Goal: Task Accomplishment & Management: Manage account settings

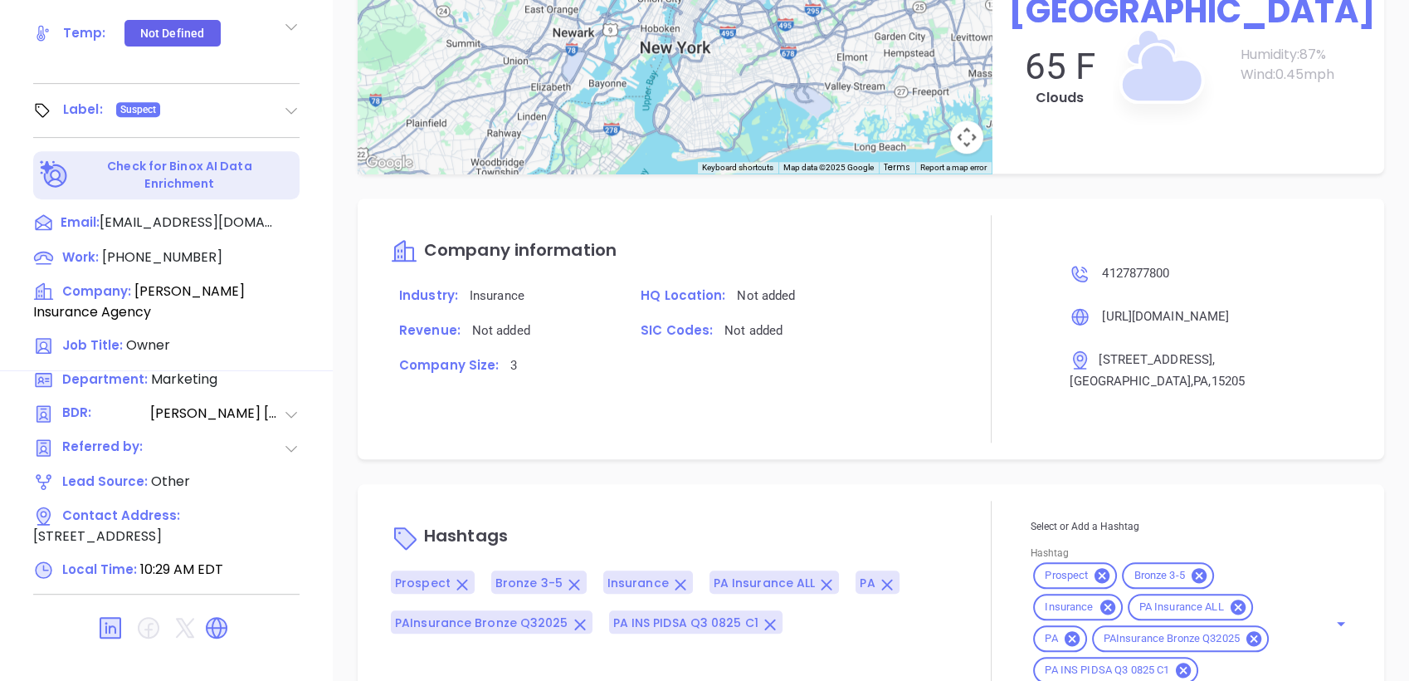
scroll to position [1116, 0]
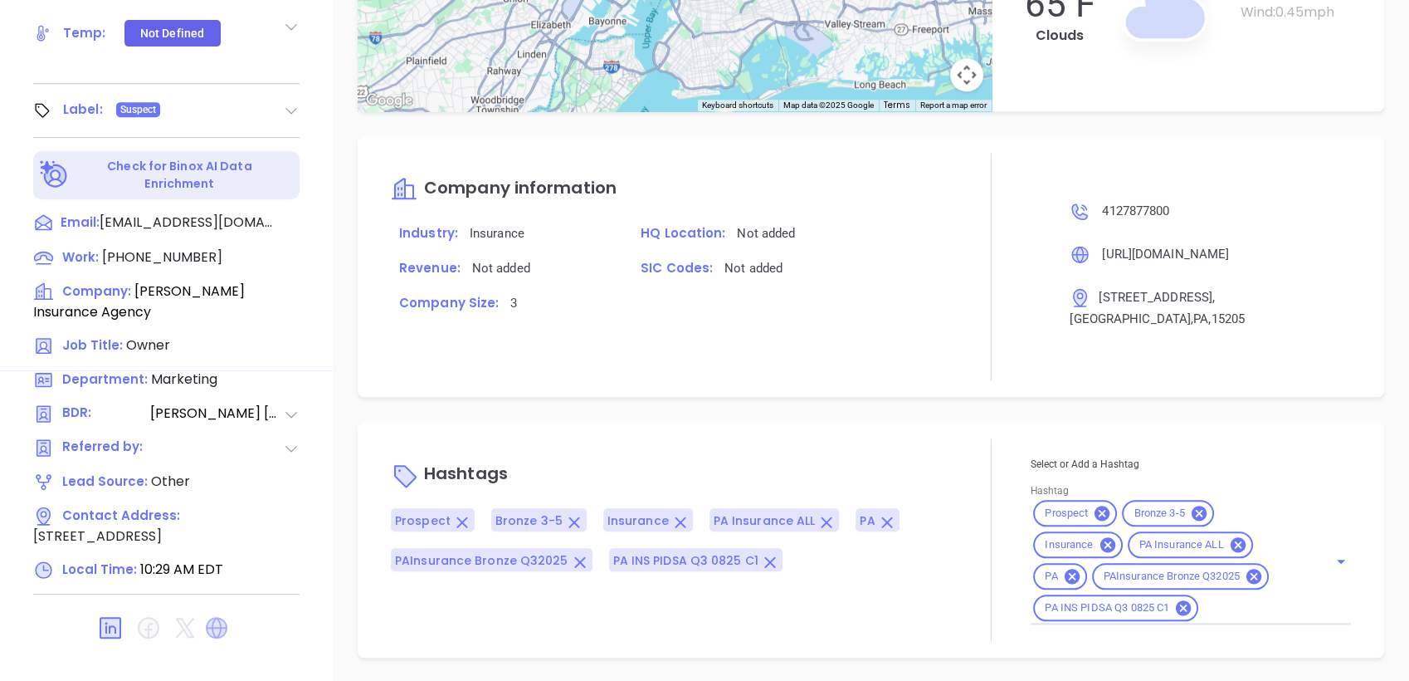
click at [212, 614] on icon at bounding box center [216, 627] width 27 height 27
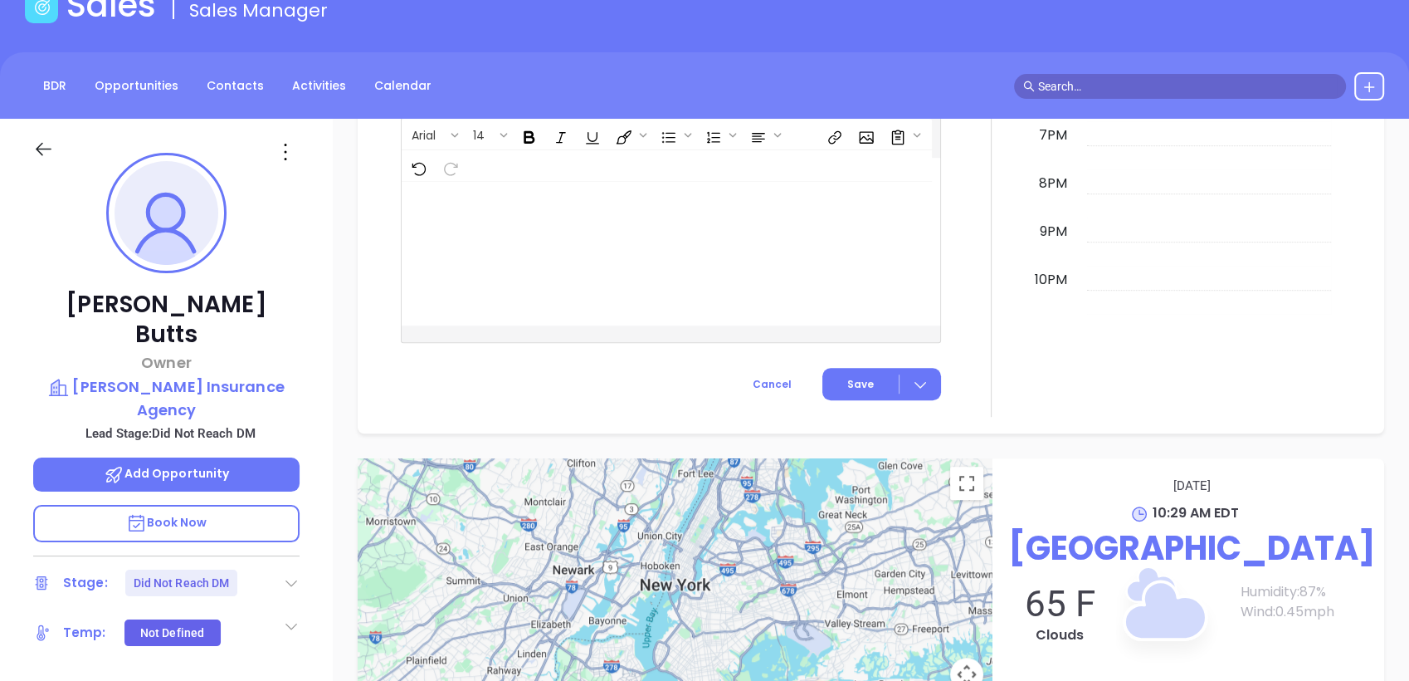
scroll to position [0, 0]
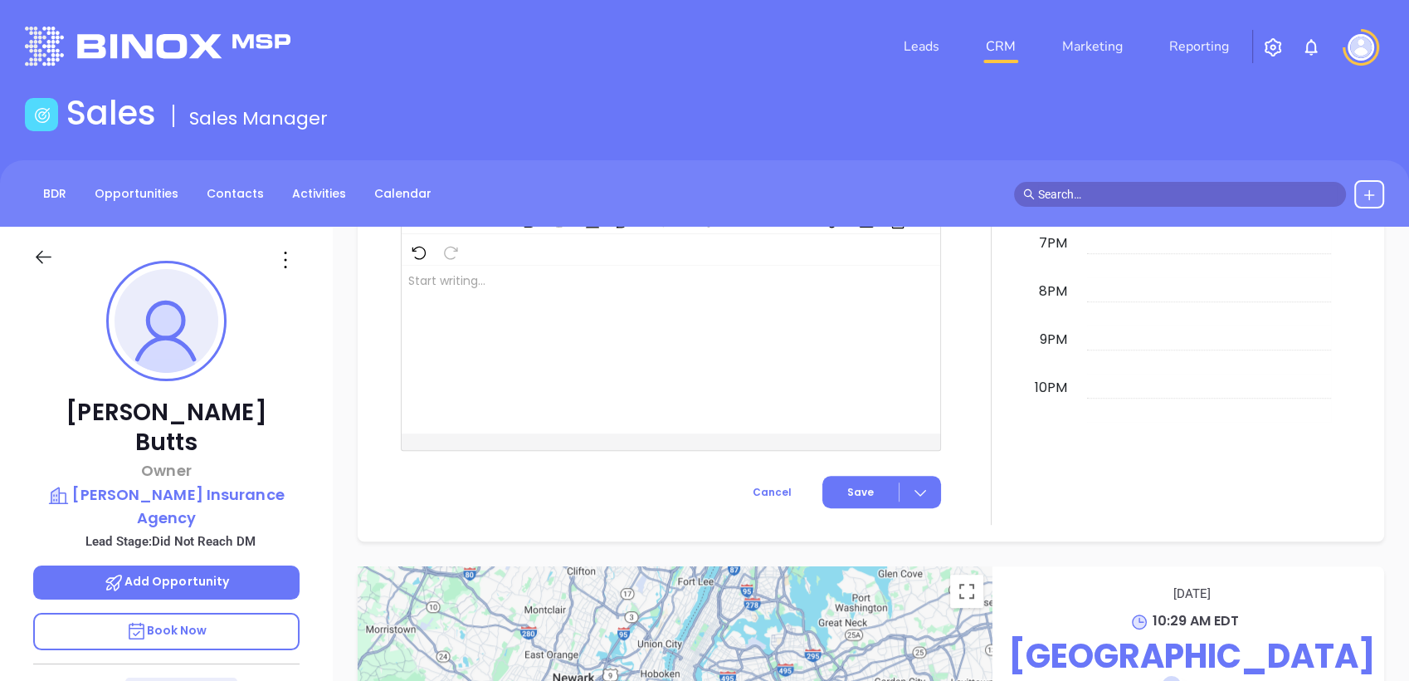
click at [286, 264] on icon at bounding box center [285, 260] width 27 height 27
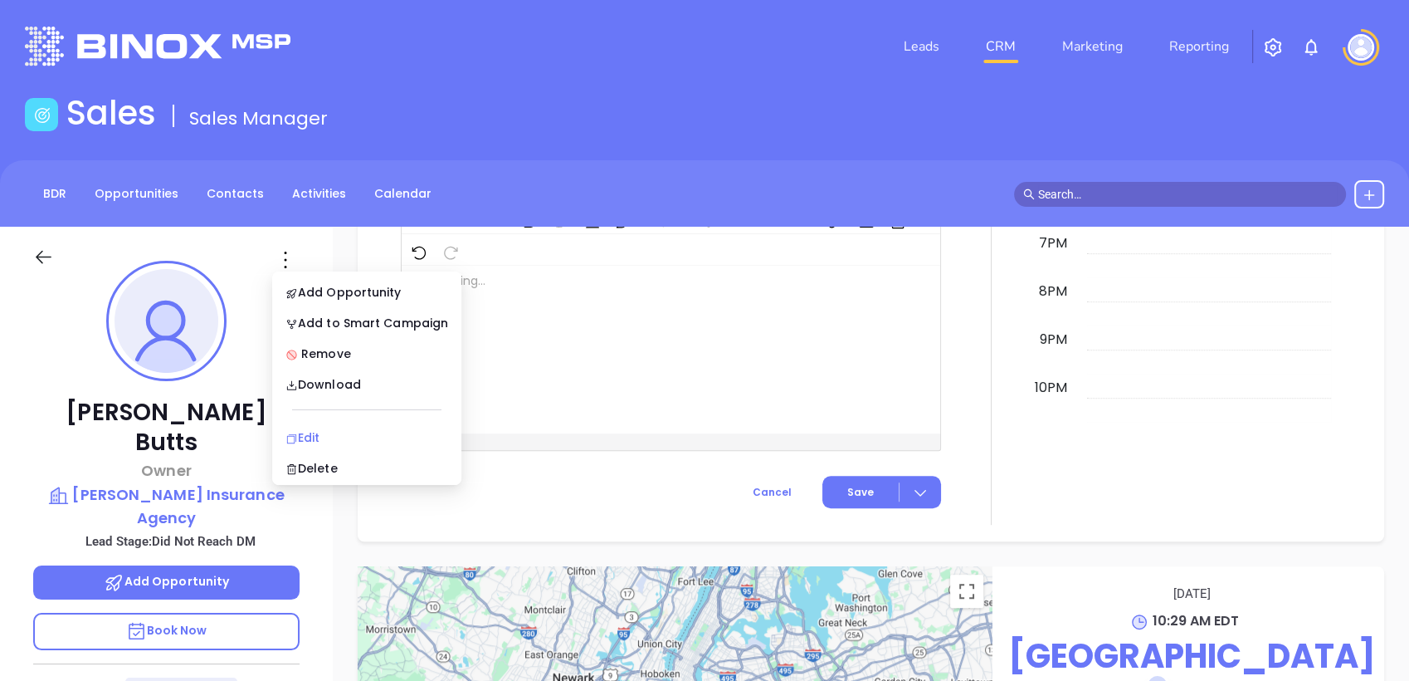
click at [334, 437] on div "Edit" at bounding box center [367, 437] width 163 height 18
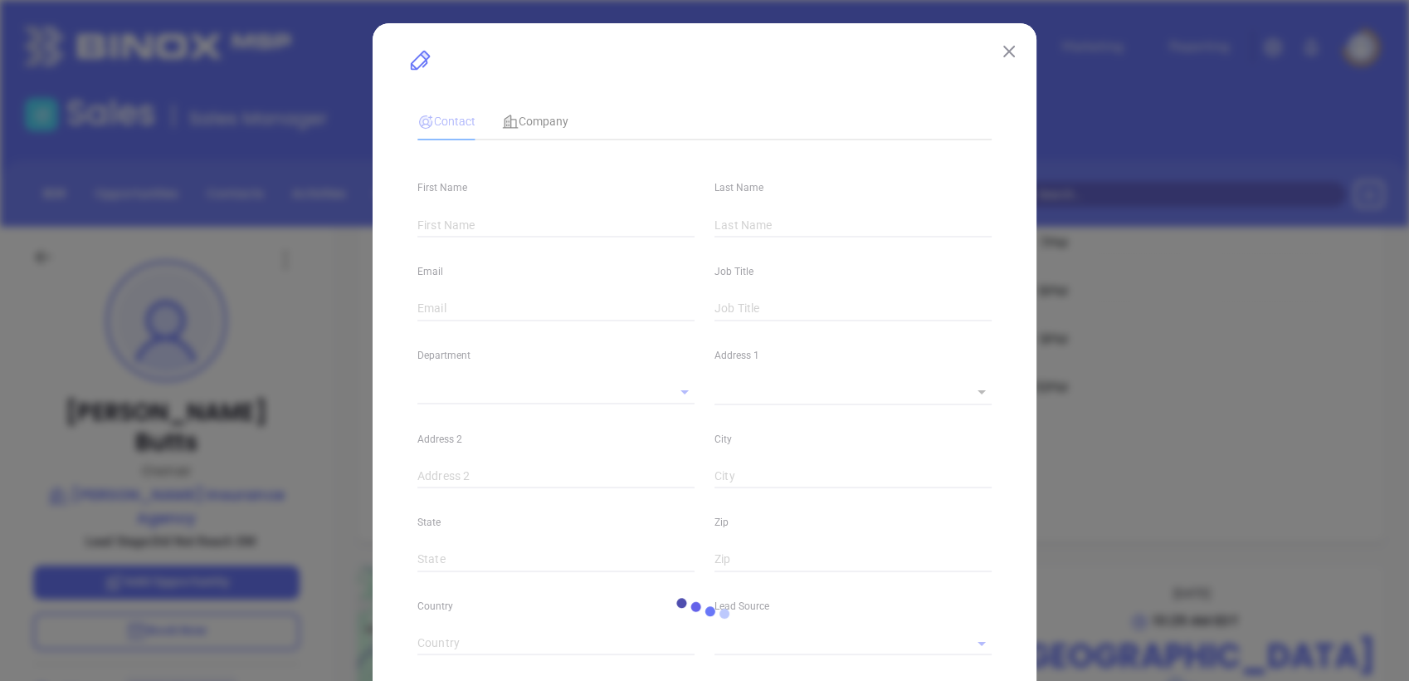
type input "Thomas W."
type input "Butts"
type input "[EMAIL_ADDRESS][DOMAIN_NAME]"
type input "Owner"
type input "1"
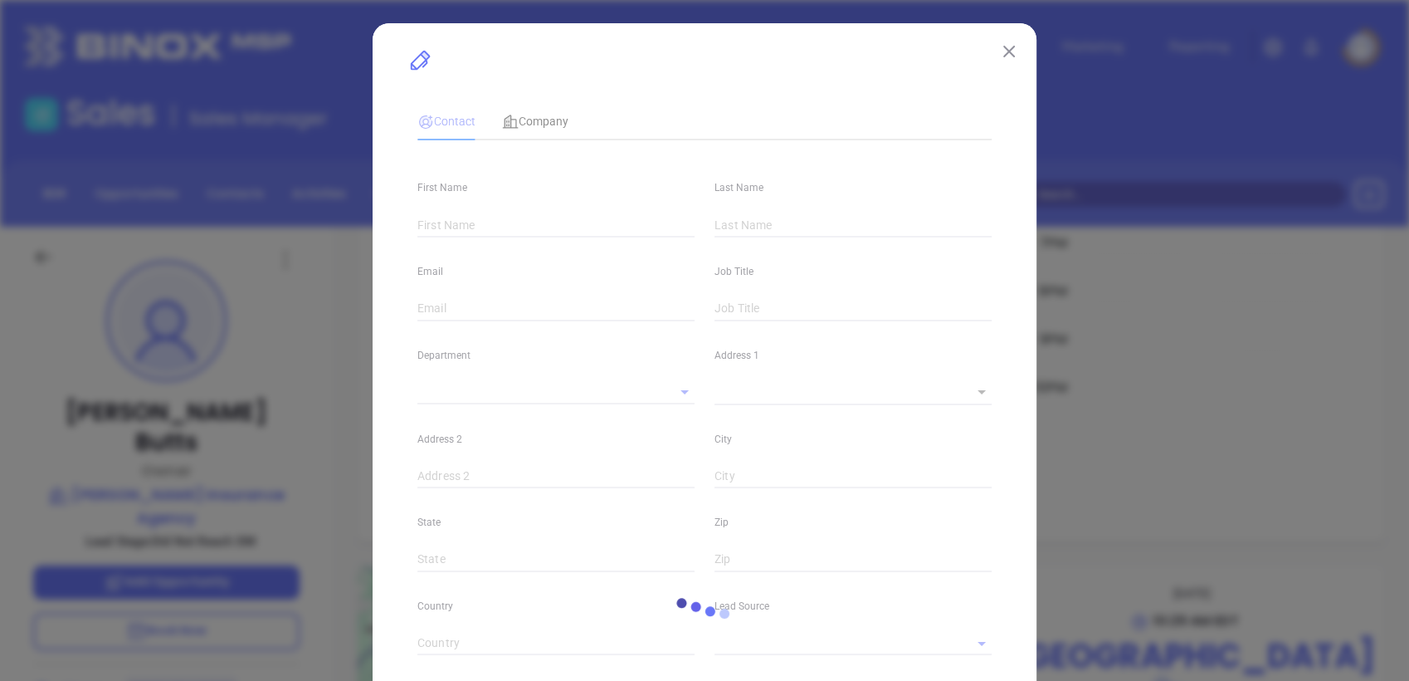
type input "www.linkedin.com/in/t-w-butts-agency-bbb320a4"
type input "Marketing"
type input "Other"
type input "Vicky Mendoza"
type input "Did Not Reach DM"
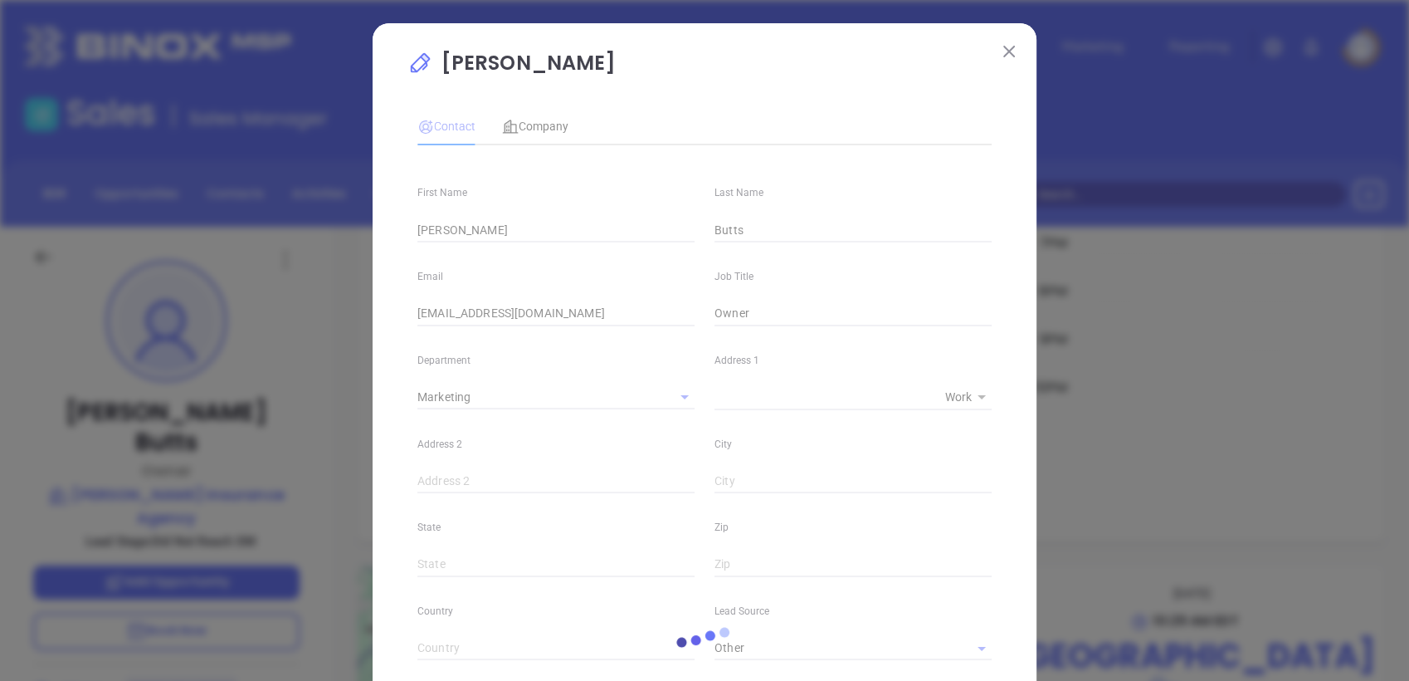
type input "[PHONE_NUMBER]"
type input "1"
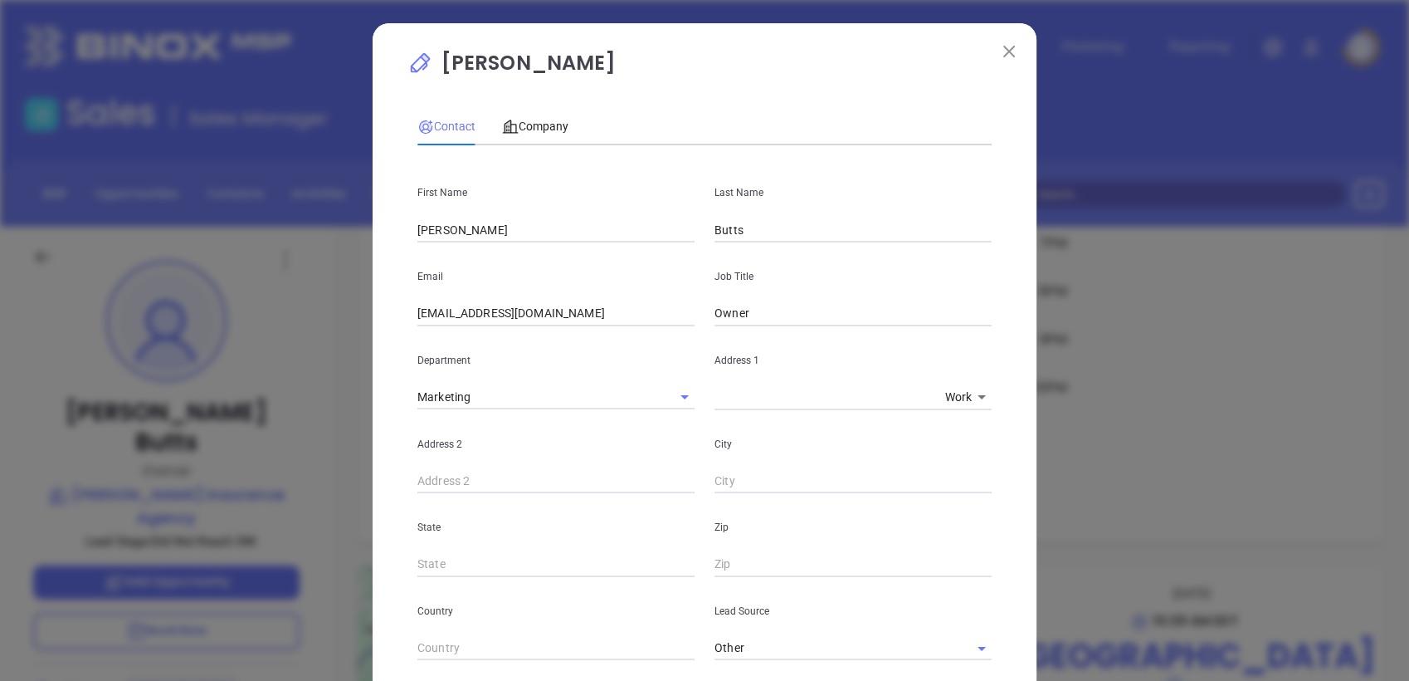
scroll to position [553, 0]
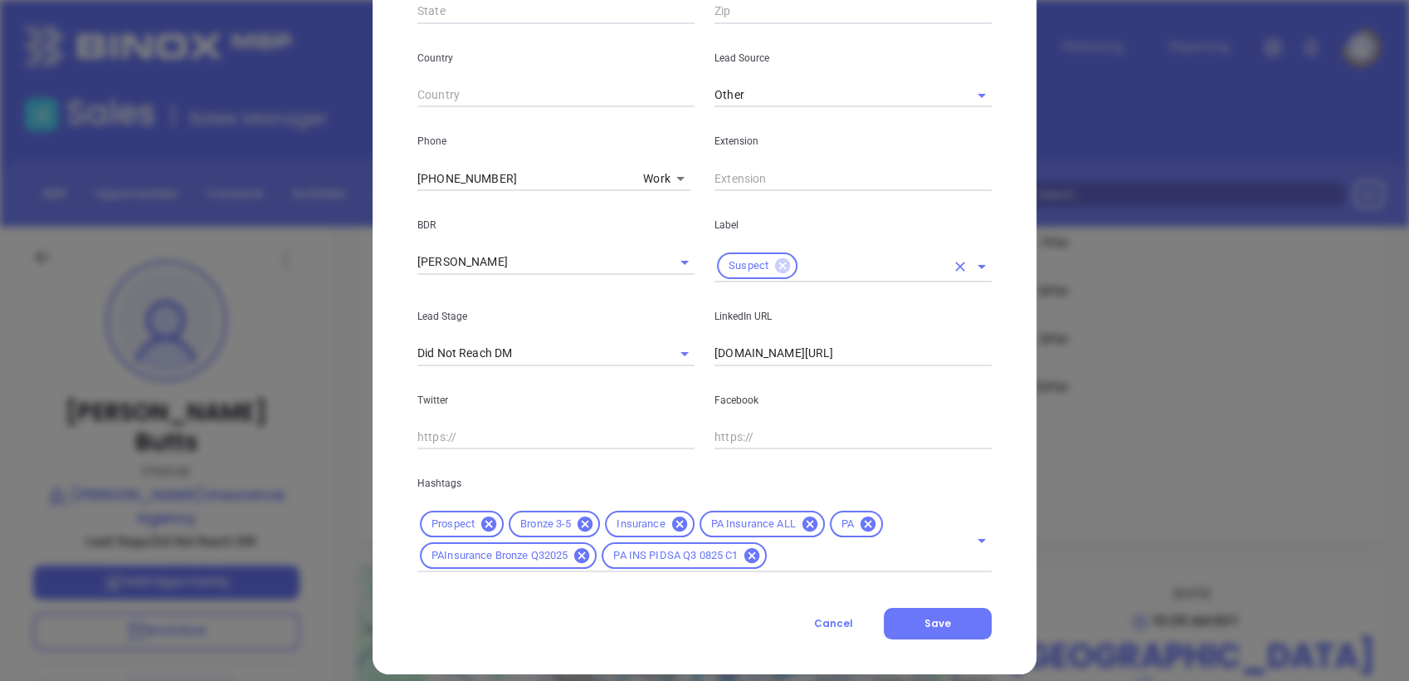
click at [778, 265] on icon at bounding box center [782, 265] width 15 height 15
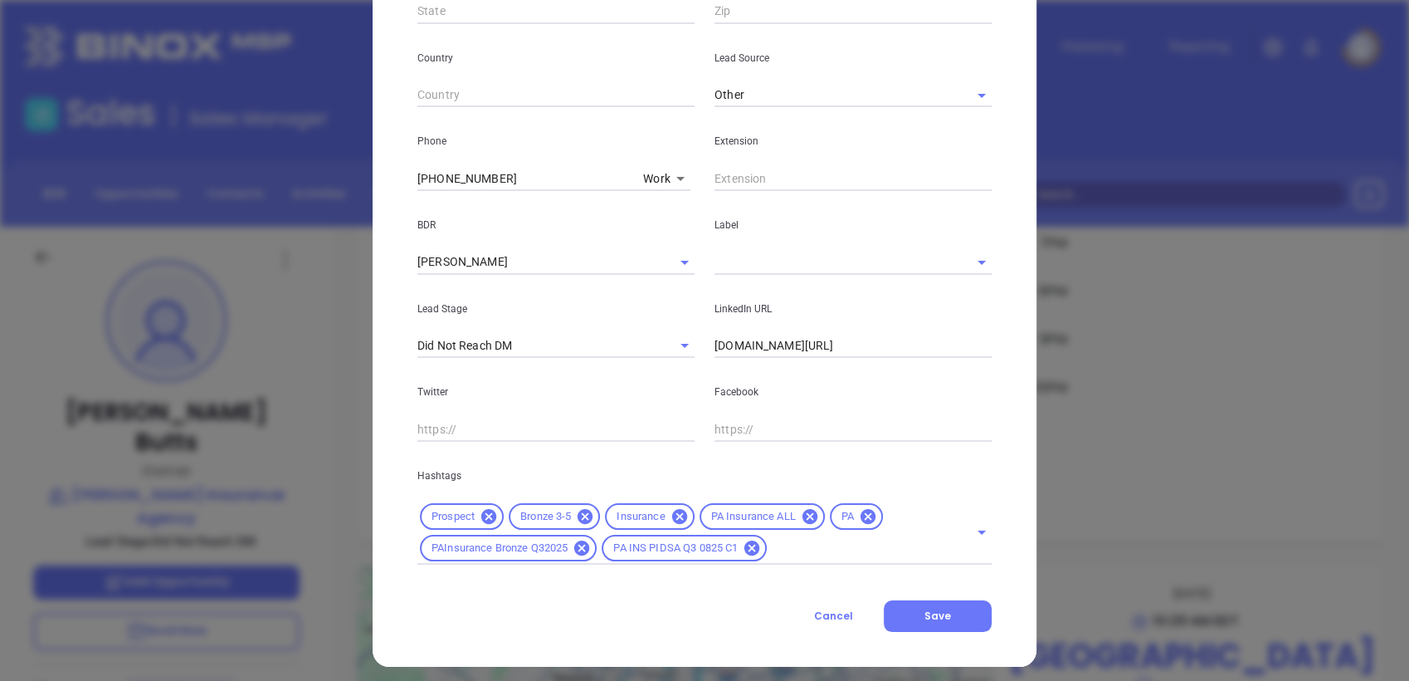
click at [784, 252] on input "text" at bounding box center [830, 262] width 231 height 24
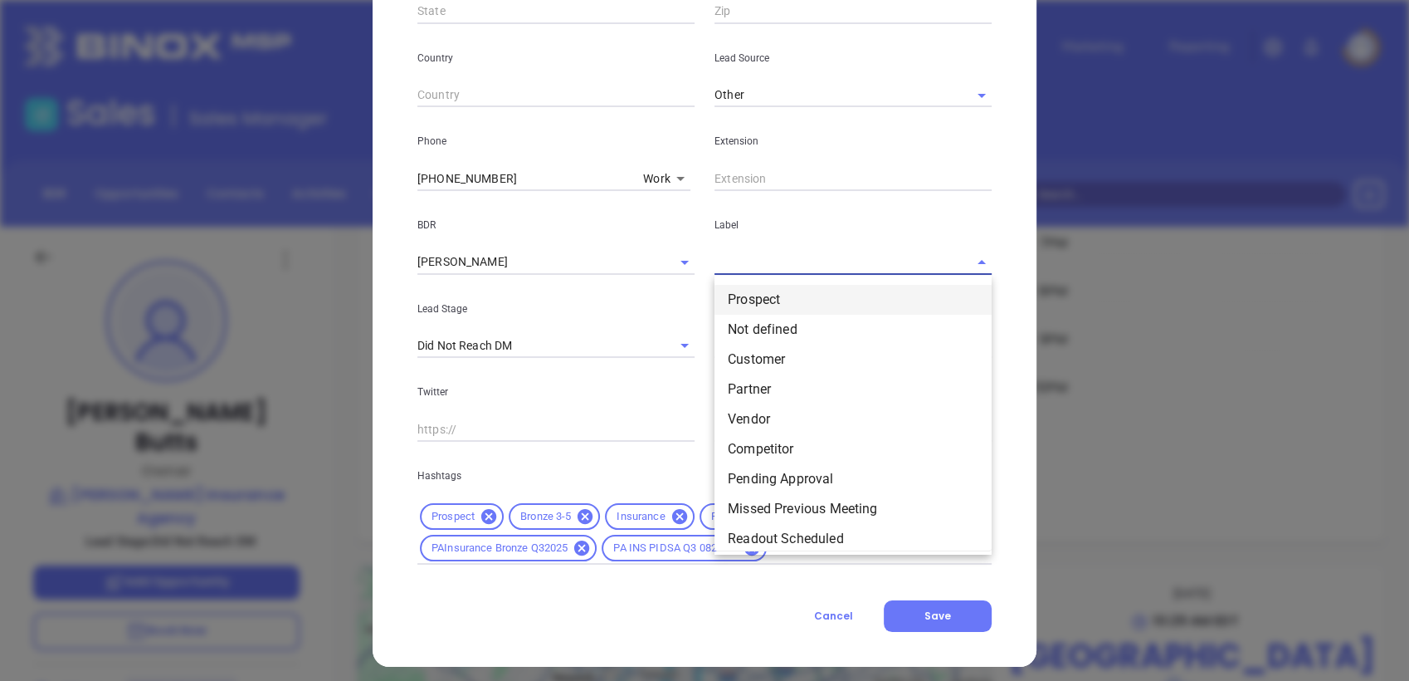
click at [793, 290] on li "Prospect" at bounding box center [853, 300] width 277 height 30
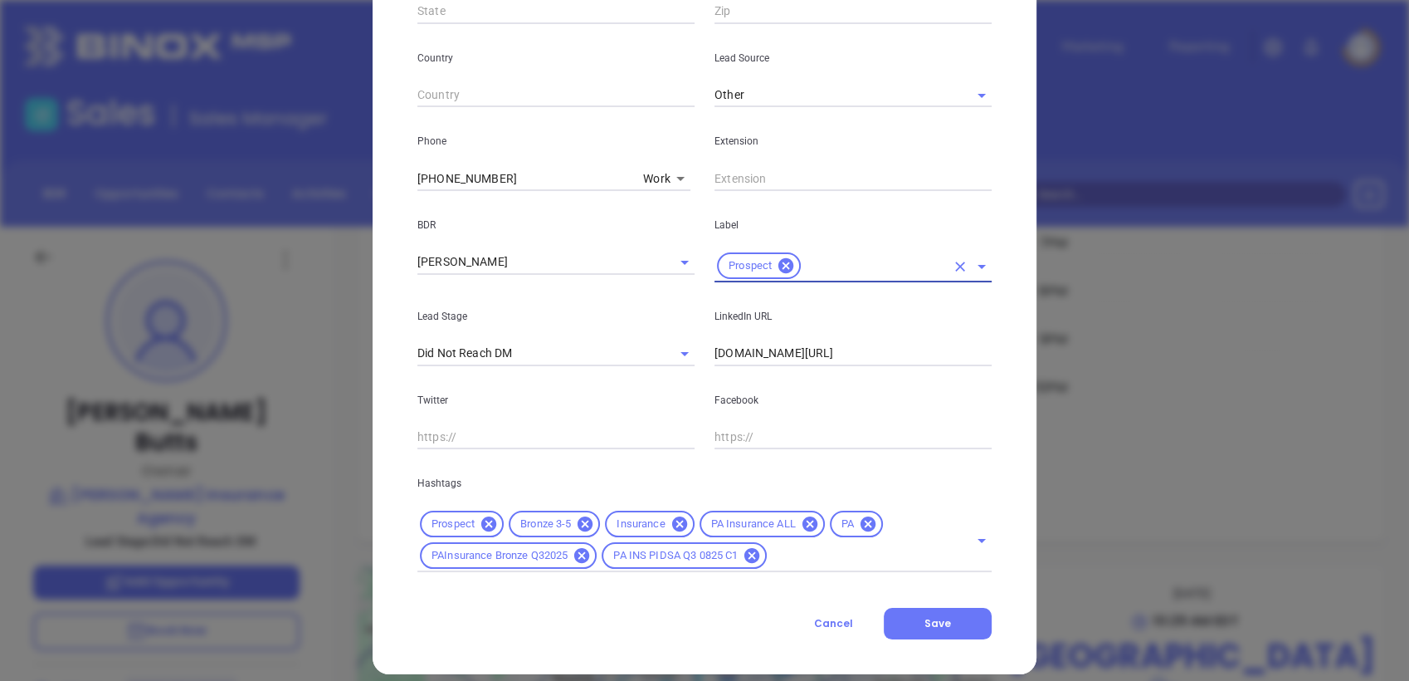
scroll to position [0, 0]
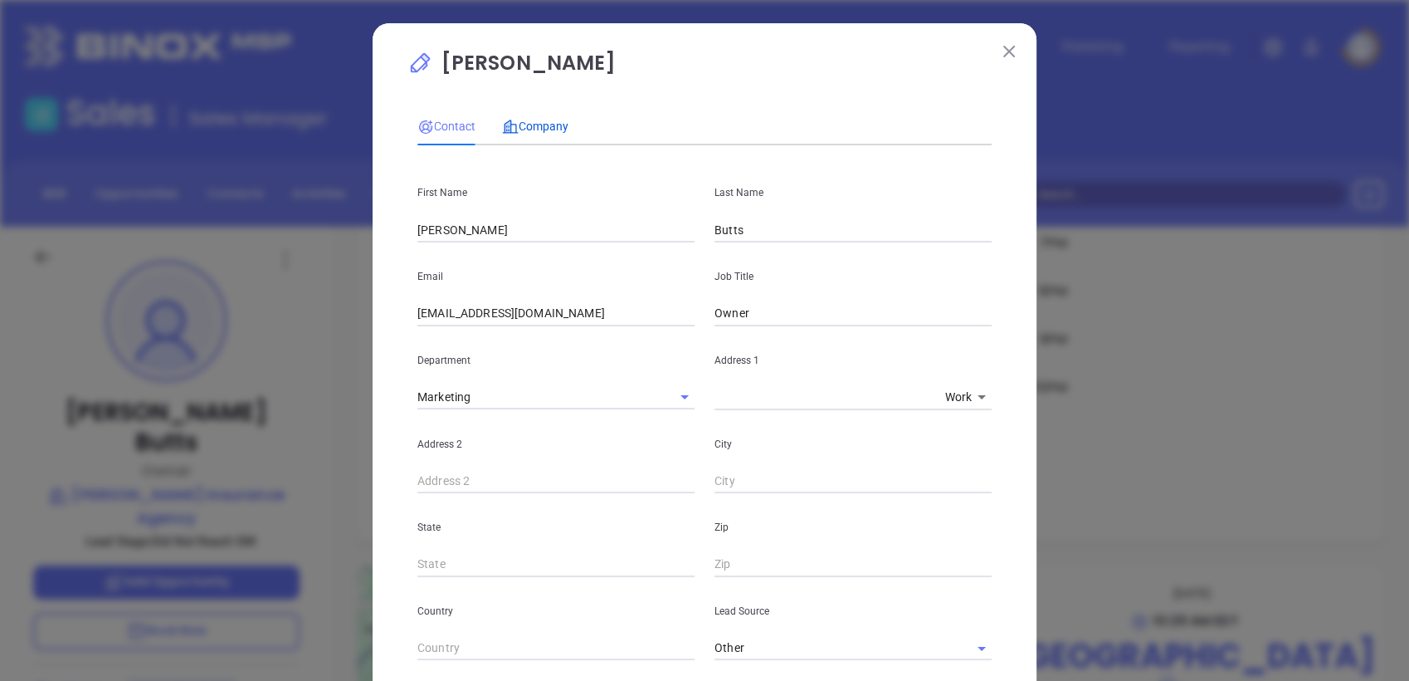
click at [543, 124] on span "Company" at bounding box center [535, 126] width 66 height 13
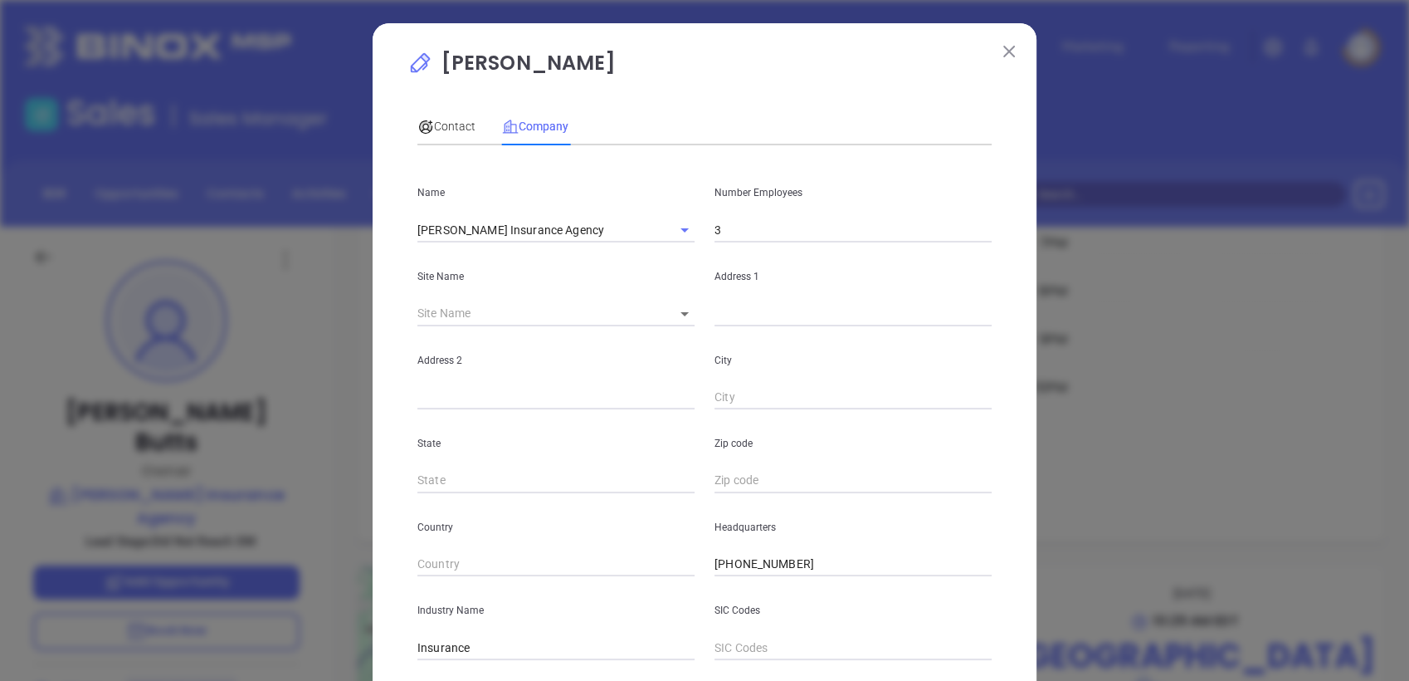
scroll to position [271, 0]
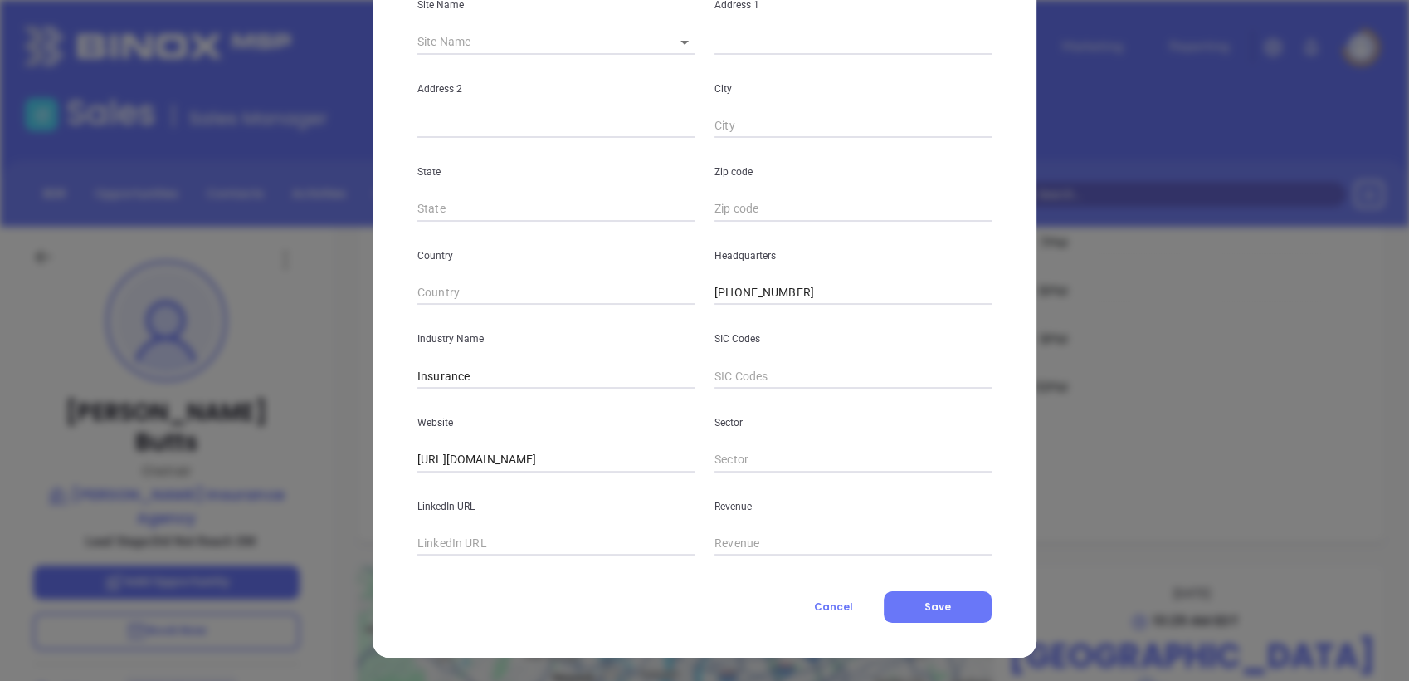
click at [456, 531] on input "text" at bounding box center [555, 543] width 277 height 25
paste input "https://www.linkedin.com/company/tw-butts-agency/"
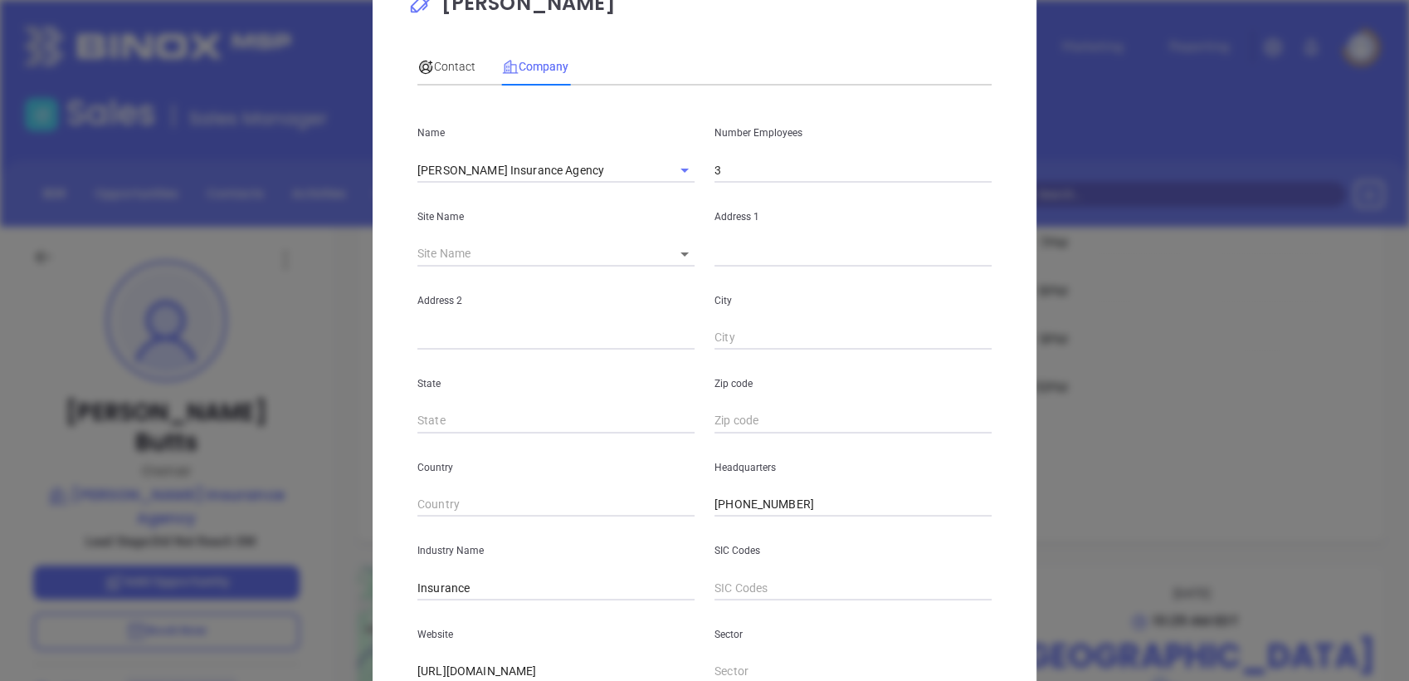
scroll to position [0, 0]
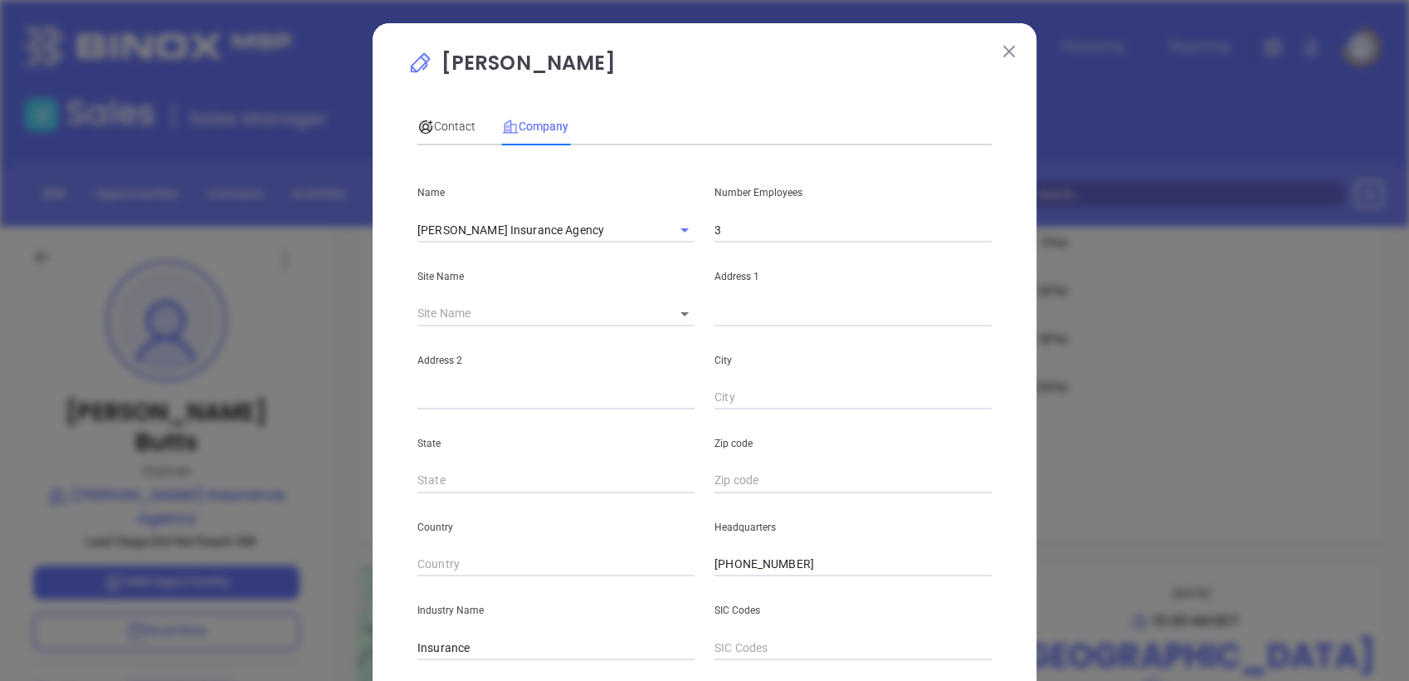
type input "https://www.linkedin.com/company/tw-butts-agency/"
click at [755, 212] on div "Number Employees 3" at bounding box center [853, 201] width 297 height 84
click at [757, 240] on input "3" at bounding box center [853, 229] width 277 height 25
type input "6"
click at [580, 408] on input "text" at bounding box center [555, 397] width 277 height 25
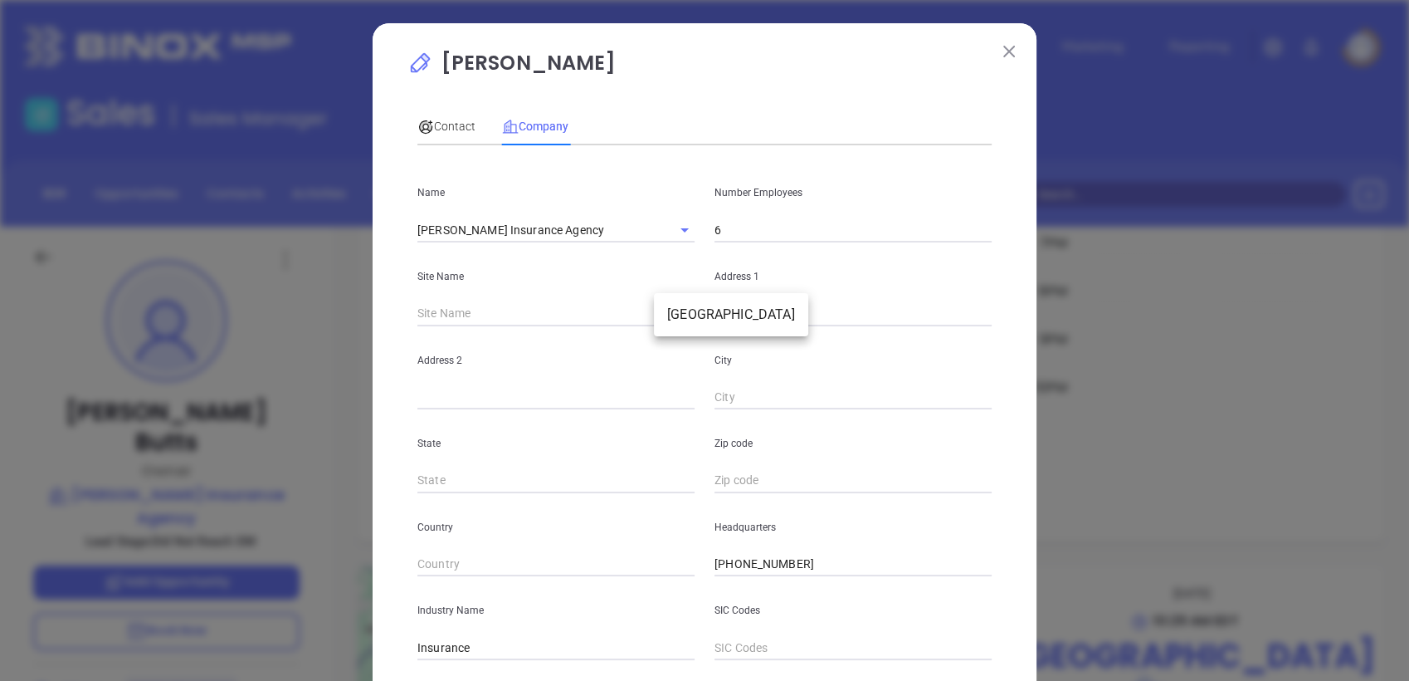
click at [674, 309] on body "Leads CRM Marketing Reporting Financial Leads Leads Sales Sales Manager BDR Opp…" at bounding box center [704, 340] width 1409 height 681
click at [685, 314] on li "[GEOGRAPHIC_DATA]" at bounding box center [731, 315] width 154 height 30
type input "Pittsburgh"
type input "81226"
type input "4893 Campbells Run Road"
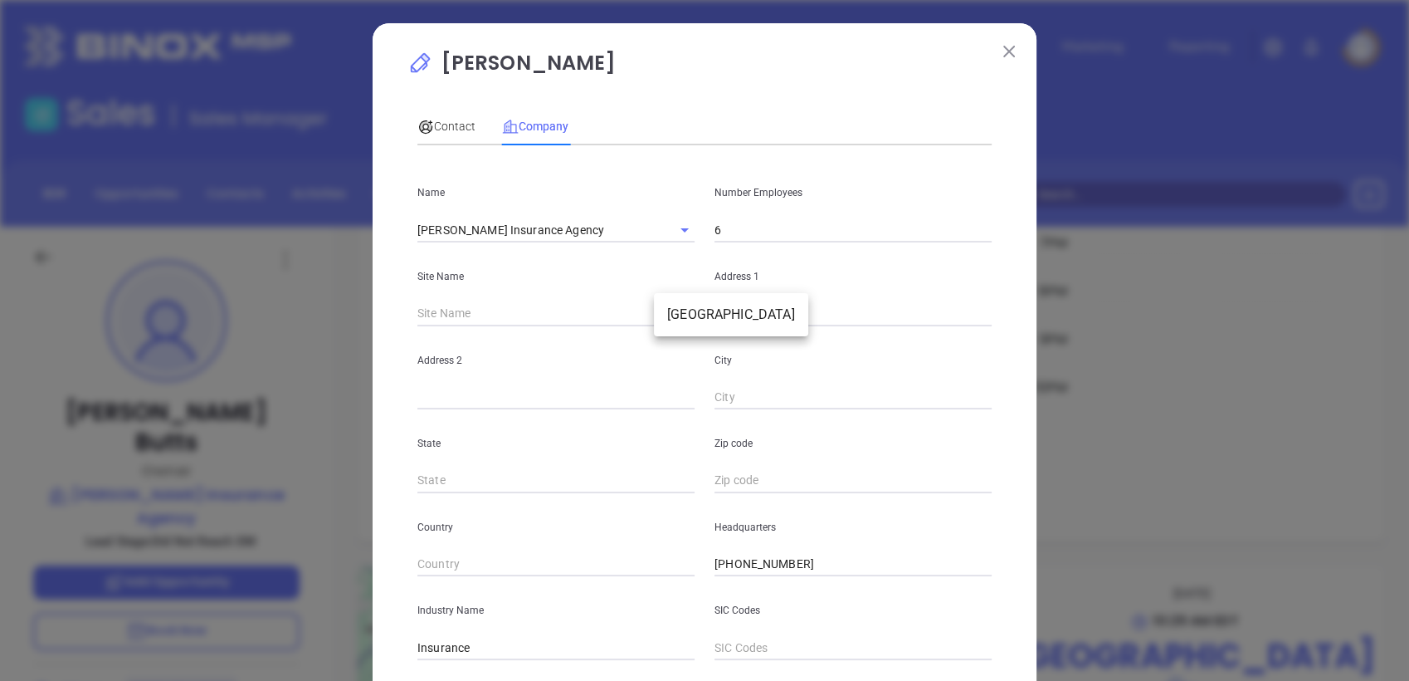
type input "Pittsburgh"
type input "PA"
type input "15205"
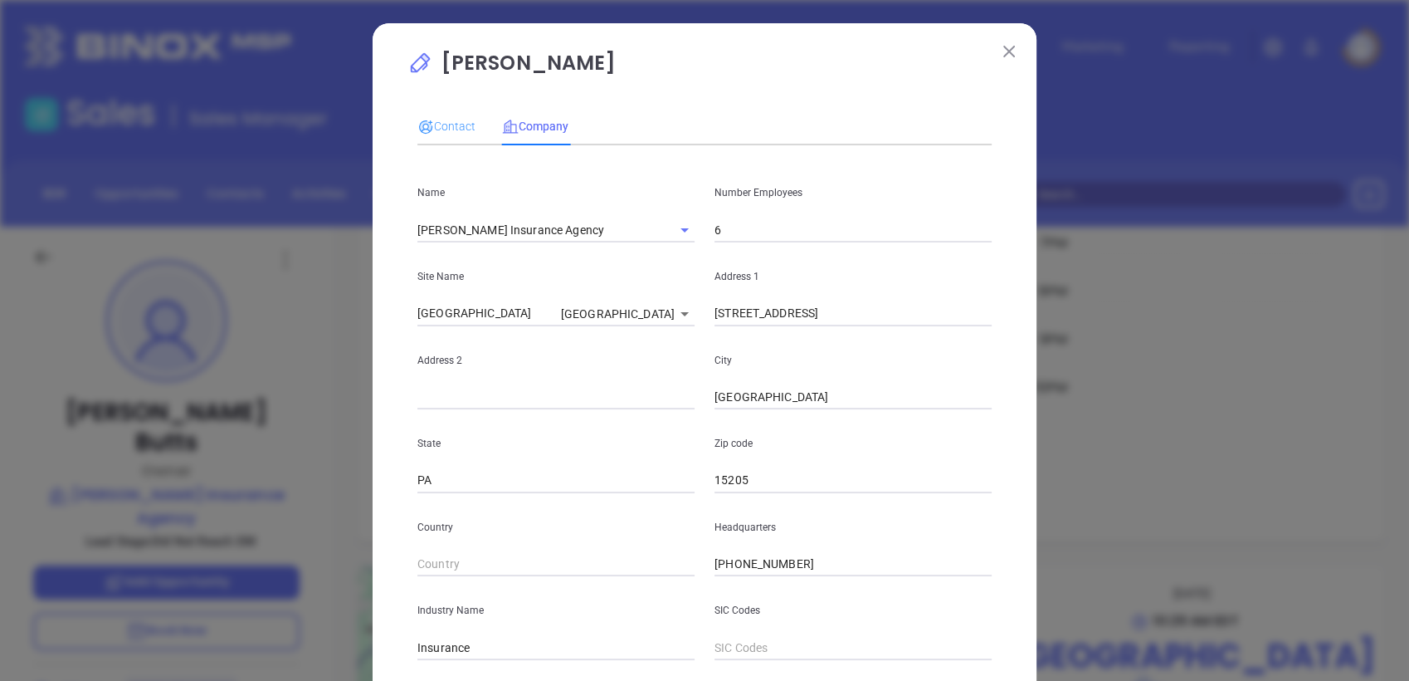
click at [437, 110] on div "Contact" at bounding box center [446, 126] width 58 height 38
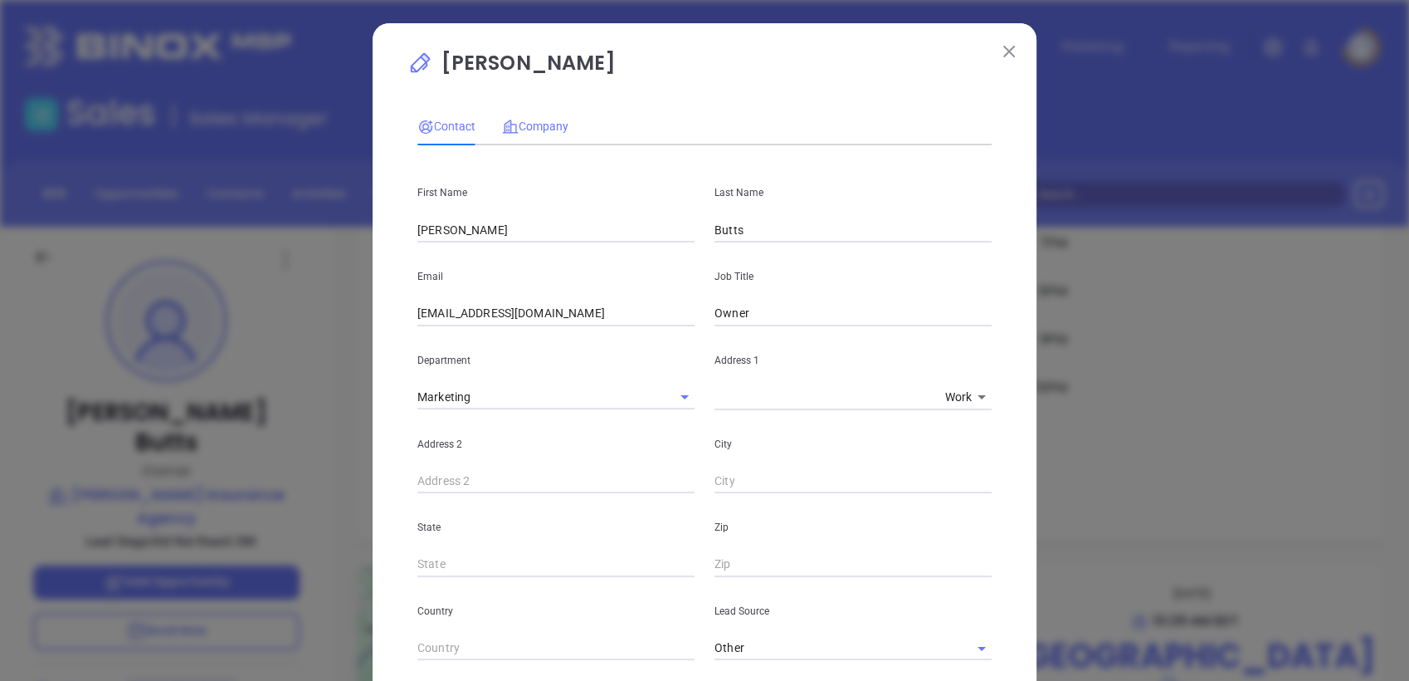
click at [531, 114] on div "Company" at bounding box center [535, 126] width 66 height 38
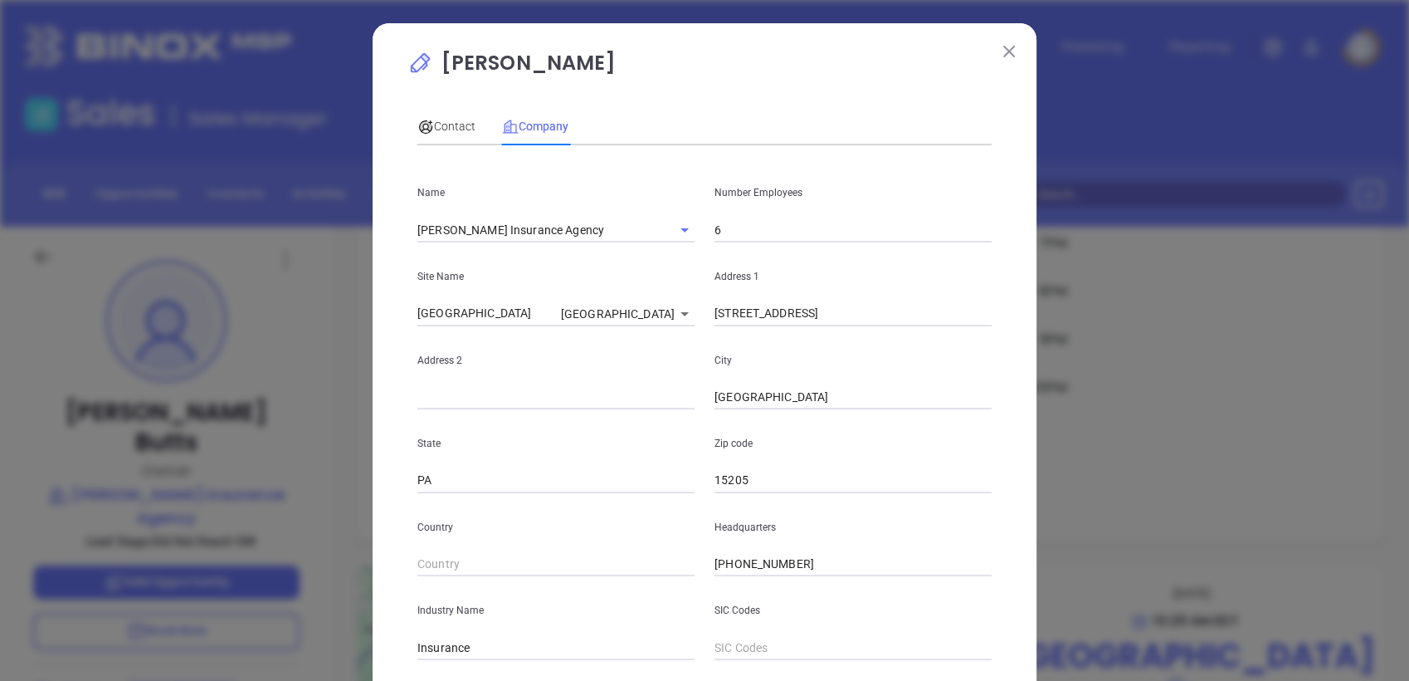
click at [548, 124] on span "Company" at bounding box center [535, 126] width 66 height 13
click at [501, 229] on input "[PERSON_NAME] Insurance Agency" at bounding box center [532, 229] width 231 height 24
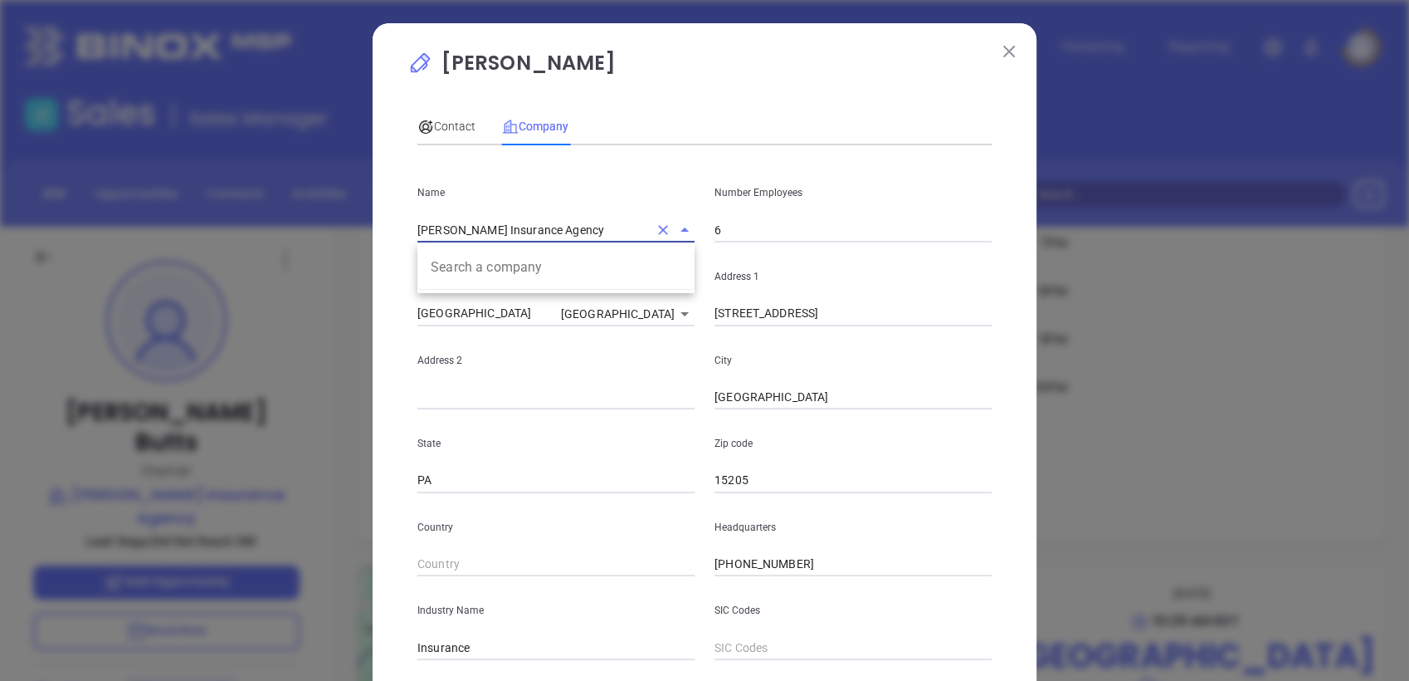
click at [501, 229] on input "[PERSON_NAME] Insurance Agency" at bounding box center [532, 229] width 231 height 24
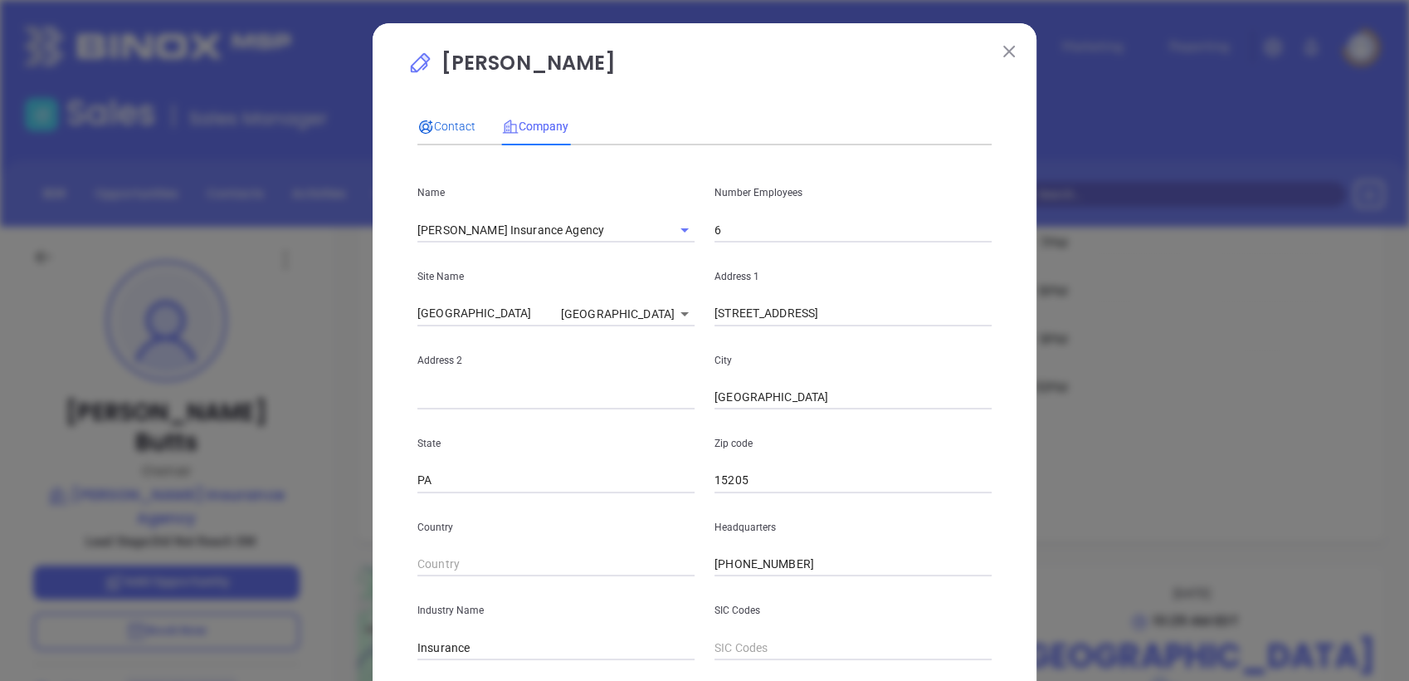
click at [438, 125] on span "Contact" at bounding box center [446, 126] width 58 height 13
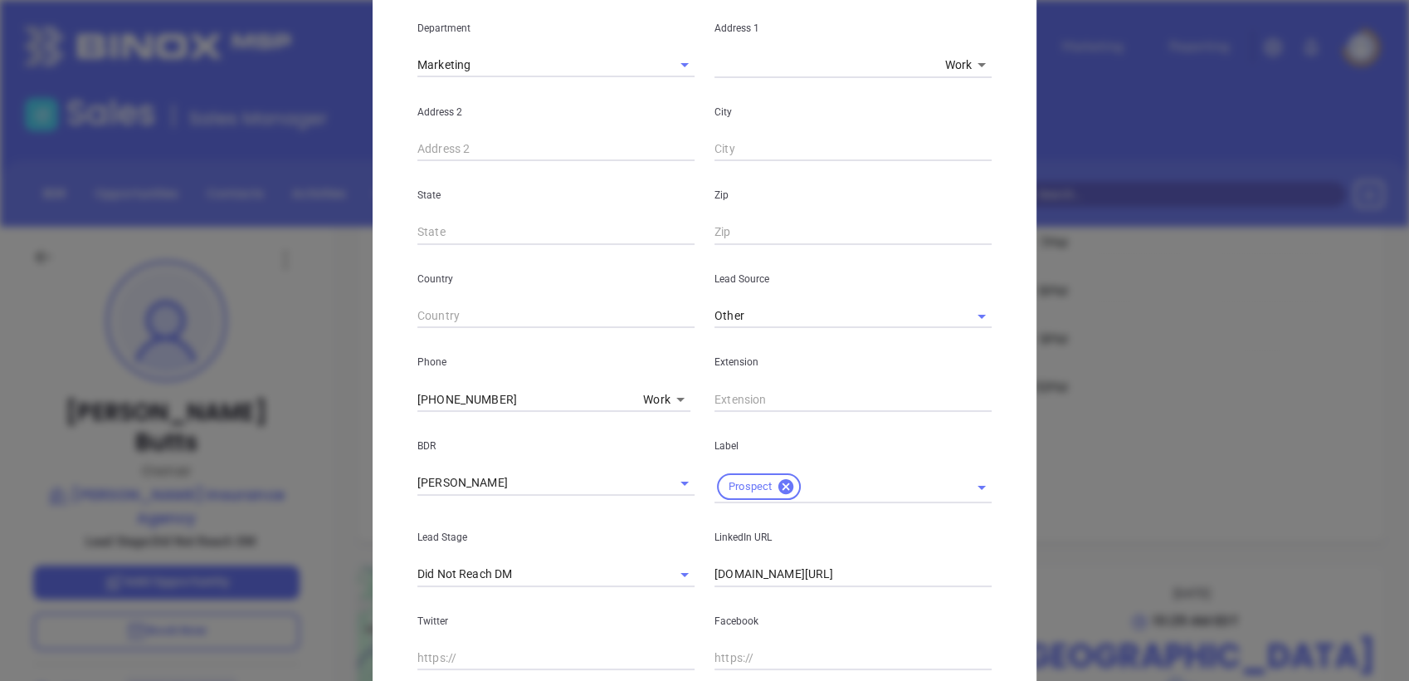
scroll to position [461, 0]
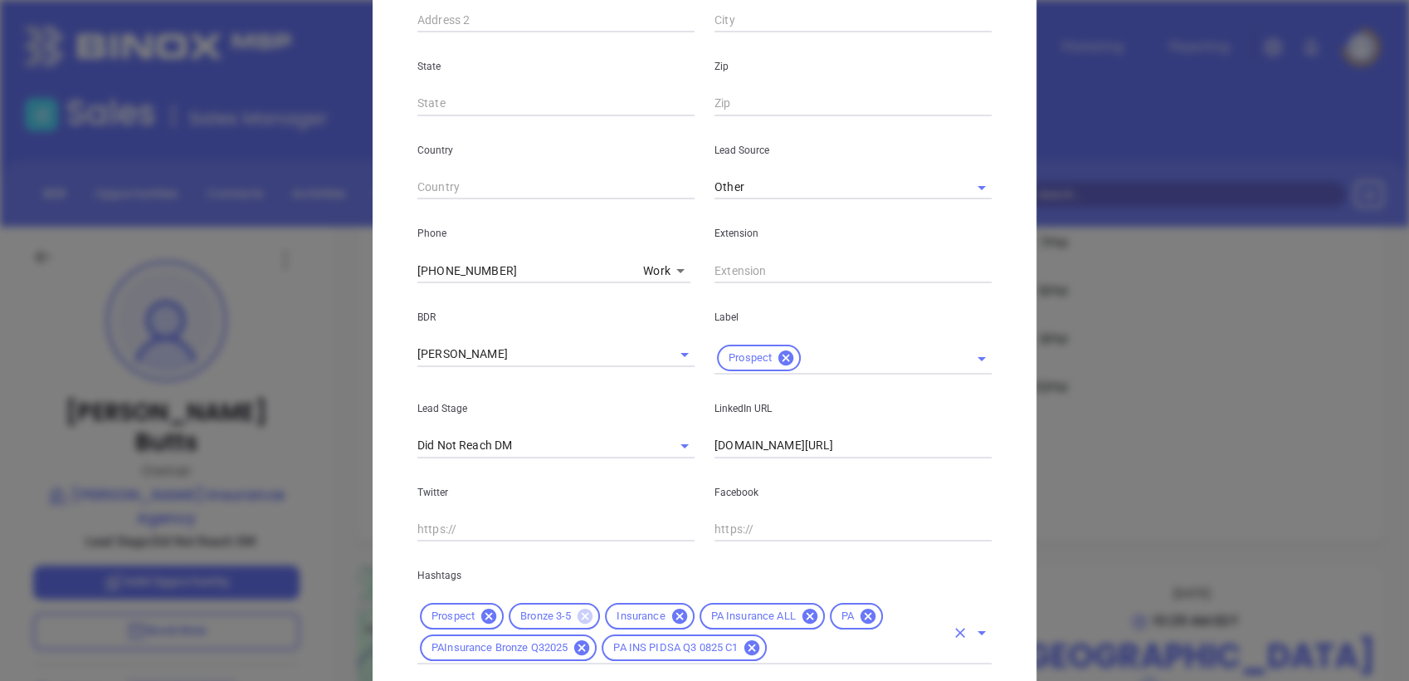
click at [584, 614] on icon at bounding box center [585, 615] width 15 height 15
click at [832, 659] on div "Prospect Insurance PA Insurance ALL PA PAInsurance Bronze Q32025 PA INS PIDSA Q…" at bounding box center [704, 632] width 574 height 64
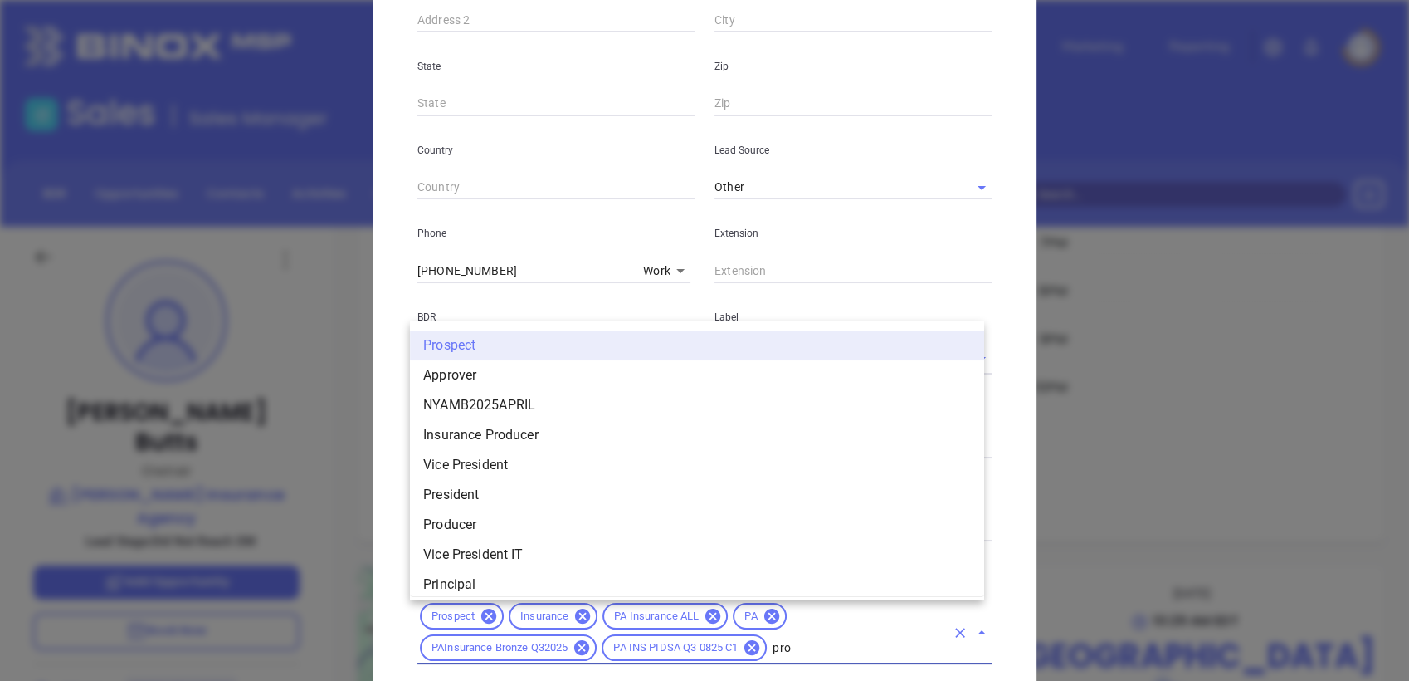
scroll to position [0, 0]
type input "p"
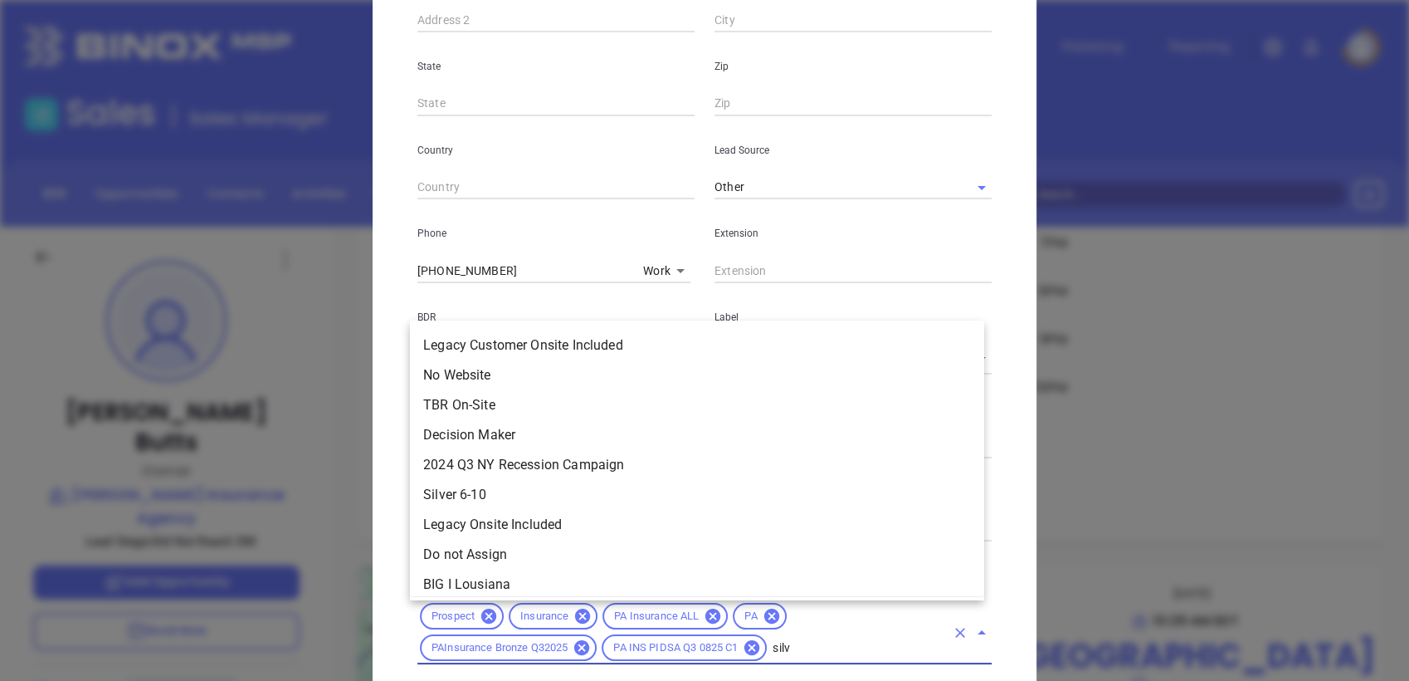
type input "silve"
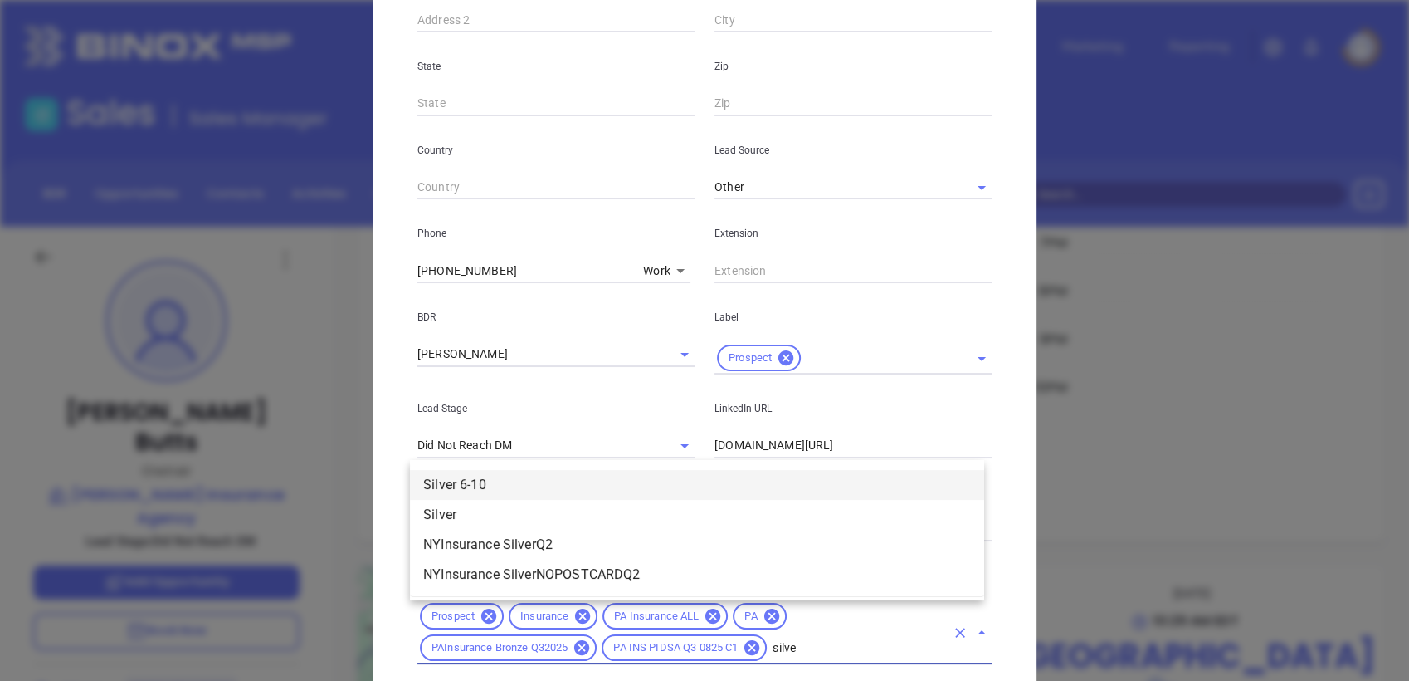
click at [550, 481] on li "Silver 6-10" at bounding box center [697, 485] width 574 height 30
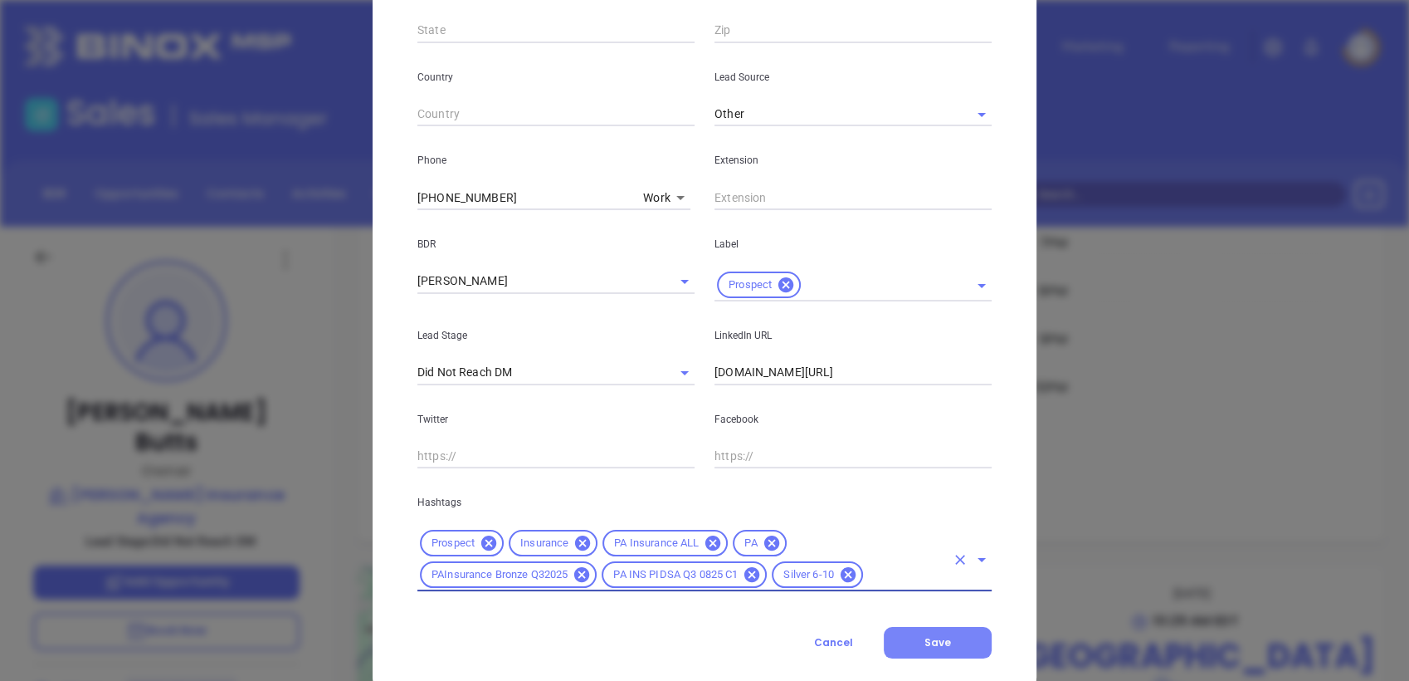
scroll to position [569, 0]
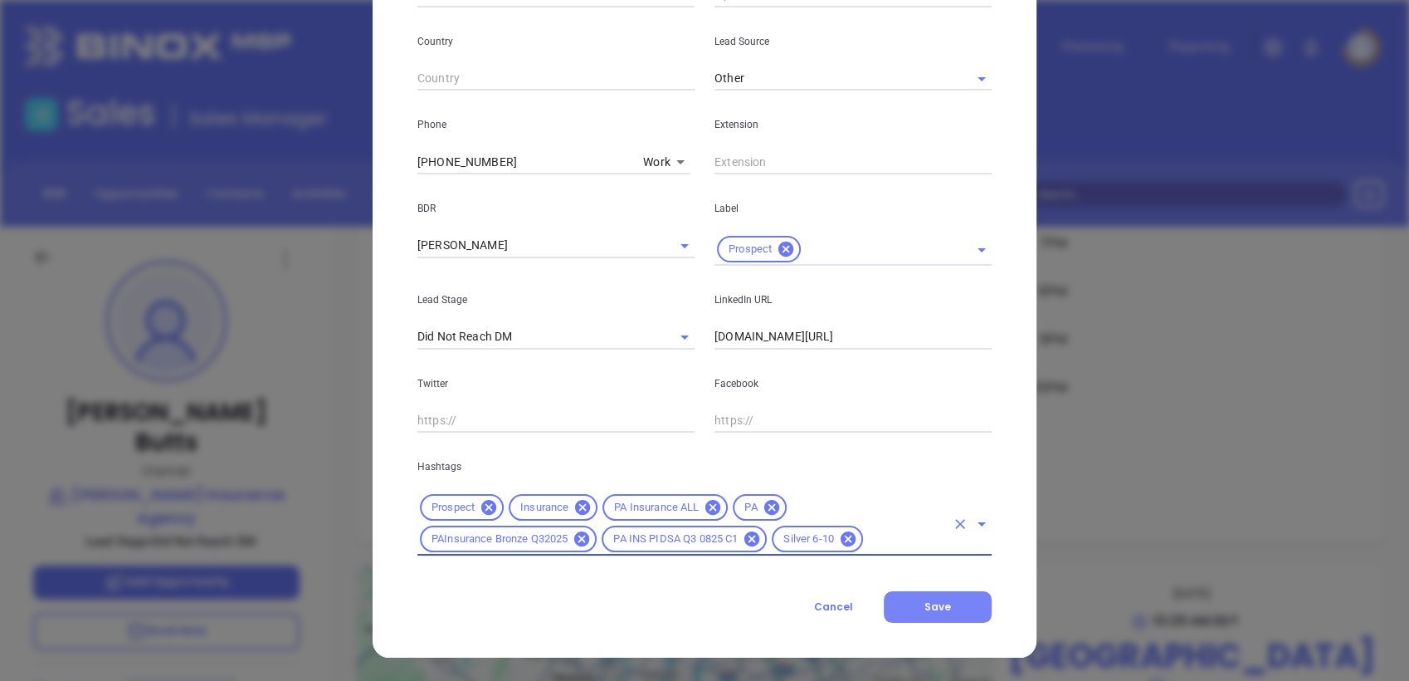
click at [953, 598] on button "Save" at bounding box center [938, 607] width 108 height 32
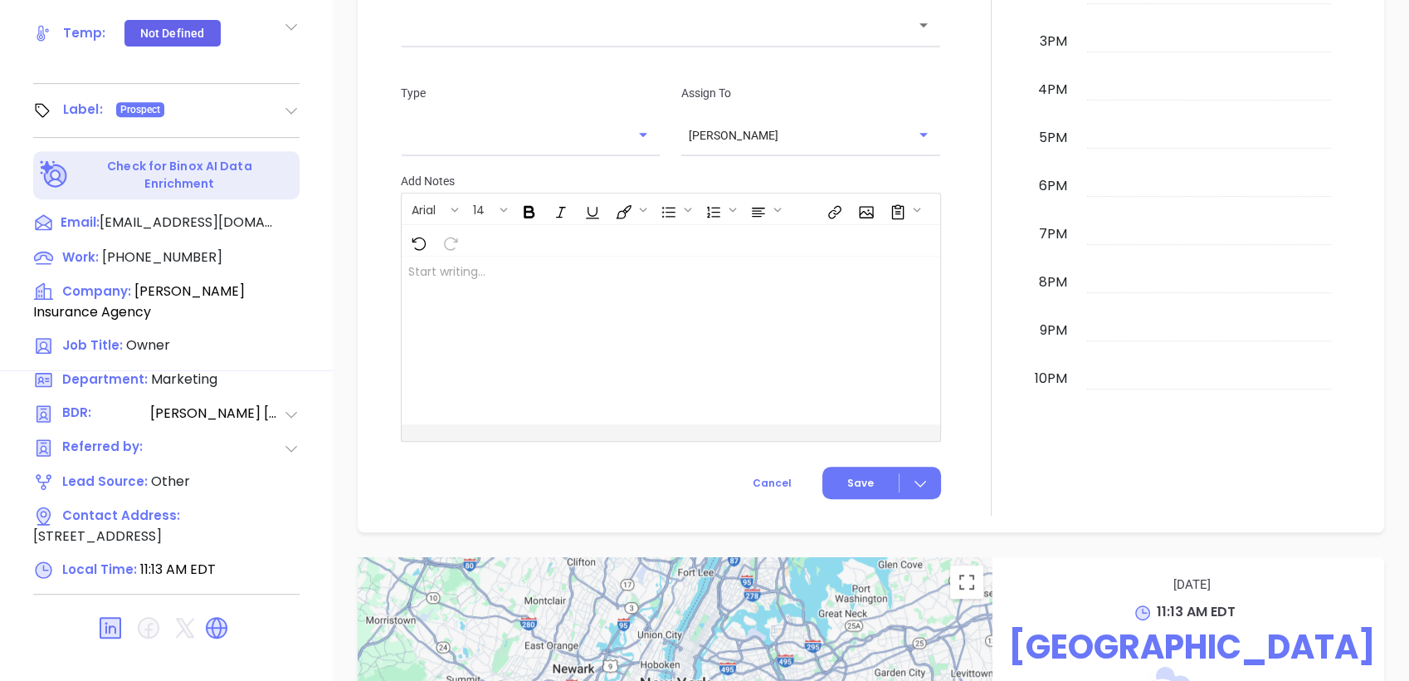
scroll to position [286, 0]
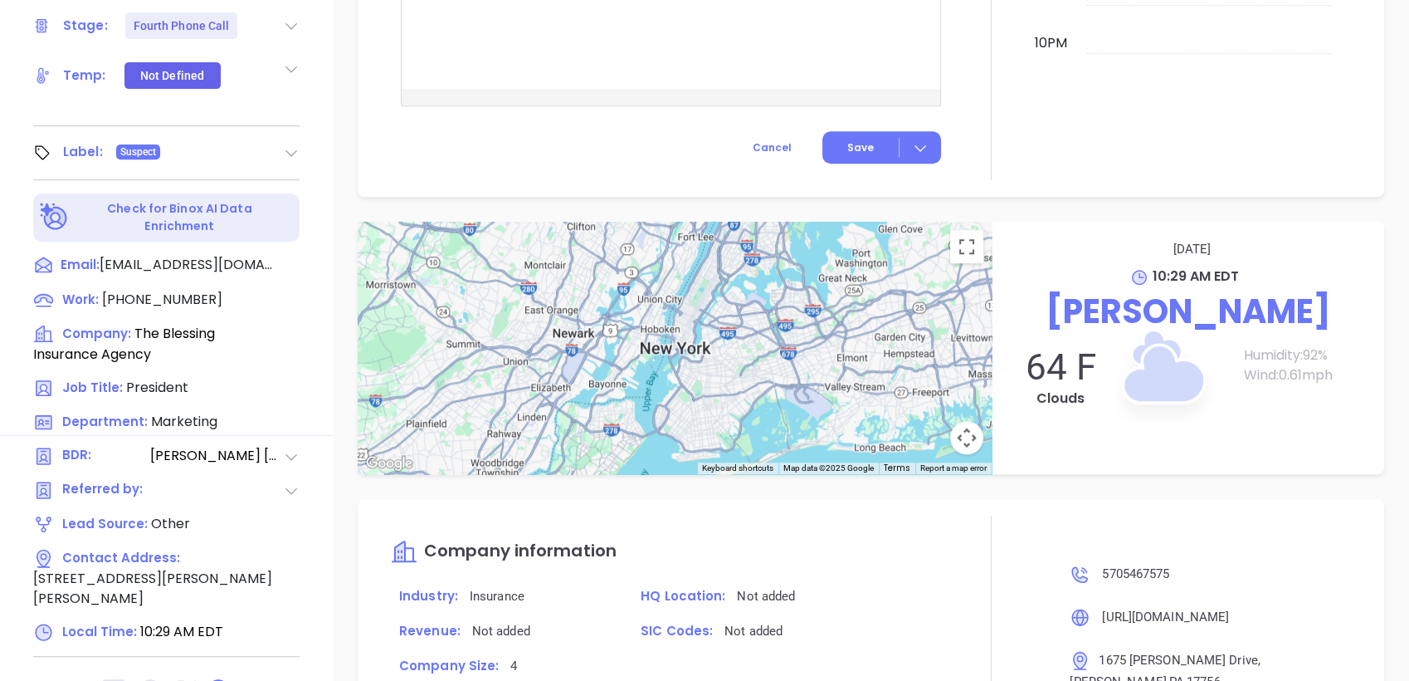
scroll to position [339, 0]
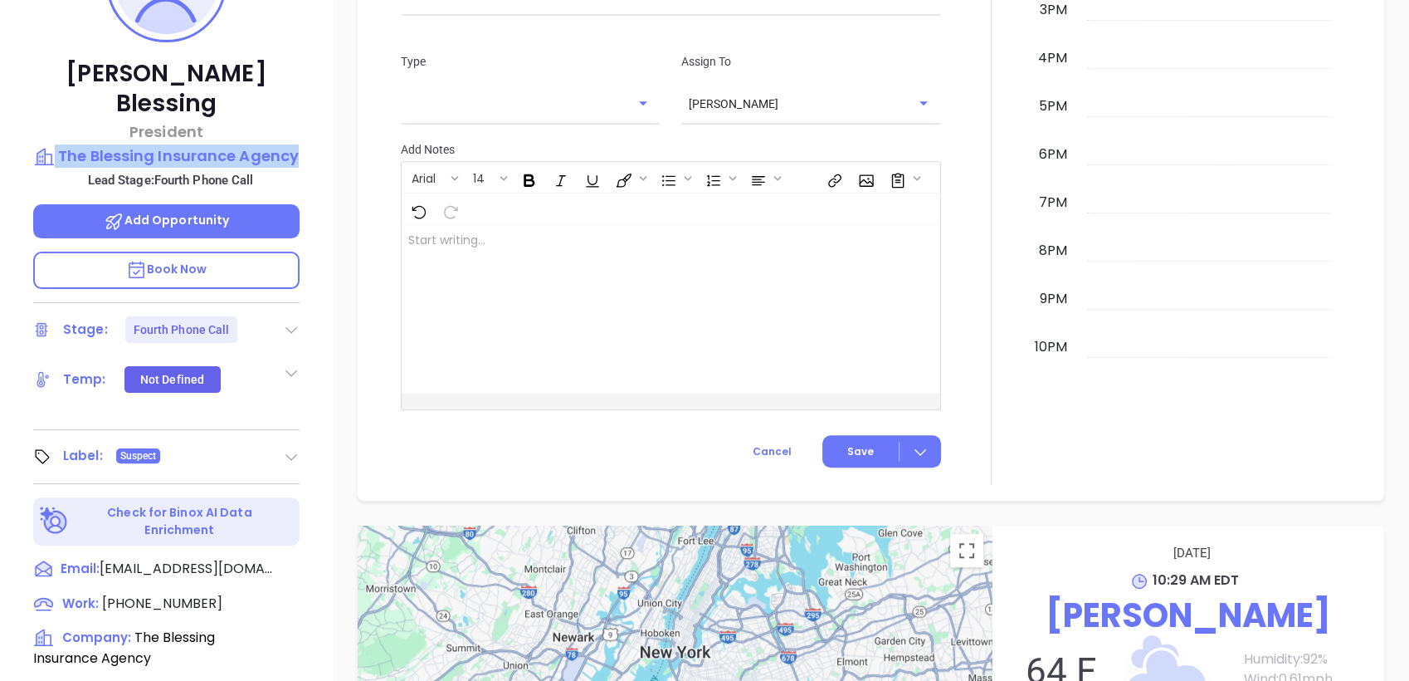
drag, startPoint x: 325, startPoint y: 119, endPoint x: 328, endPoint y: 134, distance: 15.1
click at [328, 134] on div "Nicole Blessing President The Blessing Insurance Agency Lead Stage: Fourth Phon…" at bounding box center [166, 313] width 333 height 851
copy div "The Blessing Insurance Agency"
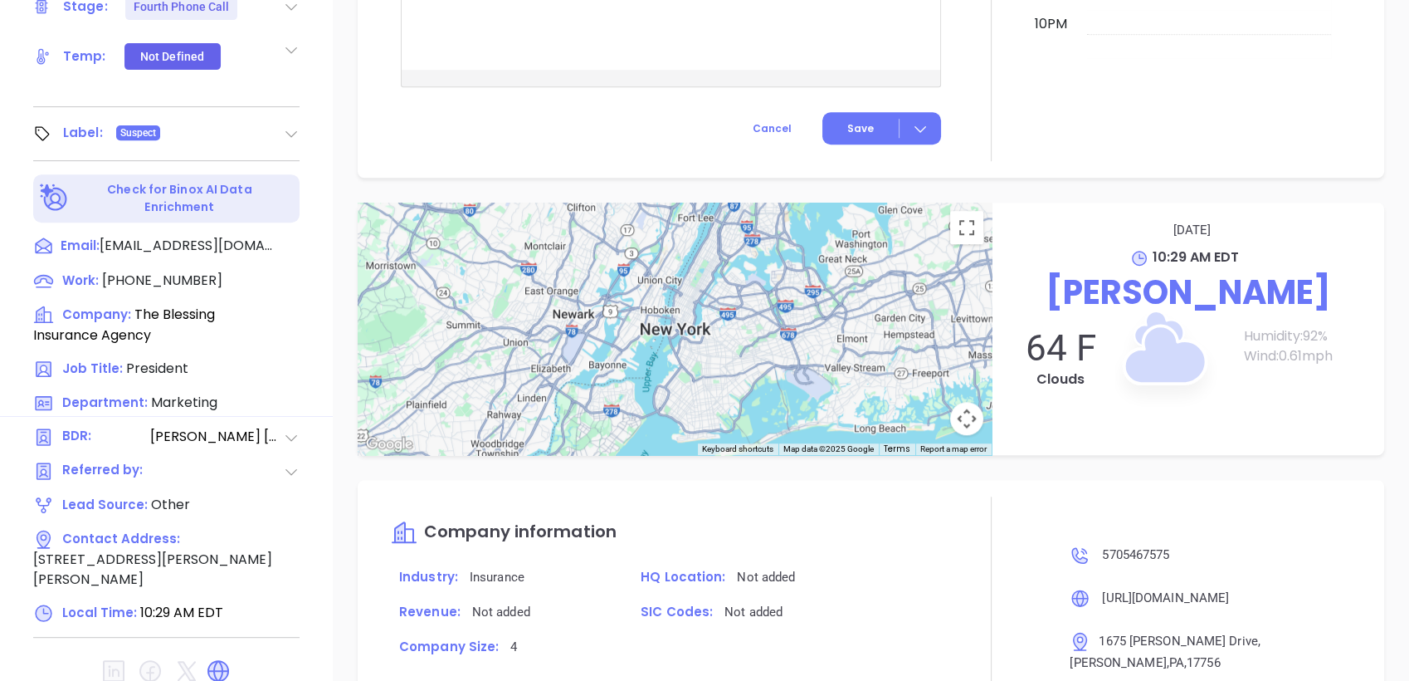
scroll to position [707, 0]
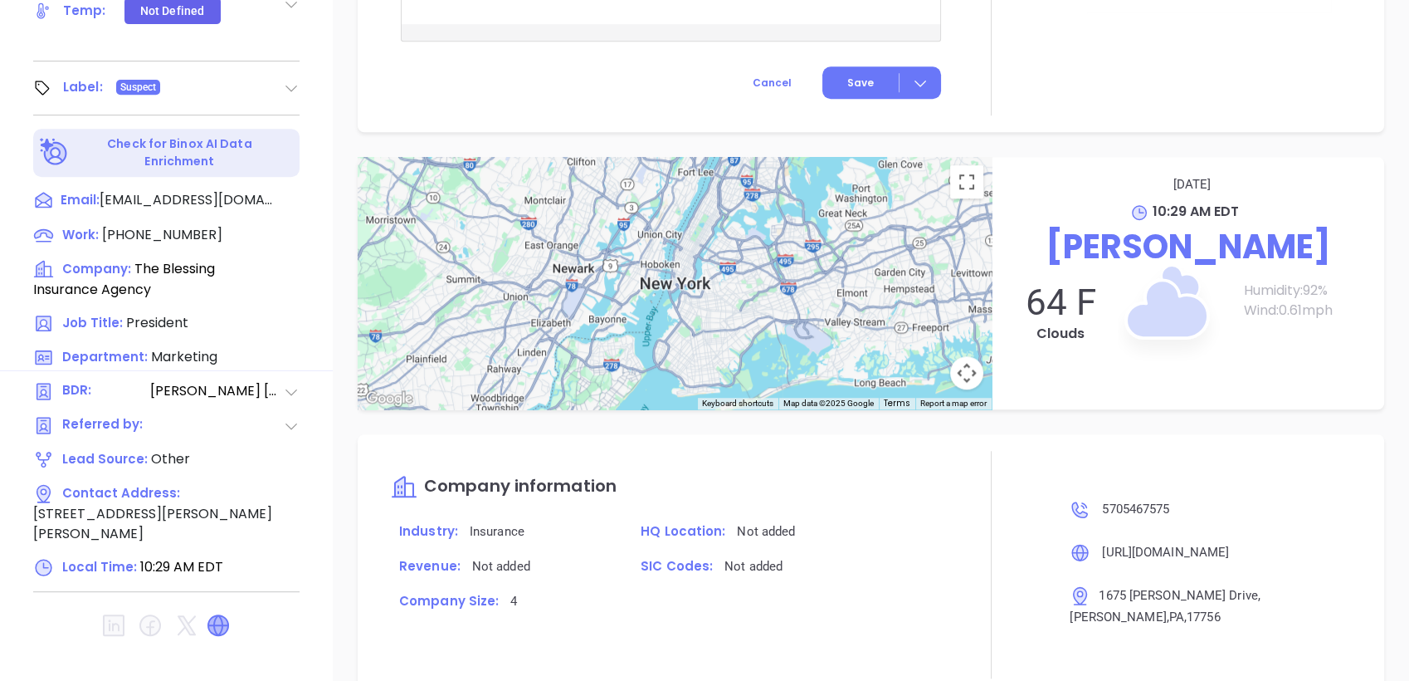
click at [215, 615] on icon at bounding box center [218, 625] width 20 height 20
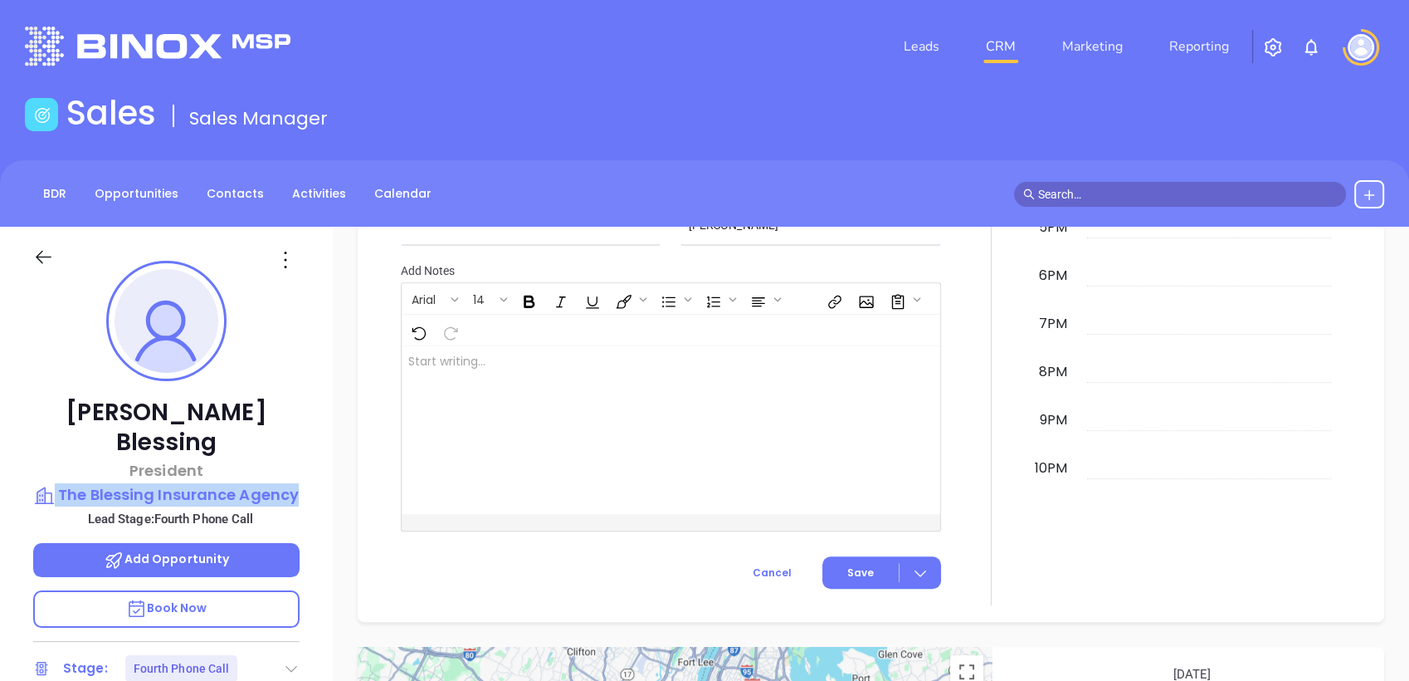
scroll to position [1096, 0]
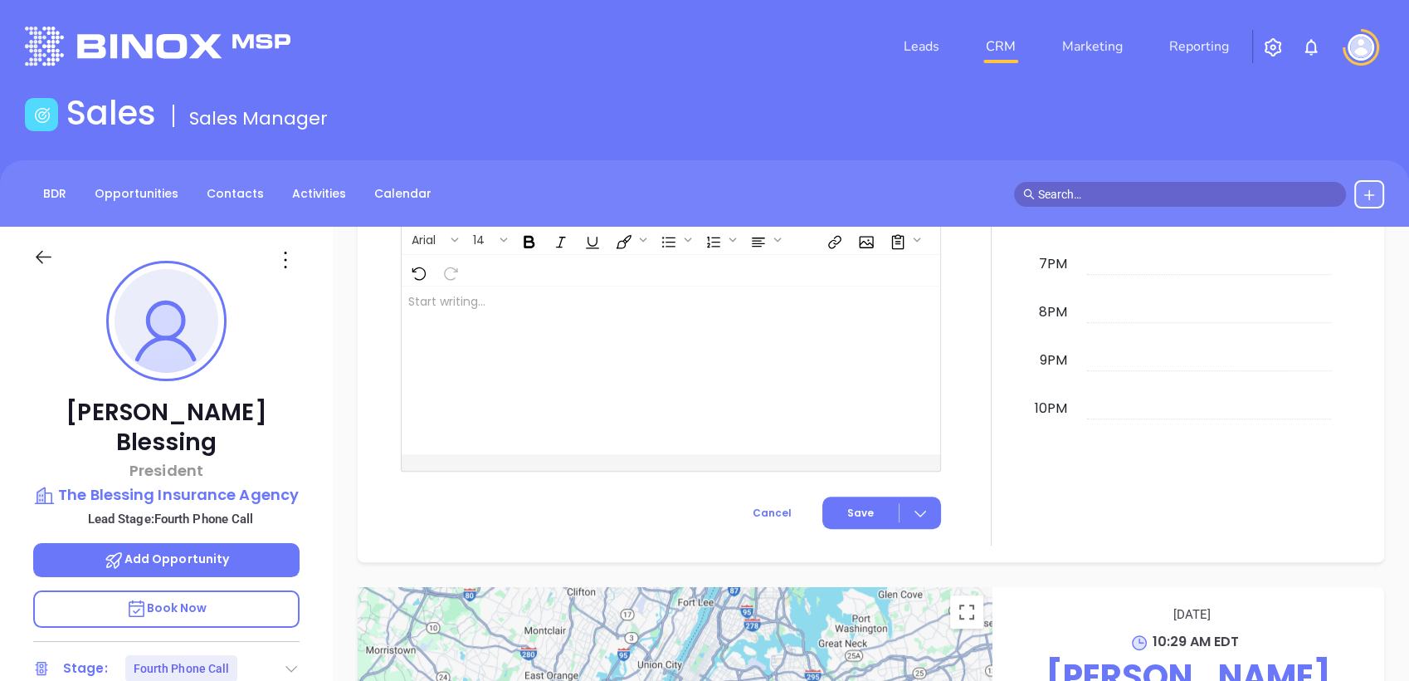
click at [534, 32] on div "Leads CRM Marketing Reporting" at bounding box center [935, 47] width 920 height 60
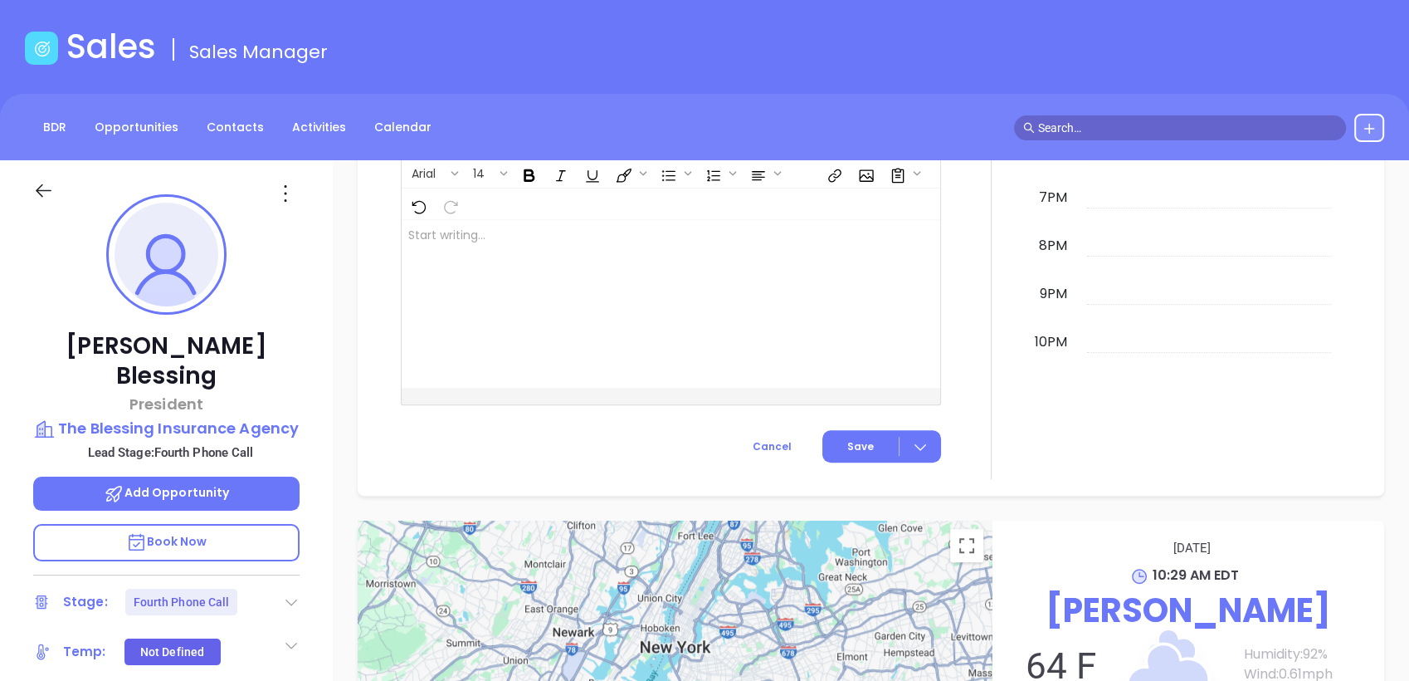
scroll to position [0, 0]
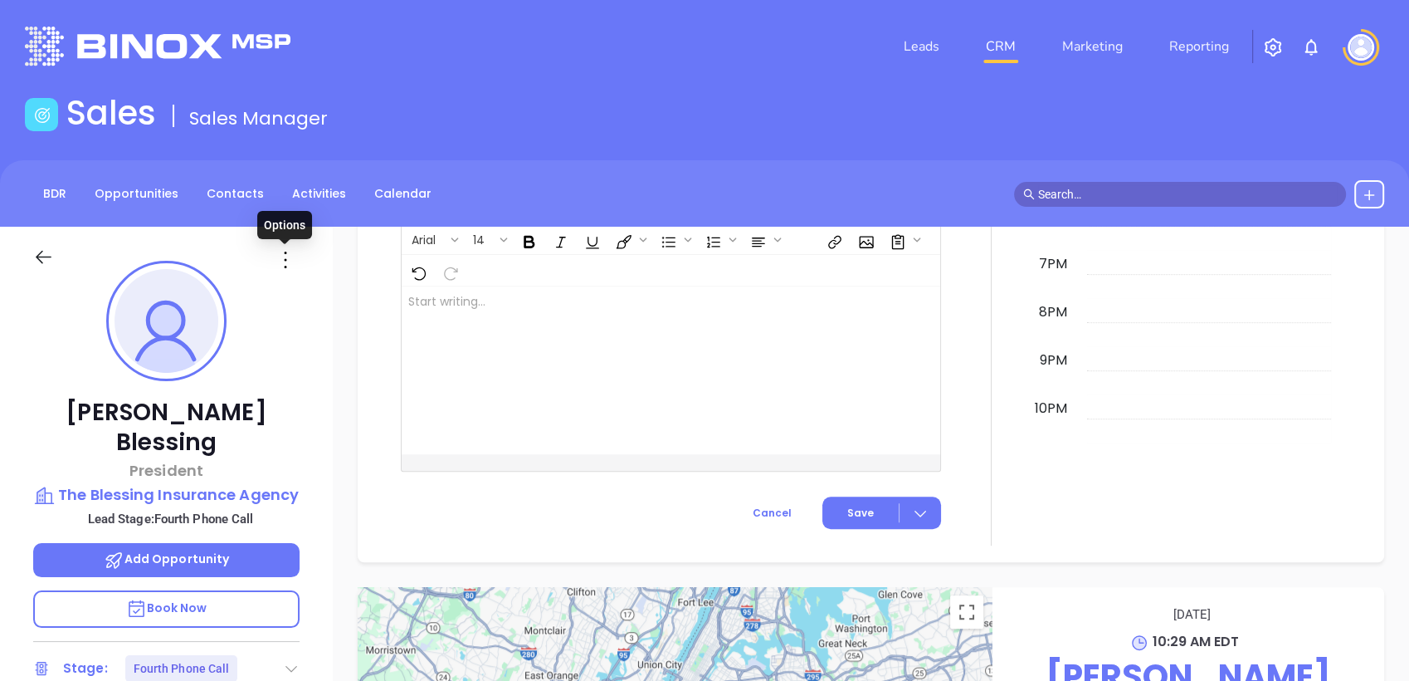
drag, startPoint x: 285, startPoint y: 257, endPoint x: 289, endPoint y: 266, distance: 9.3
click at [286, 257] on icon at bounding box center [285, 260] width 27 height 27
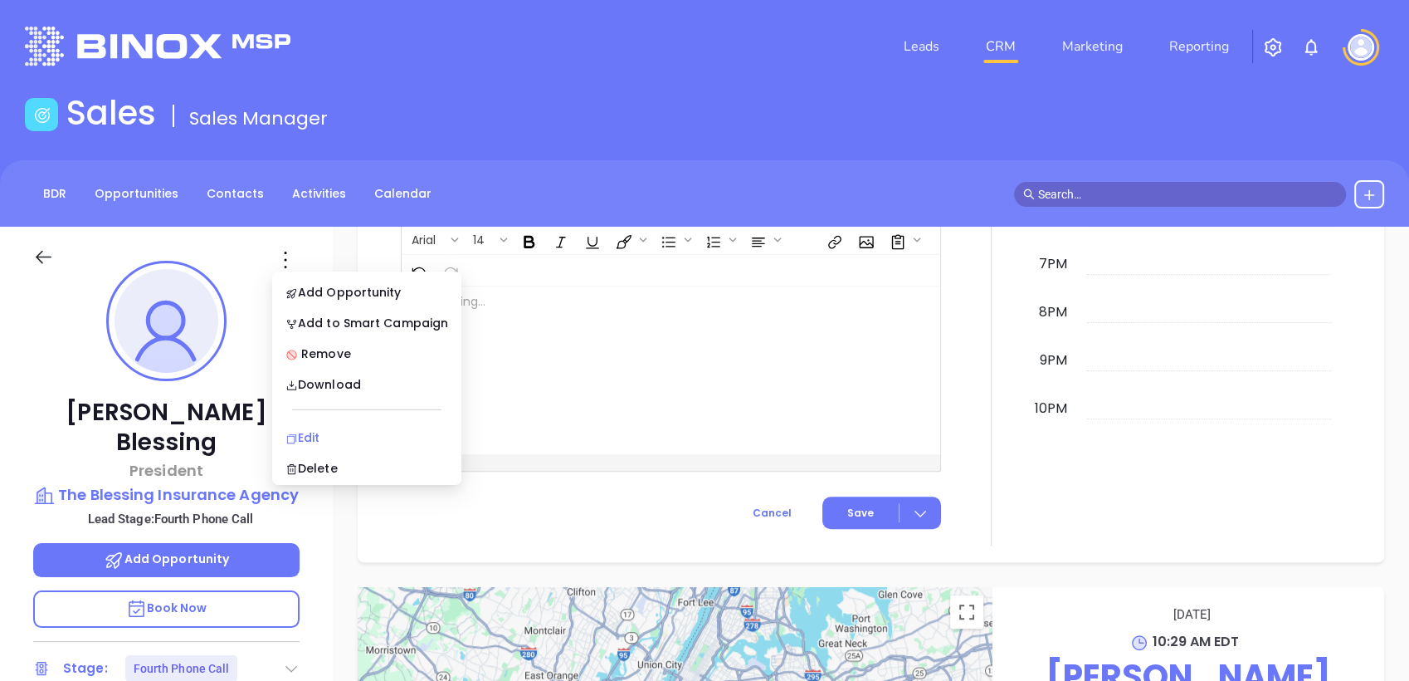
click at [318, 431] on div "Edit" at bounding box center [367, 437] width 163 height 18
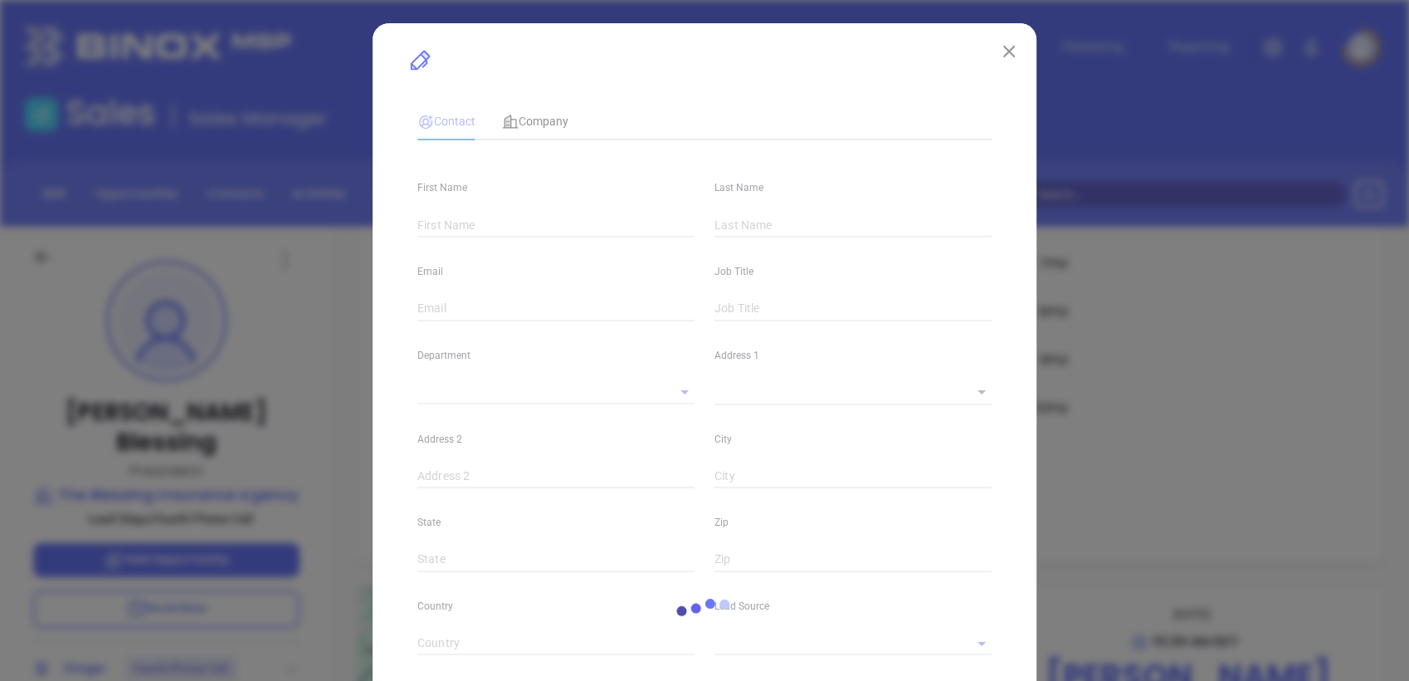
type input "Nicole"
type input "Blessing"
type input "[EMAIL_ADDRESS][DOMAIN_NAME]"
type input "President"
type input "1"
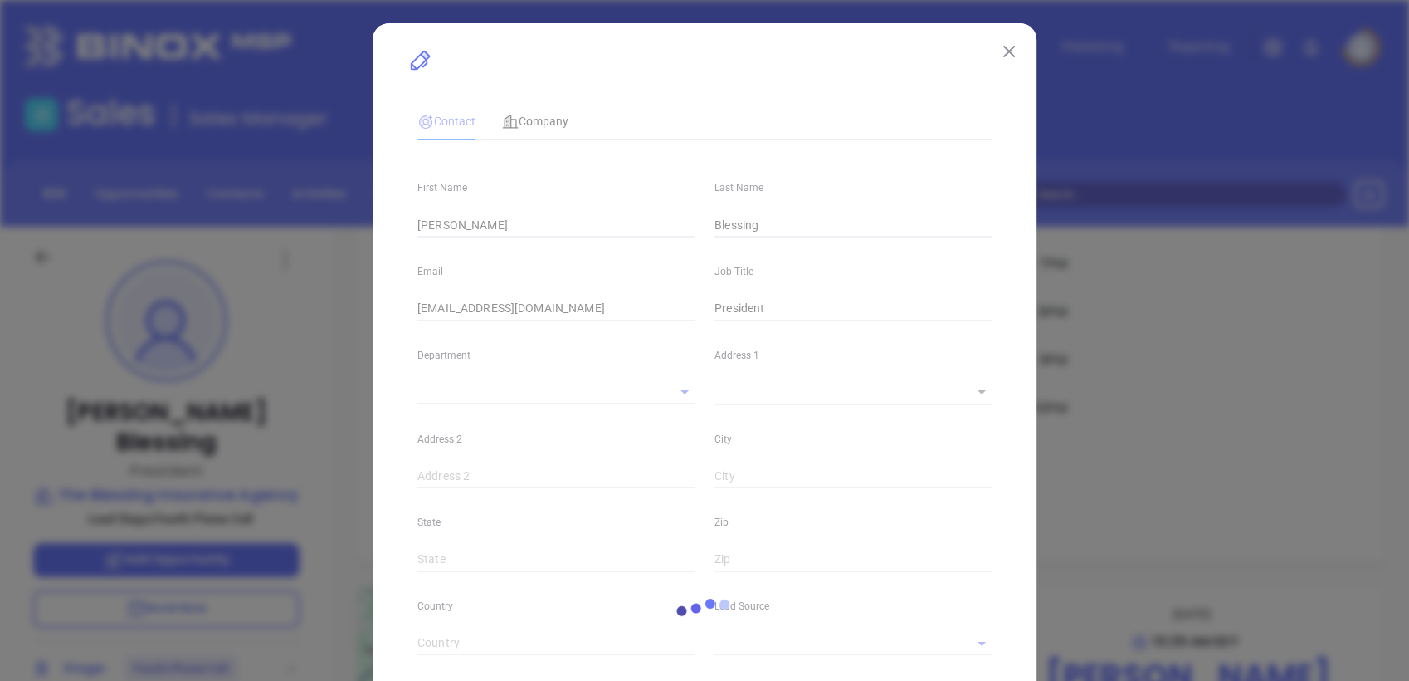
type input "Marketing"
type input "Other"
type input "Vicky Mendoza"
type input "Fourth Phone Call"
type input "(570) 546-7575"
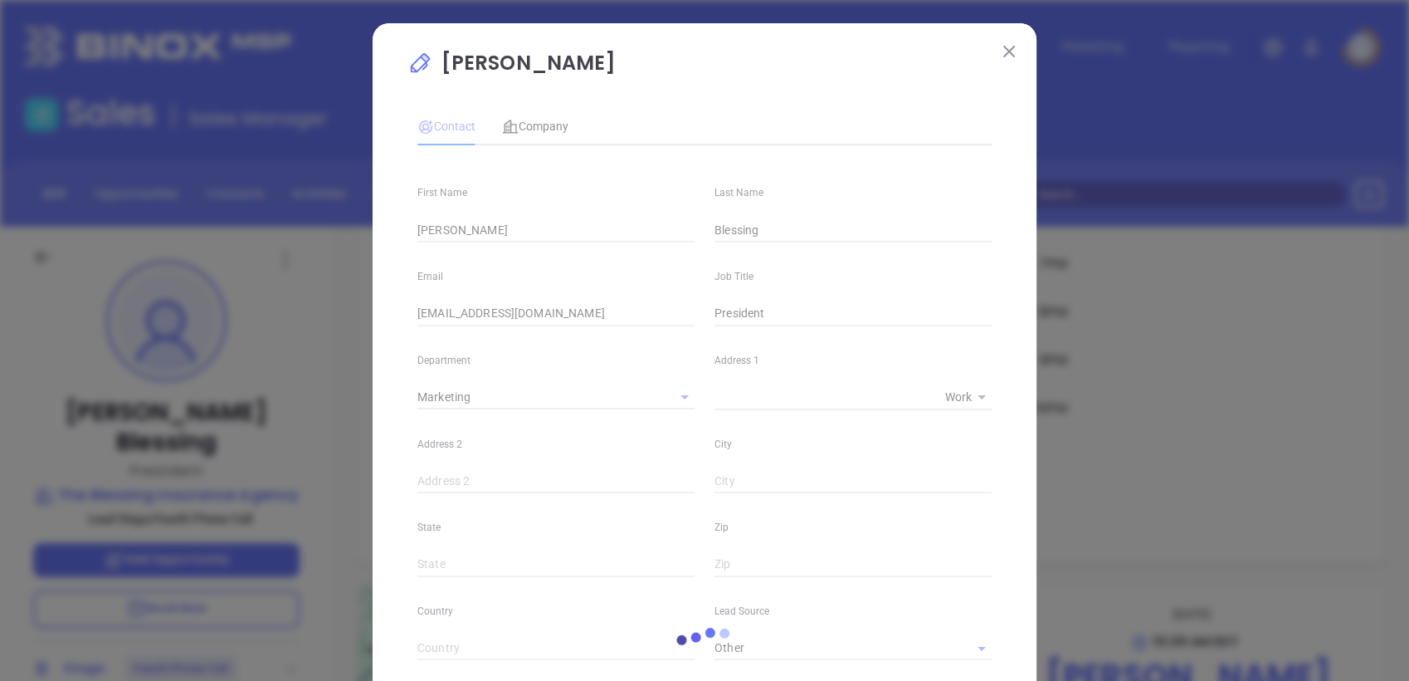
type input "1"
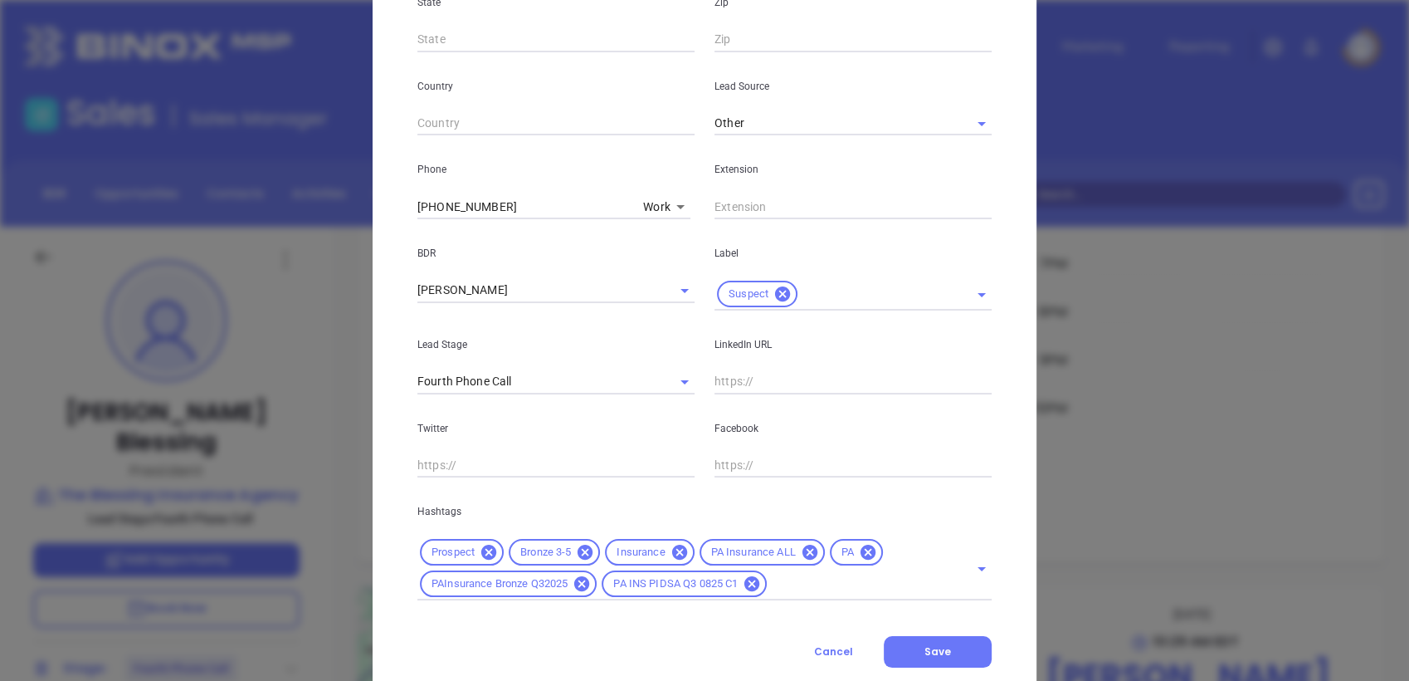
scroll to position [569, 0]
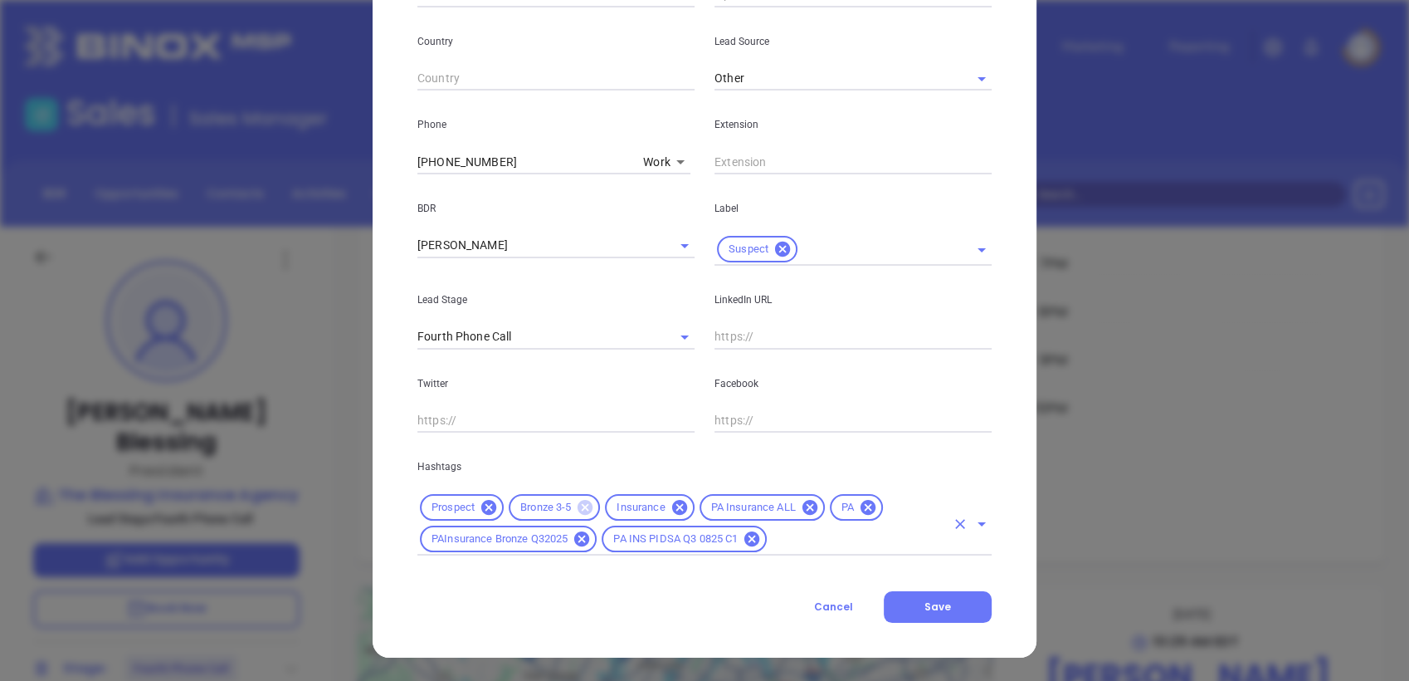
click at [580, 505] on icon at bounding box center [585, 507] width 15 height 15
click at [798, 544] on input "text" at bounding box center [857, 539] width 176 height 21
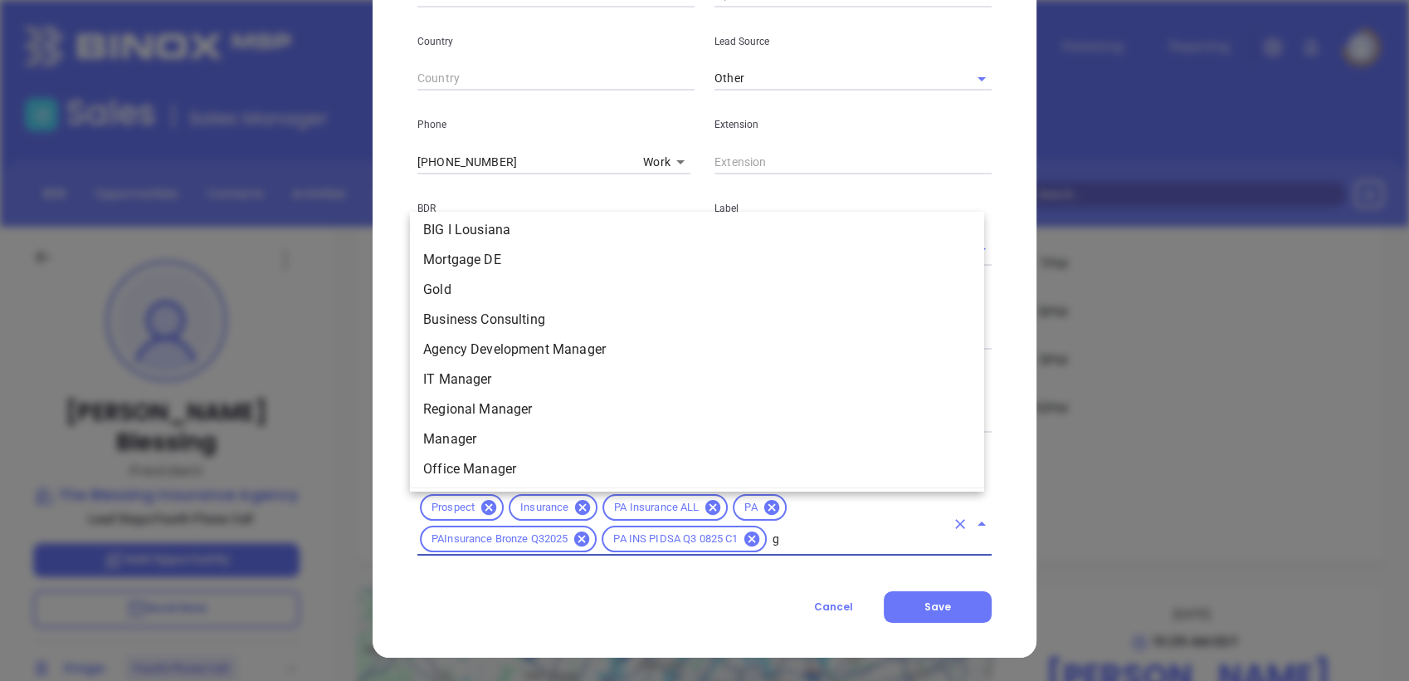
scroll to position [0, 0]
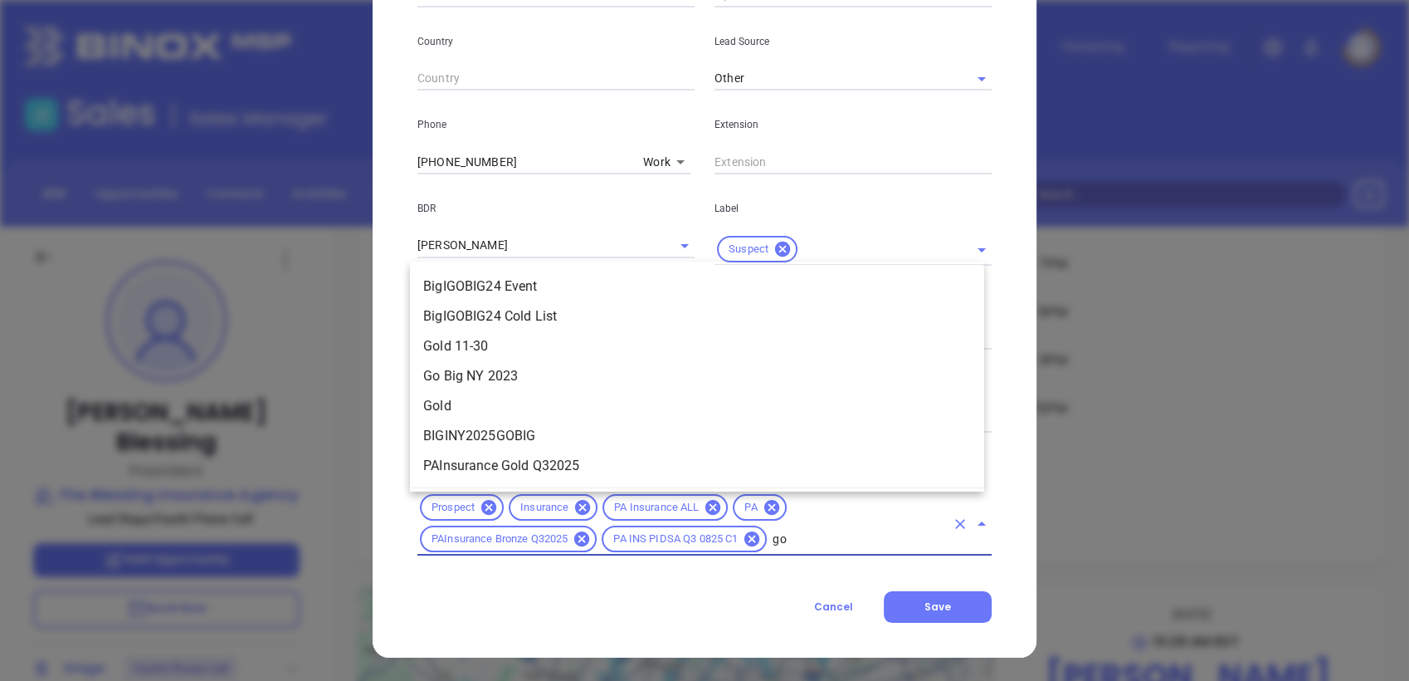
type input "gol"
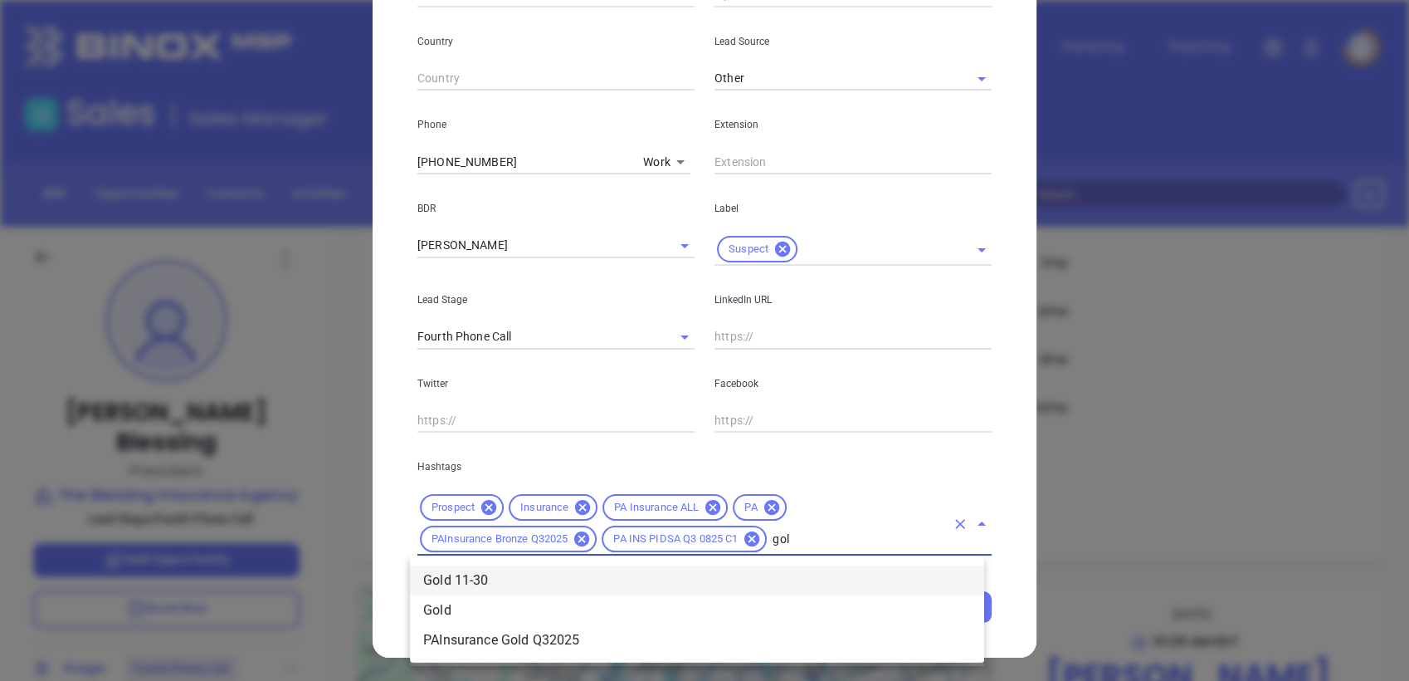
click at [554, 574] on li "Gold 11-30" at bounding box center [697, 580] width 574 height 30
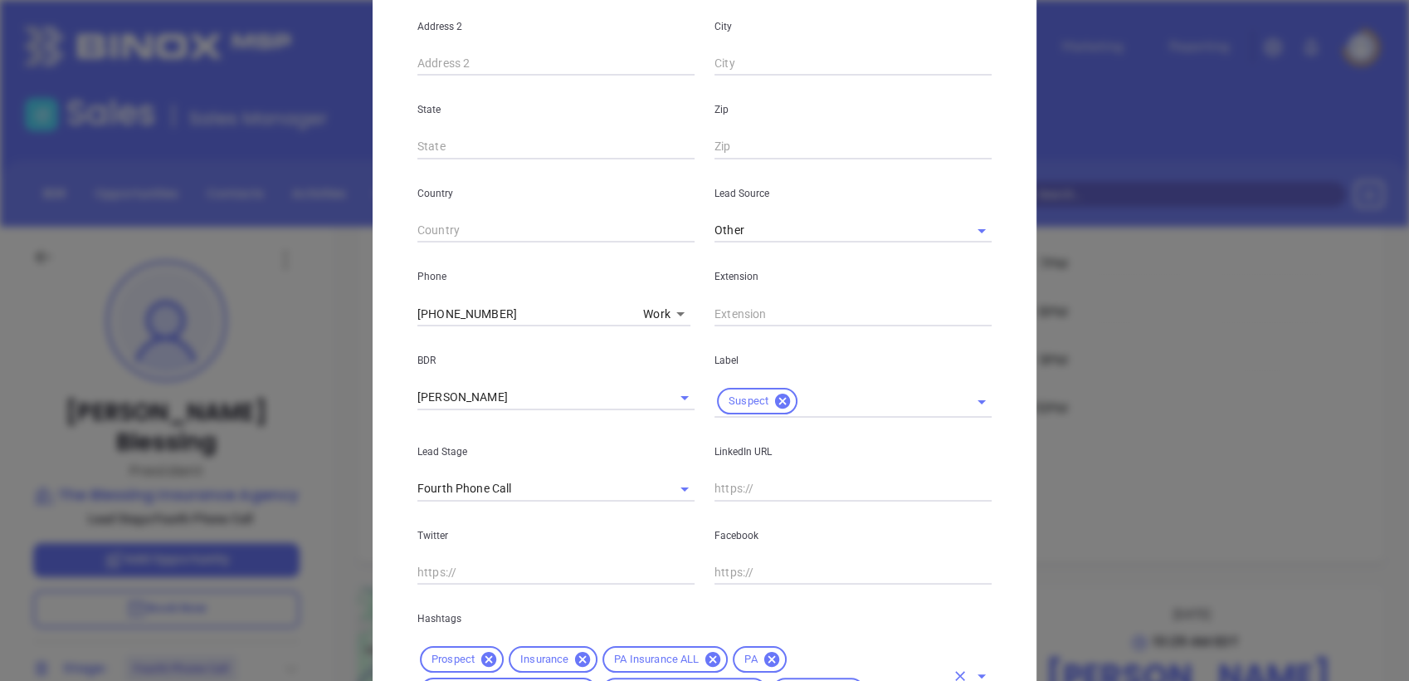
scroll to position [385, 0]
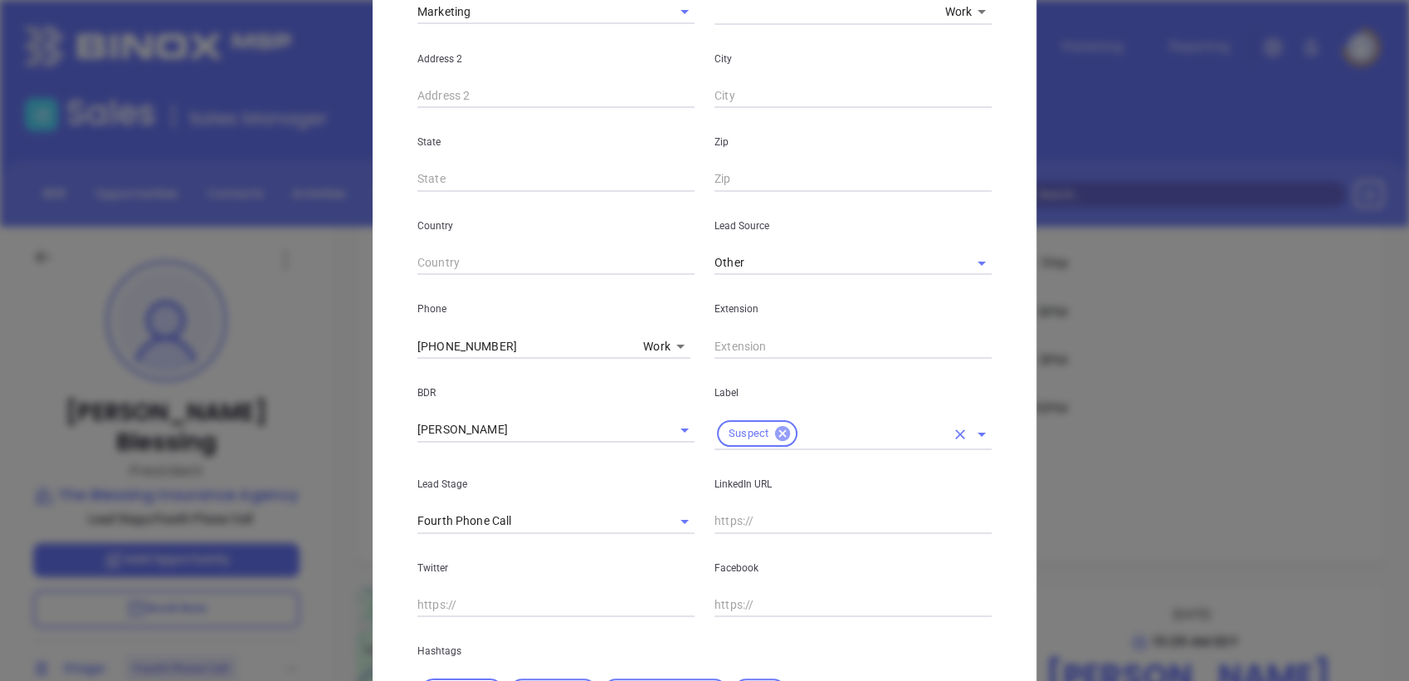
click at [780, 427] on icon at bounding box center [783, 433] width 18 height 18
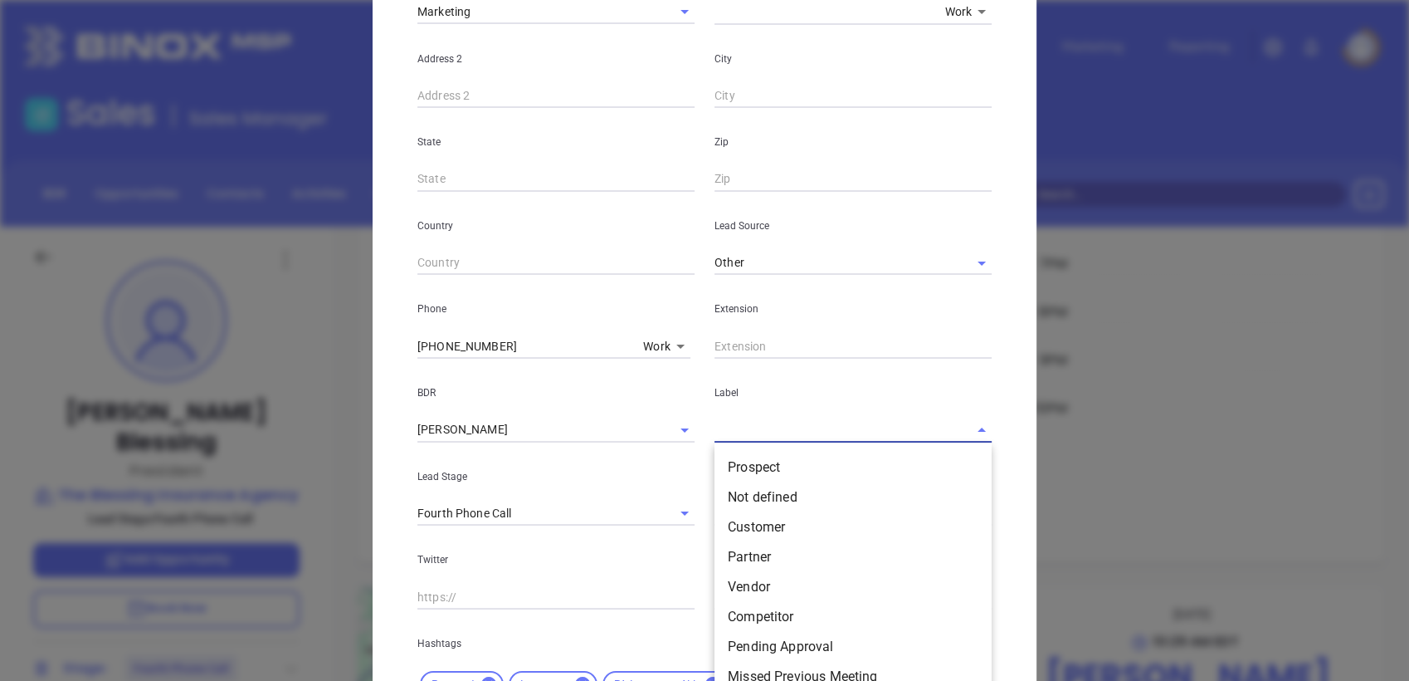
click at [769, 437] on input "text" at bounding box center [830, 429] width 231 height 24
click at [787, 462] on li "Prospect" at bounding box center [853, 467] width 277 height 30
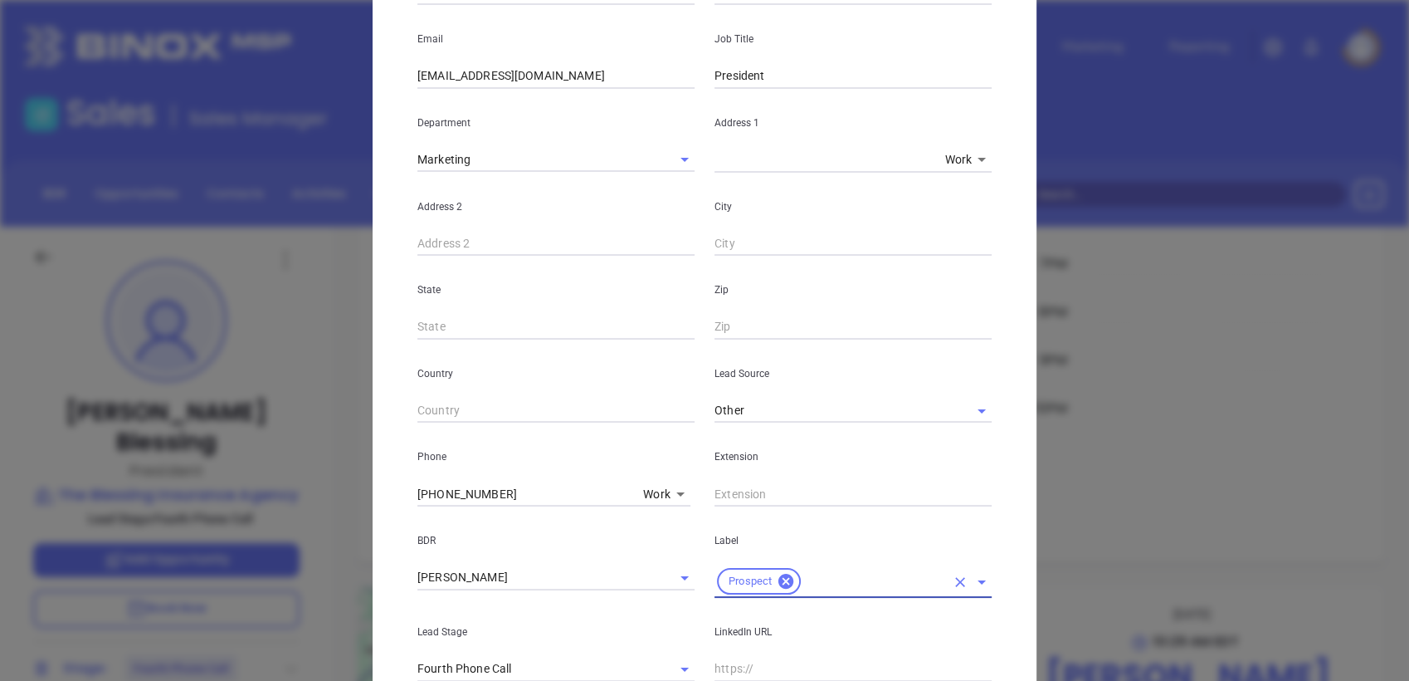
scroll to position [0, 0]
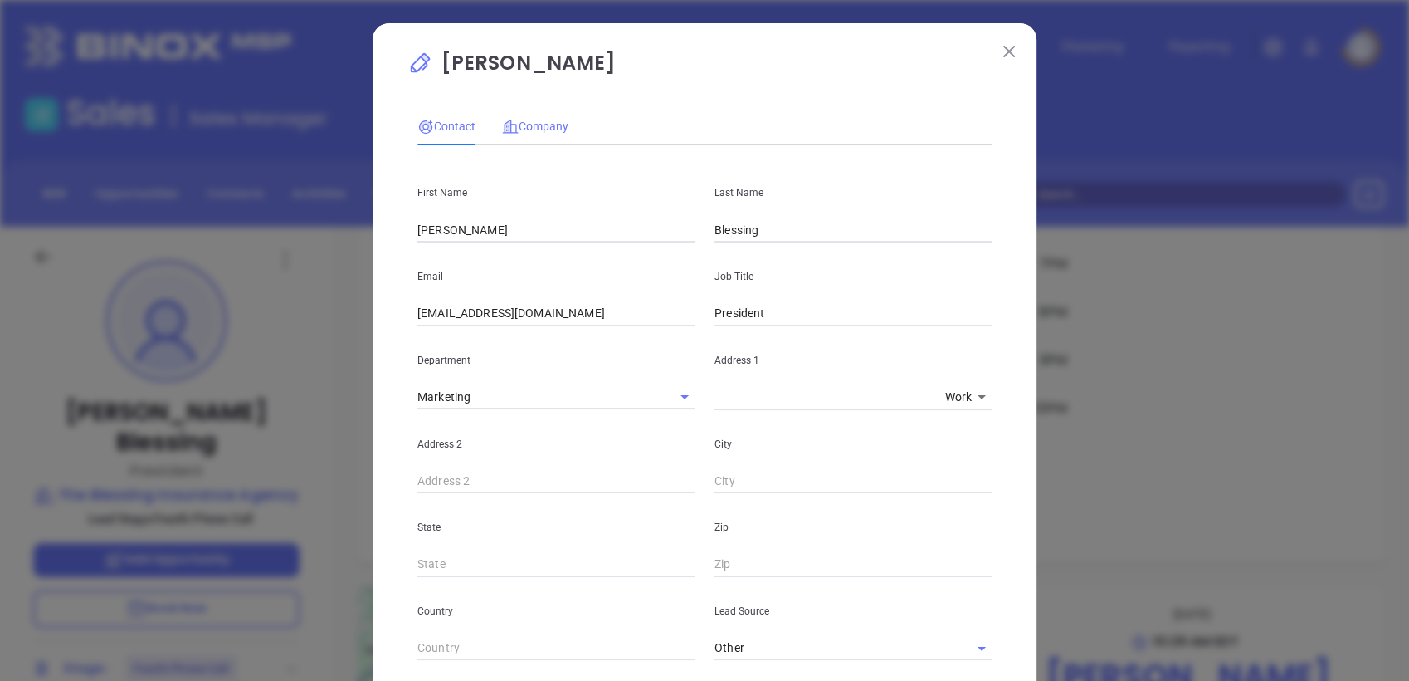
drag, startPoint x: 513, startPoint y: 116, endPoint x: 525, endPoint y: 116, distance: 11.6
click at [518, 116] on div "Company" at bounding box center [535, 126] width 66 height 38
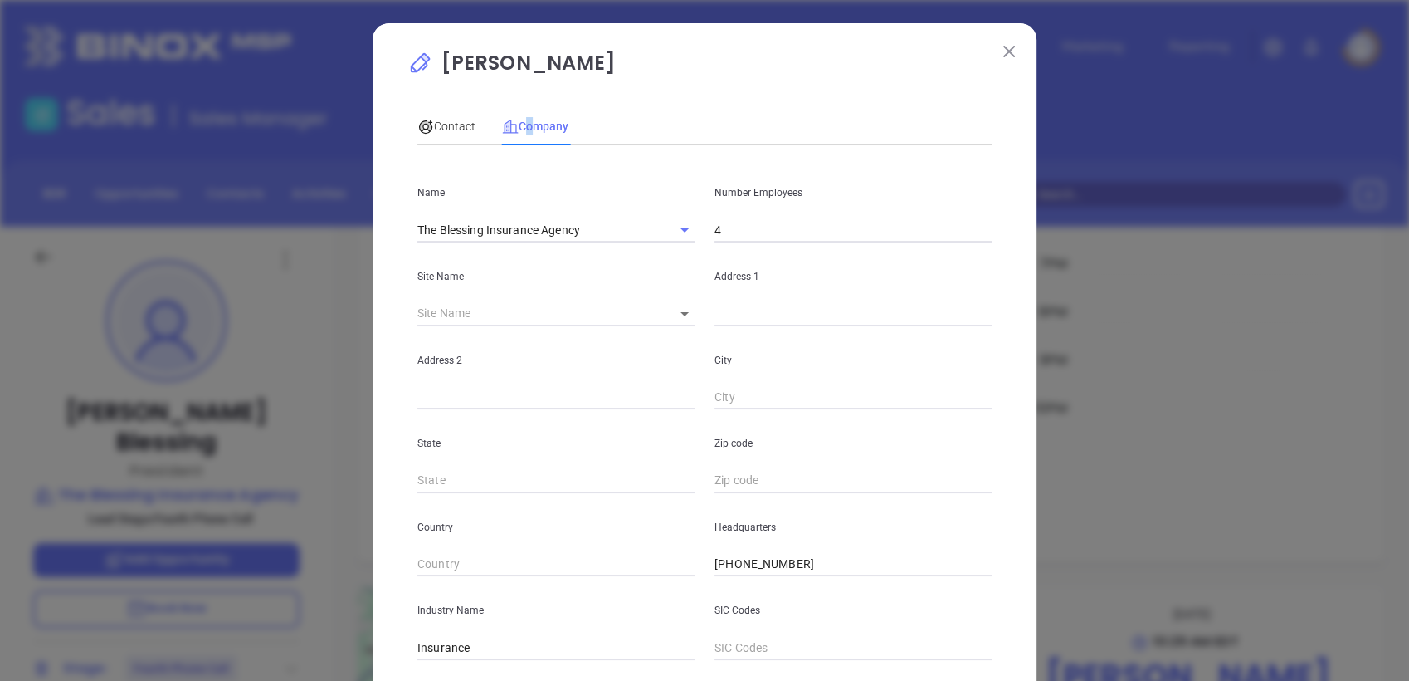
click at [760, 236] on input "4" at bounding box center [853, 229] width 277 height 25
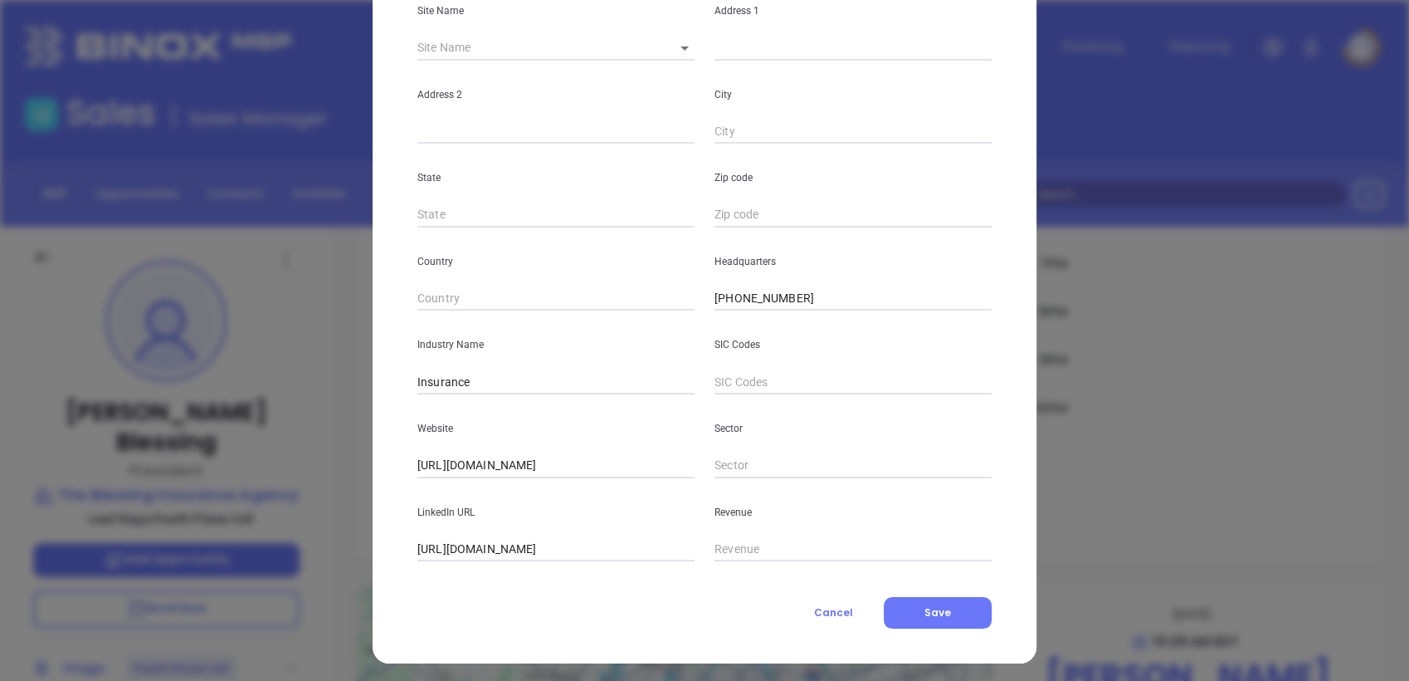
scroll to position [271, 0]
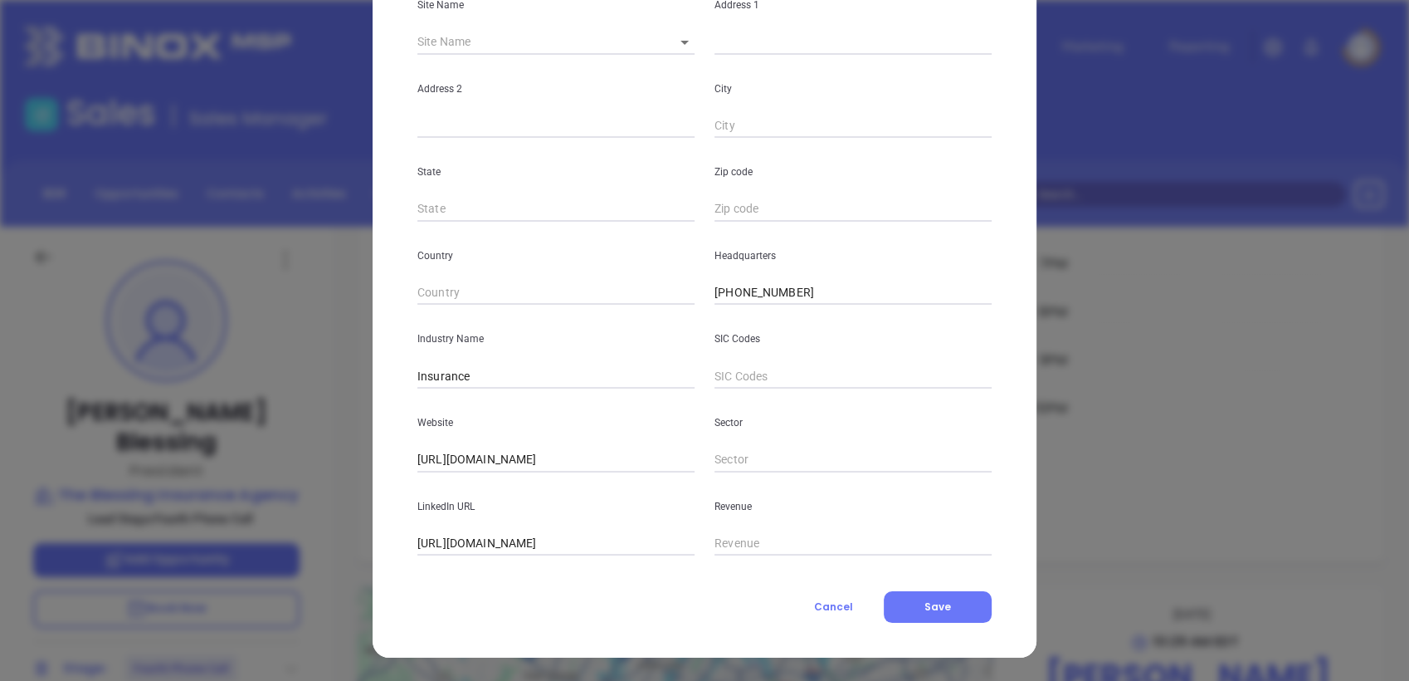
type input "13"
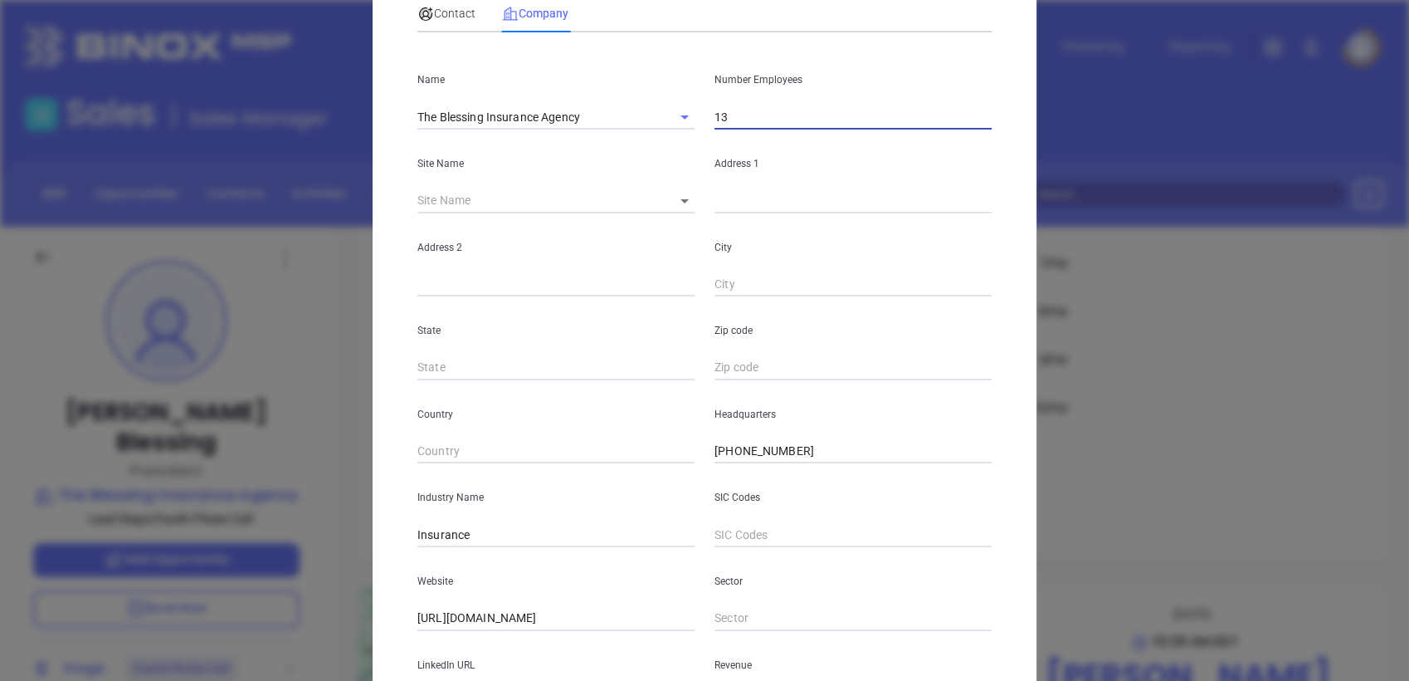
scroll to position [0, 0]
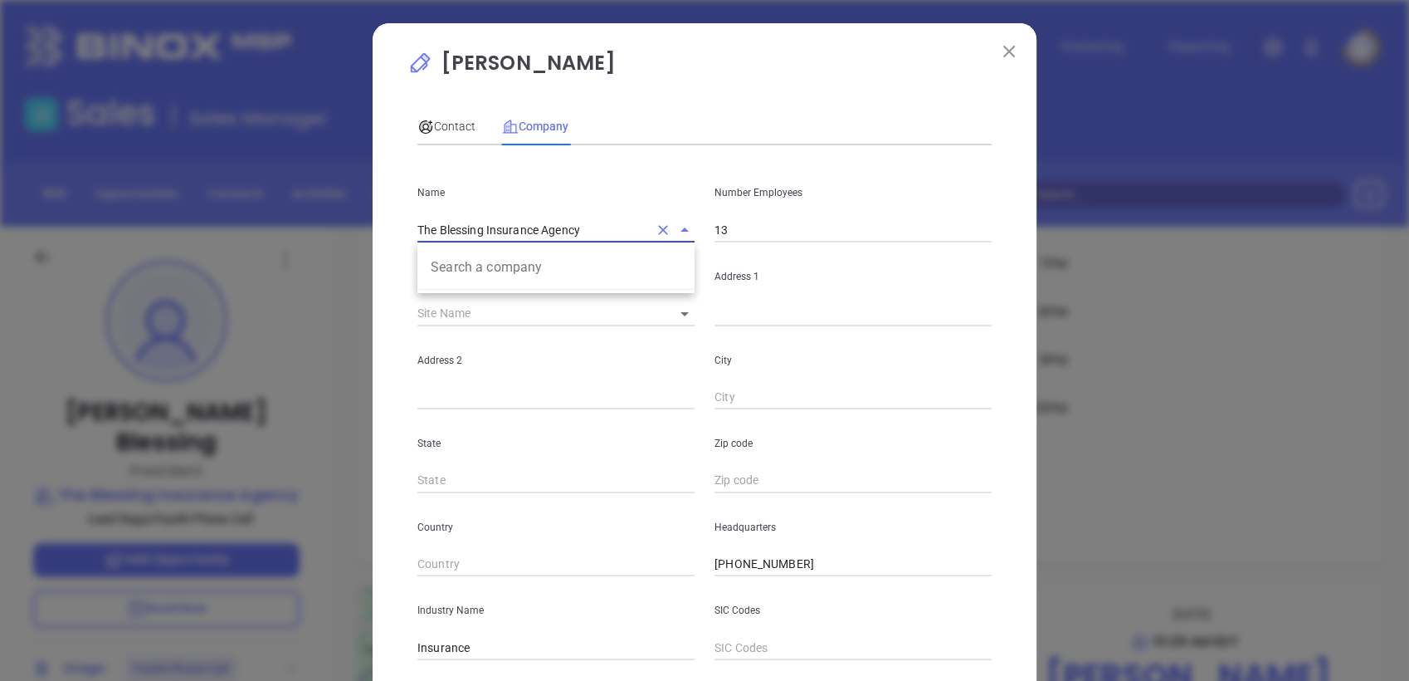
click at [500, 229] on input "The Blessing Insurance Agency" at bounding box center [532, 229] width 231 height 24
click at [441, 120] on span "Contact" at bounding box center [446, 126] width 58 height 13
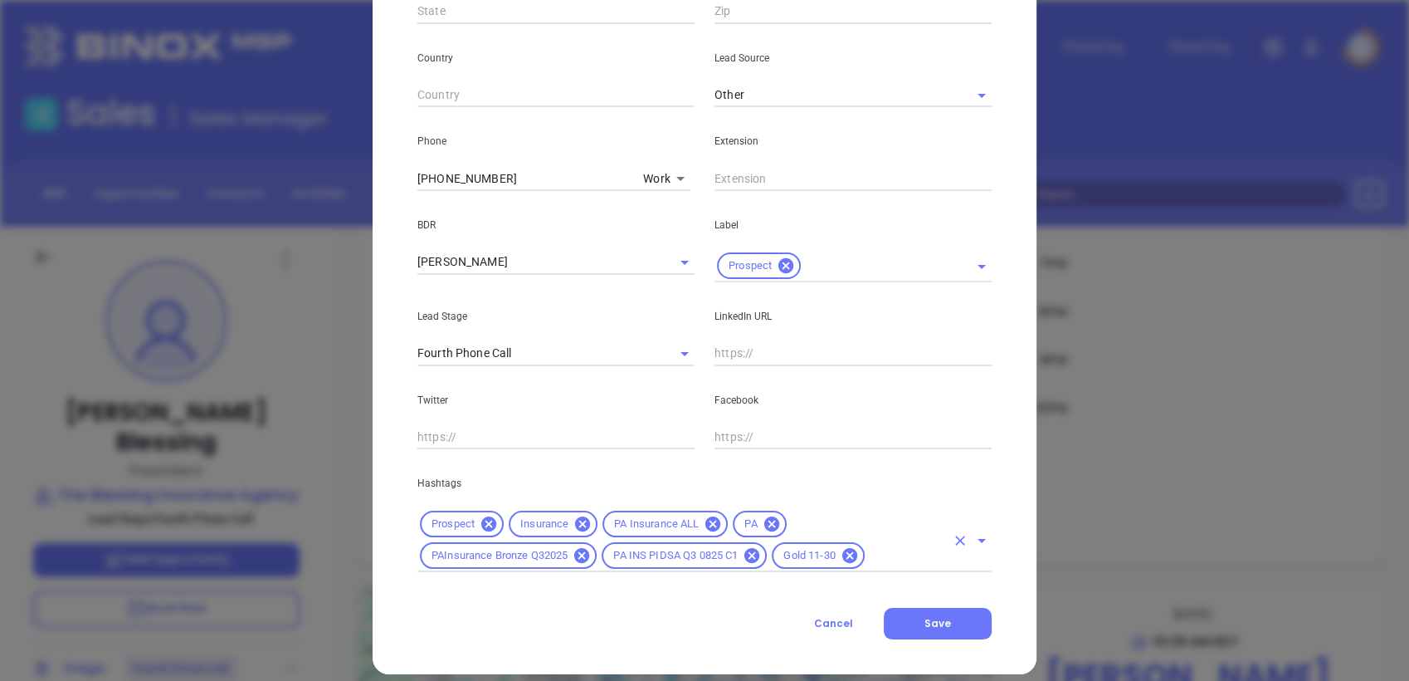
scroll to position [569, 0]
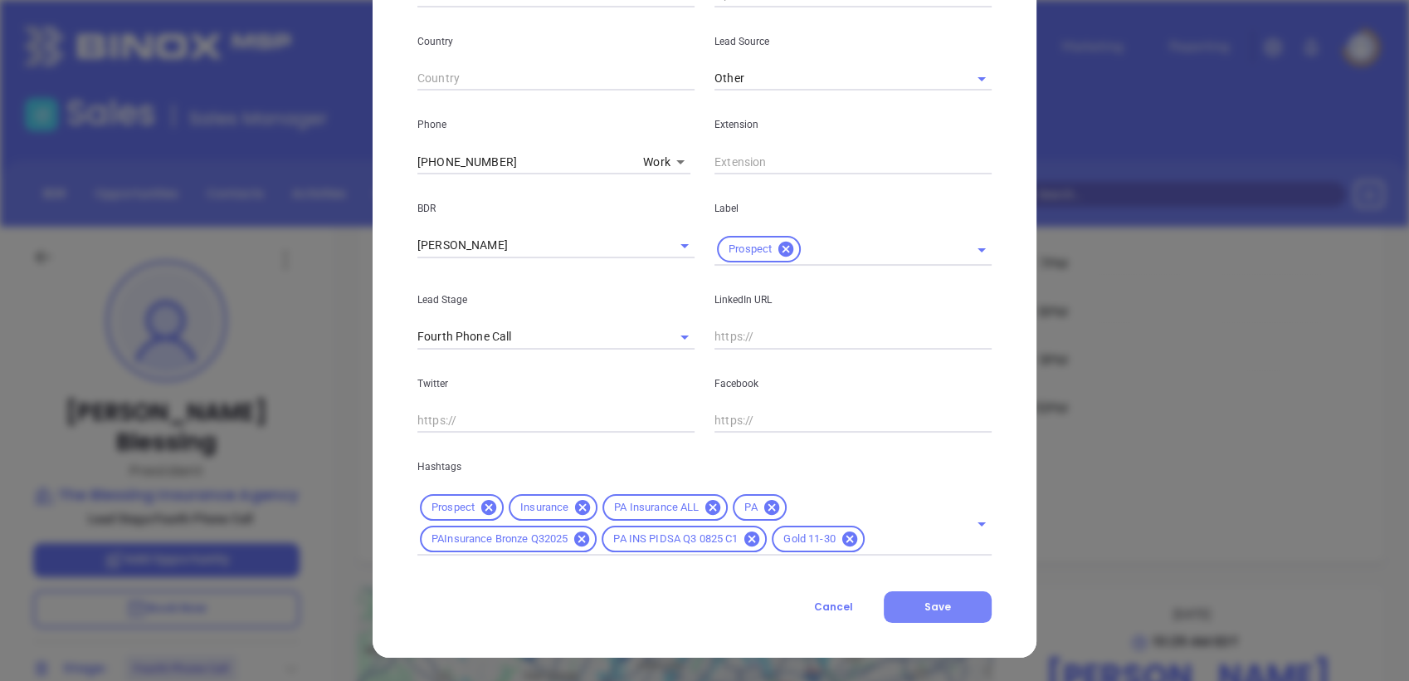
click at [936, 598] on button "Save" at bounding box center [938, 607] width 108 height 32
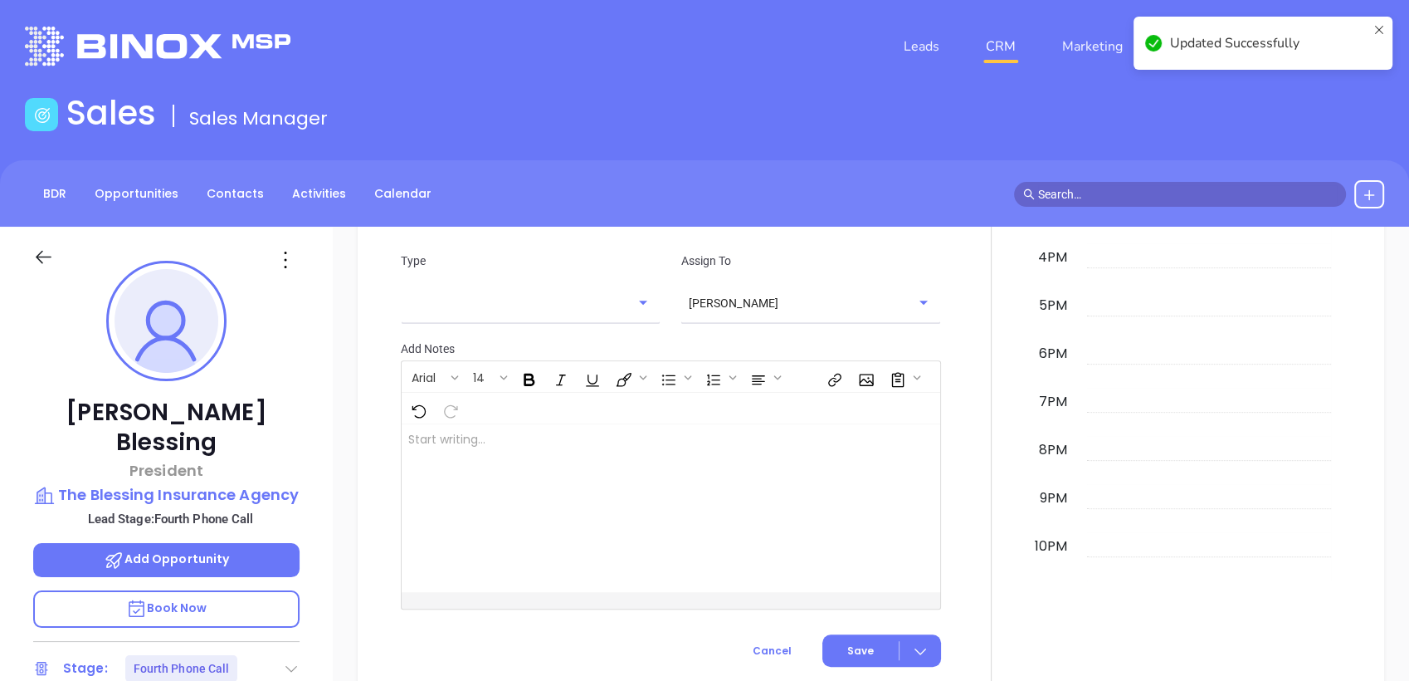
scroll to position [1096, 0]
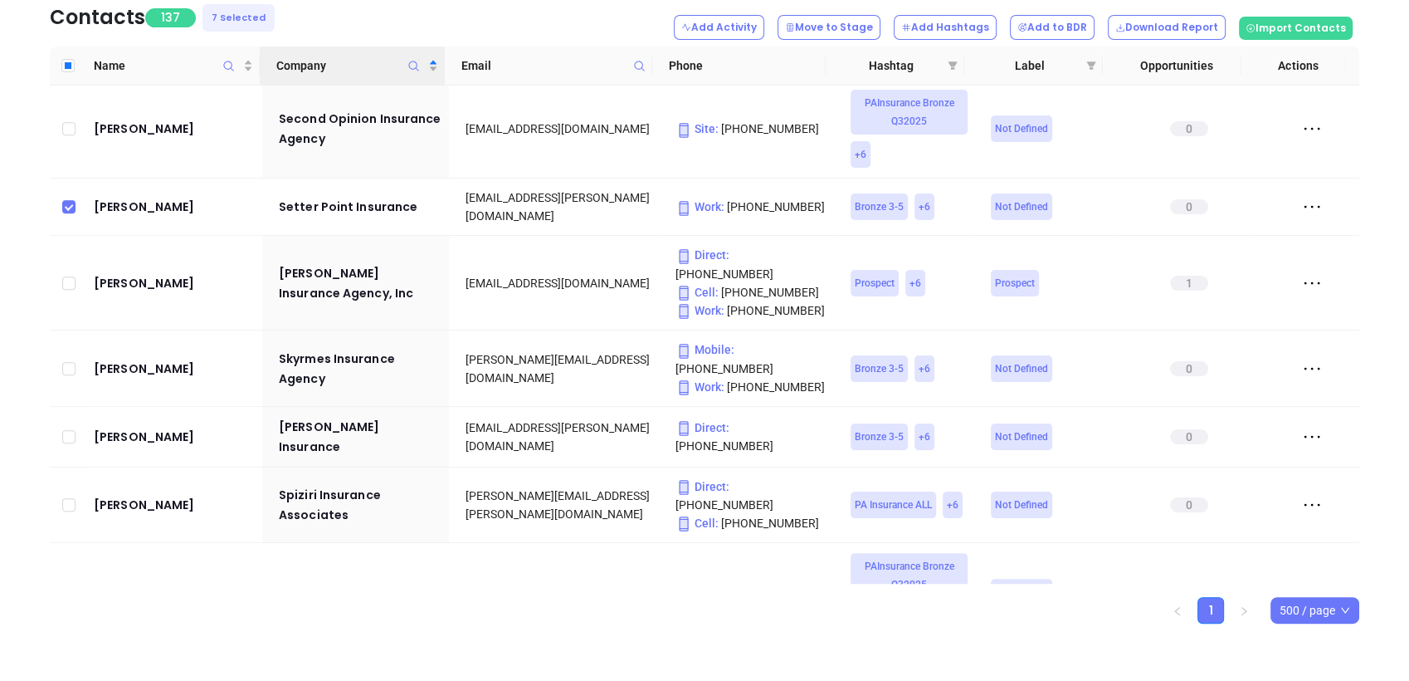
scroll to position [7295, 0]
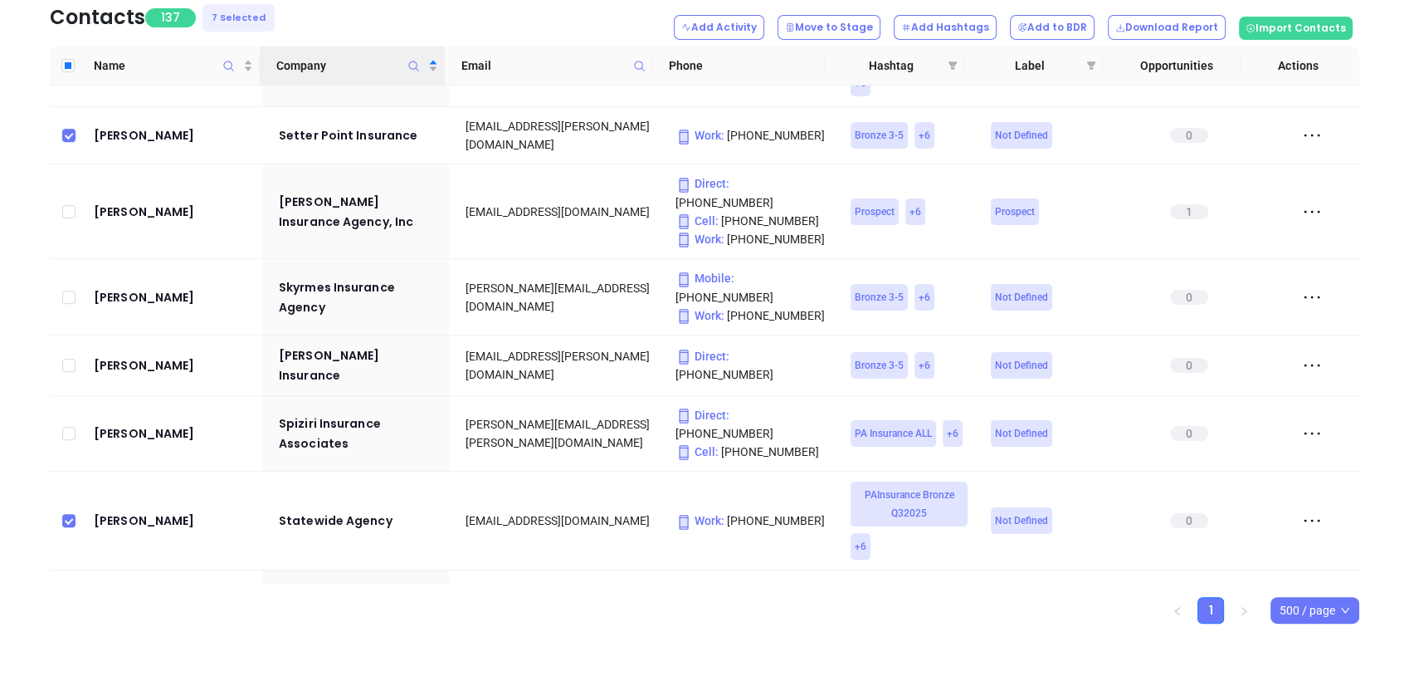
drag, startPoint x: 122, startPoint y: 176, endPoint x: 139, endPoint y: 173, distance: 17.6
checkbox input "true"
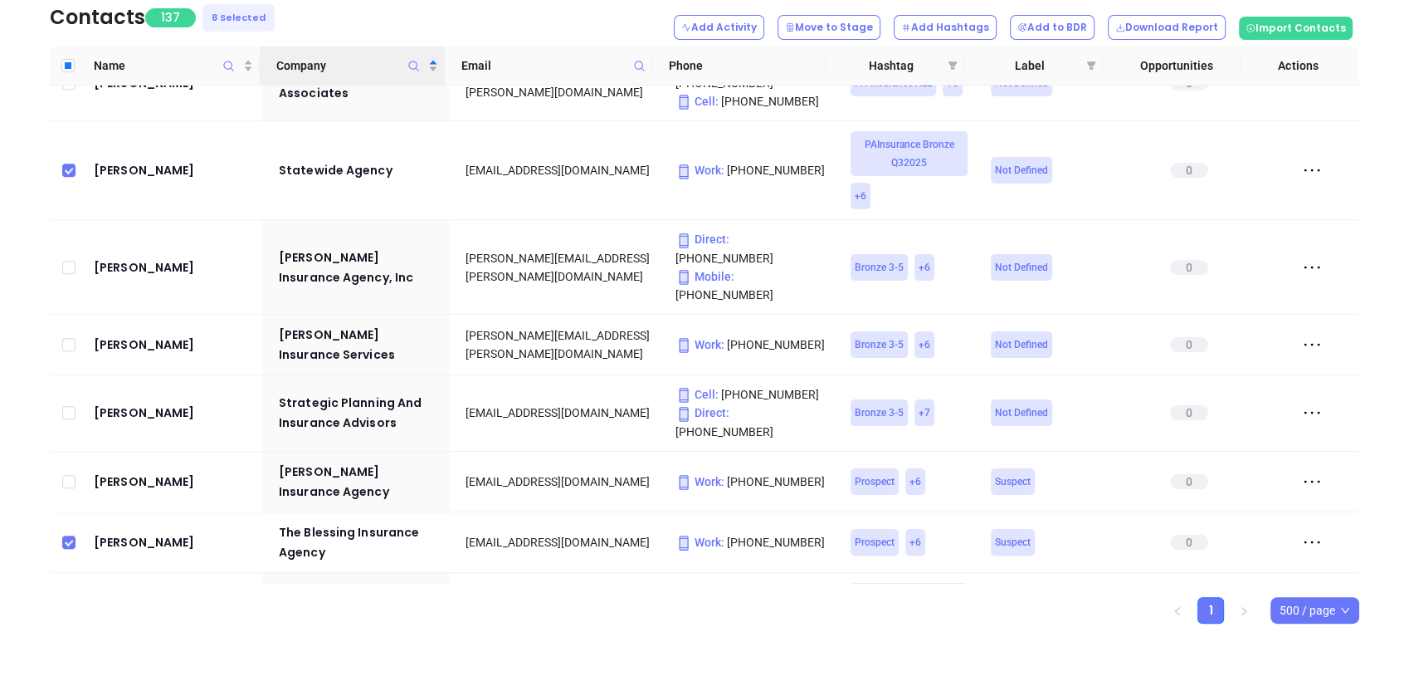
scroll to position [7663, 0]
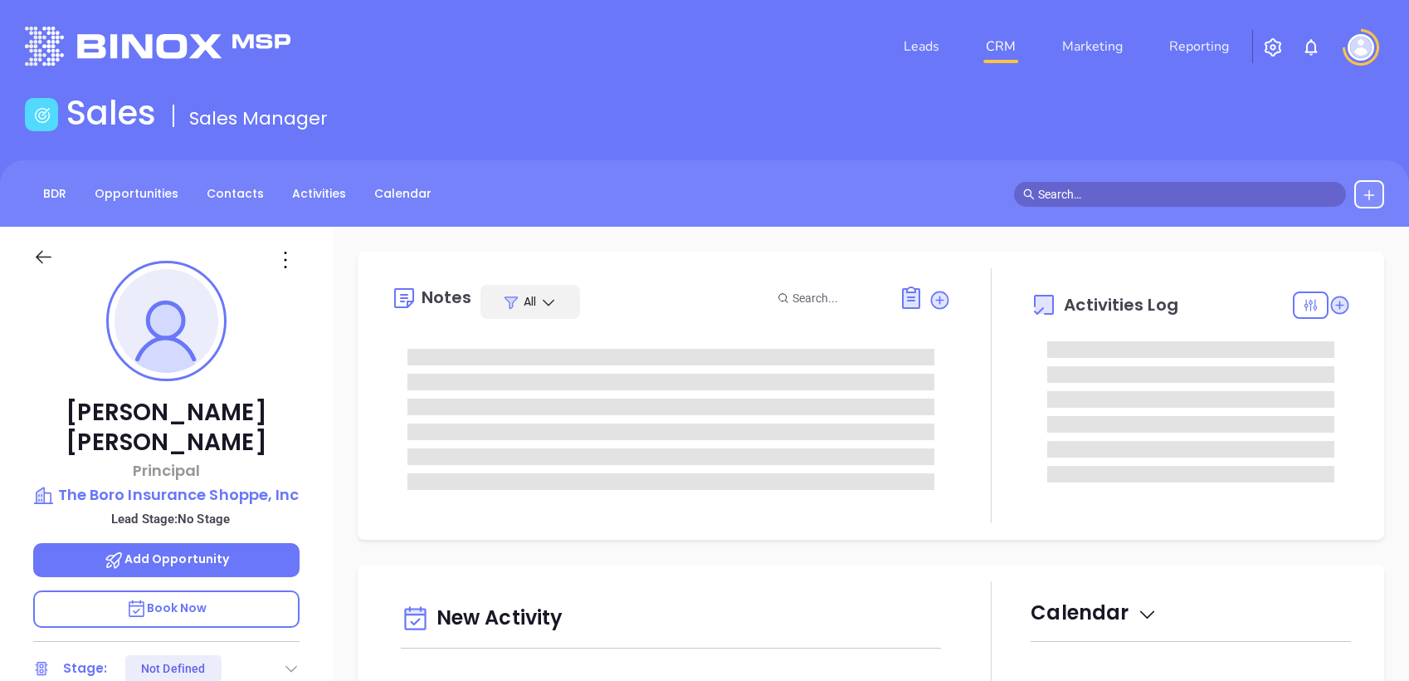
type input "[DATE]"
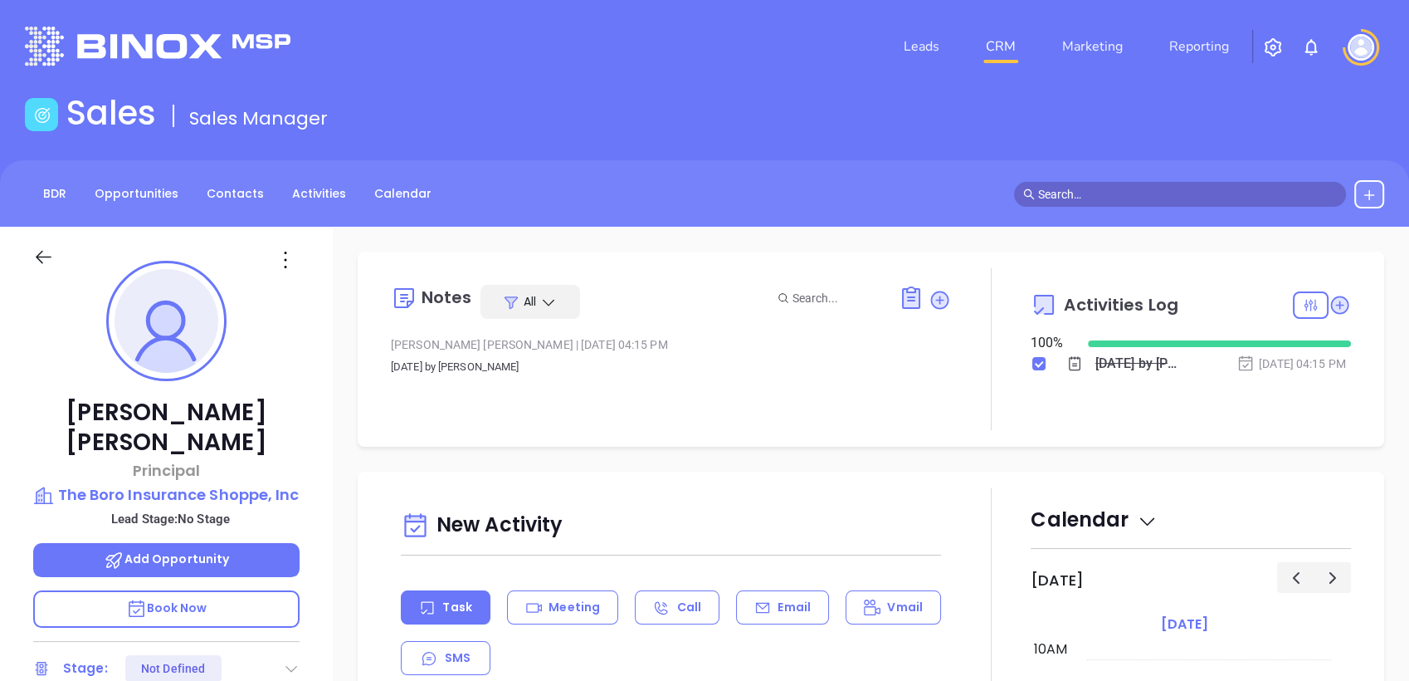
type input "Liz Cruz"
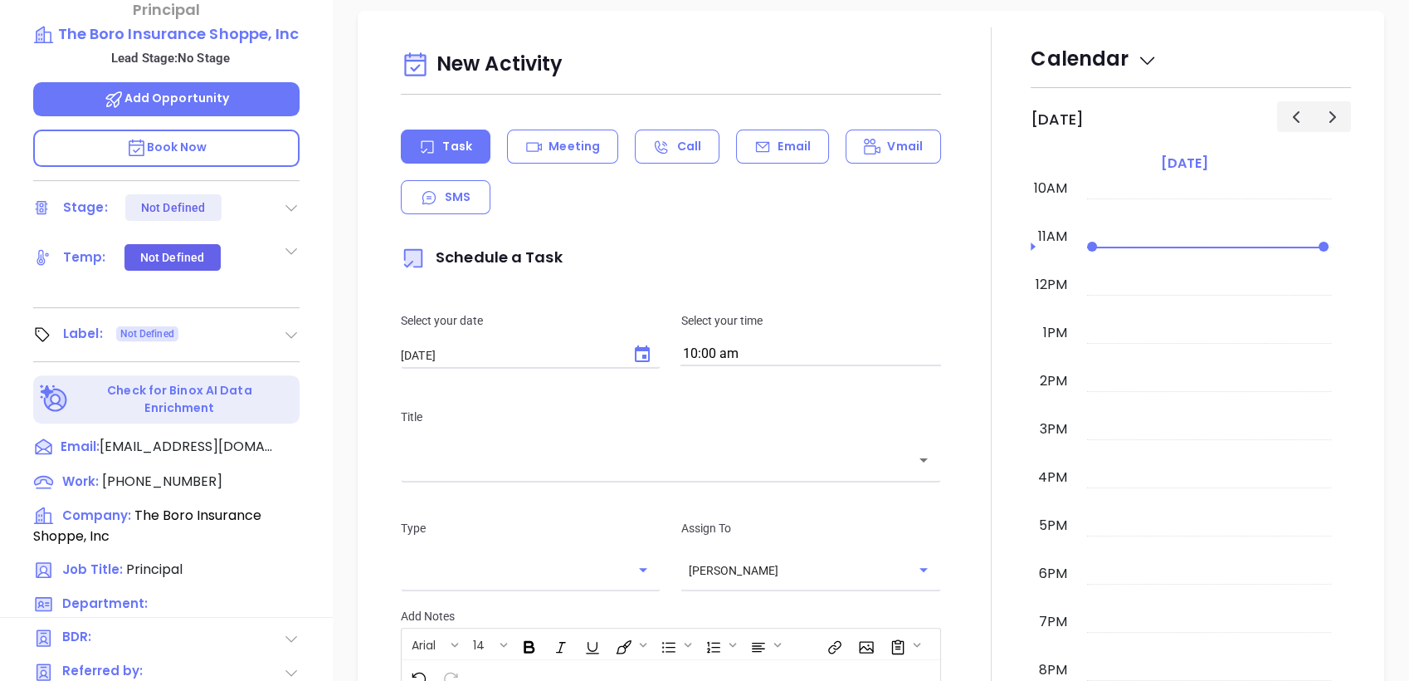
scroll to position [707, 0]
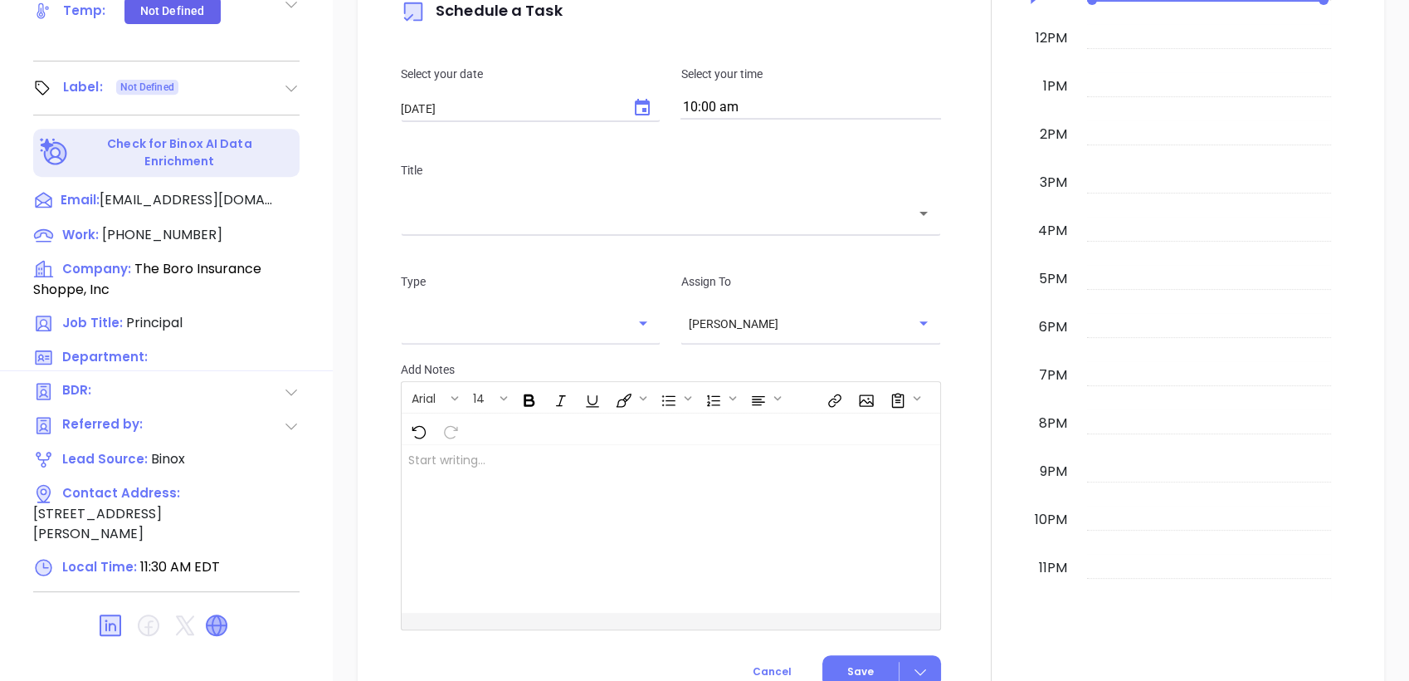
click at [207, 612] on icon at bounding box center [216, 625] width 27 height 27
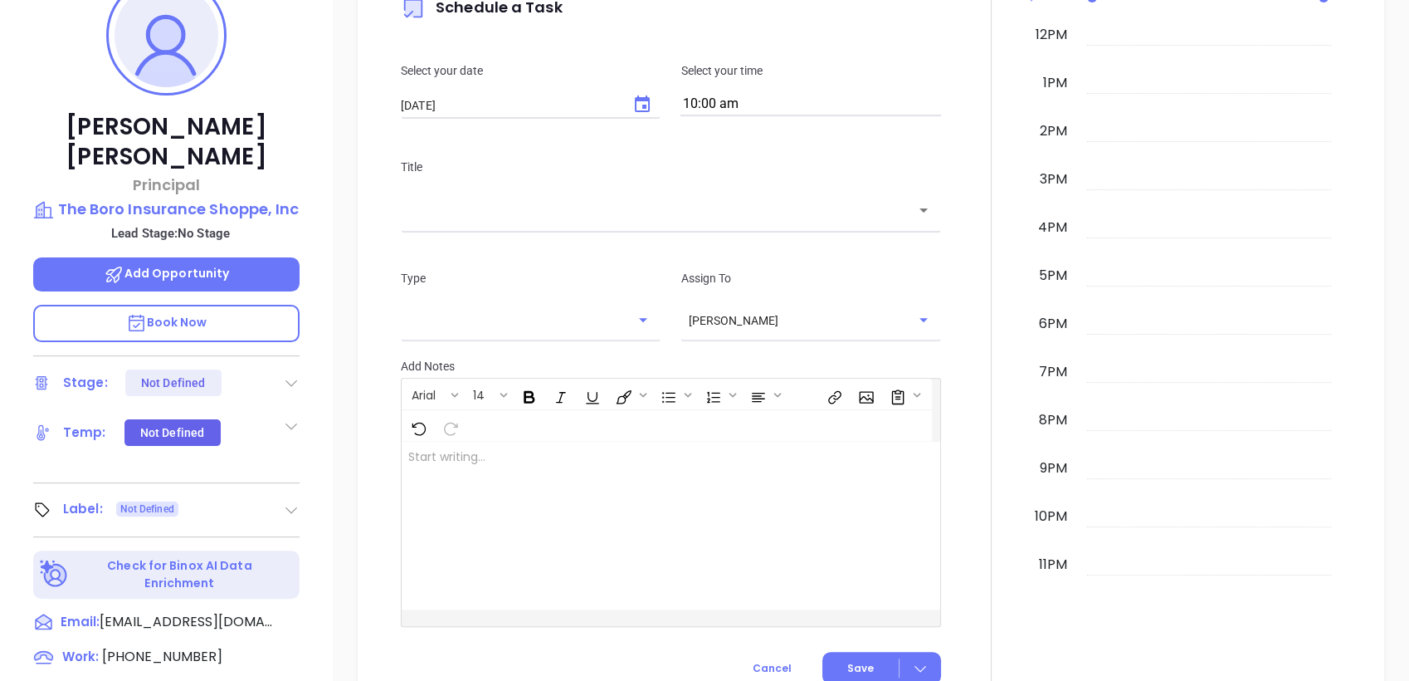
scroll to position [246, 0]
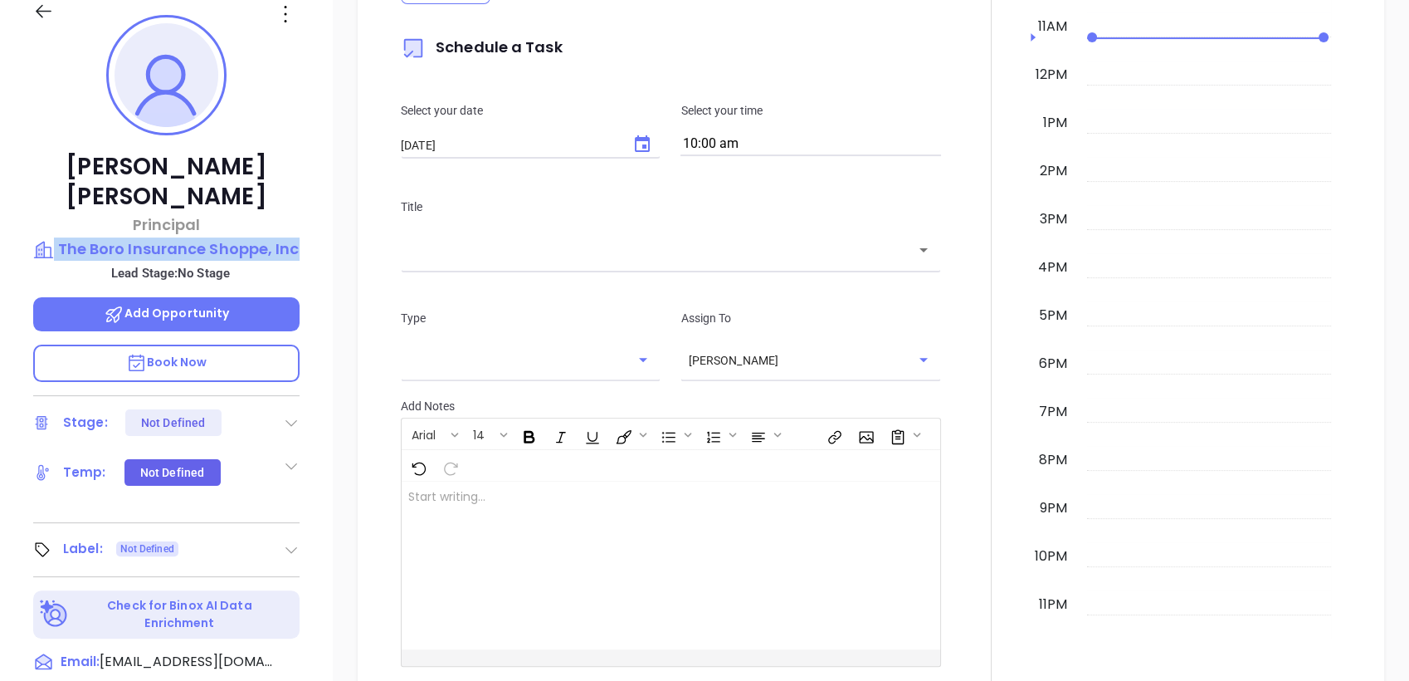
drag, startPoint x: 323, startPoint y: 202, endPoint x: 324, endPoint y: 216, distance: 14.1
click at [324, 216] on div "Megan Meehan Principal The Boro Insurance Shoppe, Inc Lead Stage: No Stage Add …" at bounding box center [166, 406] width 333 height 851
copy div "The Boro Insurance Shoppe, Inc"
click at [287, 541] on icon at bounding box center [291, 549] width 17 height 17
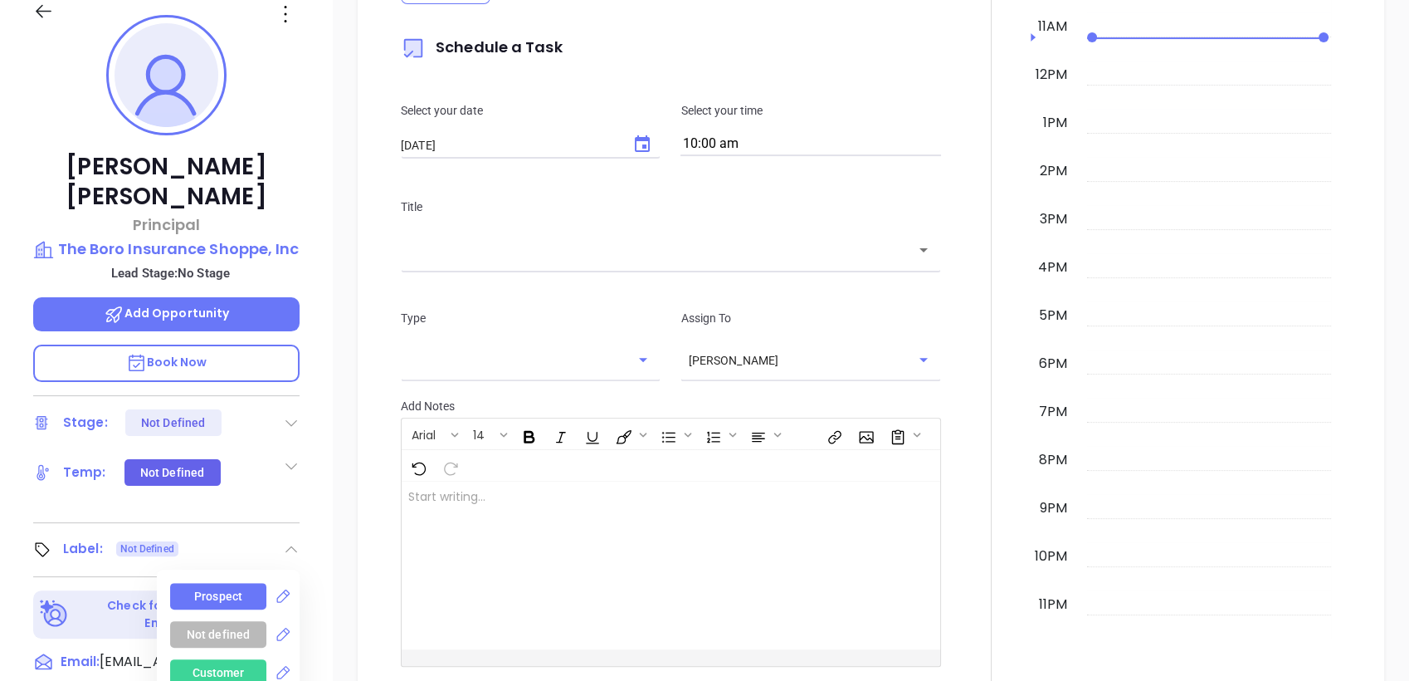
click at [199, 583] on div "Prospect" at bounding box center [218, 596] width 48 height 27
drag, startPoint x: 199, startPoint y: 567, endPoint x: 349, endPoint y: 359, distance: 256.8
click at [349, 359] on div "New Activity Task Meeting Call Email Vmail SMS Schedule a Task Select your date…" at bounding box center [871, 279] width 1076 height 956
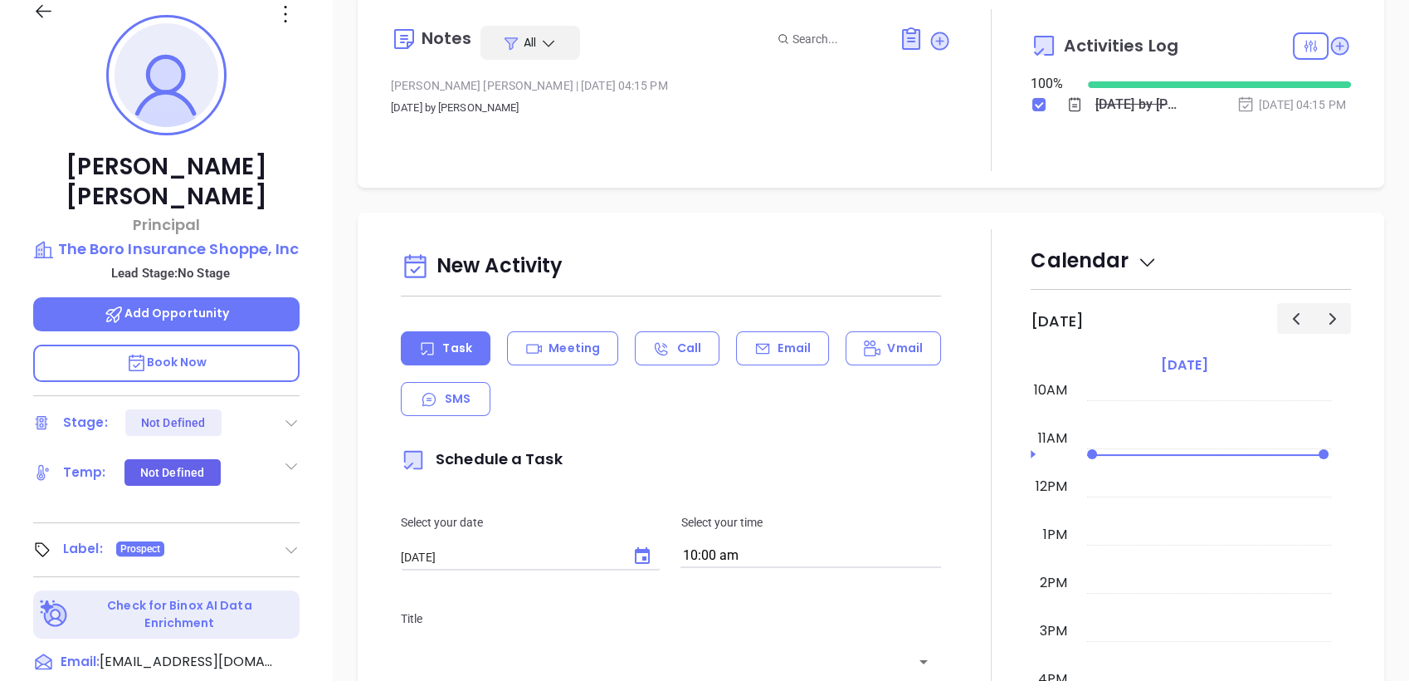
scroll to position [0, 0]
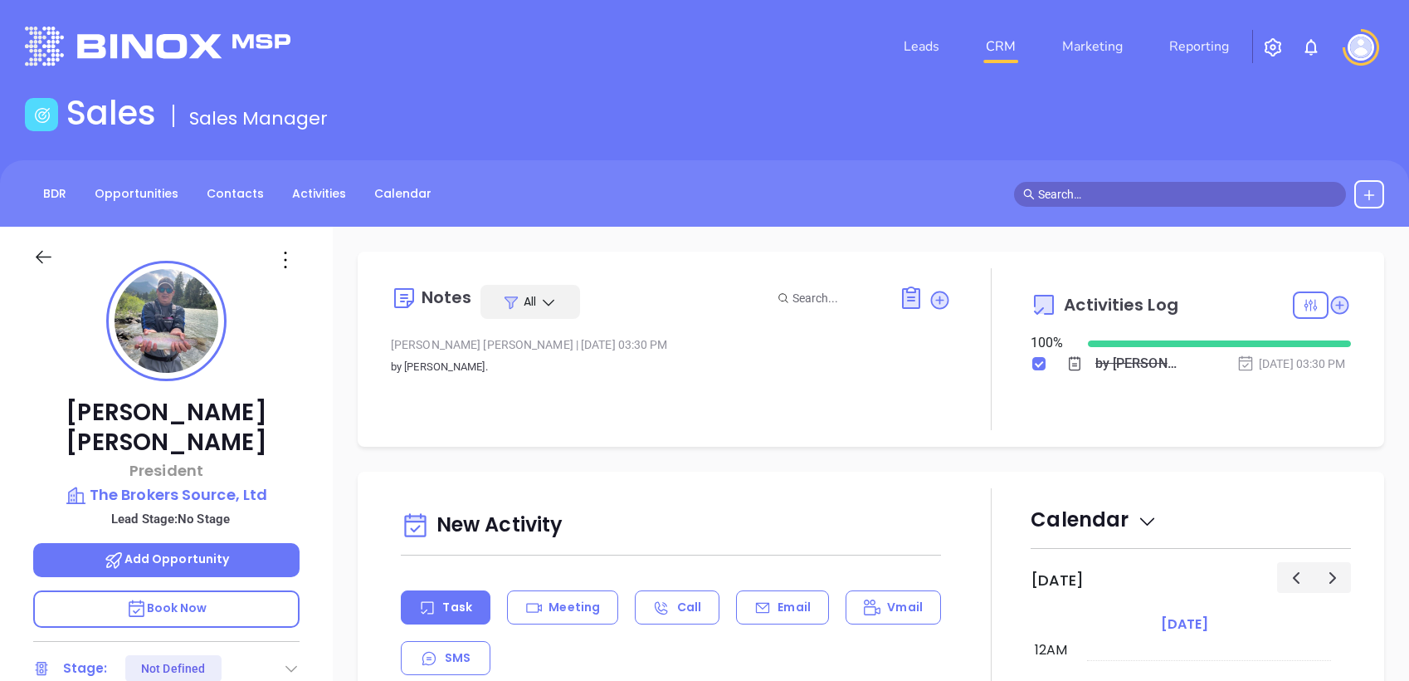
type input "[PERSON_NAME]"
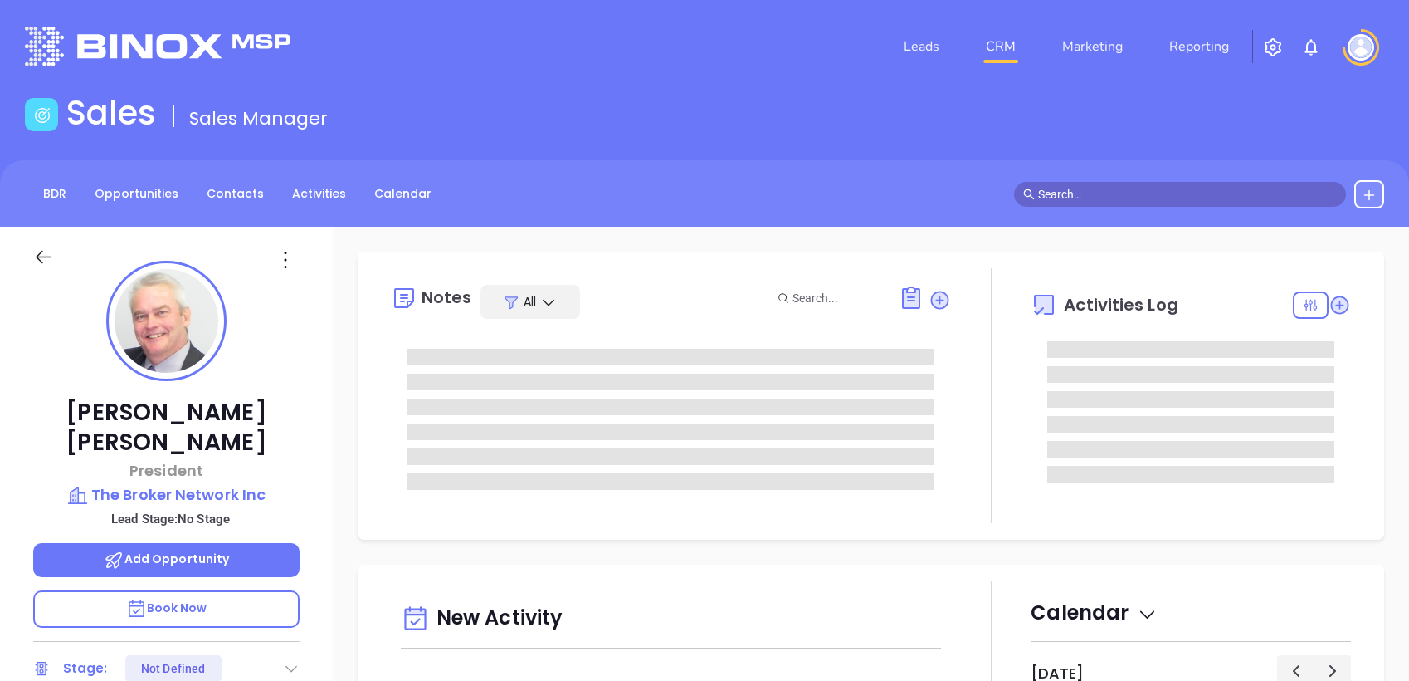
type input "[PERSON_NAME]"
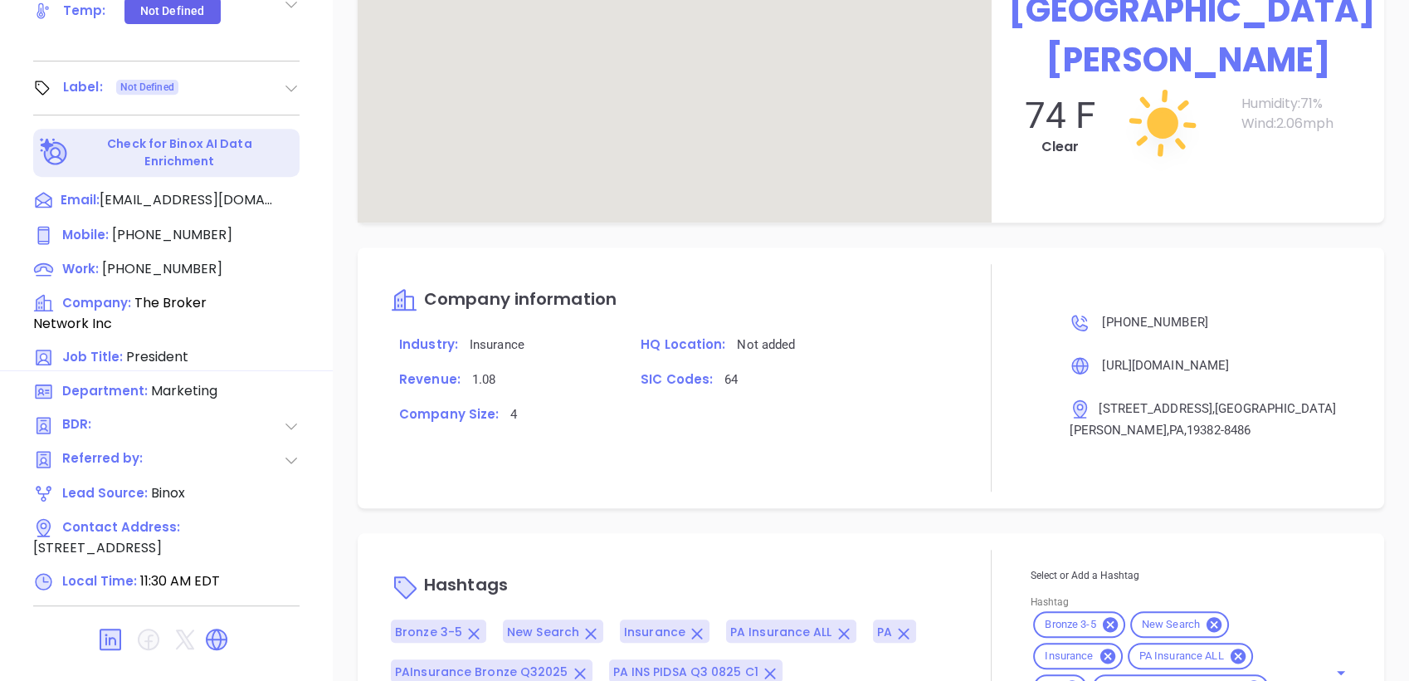
scroll to position [886, 0]
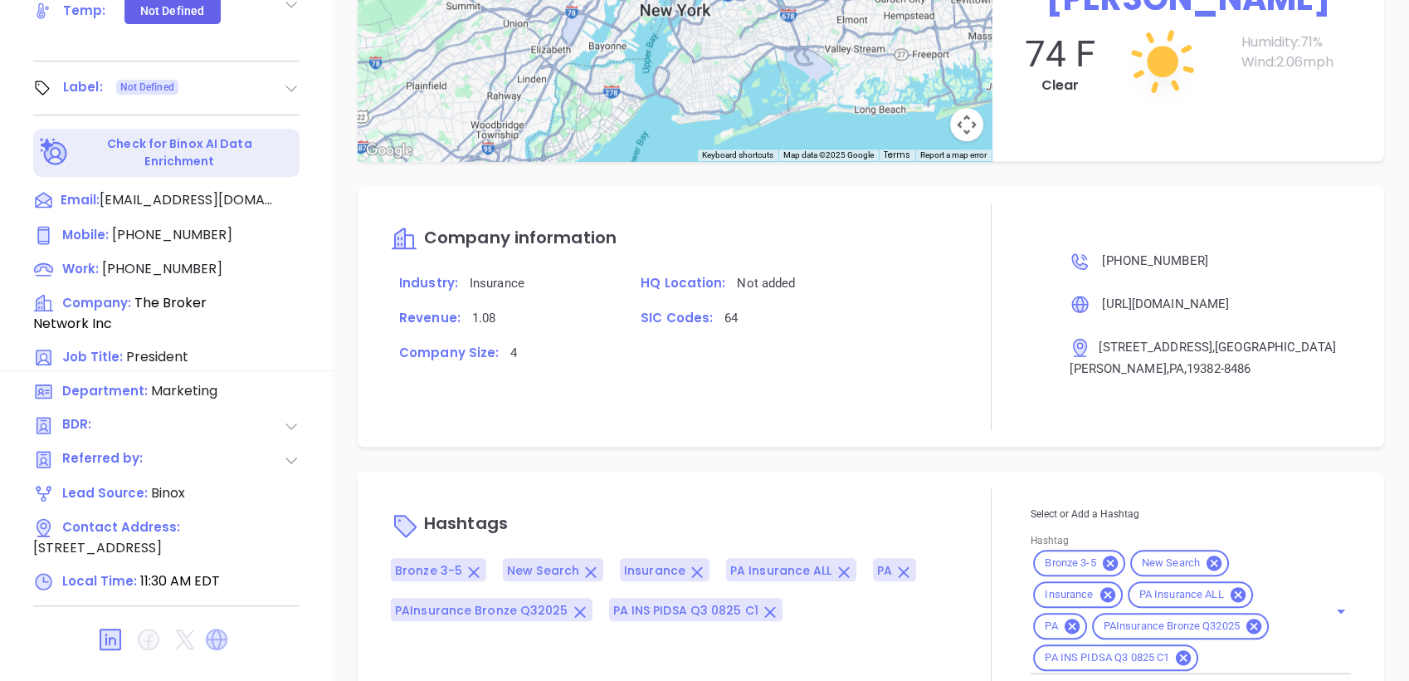
click at [220, 628] on icon at bounding box center [217, 639] width 22 height 22
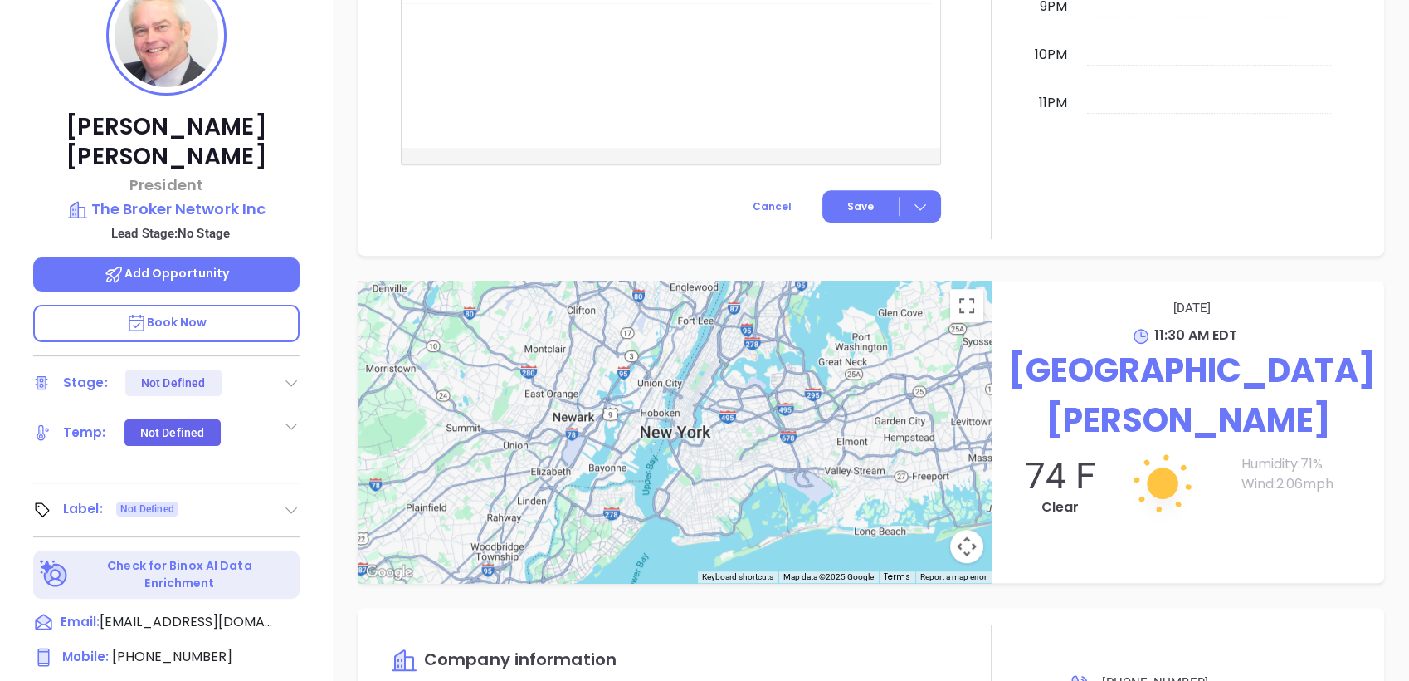
scroll to position [154, 0]
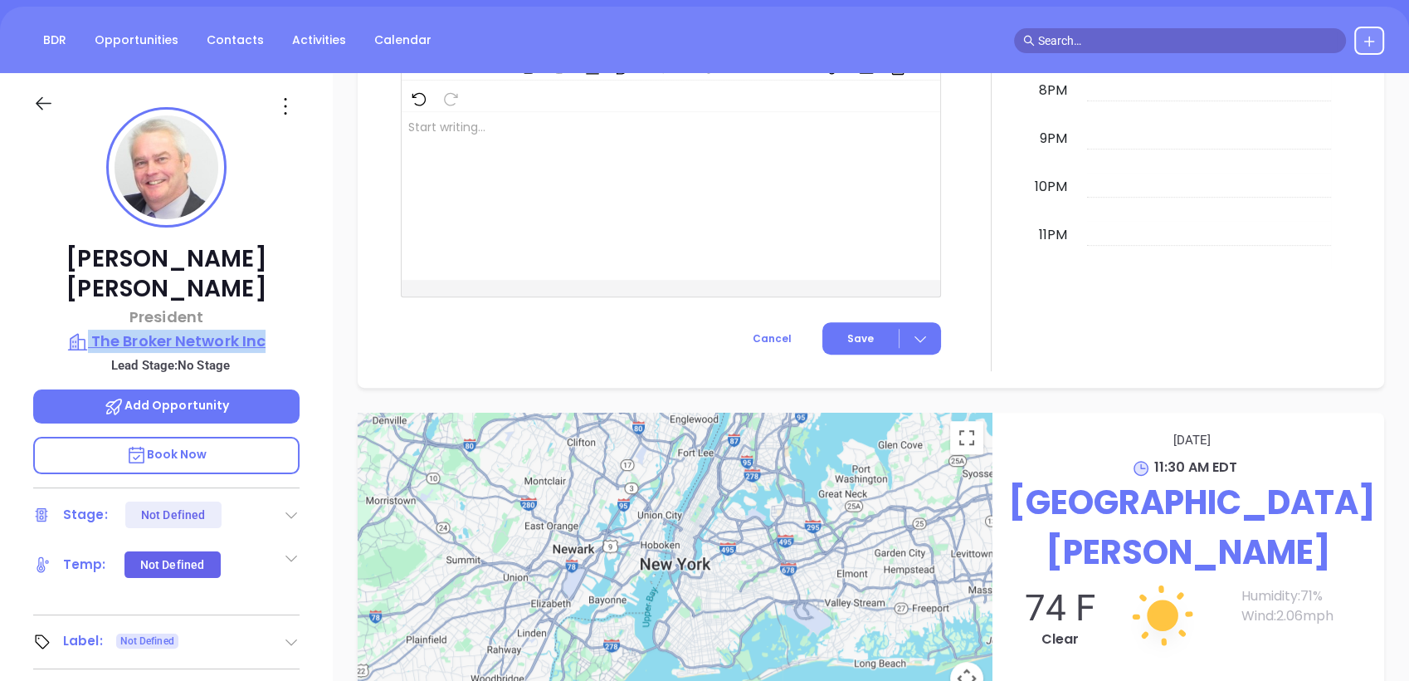
click at [295, 312] on div "Gerry Dugan President The Broker Network Inc Lead Stage: No Stage Add Opportuni…" at bounding box center [166, 498] width 333 height 851
copy div "The Broker Network Inc"
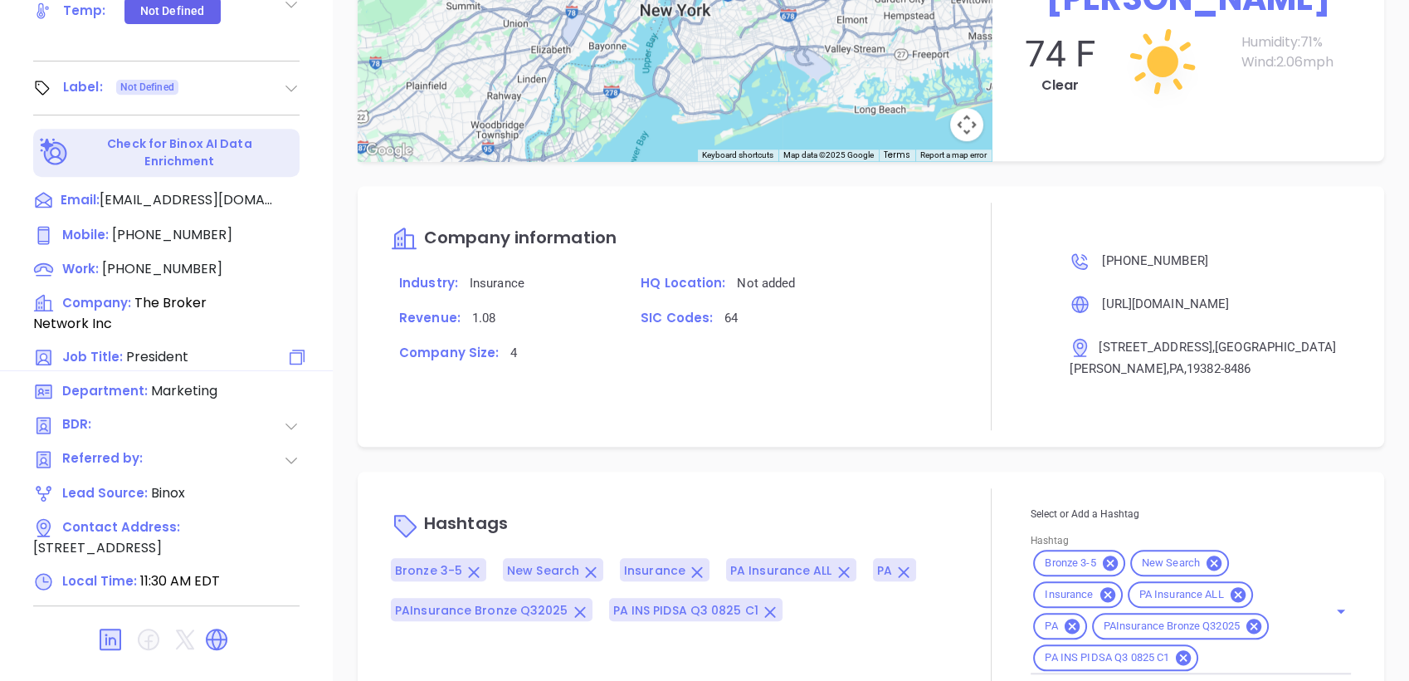
scroll to position [246, 0]
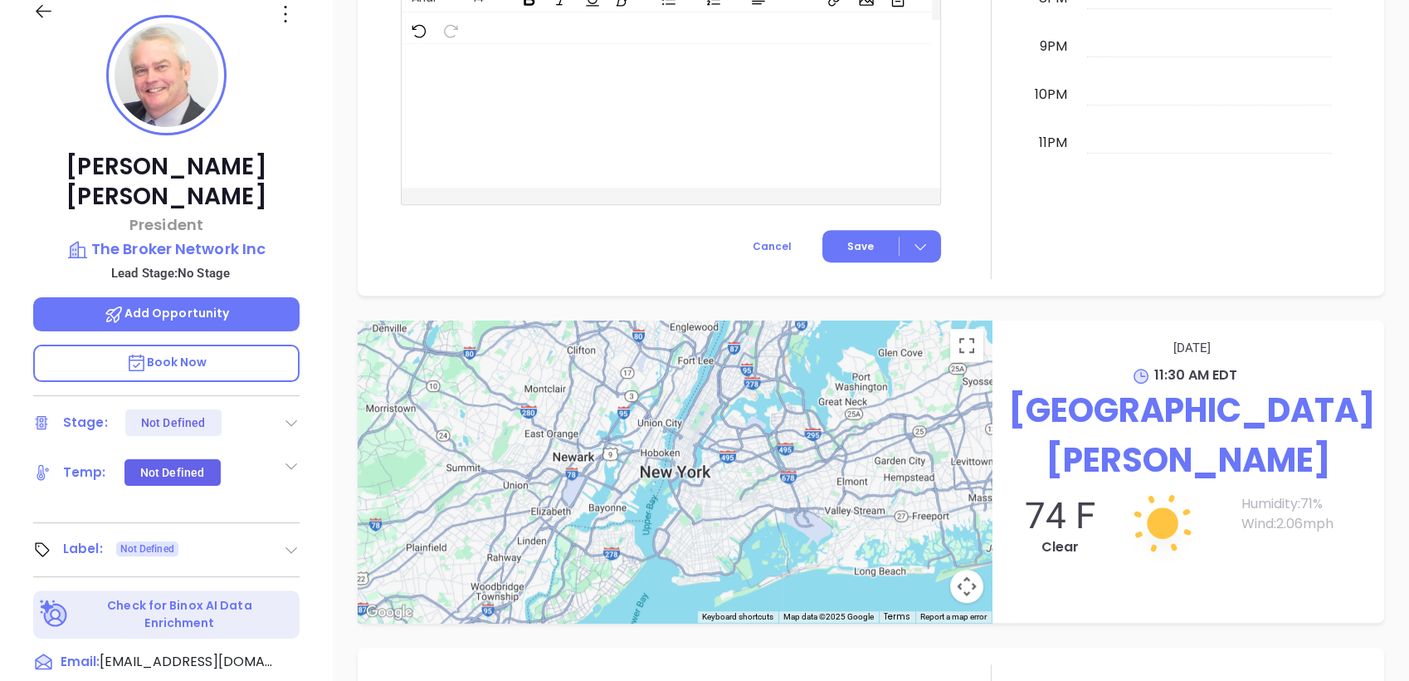
click at [295, 541] on icon at bounding box center [291, 549] width 17 height 17
click at [229, 583] on div "Prospect" at bounding box center [218, 596] width 48 height 27
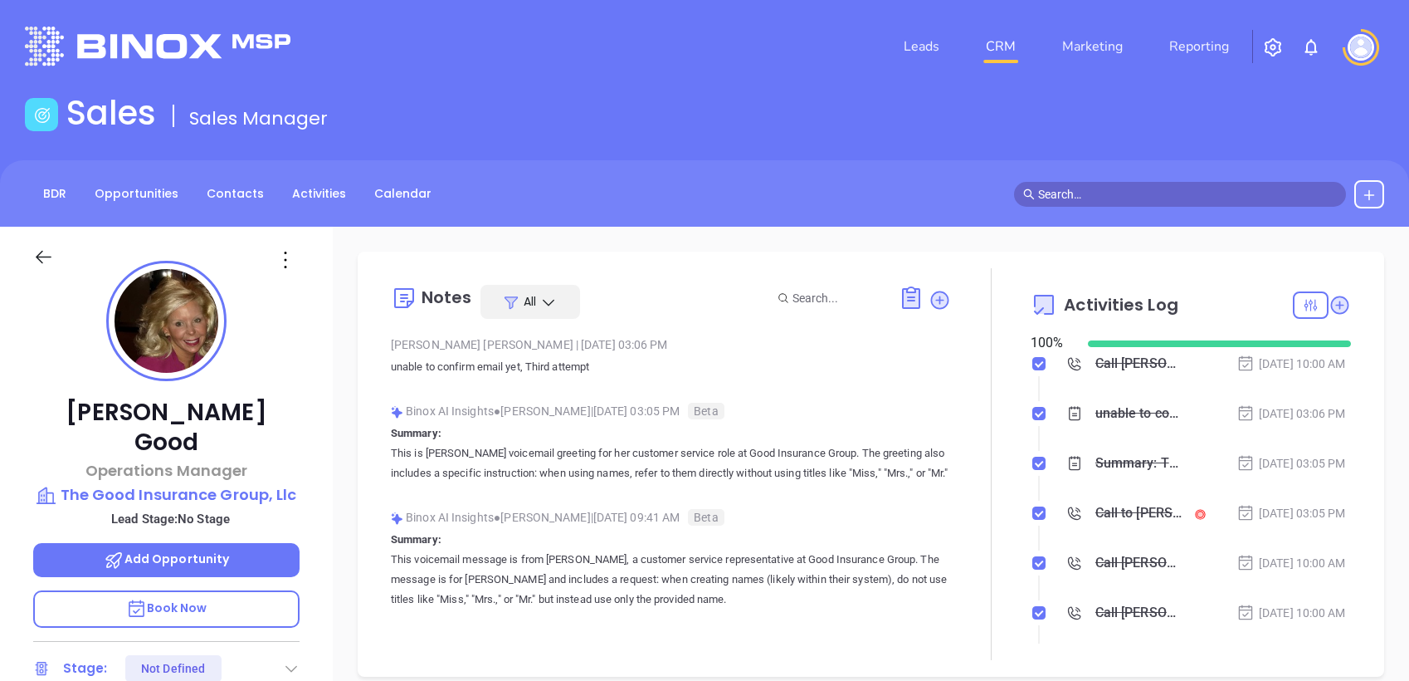
type input "[PERSON_NAME]"
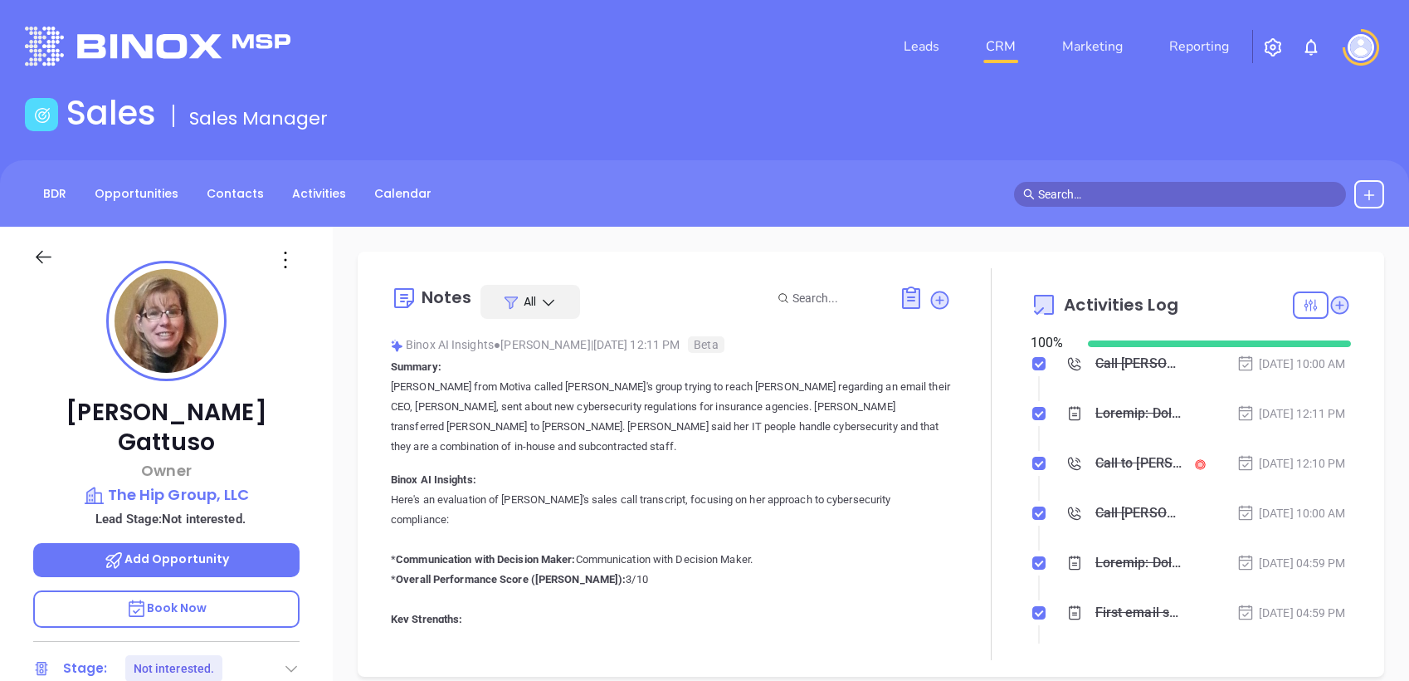
type input "[PERSON_NAME]"
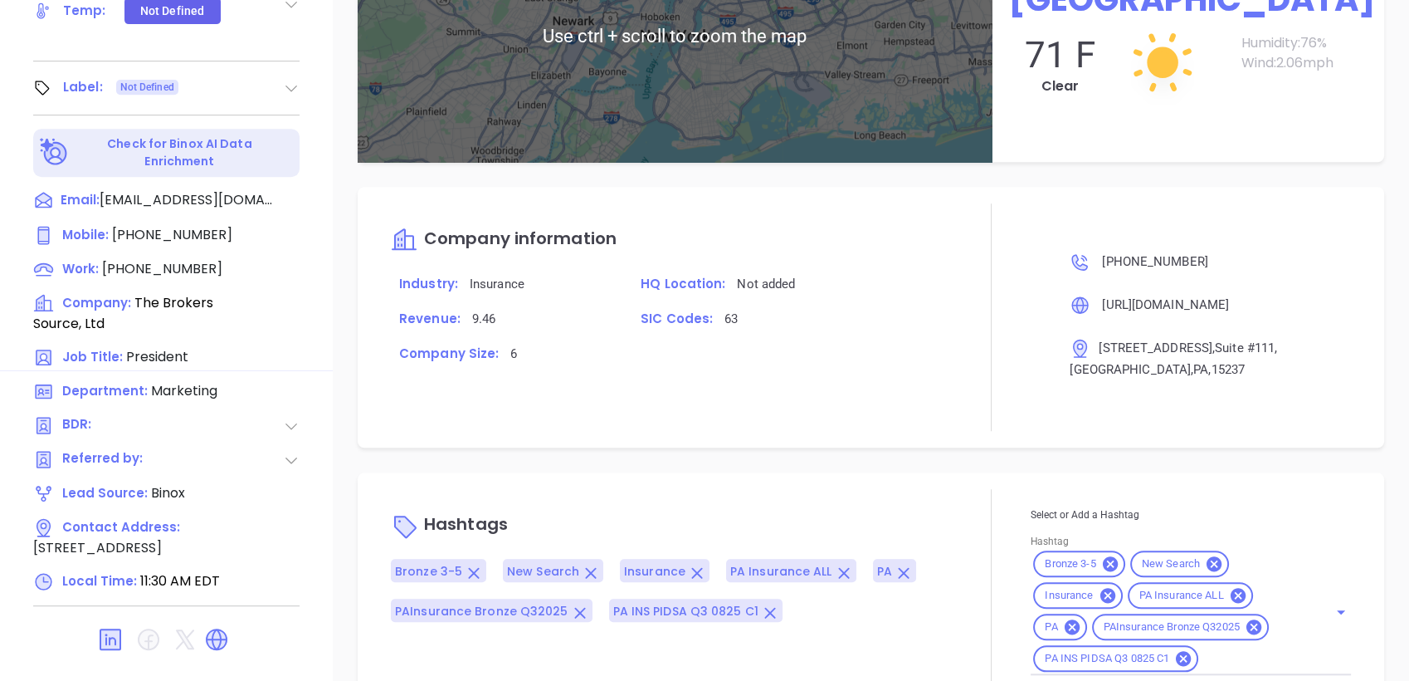
scroll to position [886, 0]
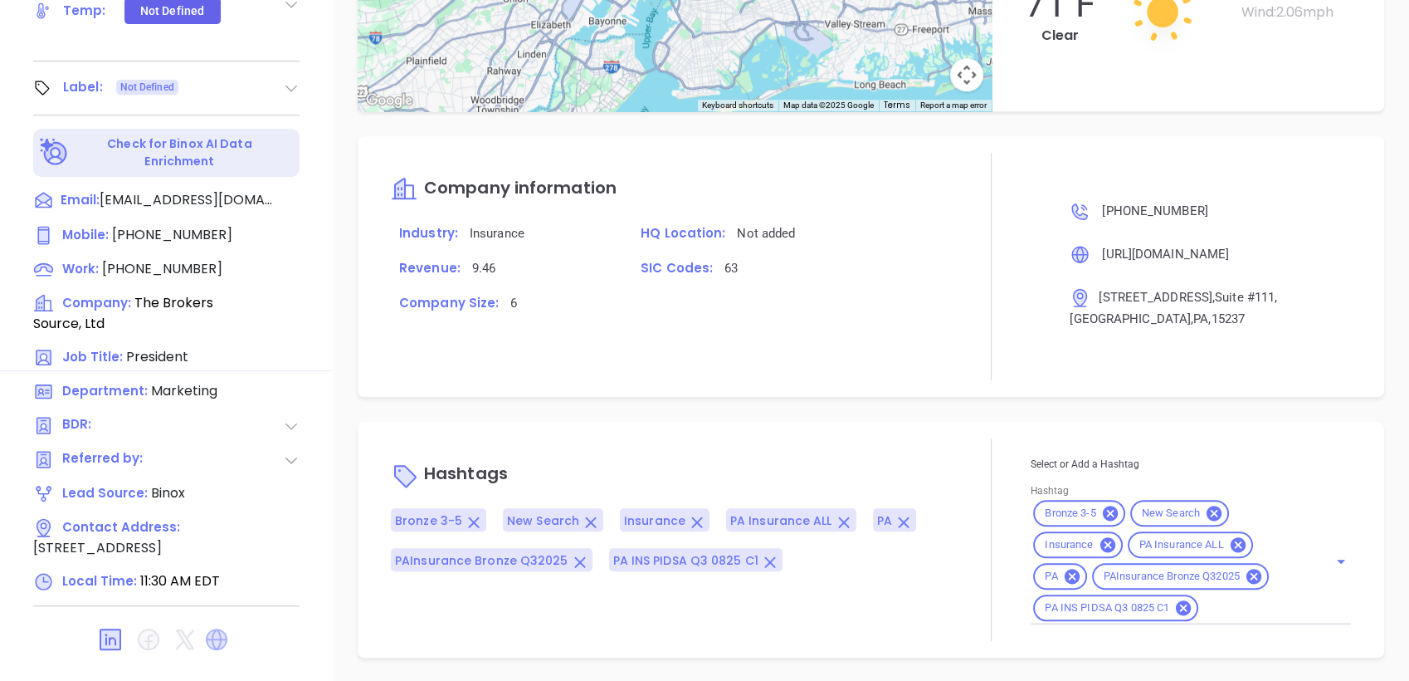
click at [212, 628] on icon at bounding box center [217, 639] width 22 height 22
click at [1102, 511] on icon at bounding box center [1109, 512] width 15 height 15
click at [1262, 621] on div "New Search Insurance PA Insurance ALL PA PAInsurance Bronze Q32025 PA INS PIDSA…" at bounding box center [1191, 560] width 320 height 127
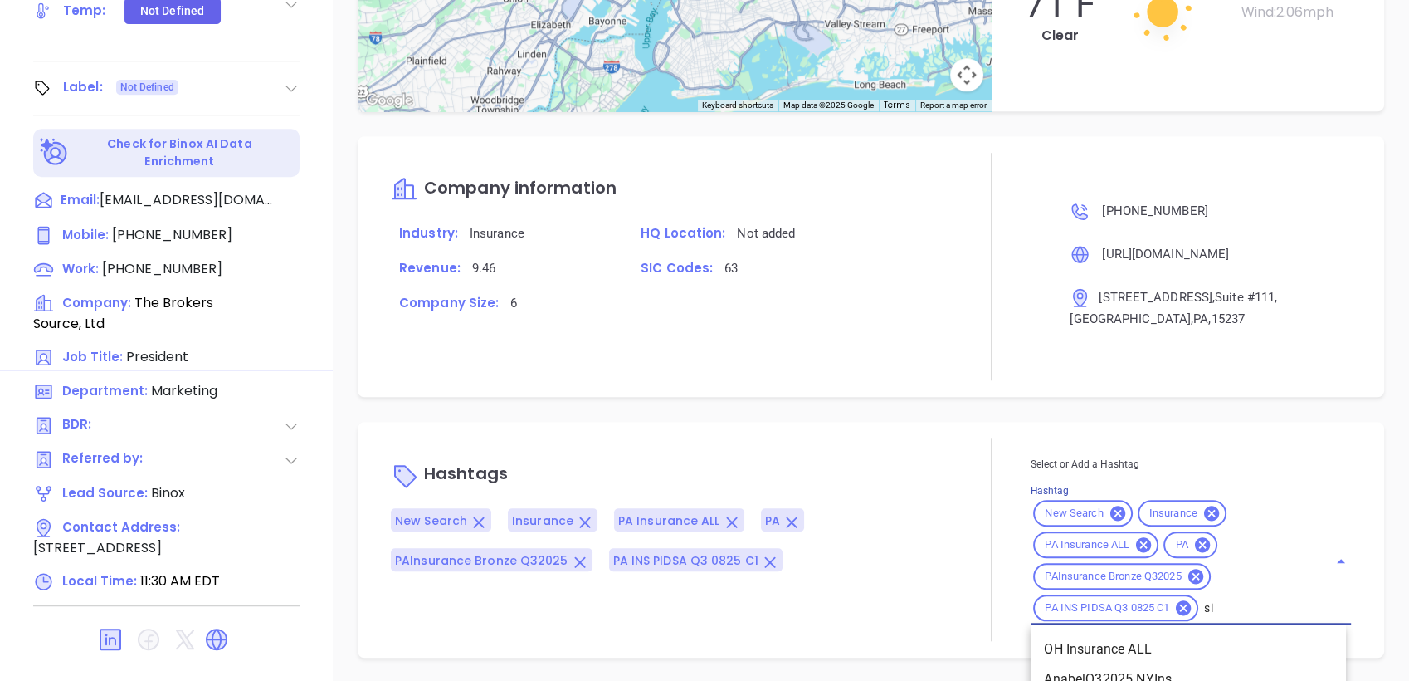
type input "sil"
click at [1110, 643] on li "Silver 6-10" at bounding box center [1188, 649] width 315 height 30
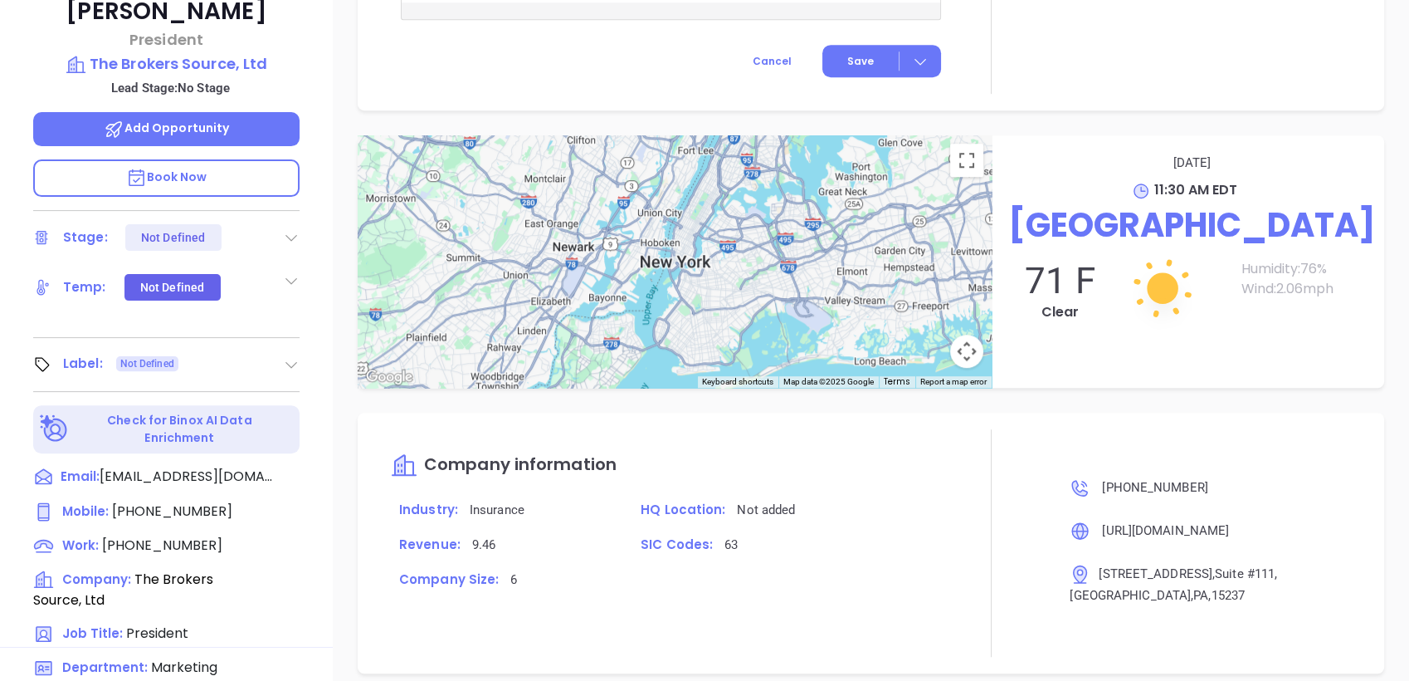
click at [276, 351] on div "Label: Not Defined" at bounding box center [166, 364] width 266 height 27
click at [291, 356] on icon at bounding box center [291, 364] width 17 height 17
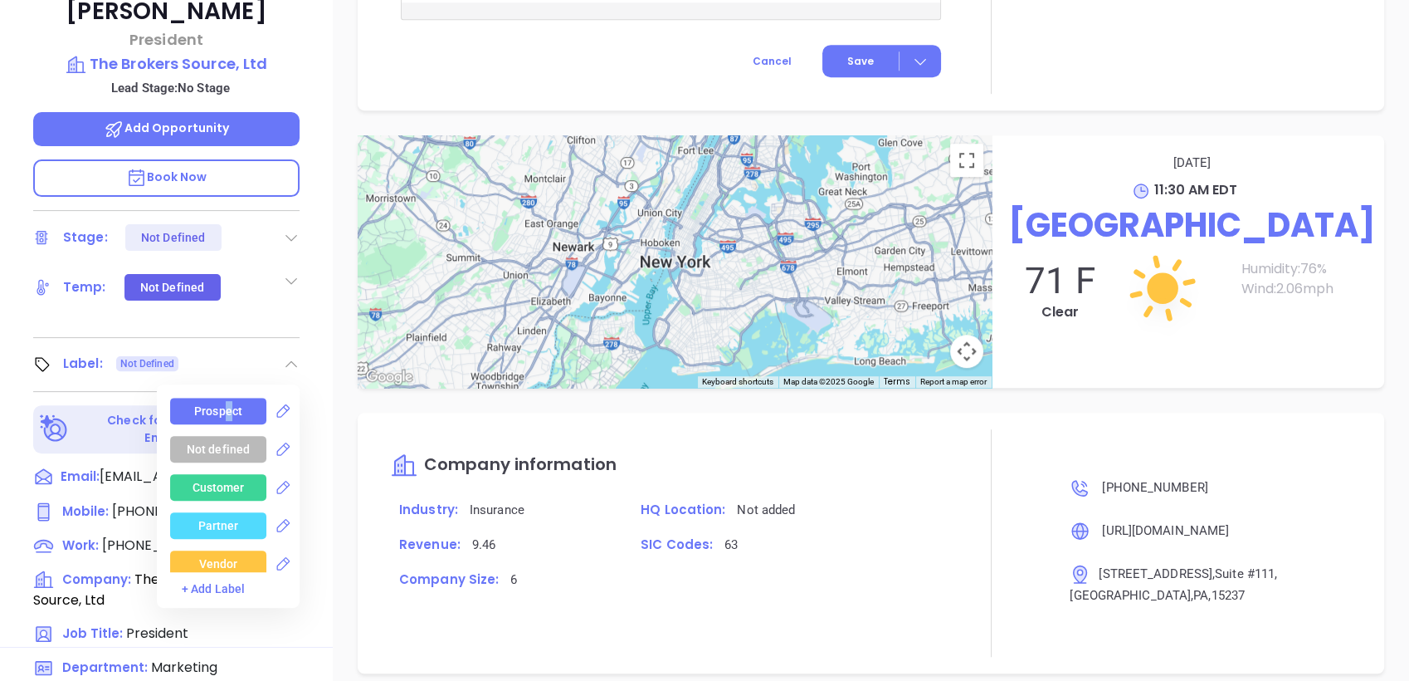
click at [223, 398] on div "Prospect" at bounding box center [218, 411] width 48 height 27
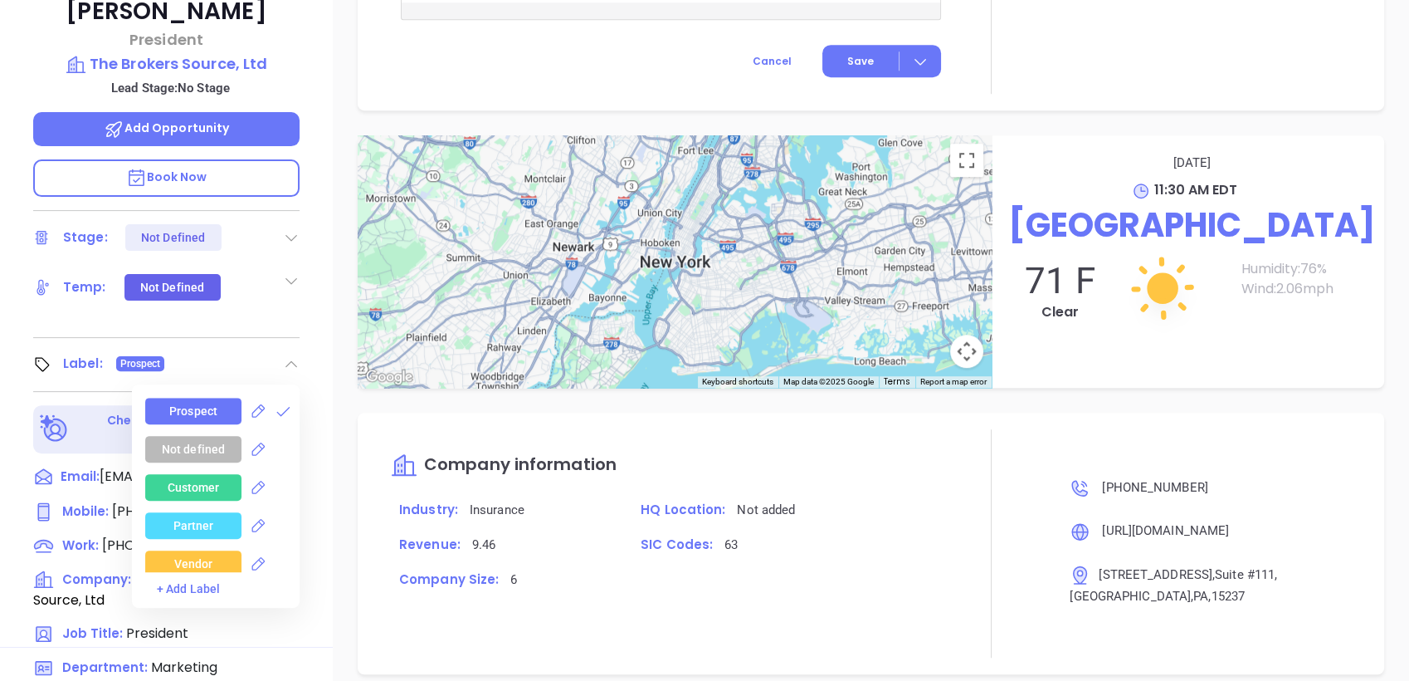
drag, startPoint x: 223, startPoint y: 368, endPoint x: 478, endPoint y: 62, distance: 397.8
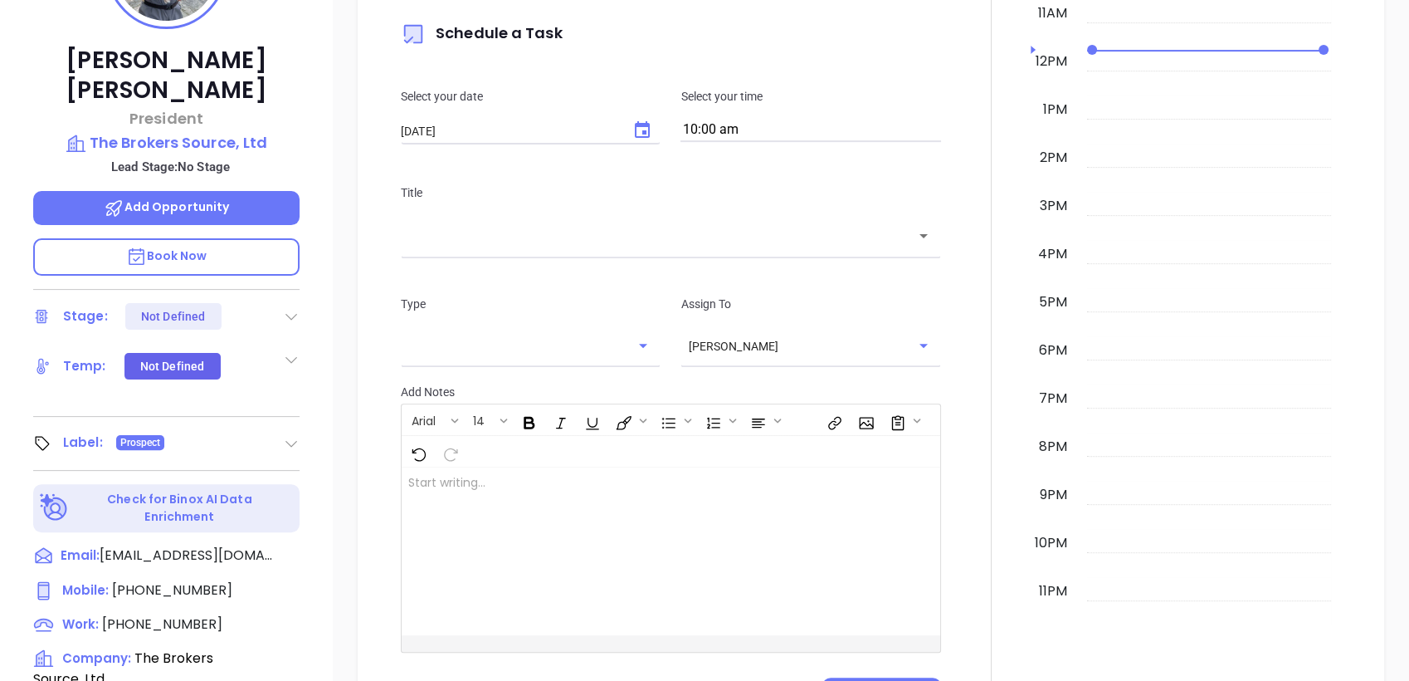
scroll to position [154, 0]
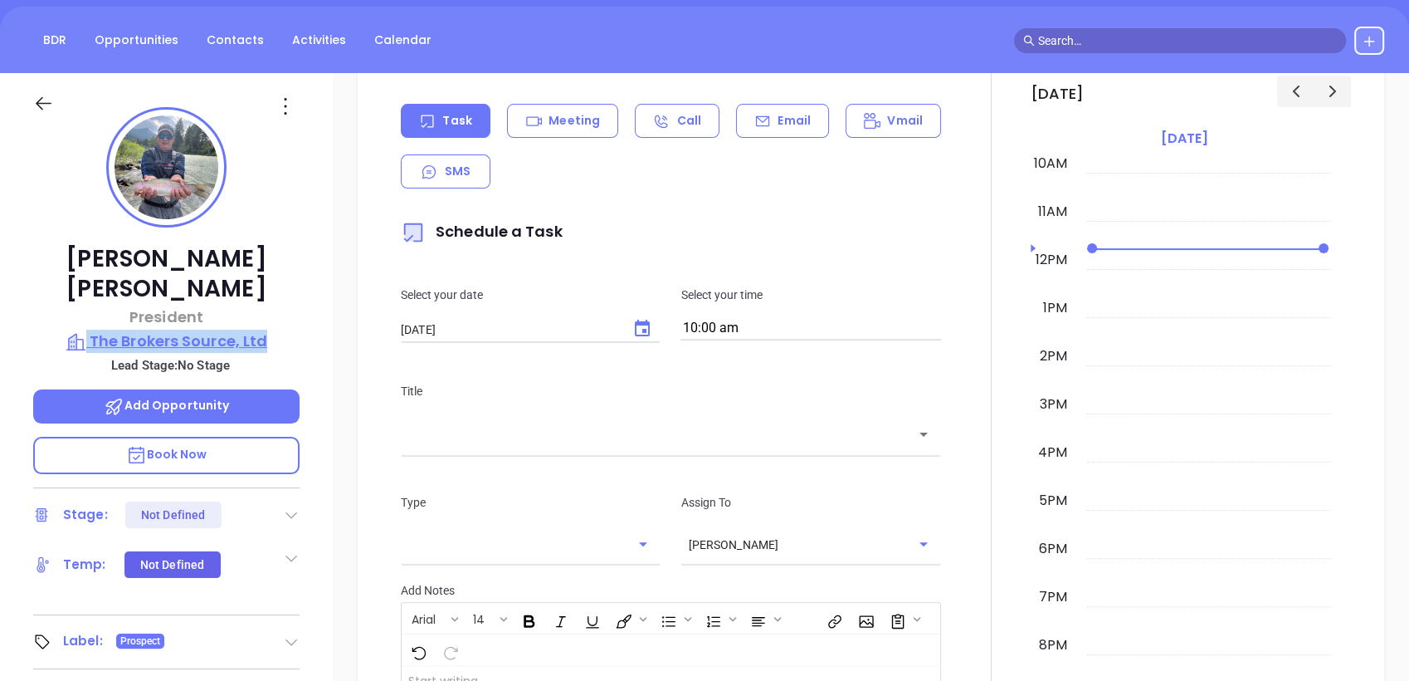
drag, startPoint x: 288, startPoint y: 295, endPoint x: 286, endPoint y: 306, distance: 11.9
click at [286, 306] on div "Ray Phillips President The Brokers Source, Ltd Lead Stage: No Stage Add Opportu…" at bounding box center [166, 498] width 333 height 851
copy div "The Brokers Source, Ltd"
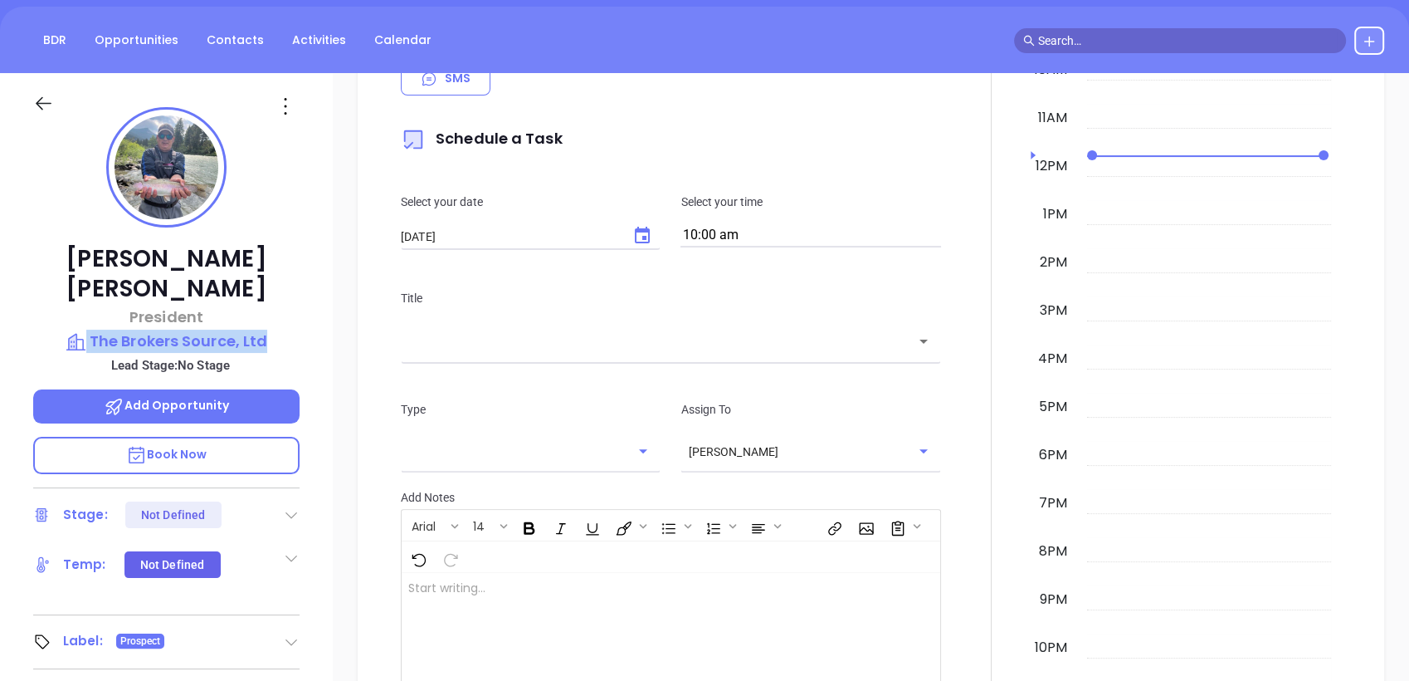
scroll to position [333, 0]
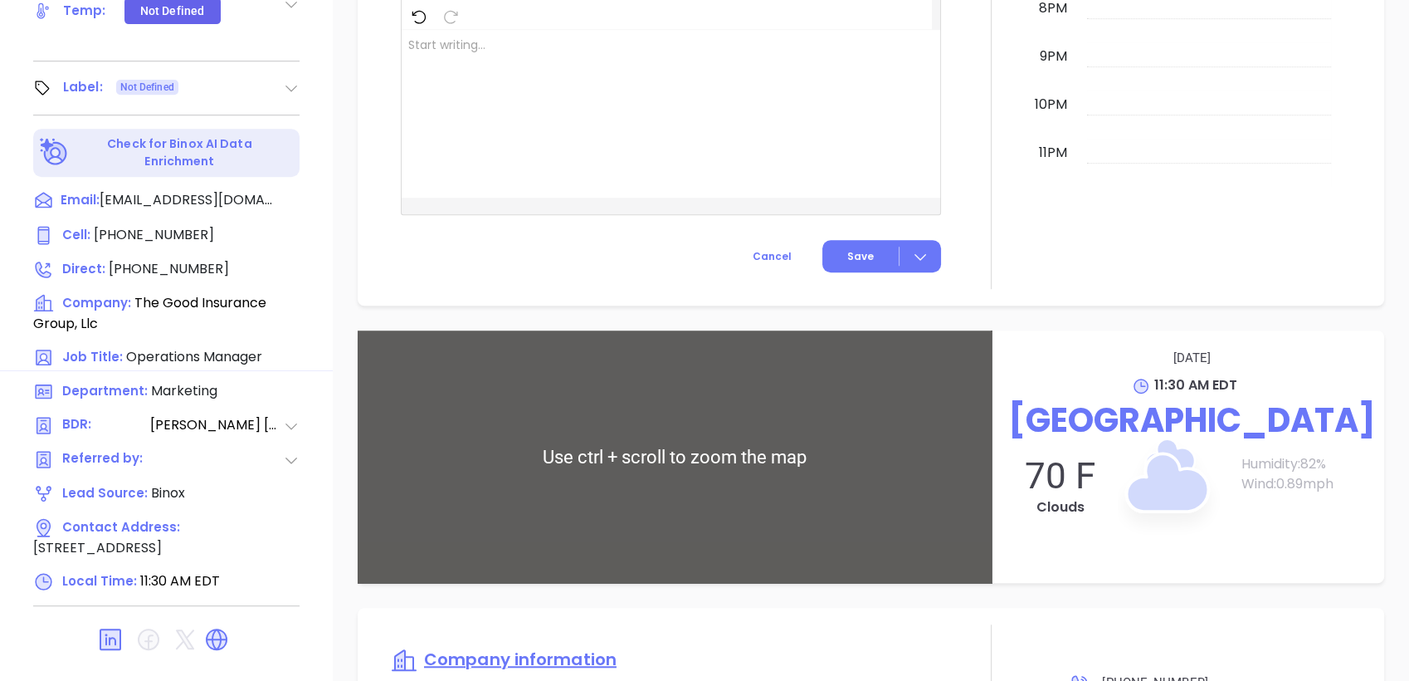
scroll to position [1116, 0]
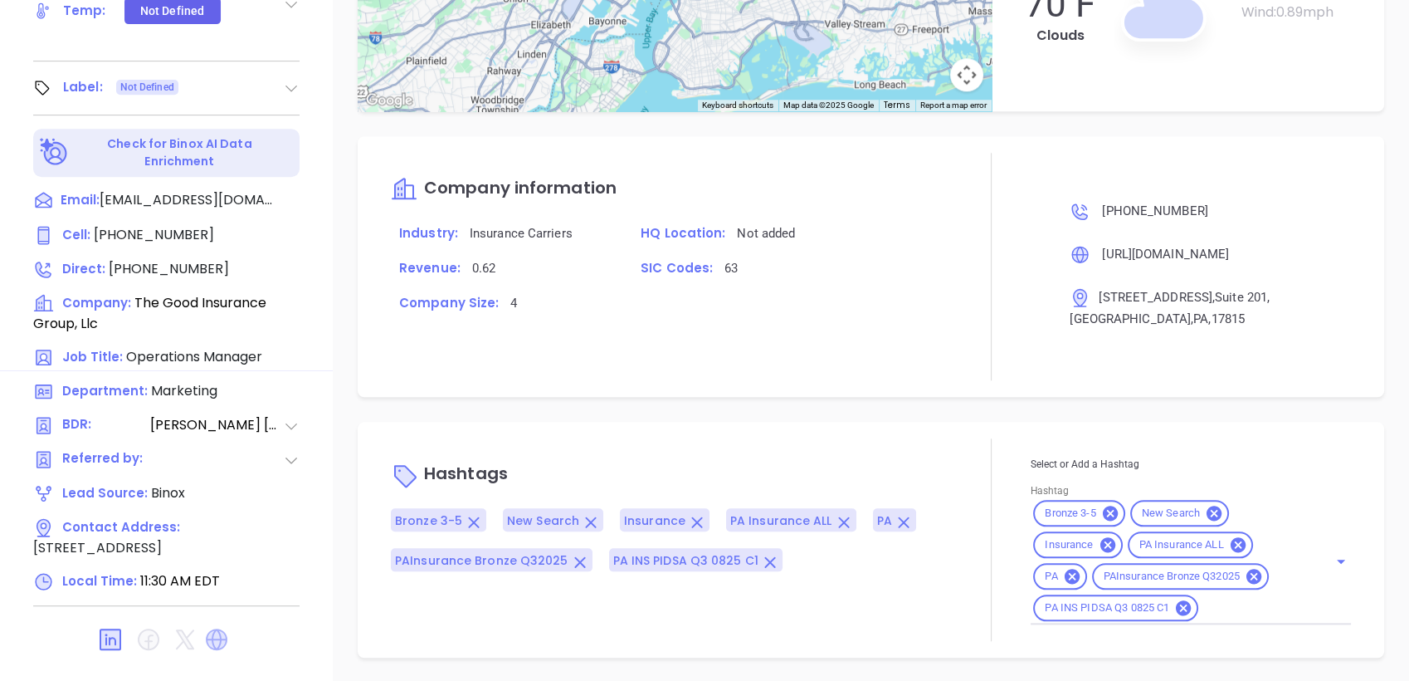
click at [226, 628] on icon at bounding box center [217, 639] width 22 height 22
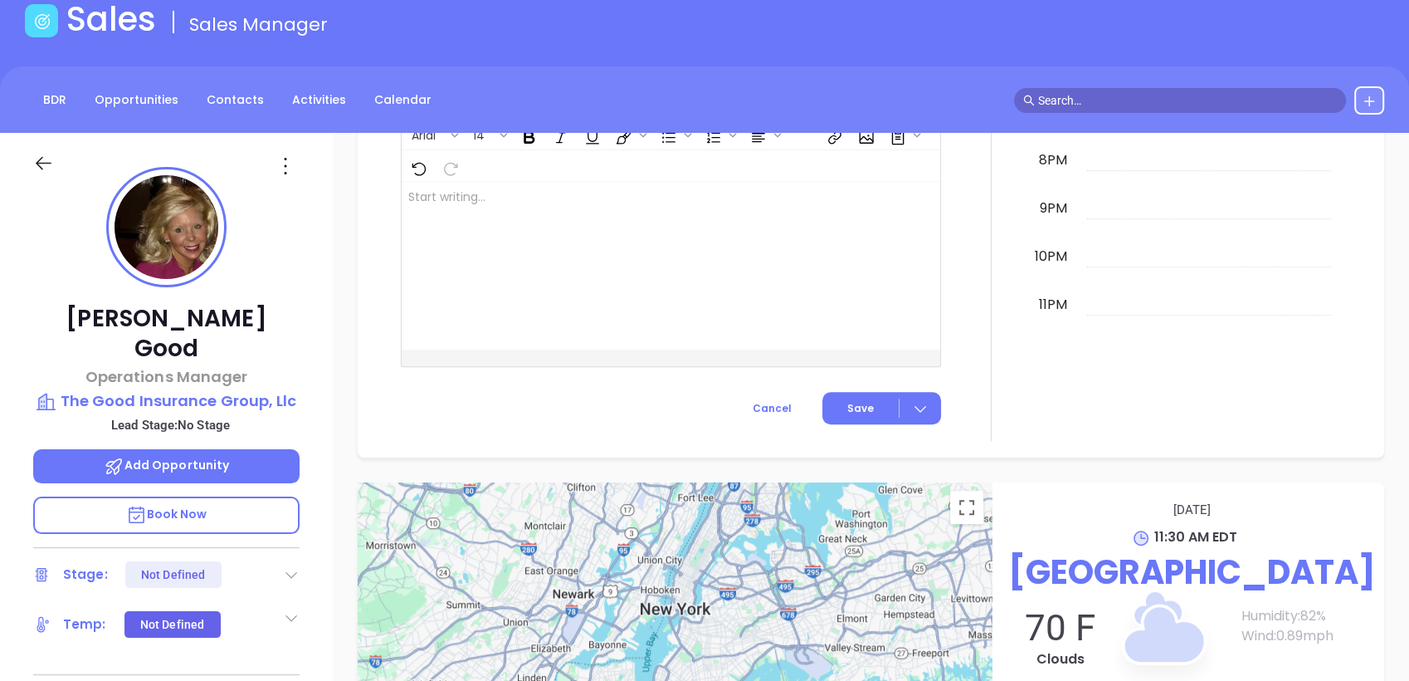
scroll to position [61, 0]
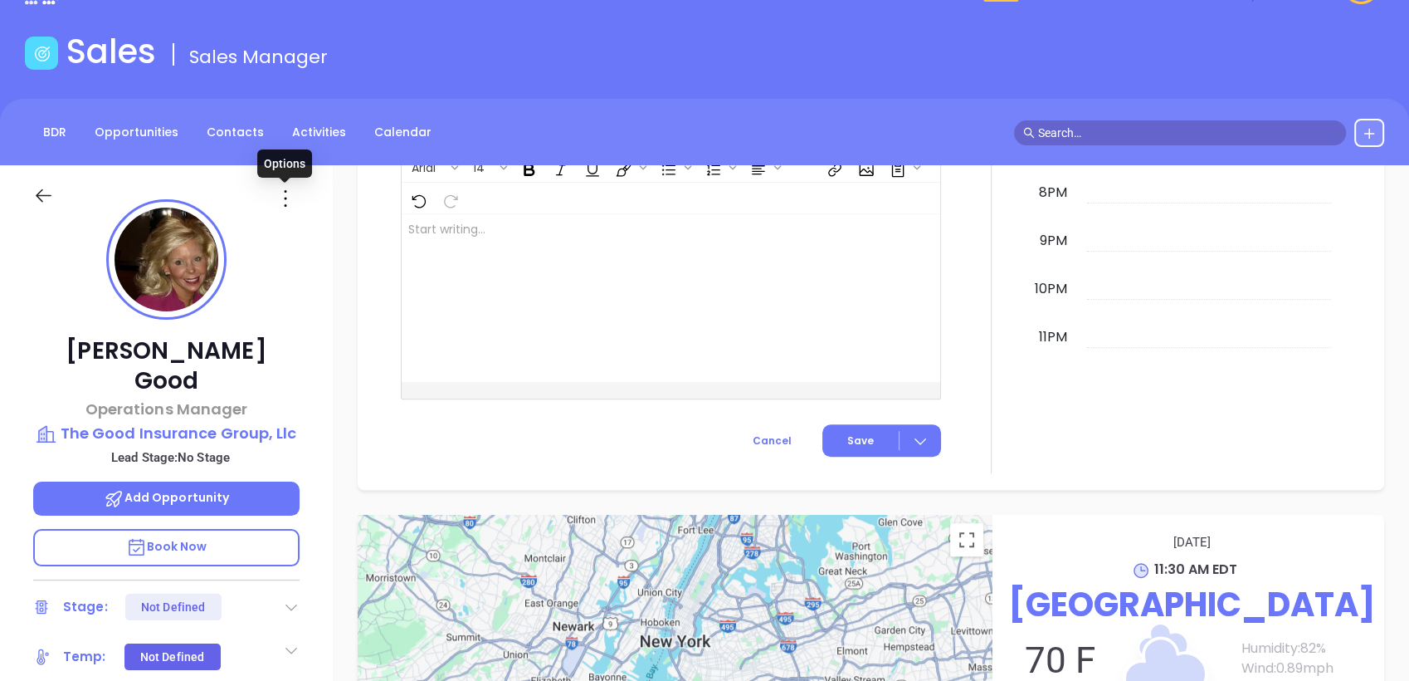
click at [288, 203] on icon at bounding box center [285, 198] width 27 height 27
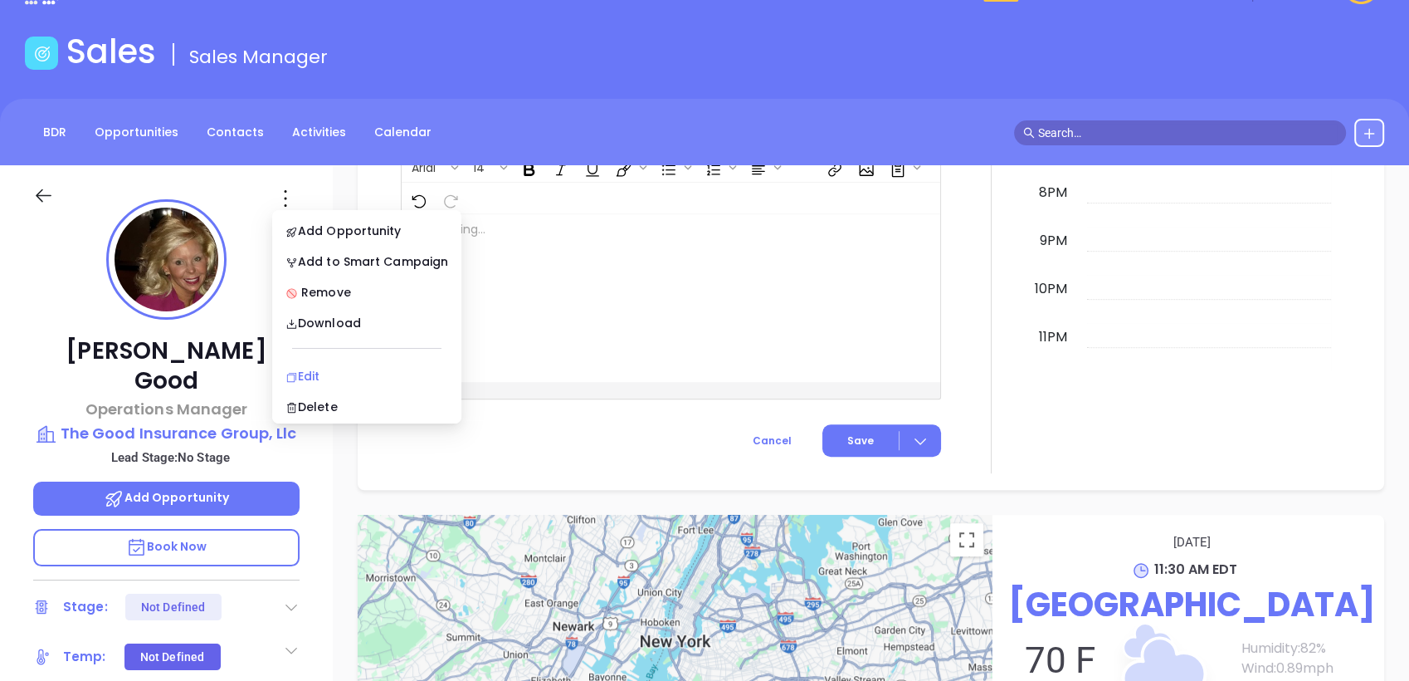
click at [322, 369] on div "Edit" at bounding box center [367, 376] width 163 height 18
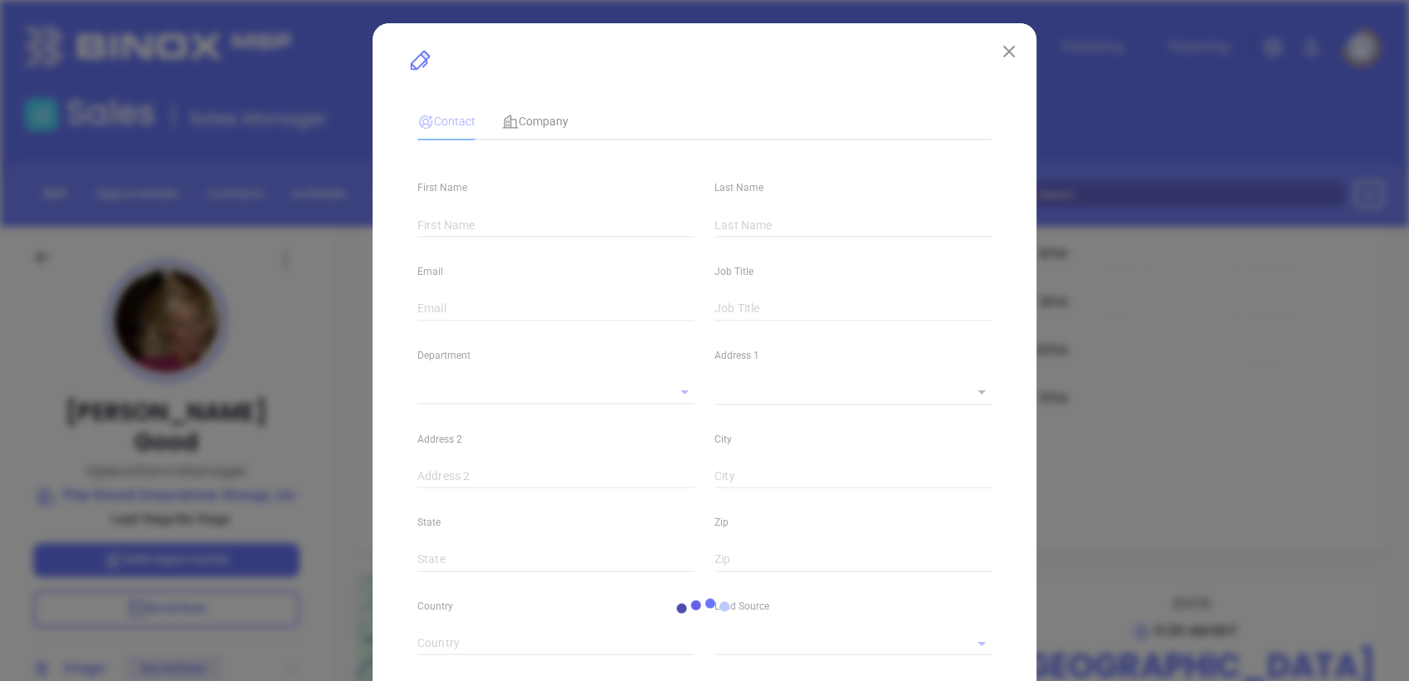
type input "Paula"
type input "Good"
type input "pgood@thegoodinsurancegroup.com"
type input "Operations Manager"
type textarea "1033 Alliance Park Dr"
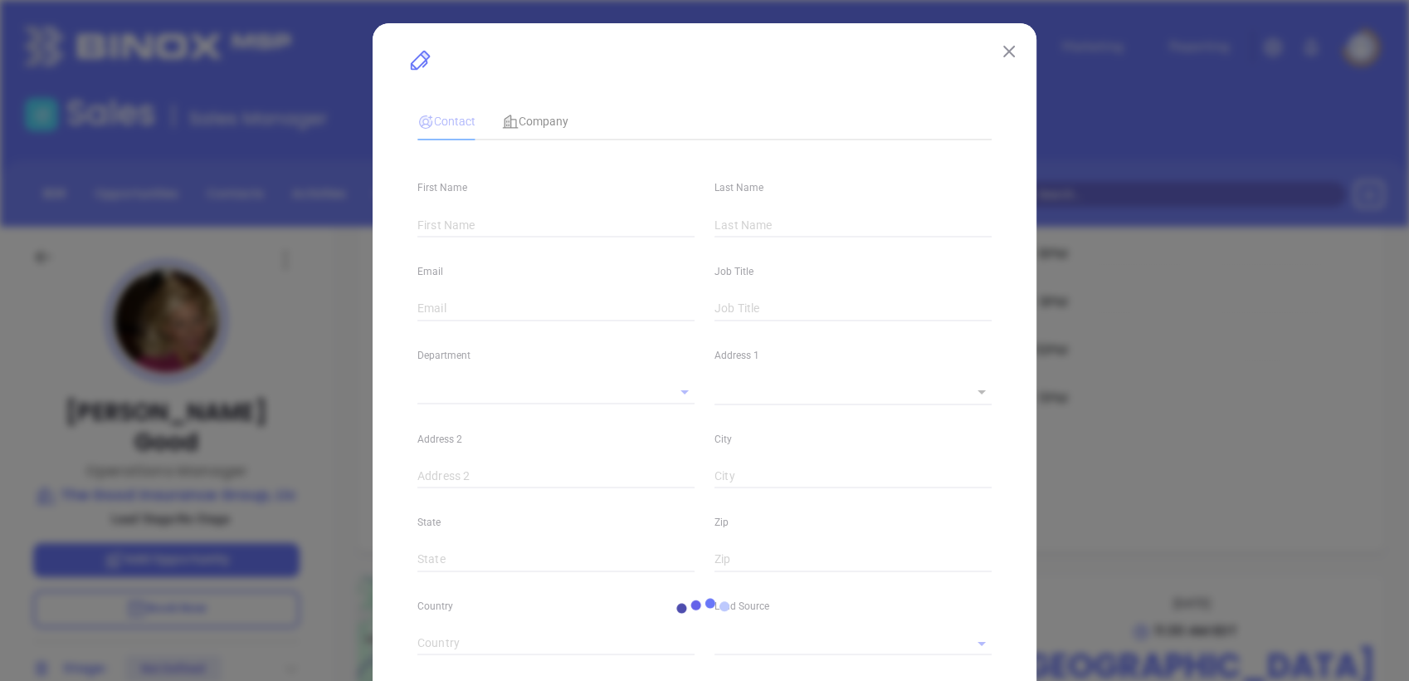
type input "1"
type input "Suite 201"
type input "Bloomsburg"
type input "PA"
type input "17815"
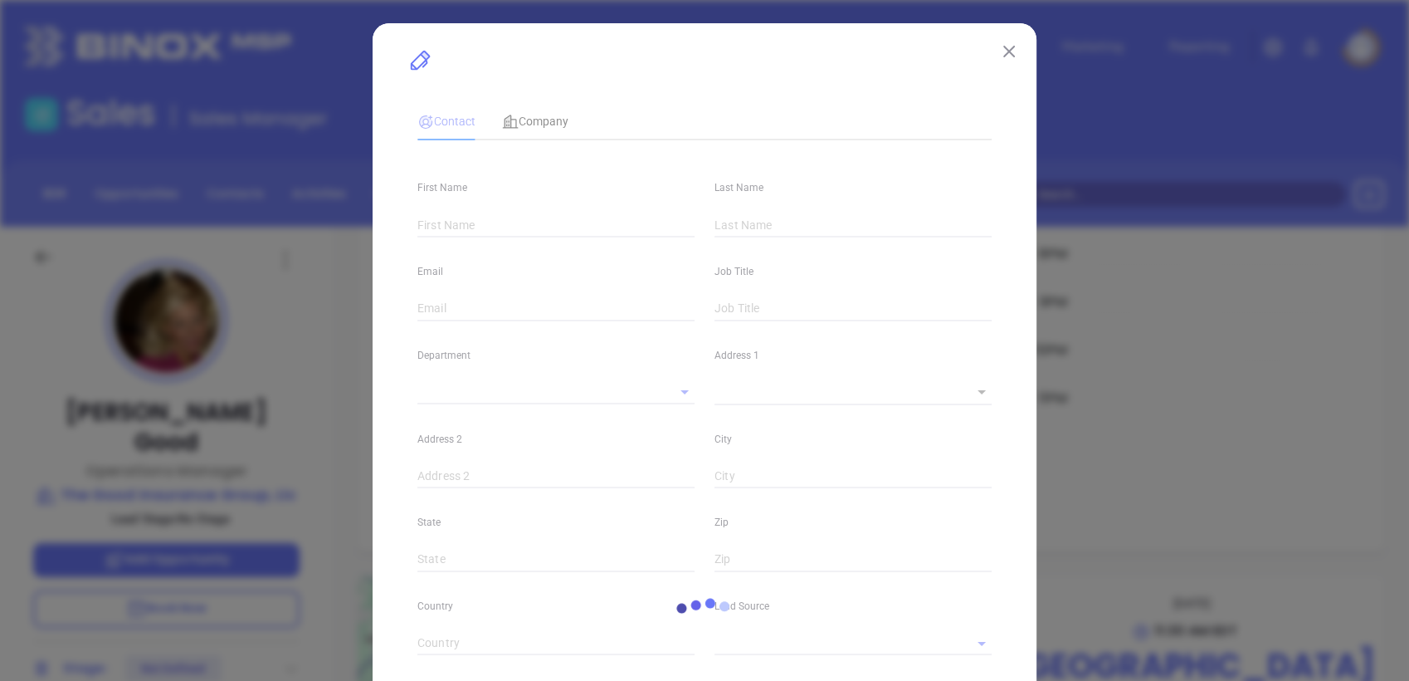
type input "US"
type input "www.linkedin.com/in/paula-good-66051061/"
type input "Marketing"
type input "Binox"
type input "Vicky Mendoza"
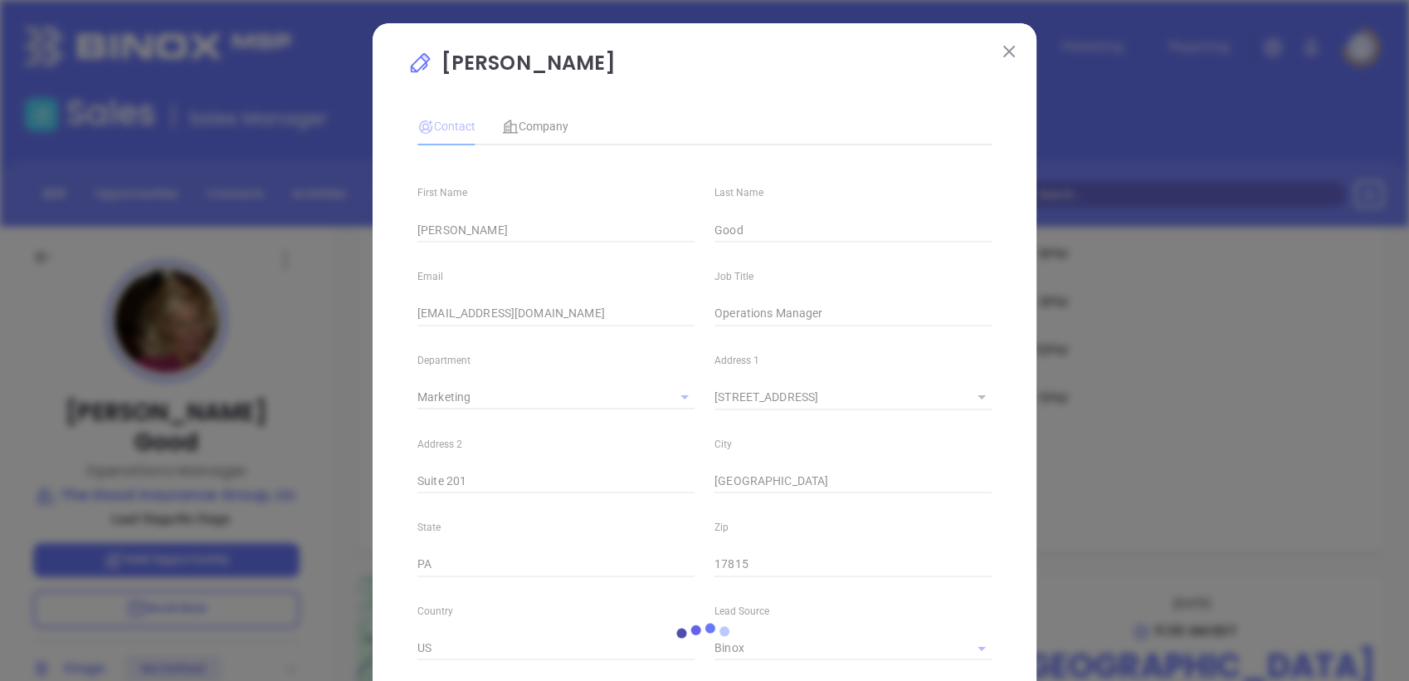
type input "1"
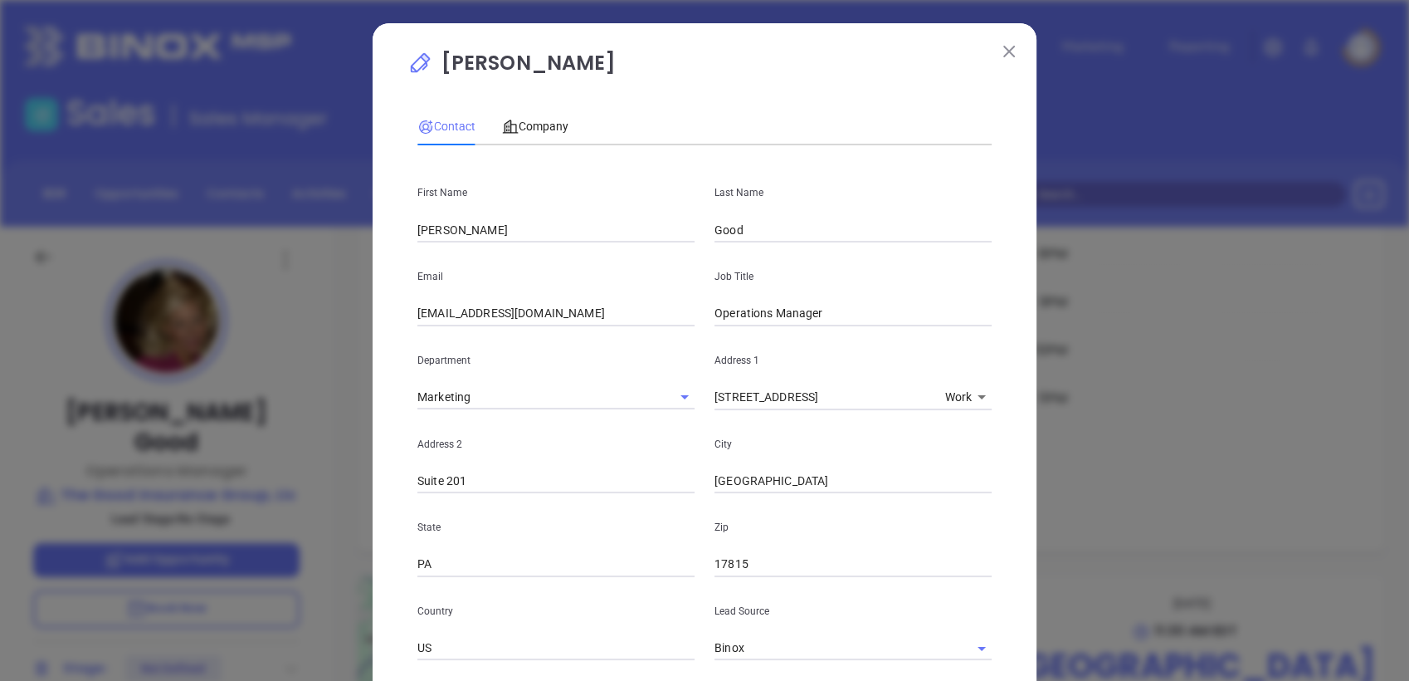
click at [999, 44] on button at bounding box center [1009, 51] width 22 height 22
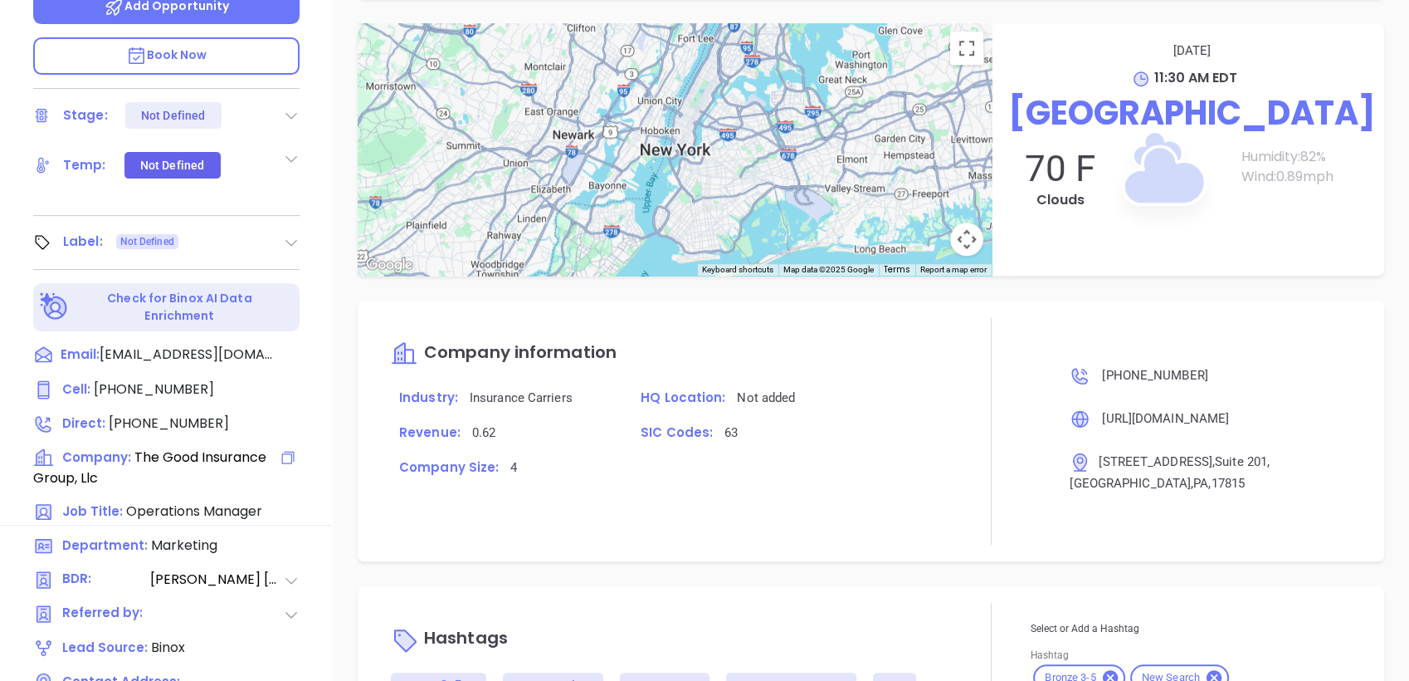
scroll to position [707, 0]
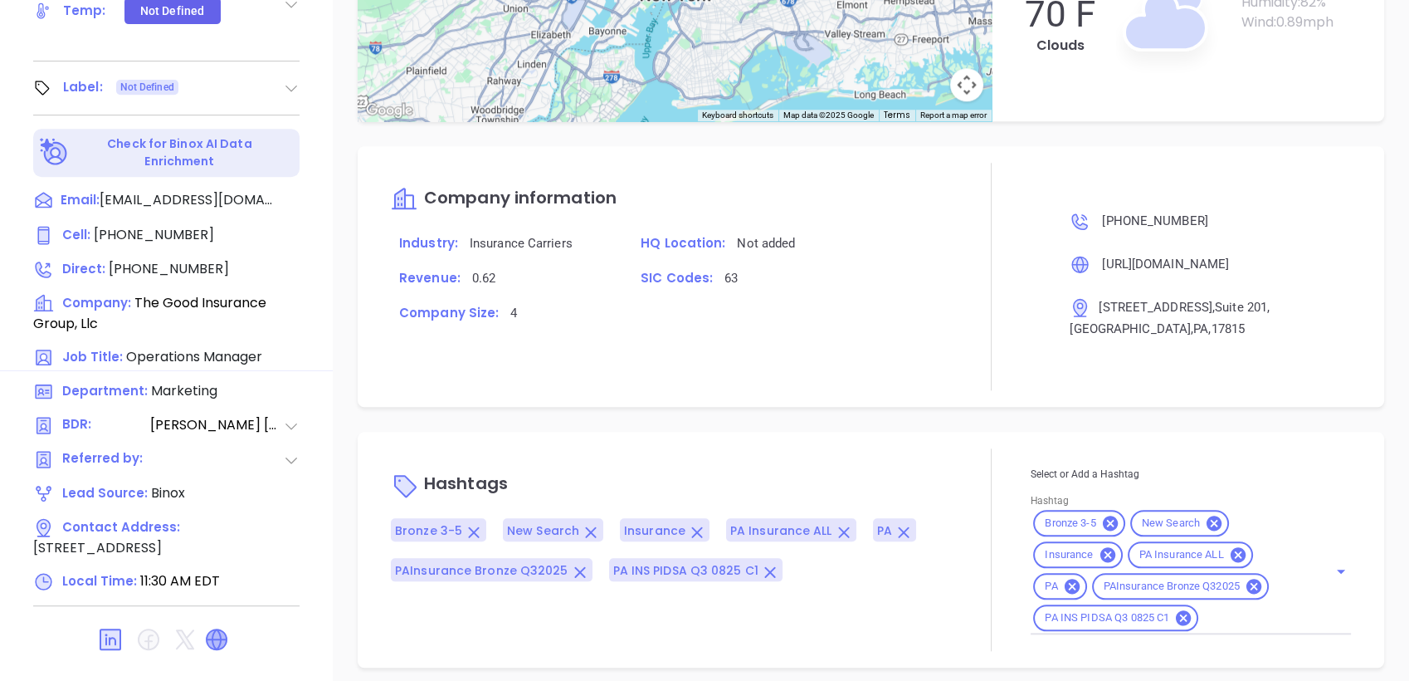
click at [209, 628] on icon at bounding box center [217, 639] width 22 height 22
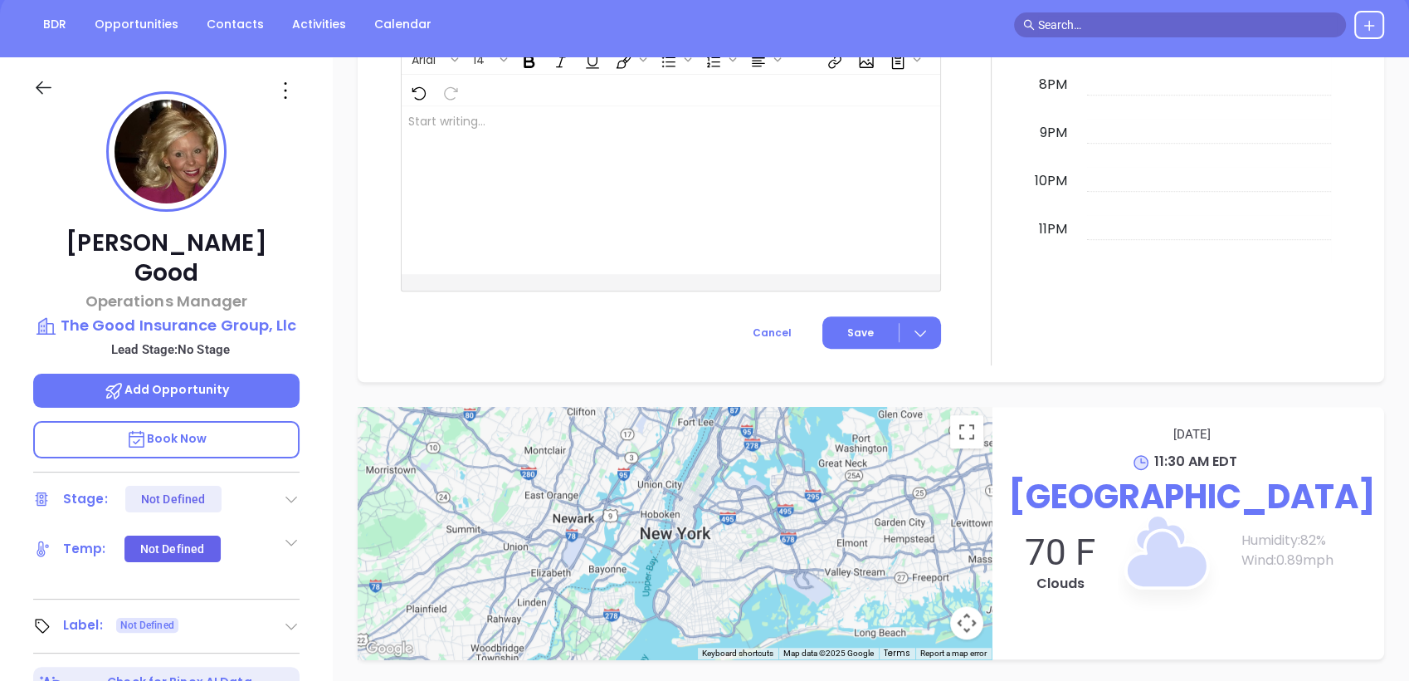
scroll to position [0, 0]
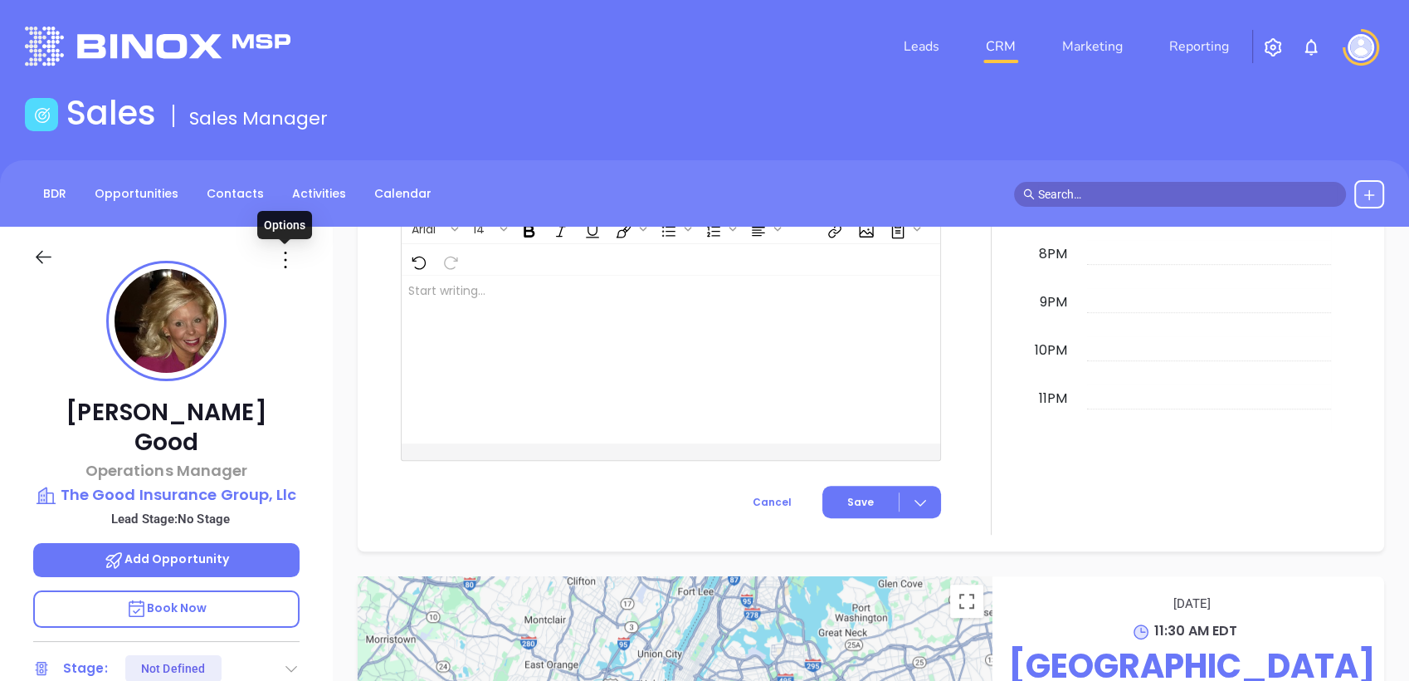
click at [294, 259] on icon at bounding box center [285, 260] width 27 height 27
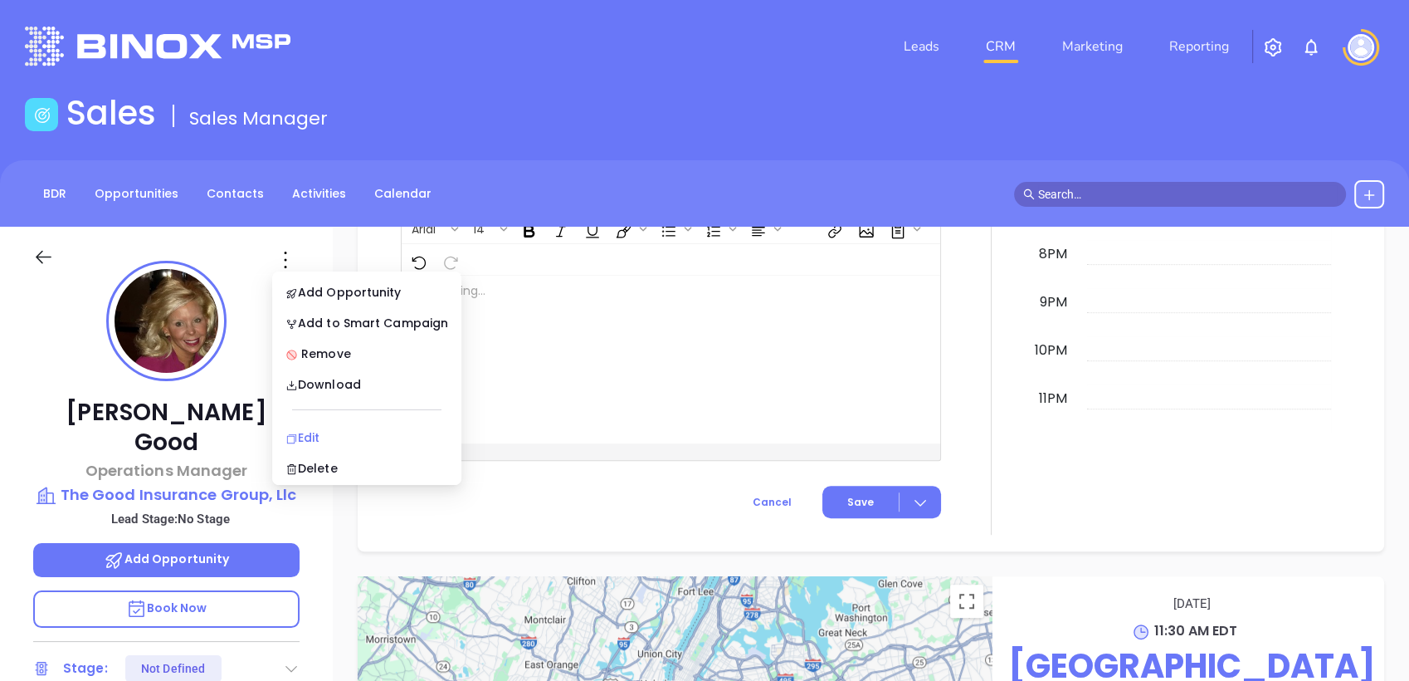
click at [324, 435] on div "Edit" at bounding box center [367, 437] width 163 height 18
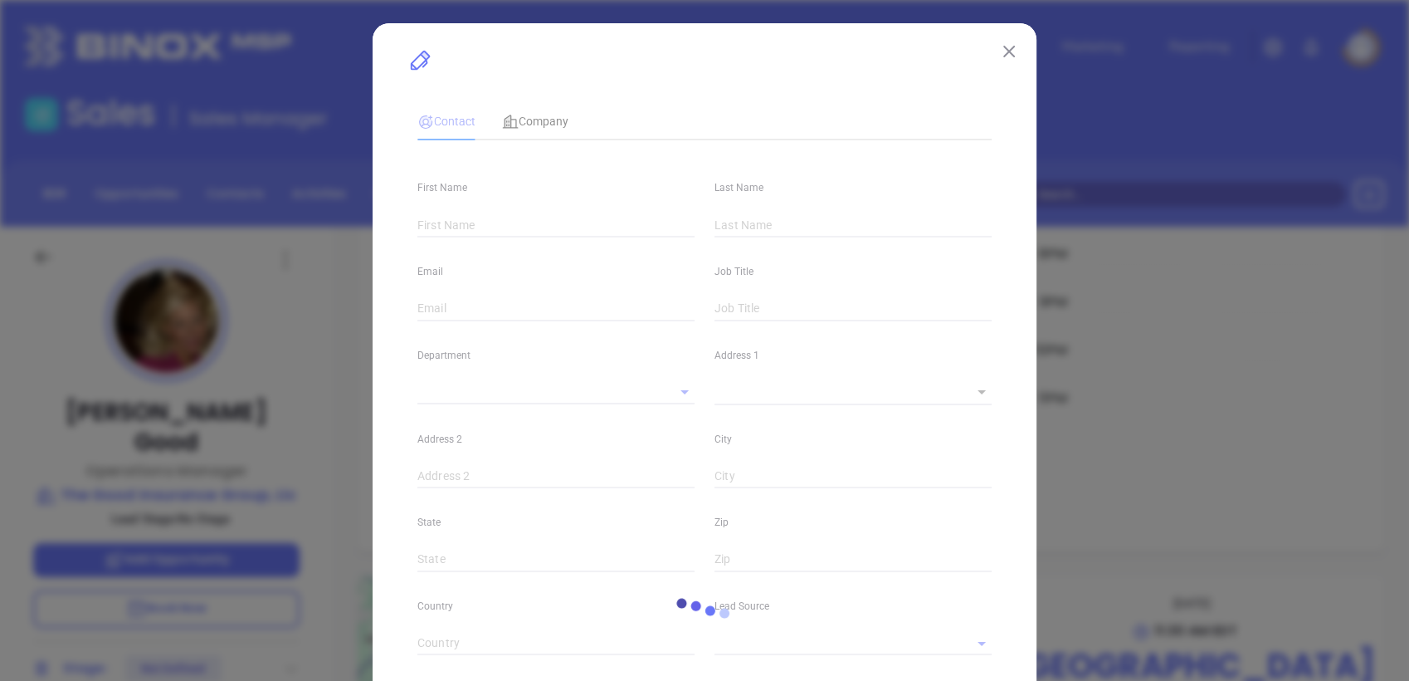
type input "Paula"
type input "Good"
type input "[EMAIL_ADDRESS][DOMAIN_NAME]"
type input "Operations Manager"
type textarea "1033 Alliance Park Dr"
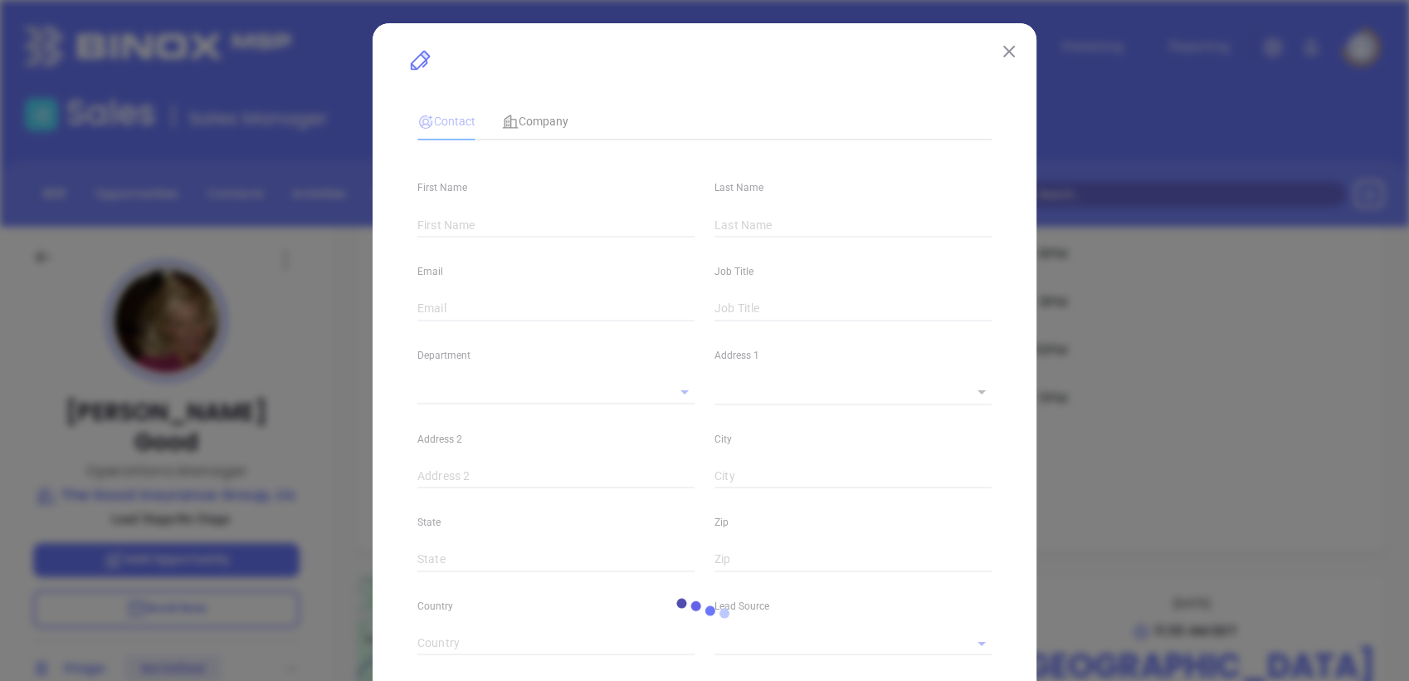
type input "1"
type input "Suite 201"
type input "Bloomsburg"
type input "PA"
type input "17815"
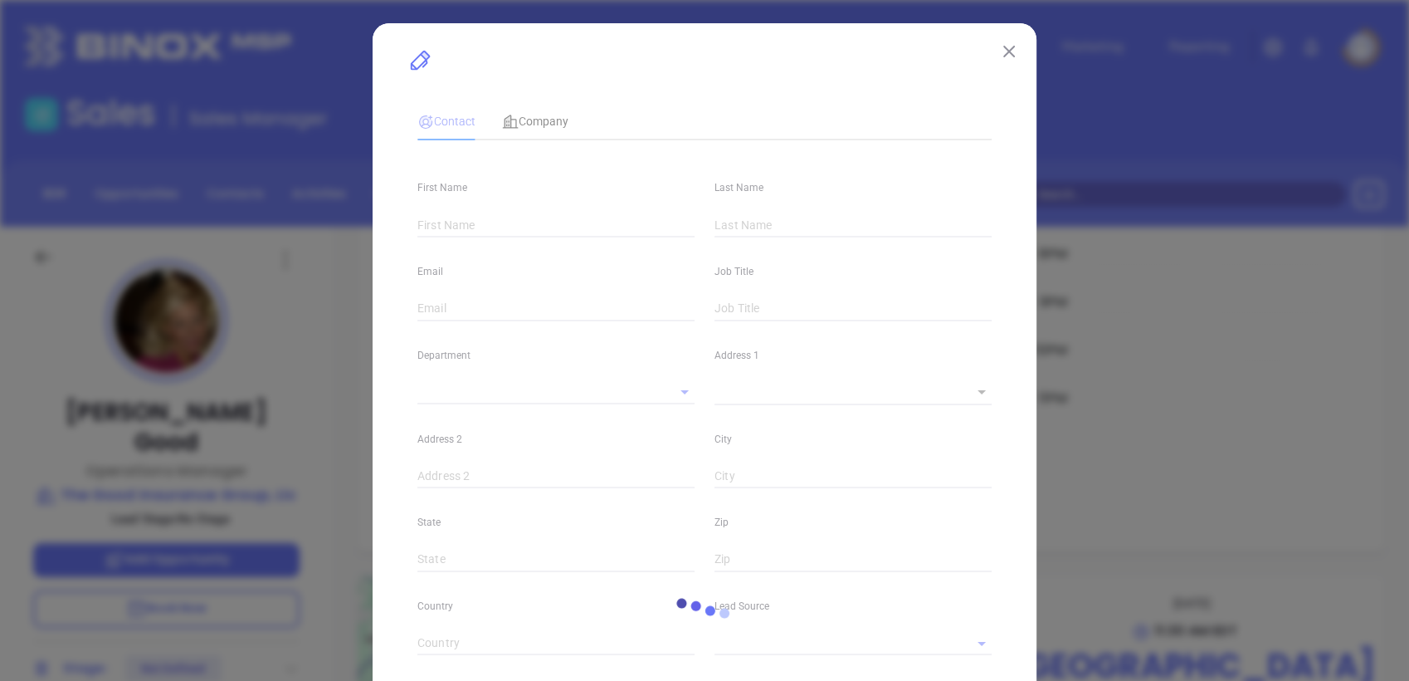
type input "US"
type input "www.linkedin.com/in/paula-good-66051061/"
type input "Marketing"
type input "Binox"
type input "Vicky Mendoza"
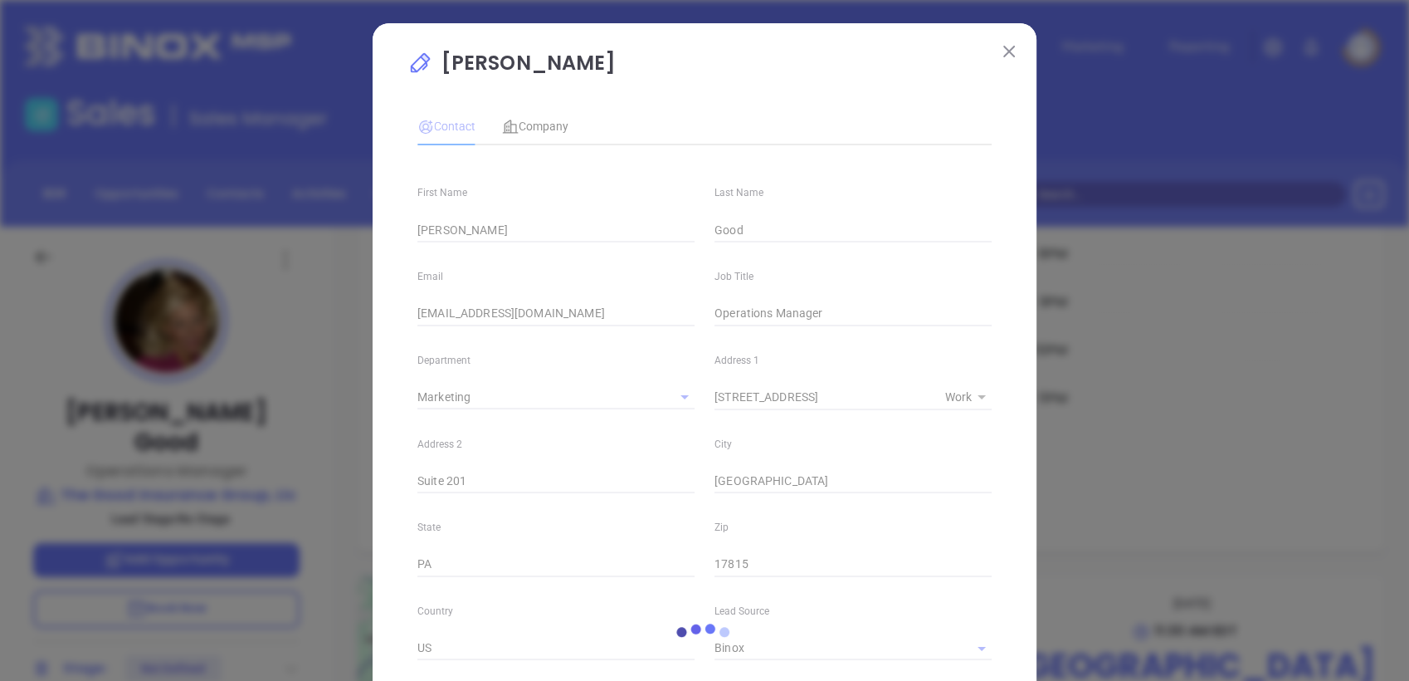
type input "1"
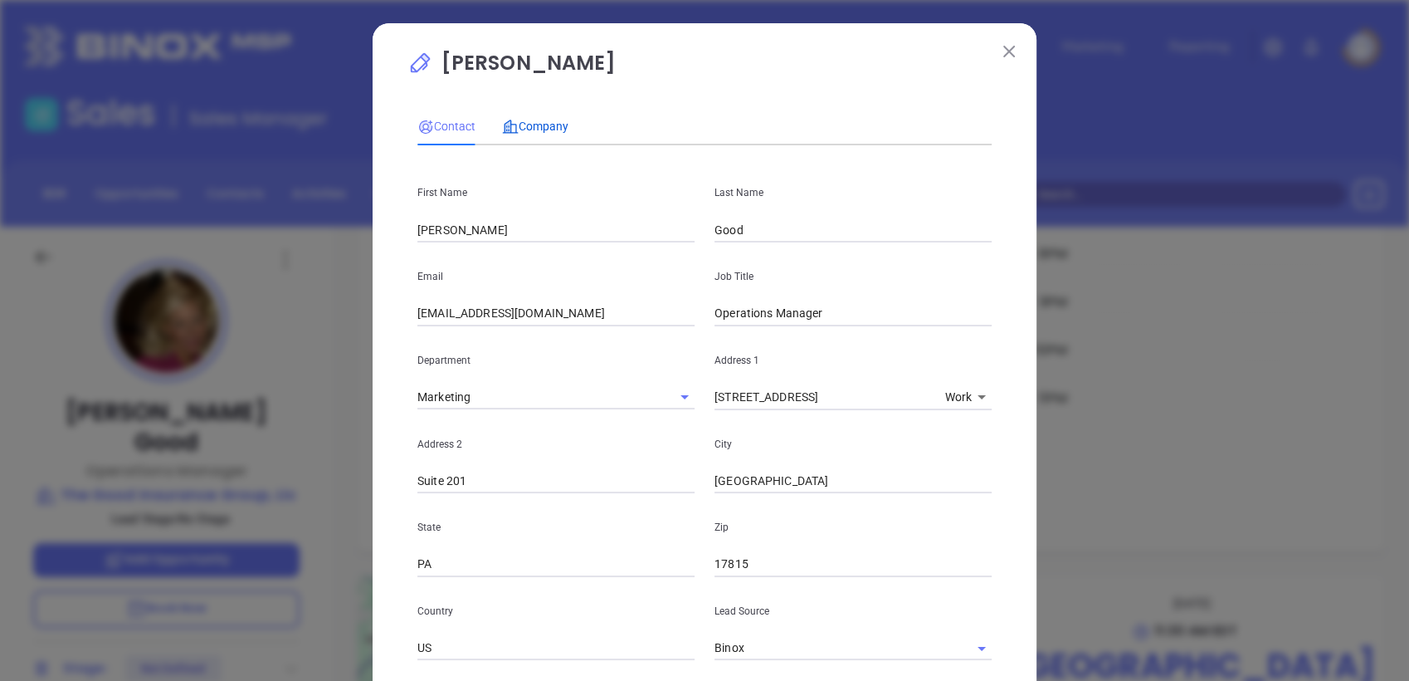
click at [549, 128] on span "Company" at bounding box center [535, 126] width 66 height 13
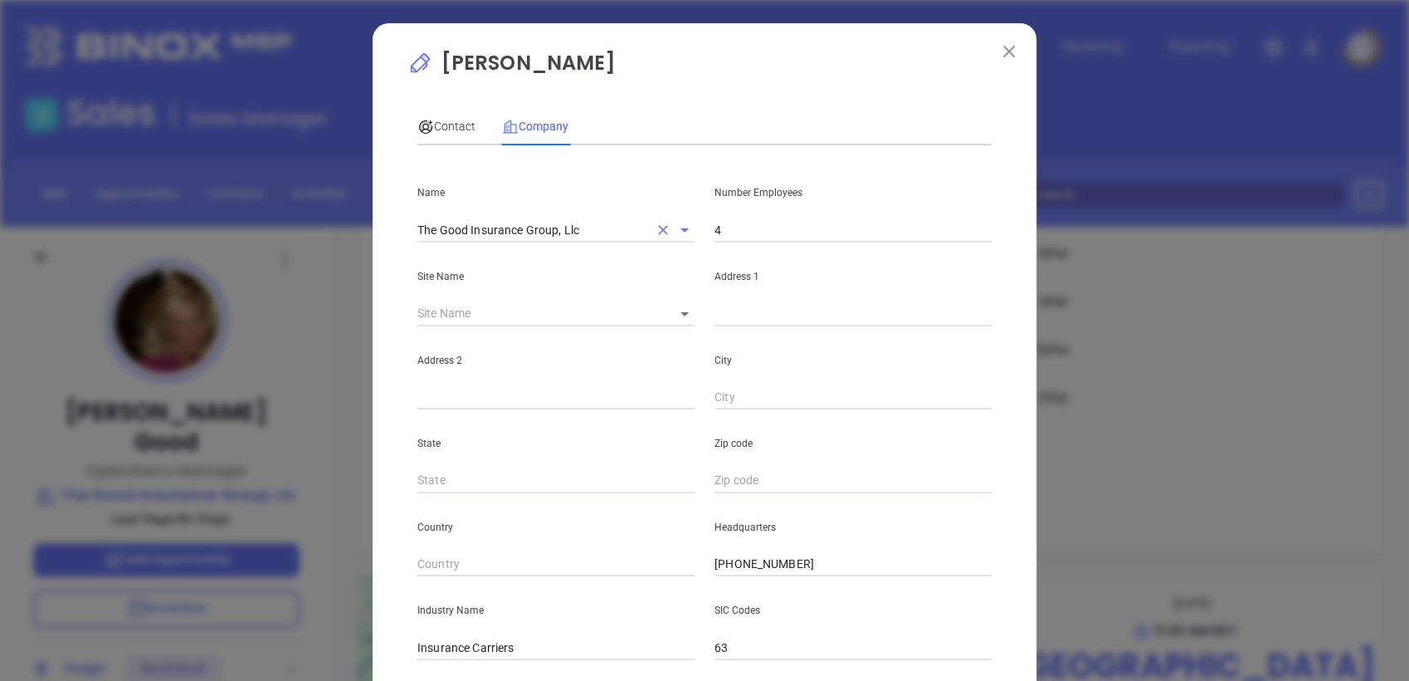
drag, startPoint x: 551, startPoint y: 128, endPoint x: 583, endPoint y: 231, distance: 107.6
click at [583, 231] on input "The Good Insurance Group, Llc" at bounding box center [532, 229] width 231 height 24
click at [587, 236] on input "The Good Insurance Group, Llc" at bounding box center [532, 229] width 231 height 24
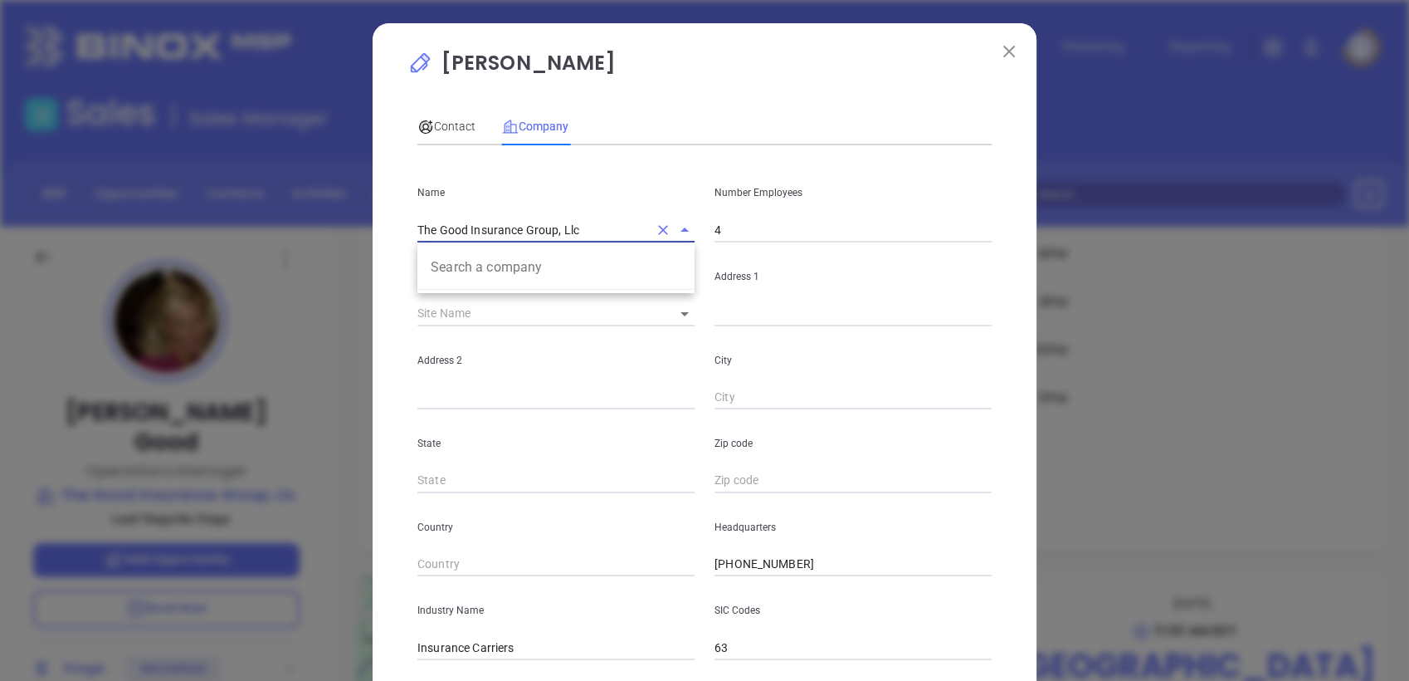
drag, startPoint x: 601, startPoint y: 229, endPoint x: 100, endPoint y: 273, distance: 503.2
click at [95, 276] on div "Paula Good Contact Company First Name Paula Last Name Good Email pgood@thegoodi…" at bounding box center [704, 340] width 1409 height 681
click at [442, 129] on span "Contact" at bounding box center [446, 126] width 58 height 13
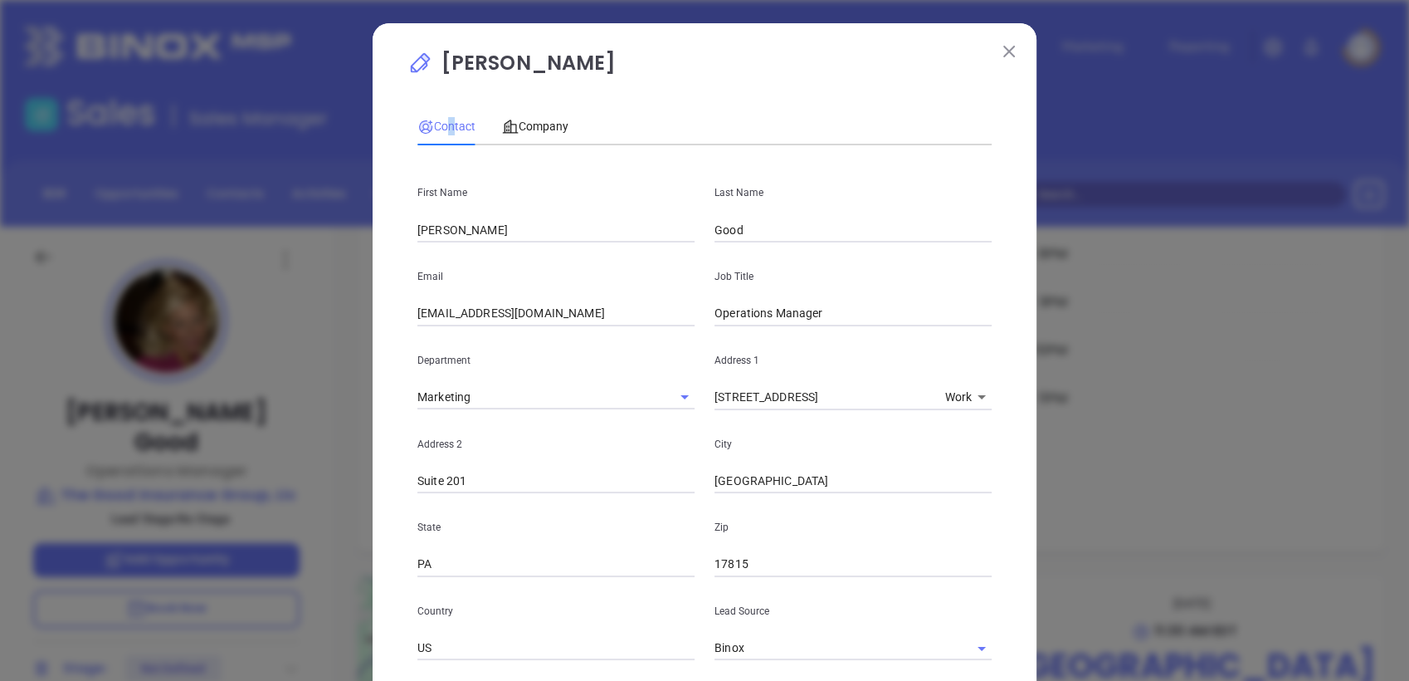
scroll to position [369, 0]
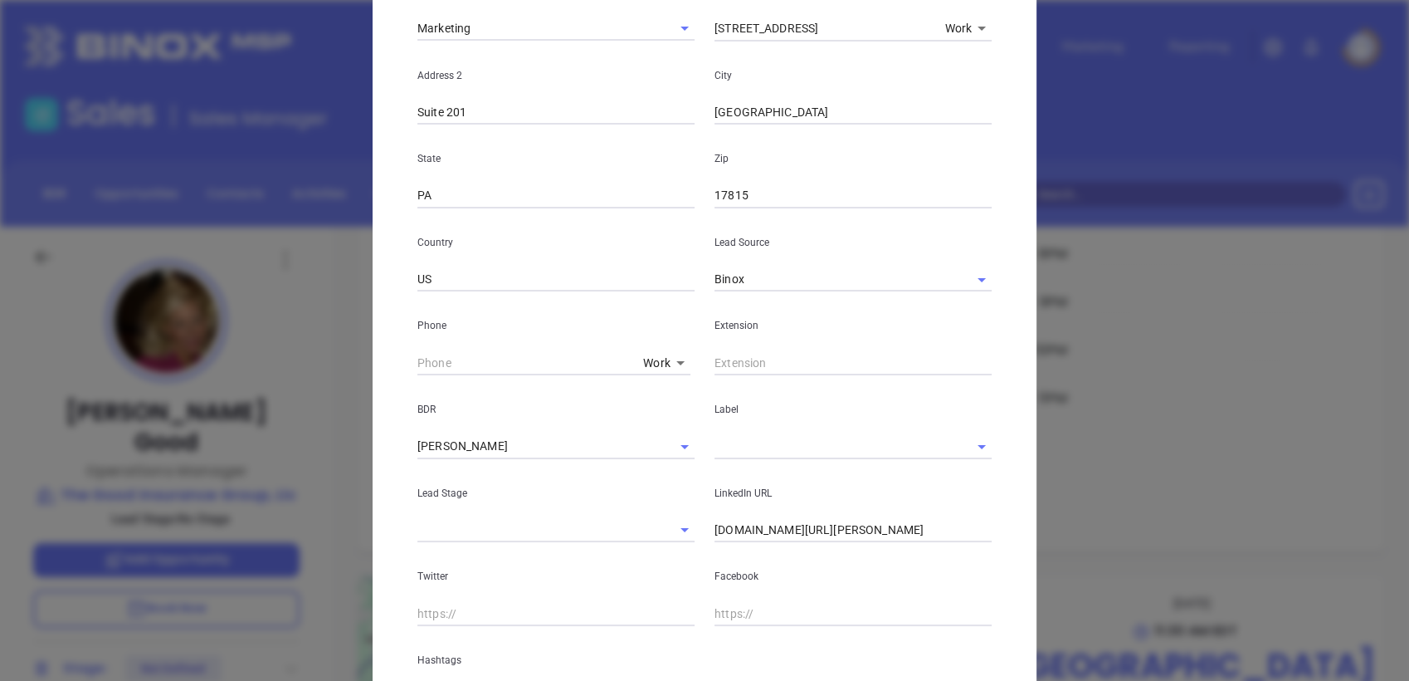
click at [737, 445] on input "text" at bounding box center [830, 446] width 231 height 24
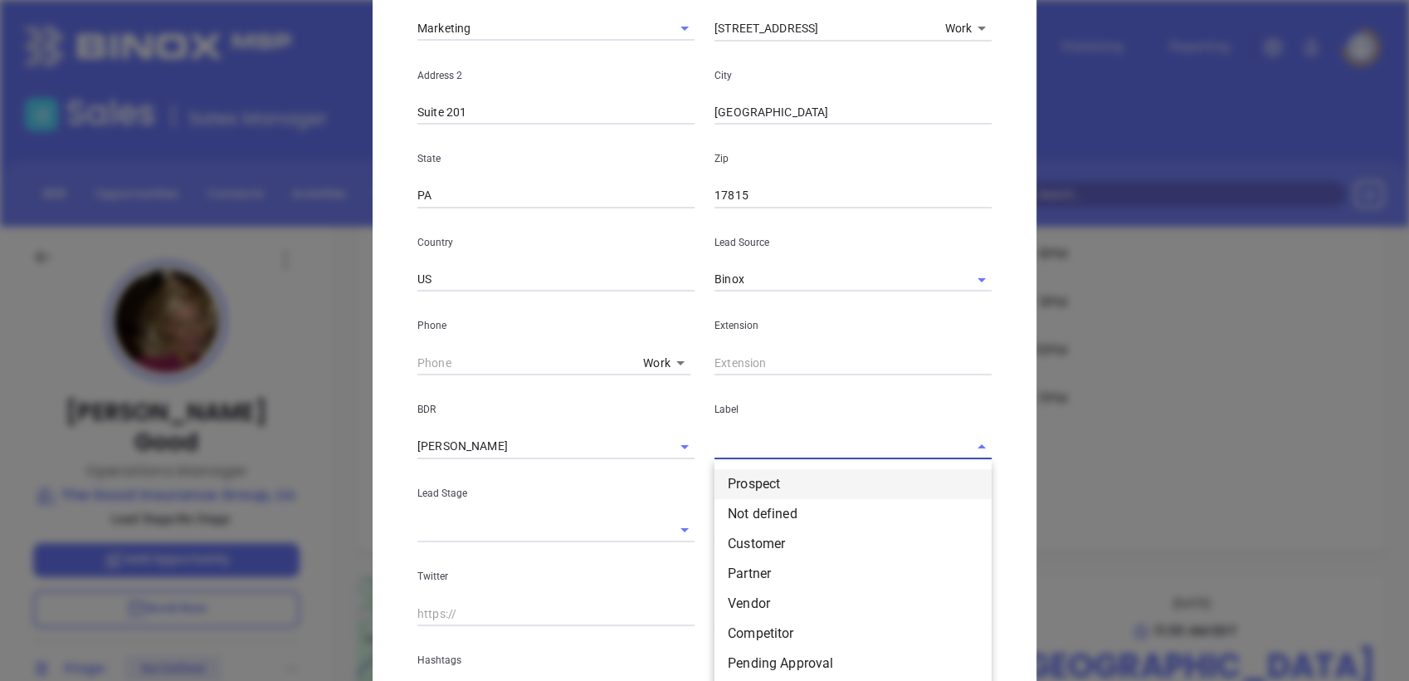
click at [750, 480] on li "Prospect" at bounding box center [853, 484] width 277 height 30
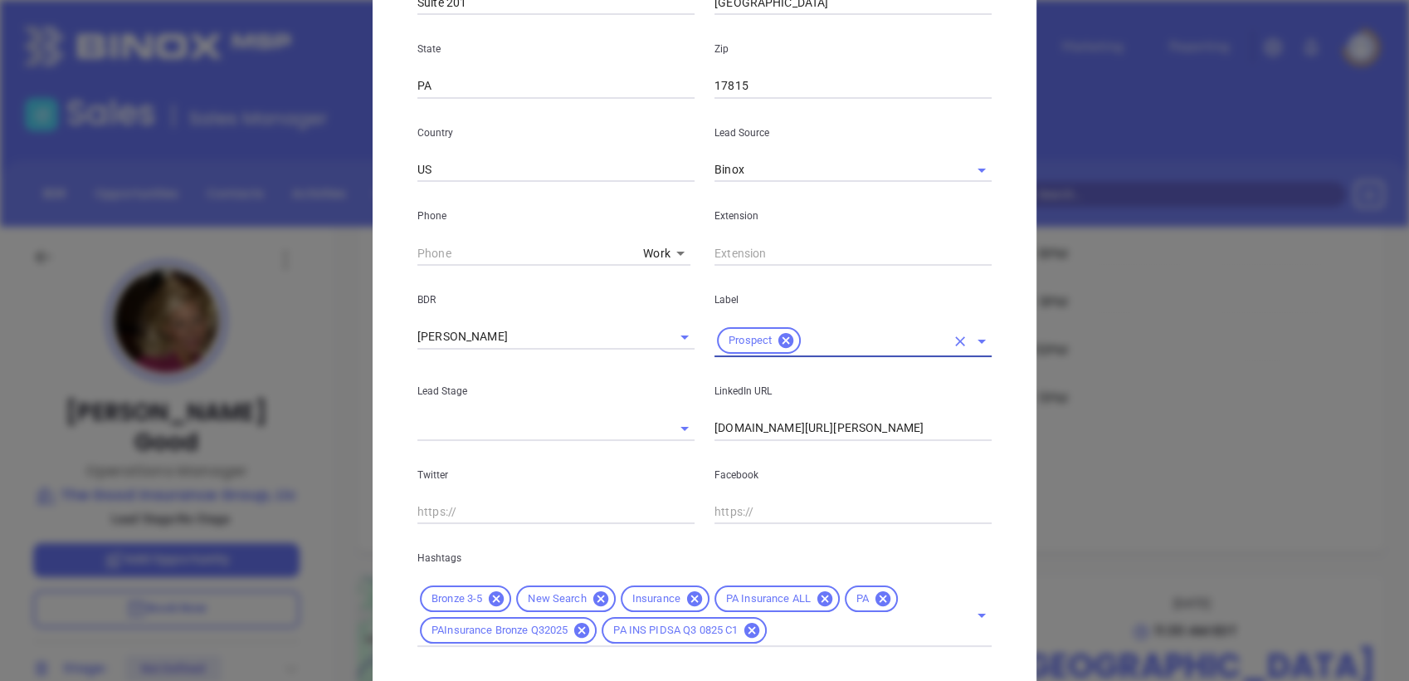
scroll to position [569, 0]
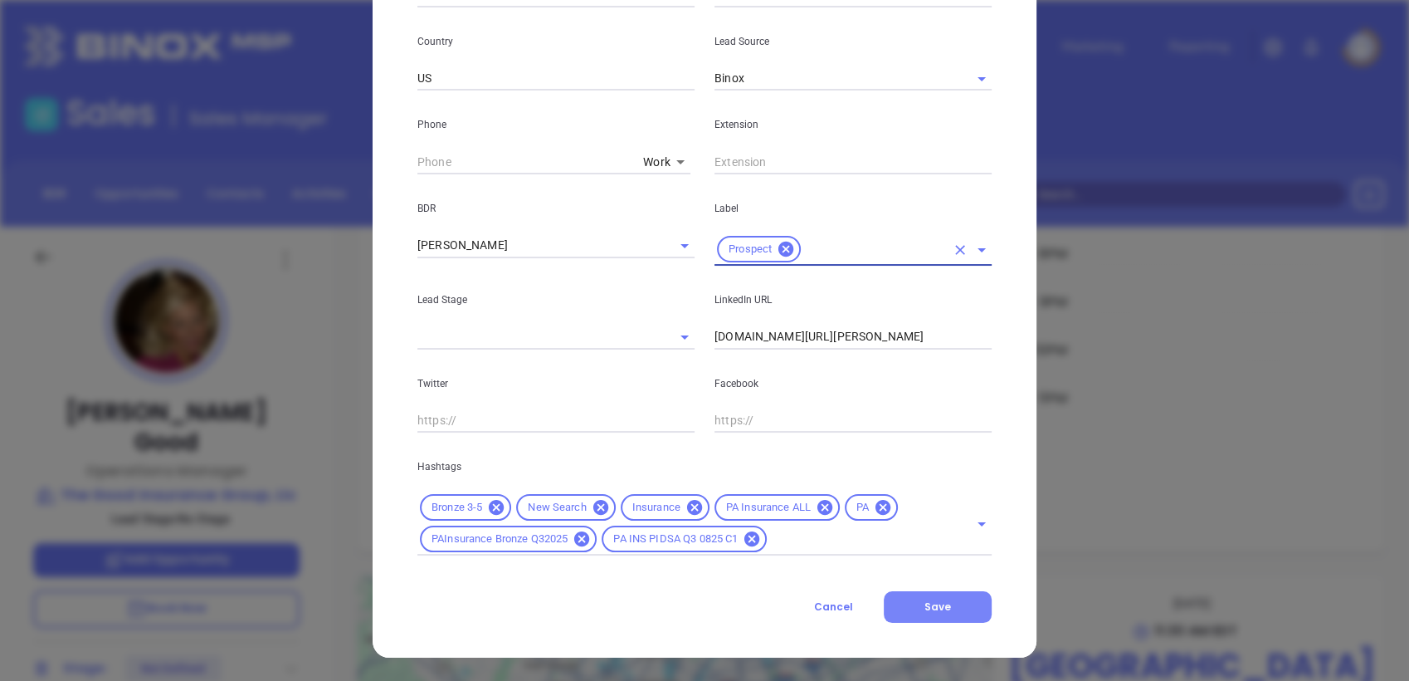
click at [930, 612] on span "Save" at bounding box center [938, 606] width 27 height 14
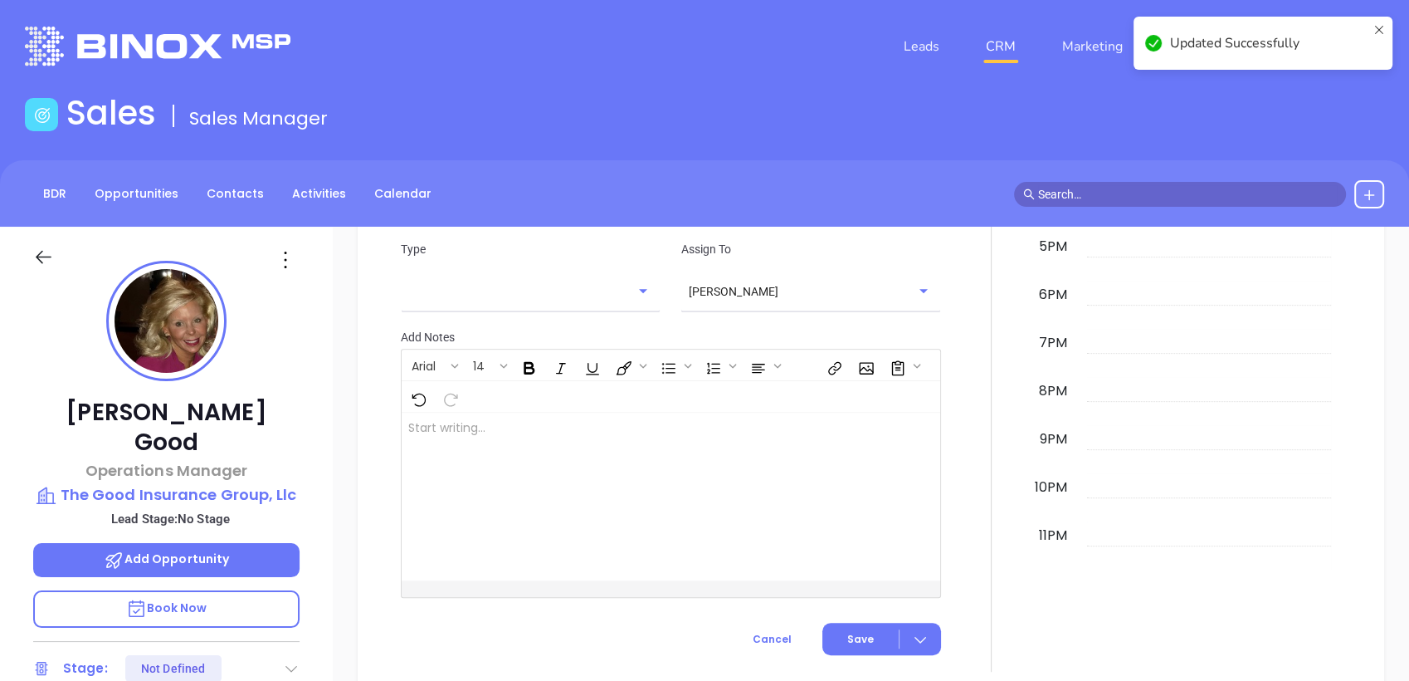
scroll to position [1106, 0]
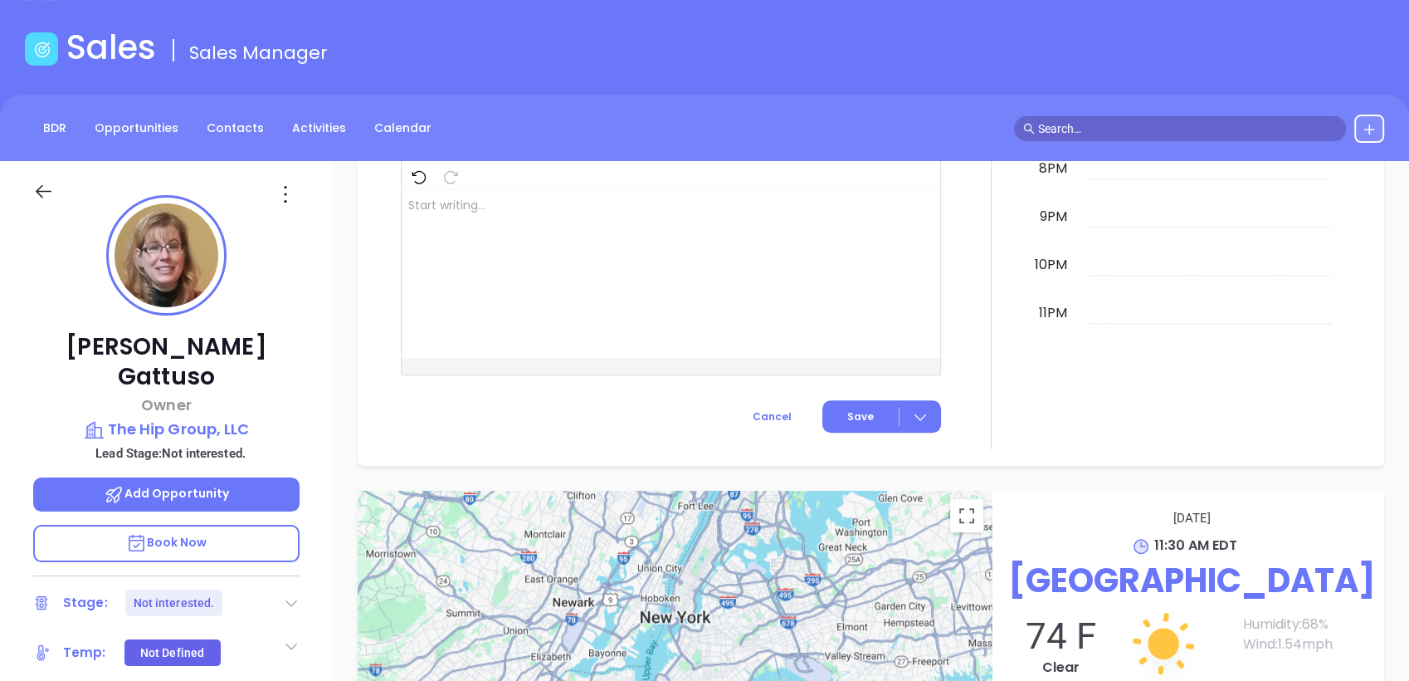
scroll to position [61, 0]
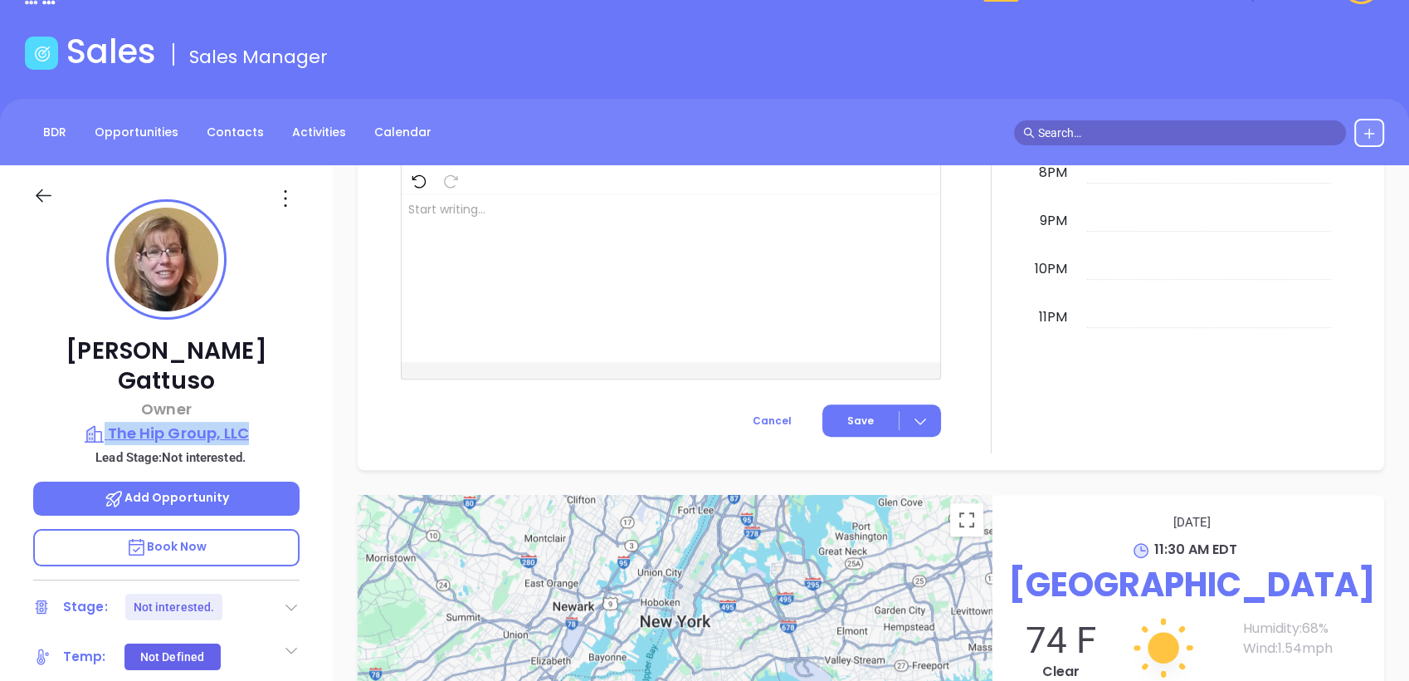
drag, startPoint x: 286, startPoint y: 387, endPoint x: 275, endPoint y: 400, distance: 17.1
click at [275, 400] on div "Melissa Gattuso Owner The Hip Group, LLC Lead Stage: Not interested. Add Opport…" at bounding box center [166, 590] width 333 height 851
copy div "The Hip Group, LLC"
click at [286, 197] on icon at bounding box center [285, 198] width 2 height 17
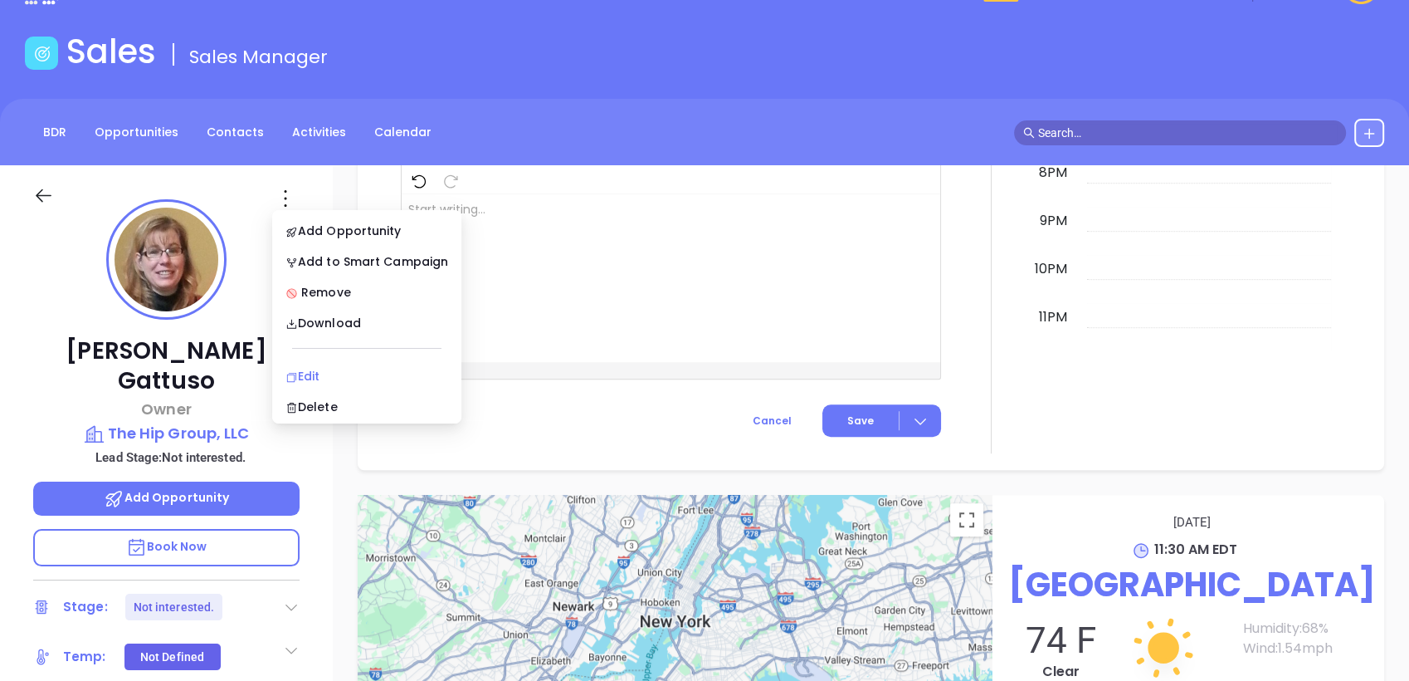
click at [325, 369] on div "Edit" at bounding box center [367, 376] width 163 height 18
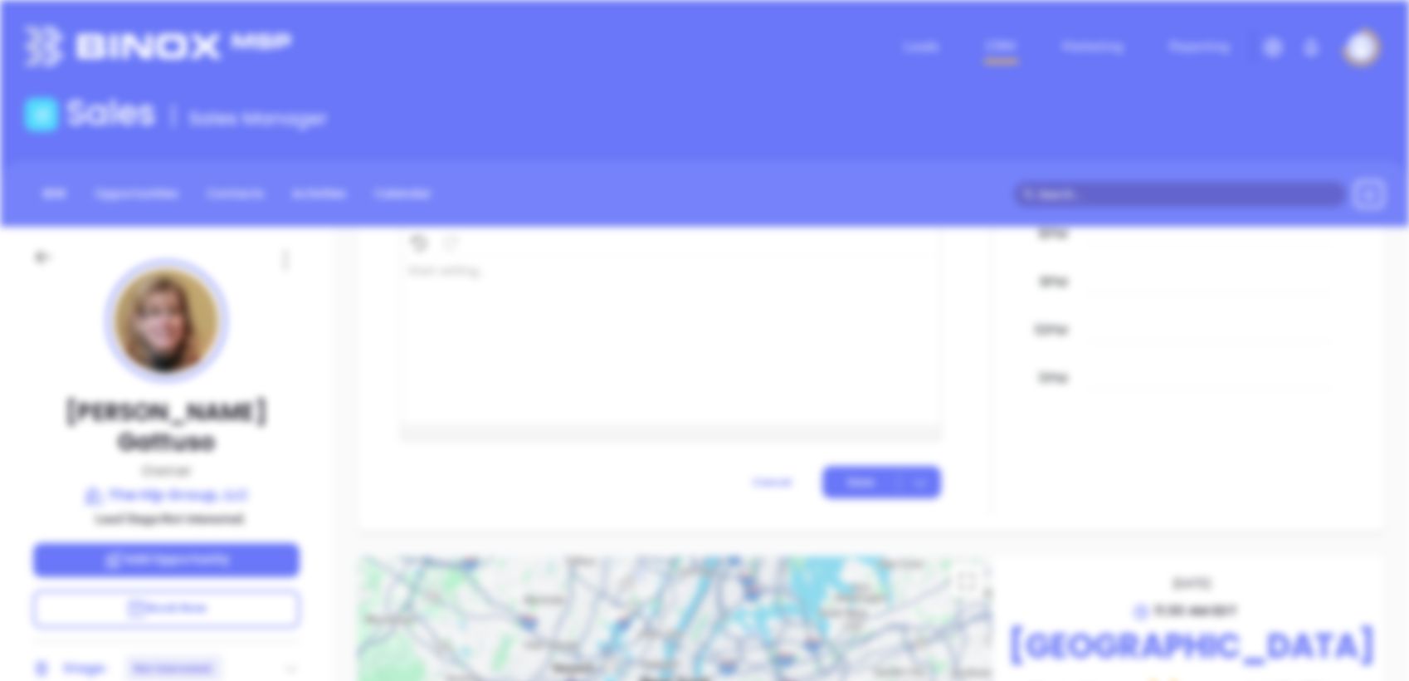
scroll to position [0, 0]
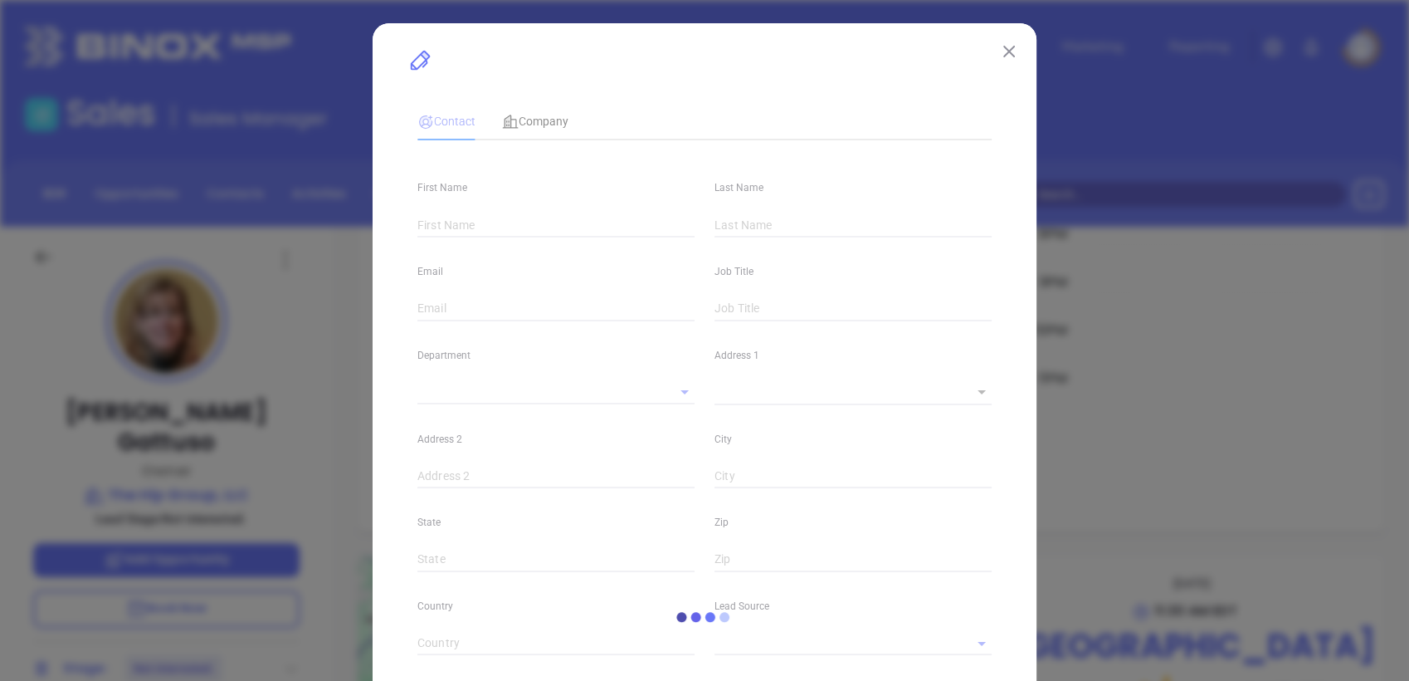
type input "Melissa"
type input "Gattuso"
type input "[PERSON_NAME][EMAIL_ADDRESS][DOMAIN_NAME]"
type input "Owner"
type textarea "30 S. Main Street"
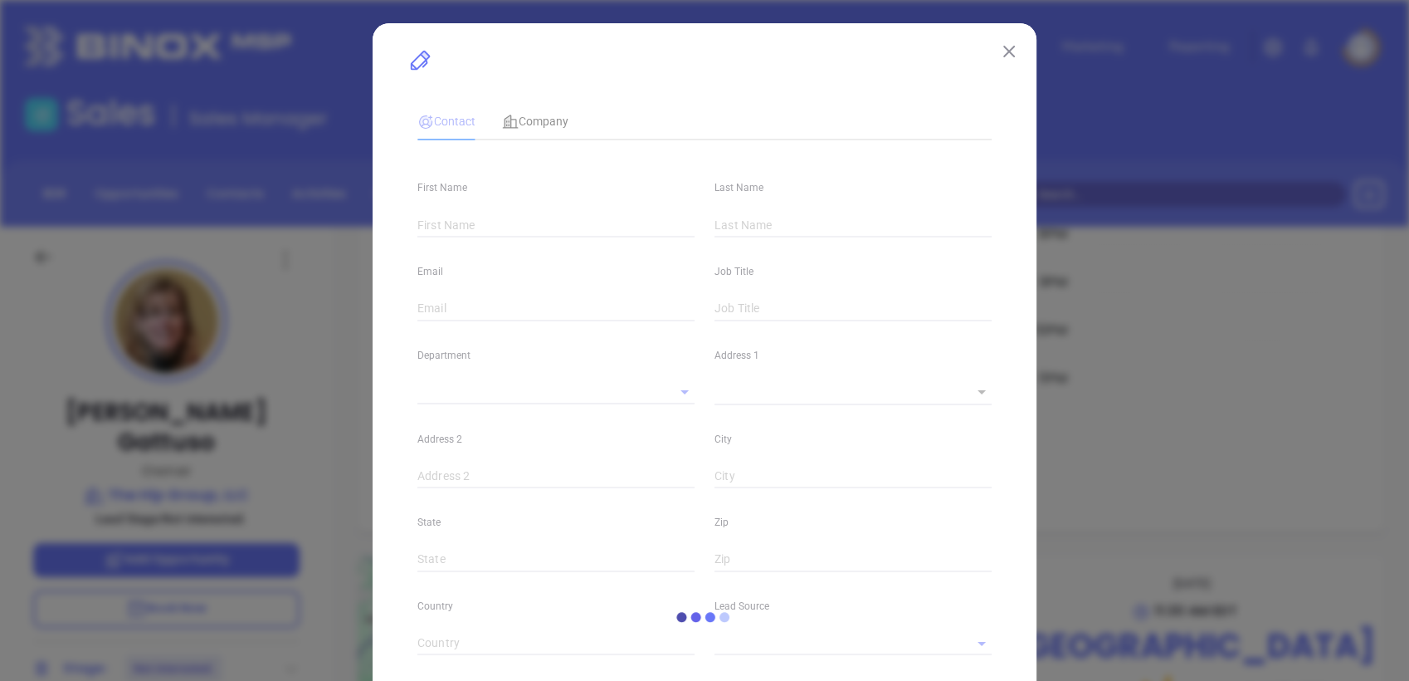
type input "1"
type input "Doylestown"
type input "PA"
type input "18901"
type input "www.linkedin.com/in/melissa-soffronoff-gattuso-12269626"
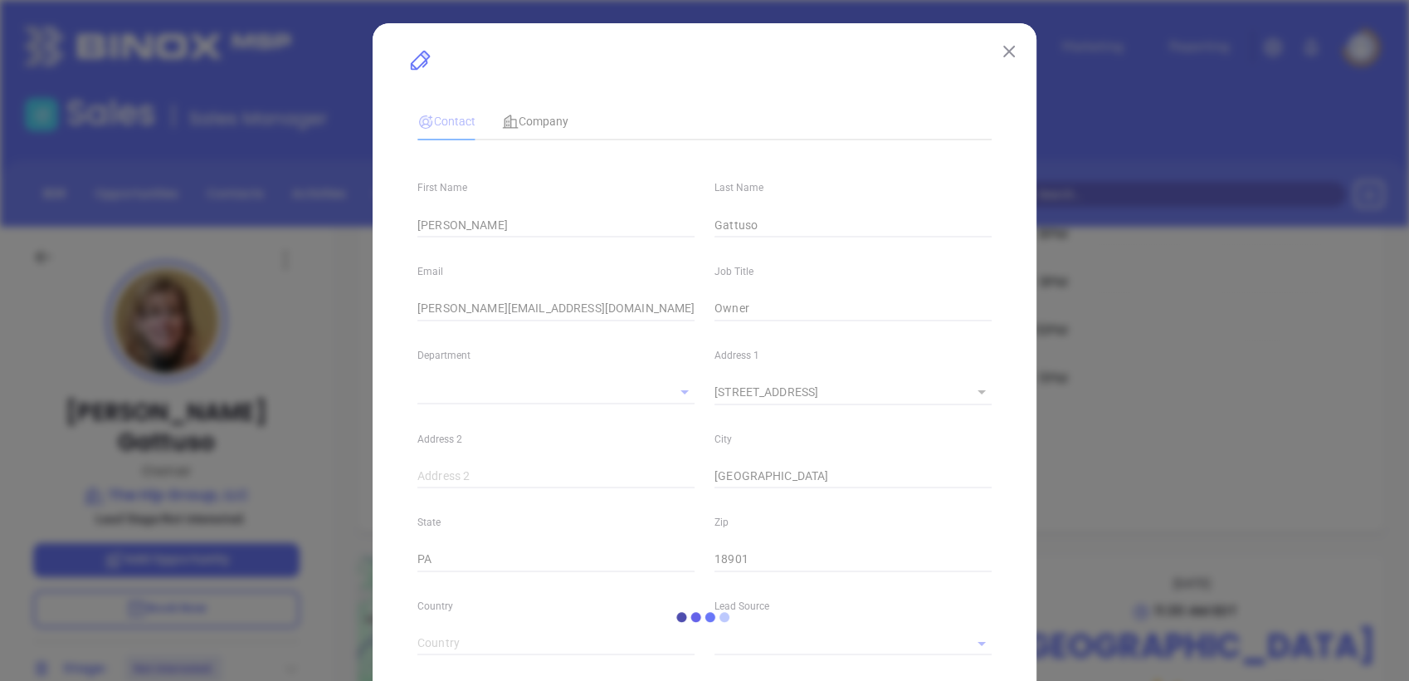
type input "Marketing"
type input "Binox"
type input "Vicky Mendoza"
type input "Not interested."
type input "[PHONE_NUMBER]"
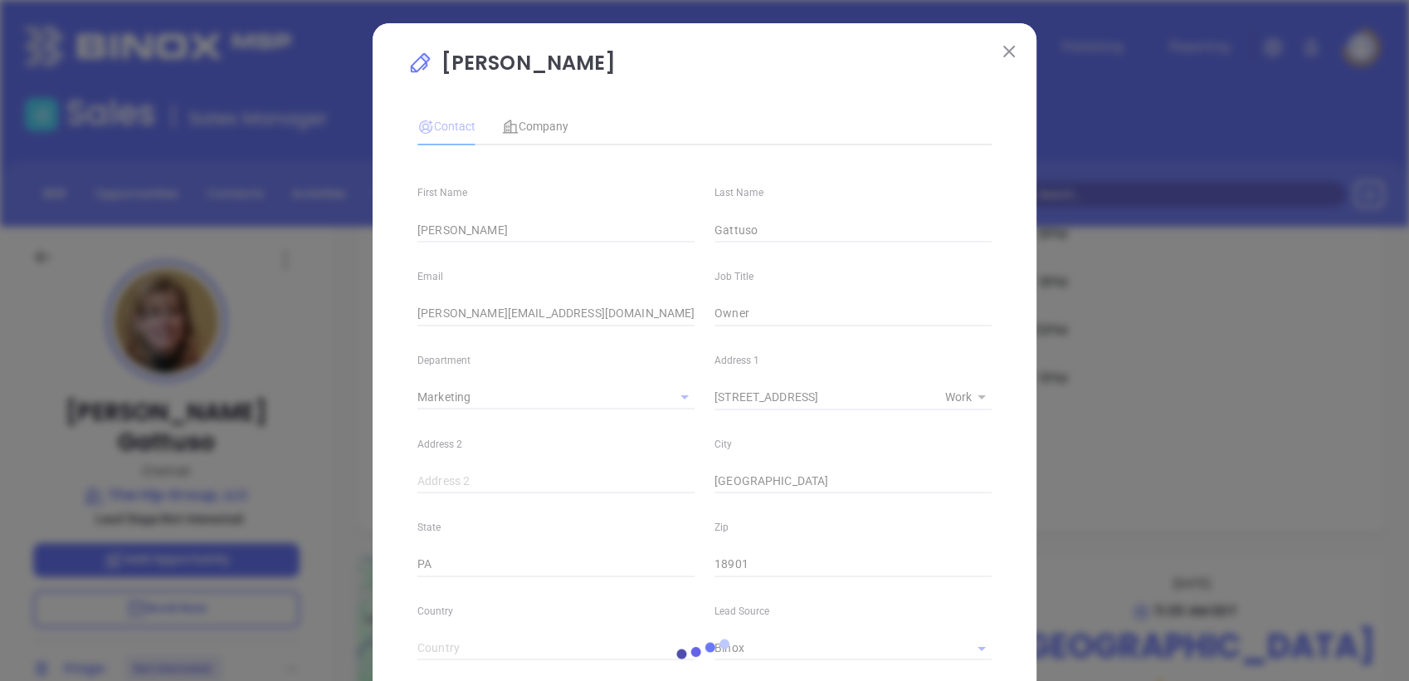
type input "1"
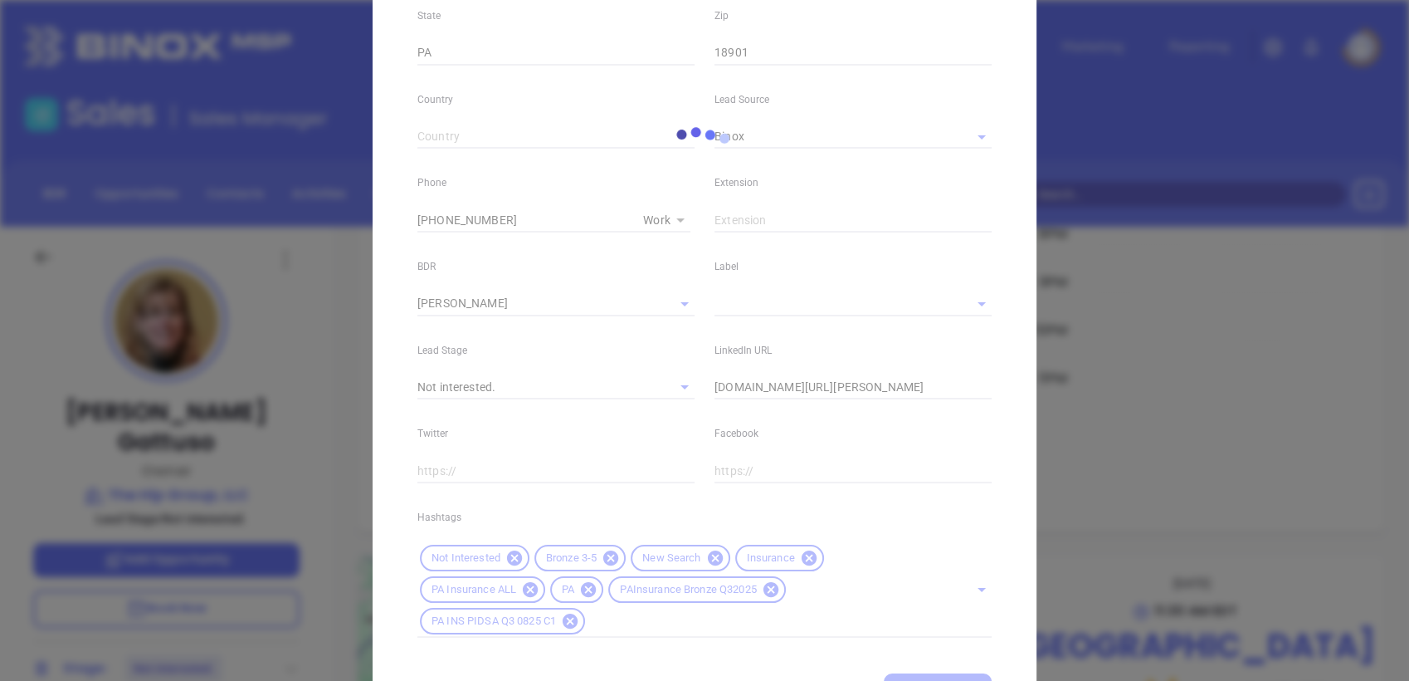
scroll to position [593, 0]
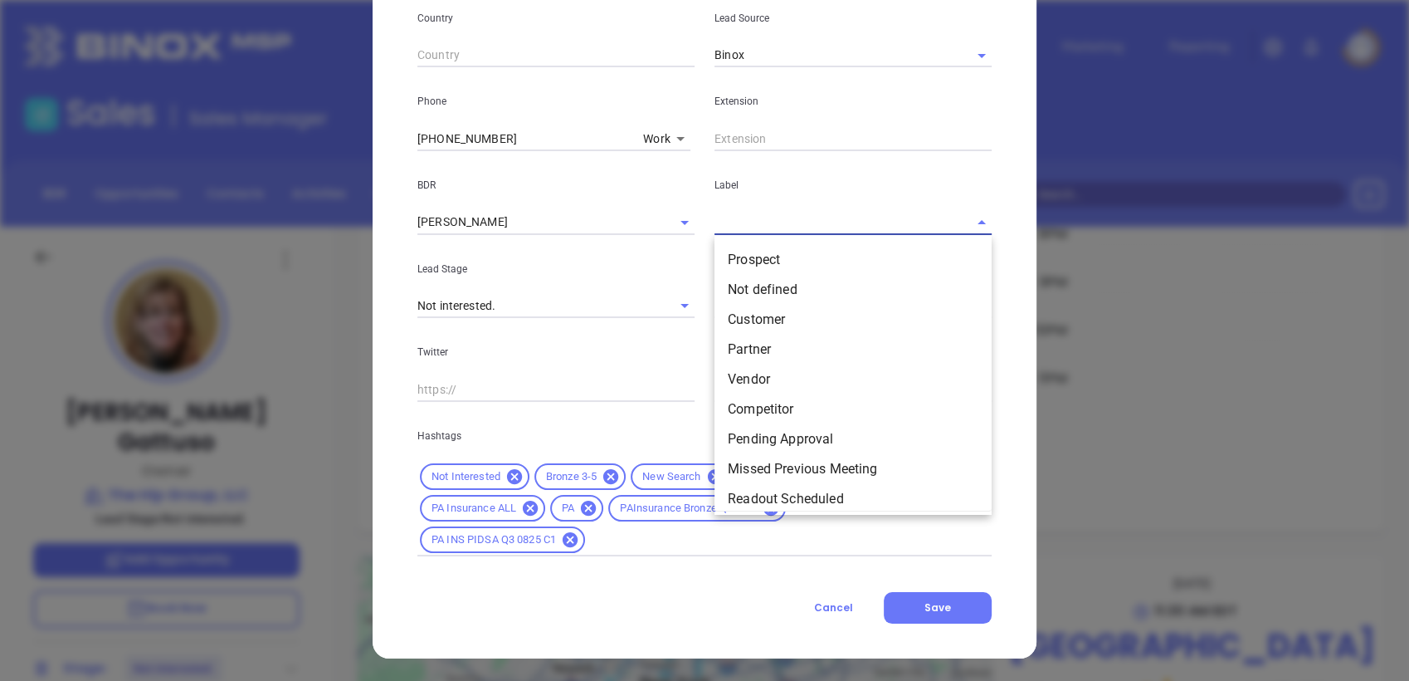
click at [757, 227] on input "text" at bounding box center [830, 222] width 231 height 24
click at [755, 262] on li "Prospect" at bounding box center [853, 260] width 277 height 30
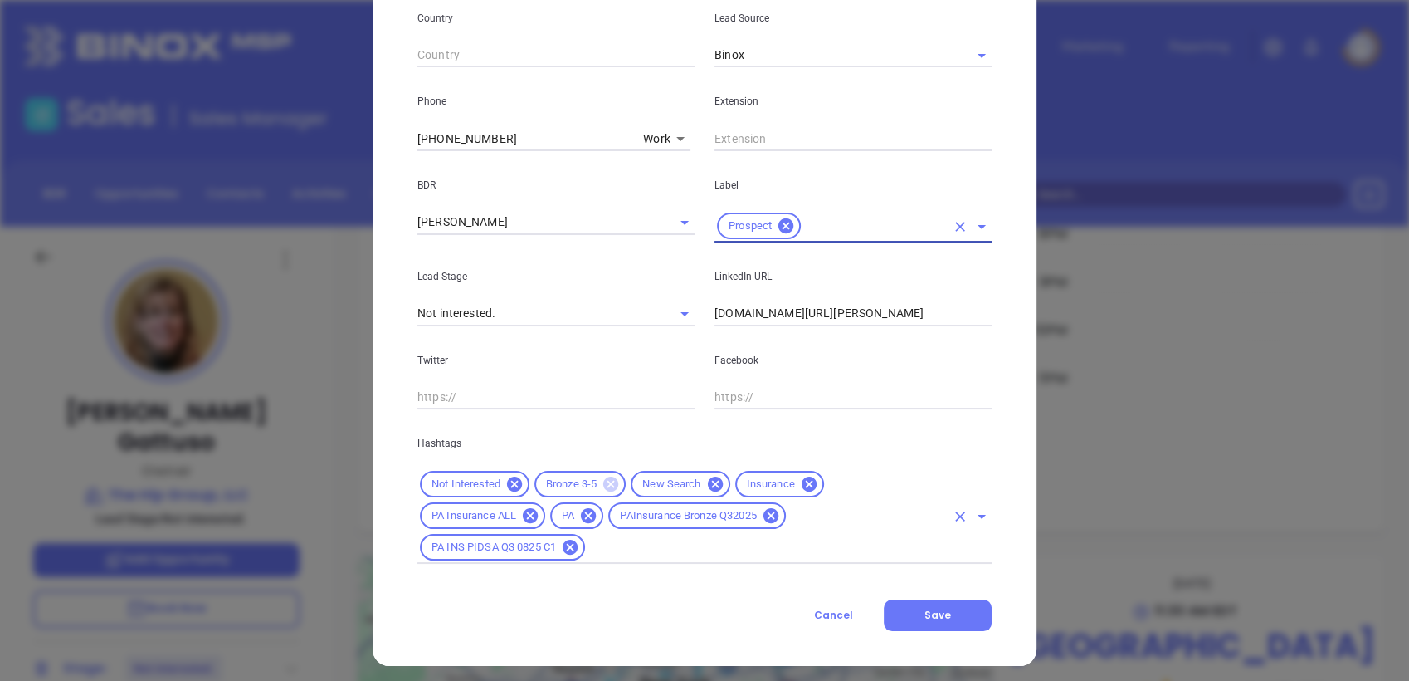
click at [603, 486] on icon at bounding box center [610, 483] width 15 height 15
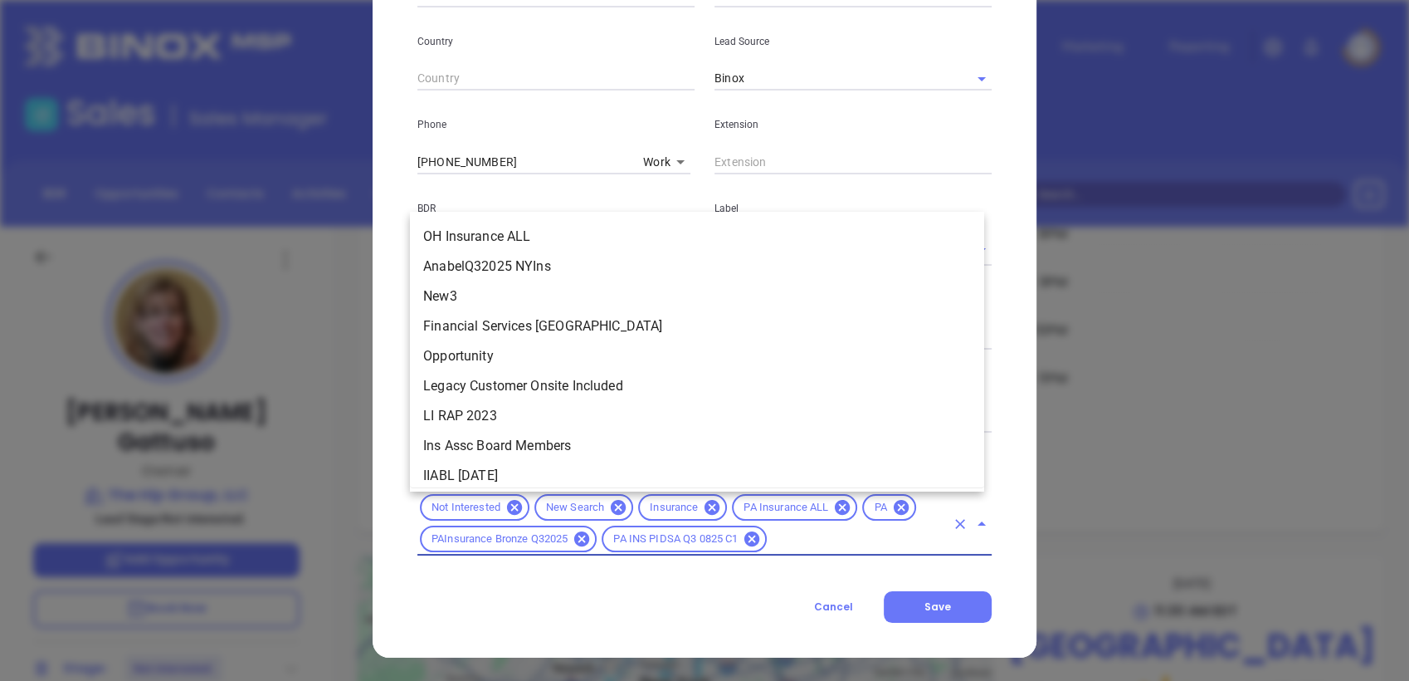
drag, startPoint x: 793, startPoint y: 544, endPoint x: 784, endPoint y: 547, distance: 9.7
click at [792, 544] on input "text" at bounding box center [857, 539] width 176 height 21
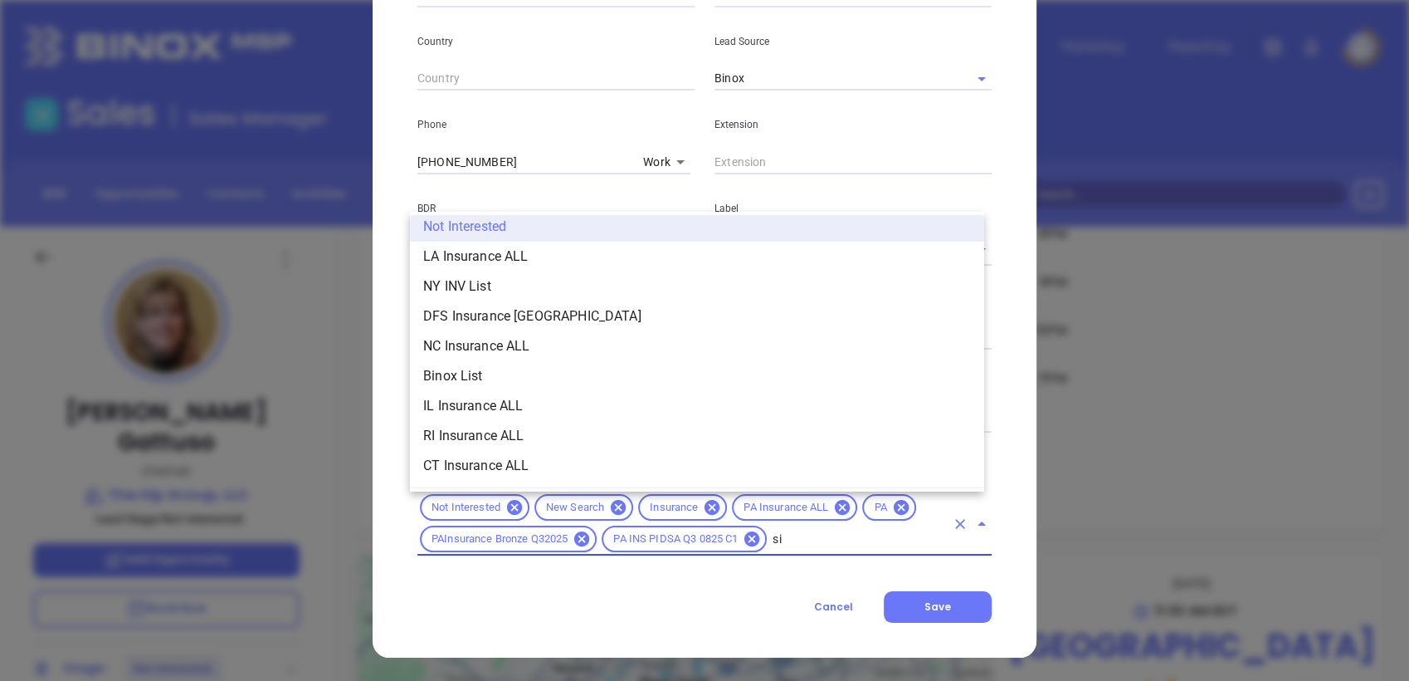
scroll to position [0, 0]
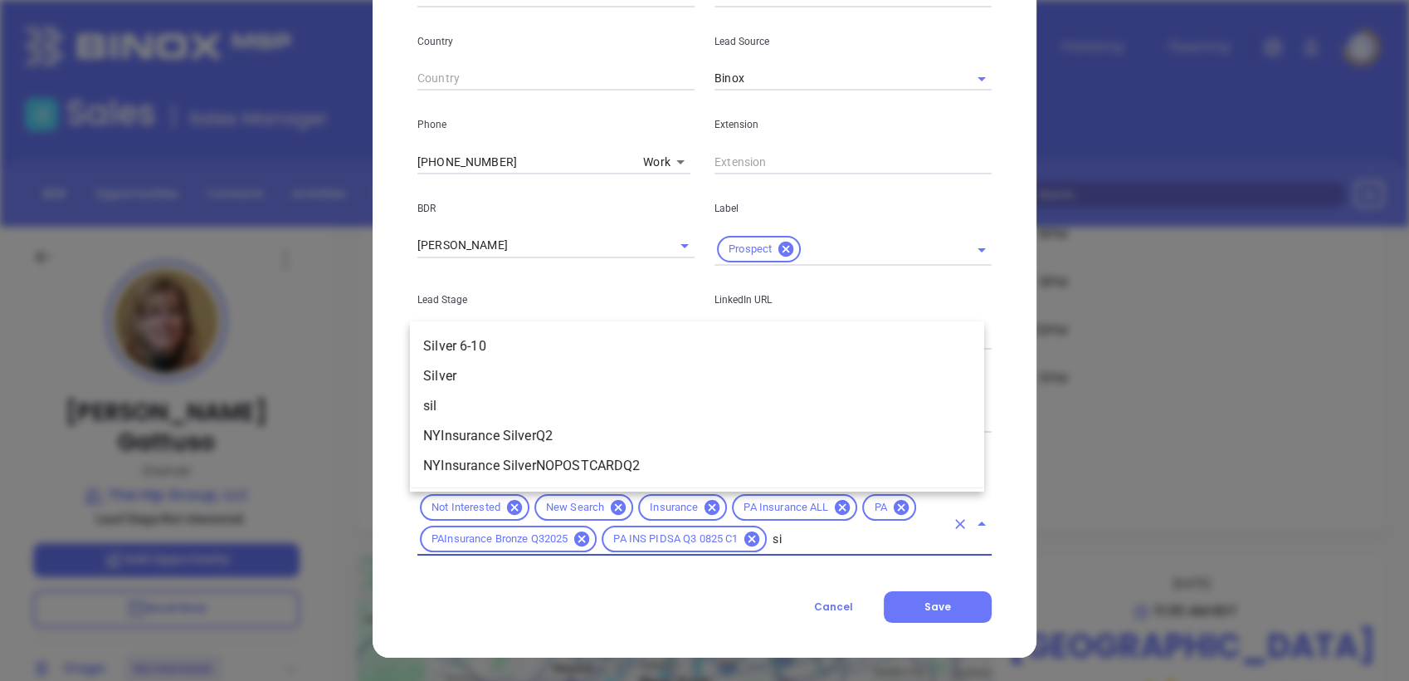
type input "sil"
click at [598, 349] on li "Silver 6-10" at bounding box center [697, 346] width 574 height 30
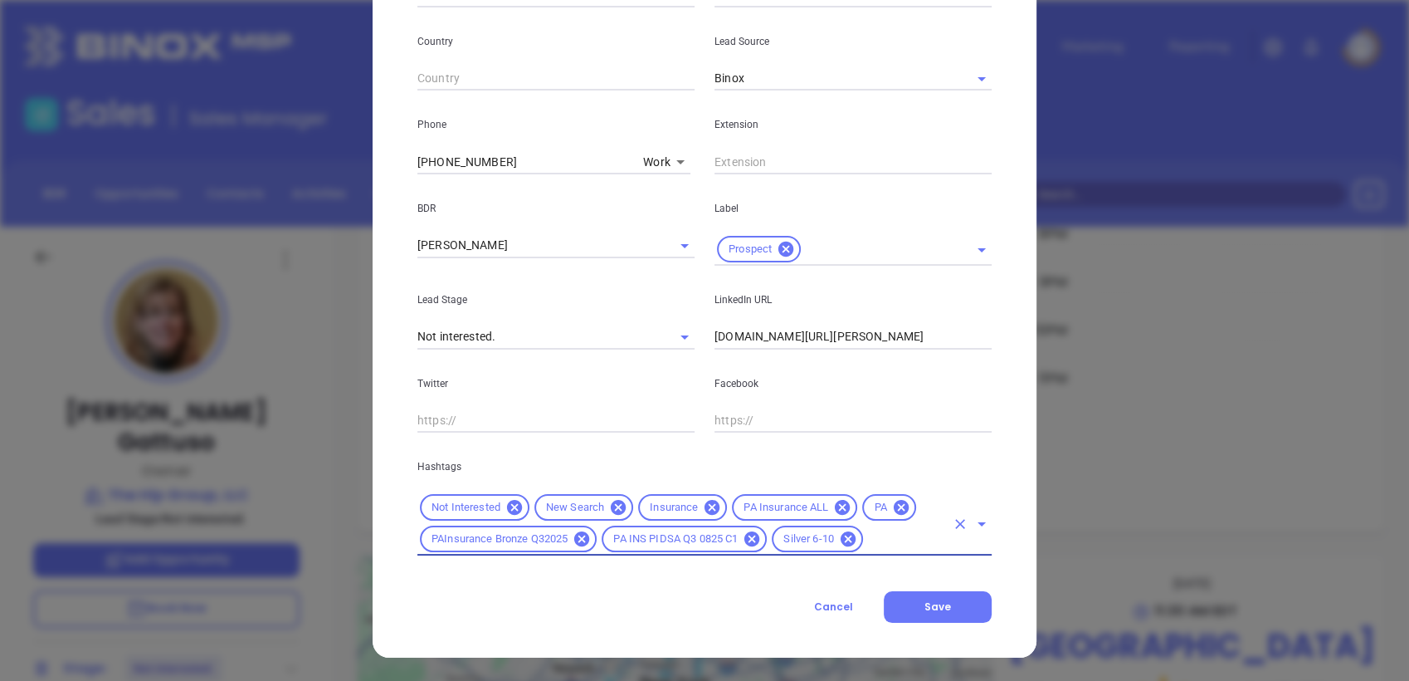
scroll to position [108, 0]
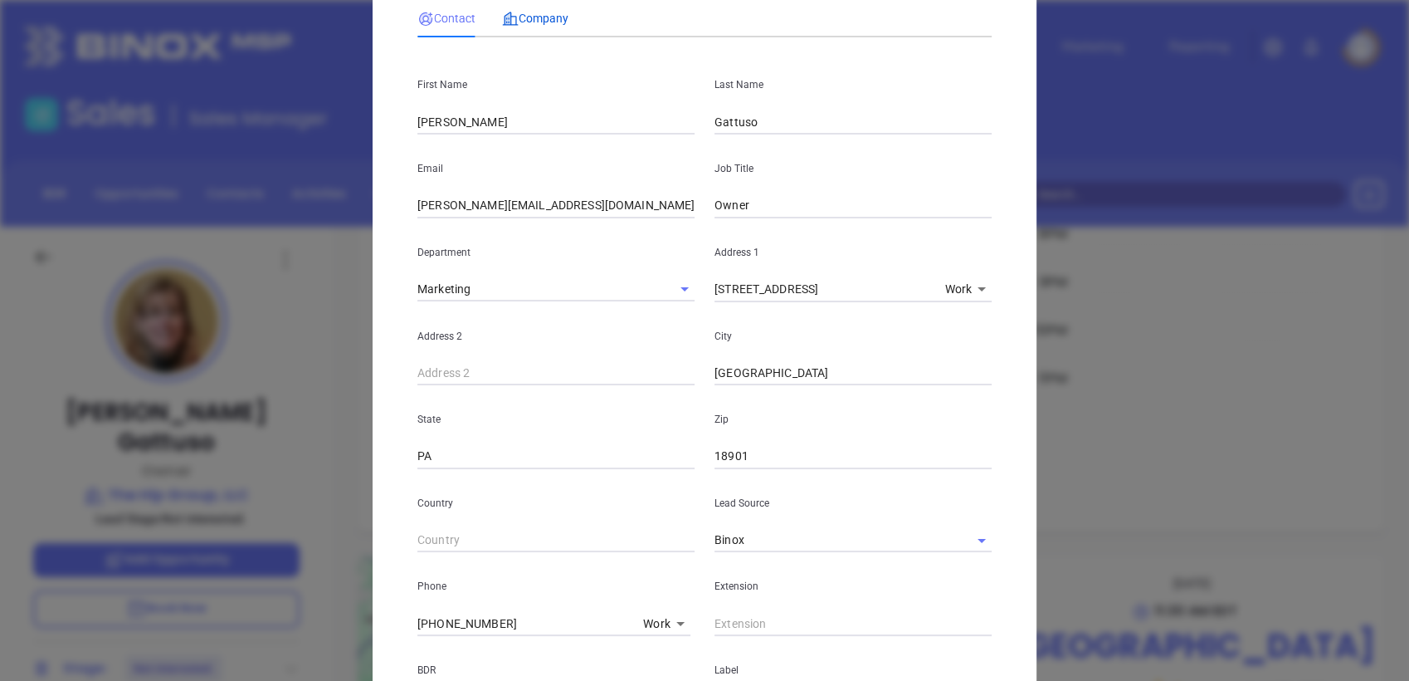
click at [542, 14] on span "Company" at bounding box center [535, 18] width 66 height 13
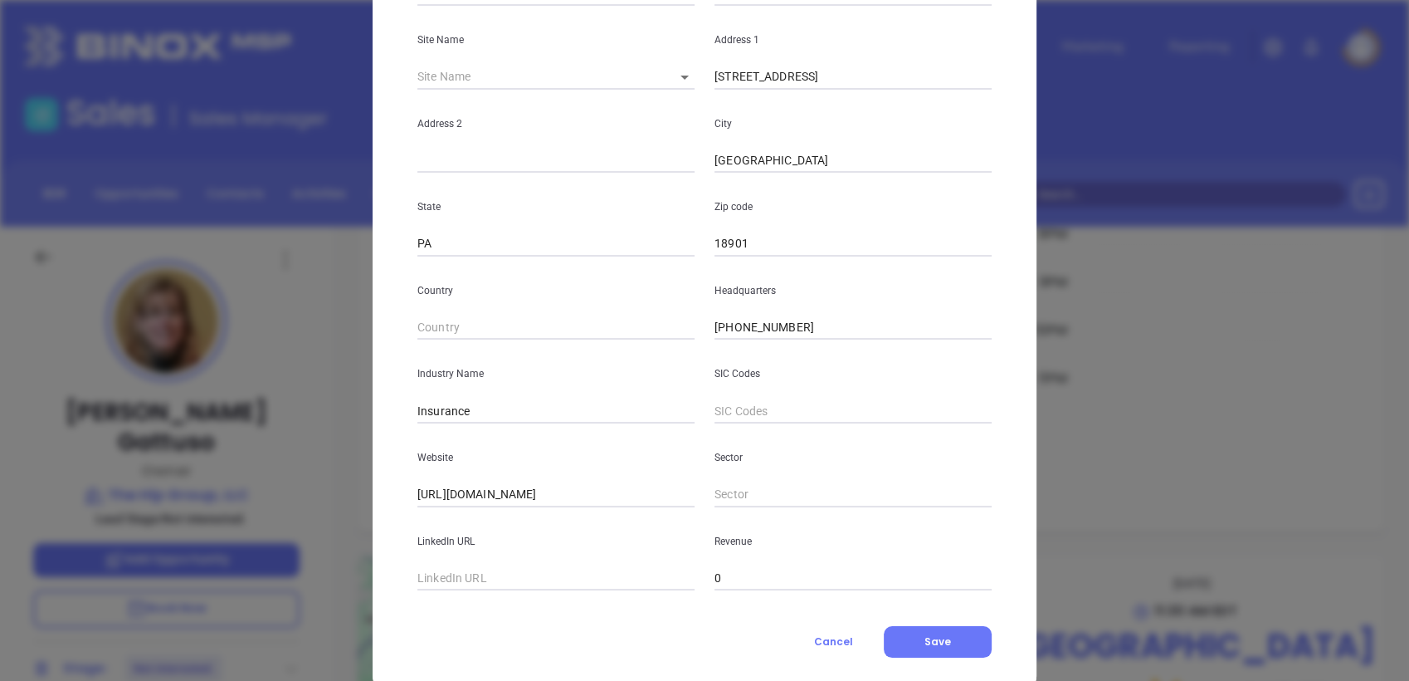
scroll to position [271, 0]
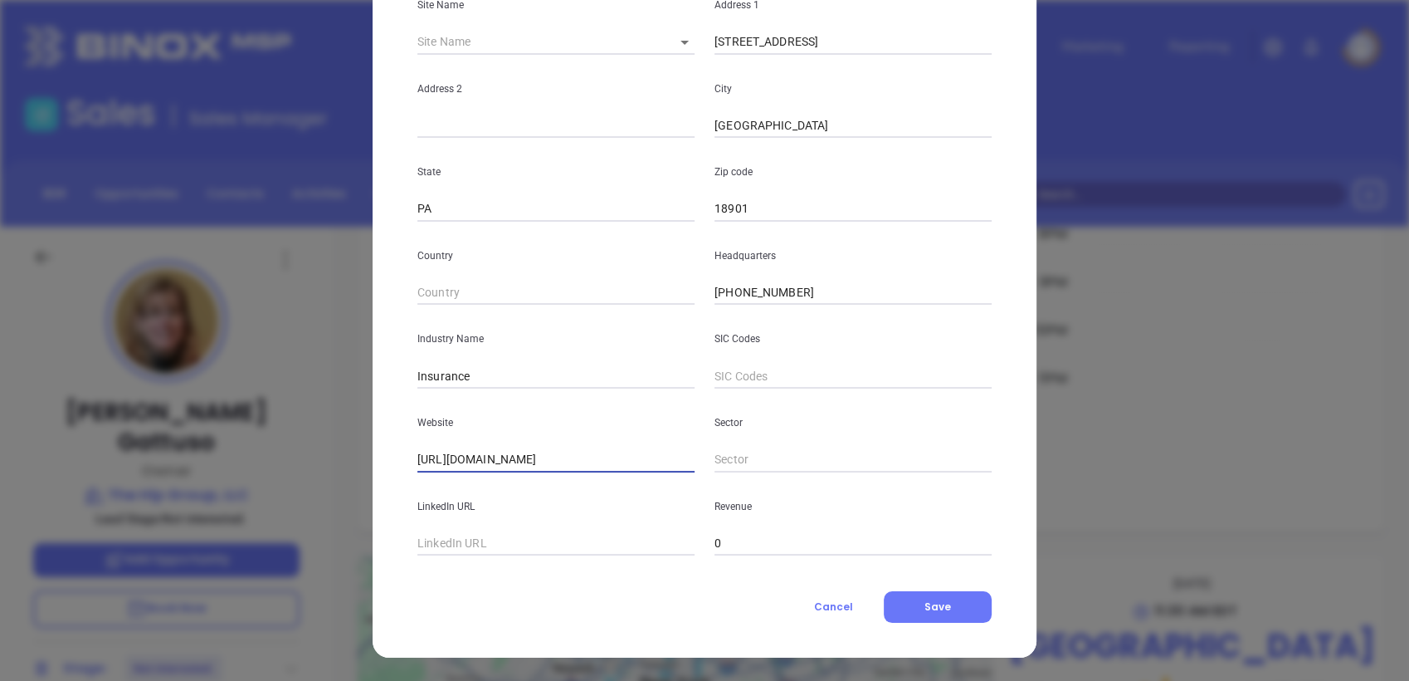
drag, startPoint x: 587, startPoint y: 455, endPoint x: 247, endPoint y: 452, distance: 340.3
click at [176, 437] on div "Melissa Gattuso Contact Company First Name Melissa Last Name Gattuso Email meli…" at bounding box center [704, 340] width 1409 height 681
click at [478, 549] on input "text" at bounding box center [555, 543] width 277 height 25
paste input "https://www.linkedin.com/company/health-insurance-personalized/"
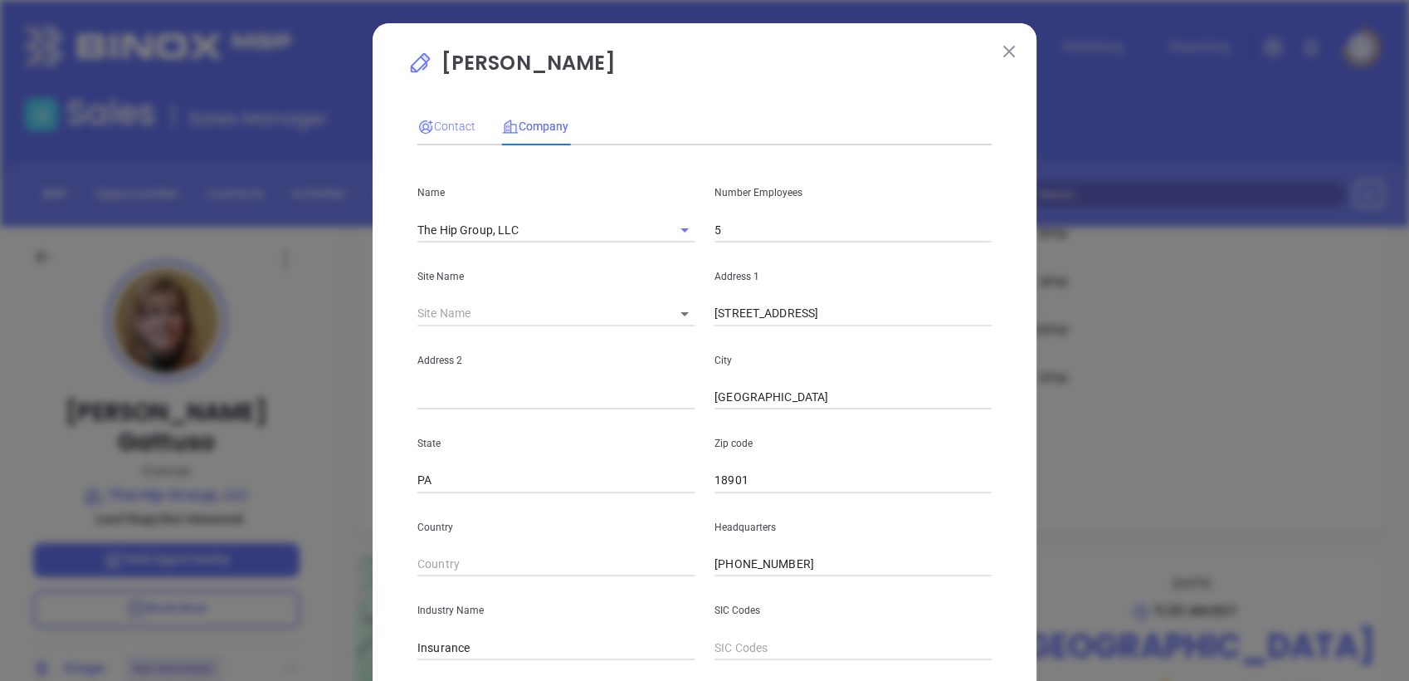
type input "https://www.linkedin.com/company/health-insurance-personalized/"
click at [442, 120] on span "Contact" at bounding box center [446, 126] width 58 height 13
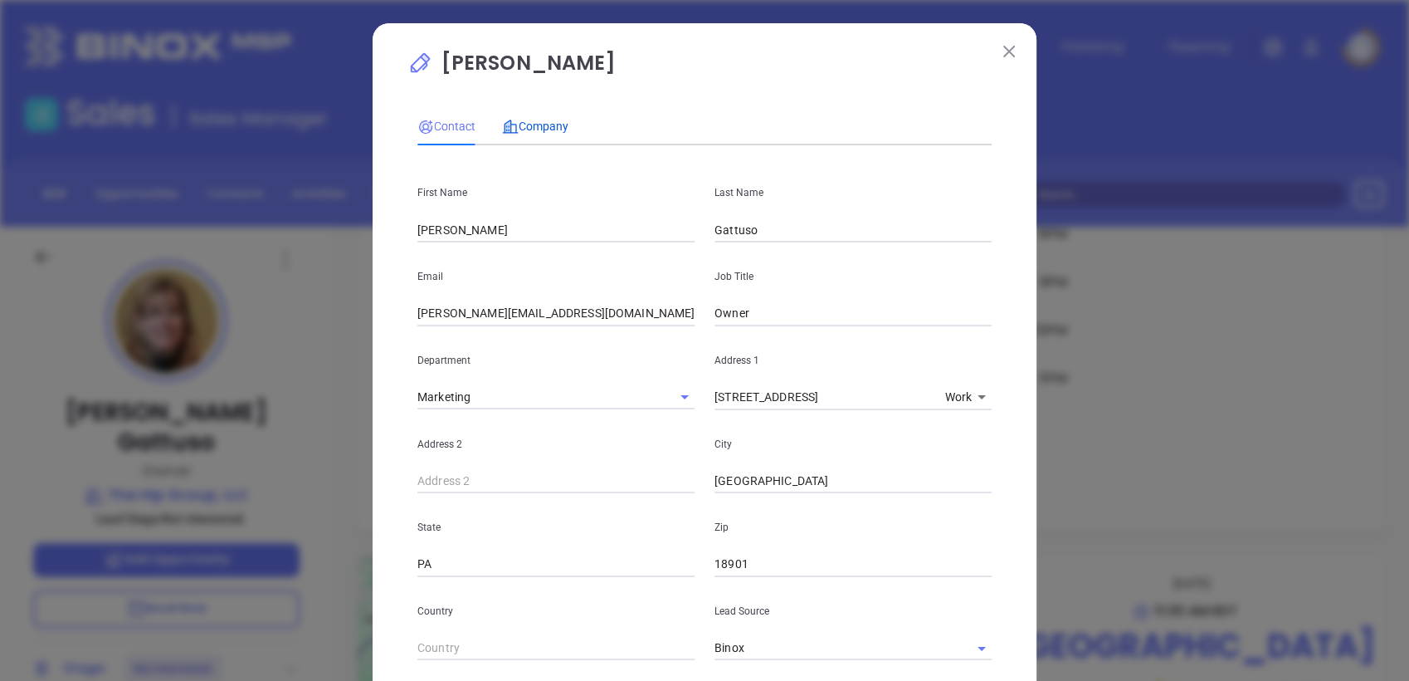
click at [535, 134] on div "Company" at bounding box center [535, 126] width 66 height 18
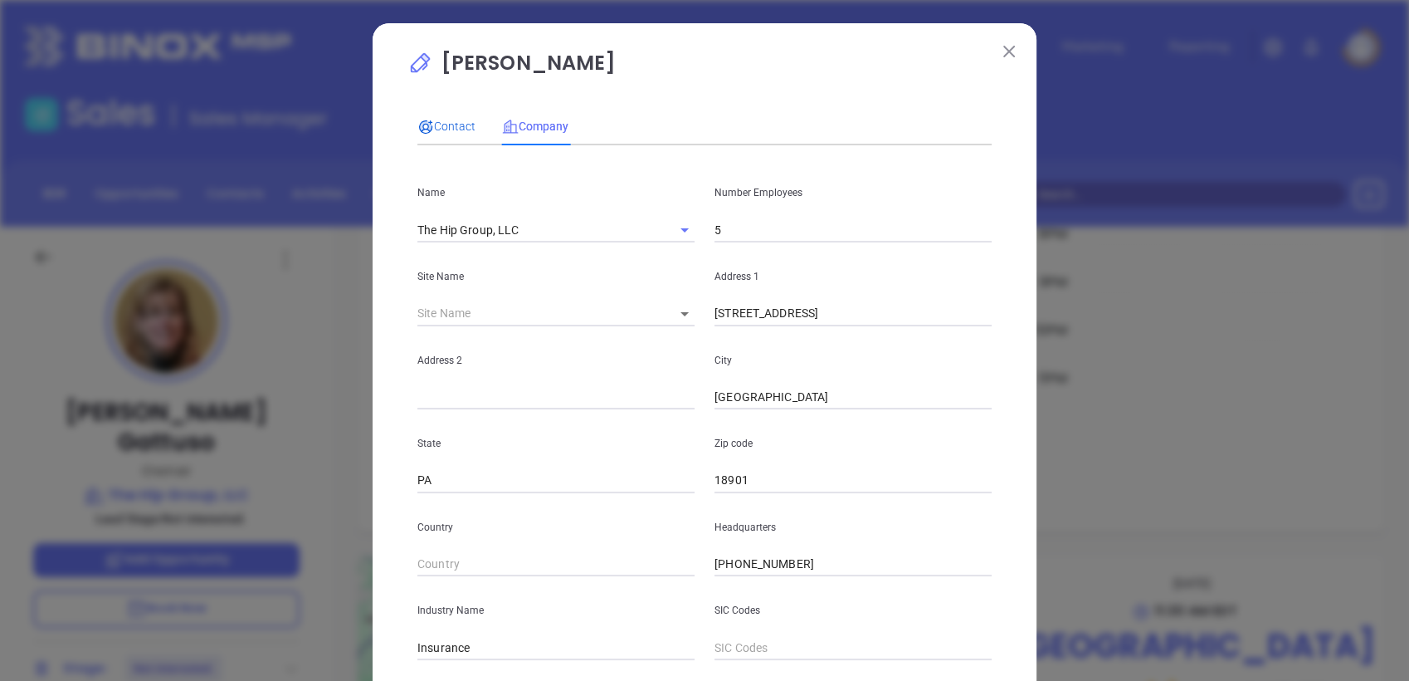
click at [425, 124] on icon at bounding box center [425, 127] width 17 height 17
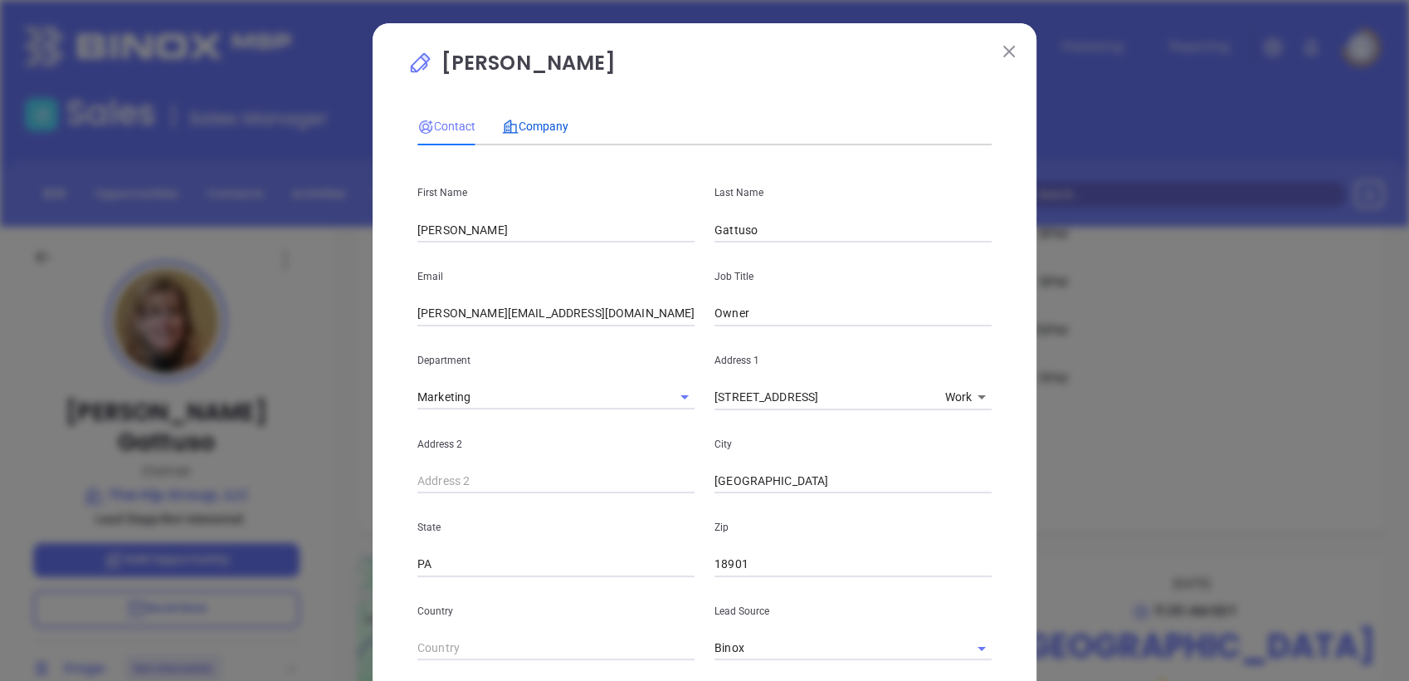
click at [530, 127] on span "Company" at bounding box center [535, 126] width 66 height 13
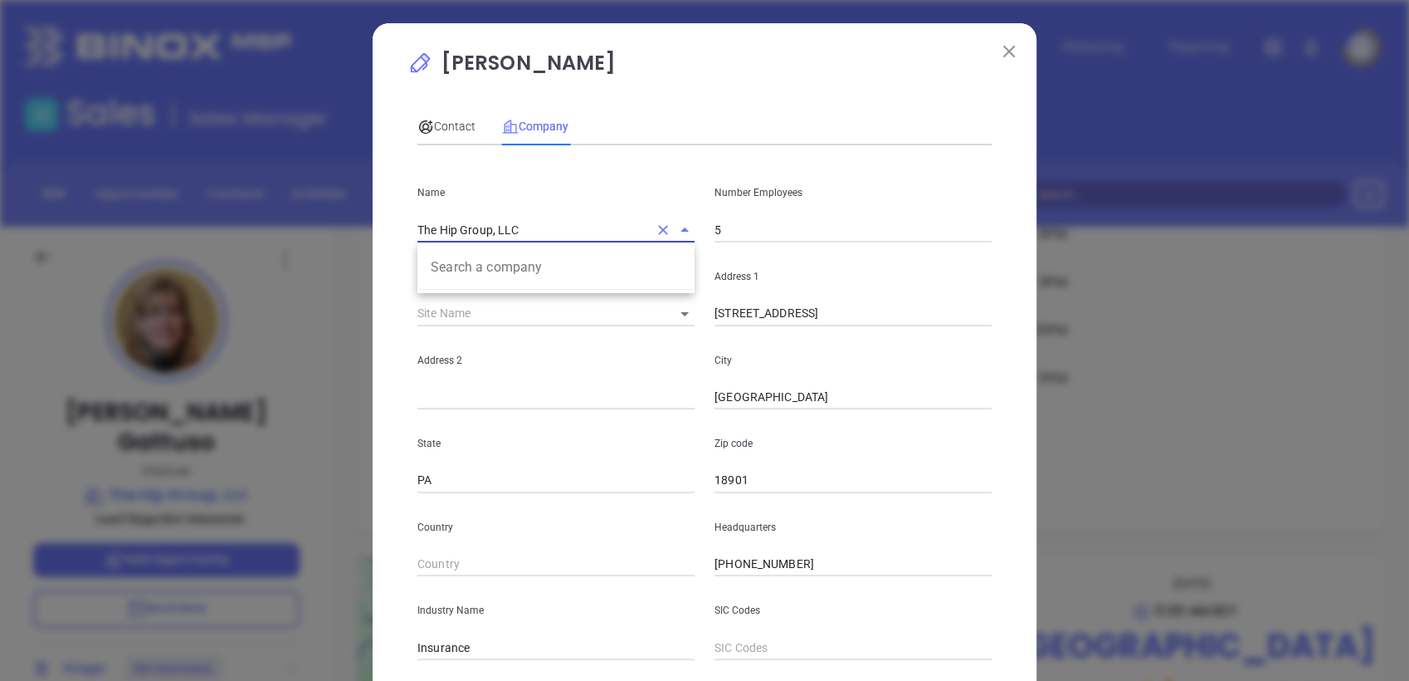
drag, startPoint x: 512, startPoint y: 232, endPoint x: 315, endPoint y: 256, distance: 198.9
click at [180, 284] on div "Melissa Gattuso Contact Company First Name Melissa Last Name Gattuso Email meli…" at bounding box center [704, 340] width 1409 height 681
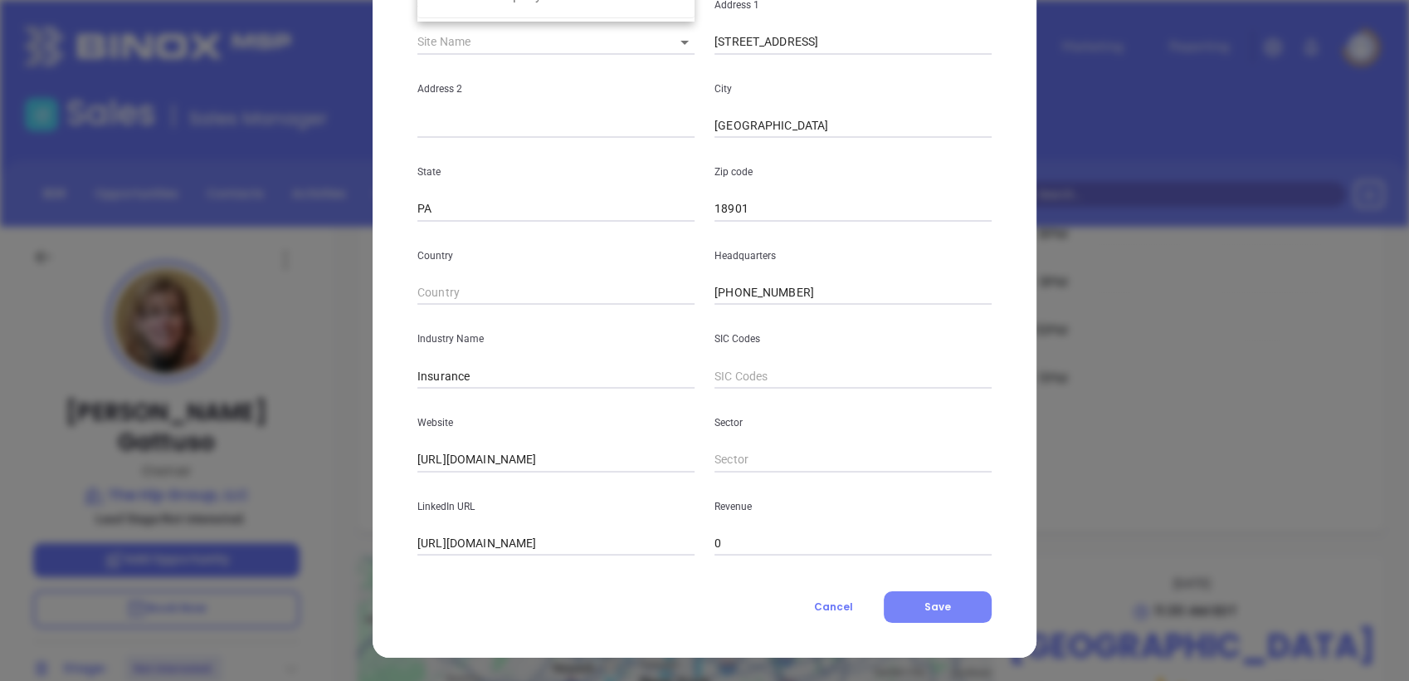
click at [925, 604] on span "Save" at bounding box center [938, 606] width 27 height 14
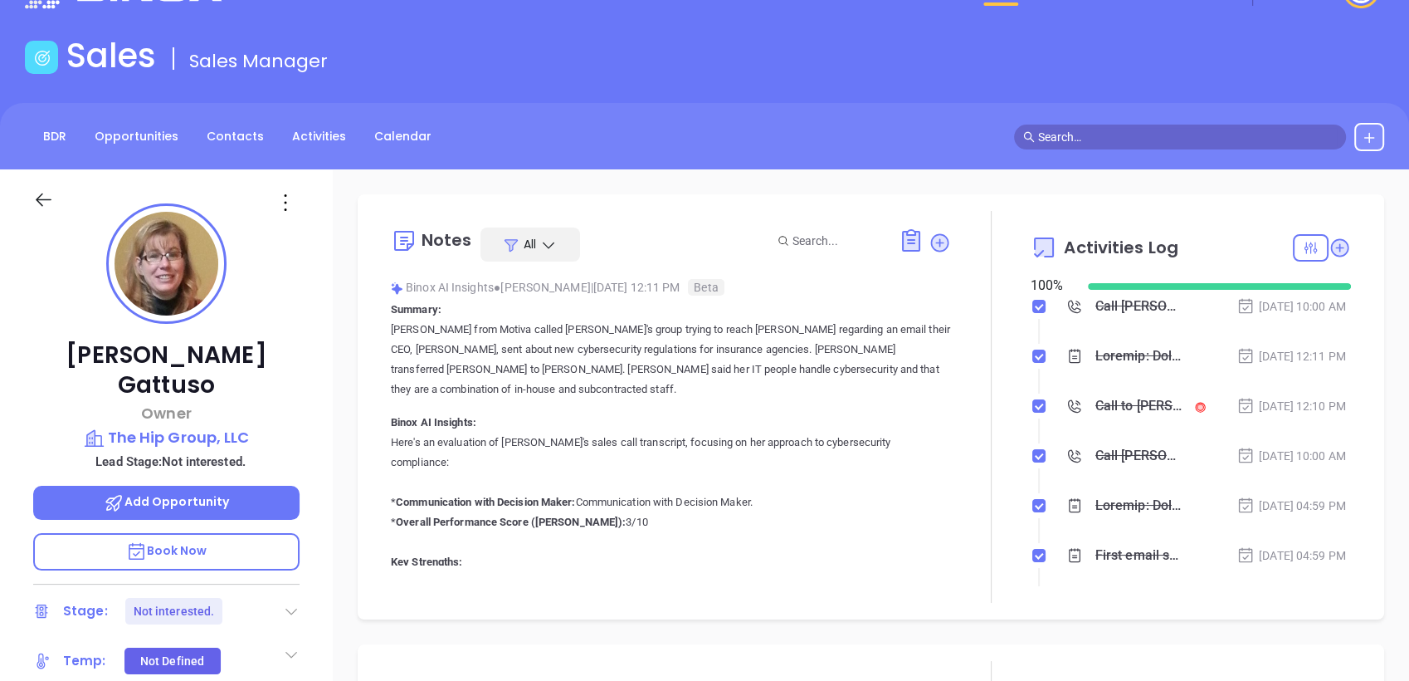
scroll to position [0, 0]
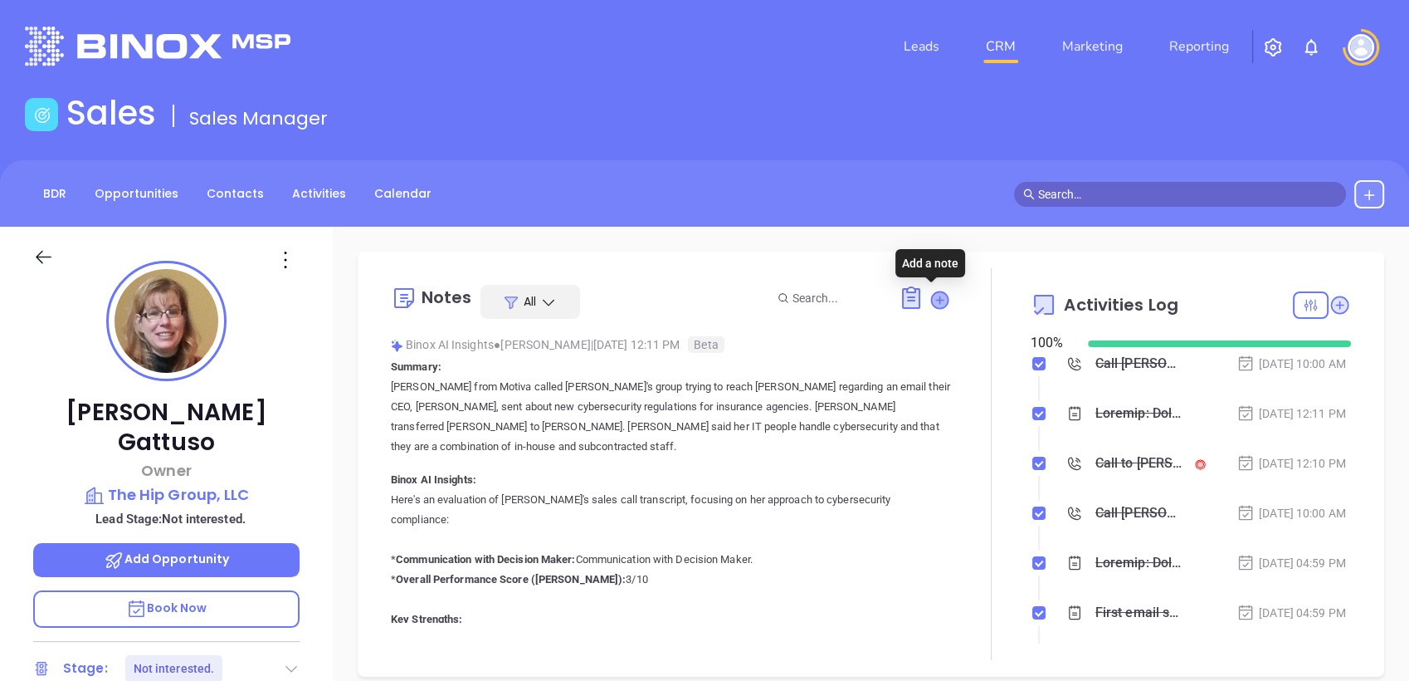
click at [932, 302] on icon at bounding box center [939, 299] width 17 height 17
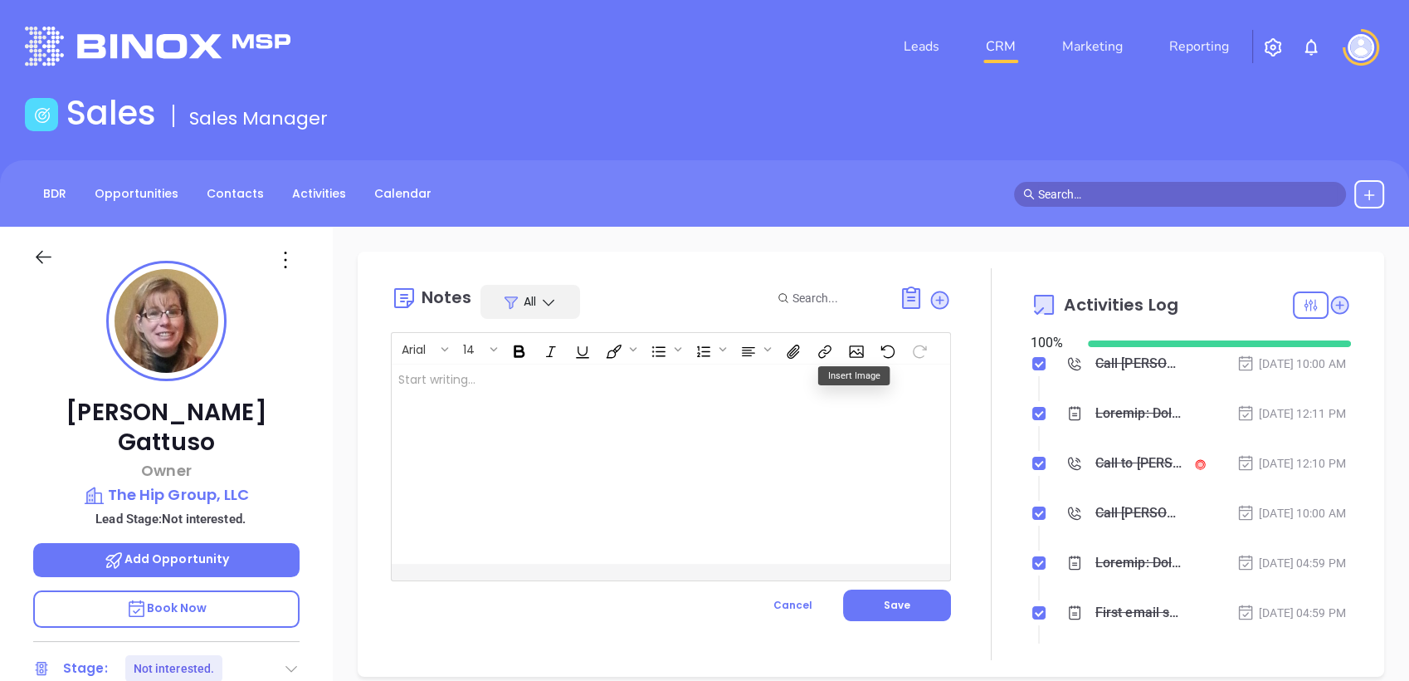
click at [773, 379] on div at bounding box center [652, 463] width 520 height 199
click at [927, 598] on button "Save" at bounding box center [897, 605] width 108 height 32
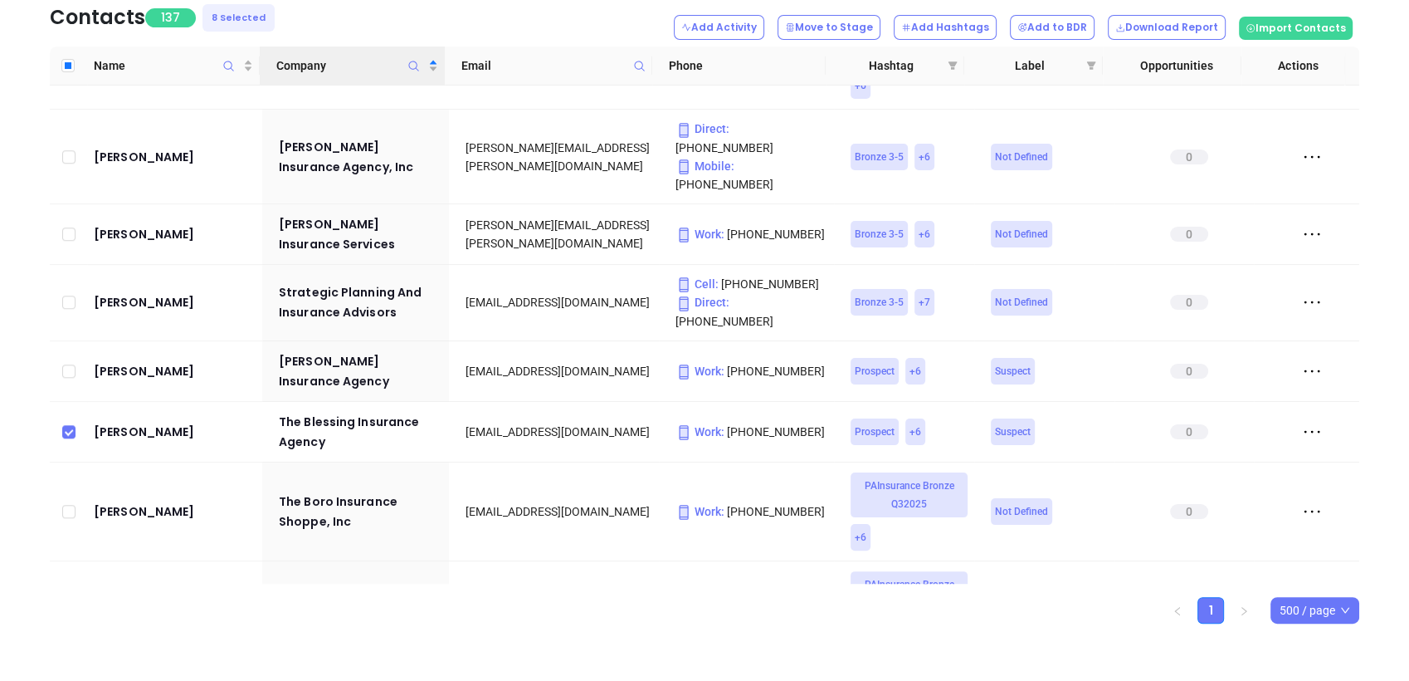
scroll to position [7755, 0]
drag, startPoint x: 68, startPoint y: 495, endPoint x: 250, endPoint y: 531, distance: 185.4
checkbox input "true"
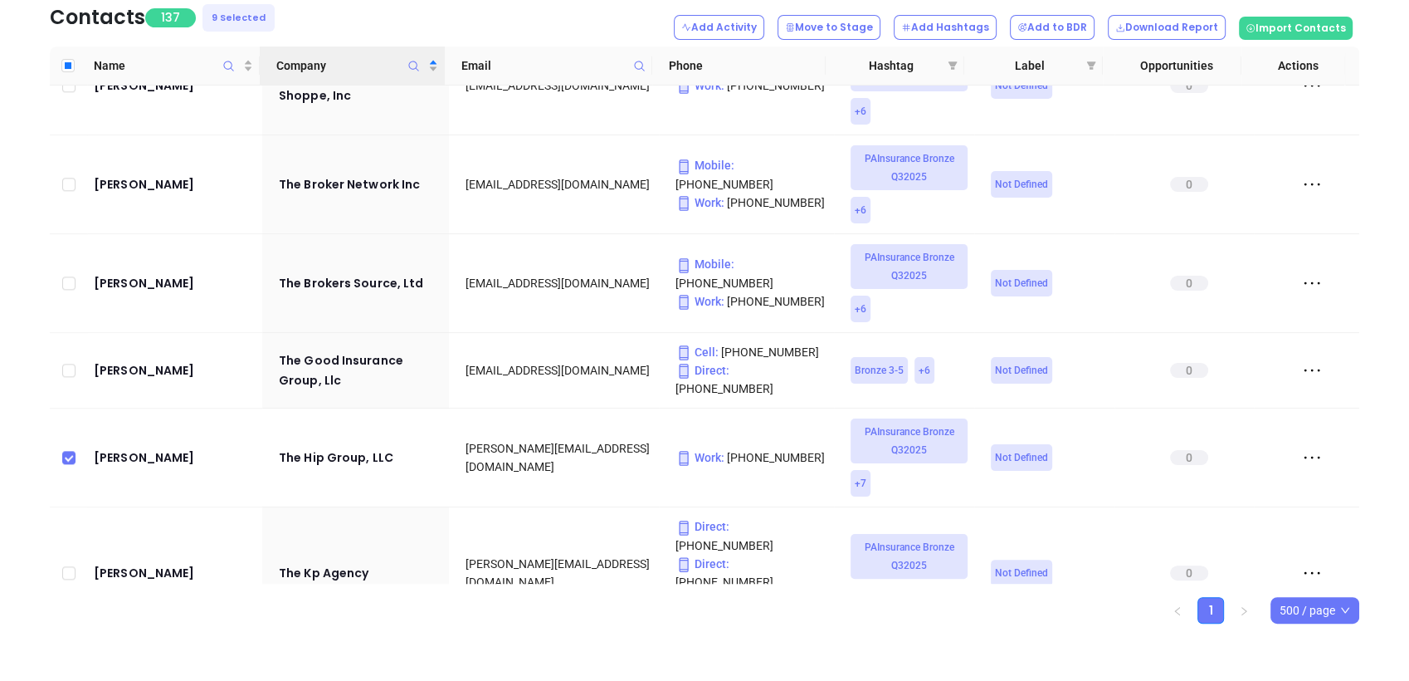
scroll to position [8125, 0]
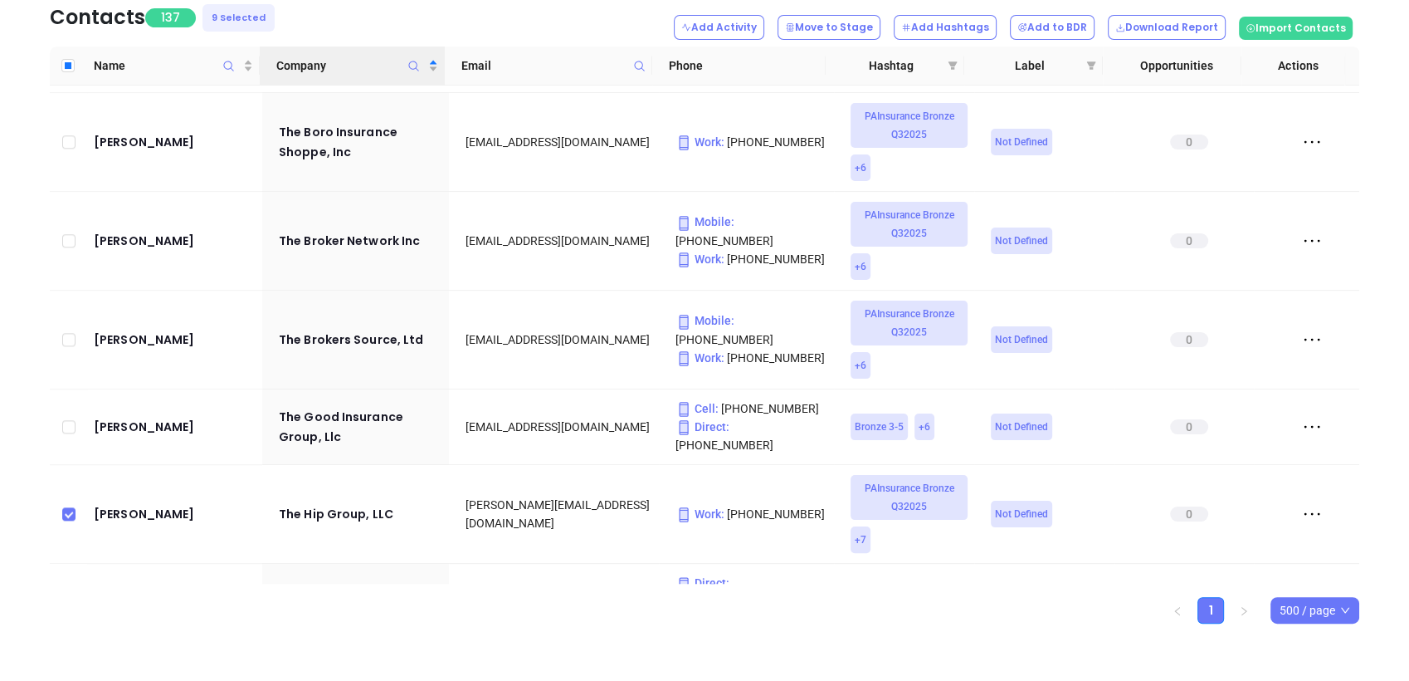
drag, startPoint x: 100, startPoint y: 217, endPoint x: 149, endPoint y: 235, distance: 51.2
checkbox input "true"
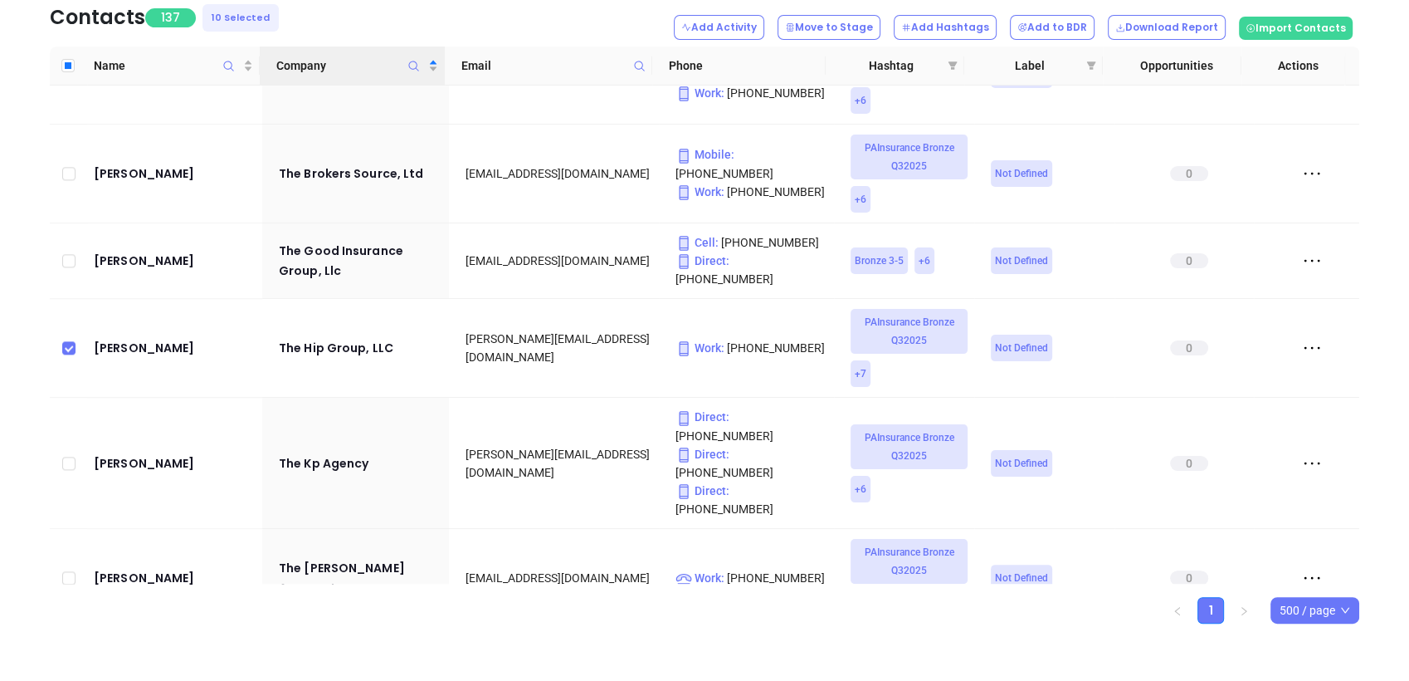
scroll to position [8401, 0]
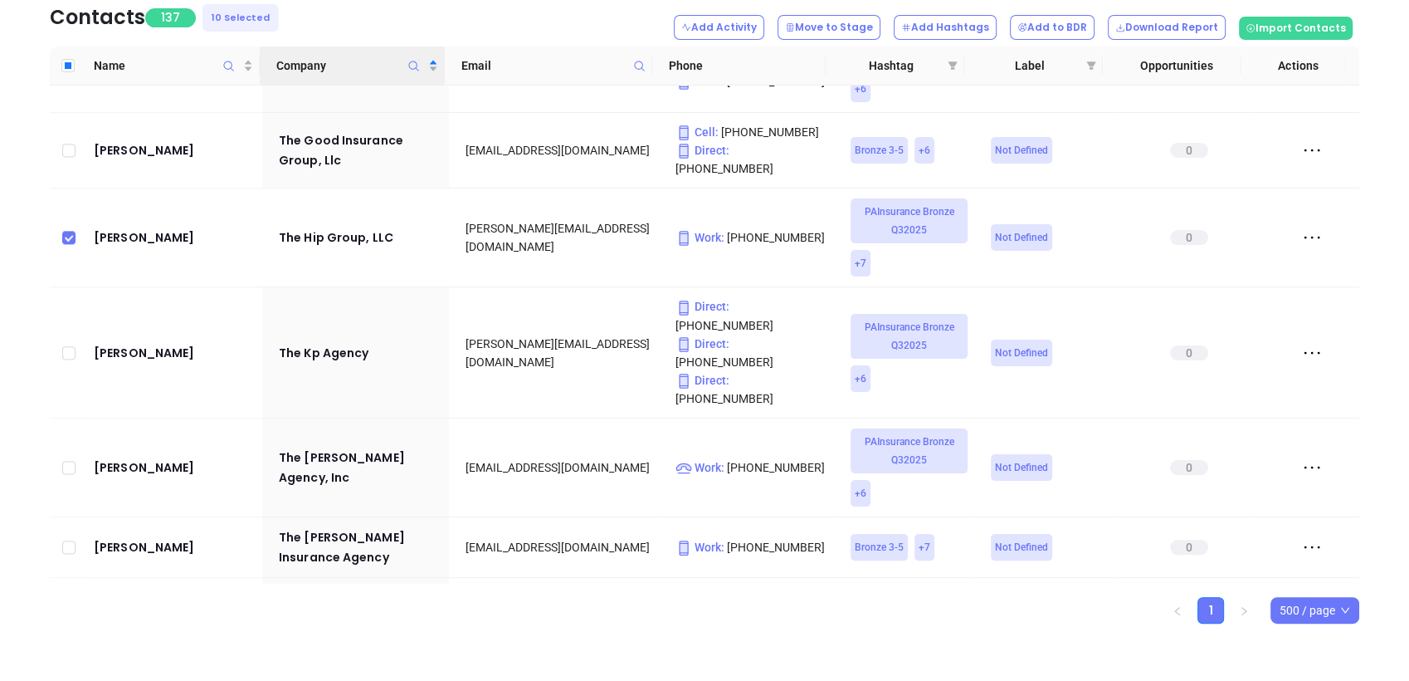
click at [1388, 40] on div "Contacts 137 10 Selected Add Activity Move to Stage Add Hashtags Add to BDR Dow…" at bounding box center [704, 332] width 1409 height 700
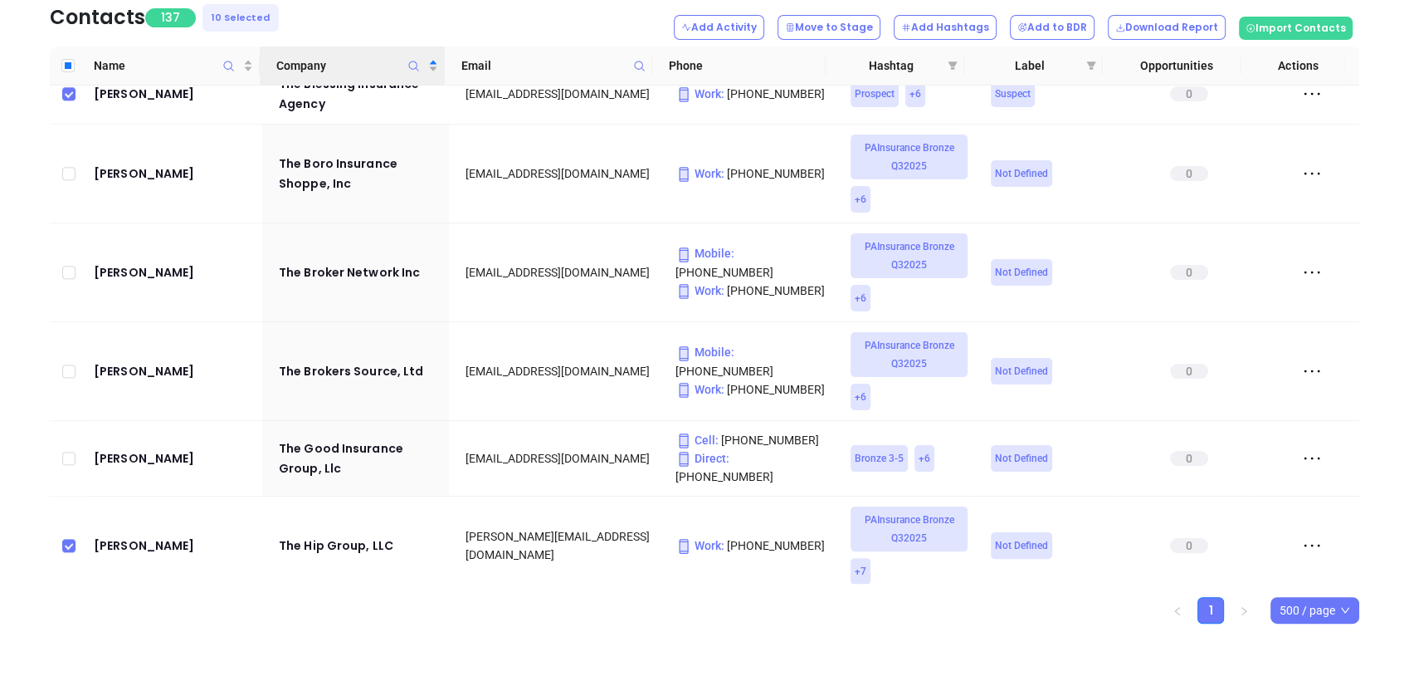
scroll to position [8033, 0]
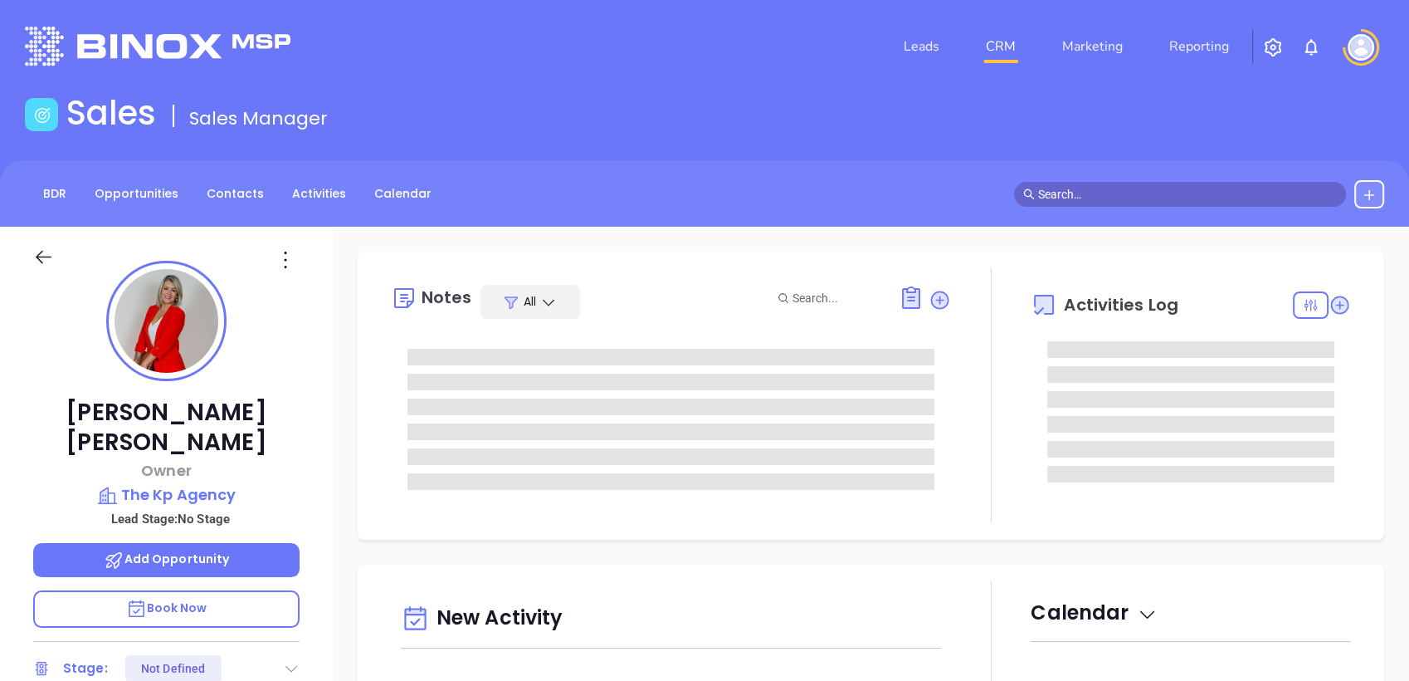
scroll to position [483, 0]
type input "[PERSON_NAME]"
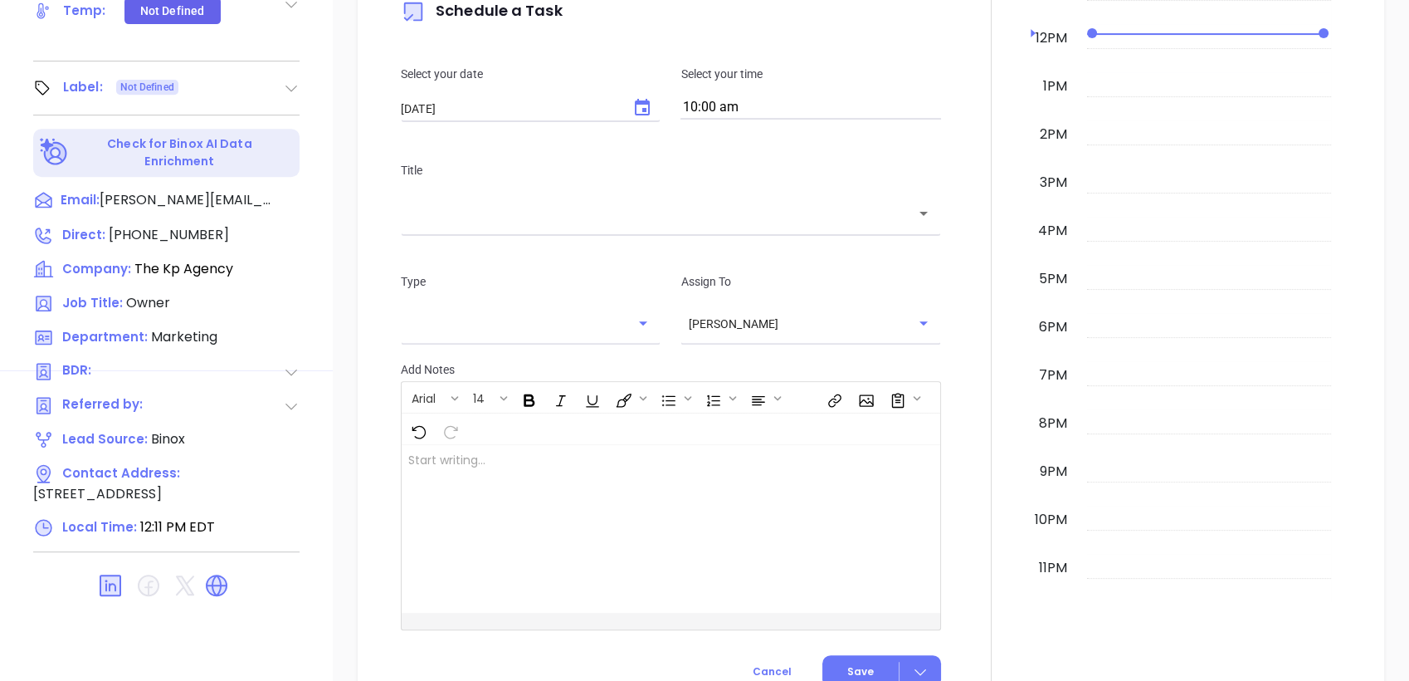
scroll to position [645, 0]
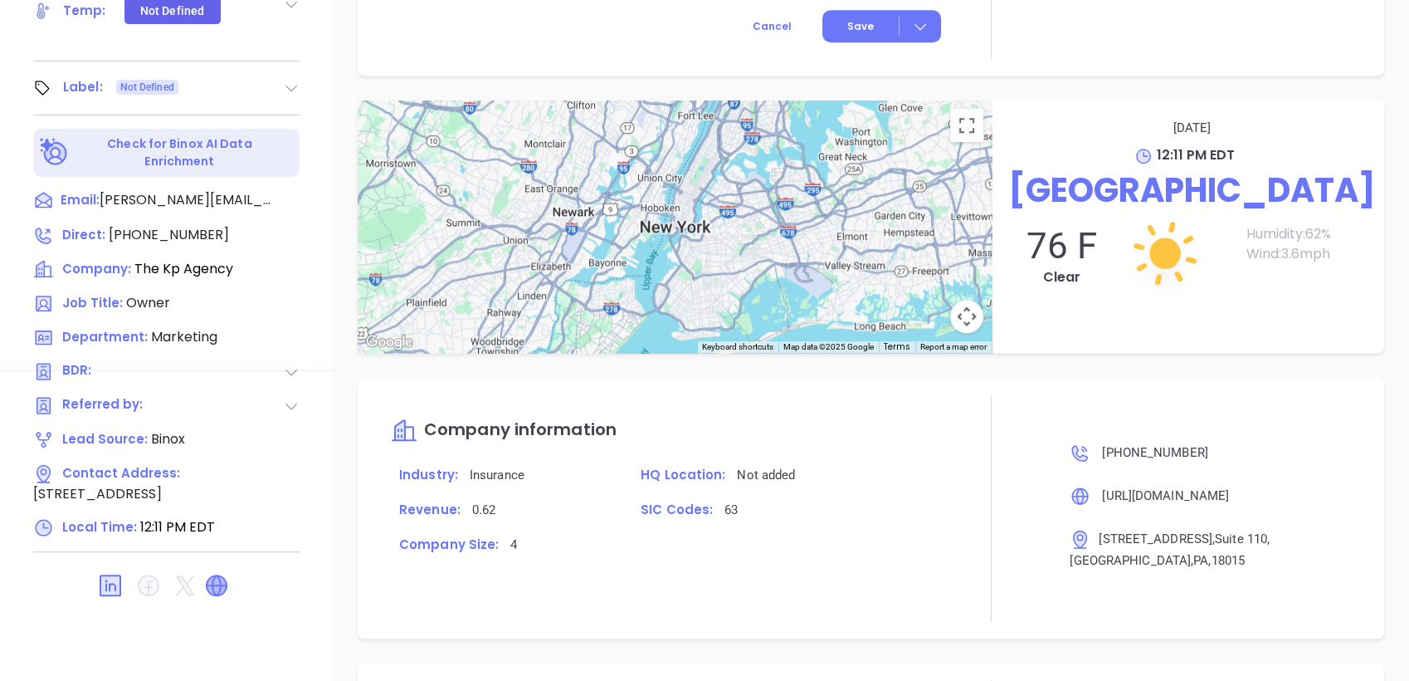
click at [219, 575] on icon at bounding box center [217, 585] width 20 height 20
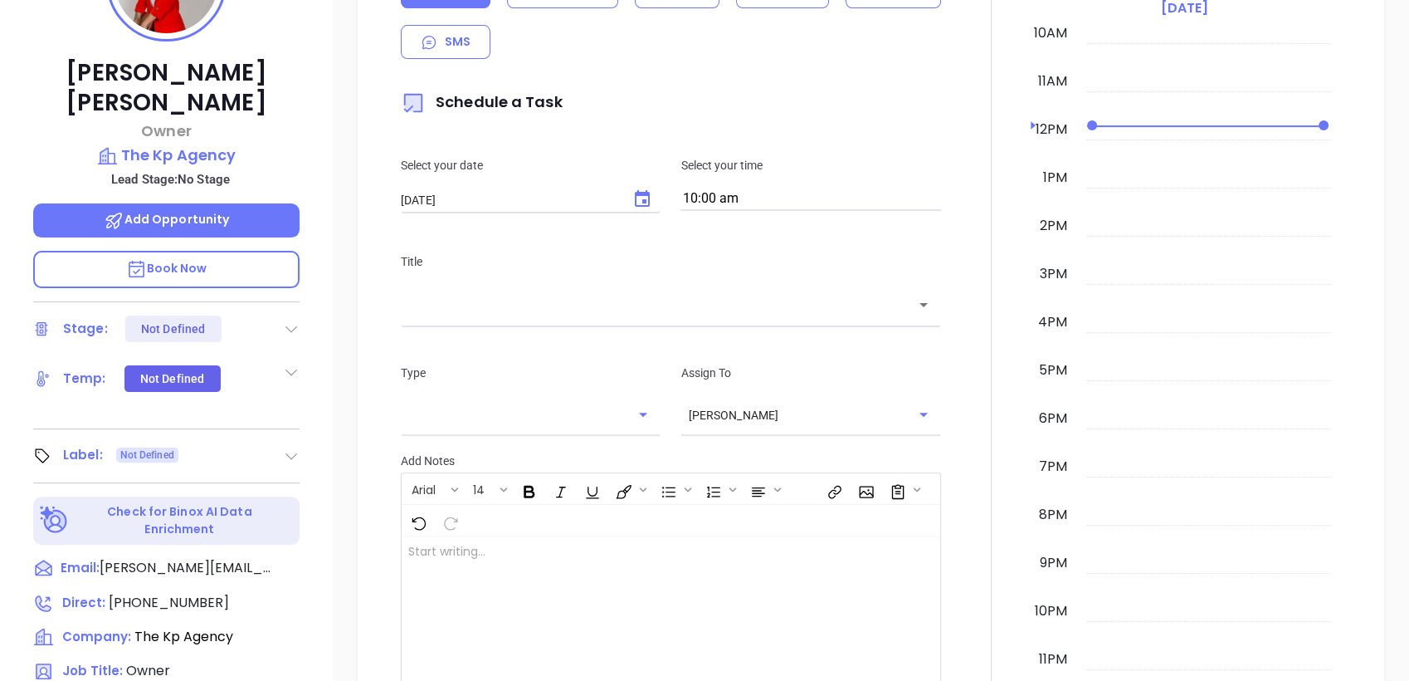
scroll to position [339, 0]
click at [286, 448] on icon at bounding box center [291, 456] width 17 height 17
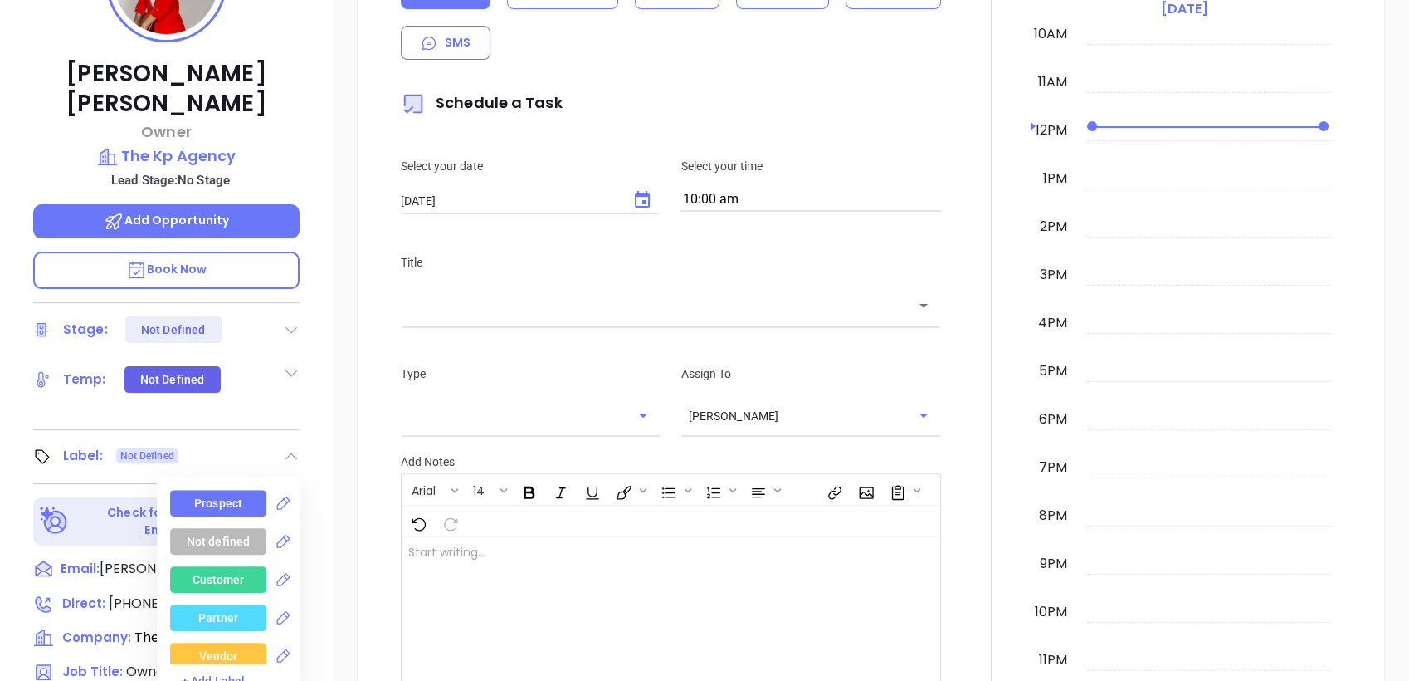
click at [233, 490] on div "Prospect" at bounding box center [218, 503] width 48 height 27
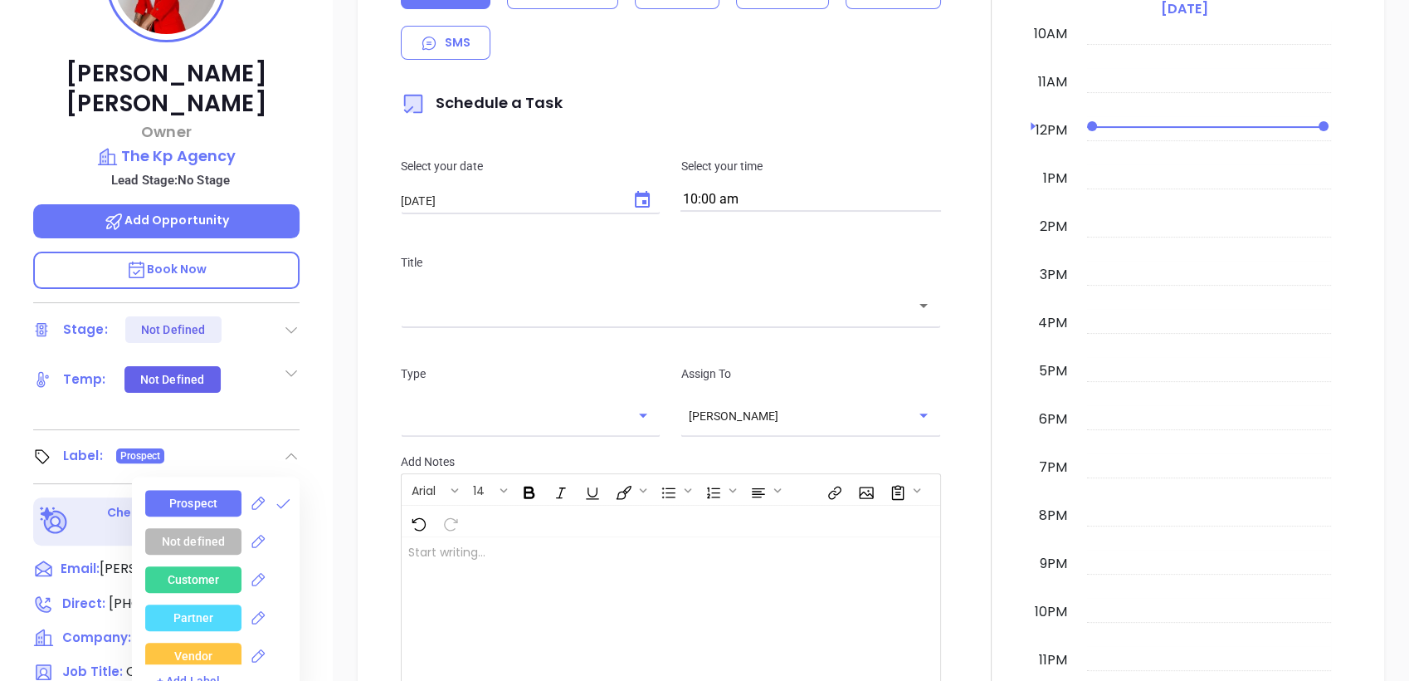
click at [354, 265] on div "New Activity Task Meeting Call Email Vmail SMS Schedule a Task Select your date…" at bounding box center [871, 334] width 1076 height 956
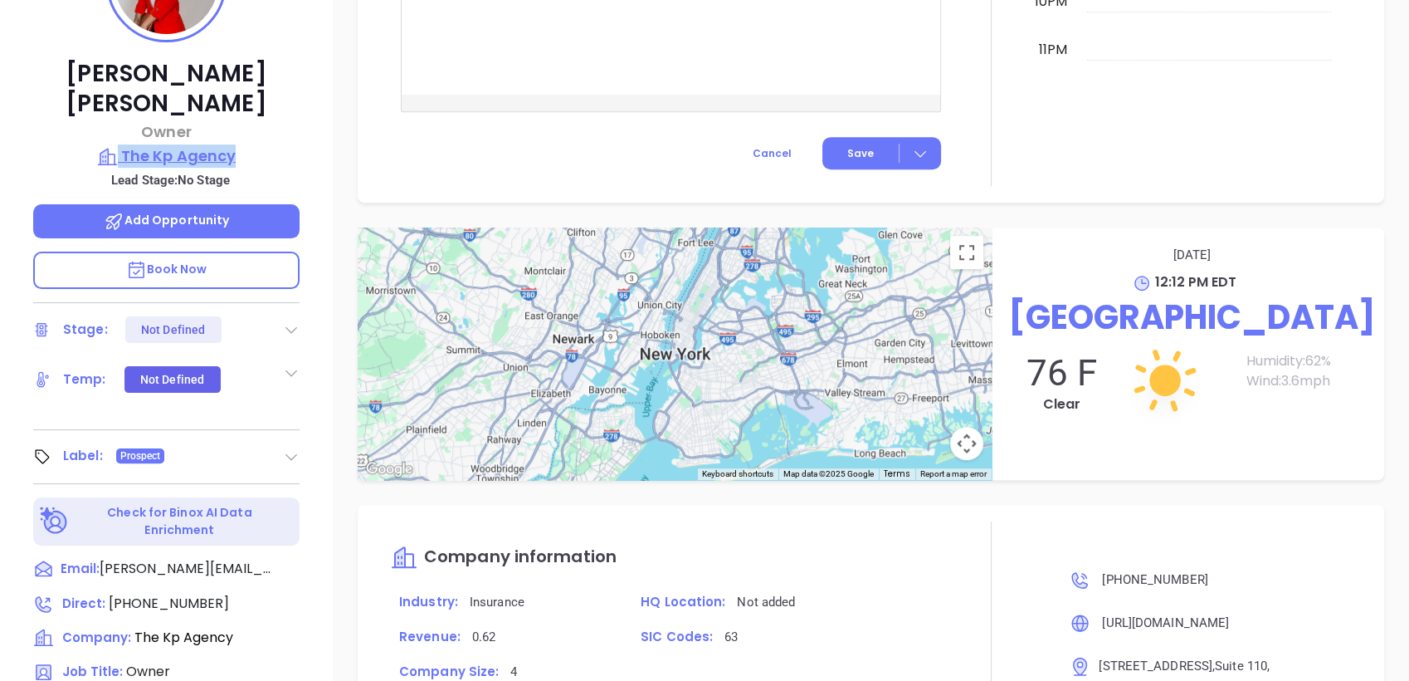
drag, startPoint x: 272, startPoint y: 108, endPoint x: 272, endPoint y: 120, distance: 11.6
click at [272, 120] on div "[PERSON_NAME] Owner The Kp Agency Lead Stage: No Stage Add Opportunity Book Now…" at bounding box center [166, 313] width 333 height 851
copy div "The Kp Agency"
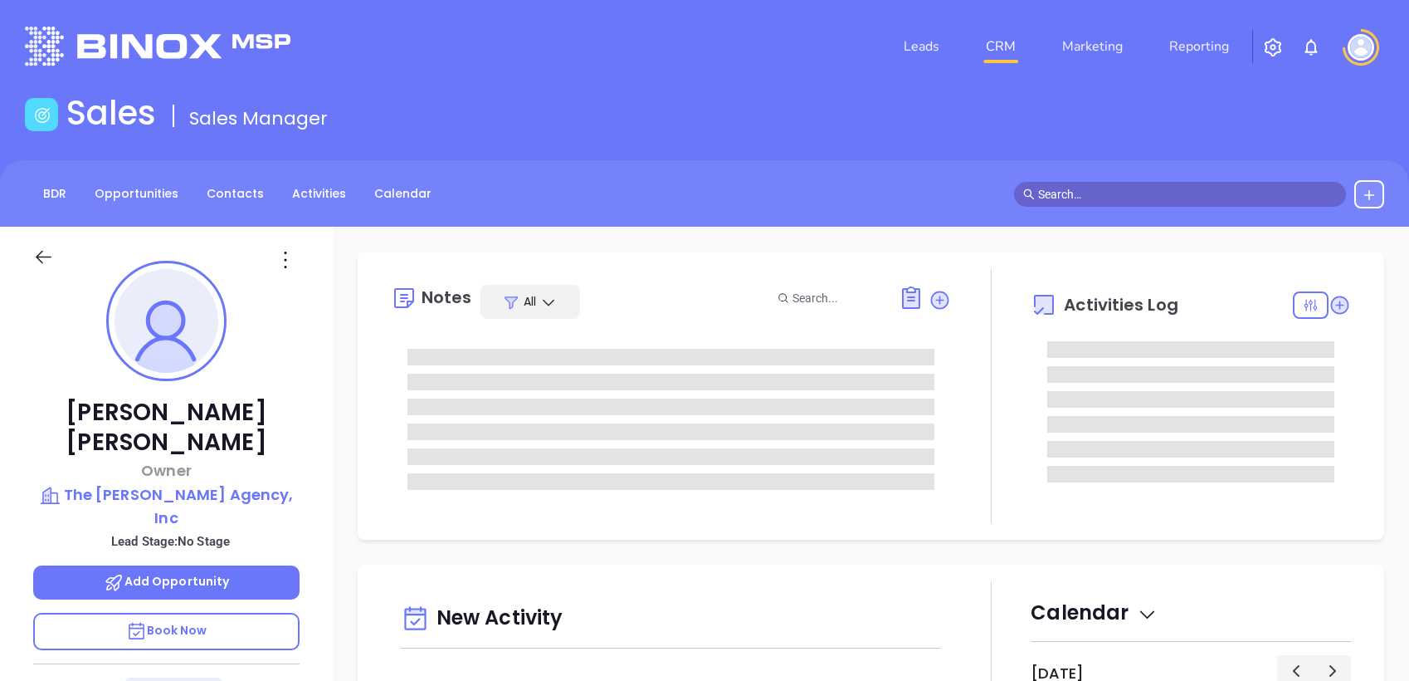
type input "[PERSON_NAME]"
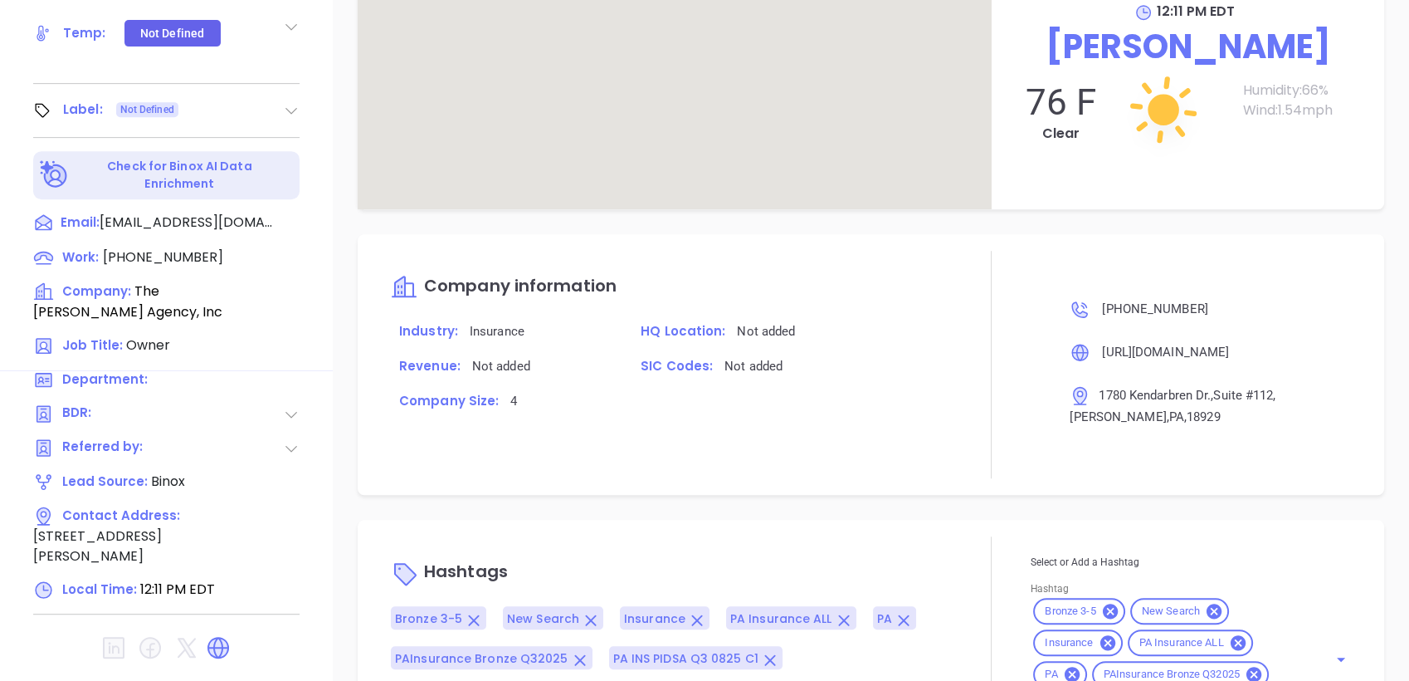
scroll to position [886, 0]
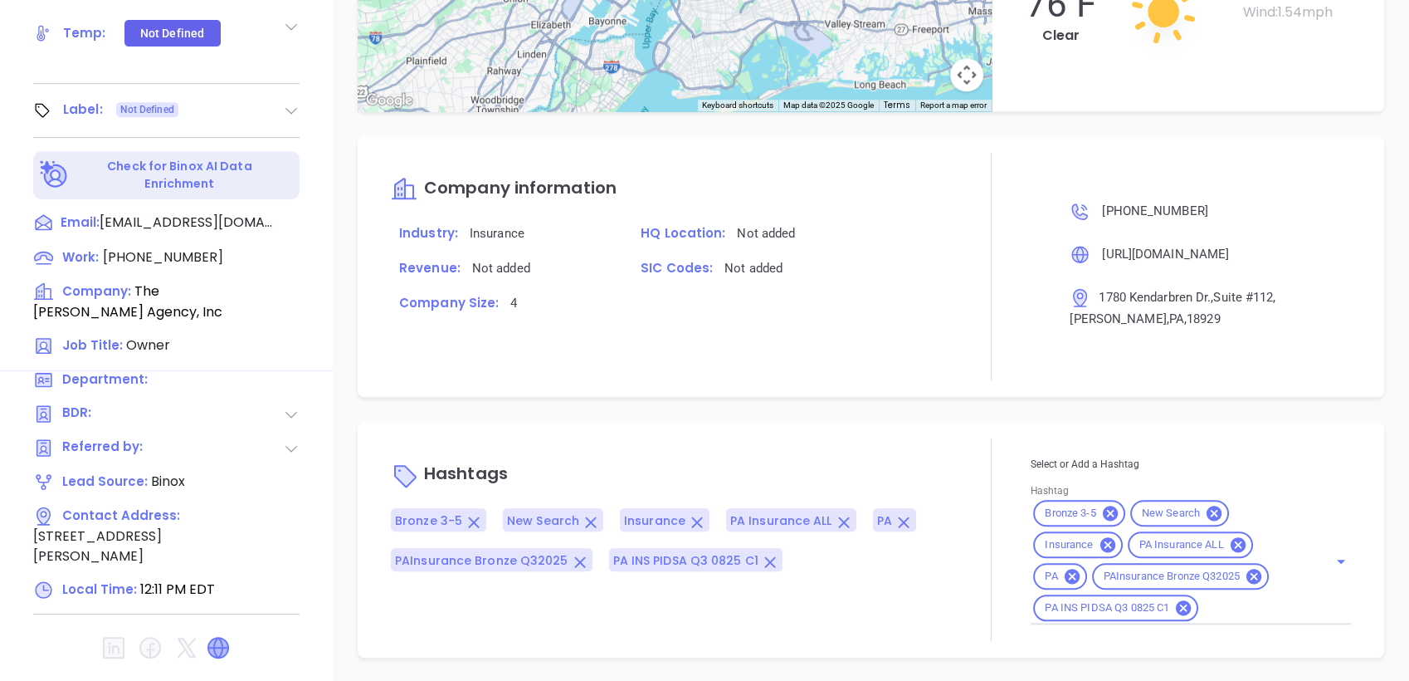
click at [211, 637] on icon at bounding box center [218, 647] width 20 height 20
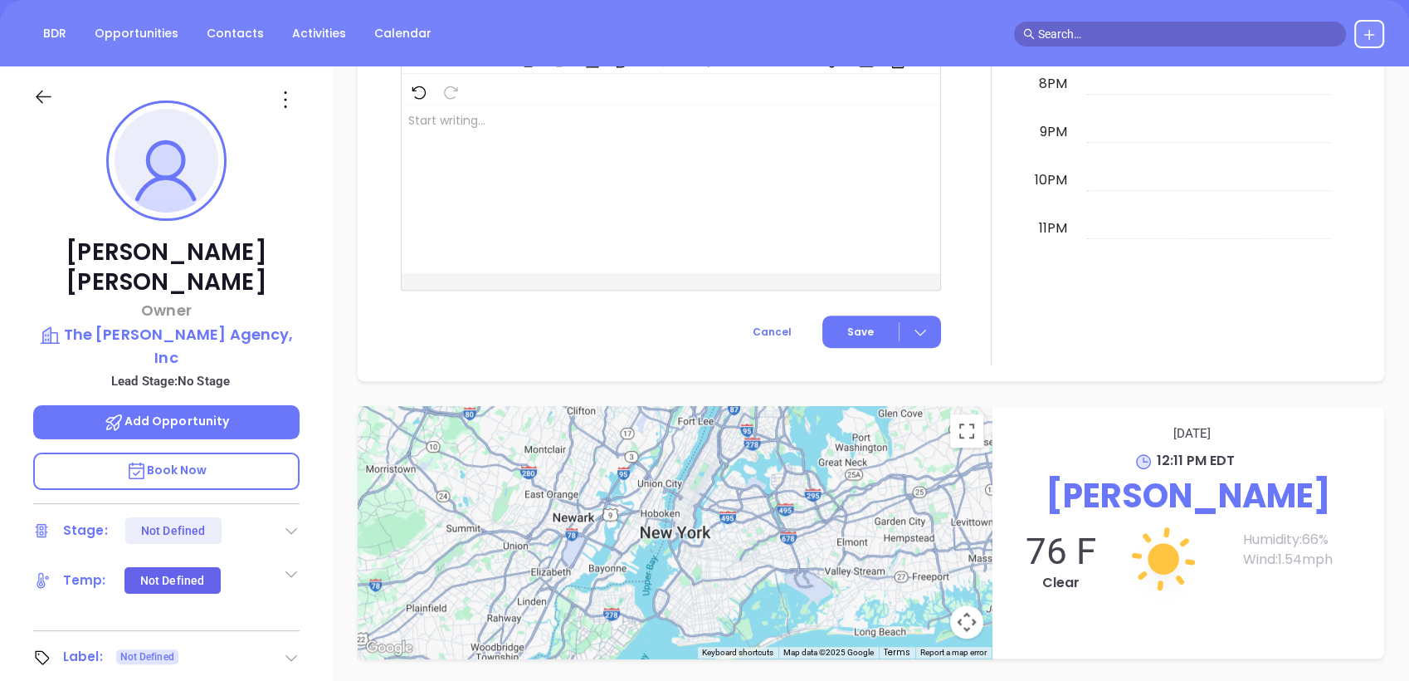
scroll to position [154, 0]
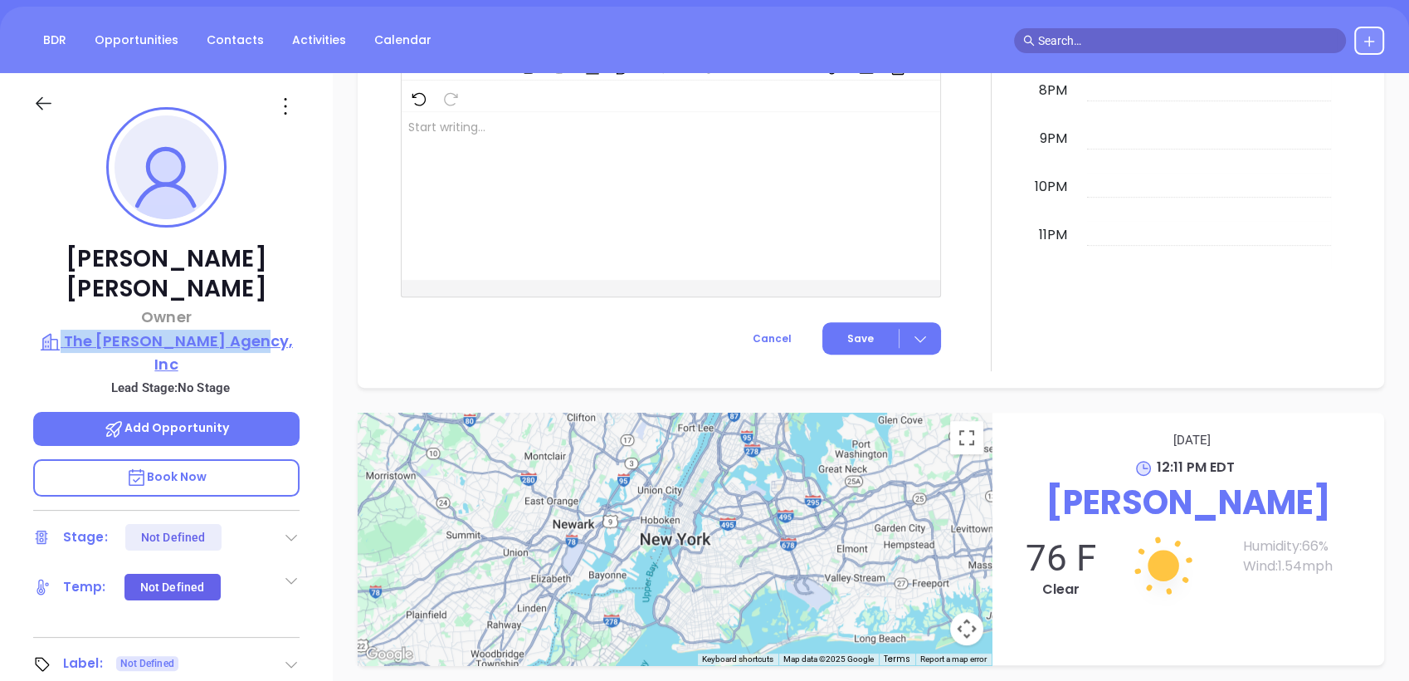
drag, startPoint x: 277, startPoint y: 290, endPoint x: 277, endPoint y: 305, distance: 14.9
click at [277, 305] on div "Thomas Orrino Owner The Orrino Agency, Inc Lead Stage: No Stage Add Opportunity…" at bounding box center [166, 498] width 333 height 851
copy div "The Orrino Agency, Inc"
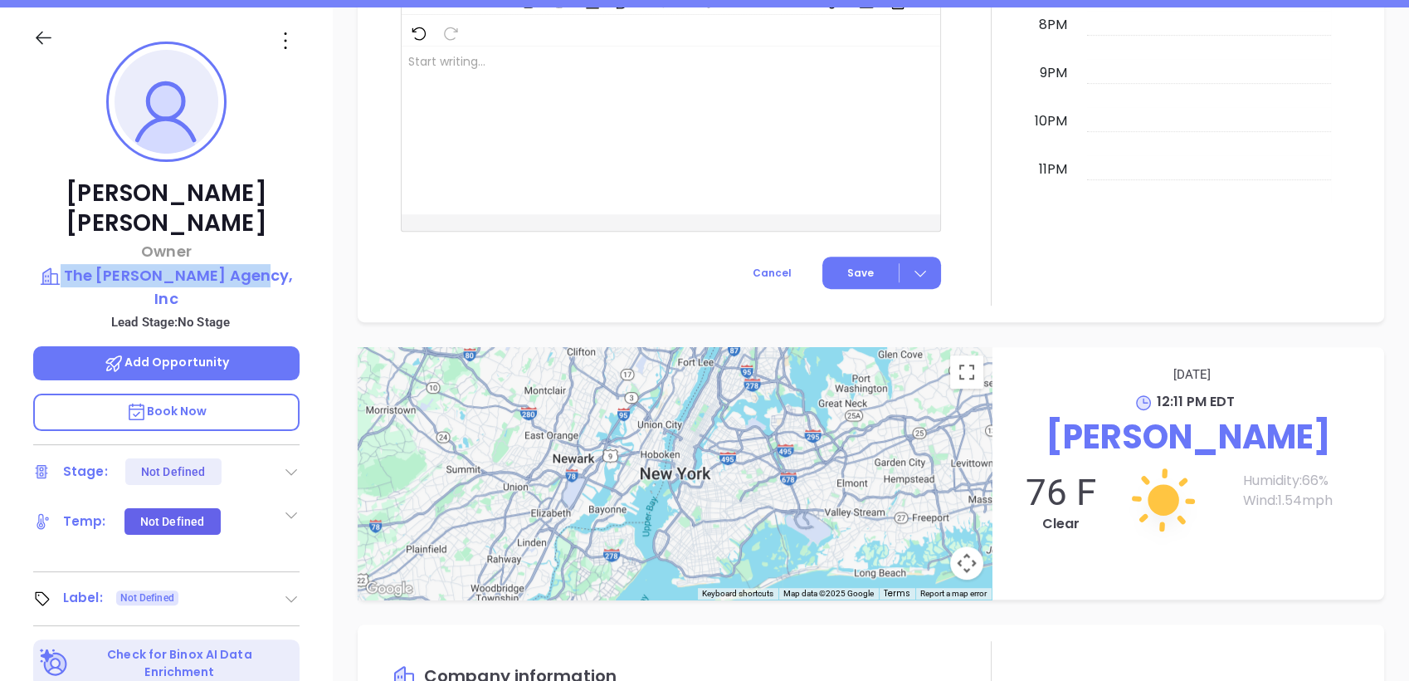
scroll to position [523, 0]
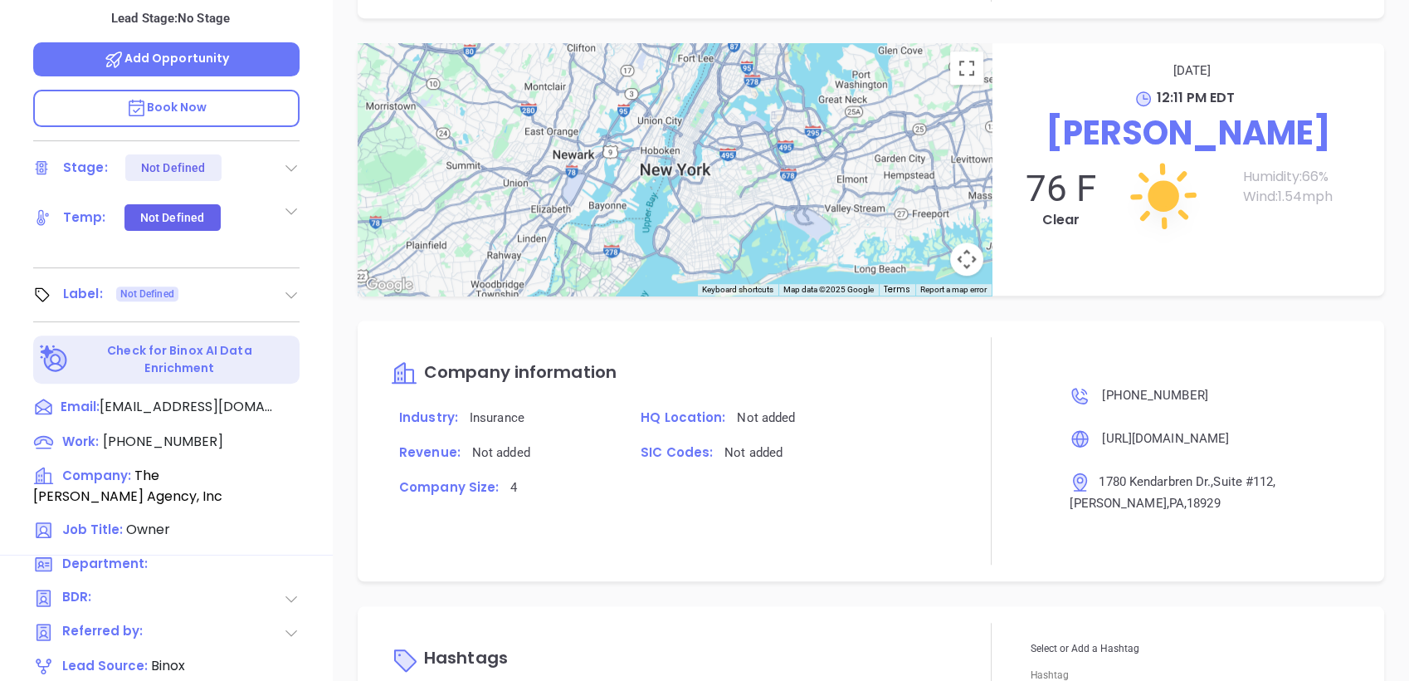
click at [293, 286] on icon at bounding box center [291, 294] width 17 height 17
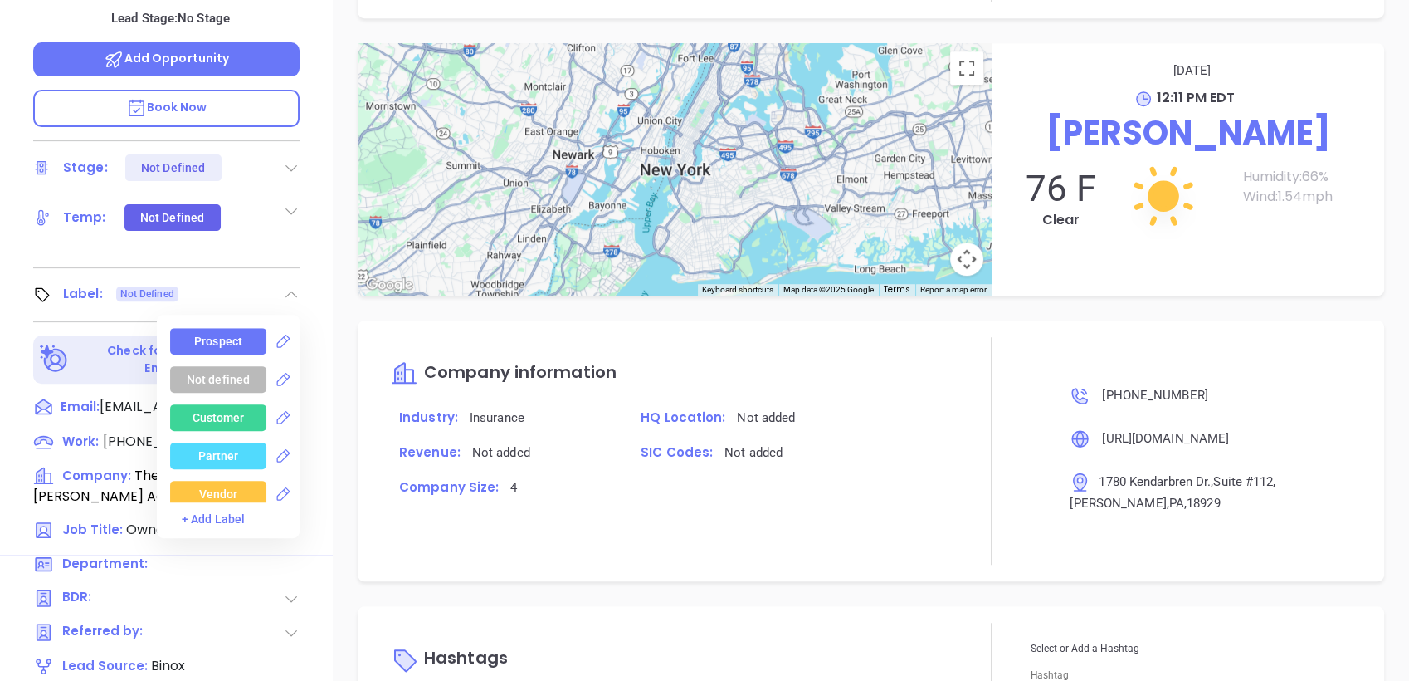
click at [226, 328] on div "Prospect" at bounding box center [218, 341] width 48 height 27
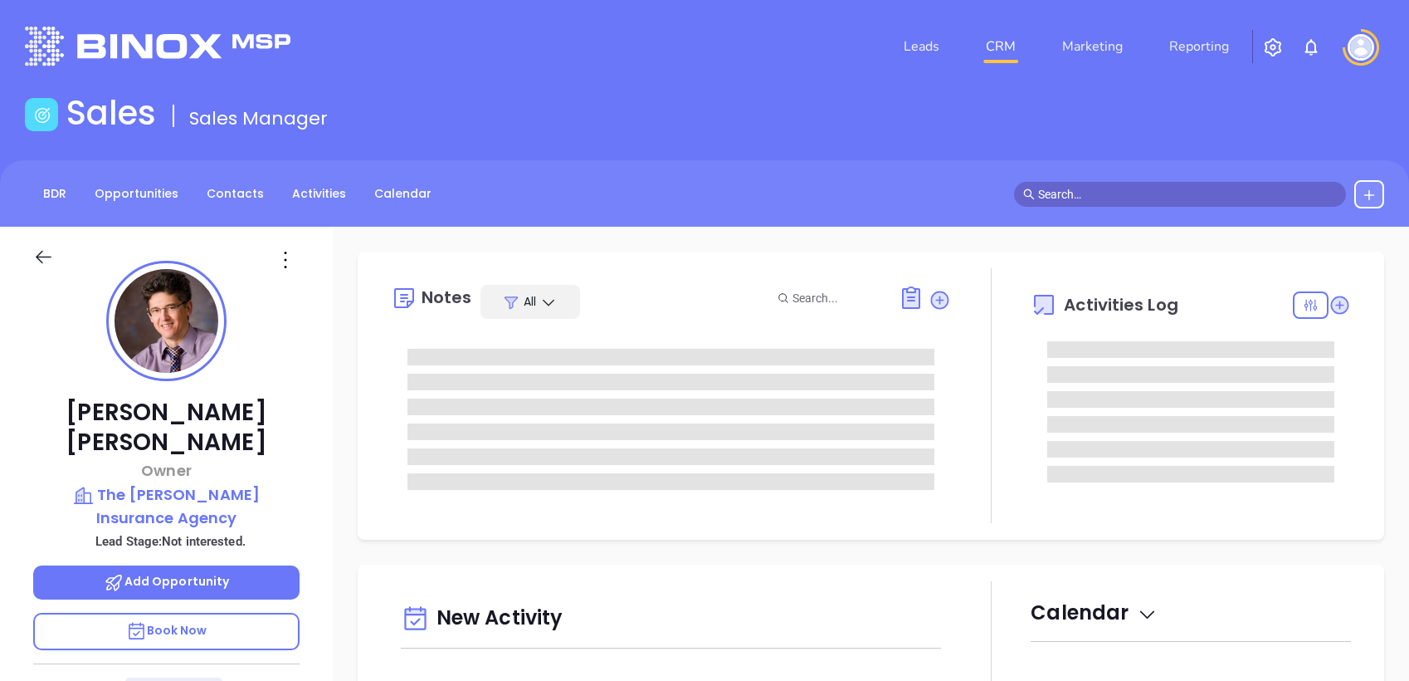
type input "[PERSON_NAME]"
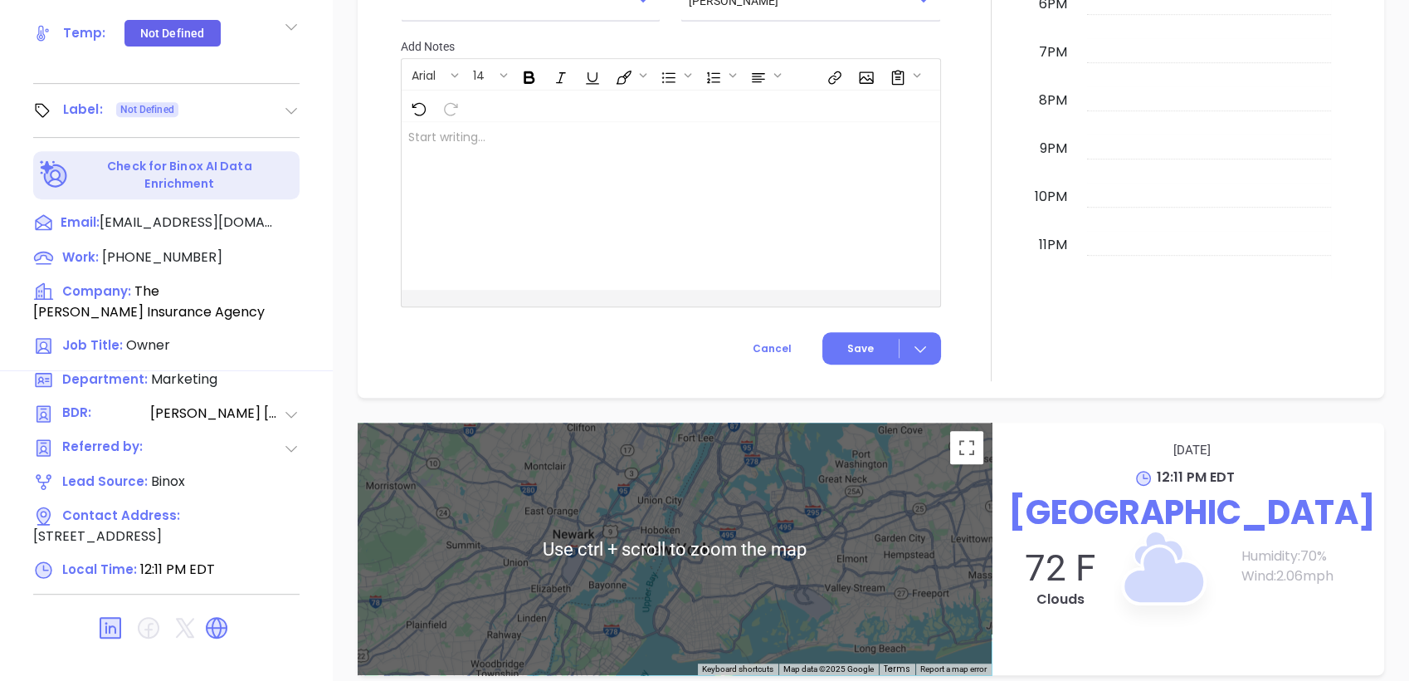
scroll to position [1014, 0]
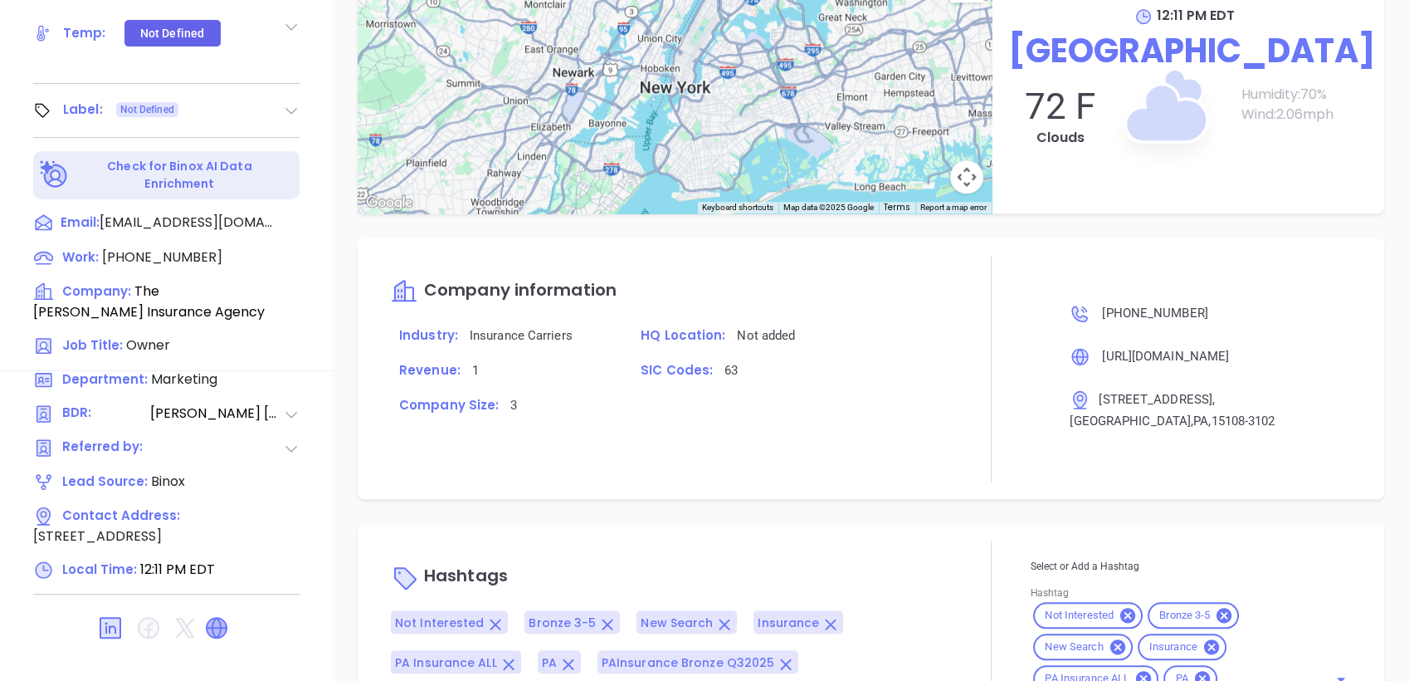
click at [217, 618] on icon at bounding box center [217, 628] width 20 height 20
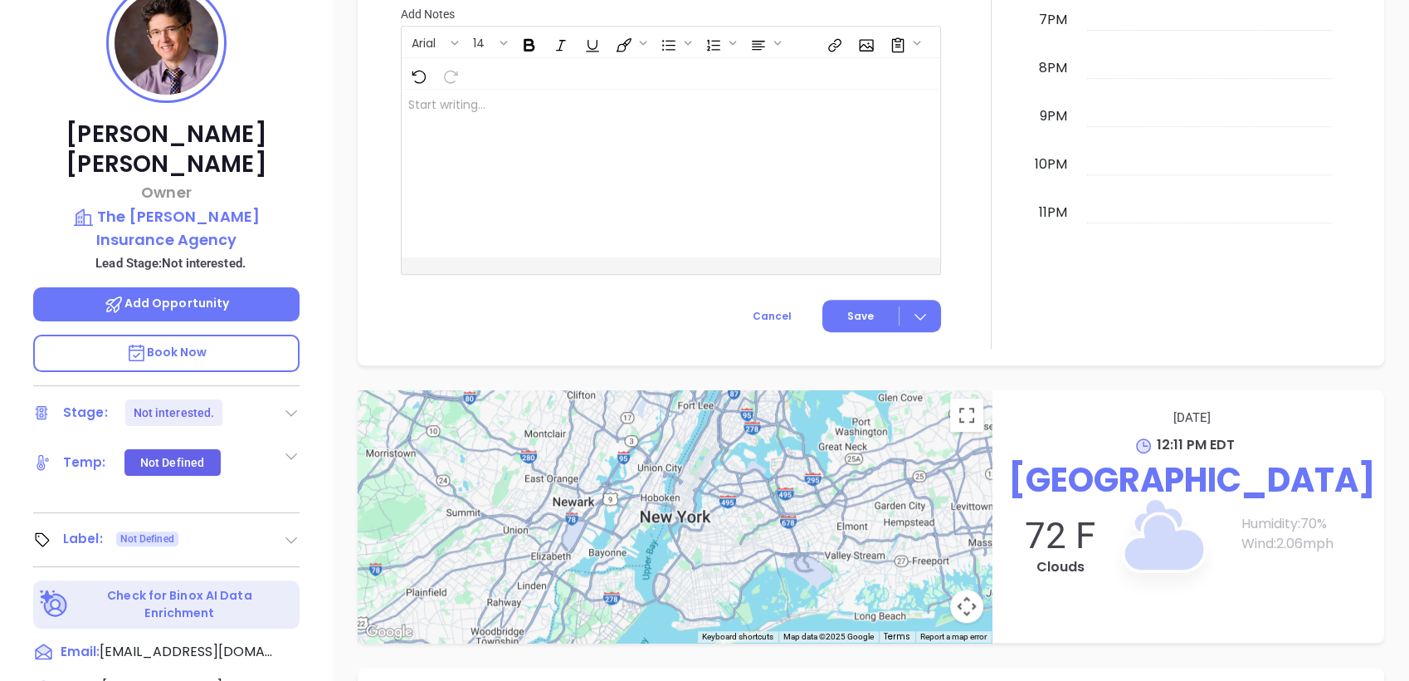
scroll to position [246, 0]
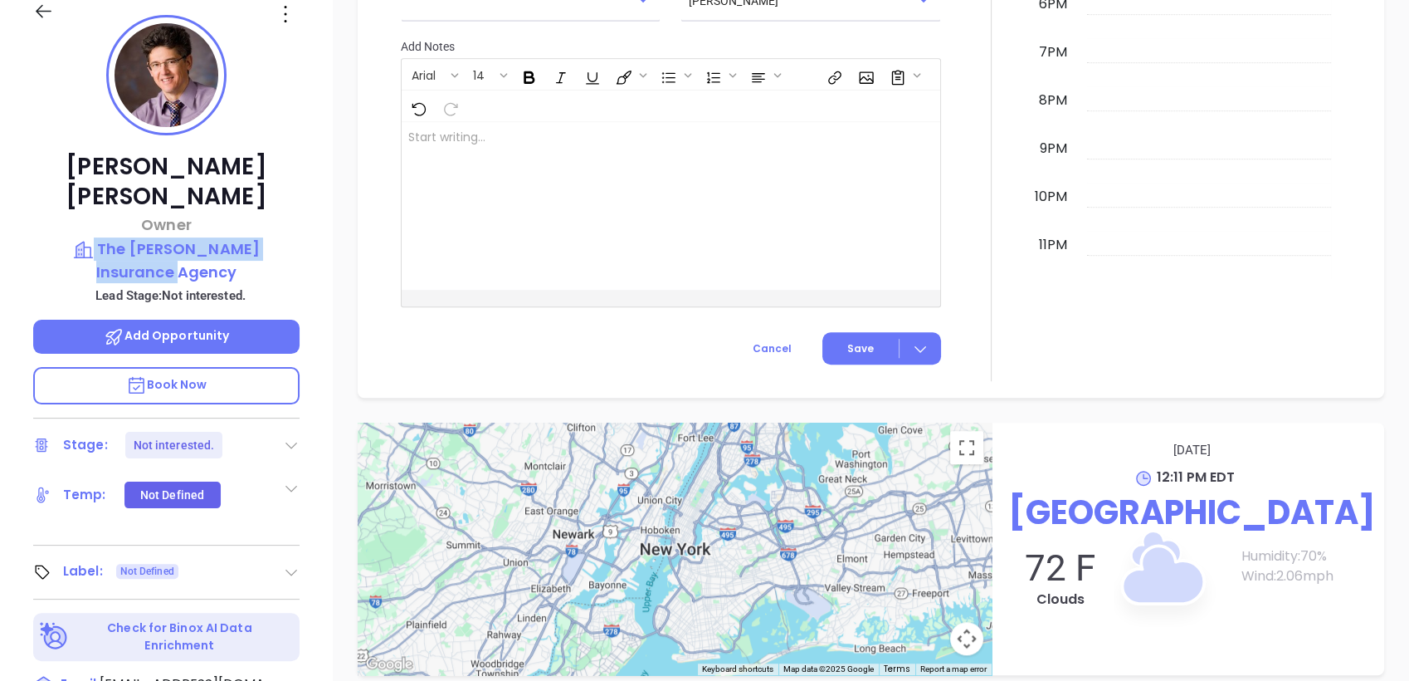
drag, startPoint x: 319, startPoint y: 200, endPoint x: 317, endPoint y: 226, distance: 25.8
click at [317, 226] on div "[PERSON_NAME] Owner The [PERSON_NAME] Insurance Agency Lead Stage: Not interest…" at bounding box center [166, 406] width 333 height 851
copy div "The [PERSON_NAME] Insurance Agency"
click at [297, 564] on icon at bounding box center [291, 572] width 17 height 17
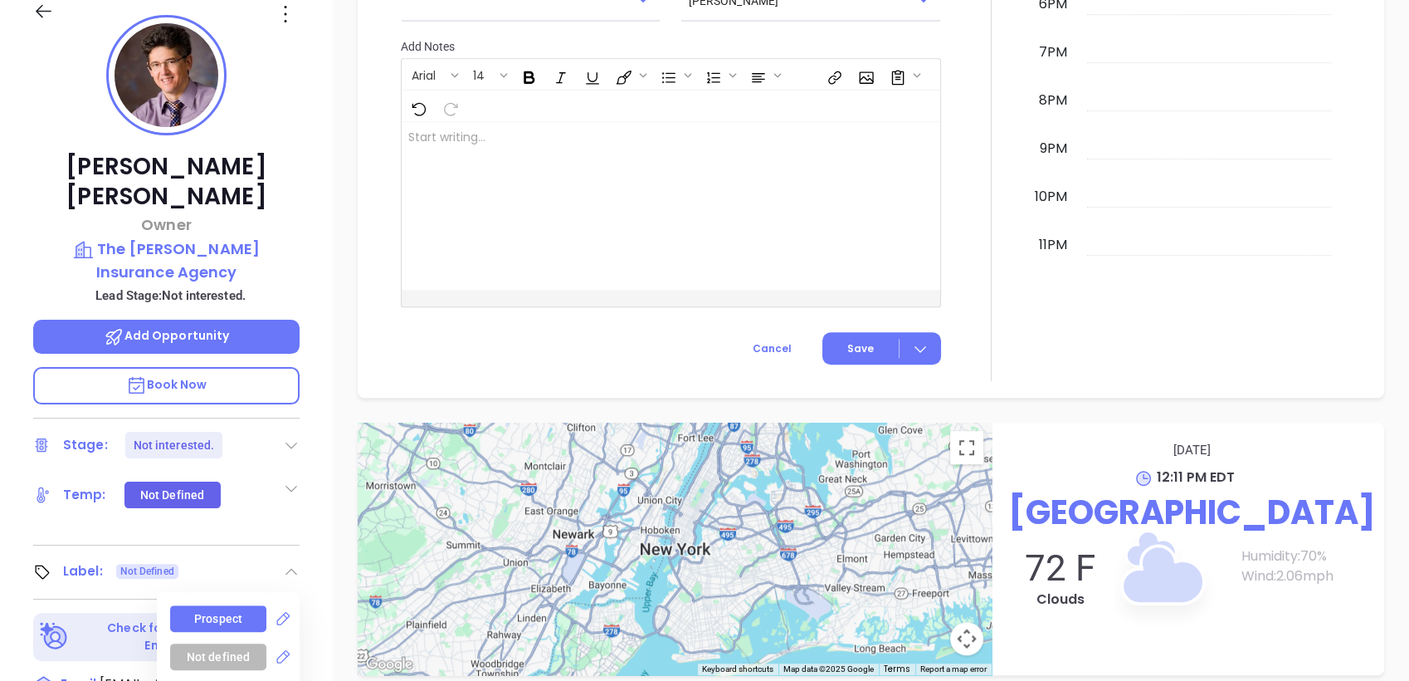
click at [226, 605] on div "Prospect" at bounding box center [218, 618] width 48 height 27
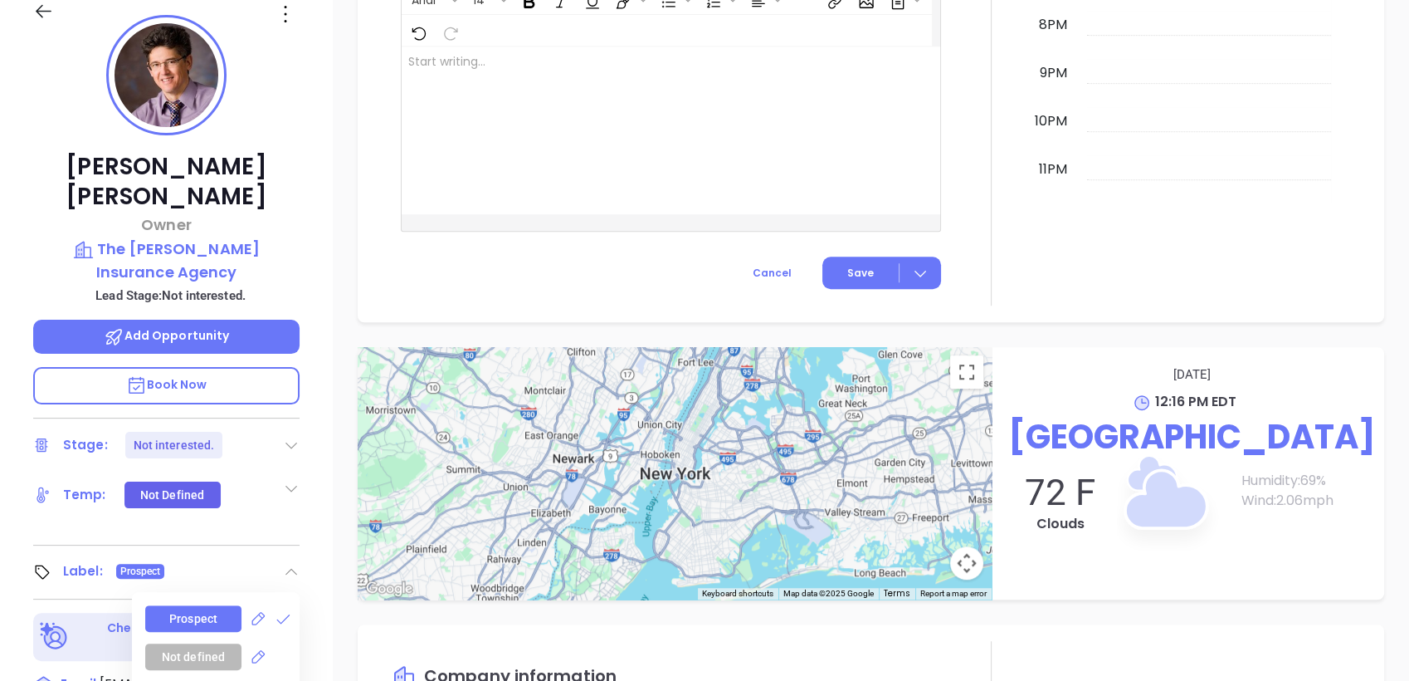
scroll to position [1149, 0]
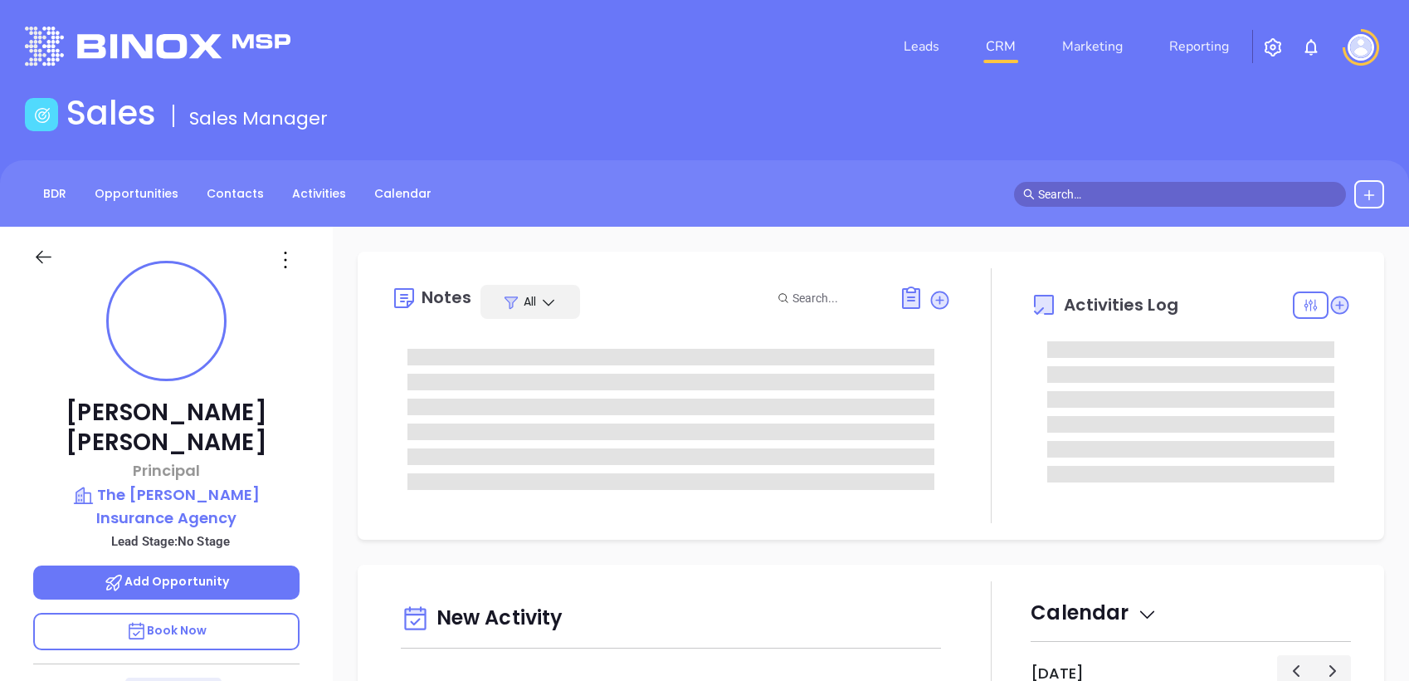
type input "[PERSON_NAME]"
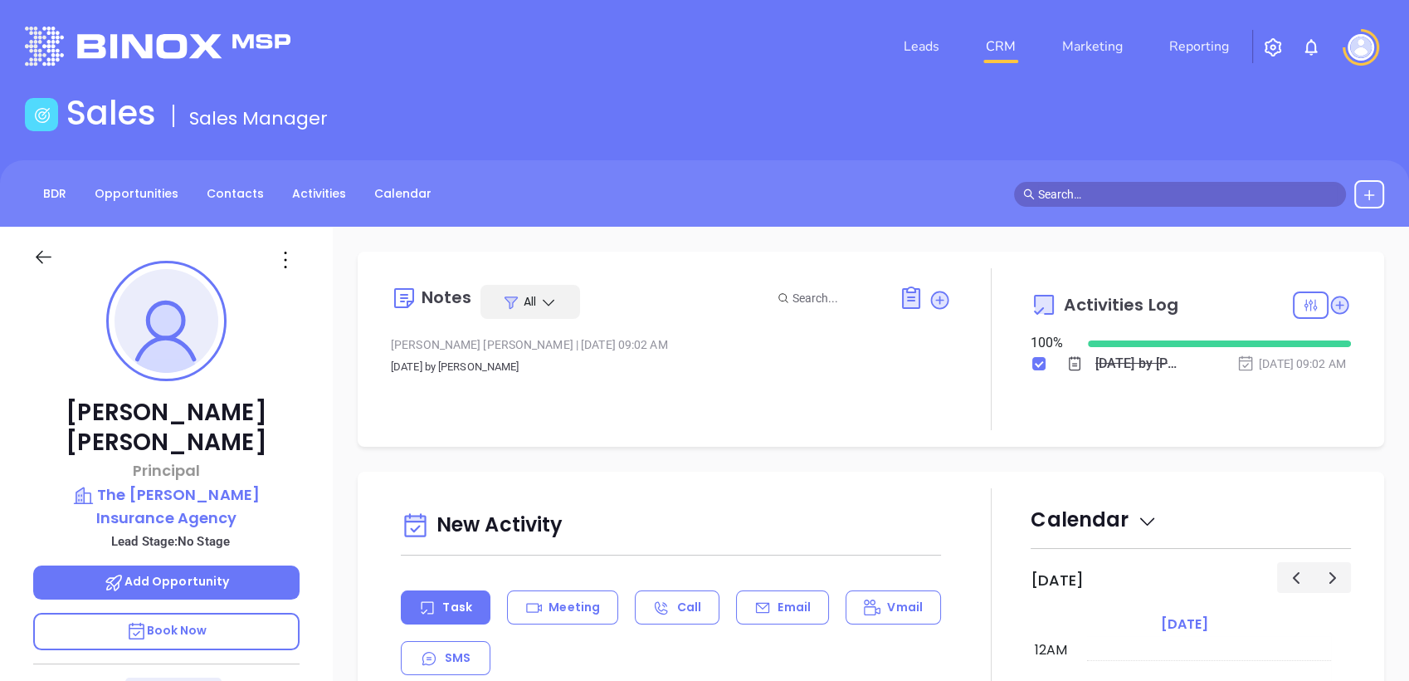
scroll to position [483, 0]
drag, startPoint x: 312, startPoint y: 437, endPoint x: 323, endPoint y: 458, distance: 24.1
click at [323, 458] on div "Jim Schons Principal The Schons Insurance Agency Lead Stage: No Stage Add Oppor…" at bounding box center [166, 652] width 333 height 851
copy div "The Schons Insurance Agency"
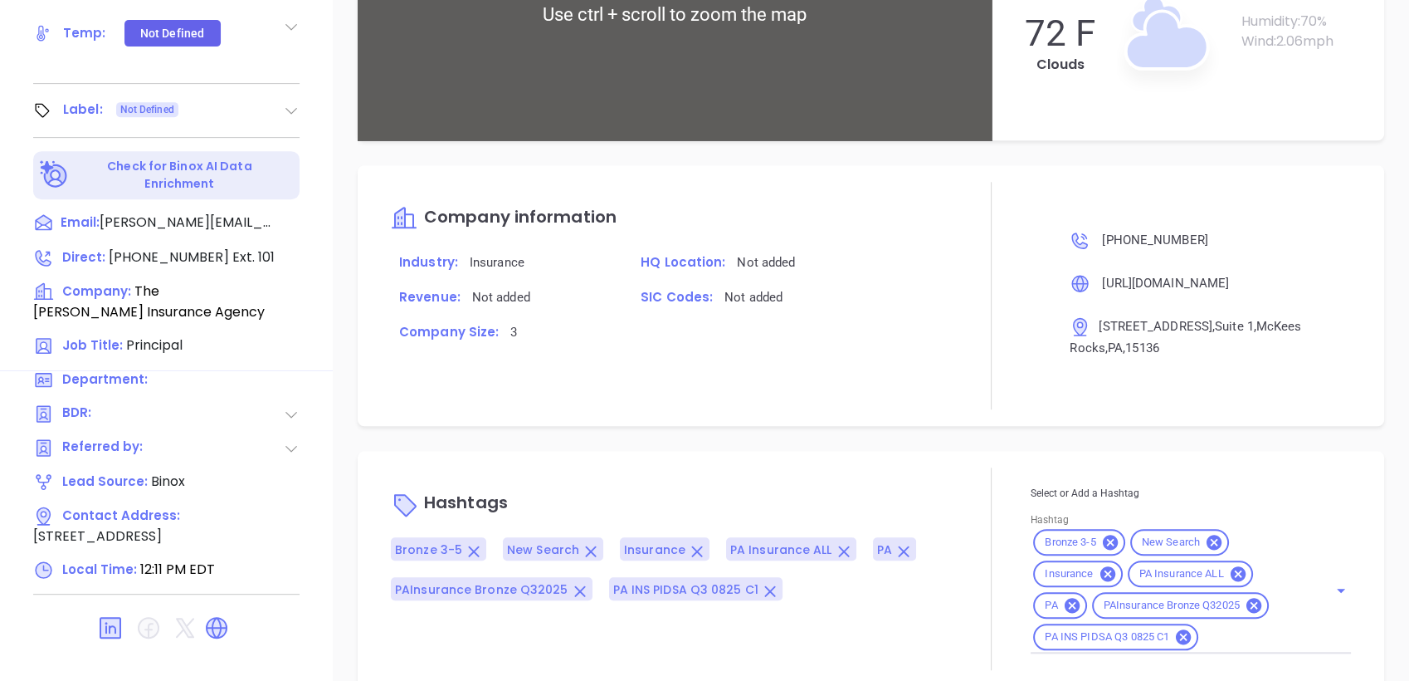
scroll to position [886, 0]
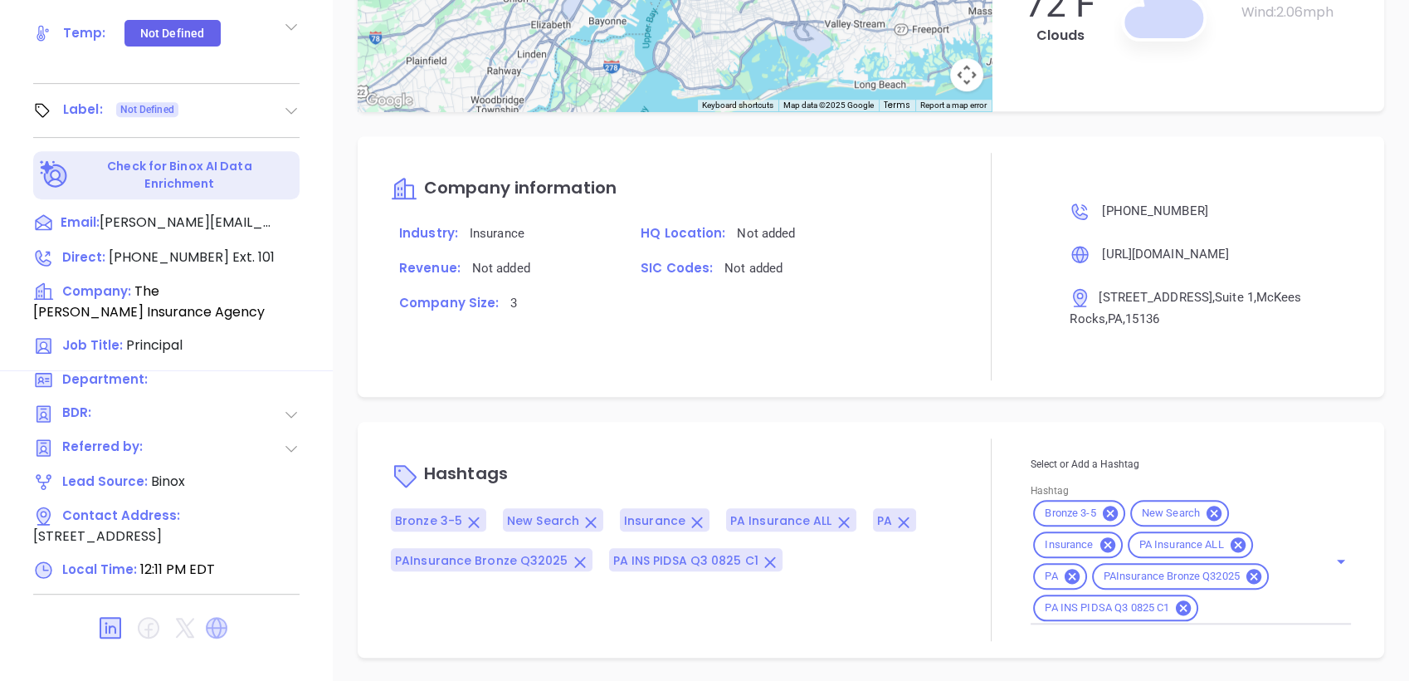
click at [212, 617] on icon at bounding box center [217, 628] width 22 height 22
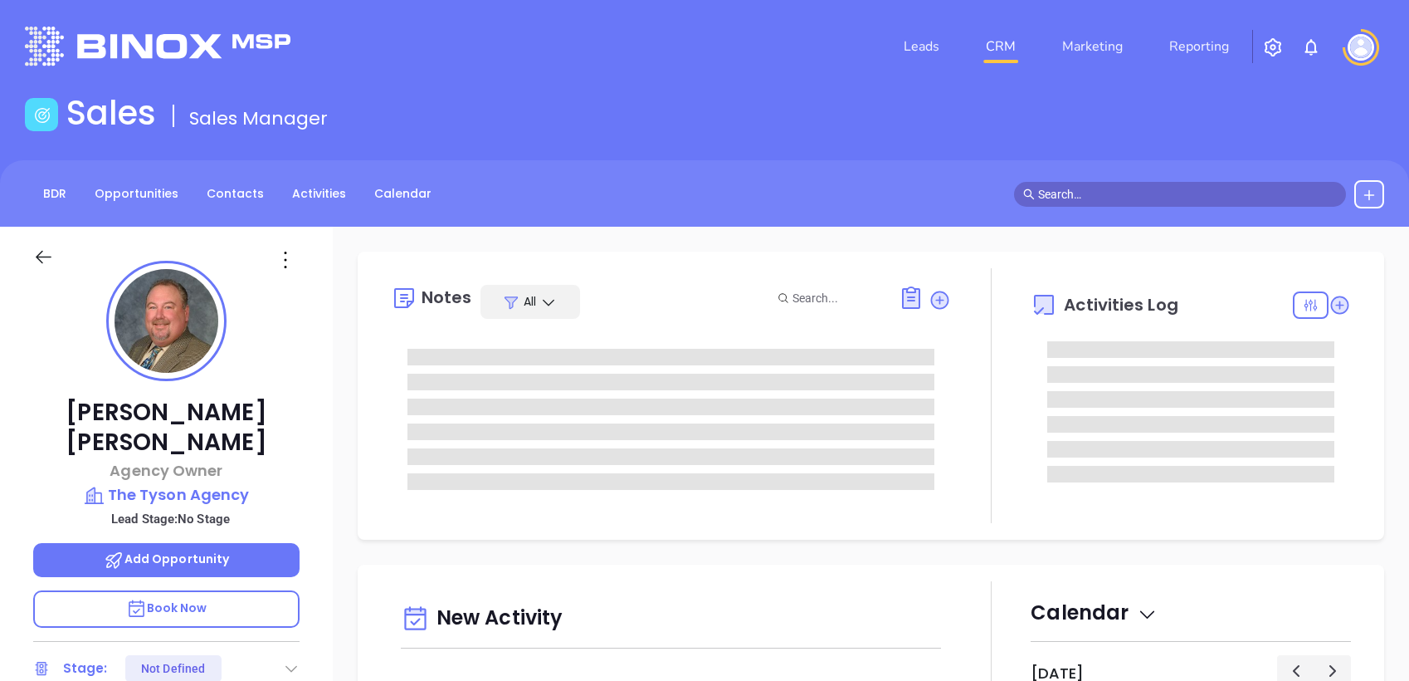
type input "[PERSON_NAME]"
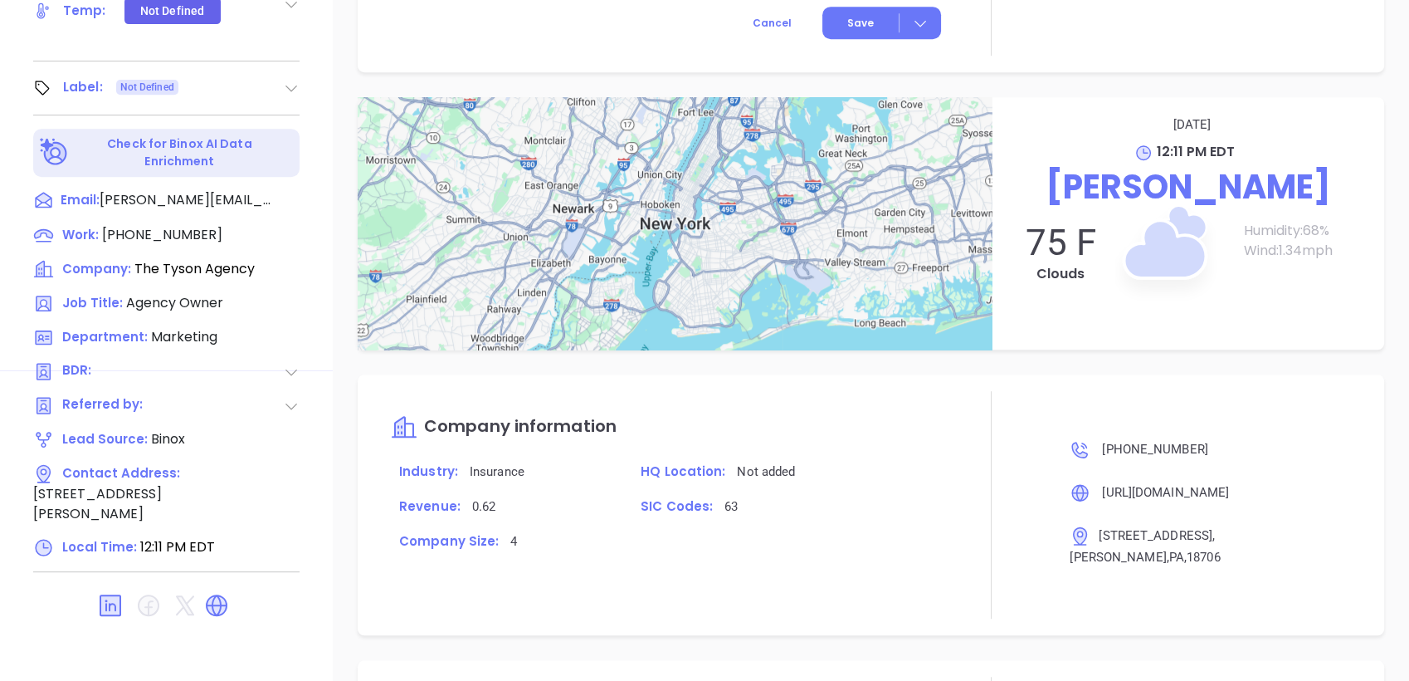
scroll to position [886, 0]
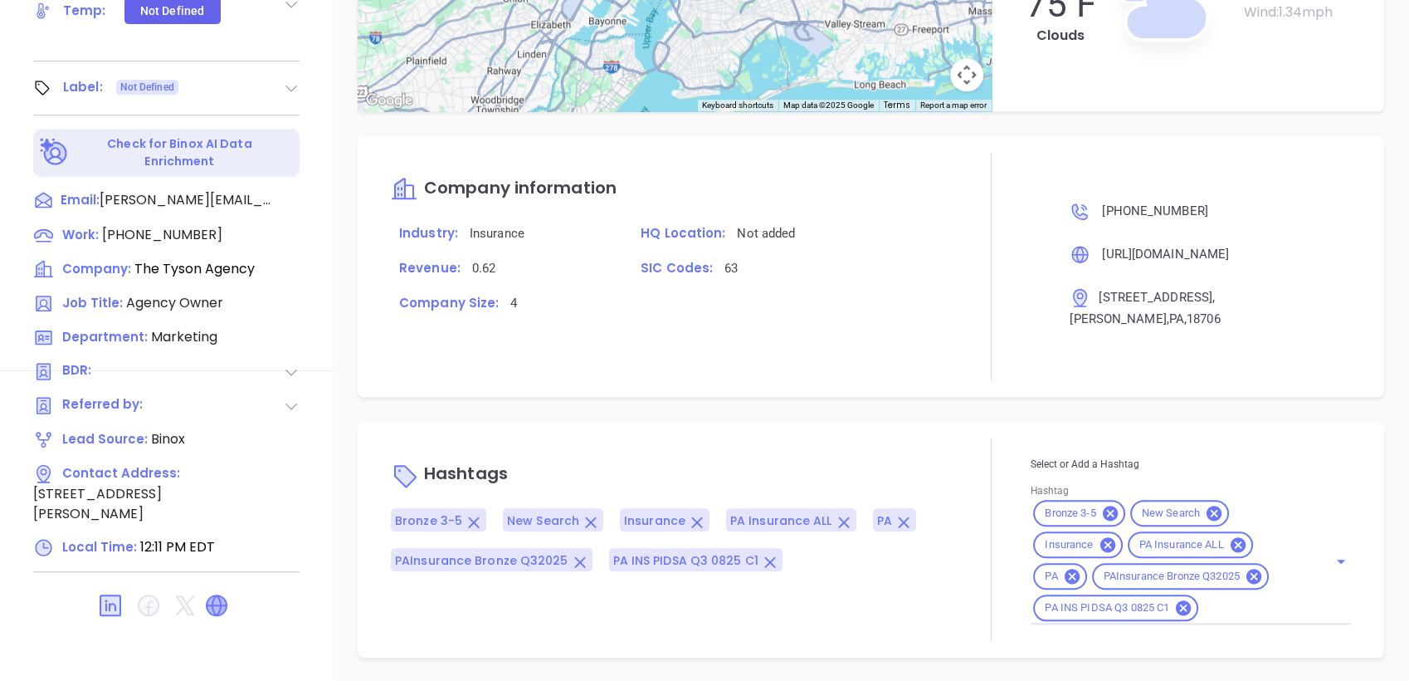
click at [217, 595] on icon at bounding box center [217, 605] width 20 height 20
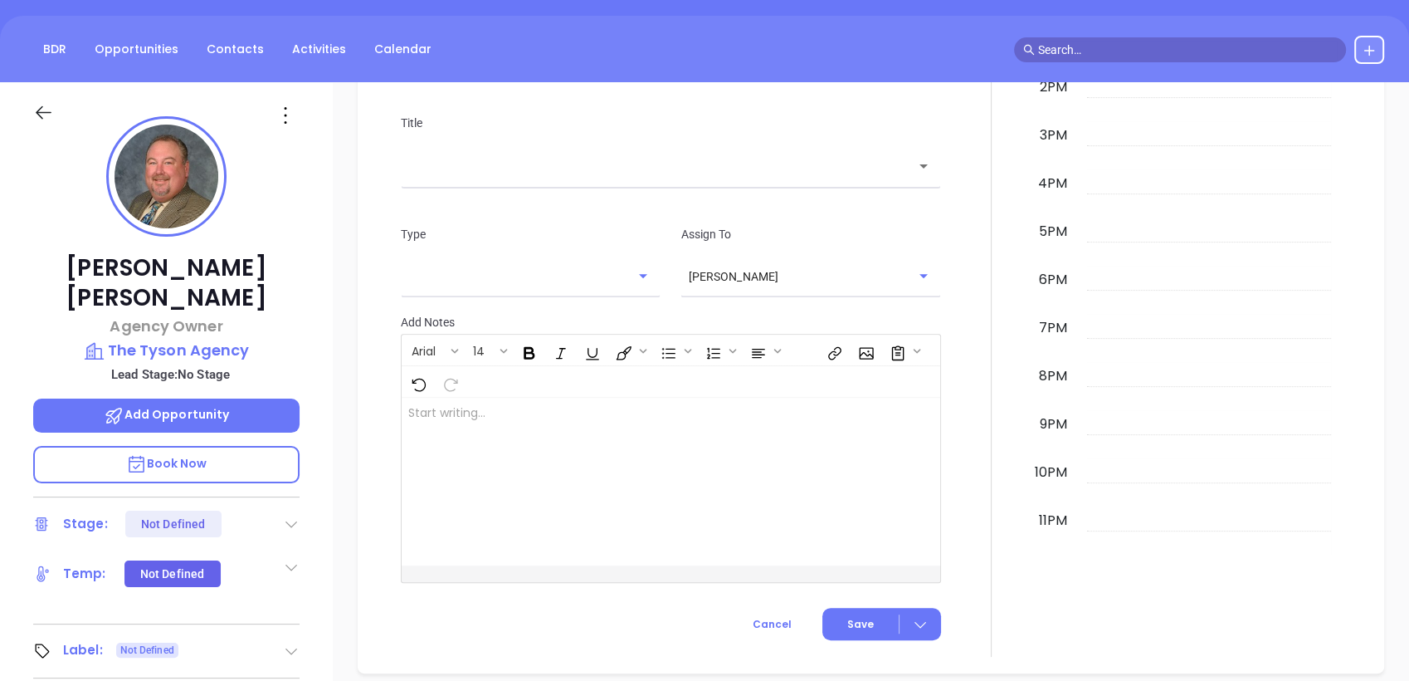
scroll to position [0, 0]
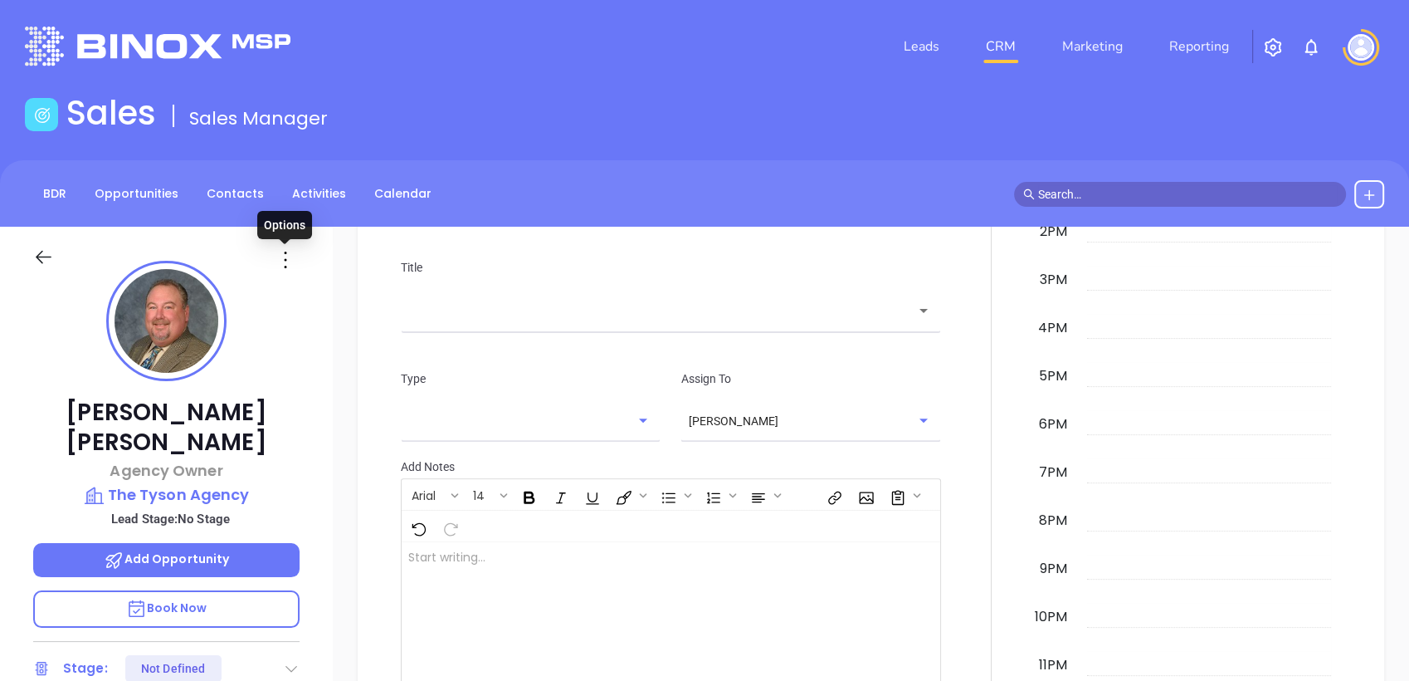
click at [289, 261] on icon at bounding box center [285, 260] width 27 height 27
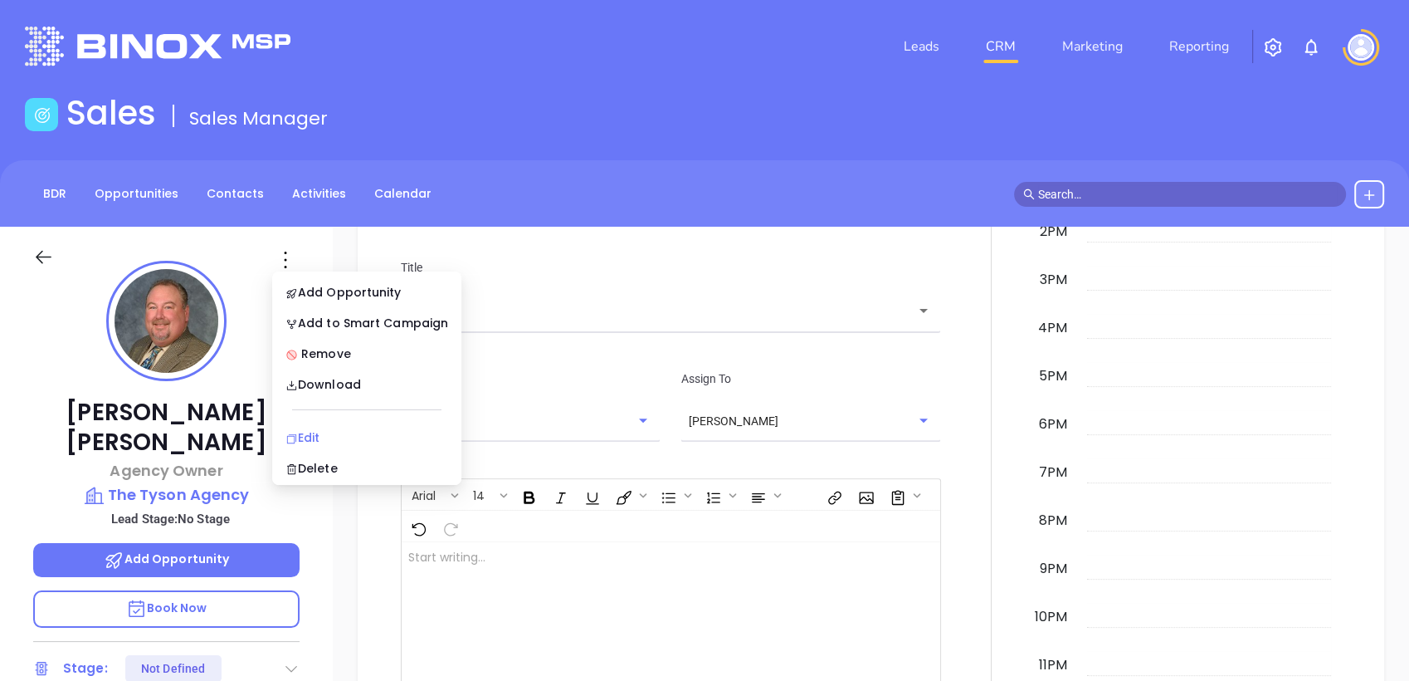
click at [332, 438] on div "Edit" at bounding box center [367, 437] width 163 height 18
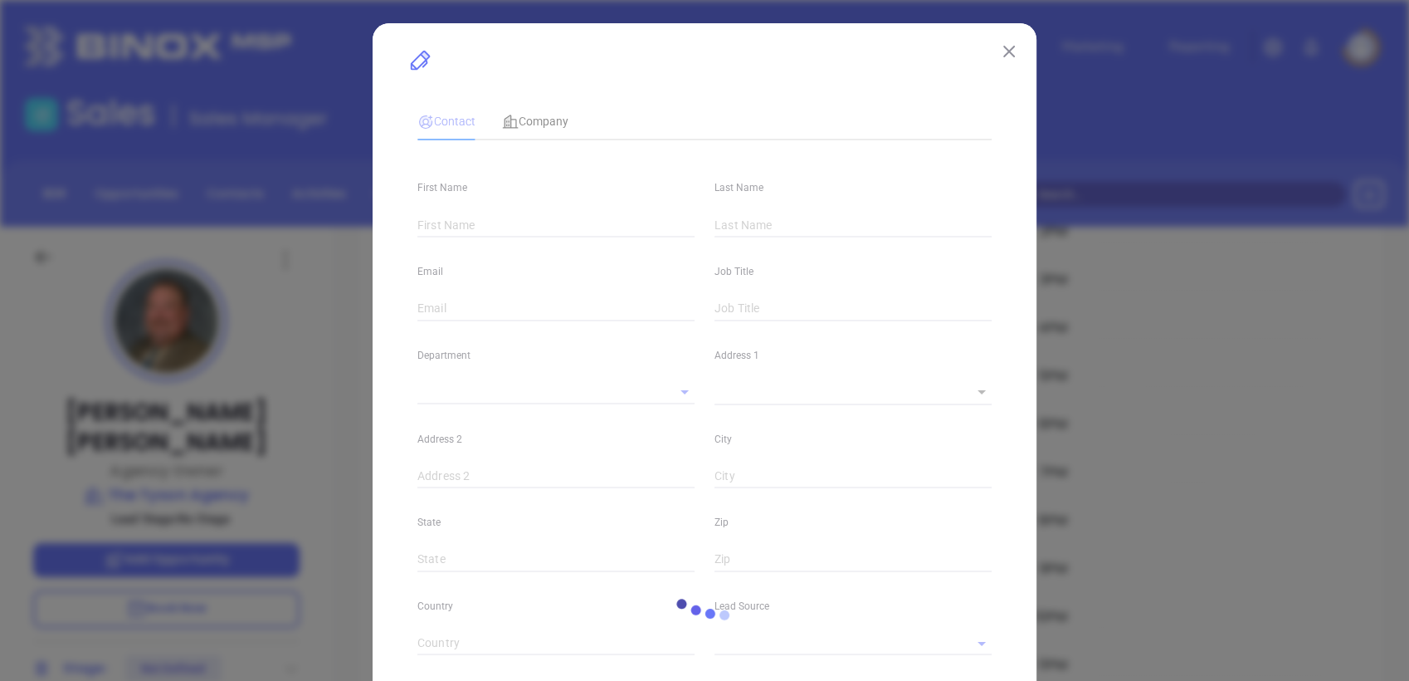
type input "Robert"
type input "Tyson"
type input "robert@thetysonagency.com"
type input "Agency Owner"
type input "1"
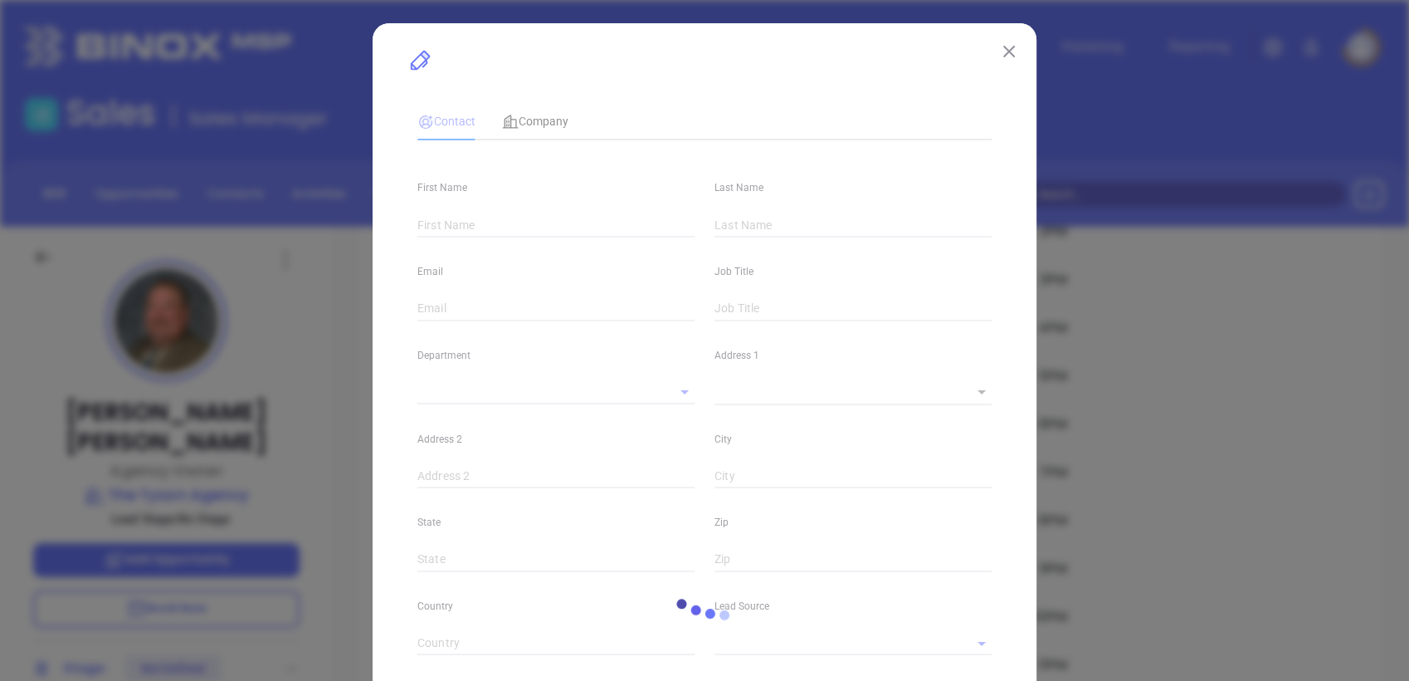
type input "www.linkedin.com/in/robert-tyson-0710872a"
type input "Marketing"
type input "Binox"
type input "undefined undefined"
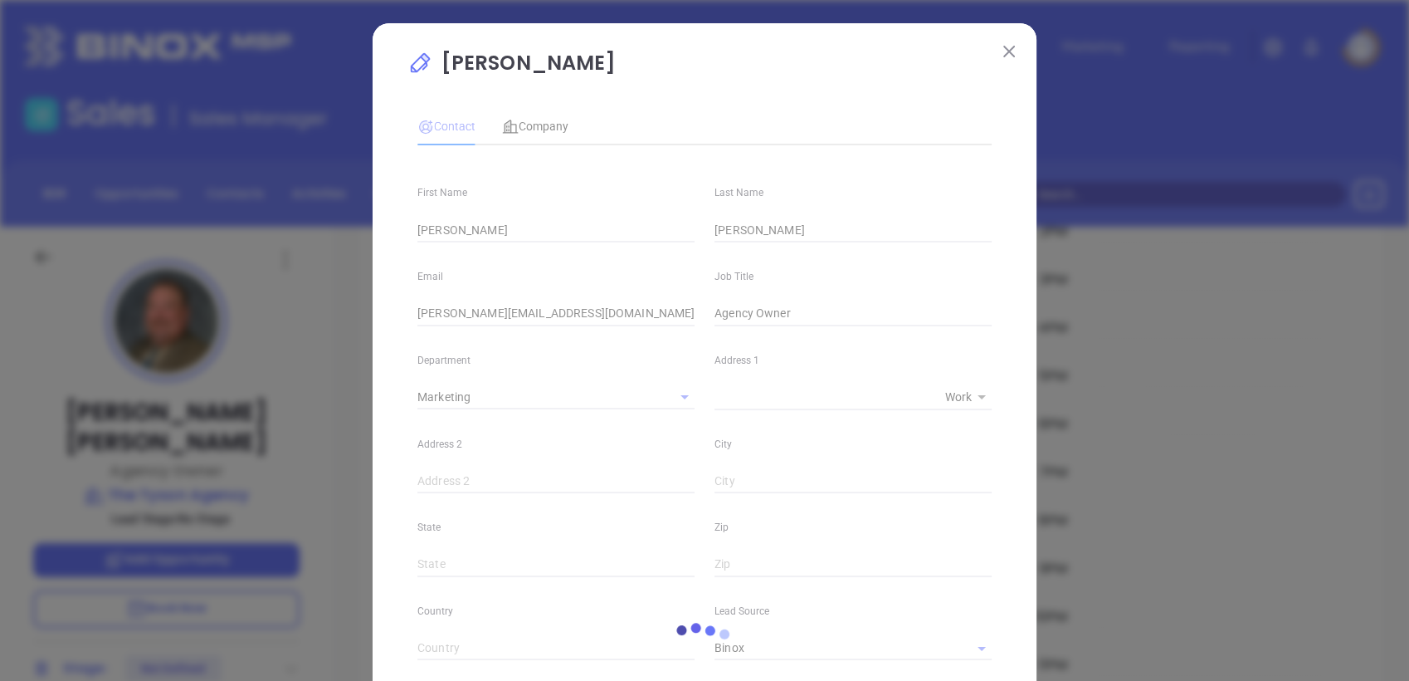
type input "(570) 299-7771"
type input "1"
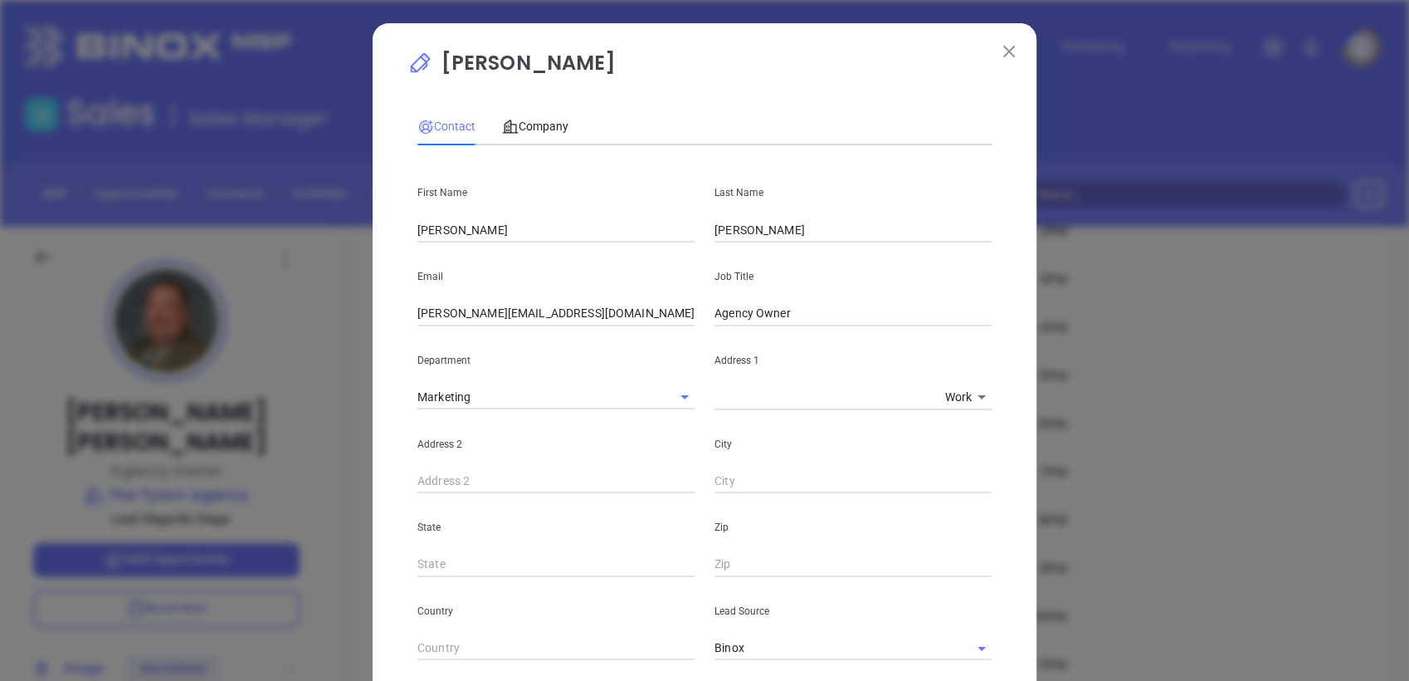
scroll to position [369, 0]
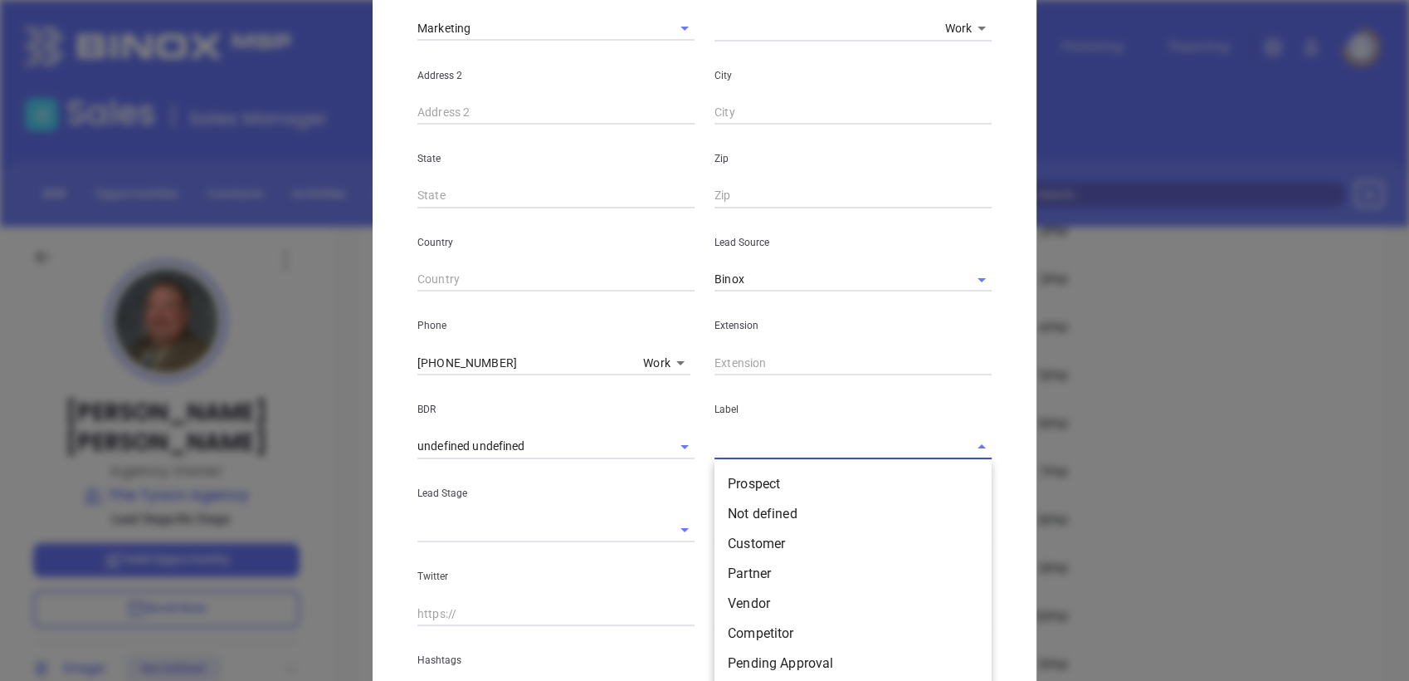
click at [765, 451] on input "text" at bounding box center [830, 446] width 231 height 24
click at [736, 483] on li "Prospect" at bounding box center [853, 484] width 277 height 30
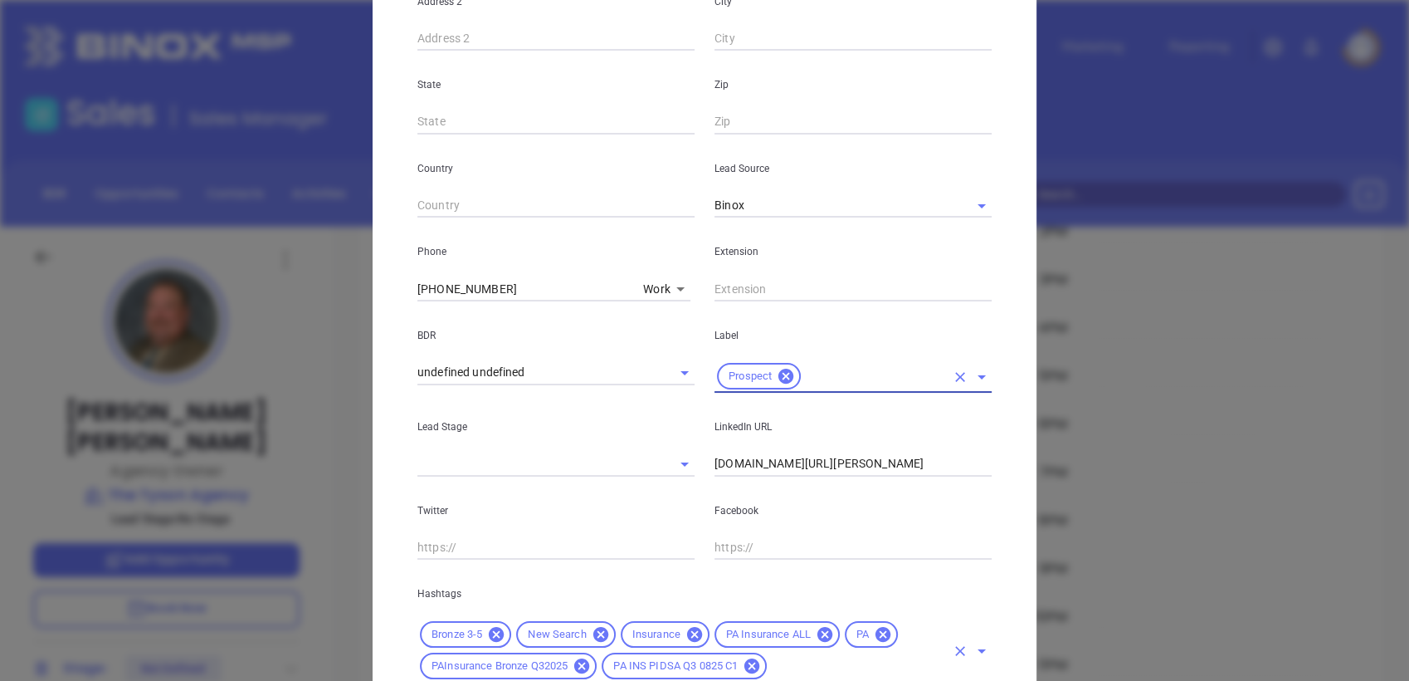
scroll to position [569, 0]
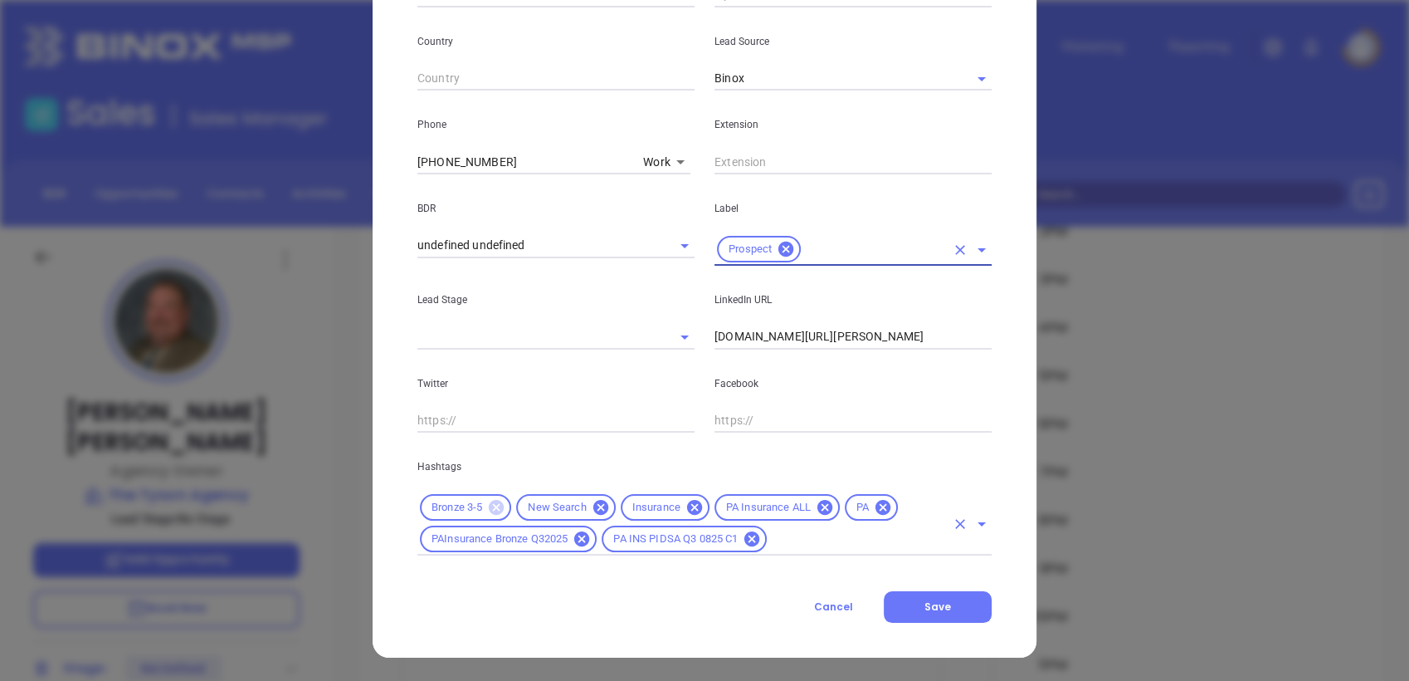
click at [492, 511] on icon at bounding box center [496, 507] width 15 height 15
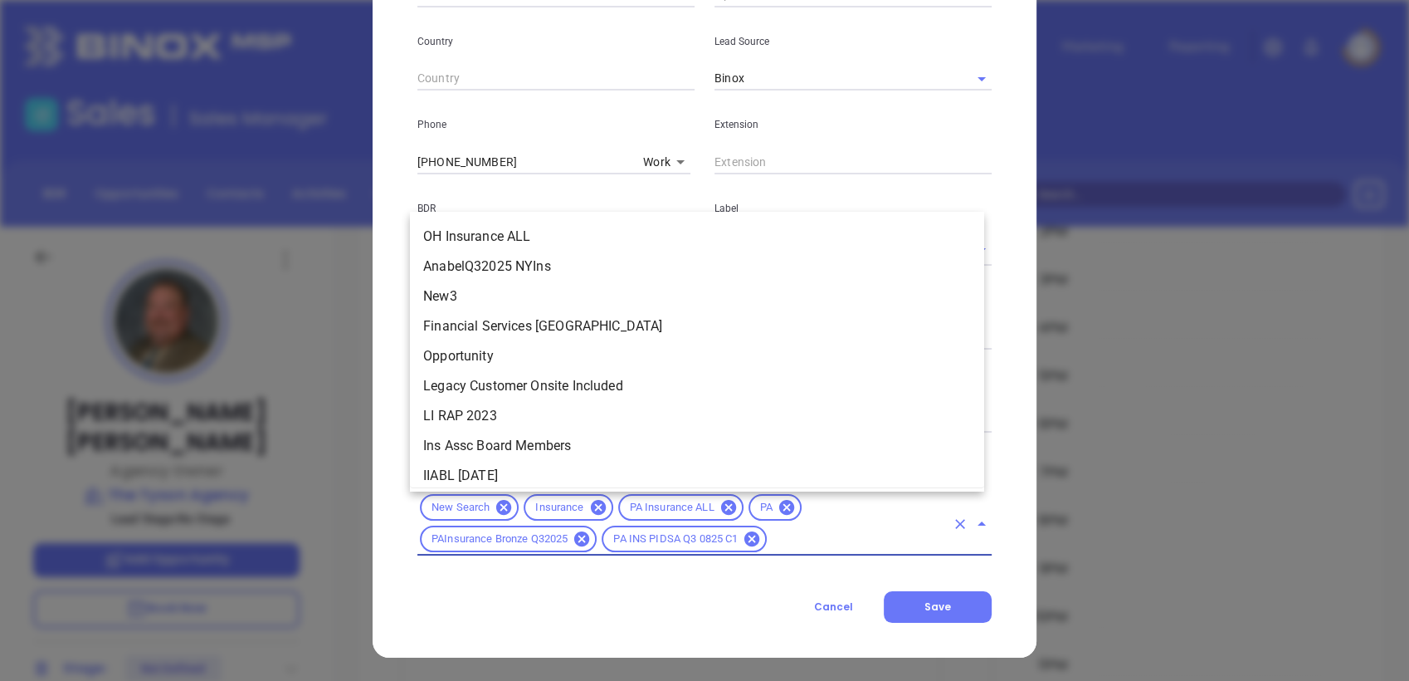
click at [804, 543] on input "text" at bounding box center [857, 539] width 176 height 21
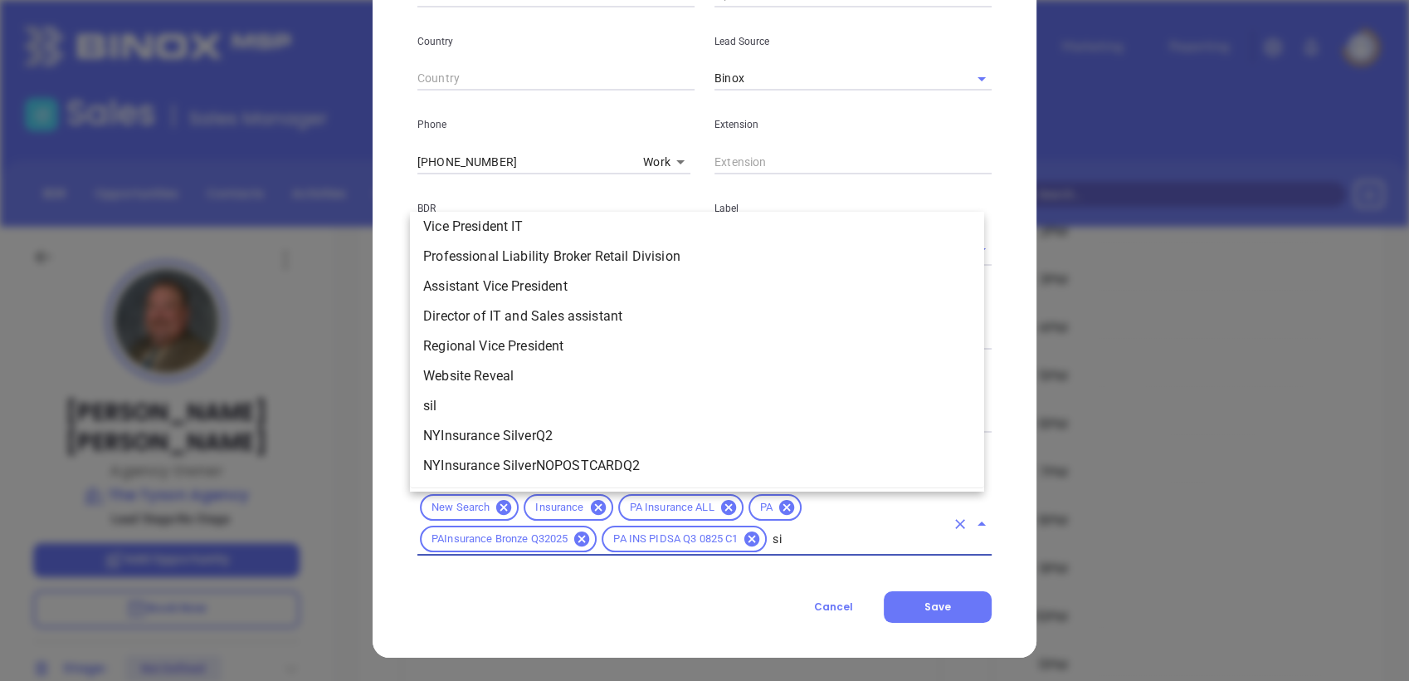
scroll to position [0, 0]
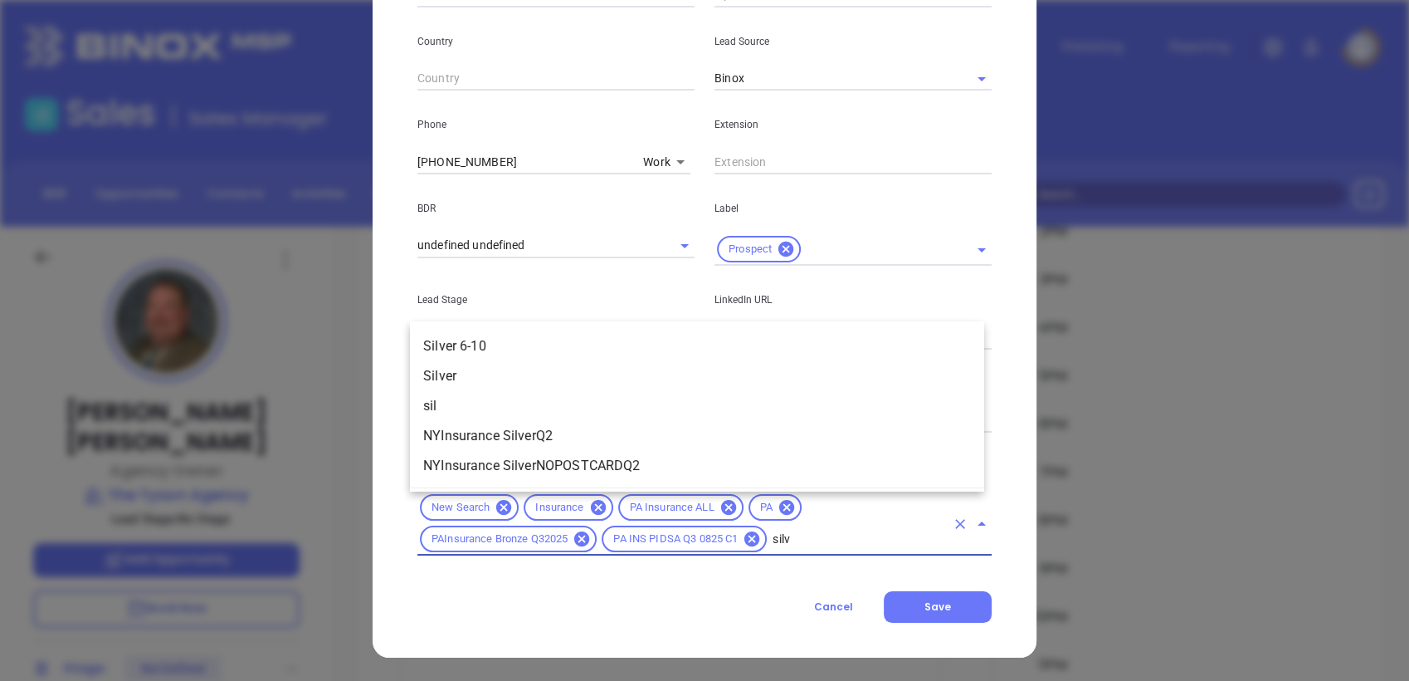
type input "silve"
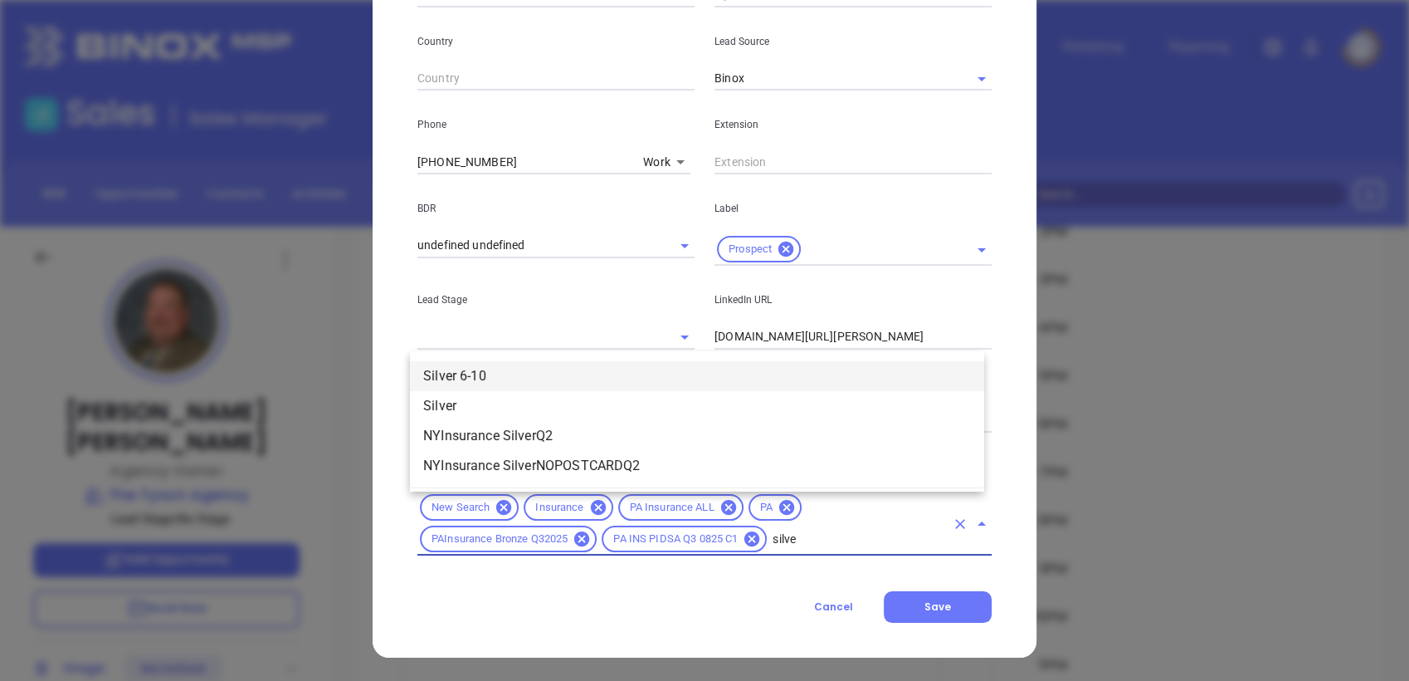
click at [519, 365] on li "Silver 6-10" at bounding box center [697, 376] width 574 height 30
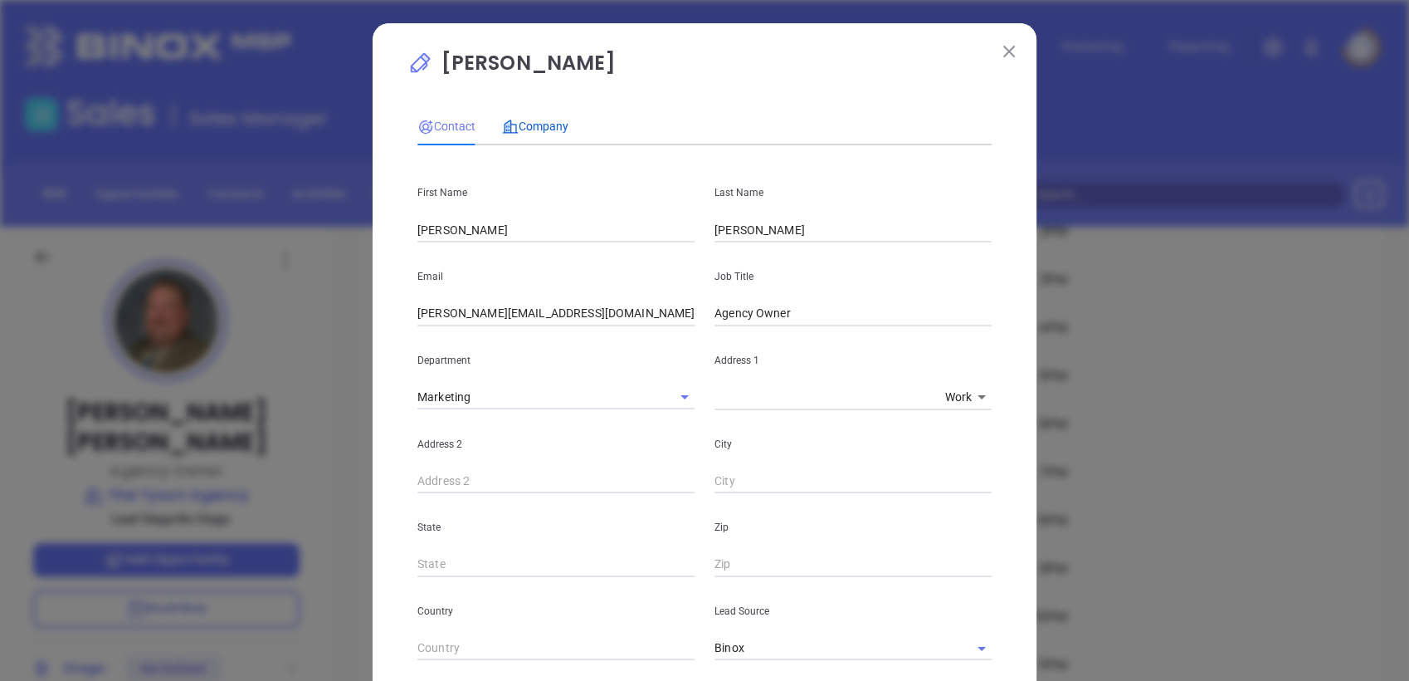
drag, startPoint x: 542, startPoint y: 117, endPoint x: 563, endPoint y: 116, distance: 20.8
click at [542, 117] on div "Company" at bounding box center [535, 126] width 66 height 18
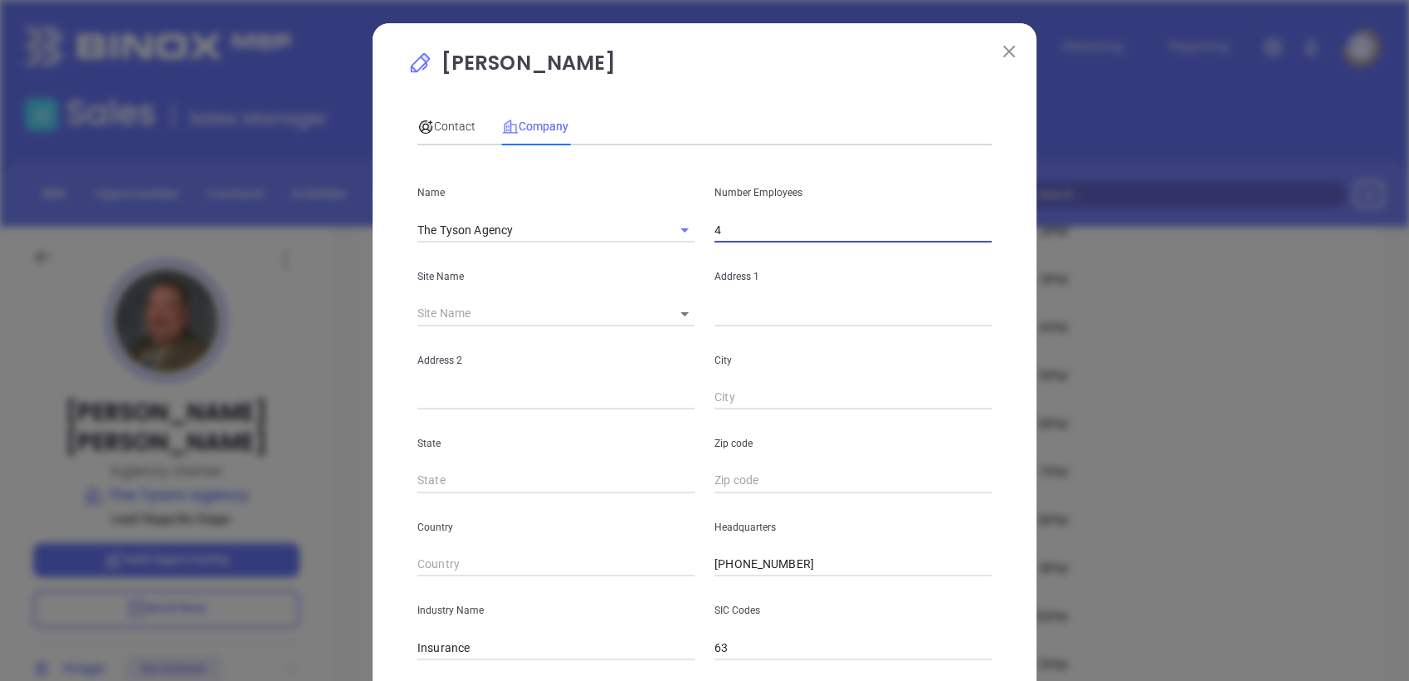
click at [742, 227] on input "4" at bounding box center [853, 229] width 277 height 25
type input "6"
click at [536, 228] on input "The Tyson Agency" at bounding box center [532, 229] width 231 height 24
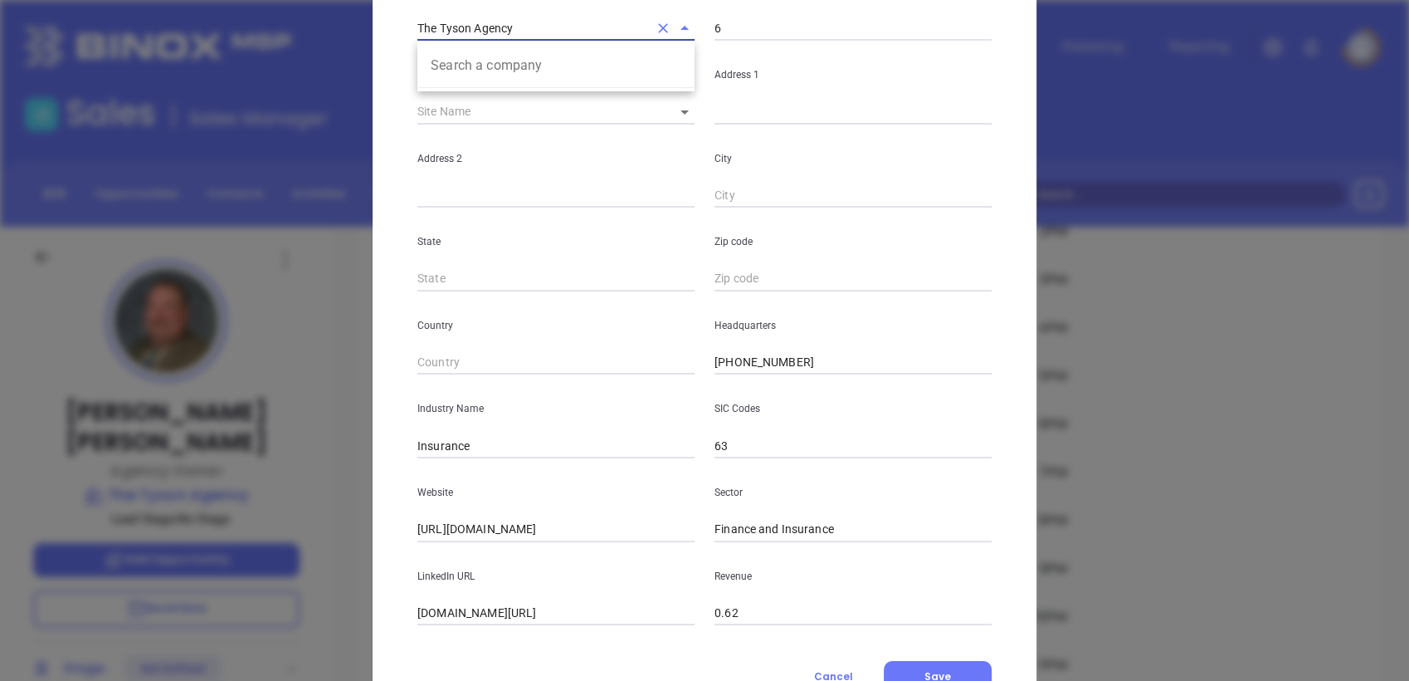
scroll to position [271, 0]
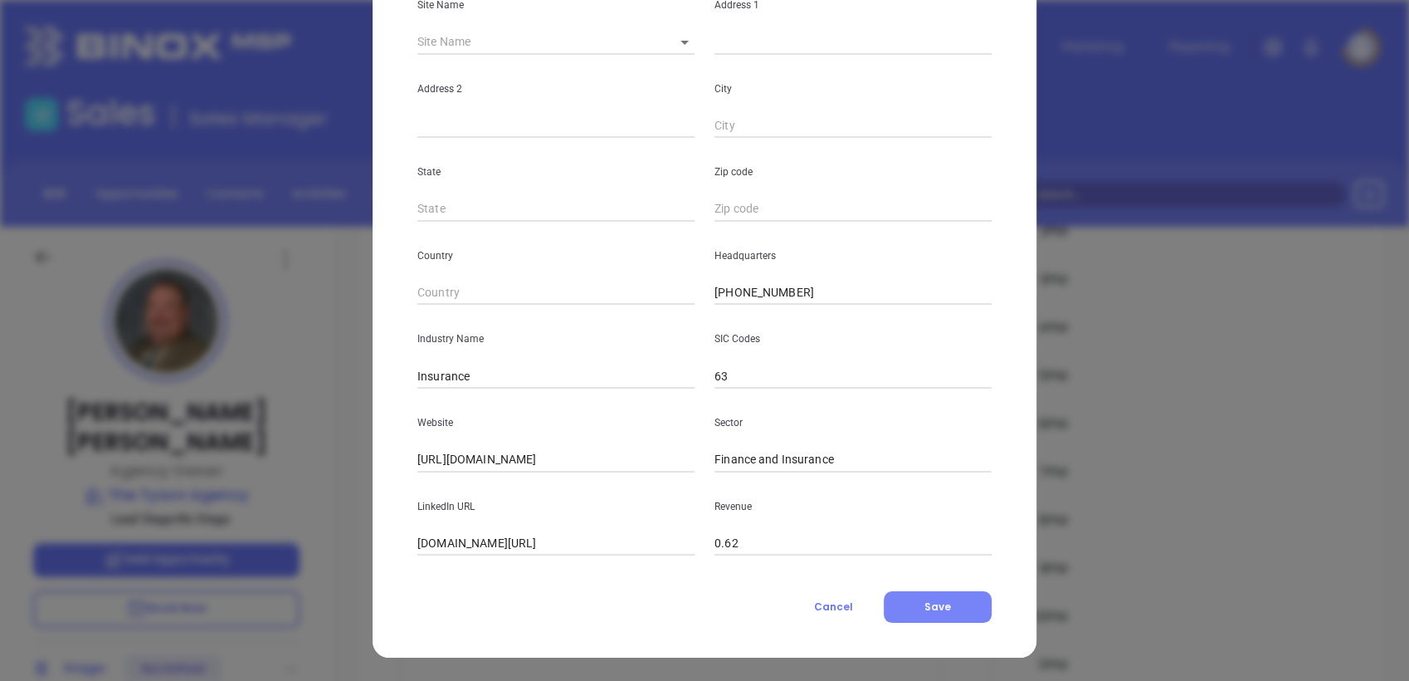
click at [943, 602] on span "Save" at bounding box center [938, 606] width 27 height 14
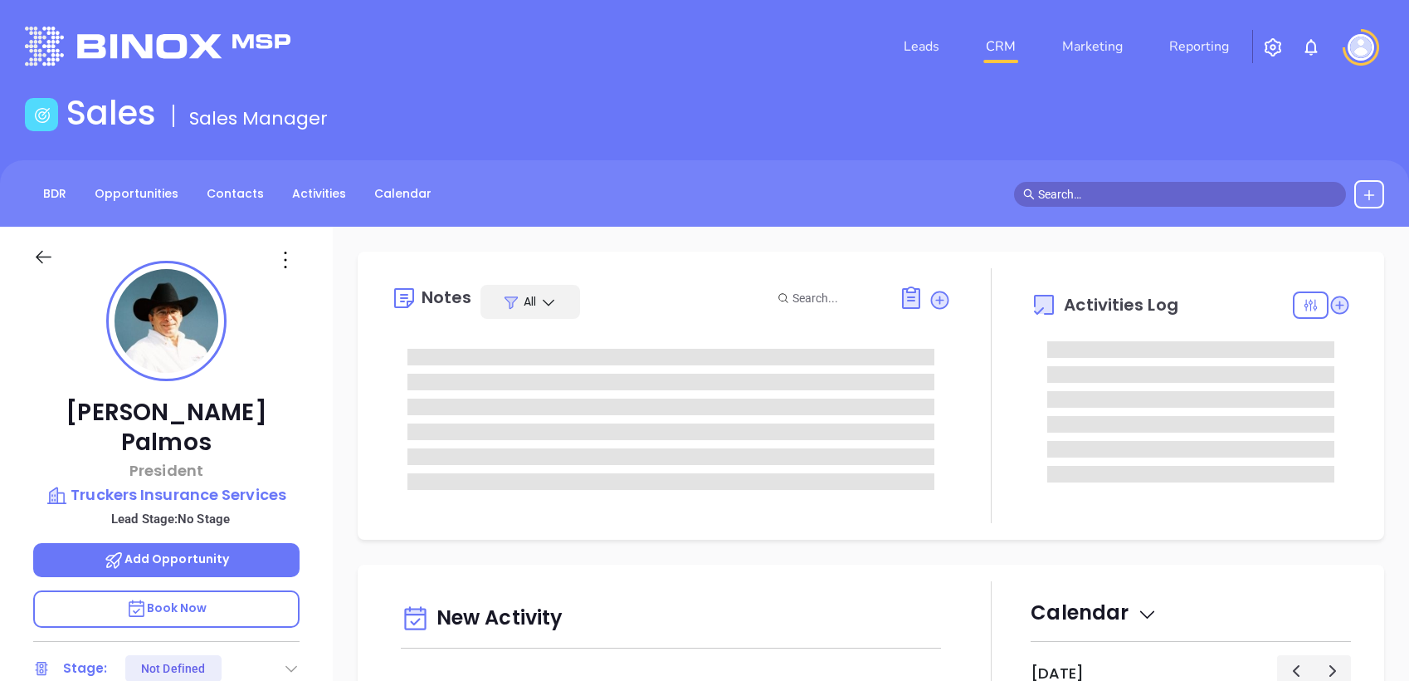
type input "[PERSON_NAME]"
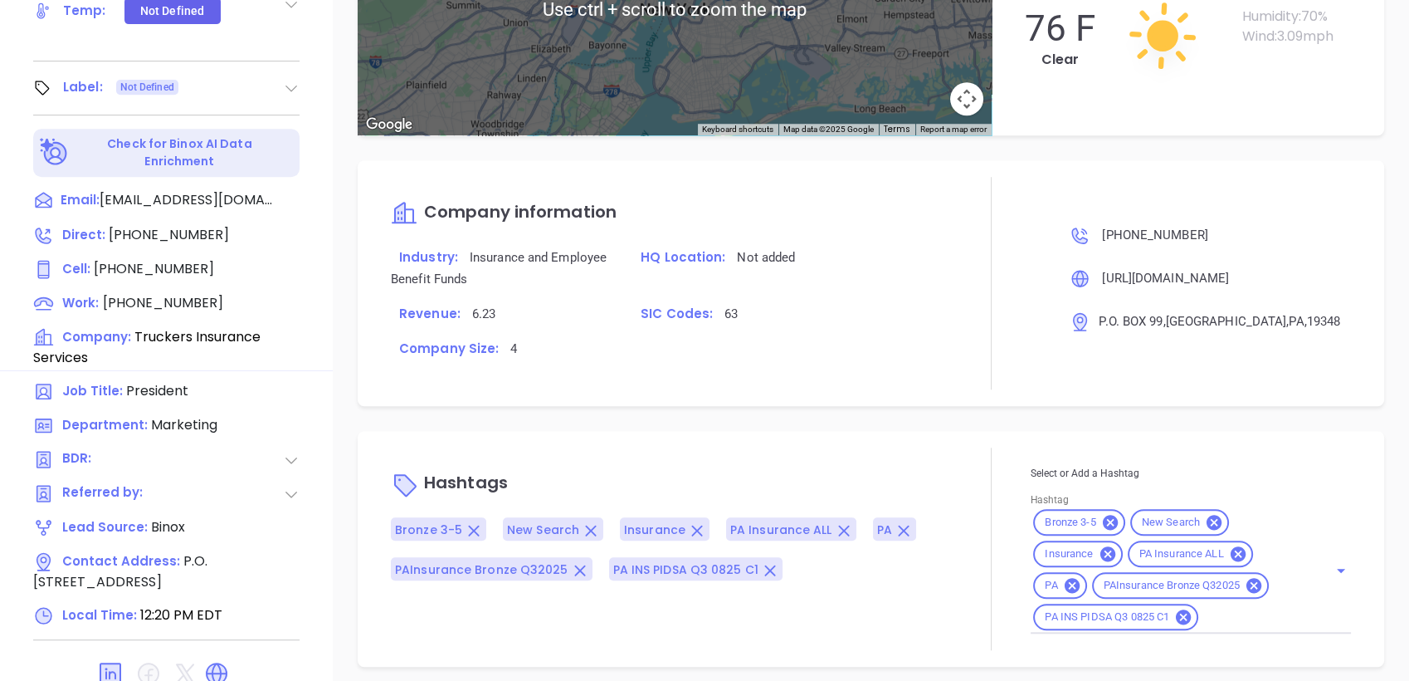
scroll to position [871, 0]
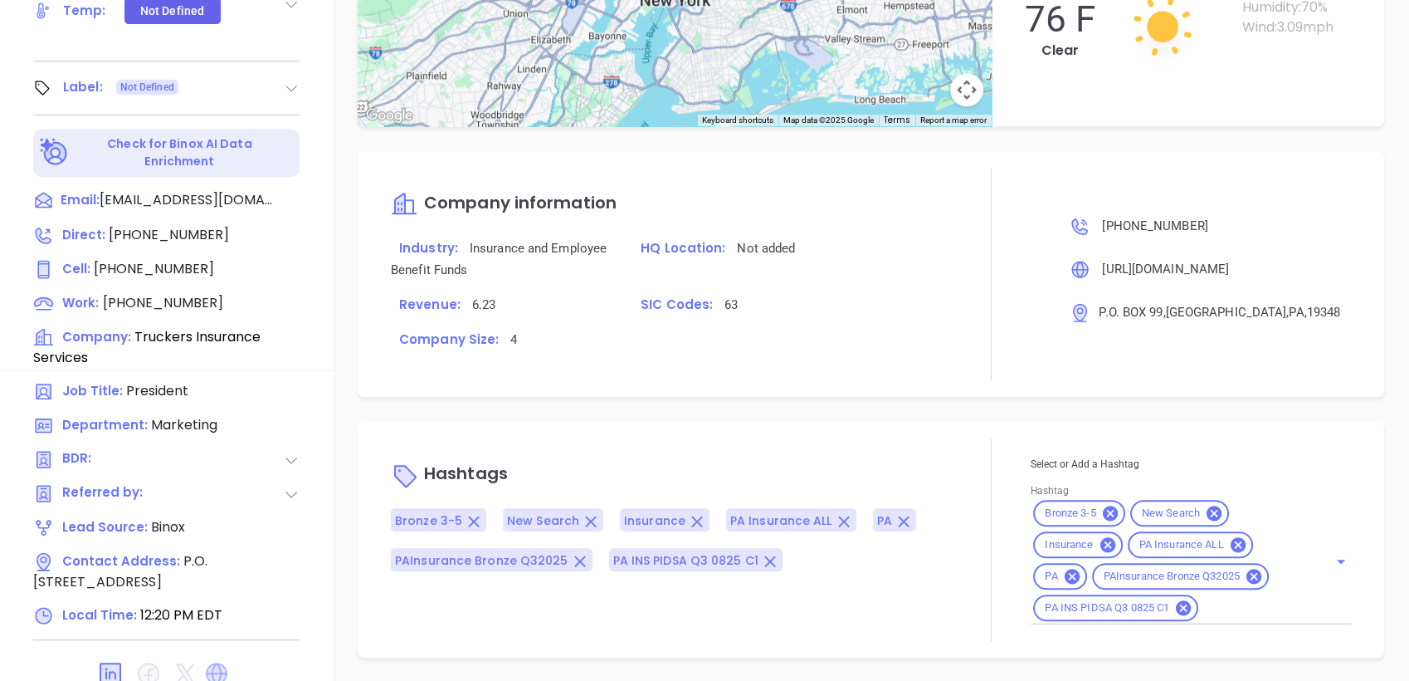
click at [213, 662] on icon at bounding box center [217, 673] width 22 height 22
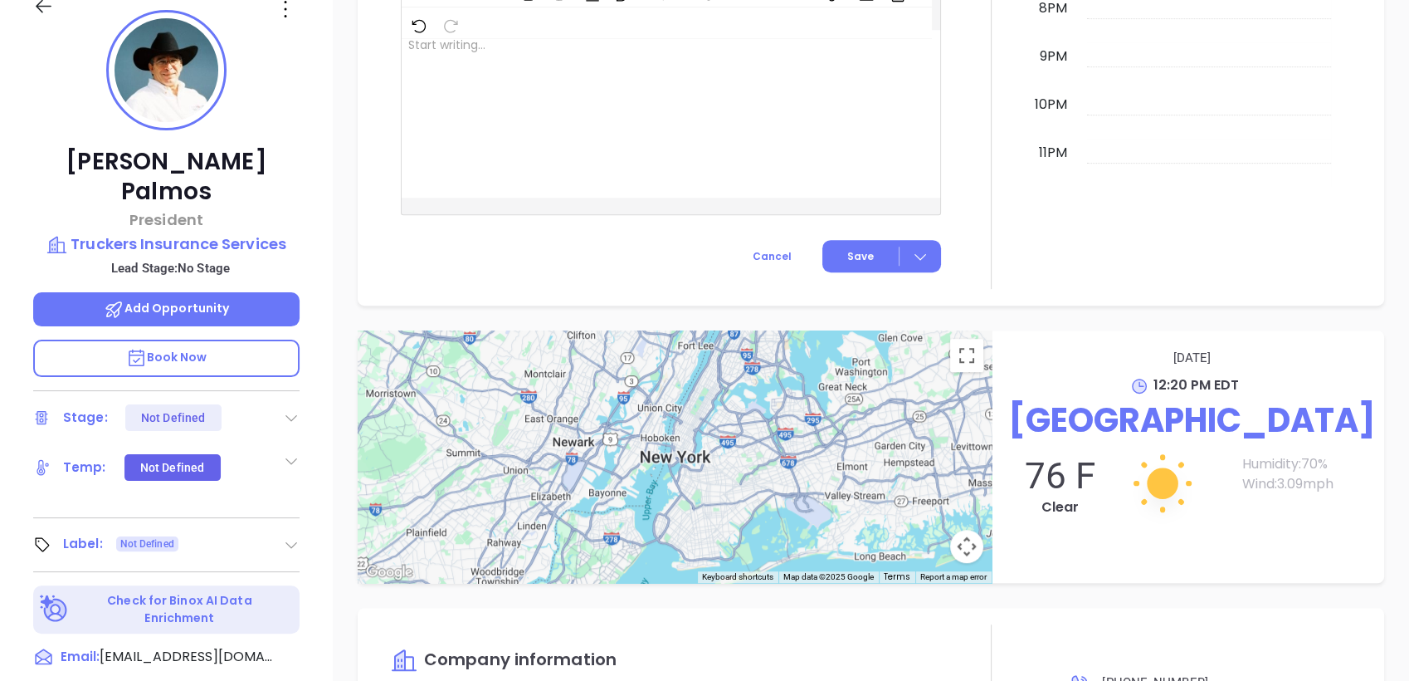
scroll to position [246, 0]
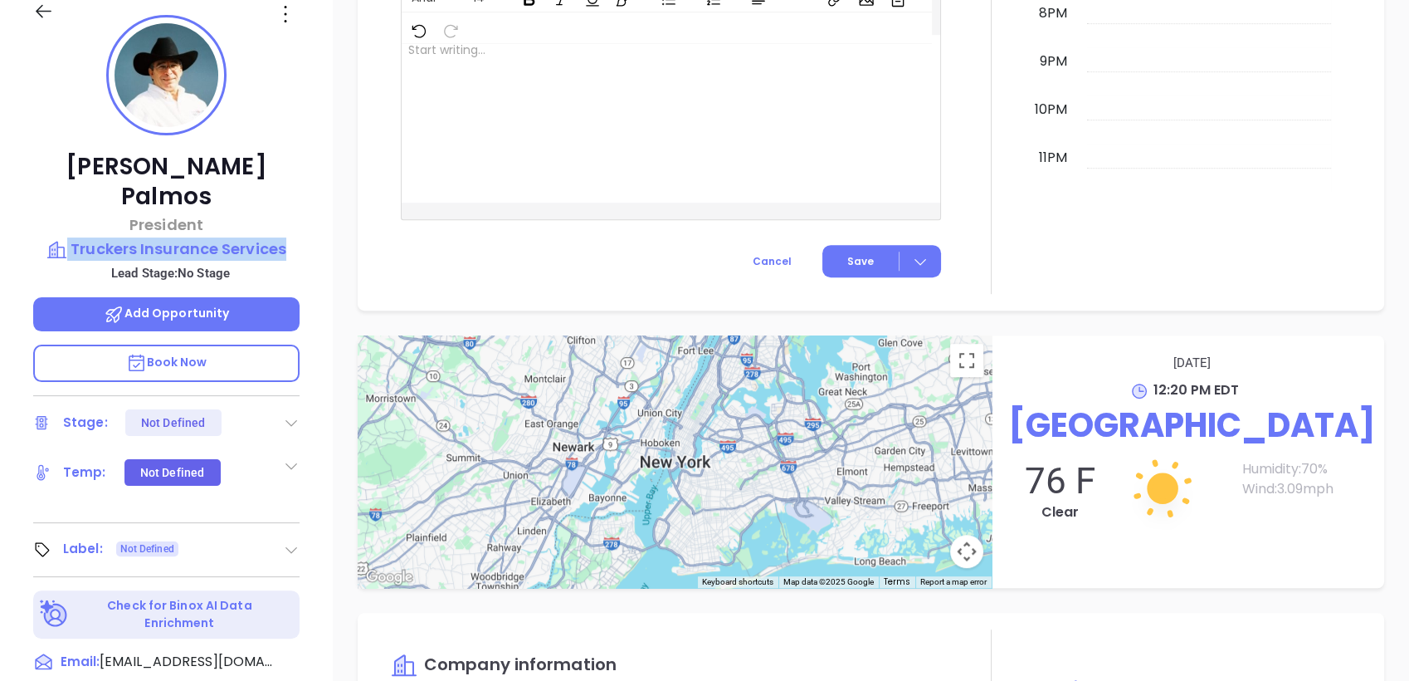
drag, startPoint x: 307, startPoint y: 191, endPoint x: 300, endPoint y: 217, distance: 26.8
click at [300, 217] on div "[PERSON_NAME] President Truckers Insurance Services Lead Stage: No Stage Add Op…" at bounding box center [166, 406] width 333 height 851
copy div "Truckers Insurance Services"
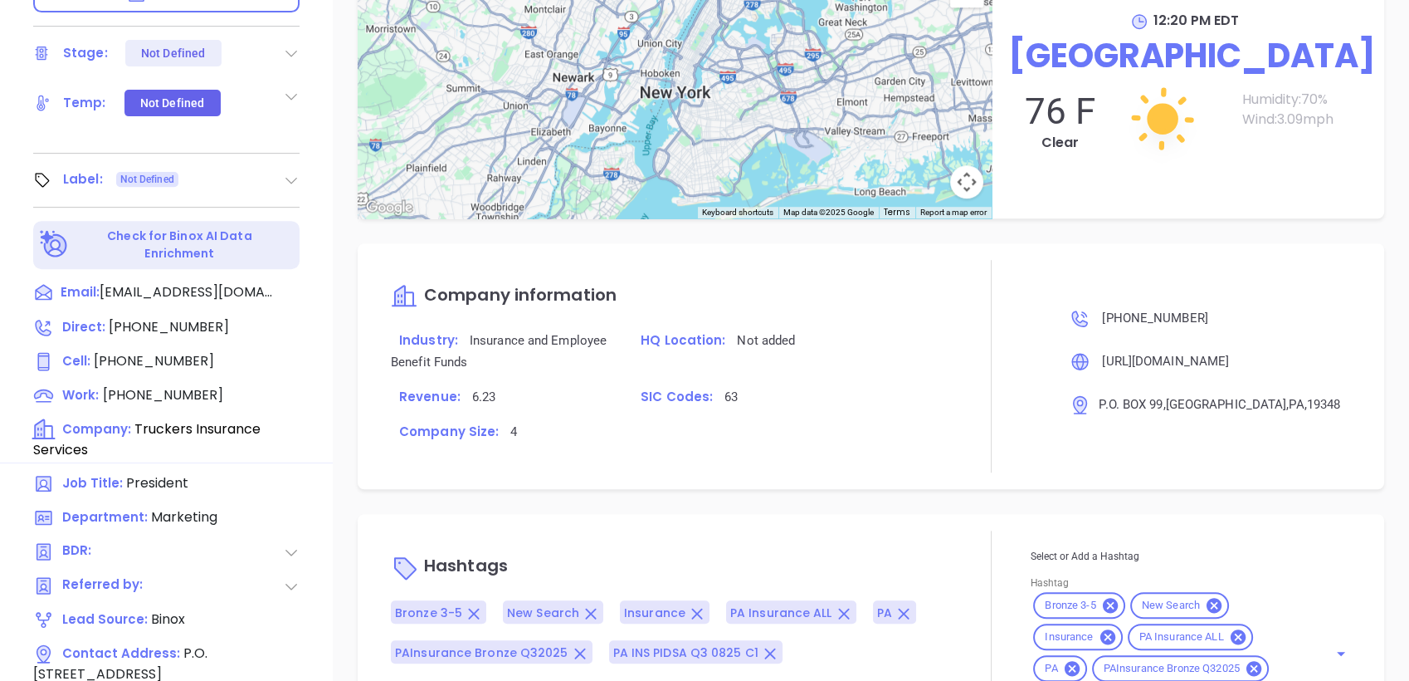
scroll to position [707, 0]
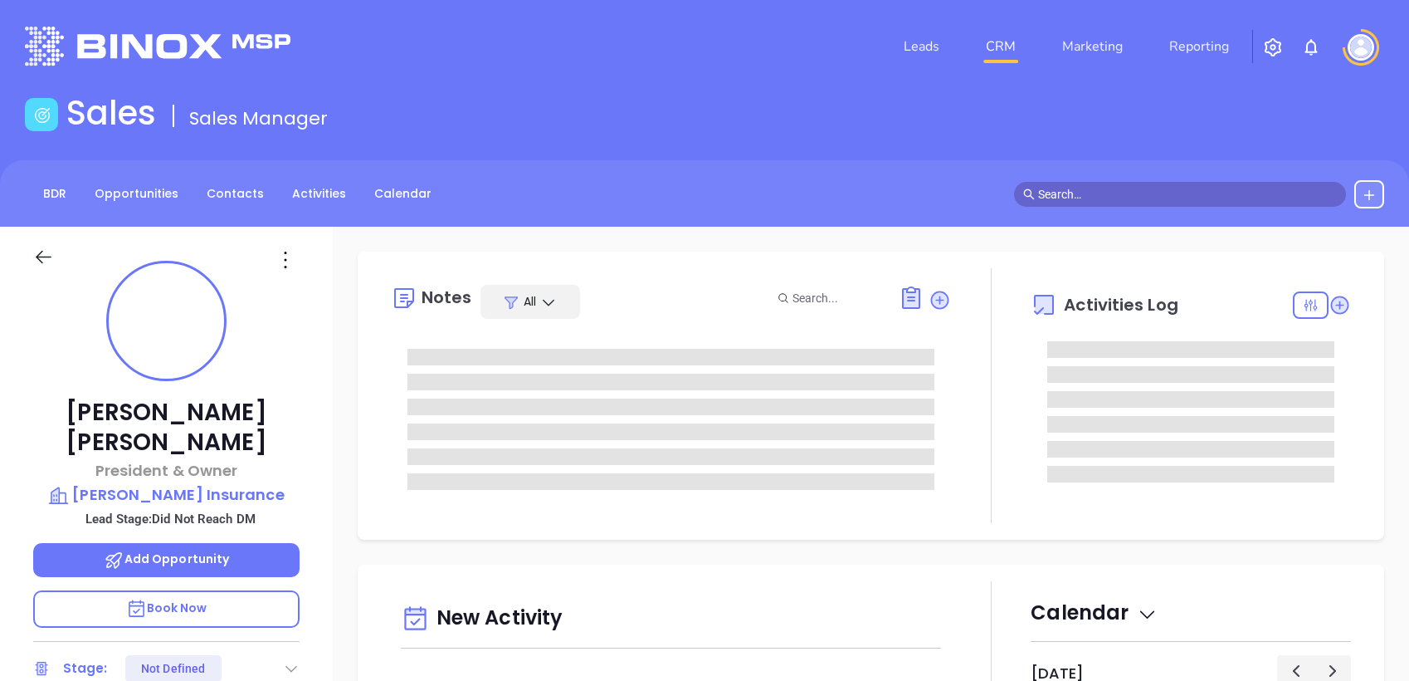
type input "[DATE]"
type input "[PERSON_NAME]"
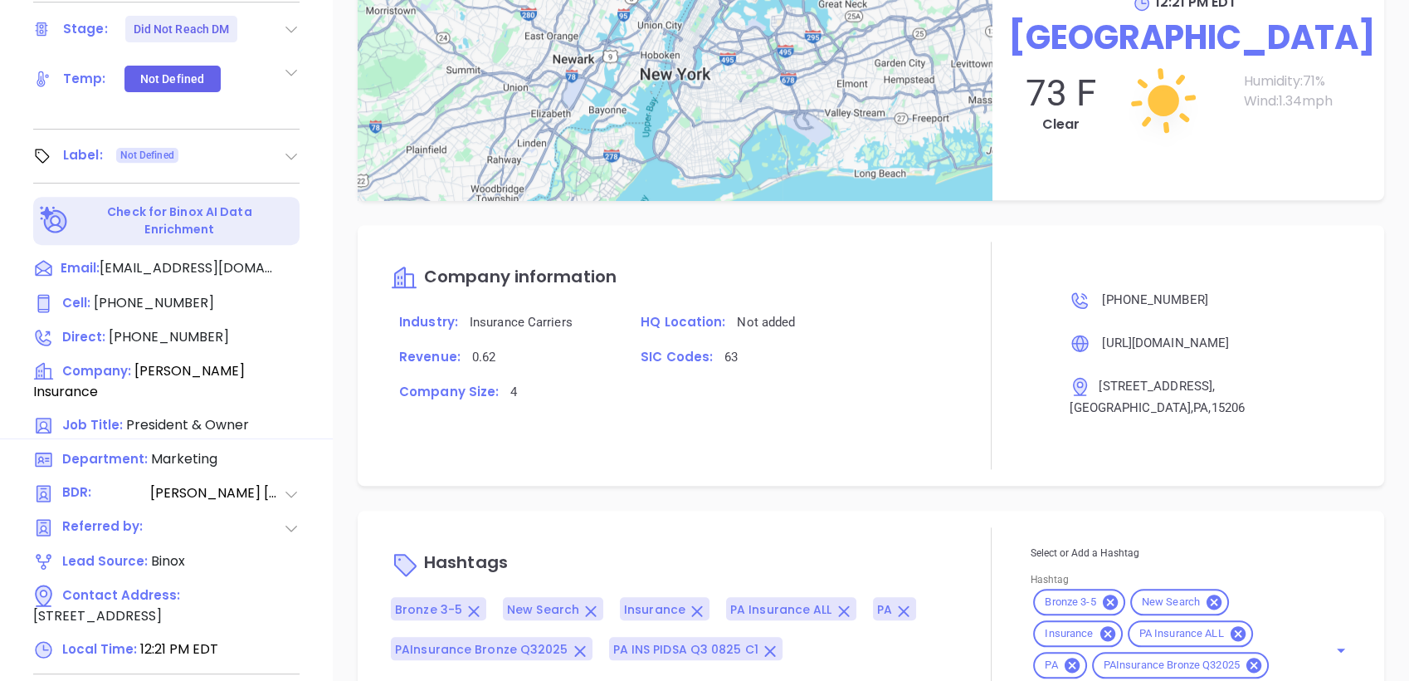
scroll to position [707, 0]
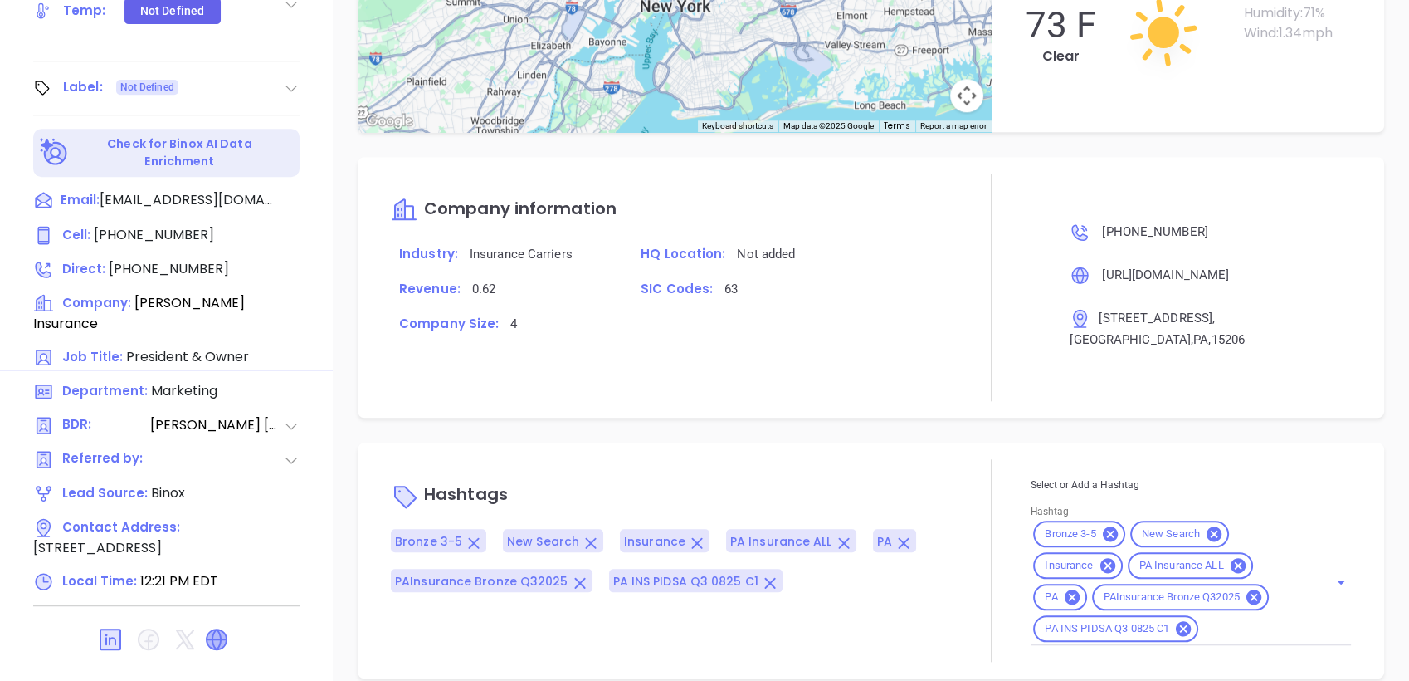
click at [216, 629] on icon at bounding box center [217, 639] width 20 height 20
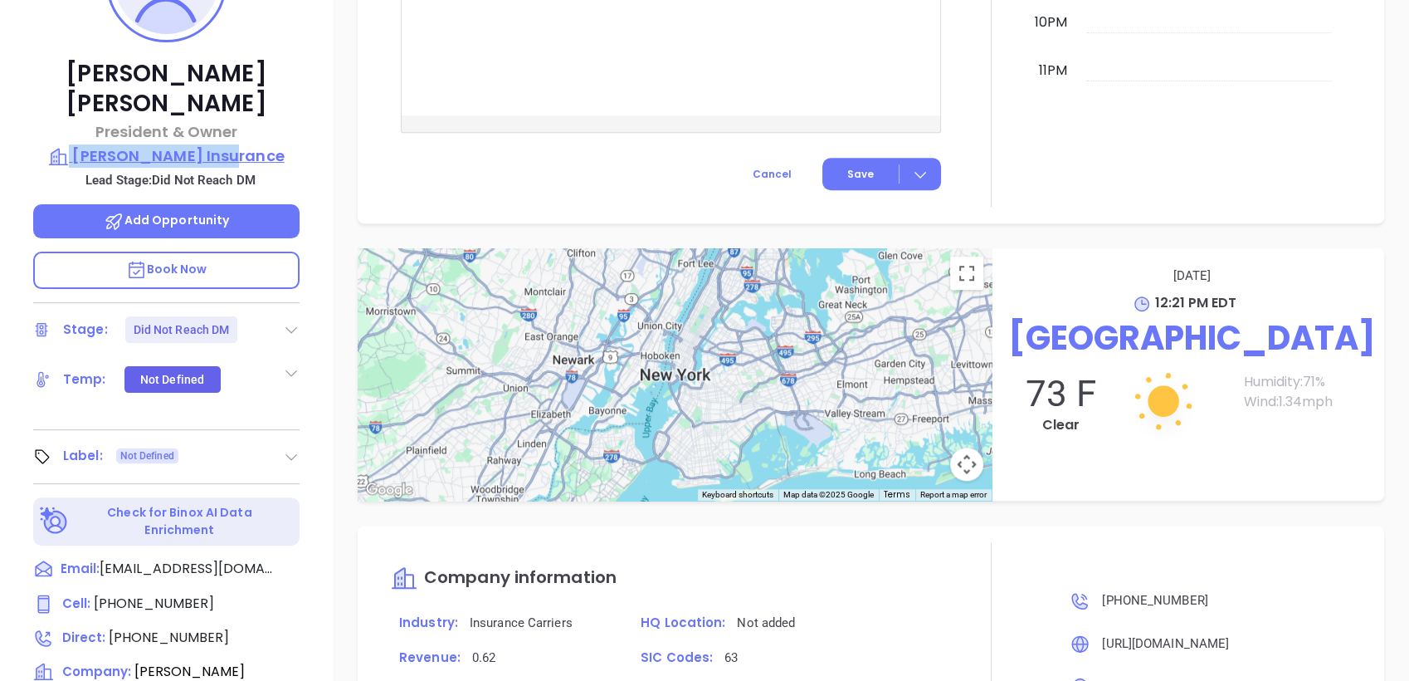
drag, startPoint x: 285, startPoint y: 111, endPoint x: 268, endPoint y: 128, distance: 23.5
click at [268, 128] on div "Ann Truschel President & Owner Truschel Insurance Lead Stage: Did Not Reach DM …" at bounding box center [166, 313] width 333 height 851
copy div "Truschel Insurance"
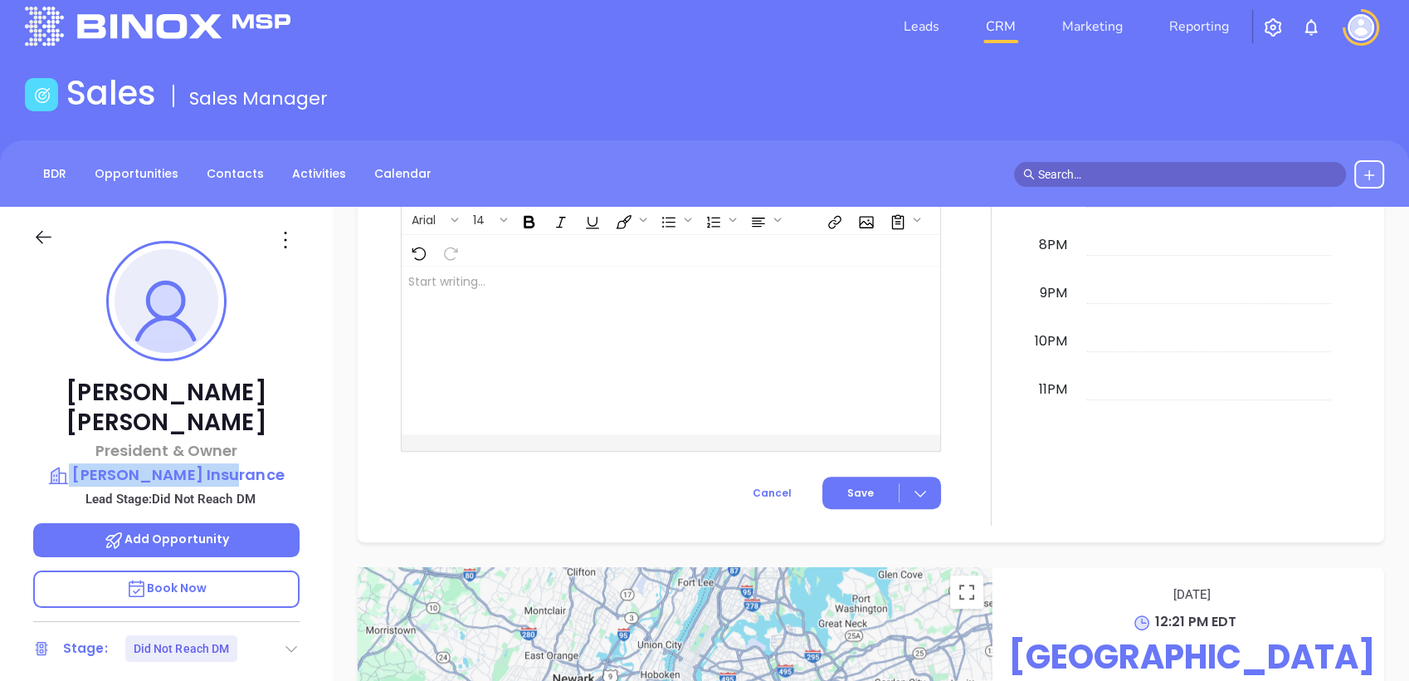
scroll to position [0, 0]
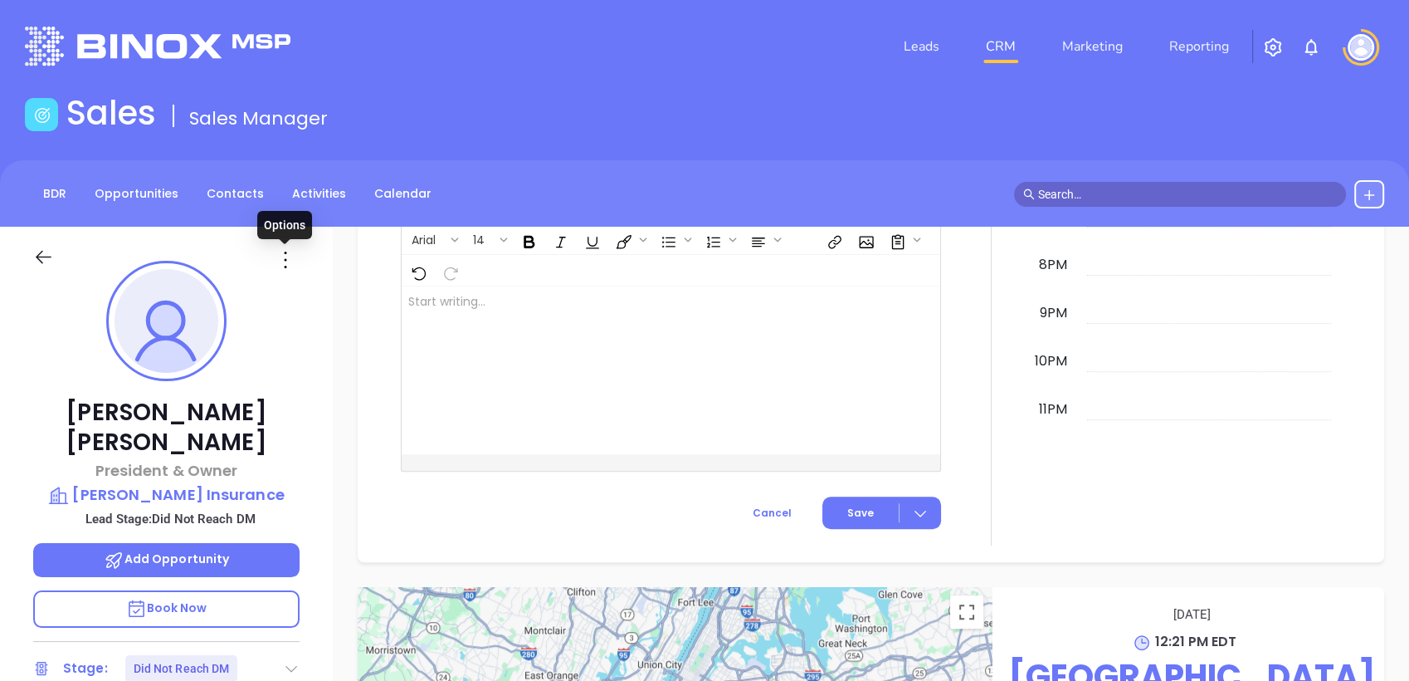
drag, startPoint x: 286, startPoint y: 256, endPoint x: 281, endPoint y: 270, distance: 14.5
click at [286, 256] on icon at bounding box center [285, 260] width 27 height 27
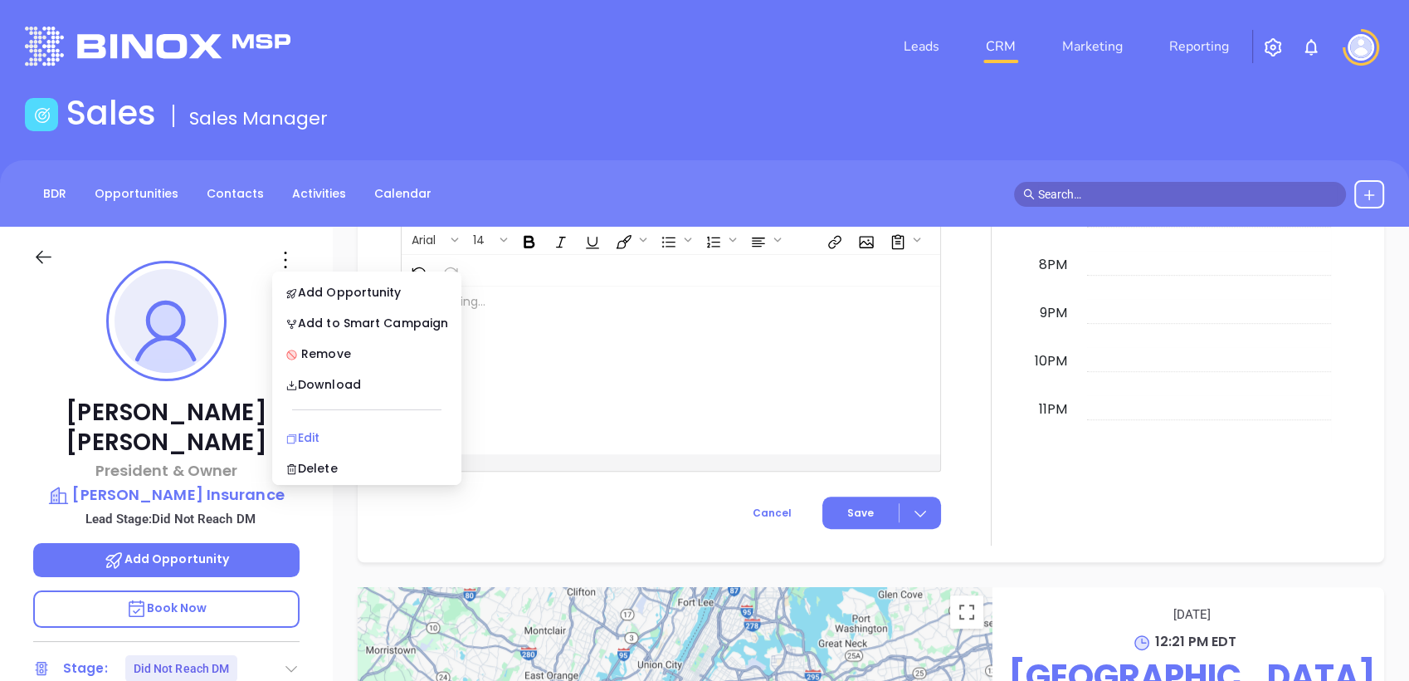
click at [323, 436] on div "Edit" at bounding box center [367, 437] width 163 height 18
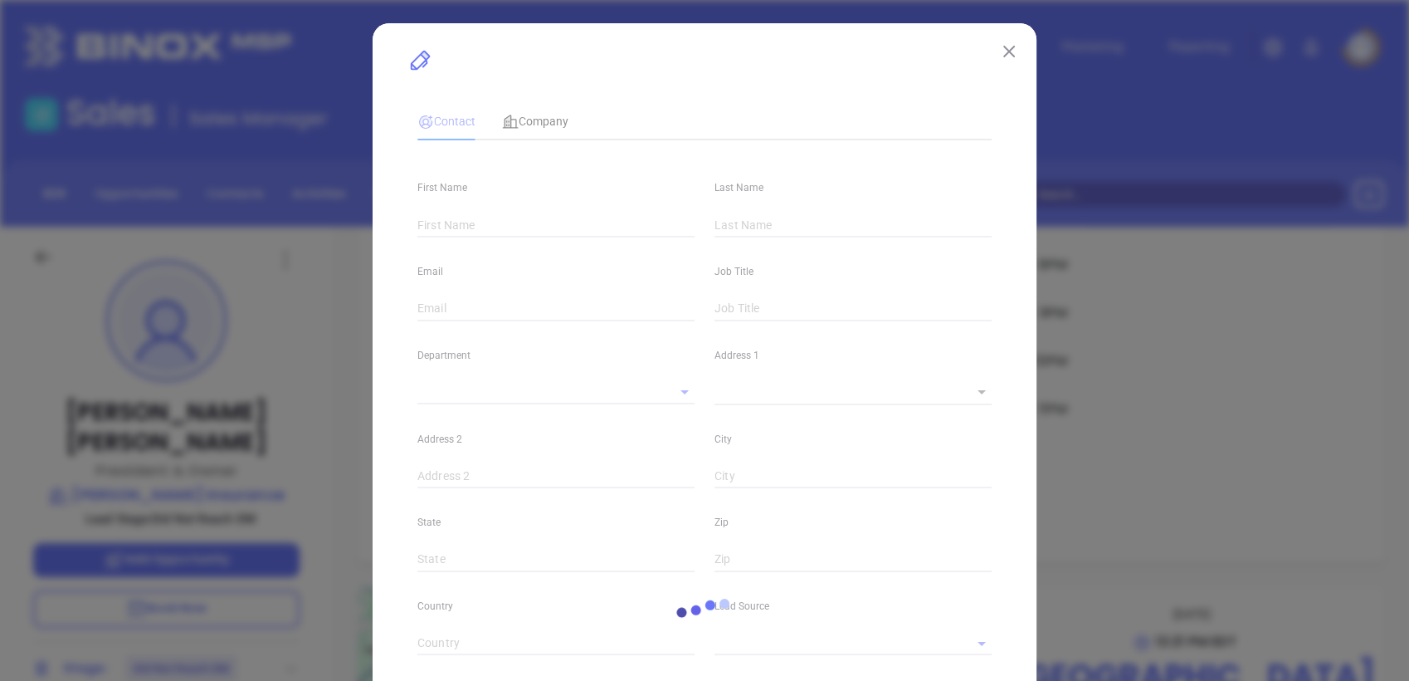
type input "Ann"
type input "Truschel"
type input "atruschel@truschelinsurance.com"
type input "President & Owner"
type textarea "6101 Penn Avenue"
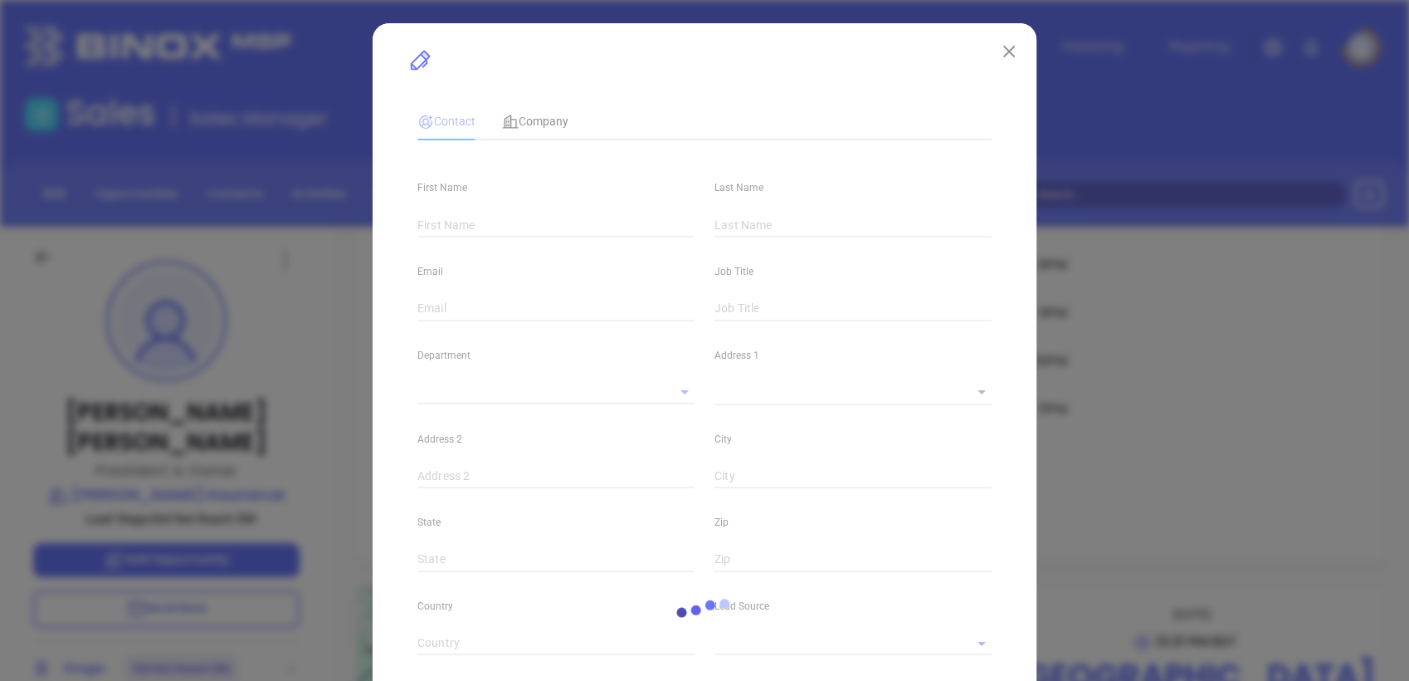
type input "1"
type input "Pittsburgh"
type input "PA"
type input "15206"
type input "US"
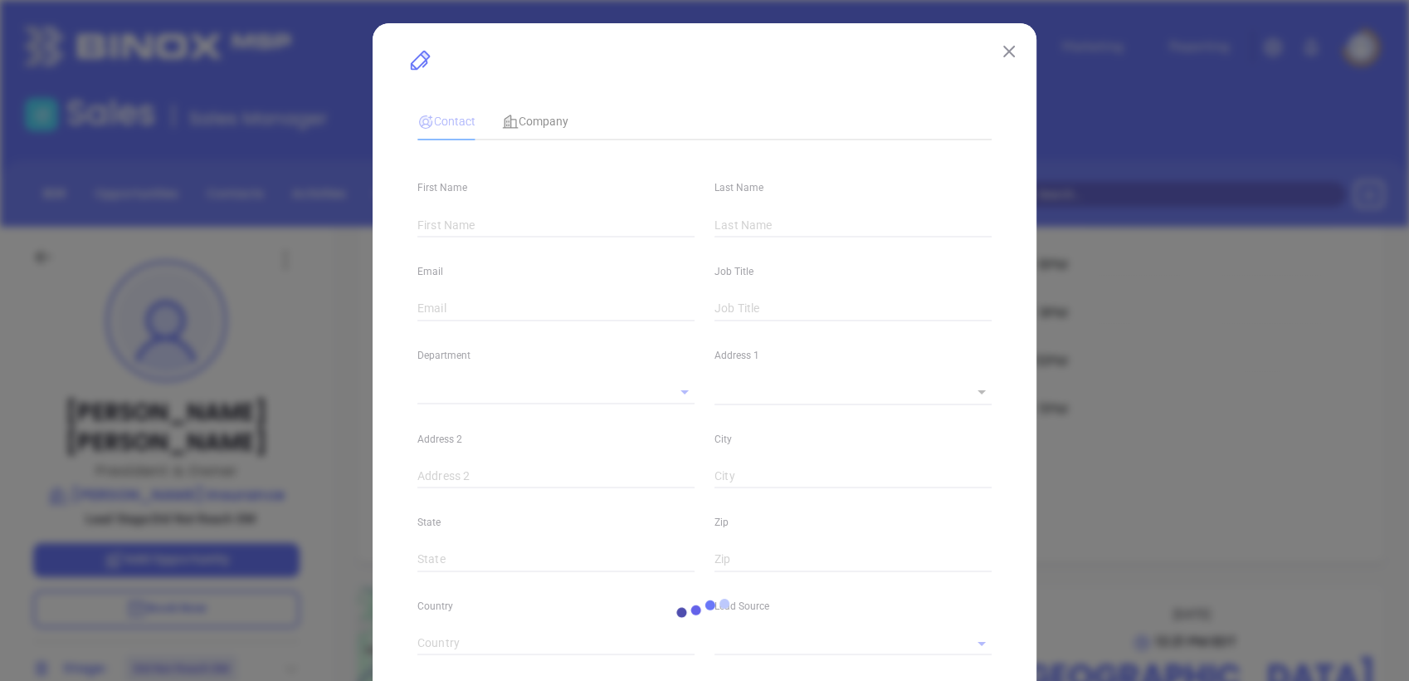
type input "www.linkedin.com/in/anntruschel/"
type input "Marketing"
type input "Binox"
type input "[PERSON_NAME]"
type input "Did Not Reach DM"
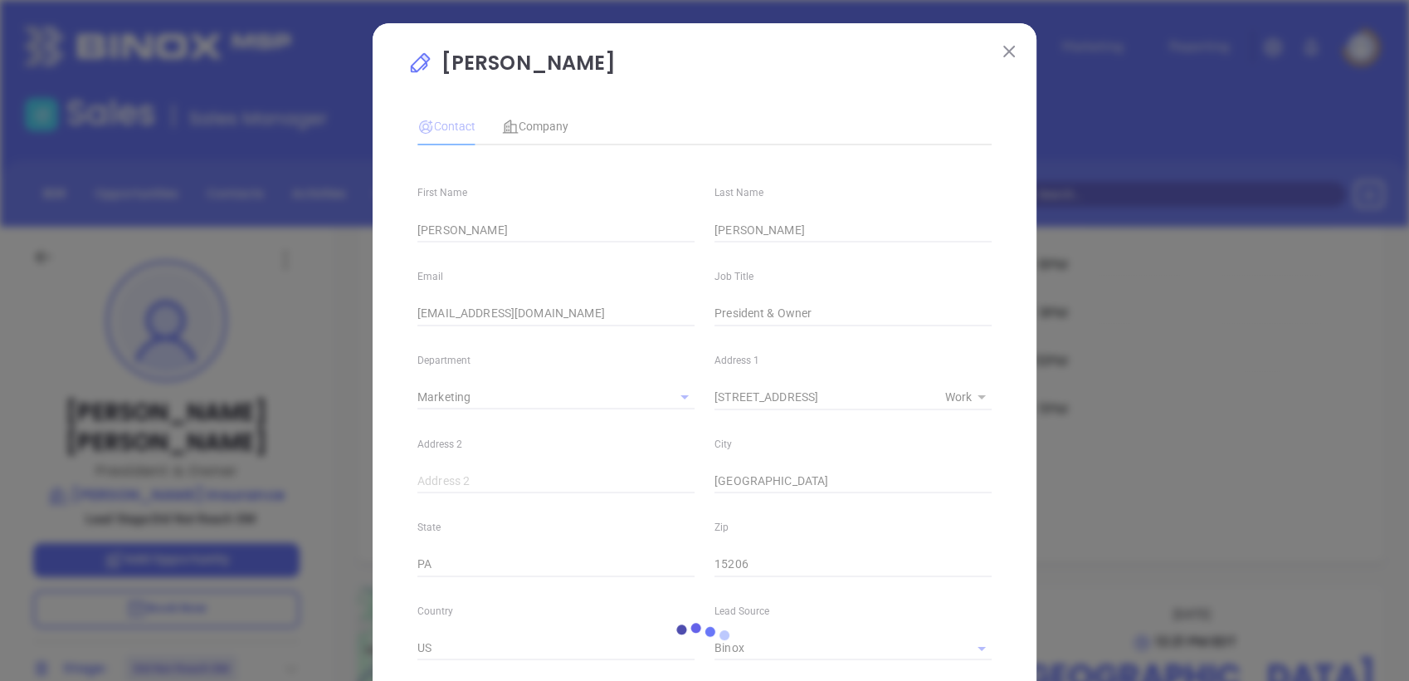
type input "1"
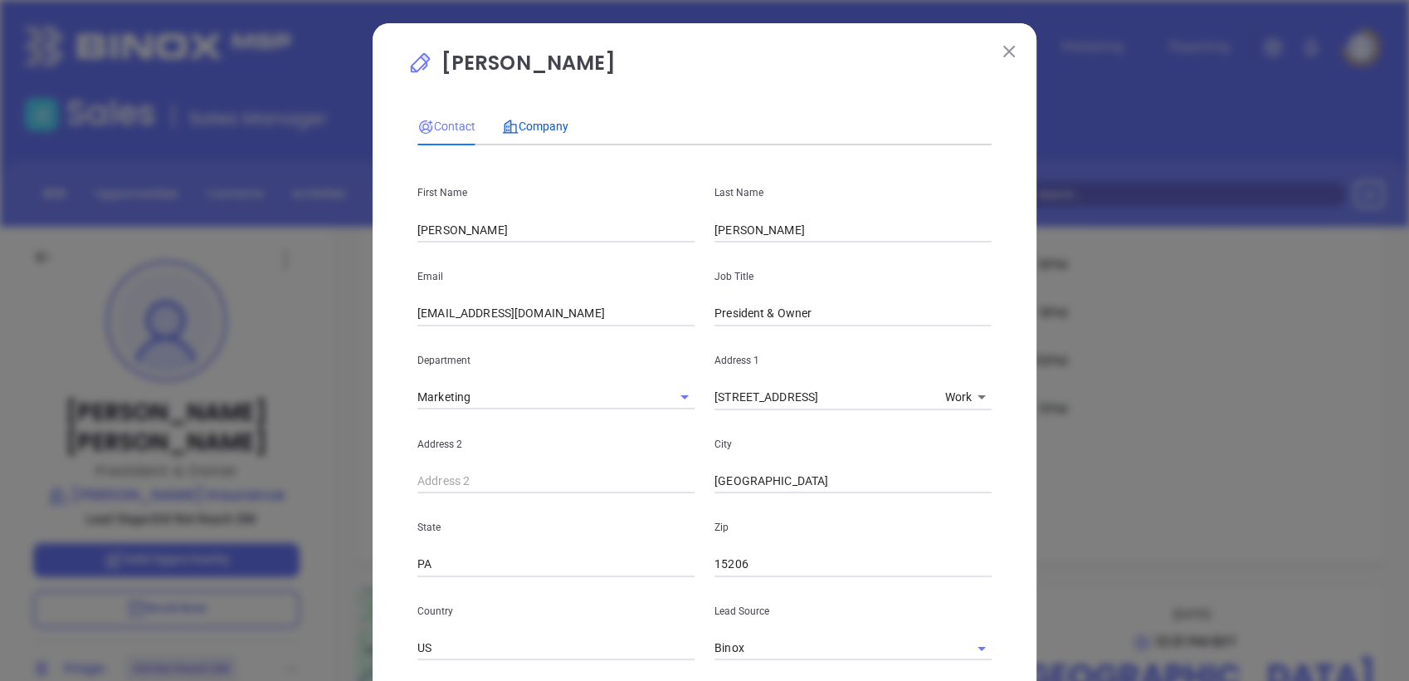
click at [538, 126] on span "Company" at bounding box center [535, 126] width 66 height 13
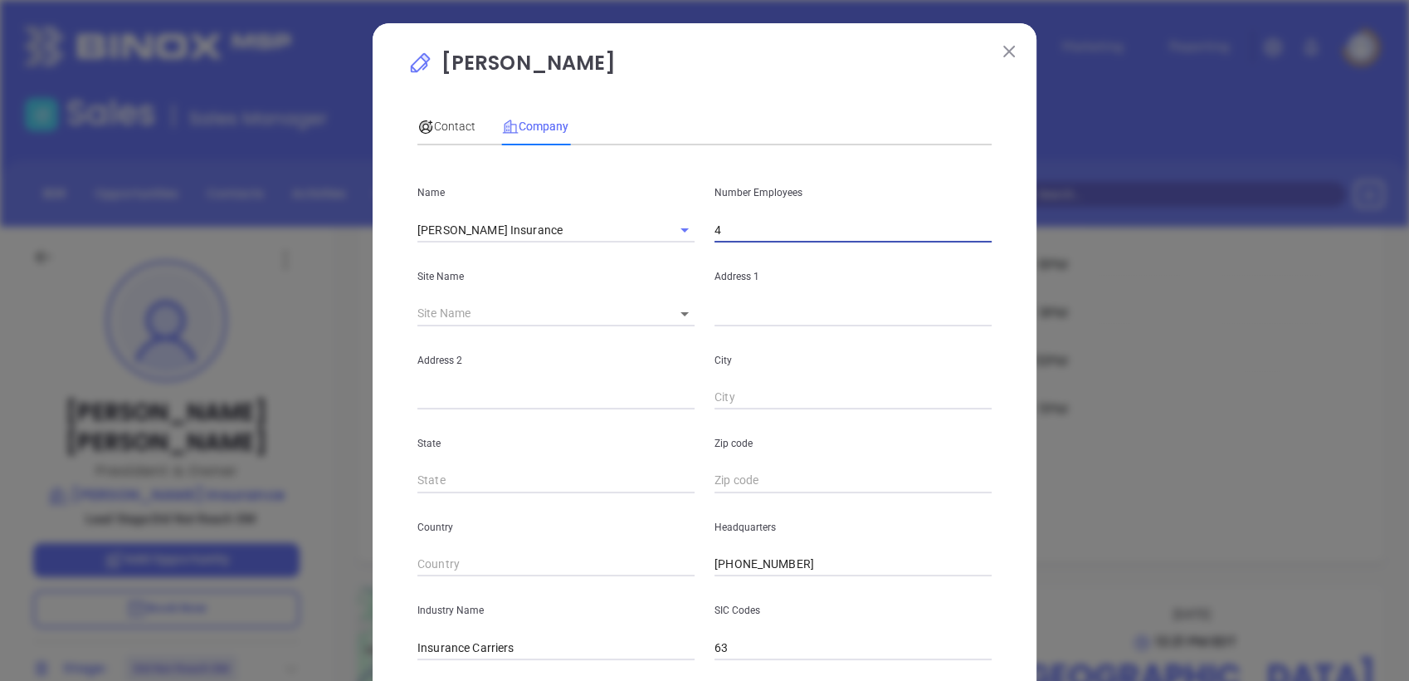
click at [737, 231] on input "4" at bounding box center [853, 229] width 277 height 25
click at [736, 229] on input "4" at bounding box center [853, 229] width 277 height 25
type input "3"
click at [437, 126] on span "Contact" at bounding box center [446, 126] width 58 height 13
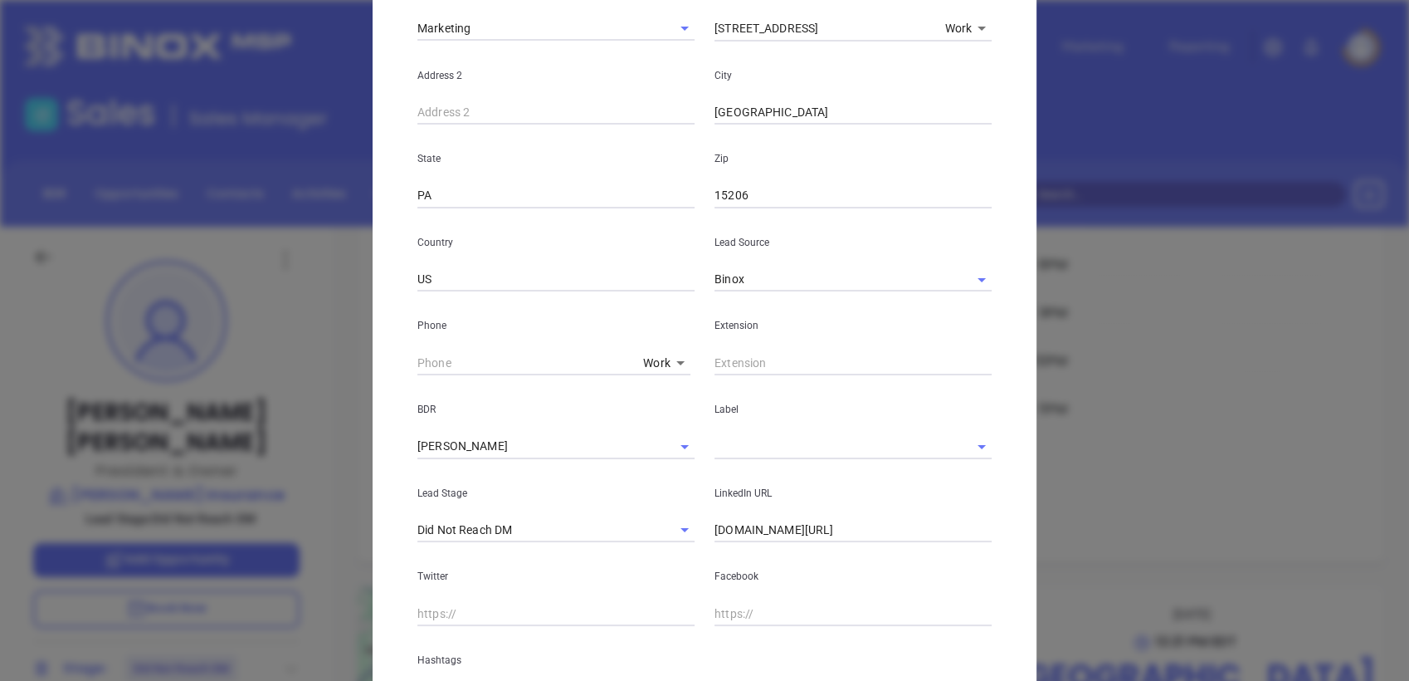
scroll to position [561, 0]
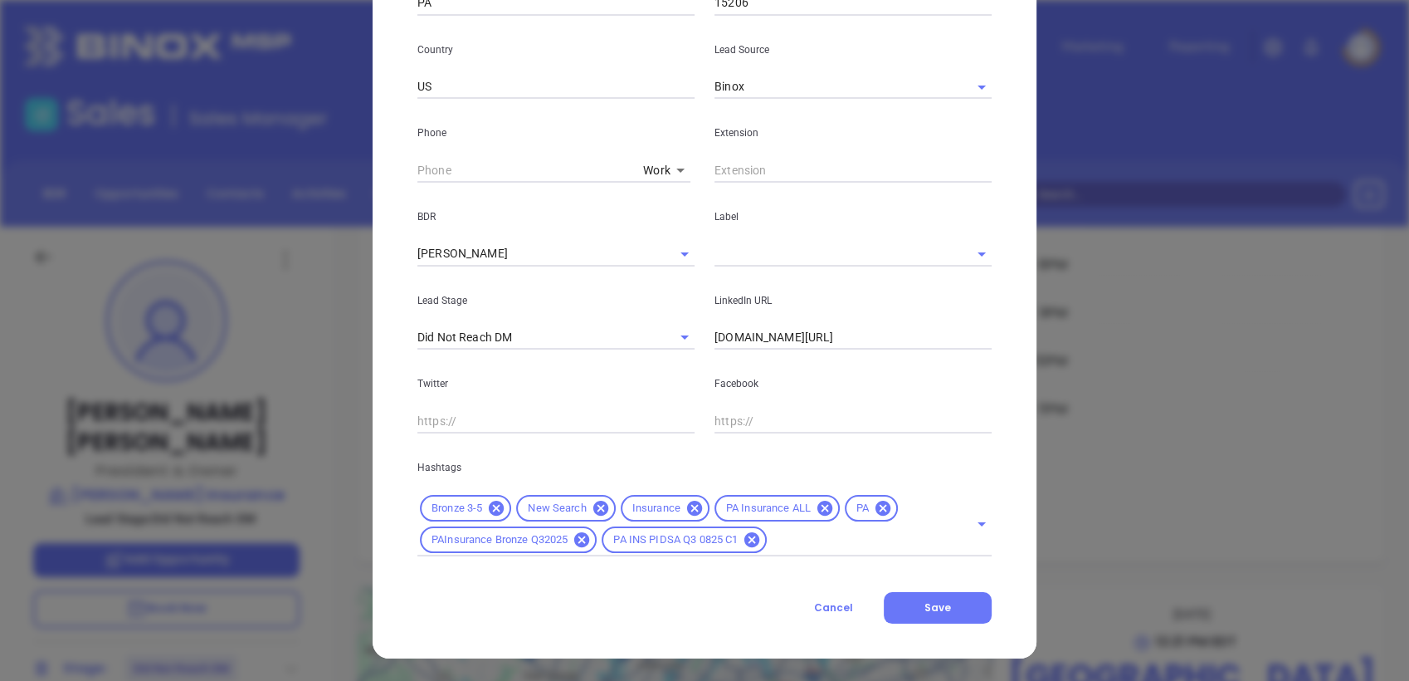
click at [772, 260] on input "text" at bounding box center [830, 254] width 231 height 24
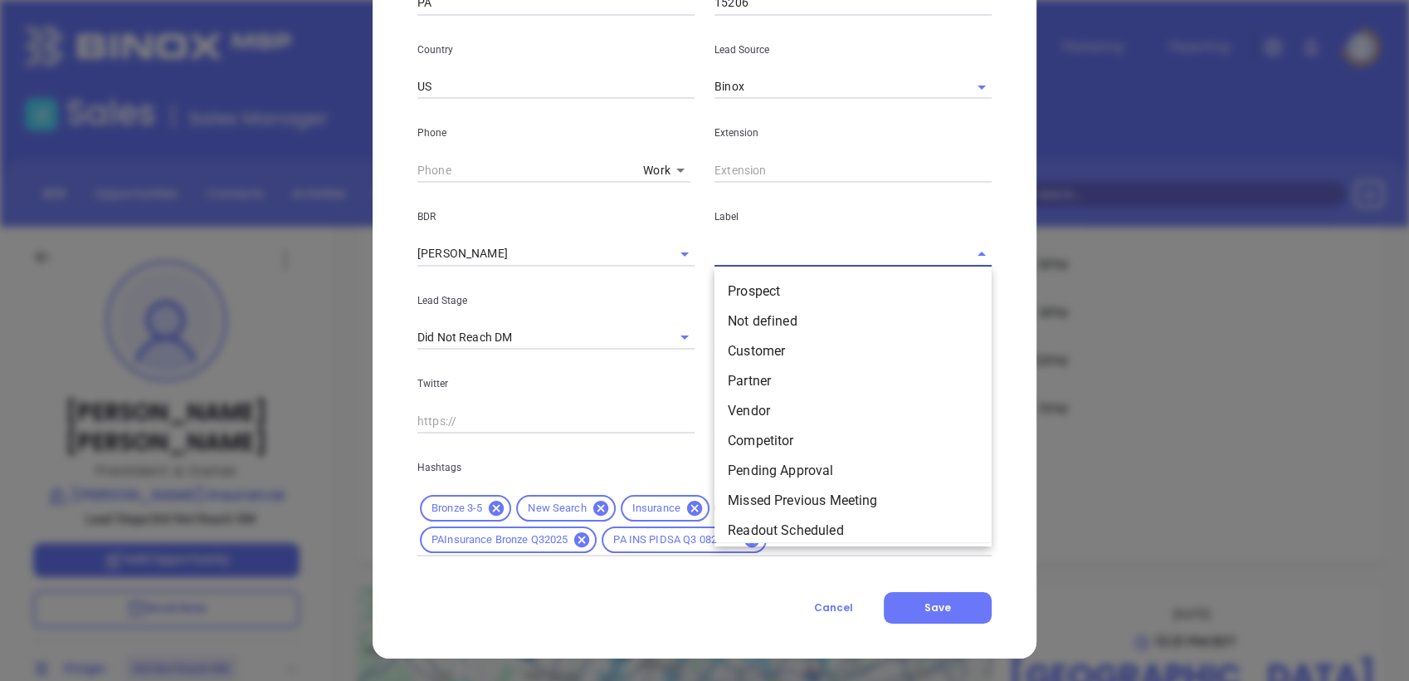
click at [755, 289] on li "Prospect" at bounding box center [853, 291] width 277 height 30
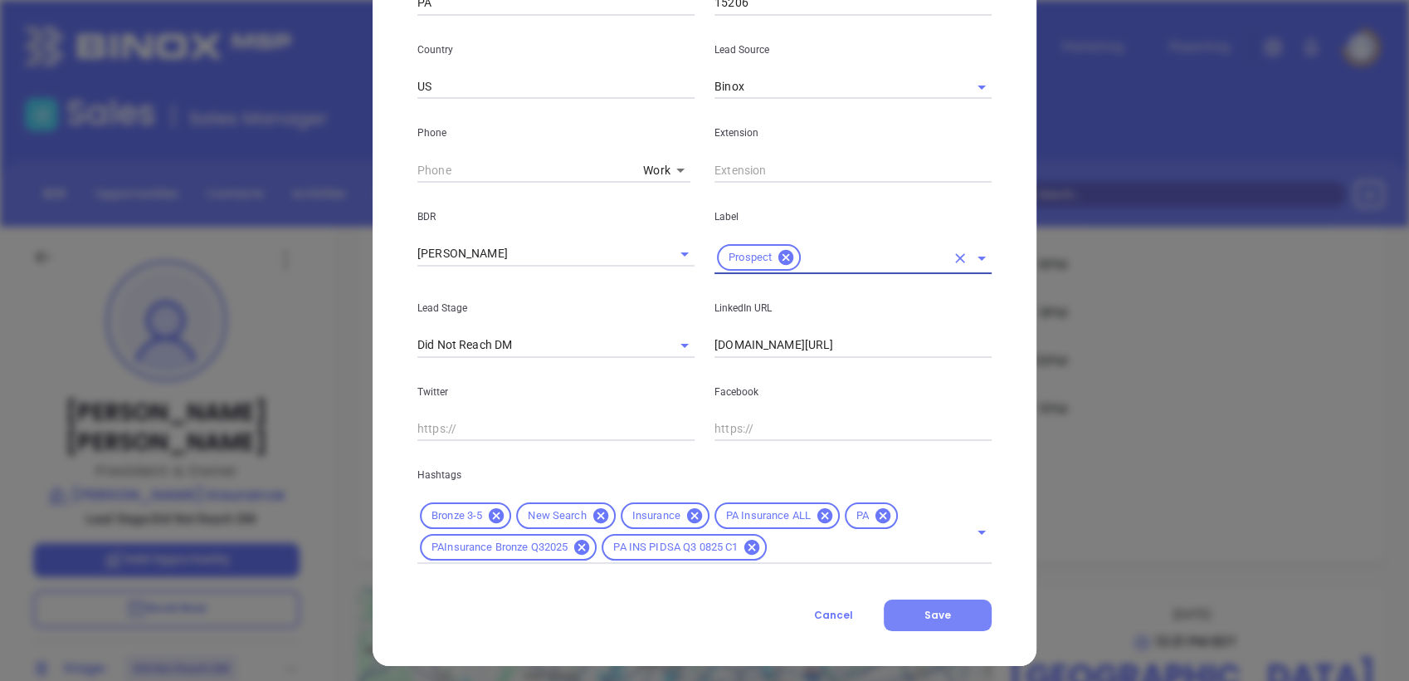
click at [936, 614] on span "Save" at bounding box center [938, 615] width 27 height 14
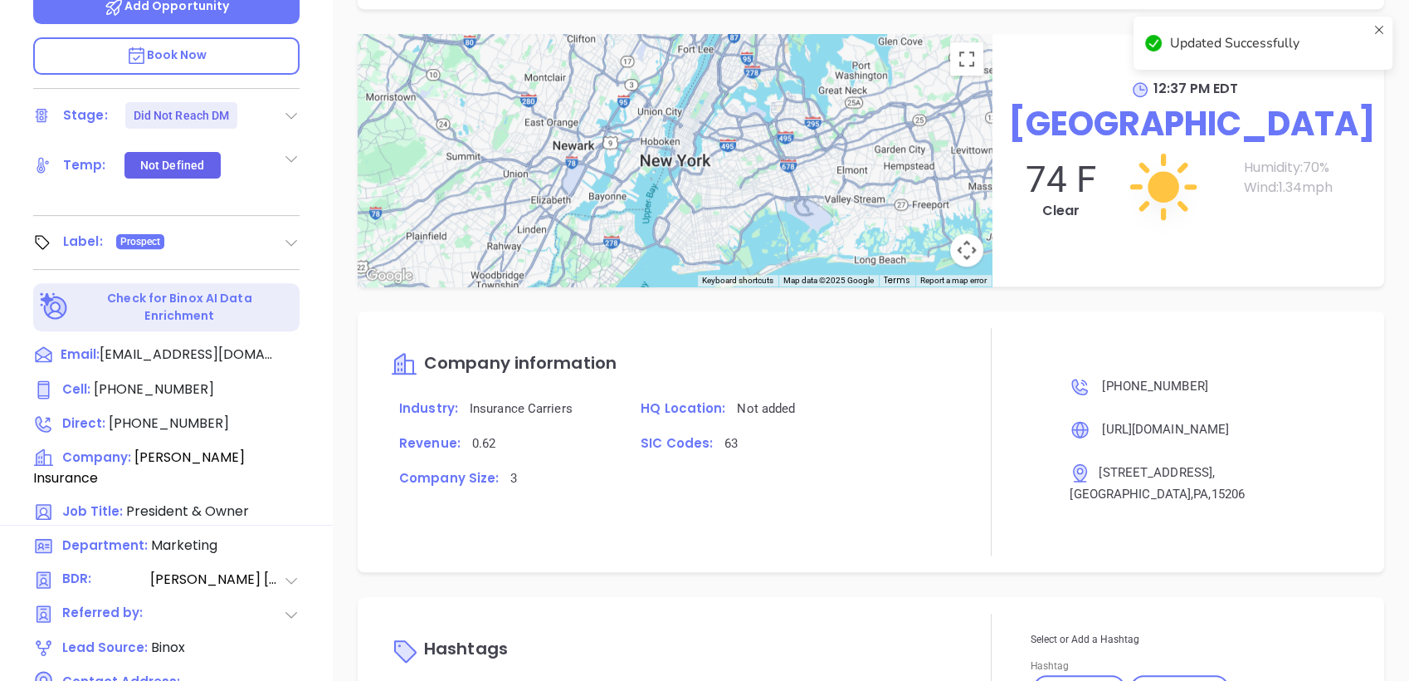
scroll to position [707, 0]
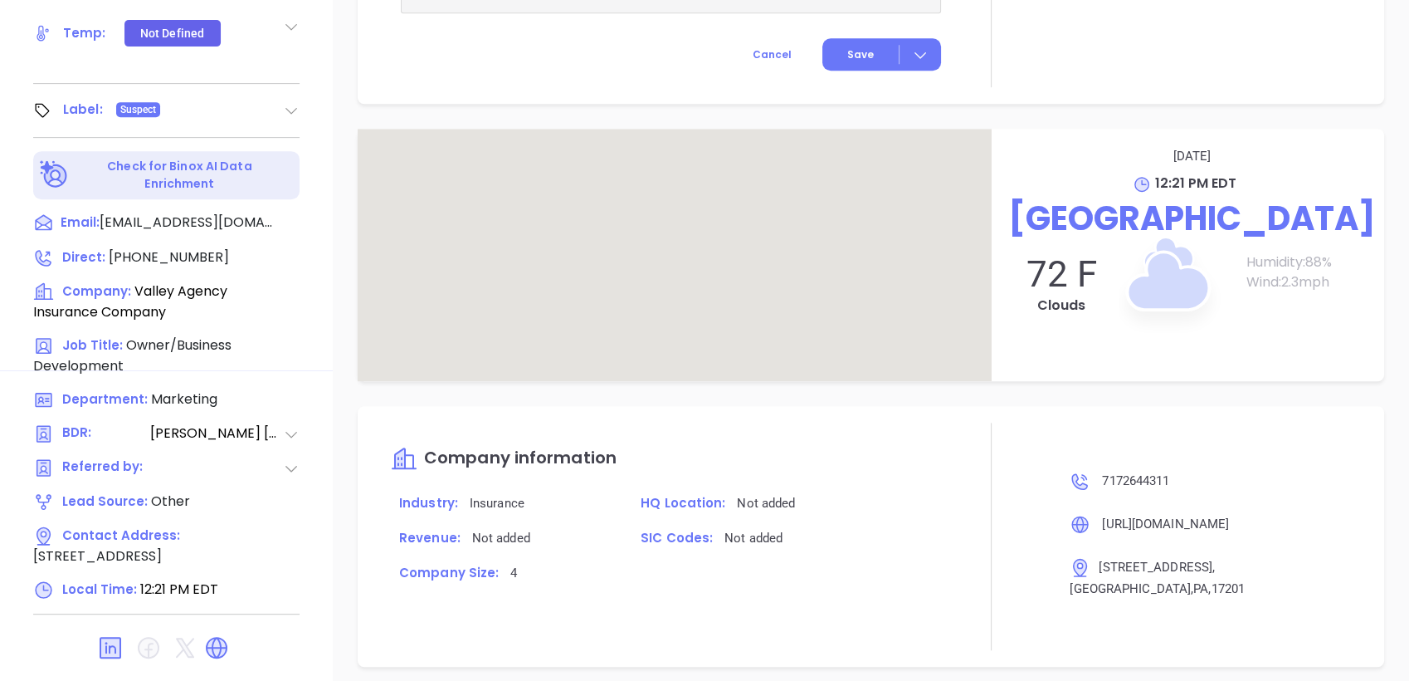
scroll to position [1014, 0]
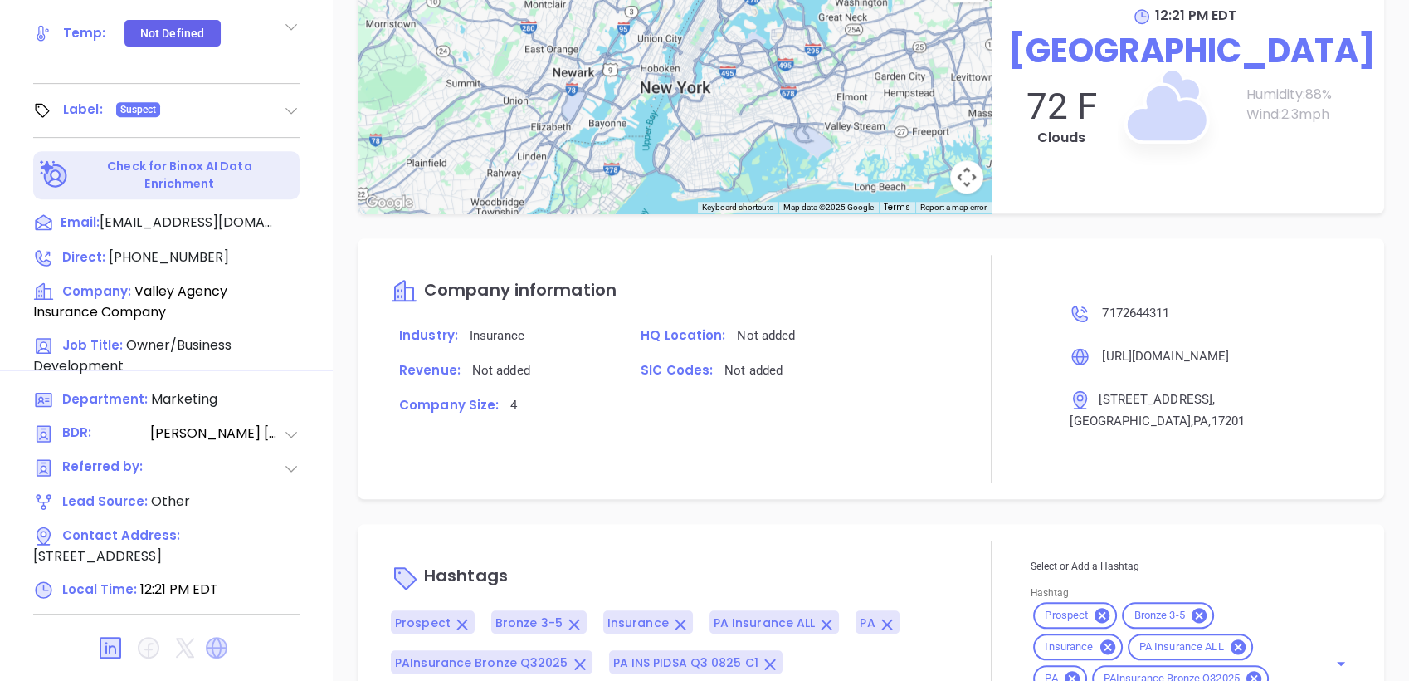
click at [216, 637] on icon at bounding box center [217, 648] width 22 height 22
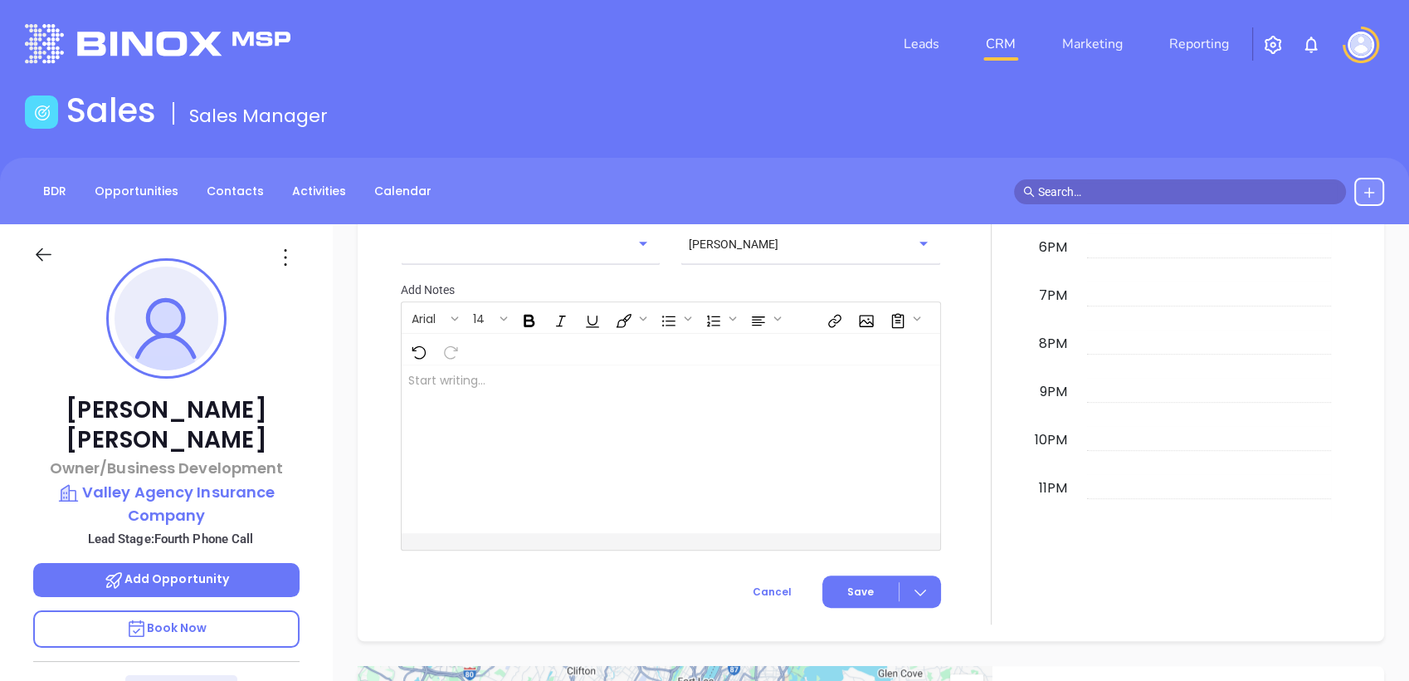
scroll to position [0, 0]
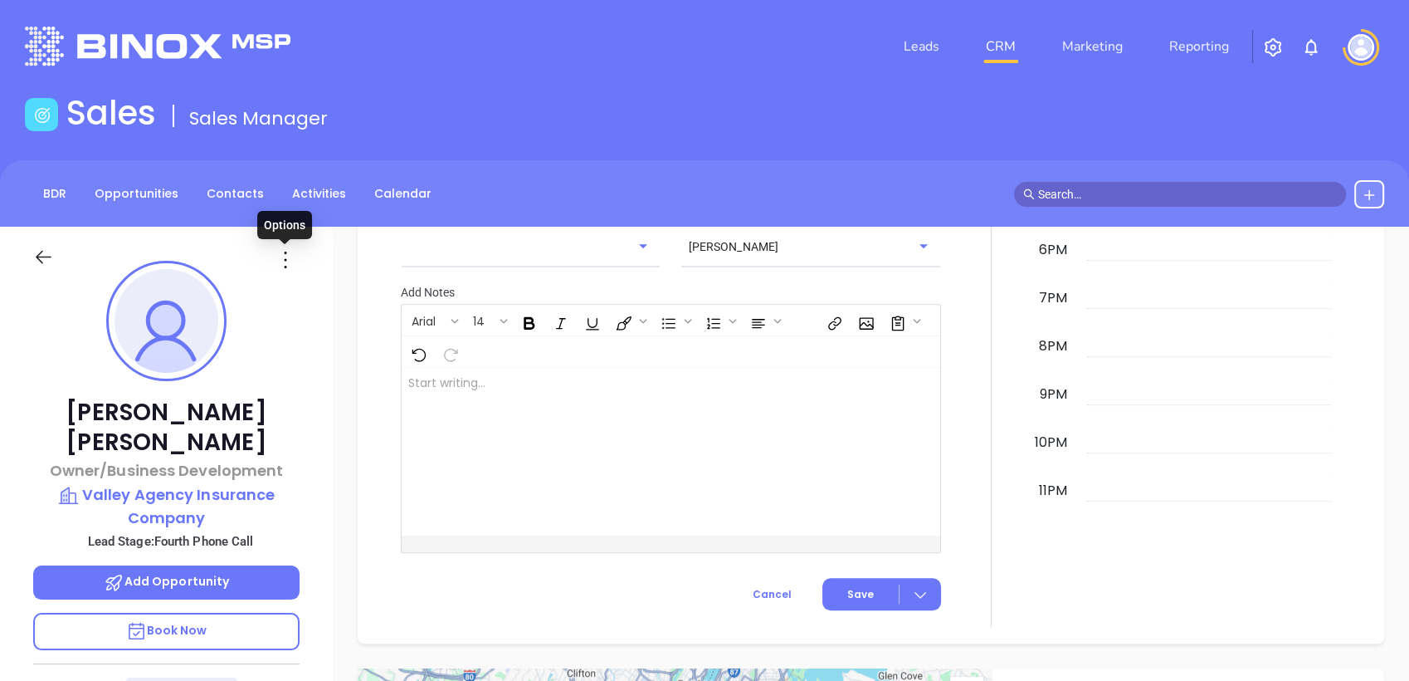
click at [286, 261] on icon at bounding box center [285, 260] width 27 height 27
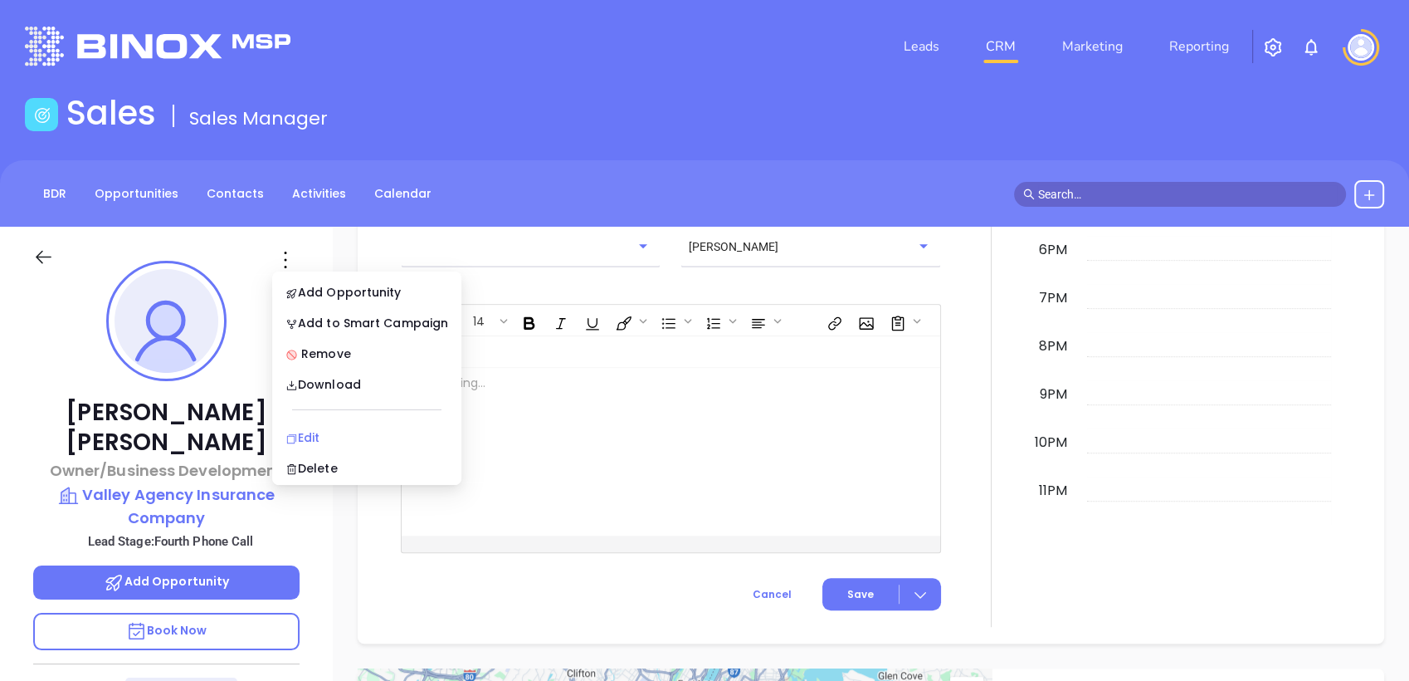
click at [321, 437] on div "Edit" at bounding box center [367, 437] width 163 height 18
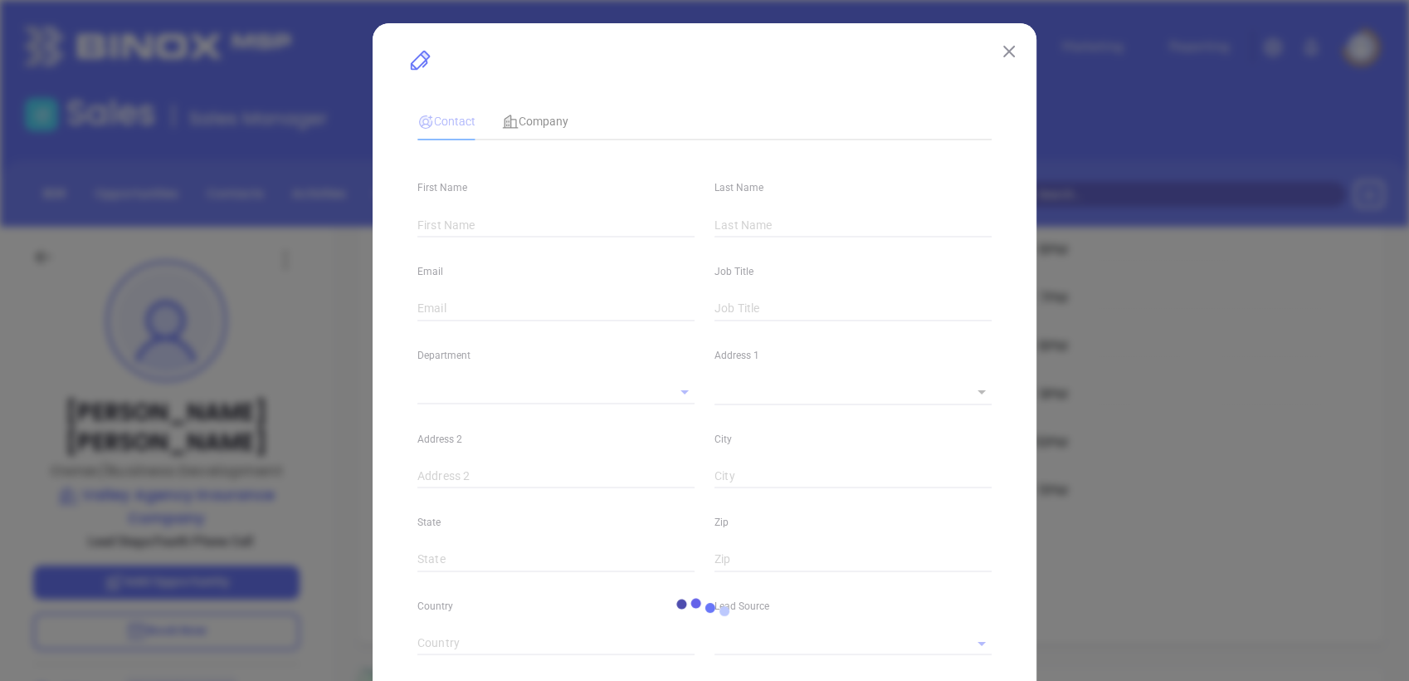
type input "[PERSON_NAME]"
type input "[EMAIL_ADDRESS][DOMAIN_NAME]"
type input "Owner/Business Development"
type input "1"
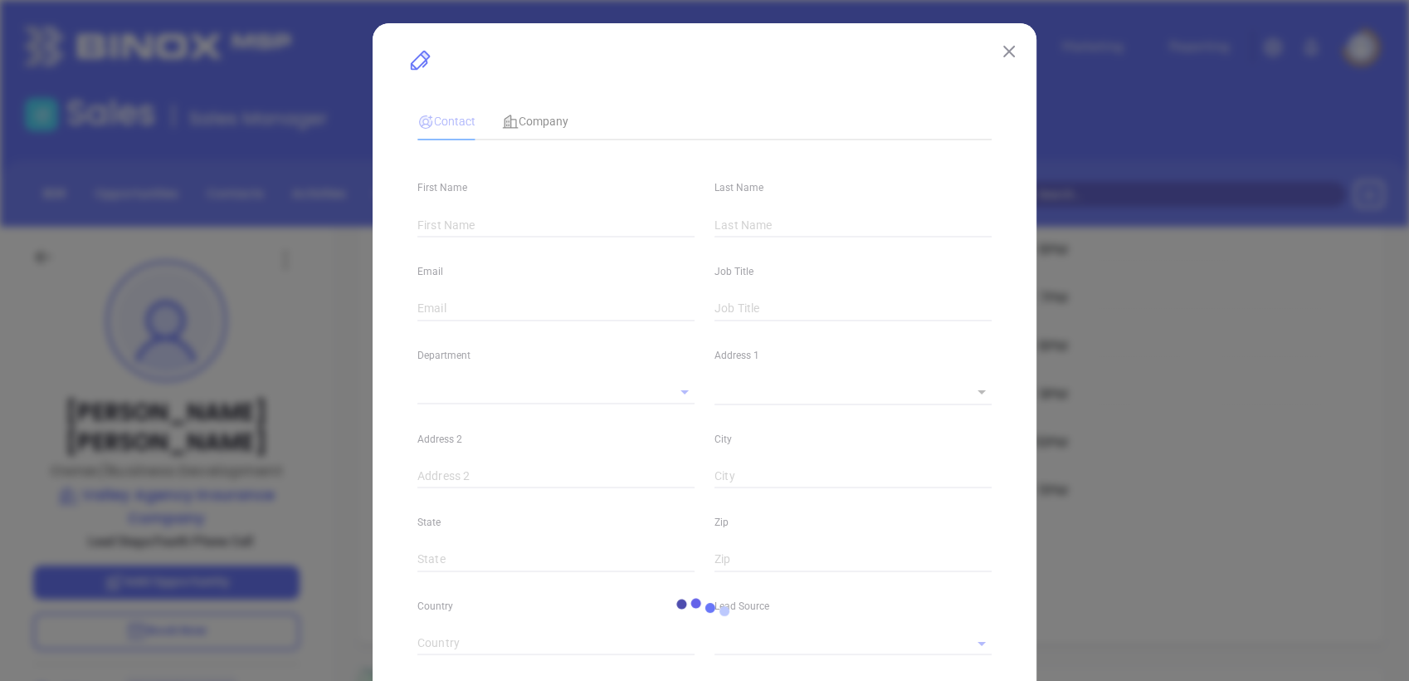
type input "[DOMAIN_NAME][URL][PERSON_NAME]"
type input "Marketing"
type input "Other"
type input "[PERSON_NAME]"
type input "Fourth Phone Call"
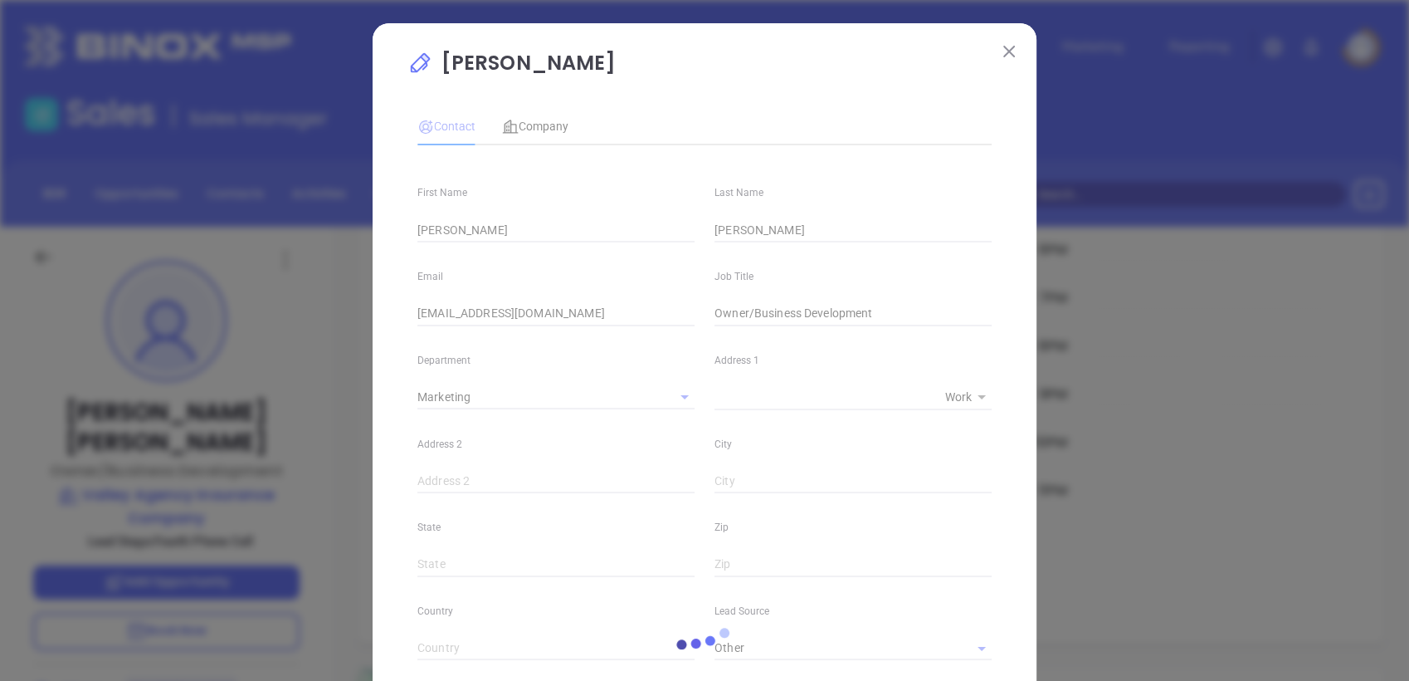
type input "1"
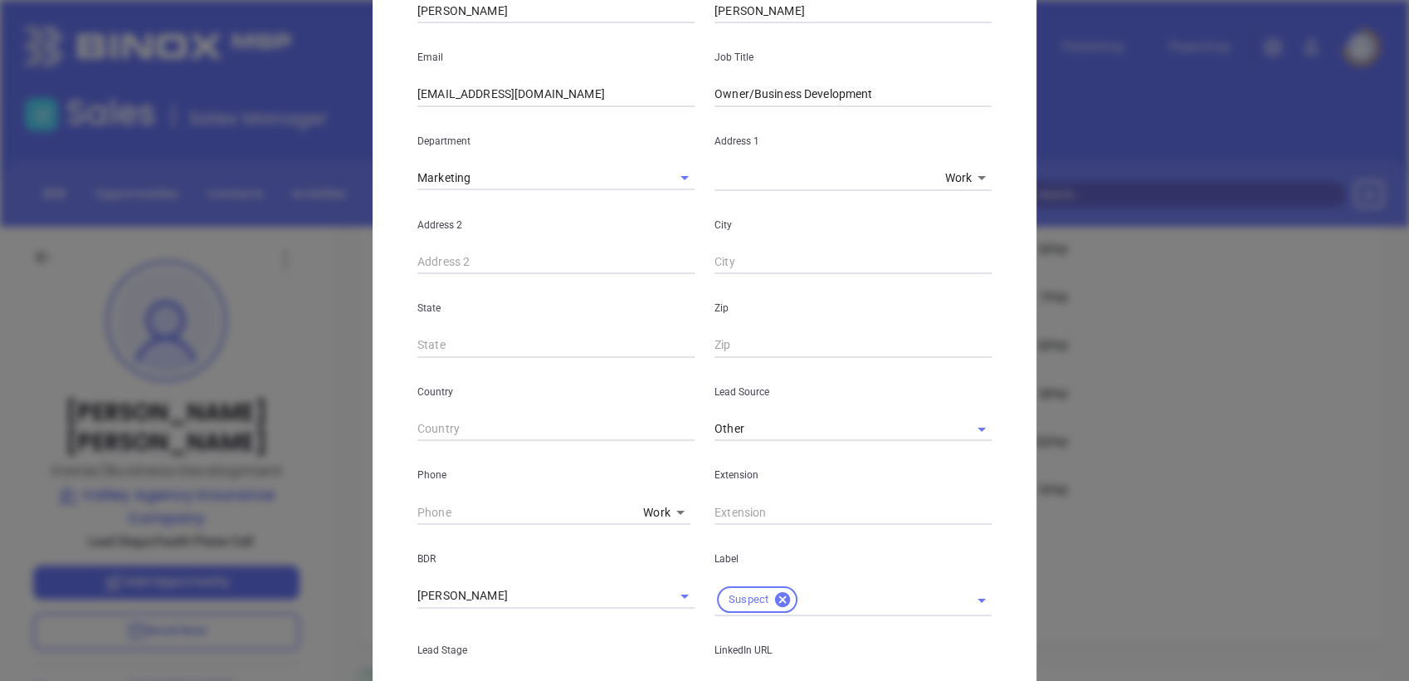
scroll to position [369, 0]
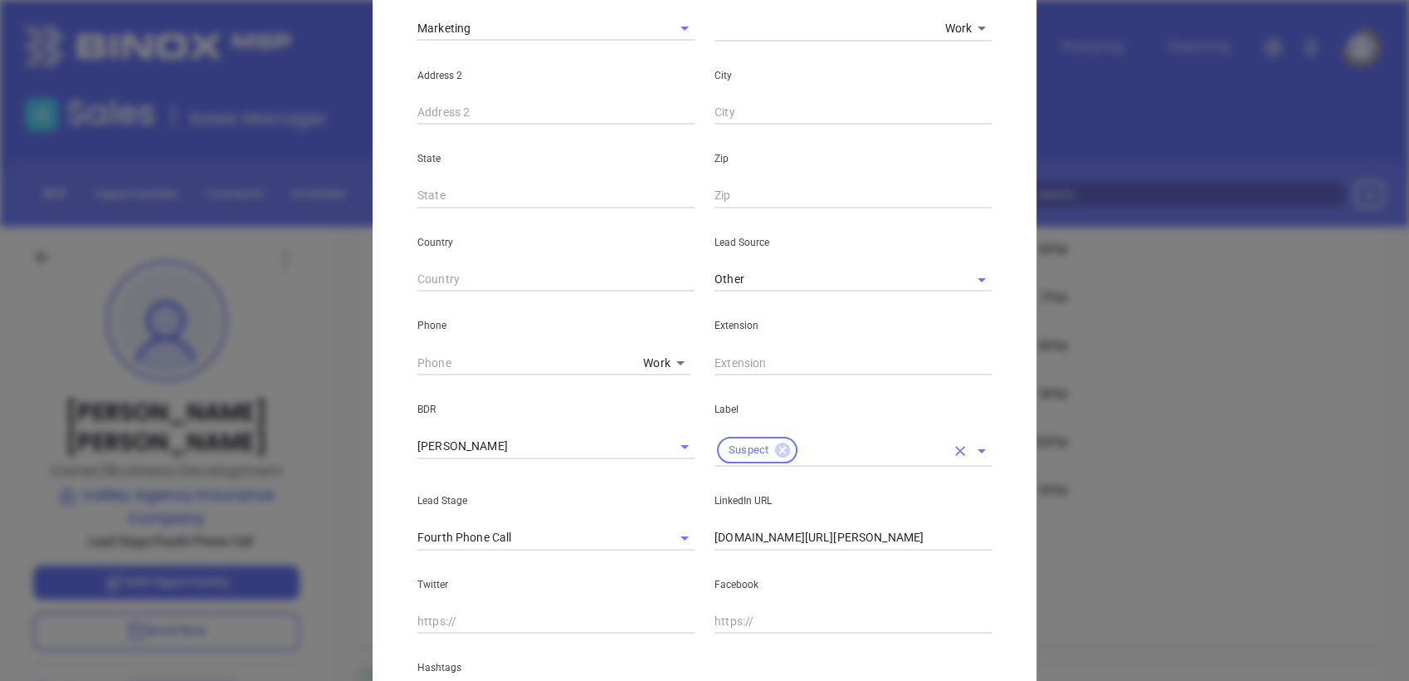
click at [774, 444] on icon at bounding box center [783, 450] width 18 height 18
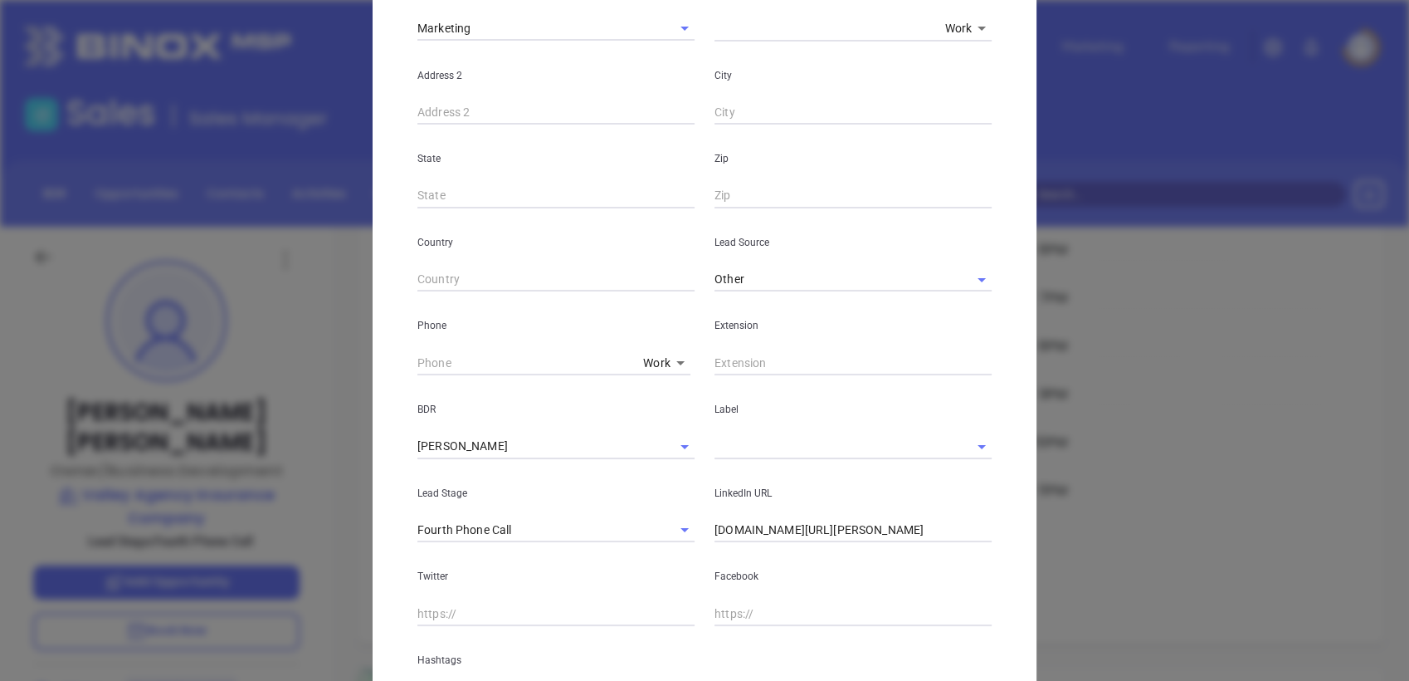
click at [772, 447] on input "text" at bounding box center [830, 446] width 231 height 24
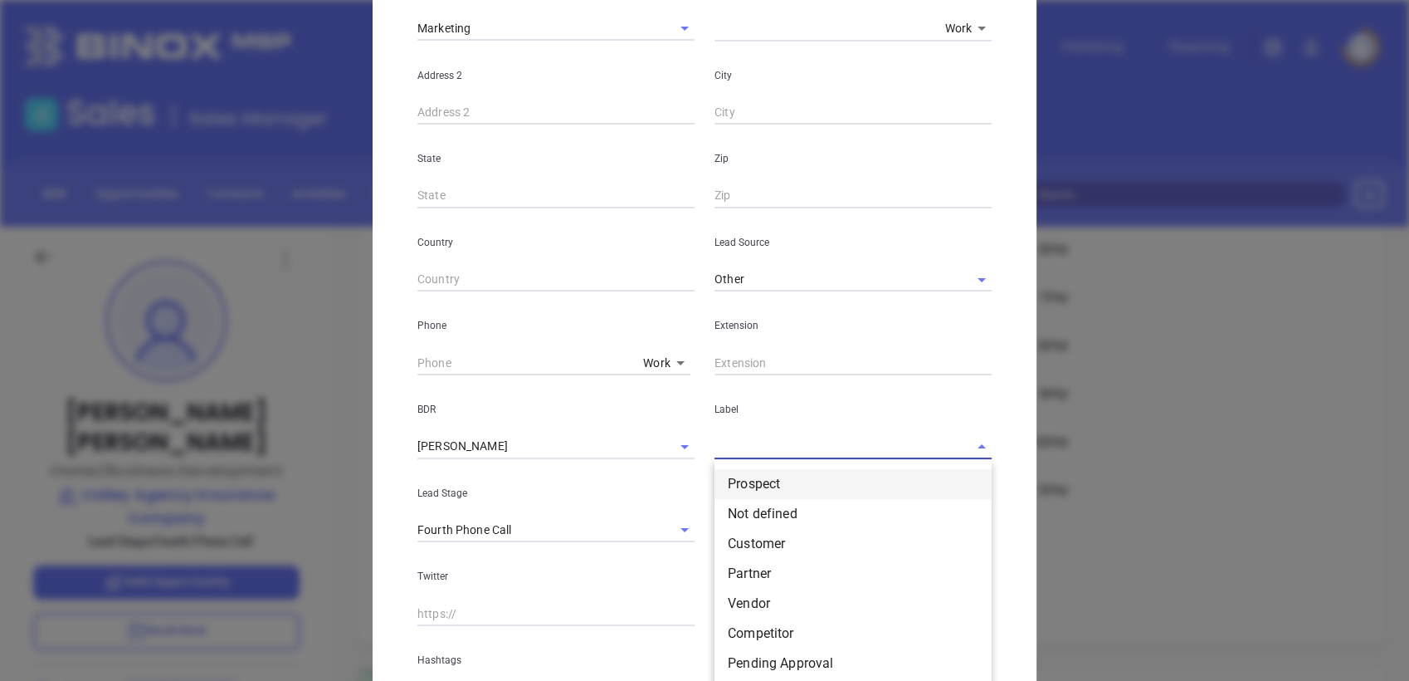
click at [759, 487] on li "Prospect" at bounding box center [853, 484] width 277 height 30
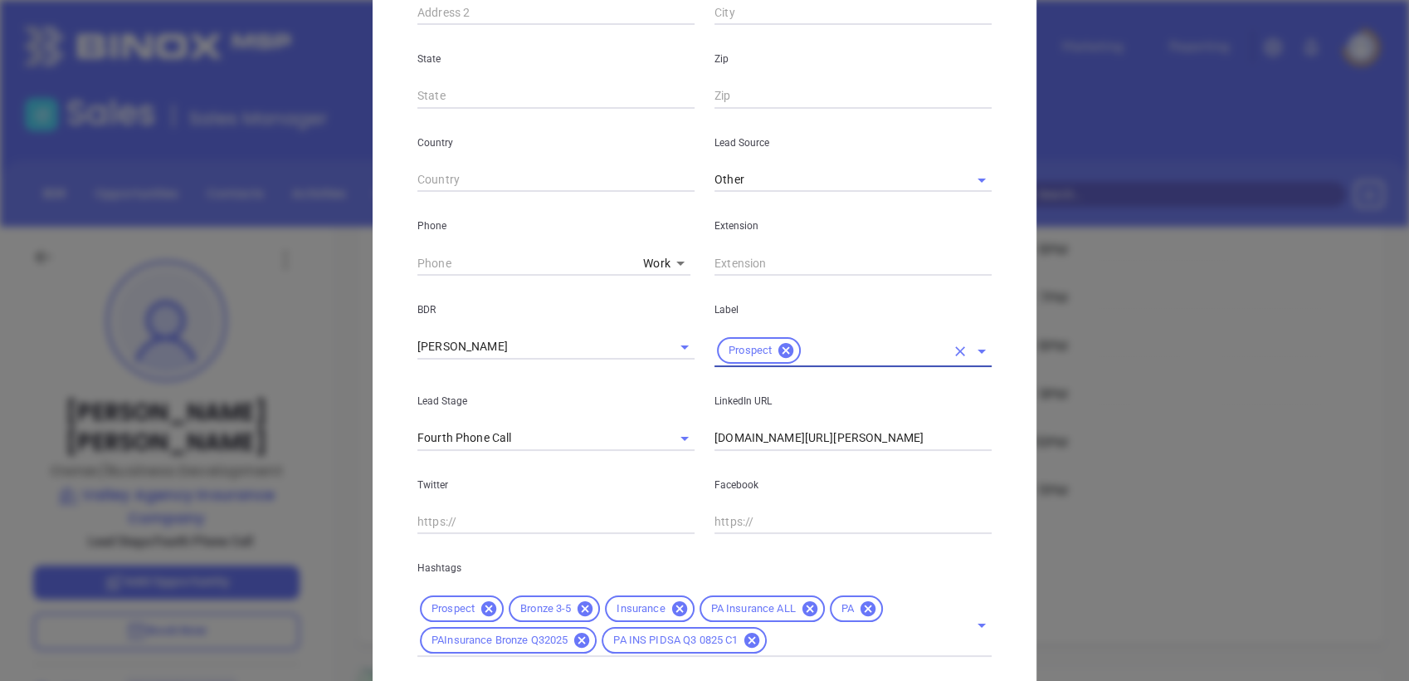
scroll to position [569, 0]
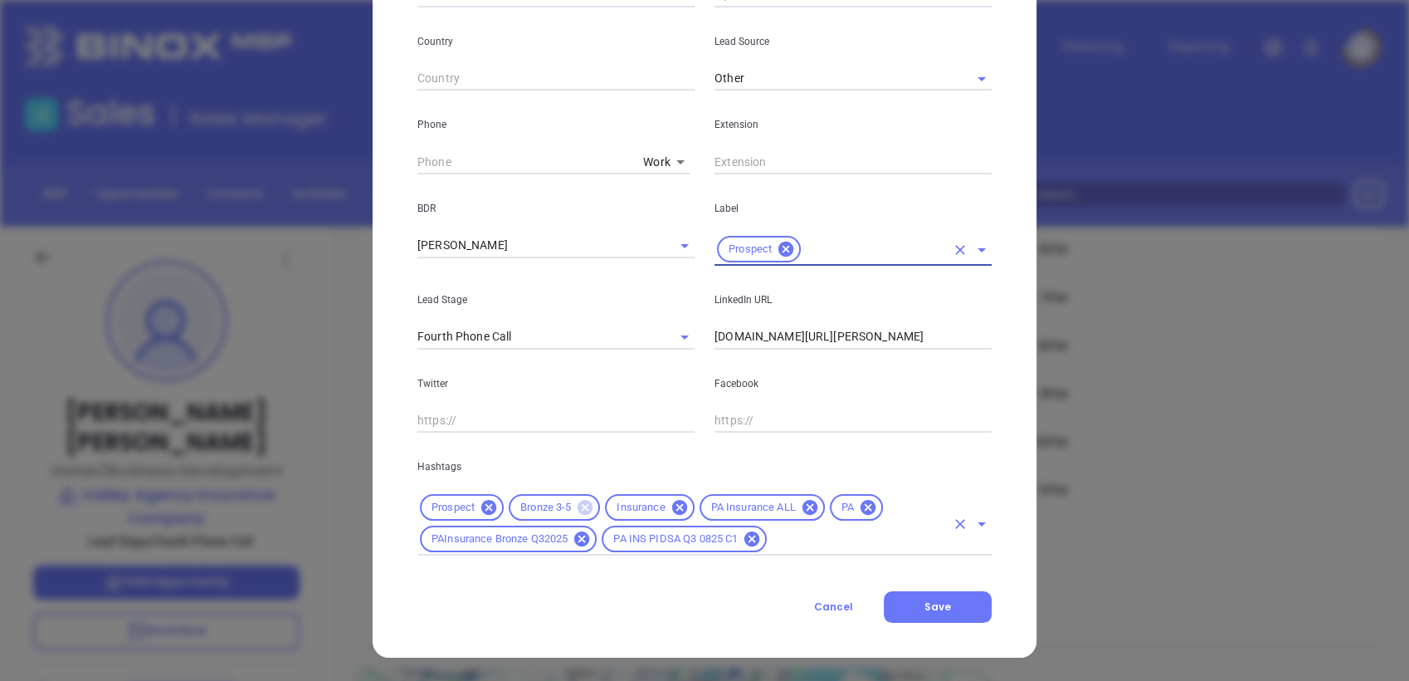
click at [579, 505] on icon at bounding box center [585, 507] width 15 height 15
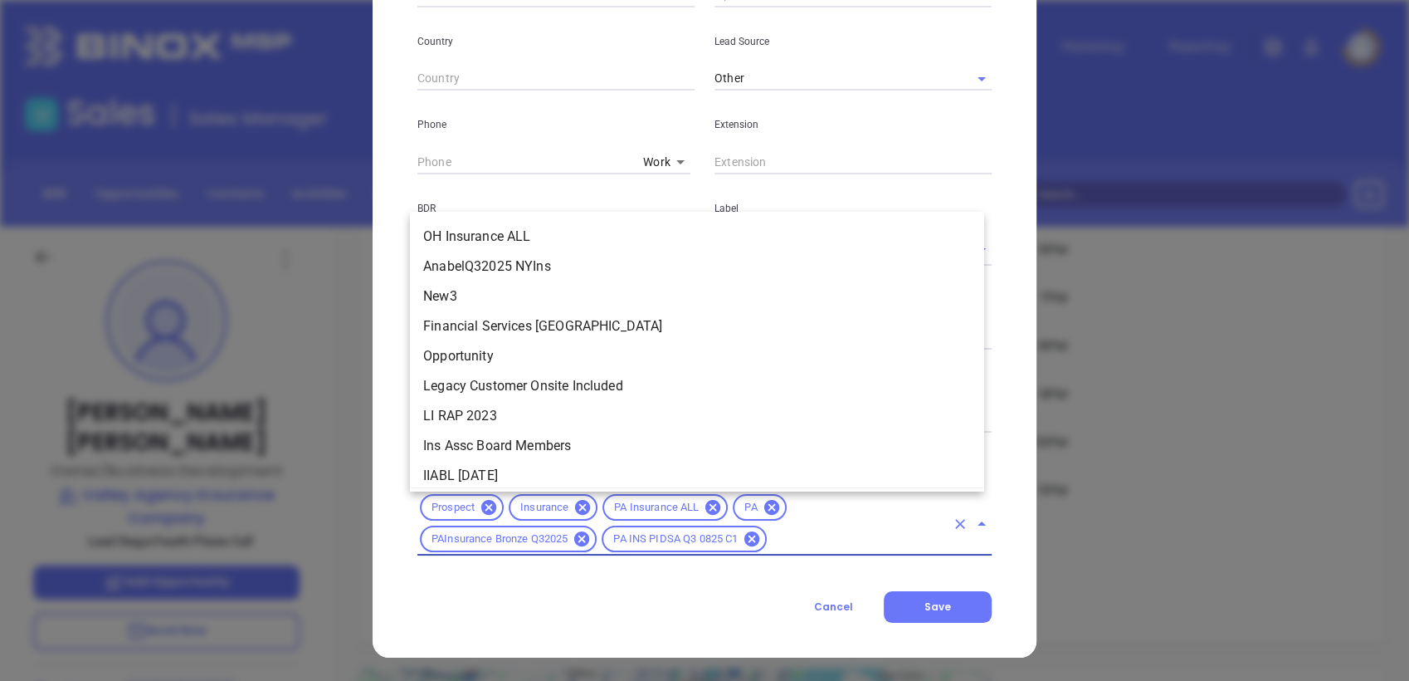
click at [814, 546] on input "text" at bounding box center [857, 539] width 176 height 21
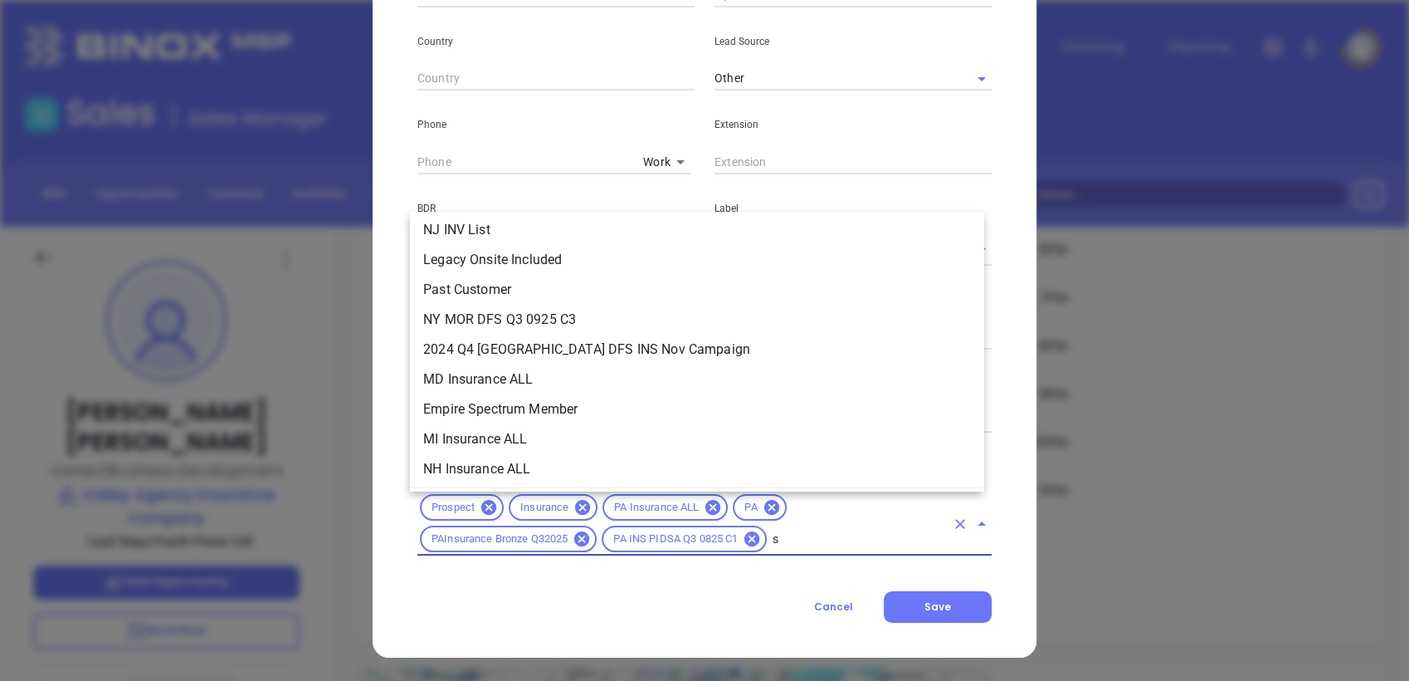
scroll to position [0, 0]
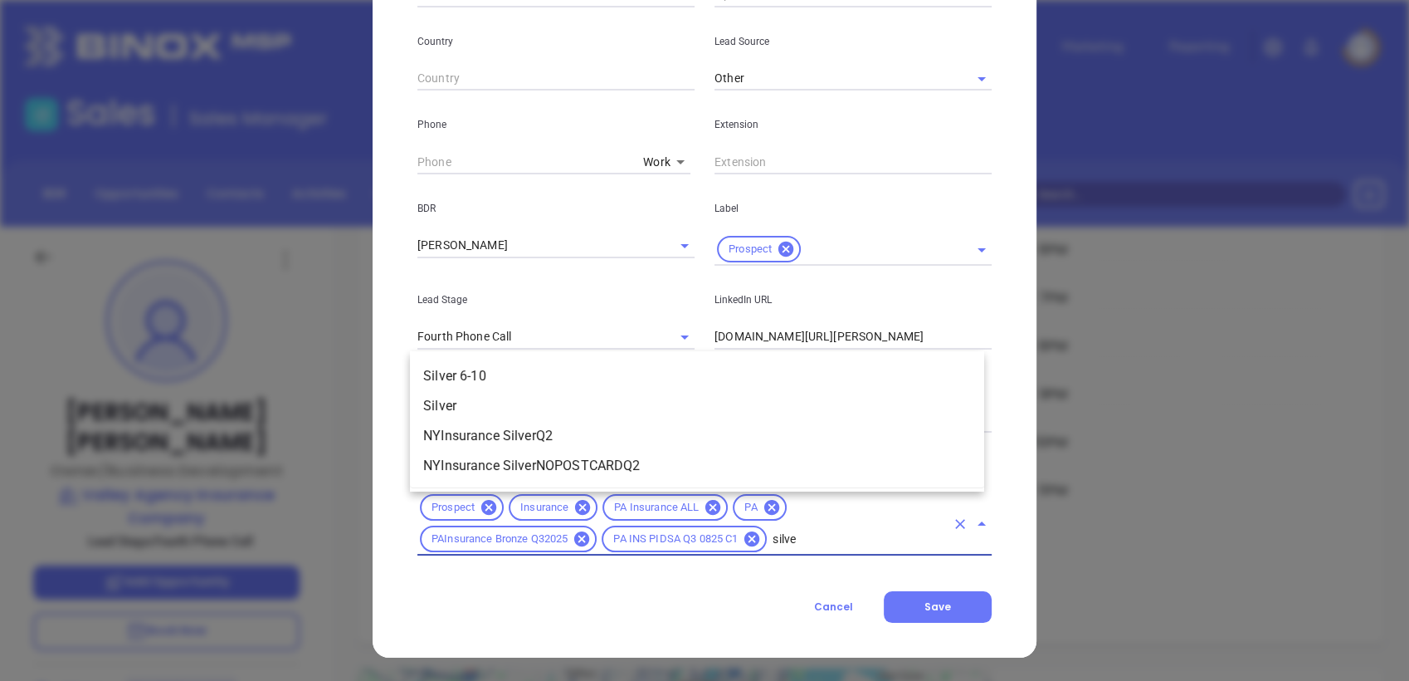
type input "silver"
click at [526, 372] on li "Silver 6-10" at bounding box center [697, 376] width 574 height 30
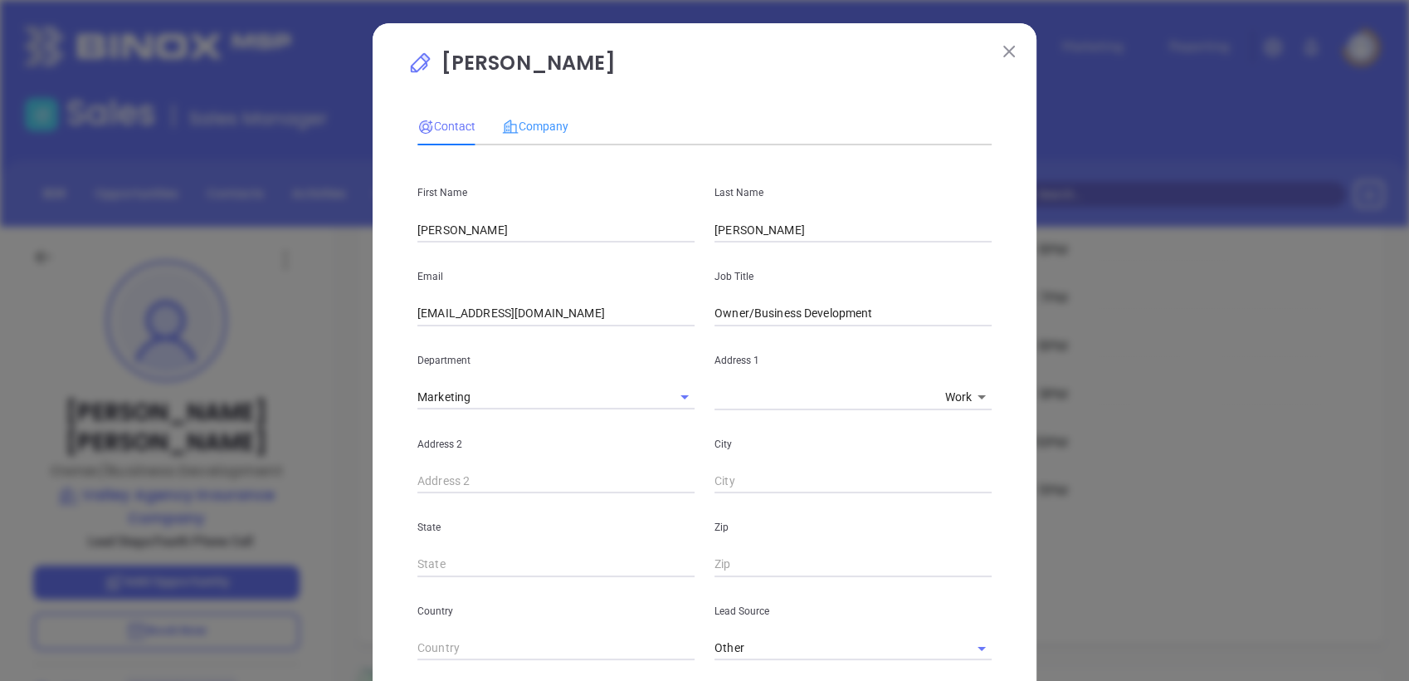
click at [552, 106] on div "Contact Company First Name Andrew Last Name Mackey Email insurance@valley-agenc…" at bounding box center [704, 612] width 574 height 1026
click at [530, 127] on span "Company" at bounding box center [535, 126] width 66 height 13
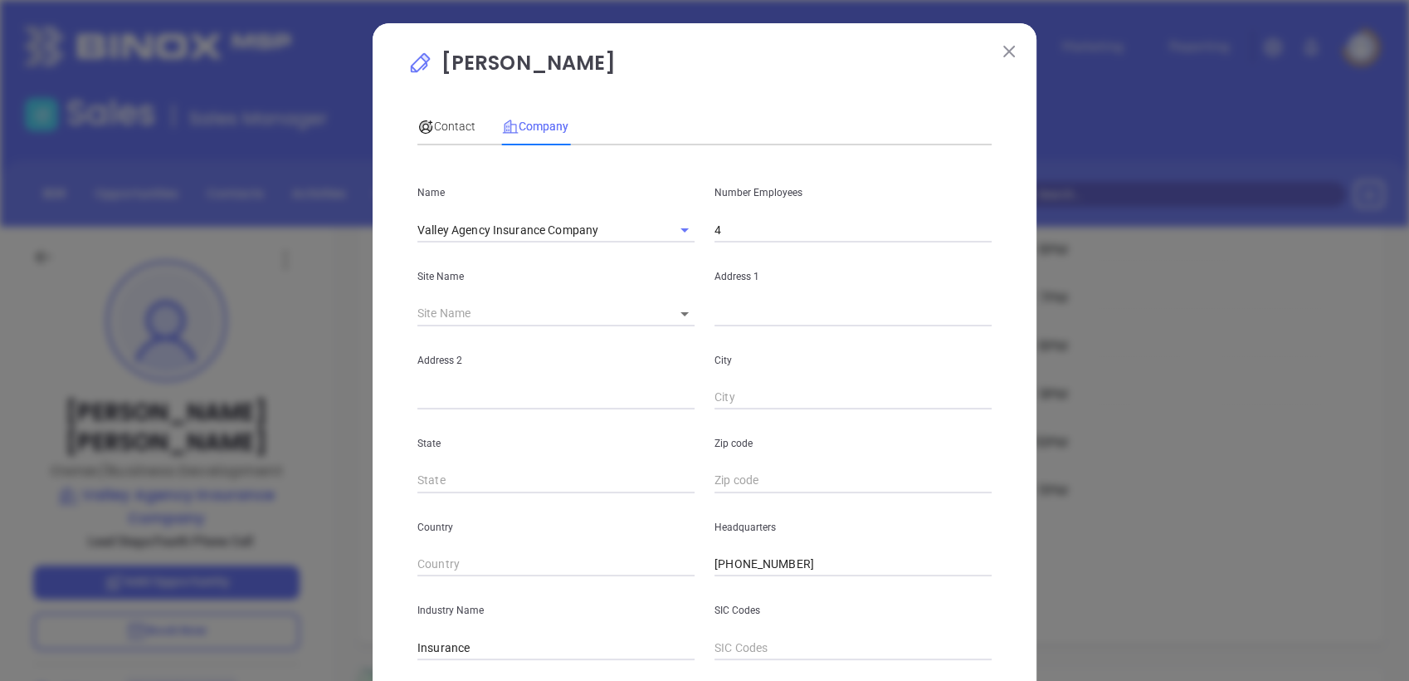
click at [764, 242] on input "4" at bounding box center [853, 229] width 277 height 25
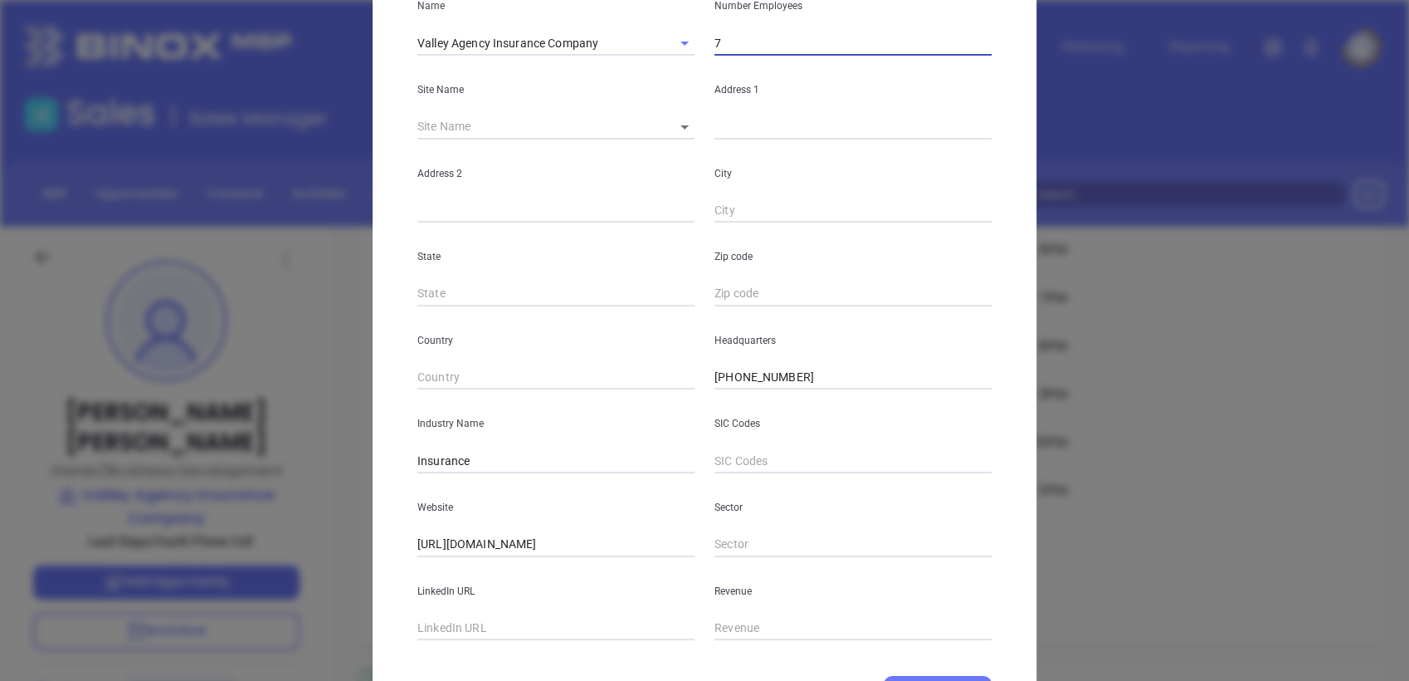
scroll to position [271, 0]
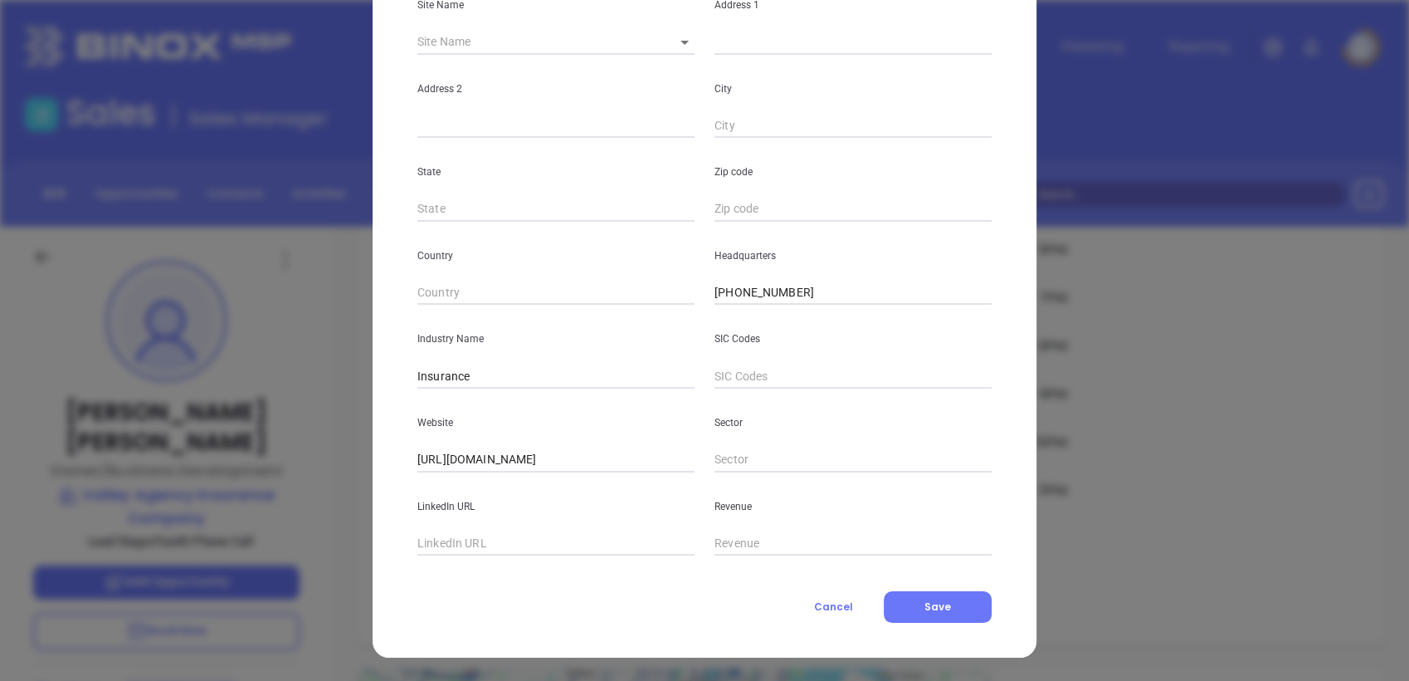
type input "7"
click at [509, 336] on p "Industry Name" at bounding box center [555, 339] width 277 height 18
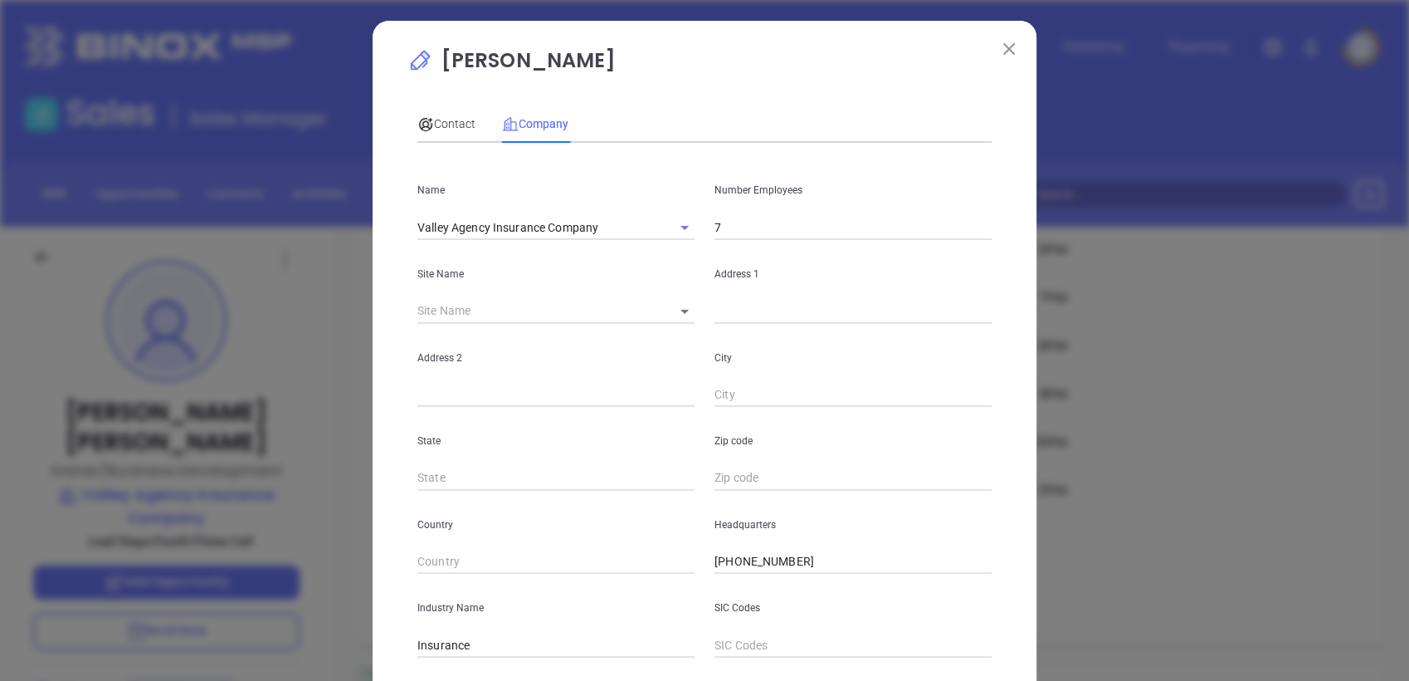
scroll to position [0, 0]
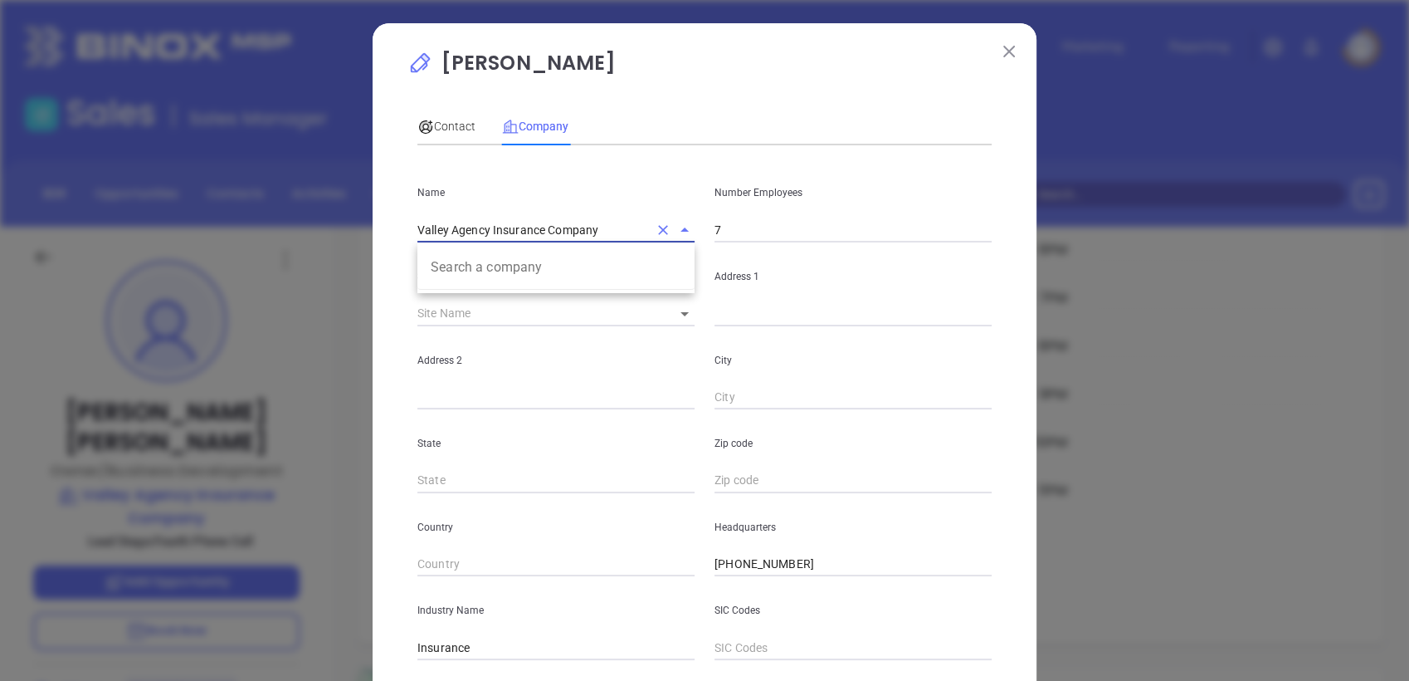
click at [485, 229] on input "Valley Agency Insurance Company" at bounding box center [532, 229] width 231 height 24
paste input "https://binoxmsp.web.app/sot/detail/4661"
type input "Valley Agency Insurance Company"
click at [557, 375] on div "Address 2" at bounding box center [556, 368] width 297 height 84
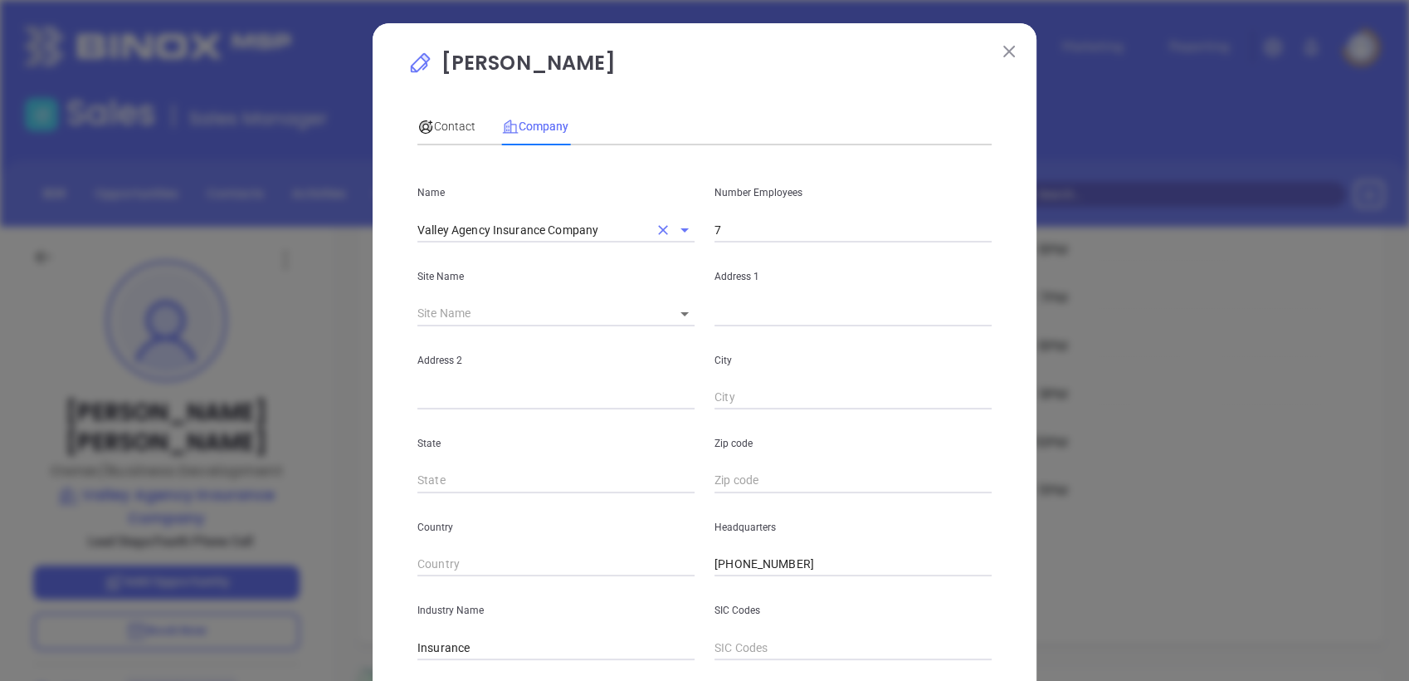
click at [463, 237] on input "Valley Agency Insurance Company" at bounding box center [532, 229] width 231 height 24
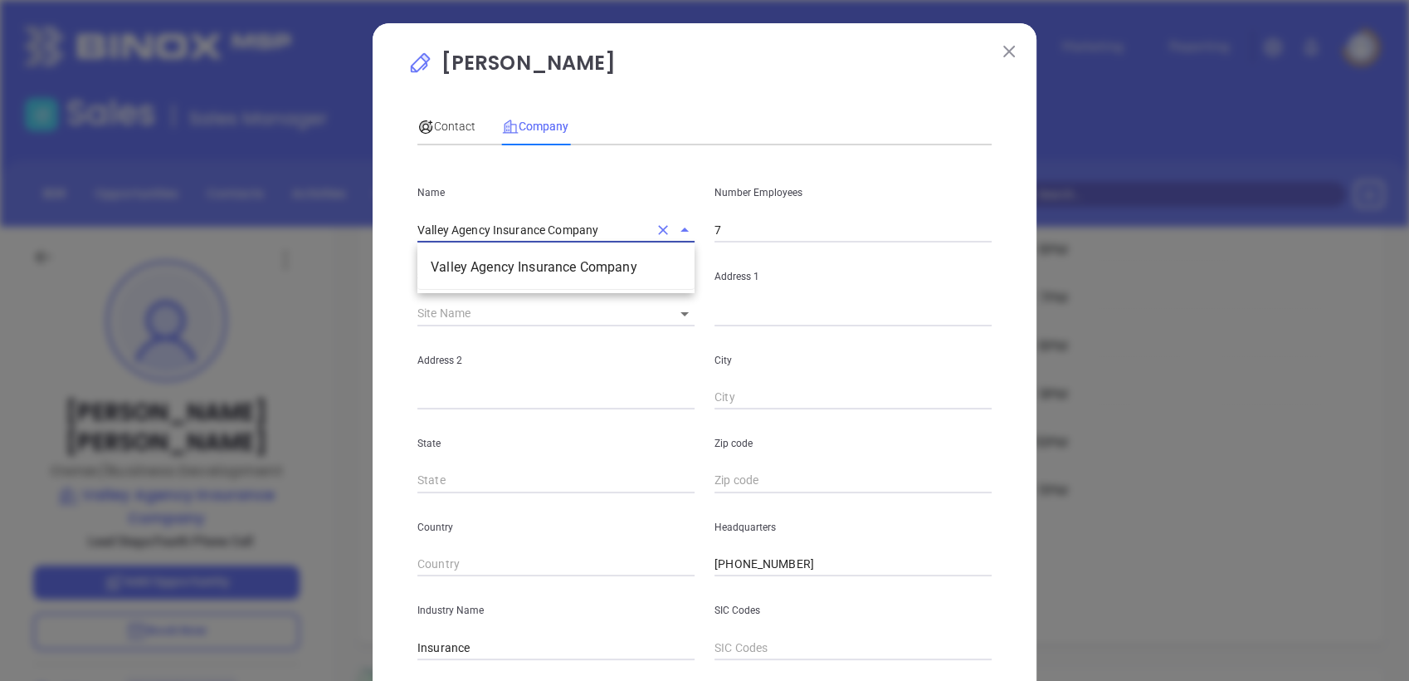
click at [465, 237] on input "Valley Agency Insurance Company" at bounding box center [532, 229] width 231 height 24
click at [475, 225] on input "Valley Agency Insurance Company" at bounding box center [532, 229] width 231 height 24
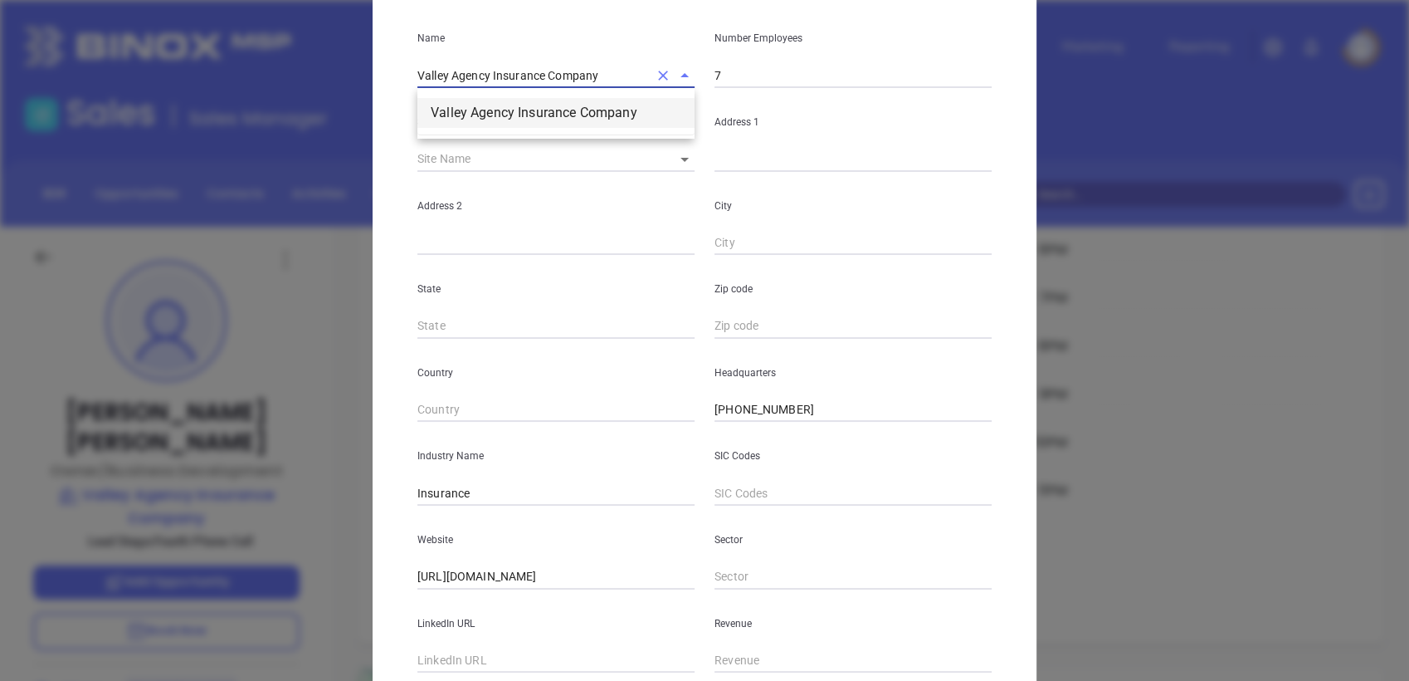
scroll to position [271, 0]
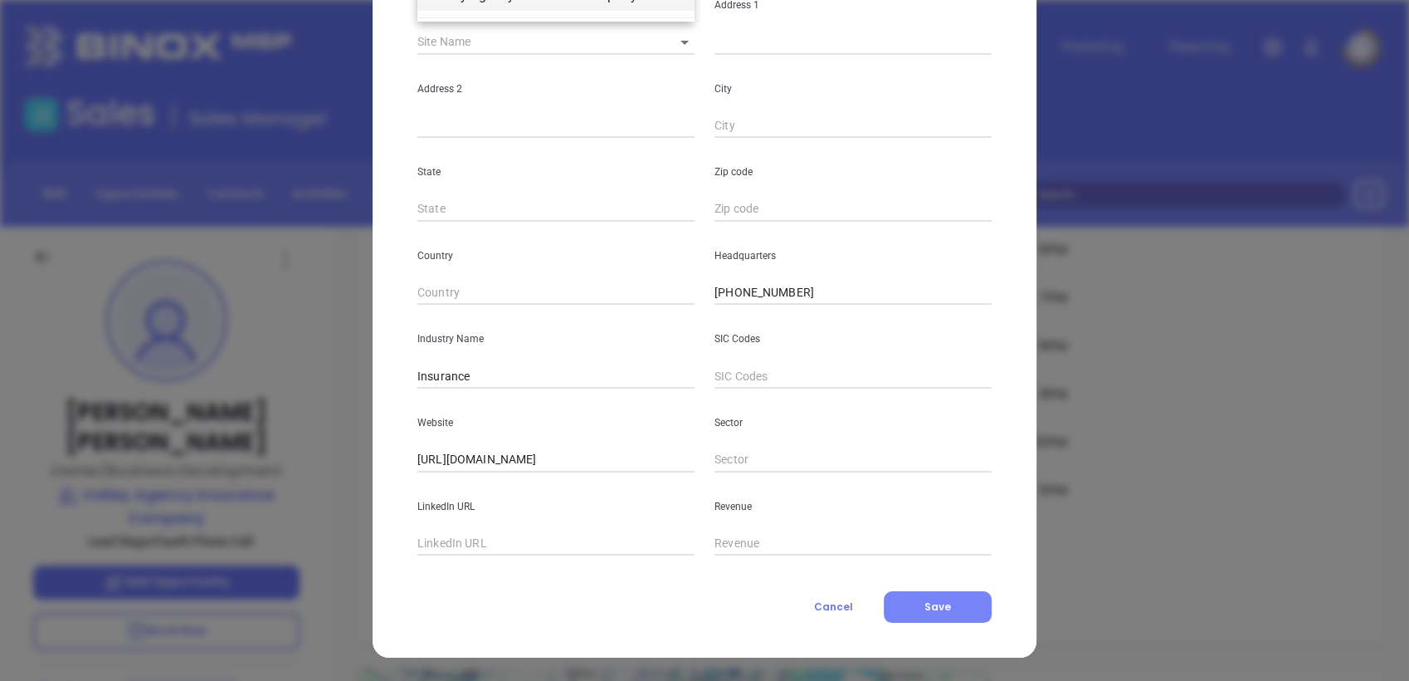
click at [925, 601] on span "Save" at bounding box center [938, 606] width 27 height 14
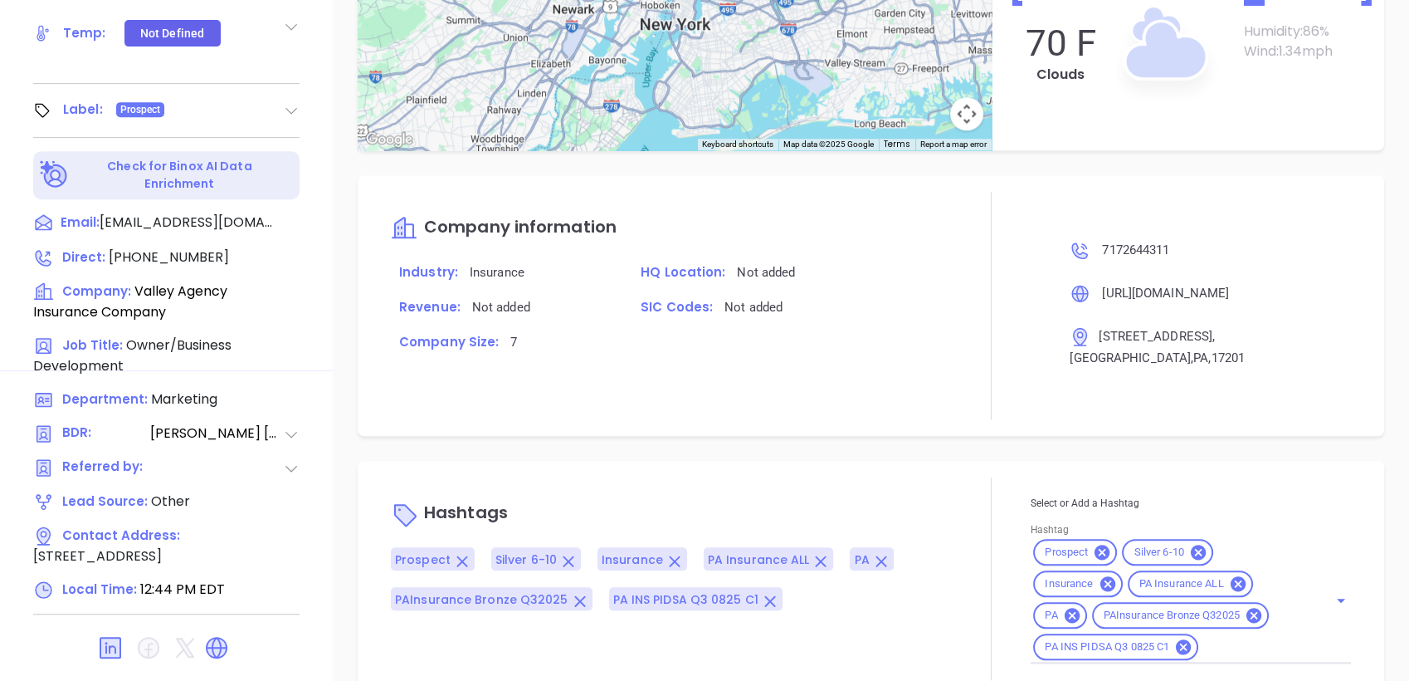
scroll to position [1116, 0]
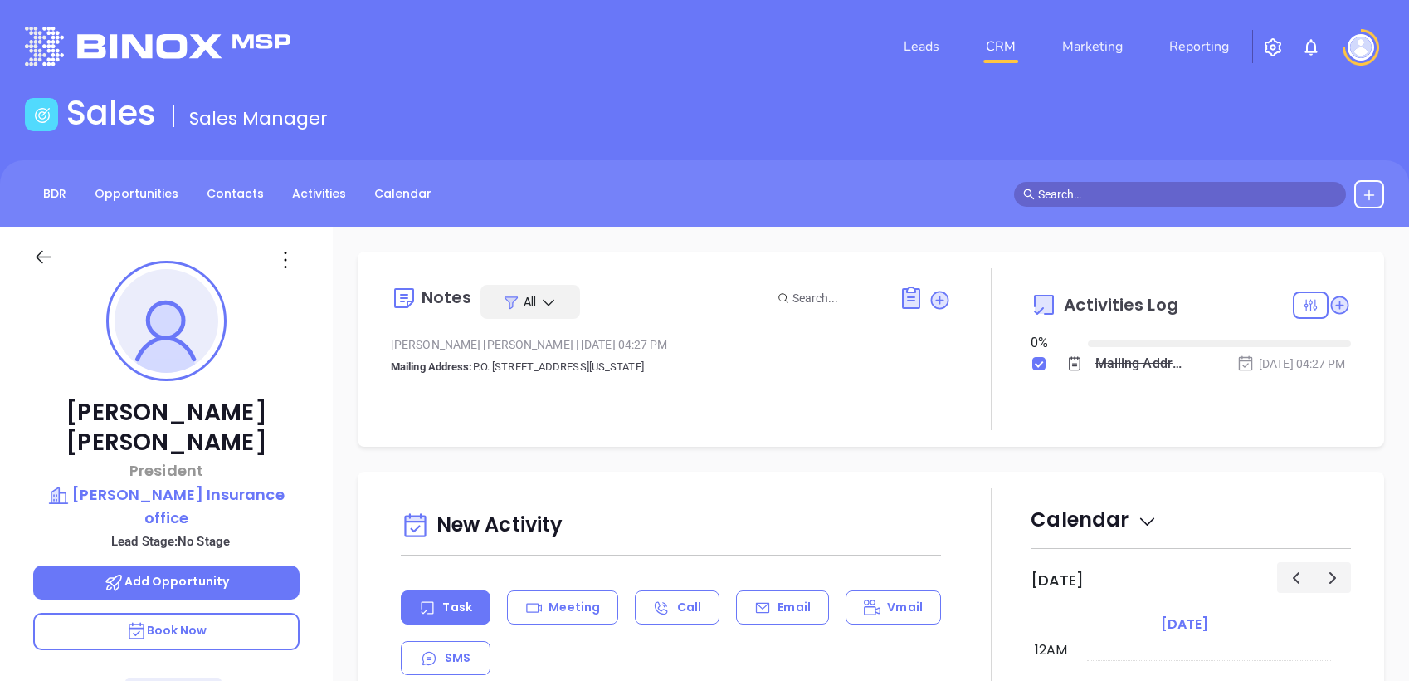
type input "[PERSON_NAME]"
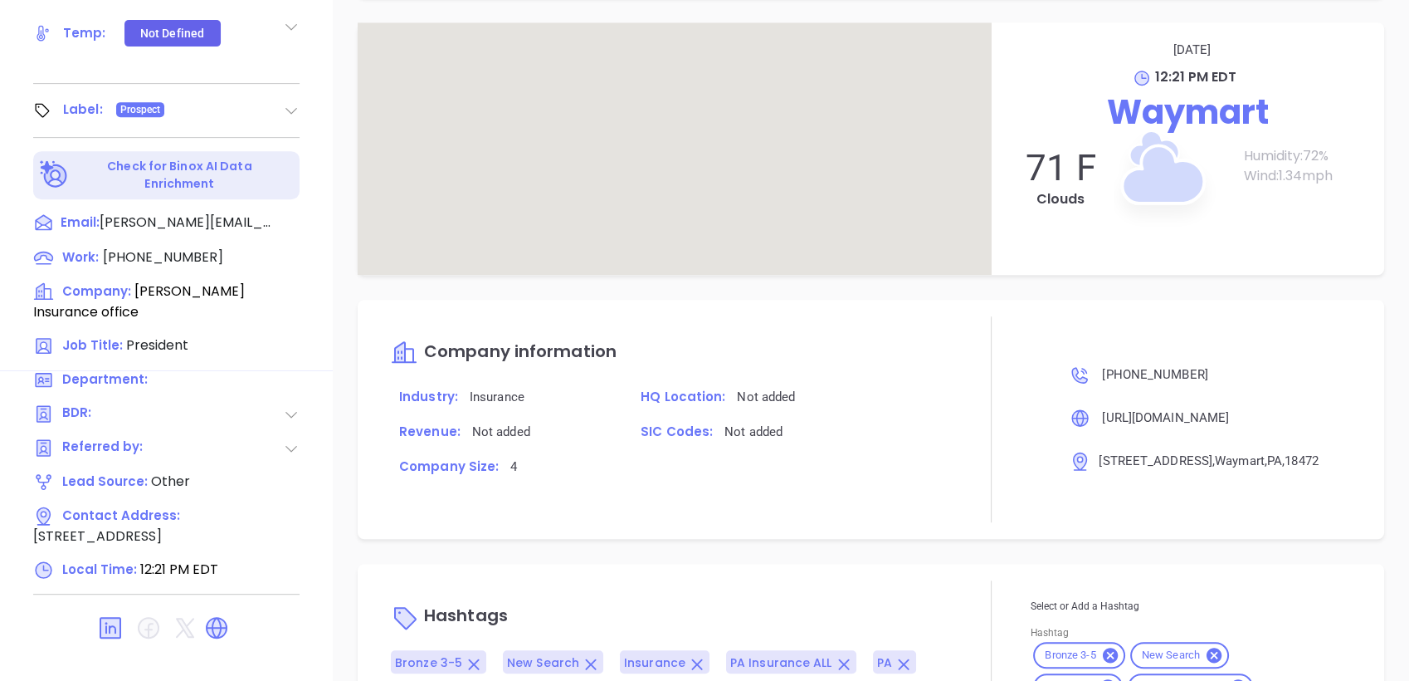
scroll to position [865, 0]
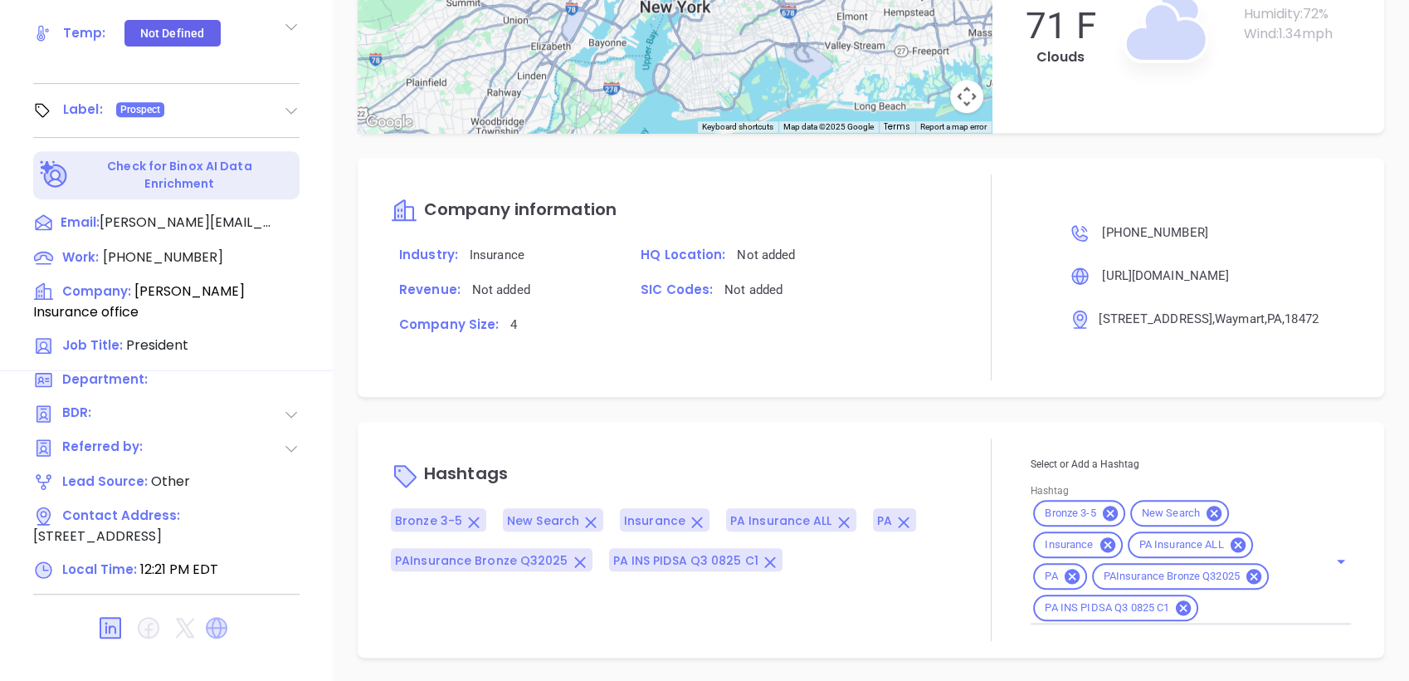
click at [220, 617] on icon at bounding box center [217, 628] width 22 height 22
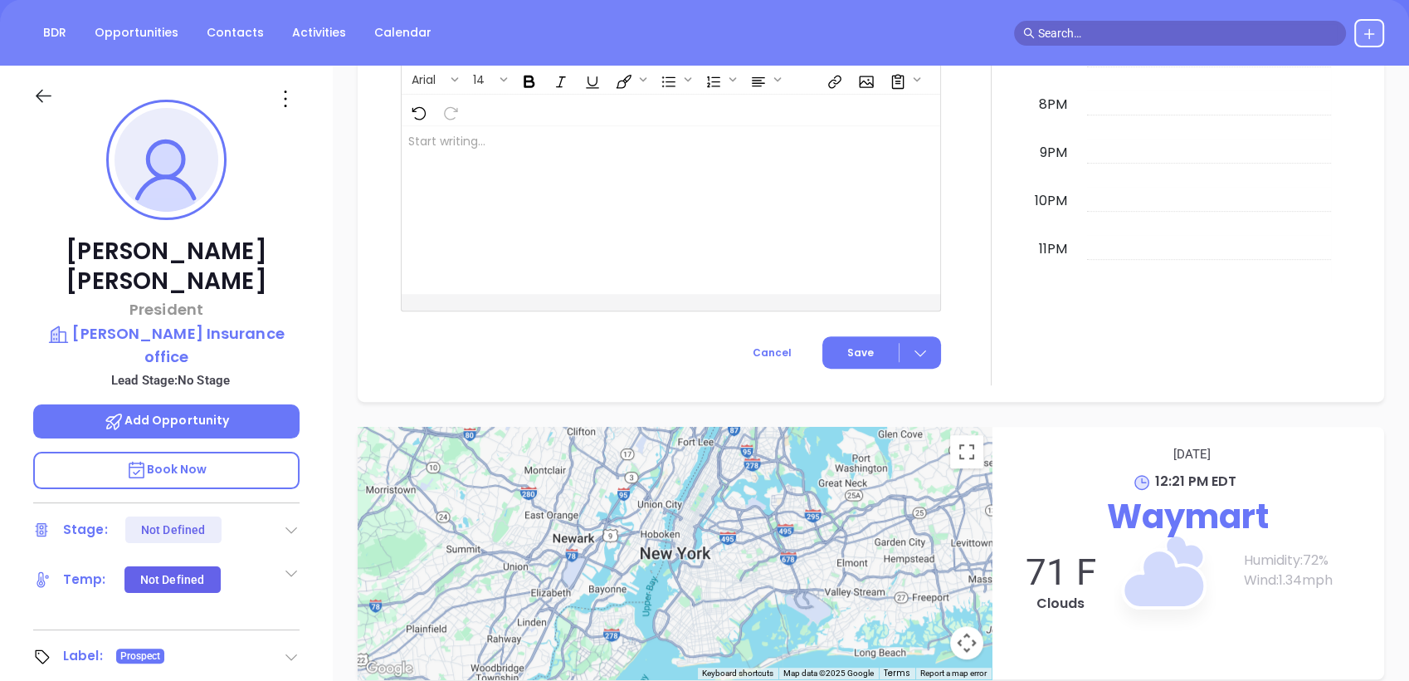
scroll to position [61, 0]
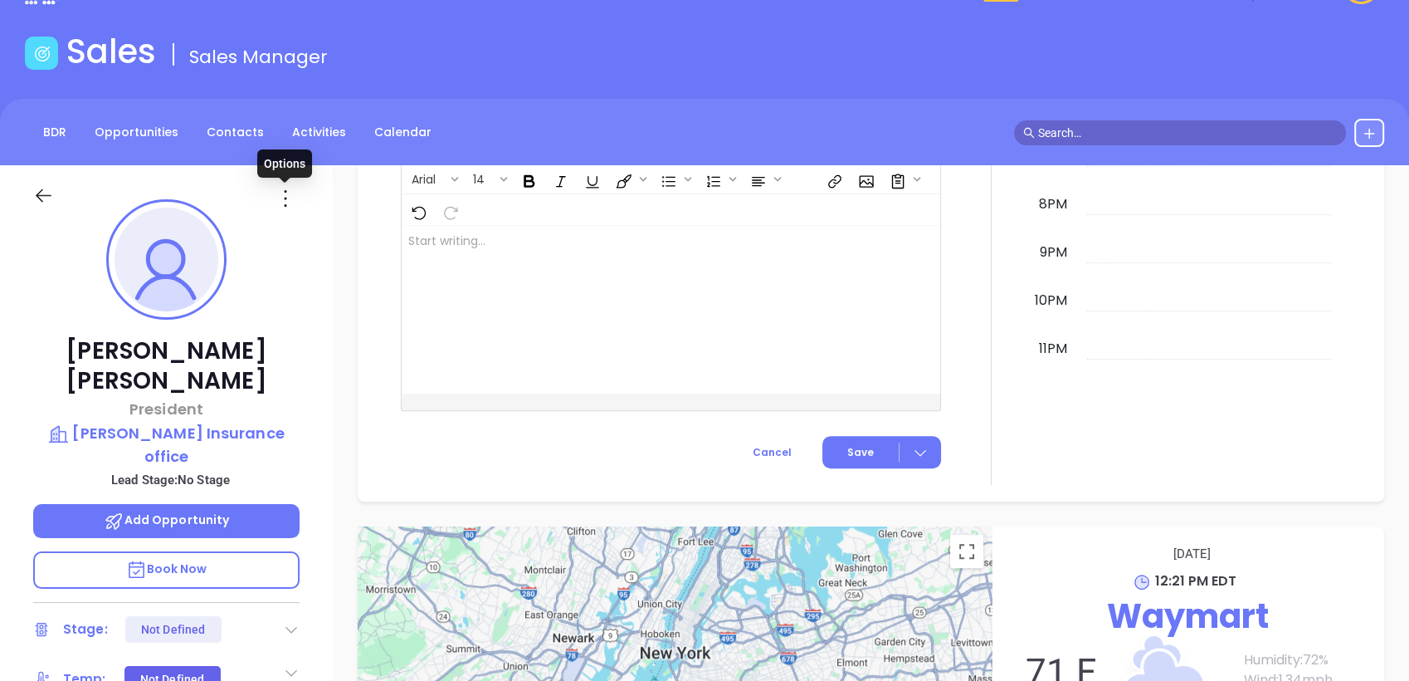
click at [284, 188] on icon at bounding box center [285, 198] width 27 height 27
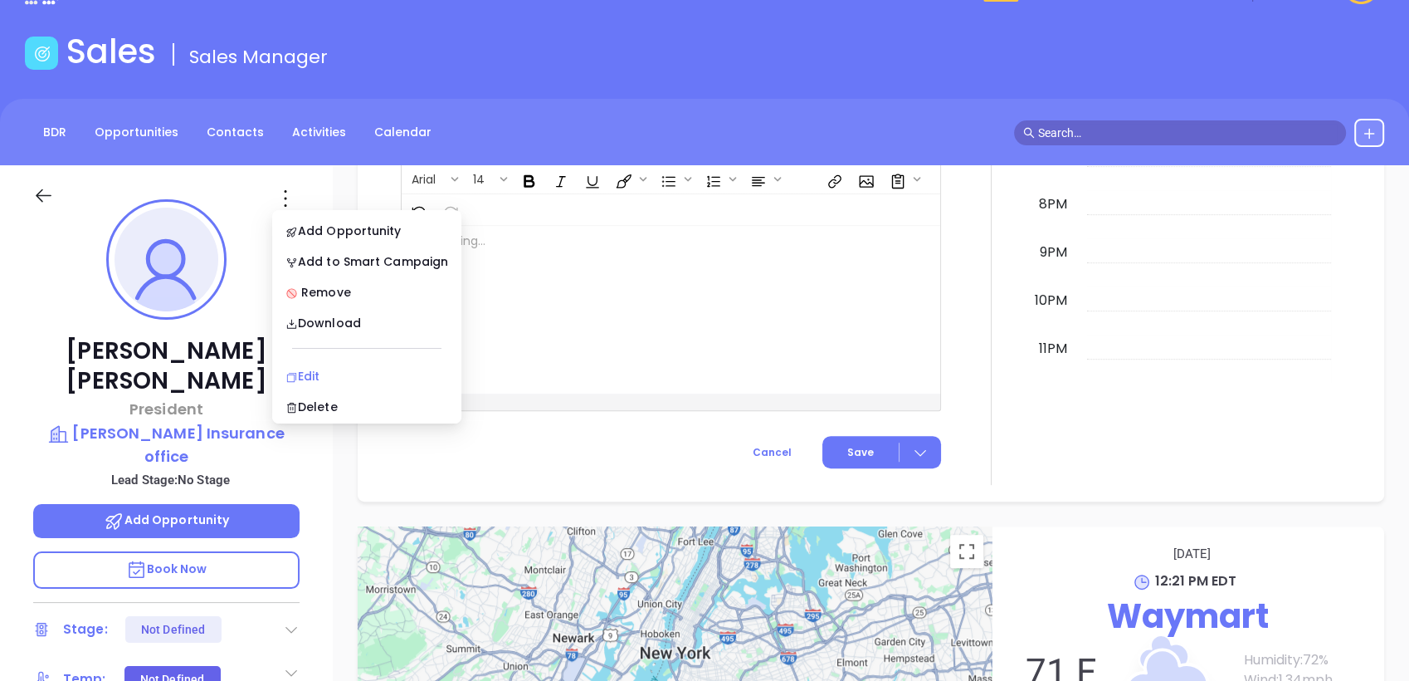
click at [312, 382] on div "Edit" at bounding box center [367, 376] width 163 height 18
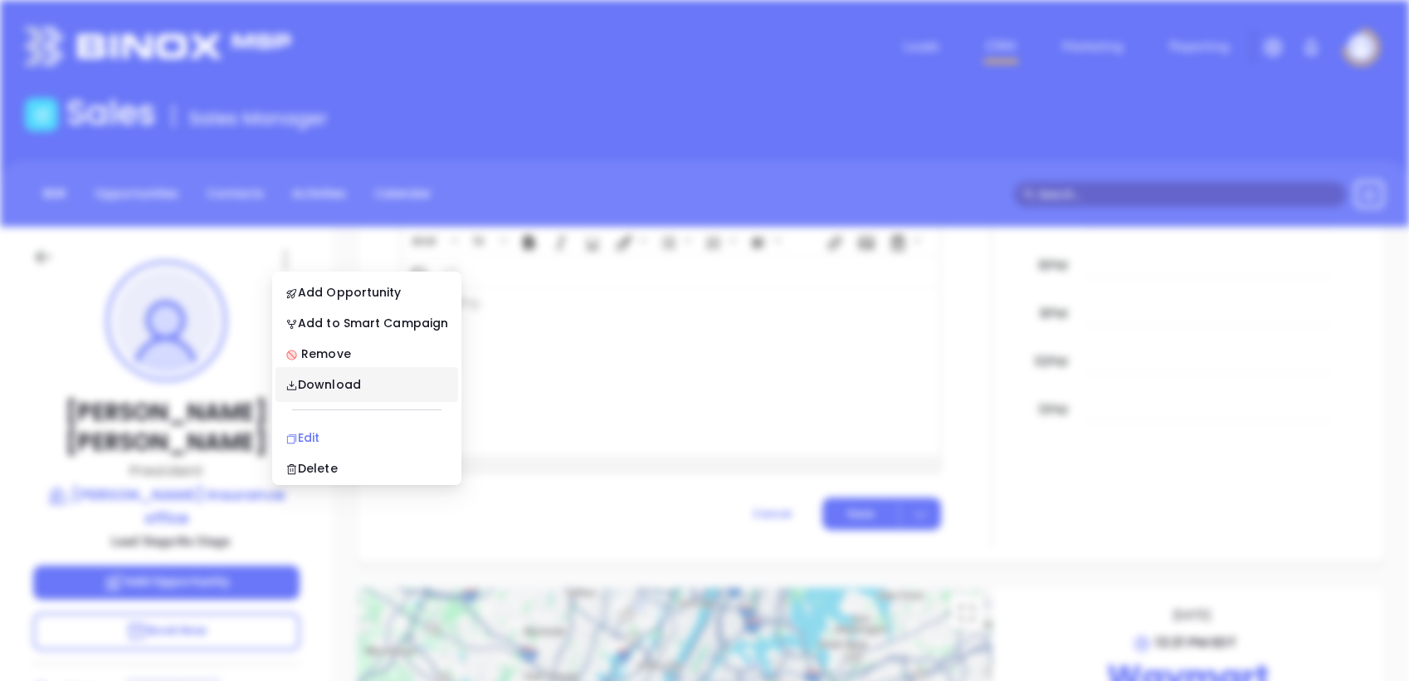
scroll to position [0, 0]
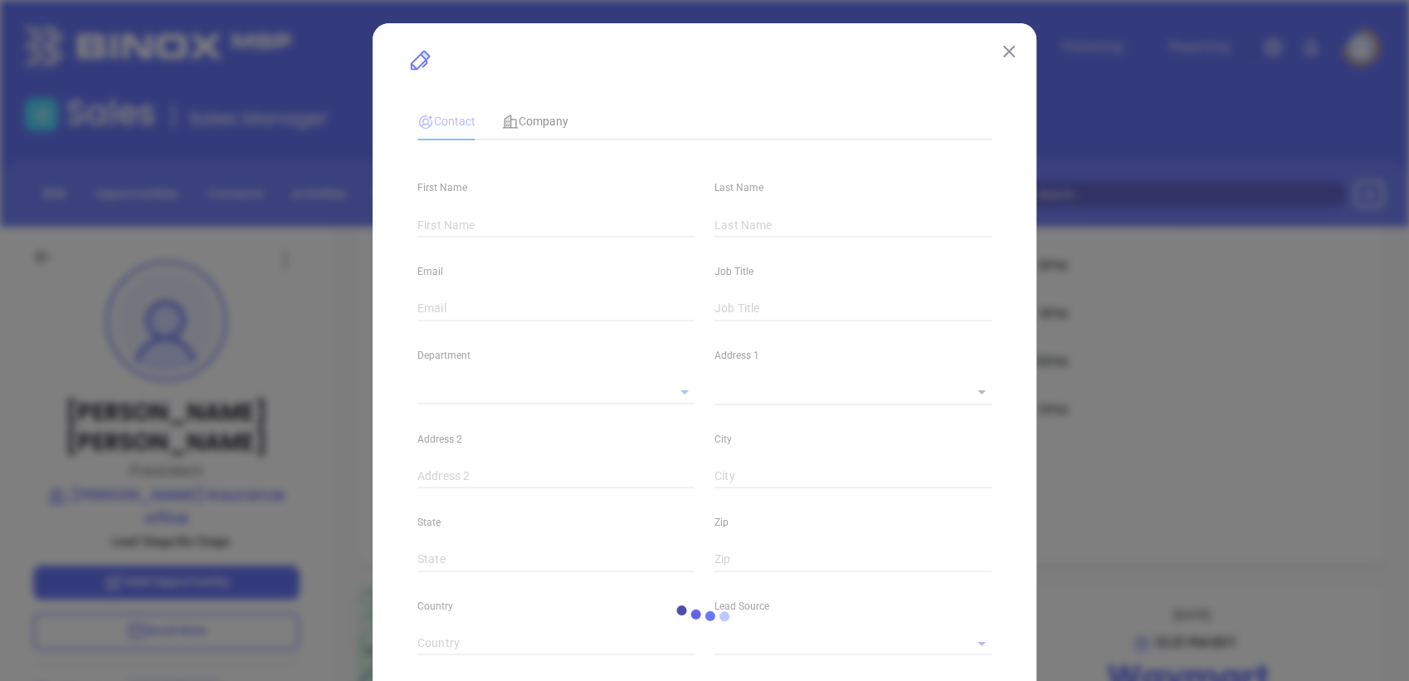
type input "David"
type input "Murray"
type input "david@maplecityinsurance.com"
type input "President"
type textarea "227 Belmont Street"
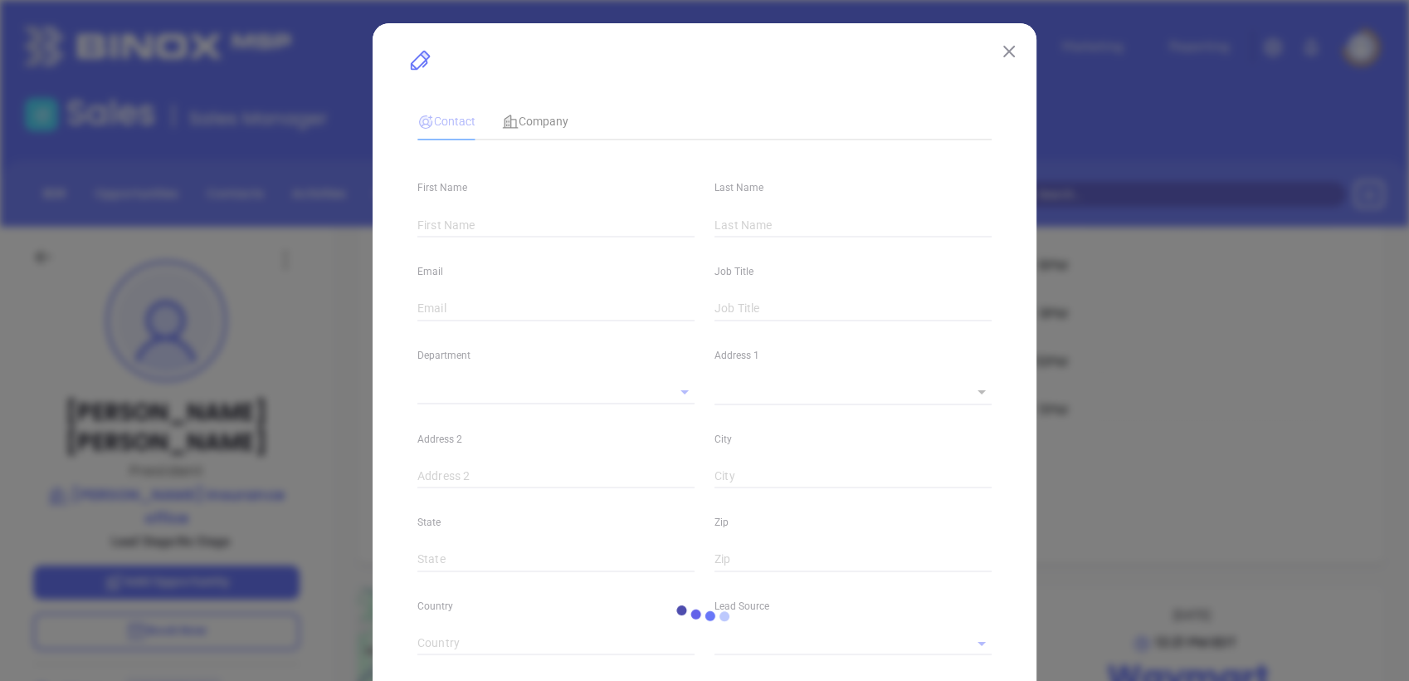
type input "1"
type input "Waymart"
type input "PA"
type input "18472"
type input "www.linkedin.com/in/david-murray-9051a92a"
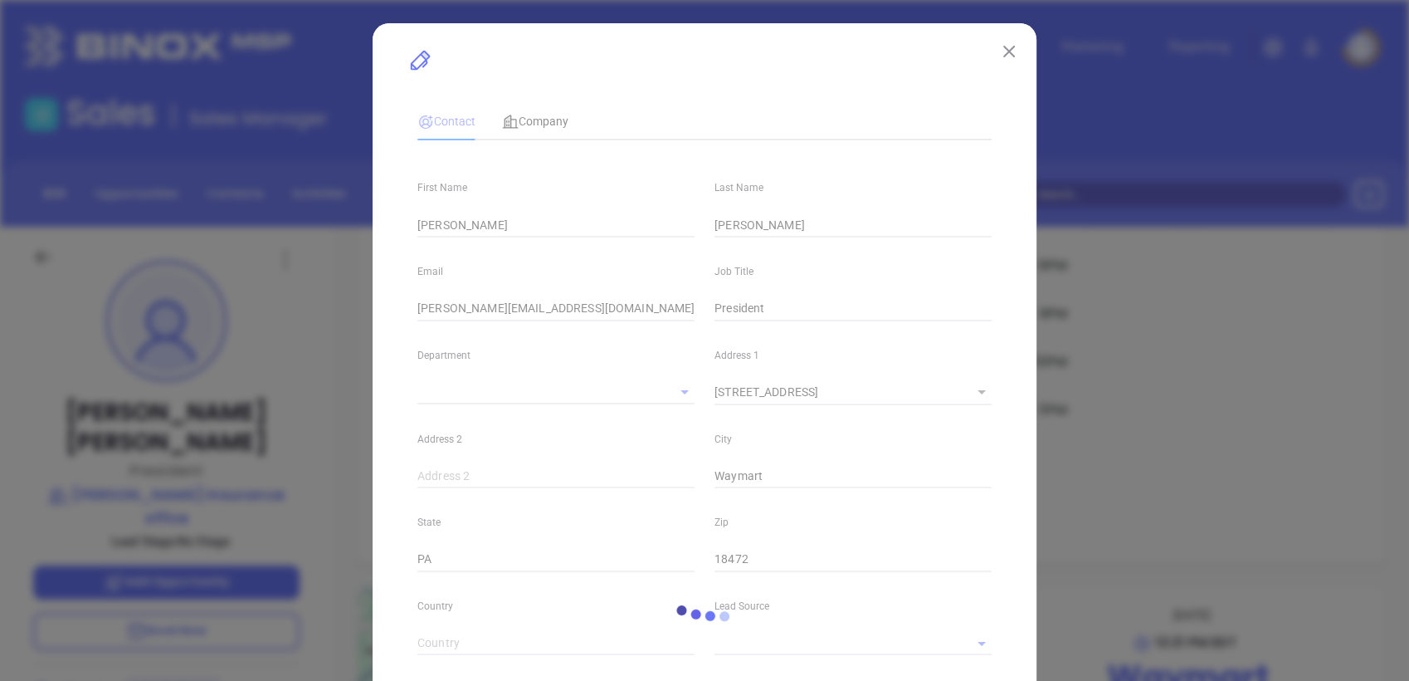
type input "Other"
type input "(570) 488-6533"
type input "1"
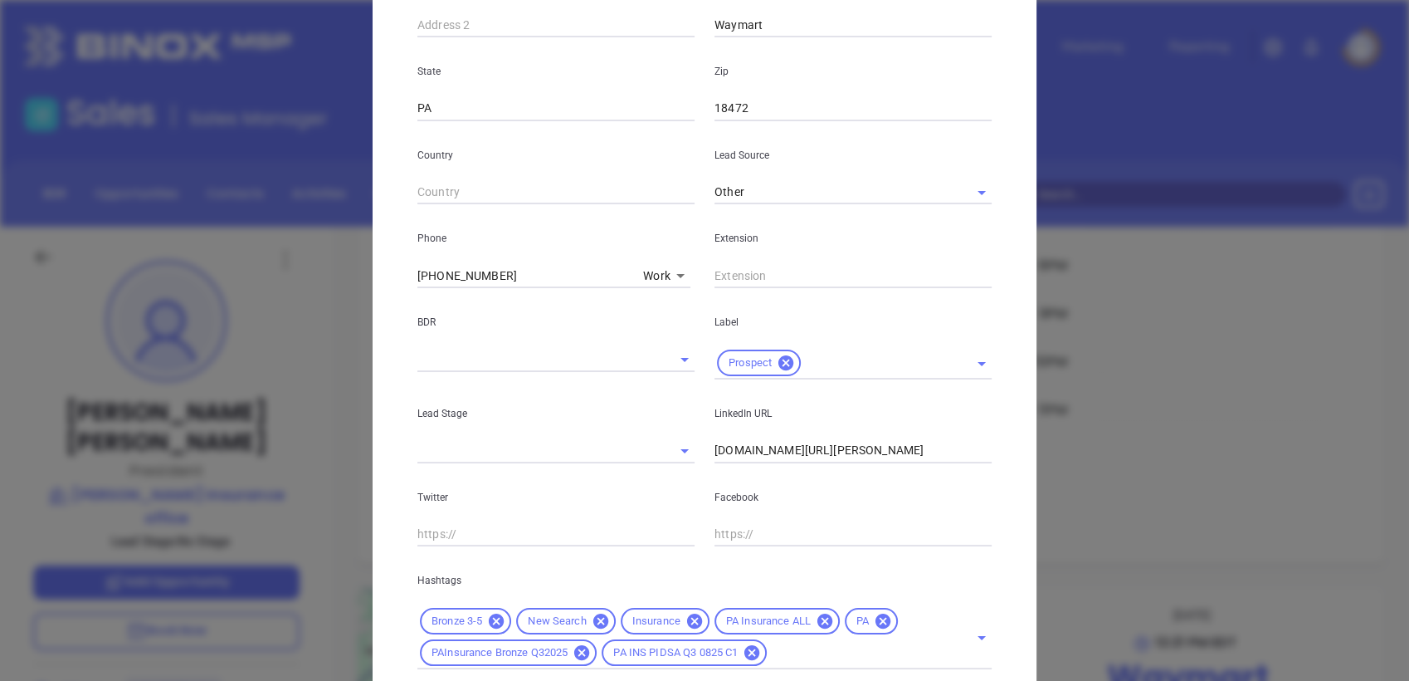
scroll to position [569, 0]
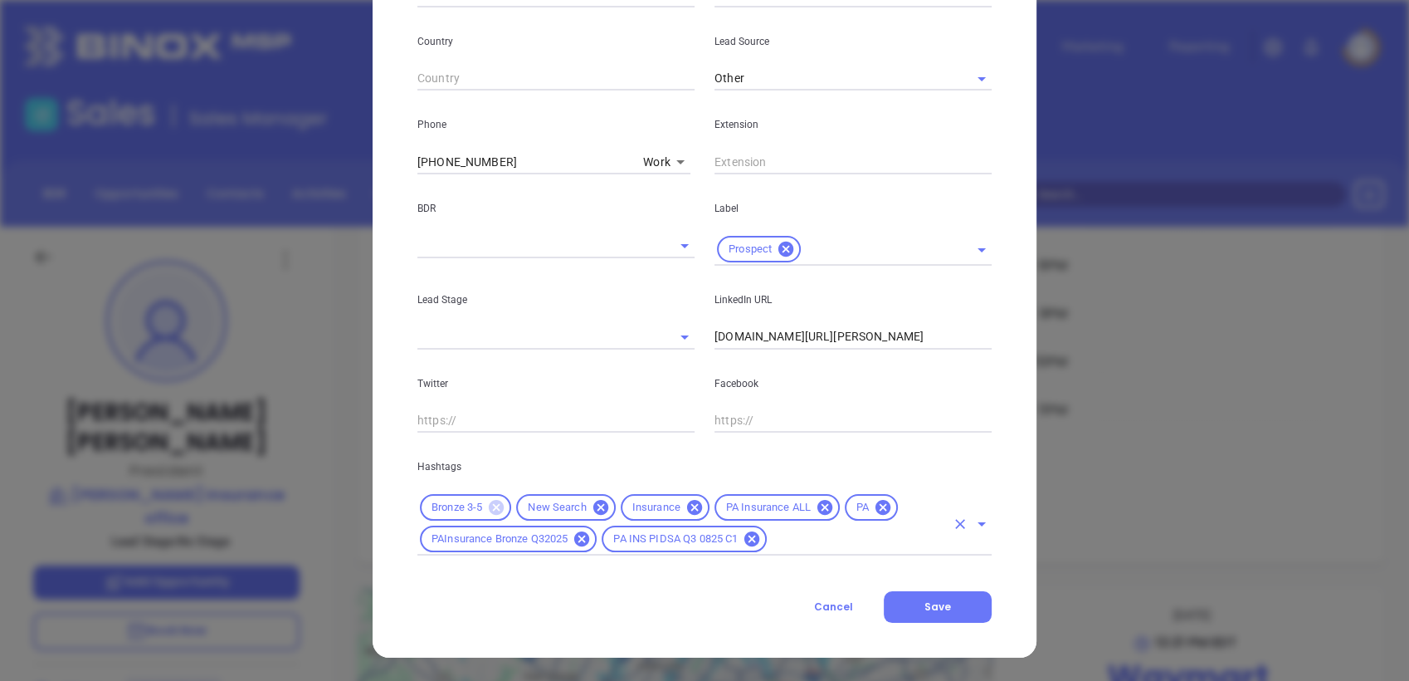
click at [489, 503] on icon at bounding box center [496, 507] width 15 height 15
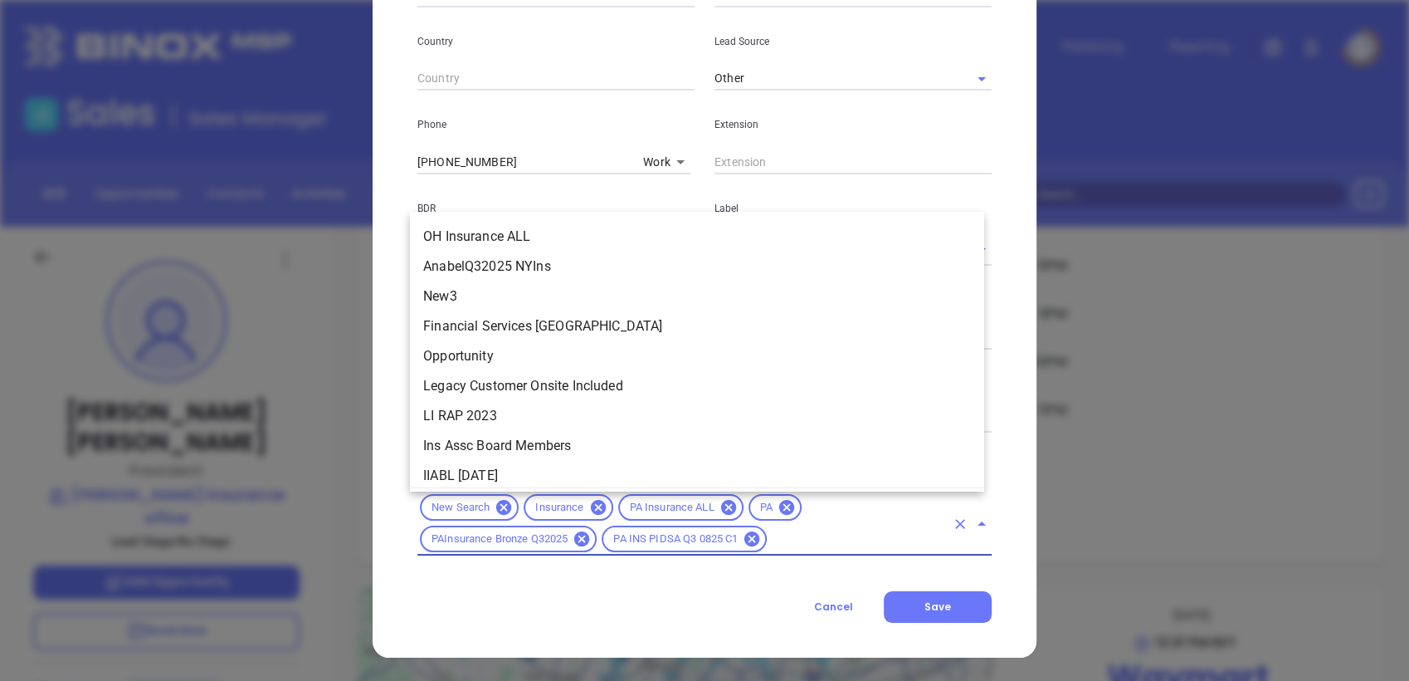
click at [782, 535] on input "text" at bounding box center [857, 539] width 176 height 21
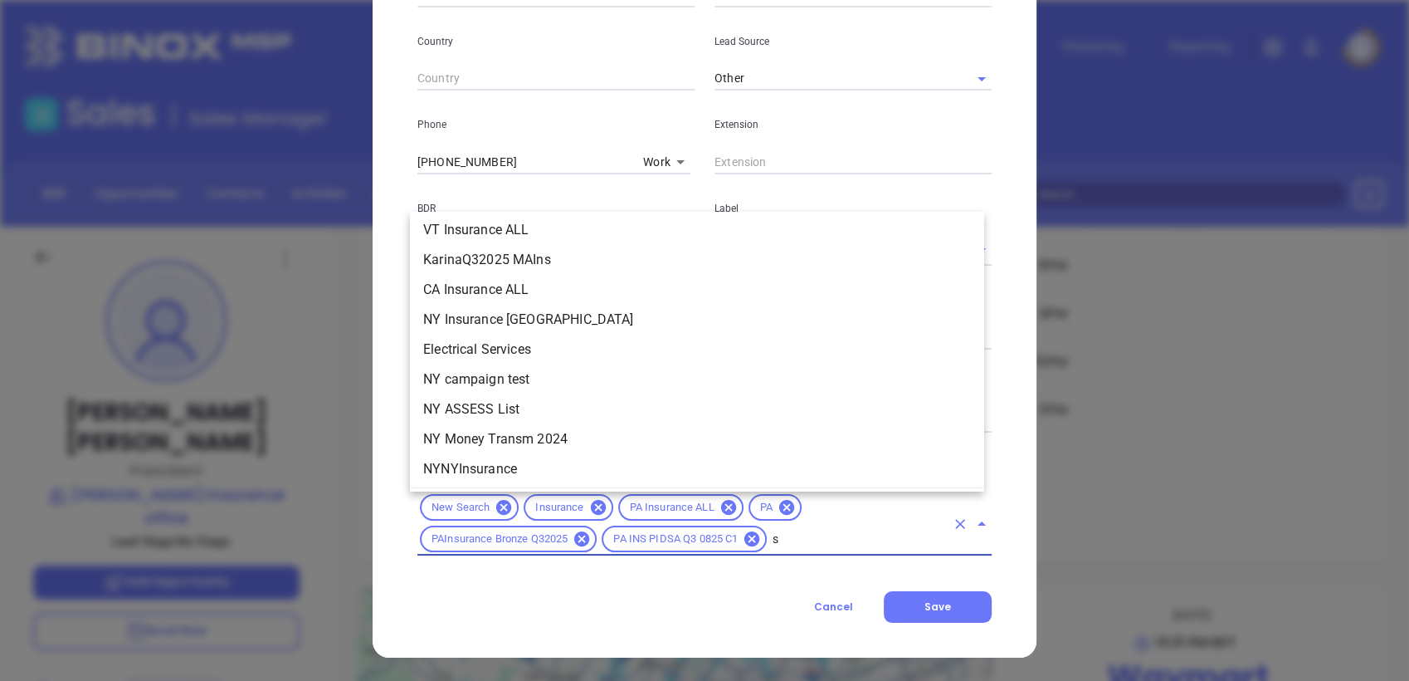
scroll to position [0, 0]
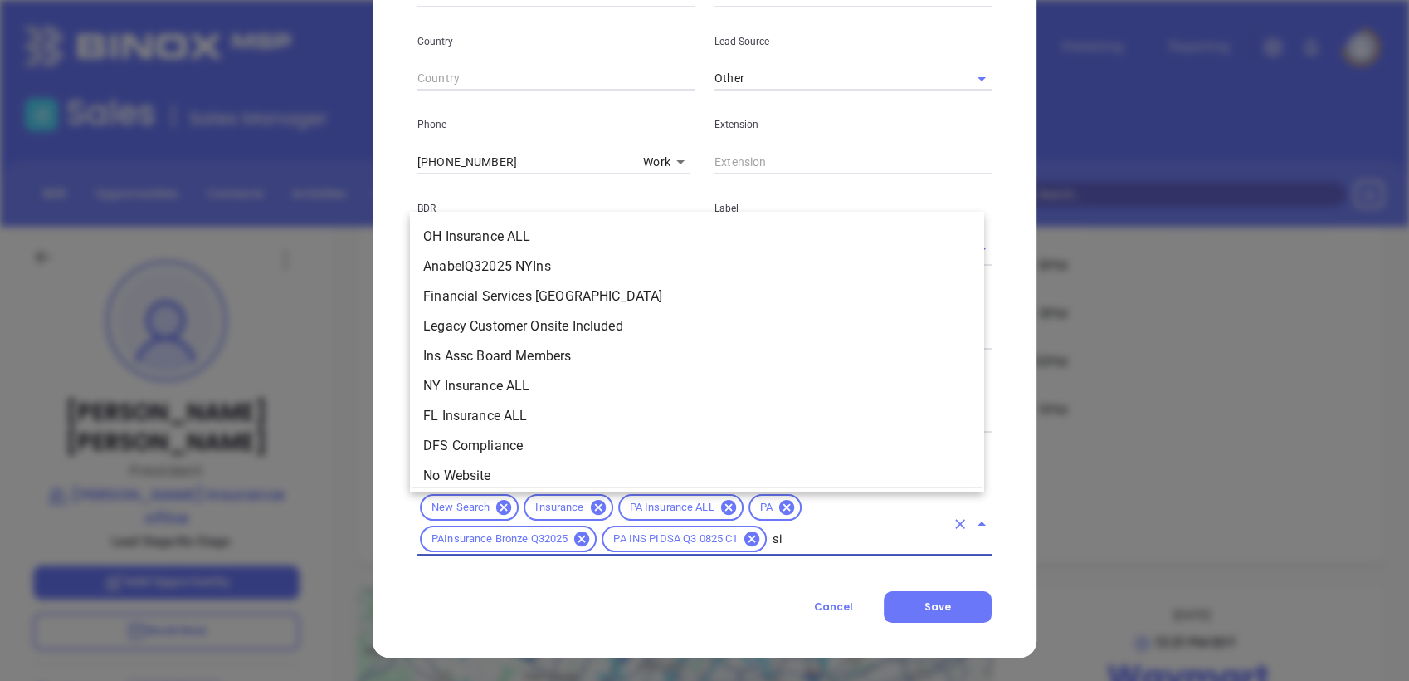
type input "sil"
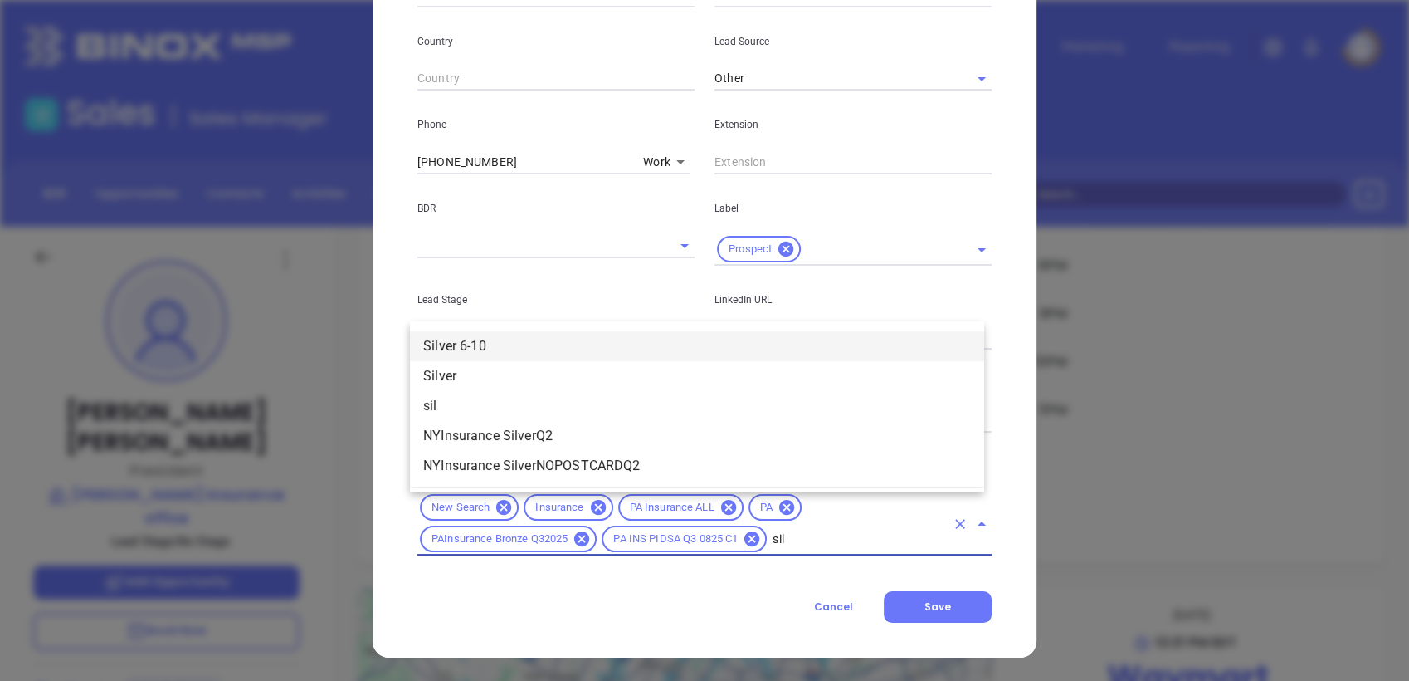
click at [493, 344] on li "Silver 6-10" at bounding box center [697, 346] width 574 height 30
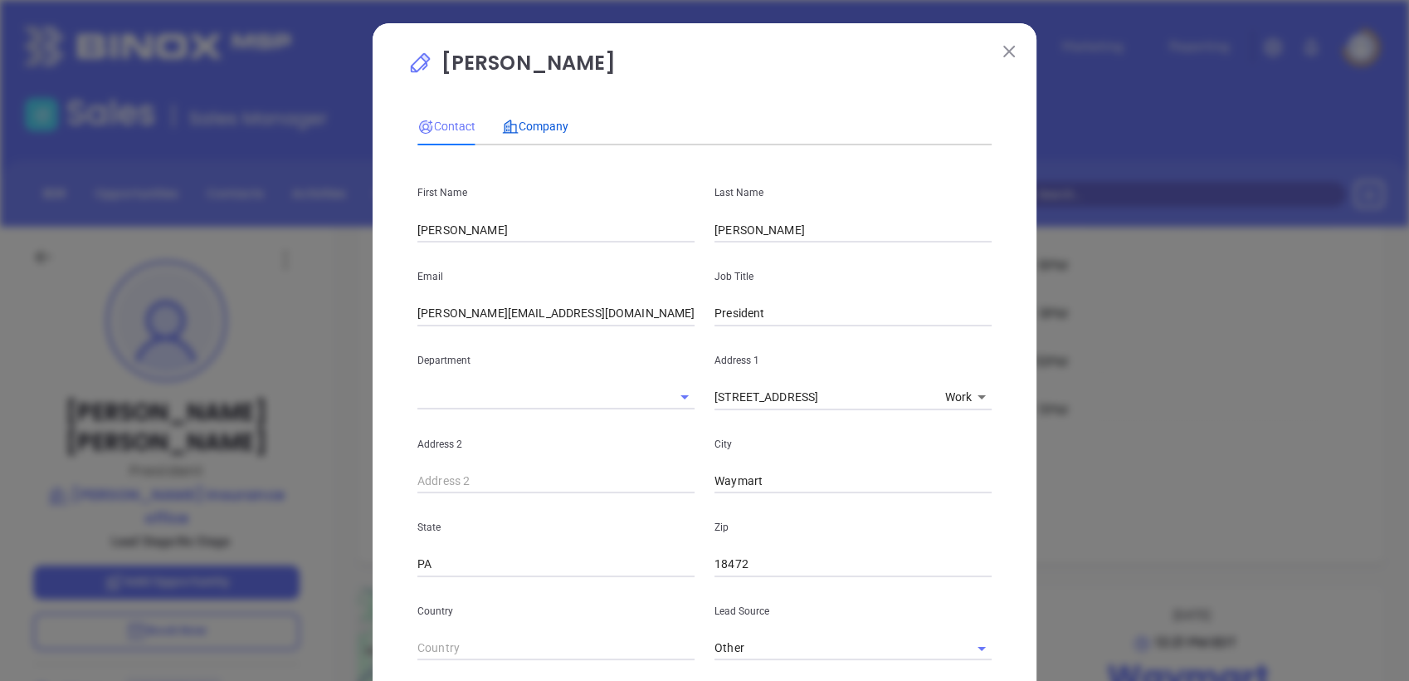
click at [530, 122] on span "Company" at bounding box center [535, 126] width 66 height 13
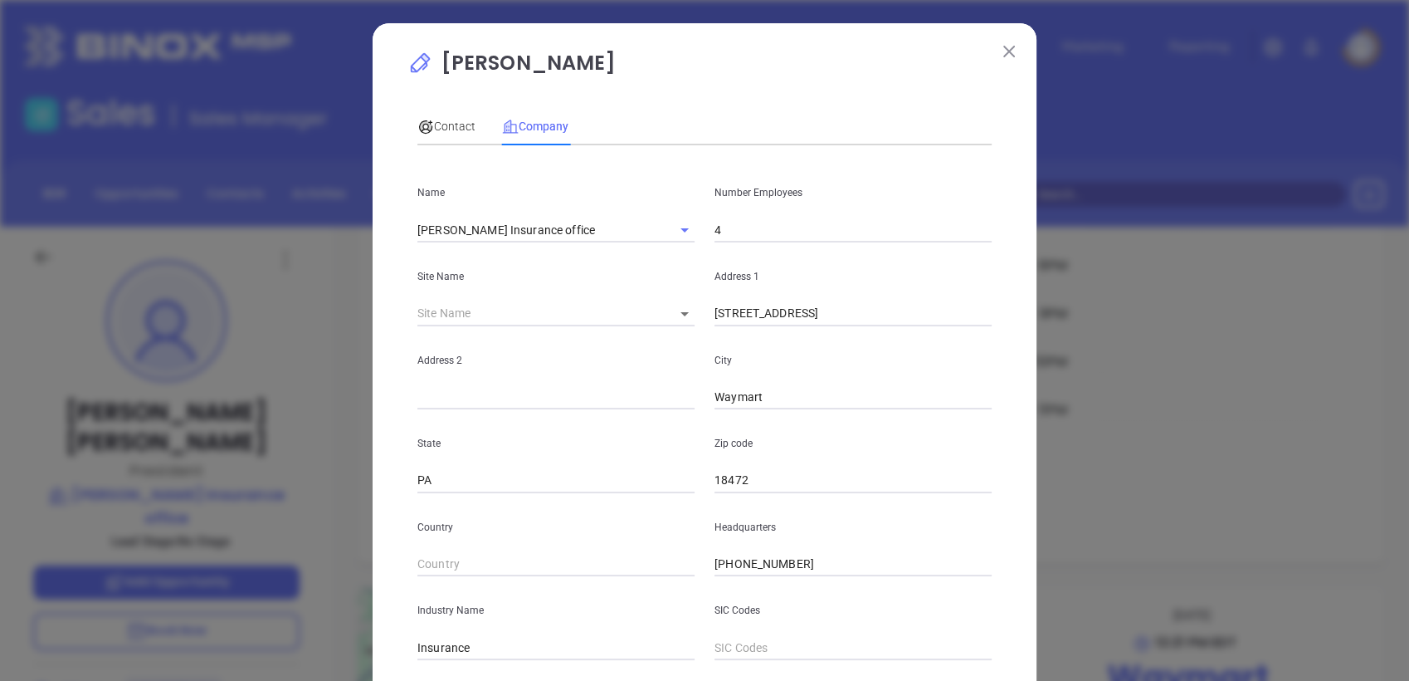
click at [735, 227] on input "4" at bounding box center [853, 229] width 277 height 25
type input "6"
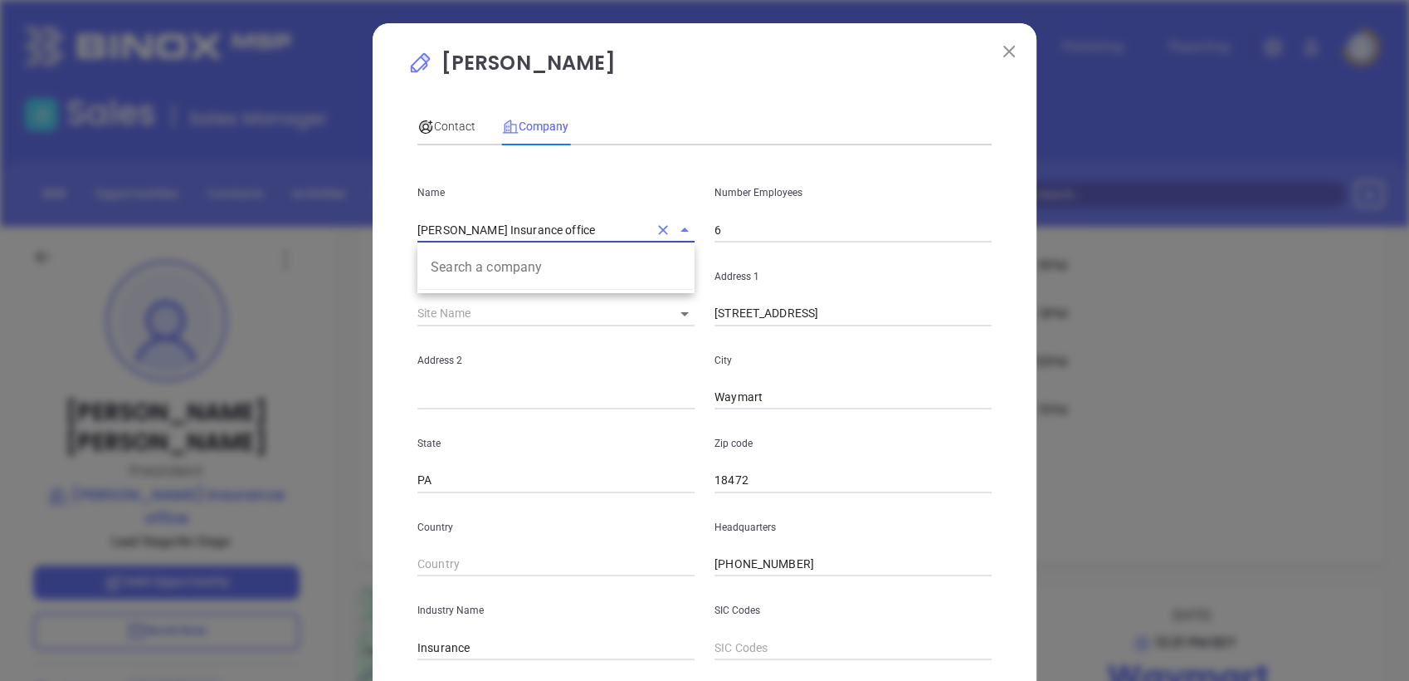
drag, startPoint x: 446, startPoint y: 236, endPoint x: 224, endPoint y: 256, distance: 222.6
click at [205, 256] on div "David Murray Contact Company First Name David Last Name Murray Email david@mapl…" at bounding box center [704, 340] width 1409 height 681
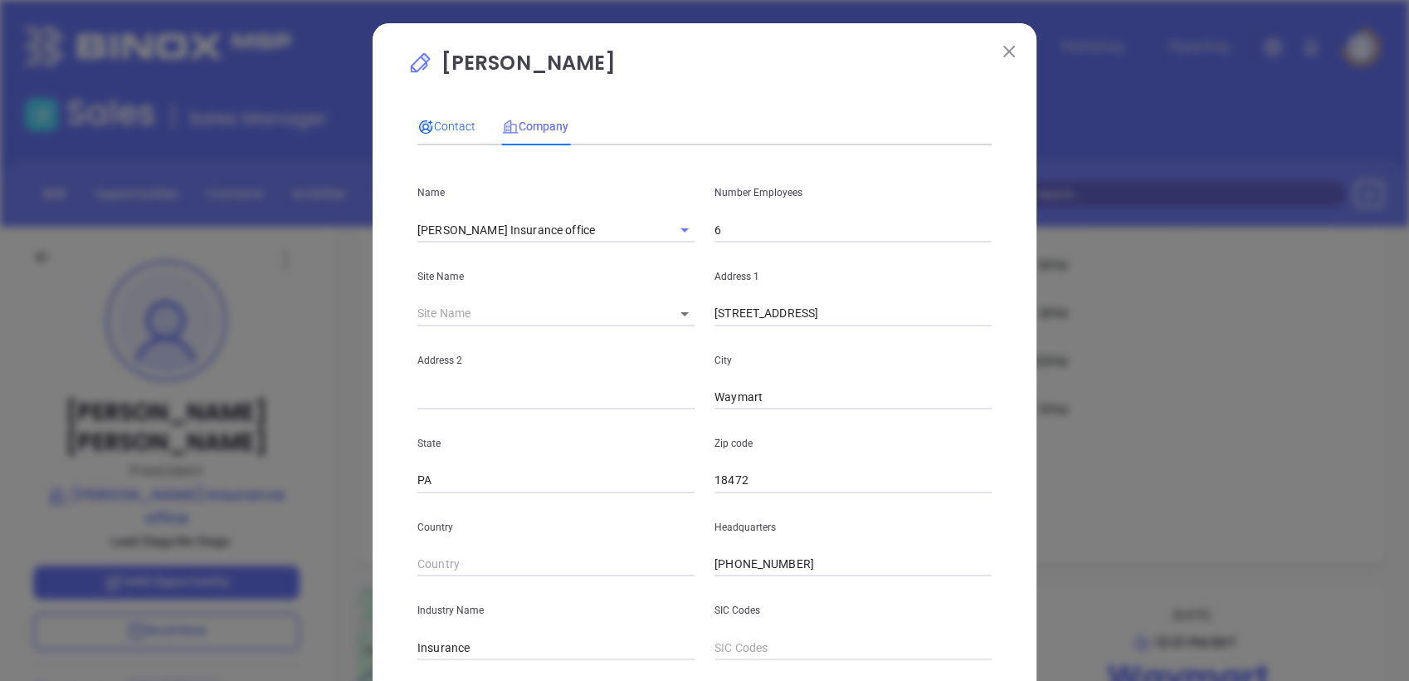
click at [455, 120] on span "Contact" at bounding box center [446, 126] width 58 height 13
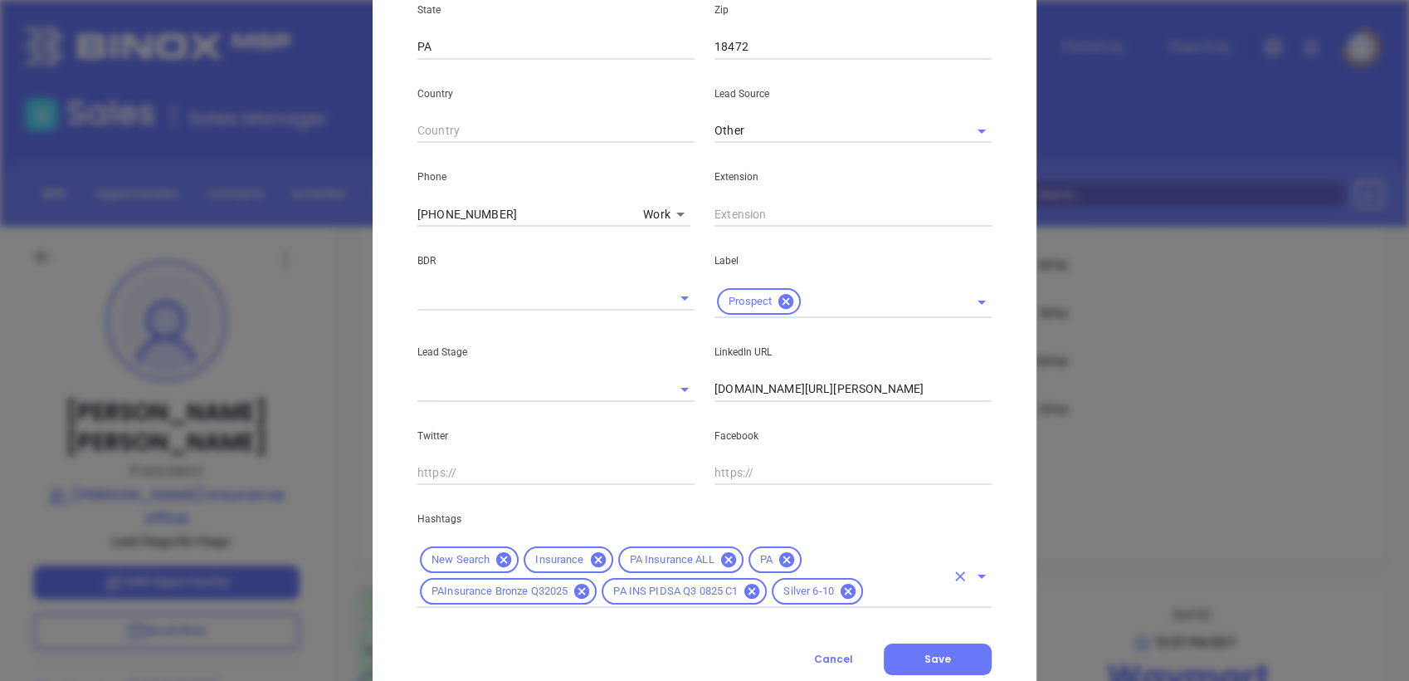
scroll to position [569, 0]
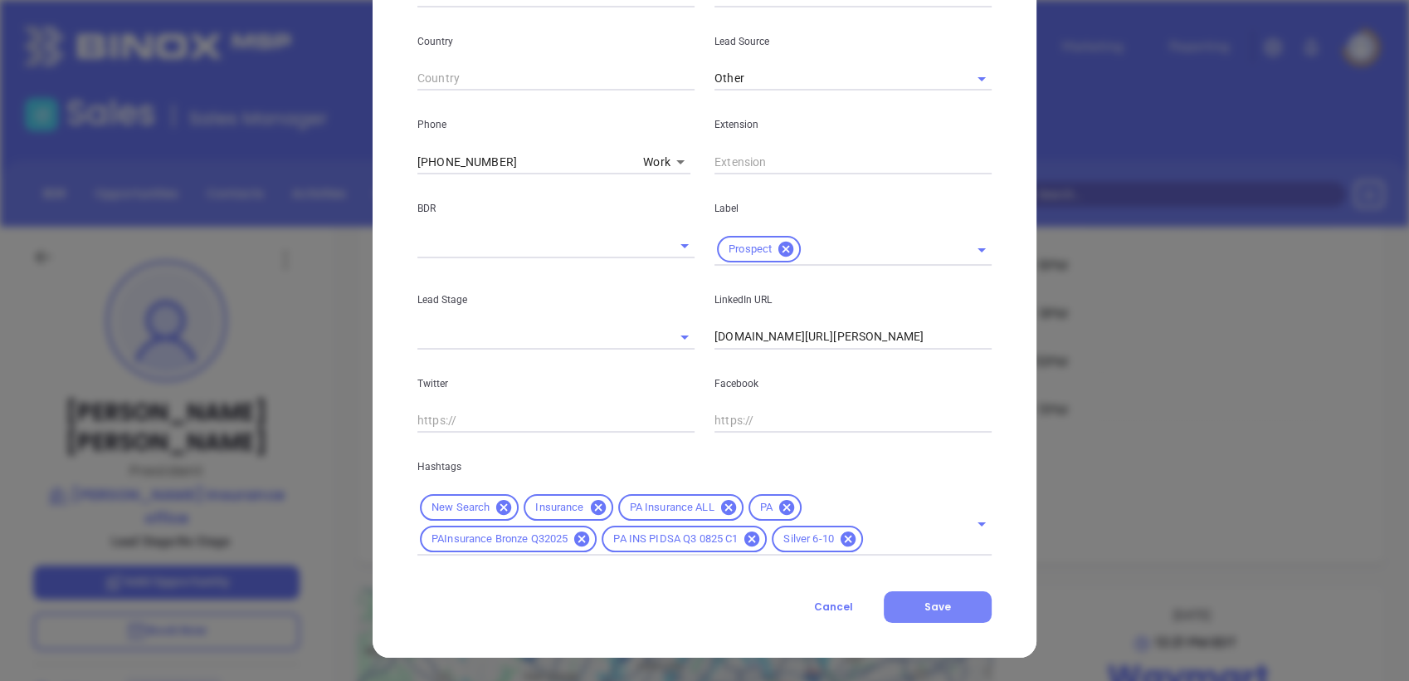
click at [932, 608] on span "Save" at bounding box center [938, 606] width 27 height 14
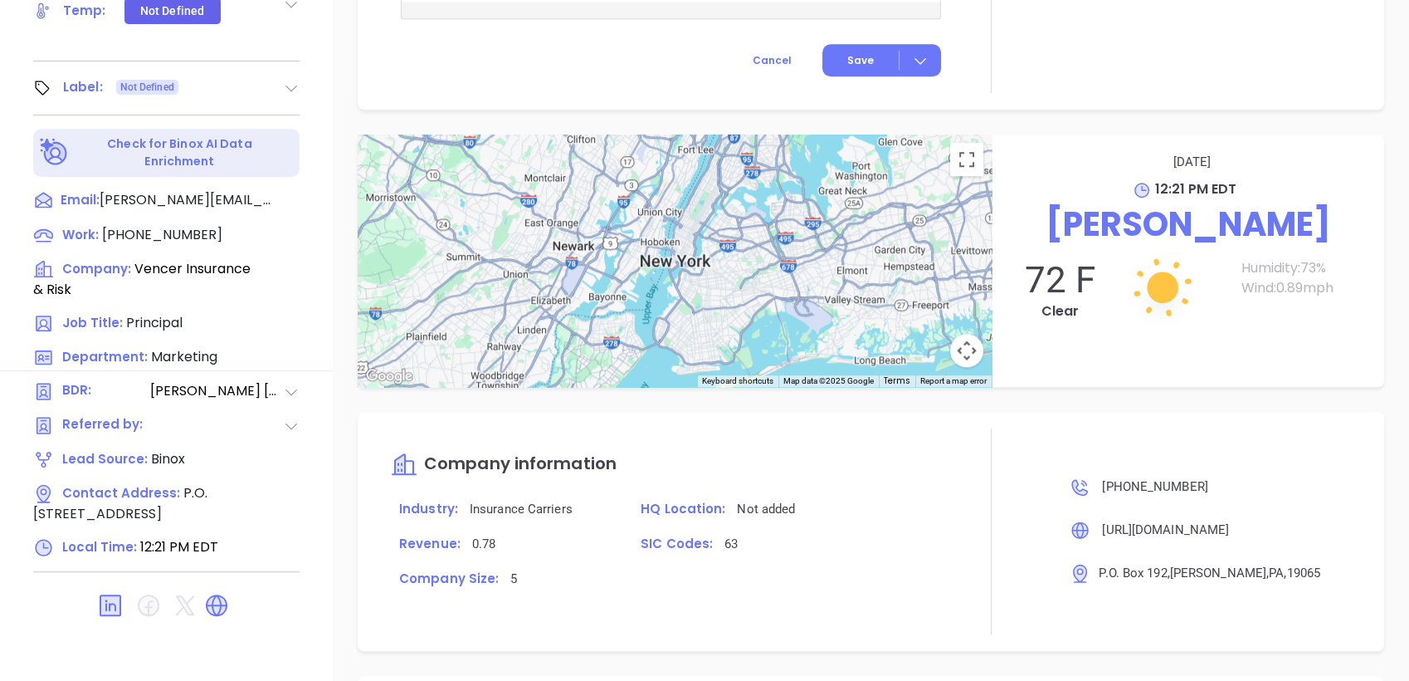
scroll to position [1014, 0]
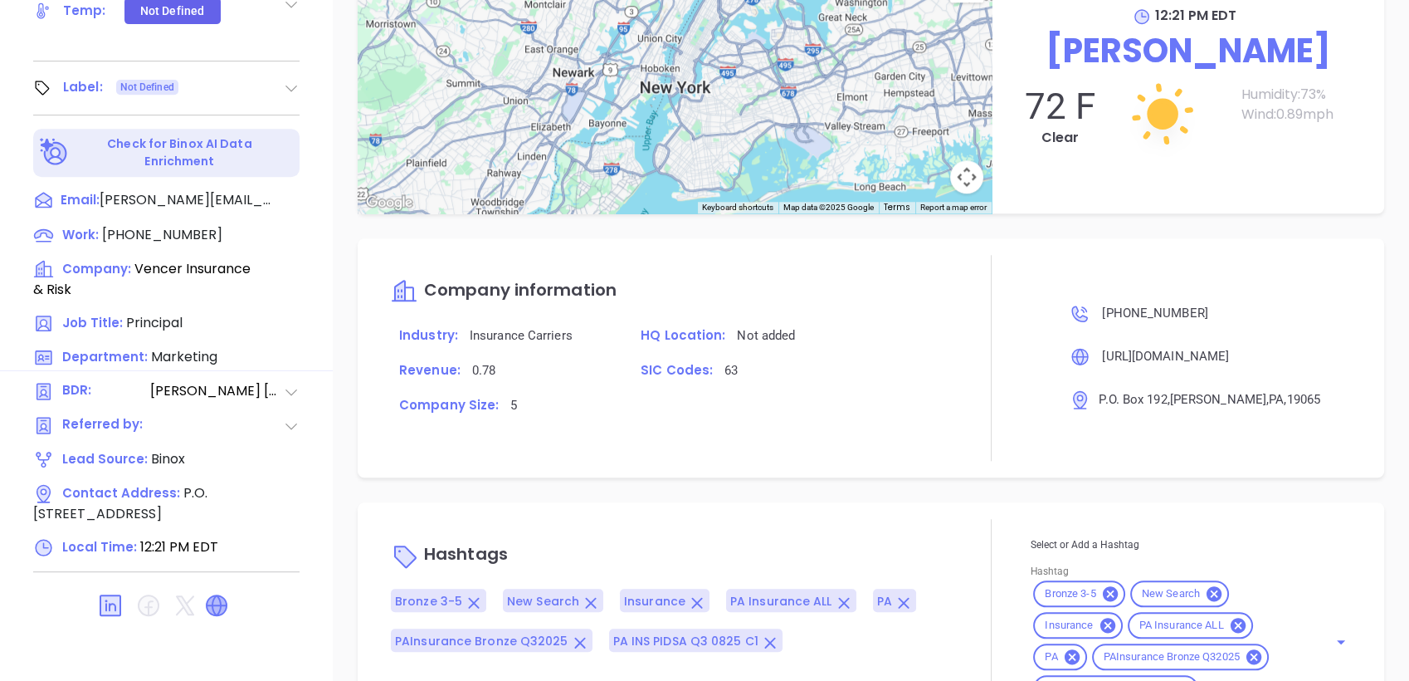
click at [217, 595] on icon at bounding box center [217, 605] width 20 height 20
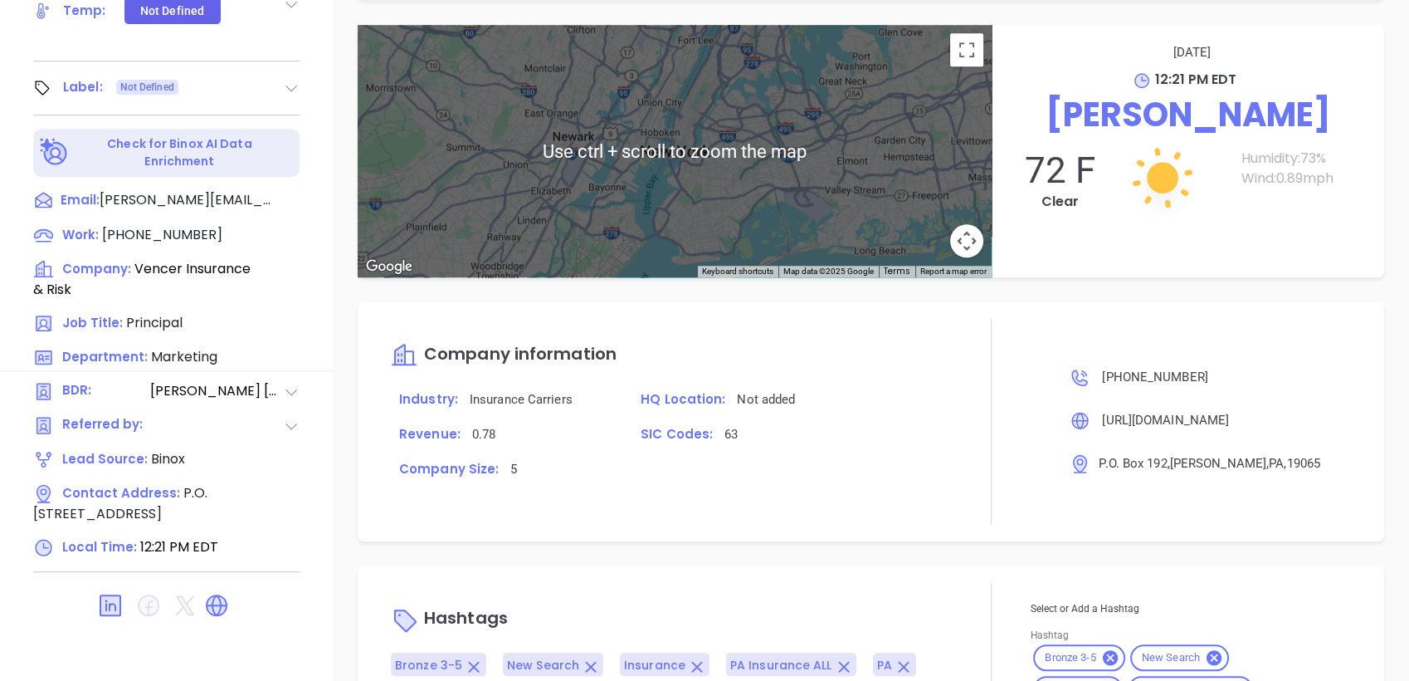
scroll to position [1096, 0]
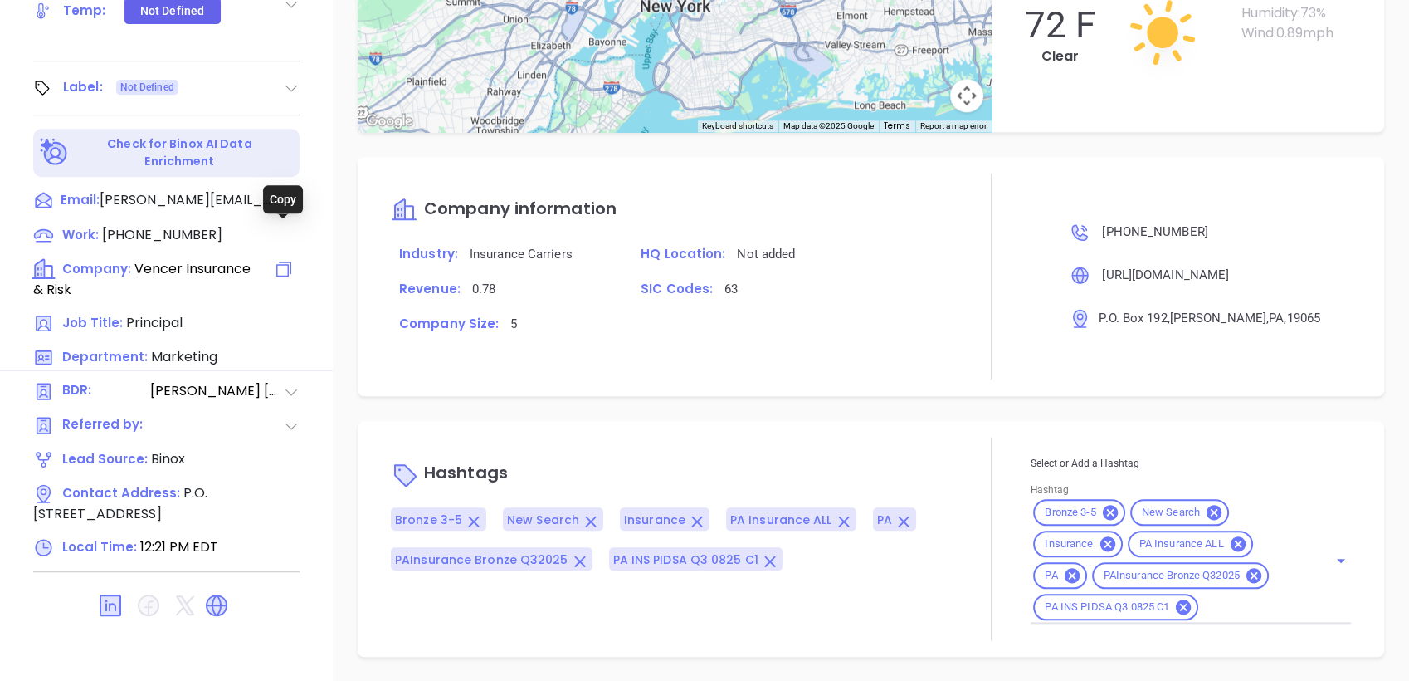
click at [286, 259] on icon at bounding box center [284, 269] width 20 height 20
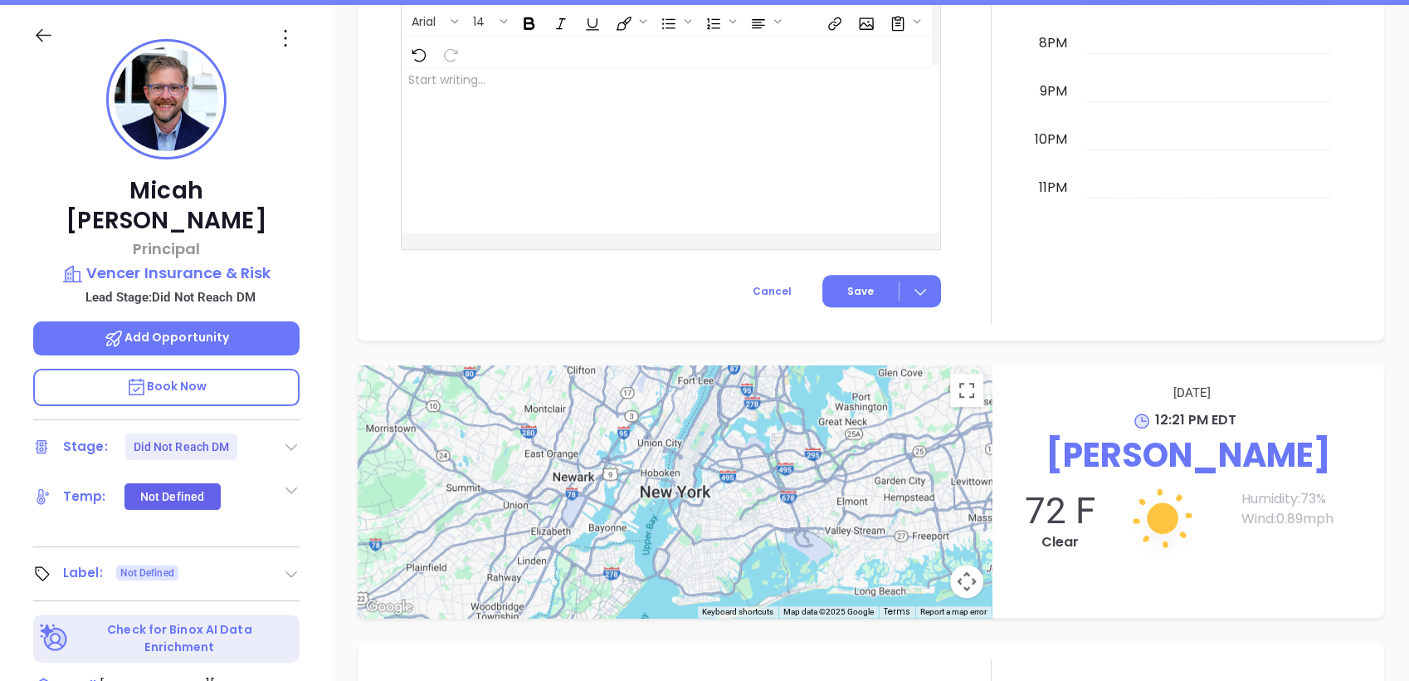
scroll to position [0, 0]
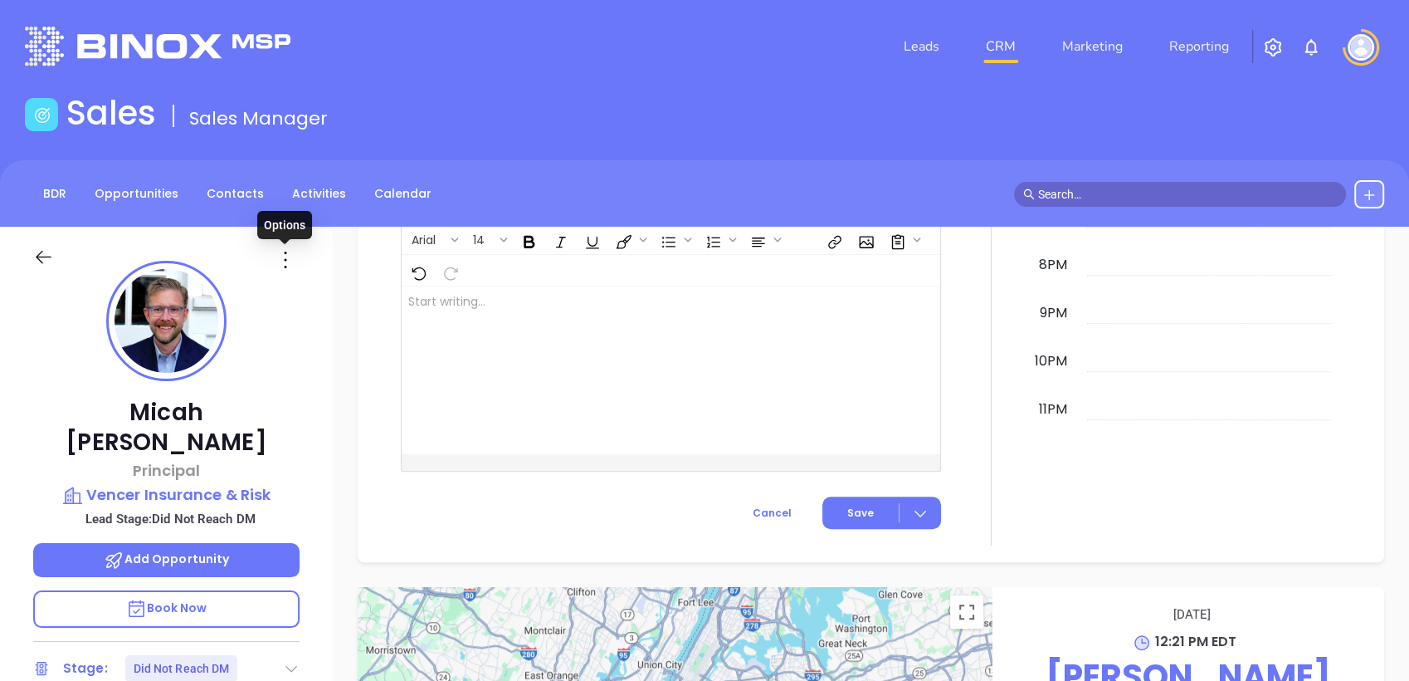
click at [286, 256] on icon at bounding box center [285, 260] width 27 height 27
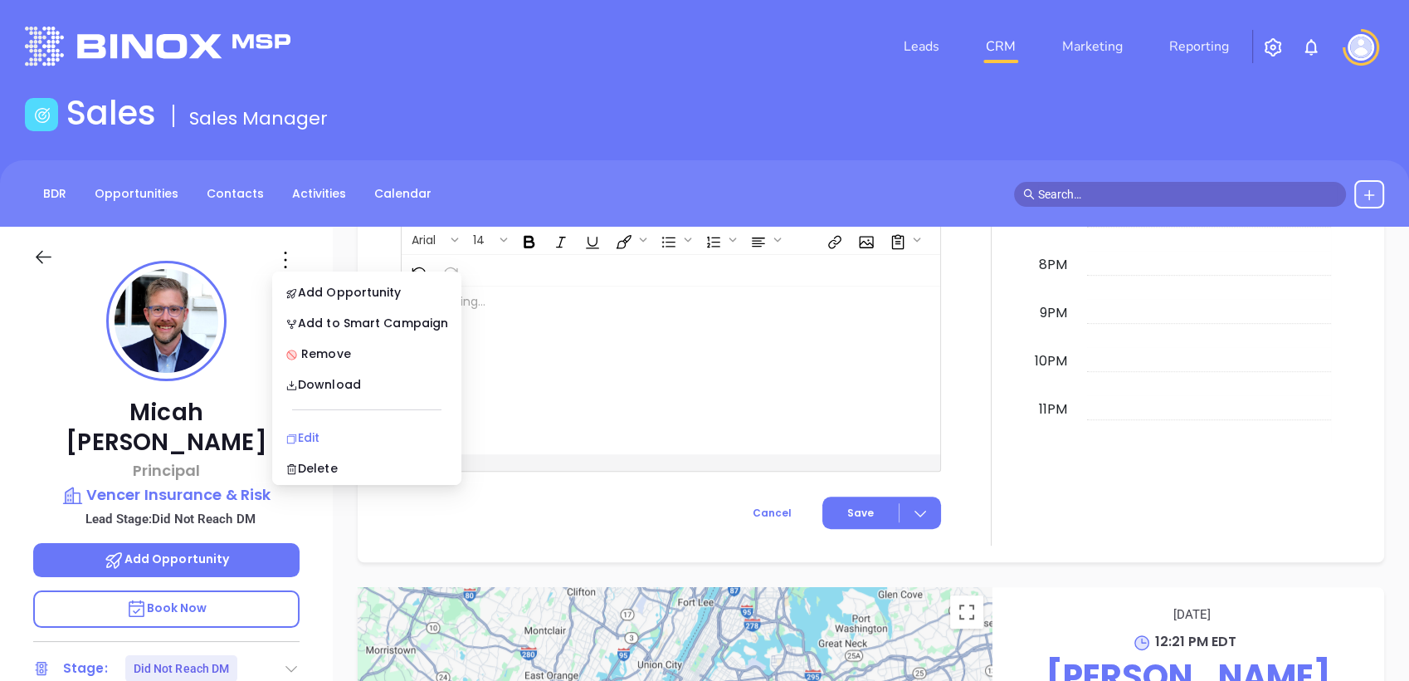
click at [317, 436] on div "Edit" at bounding box center [367, 437] width 163 height 18
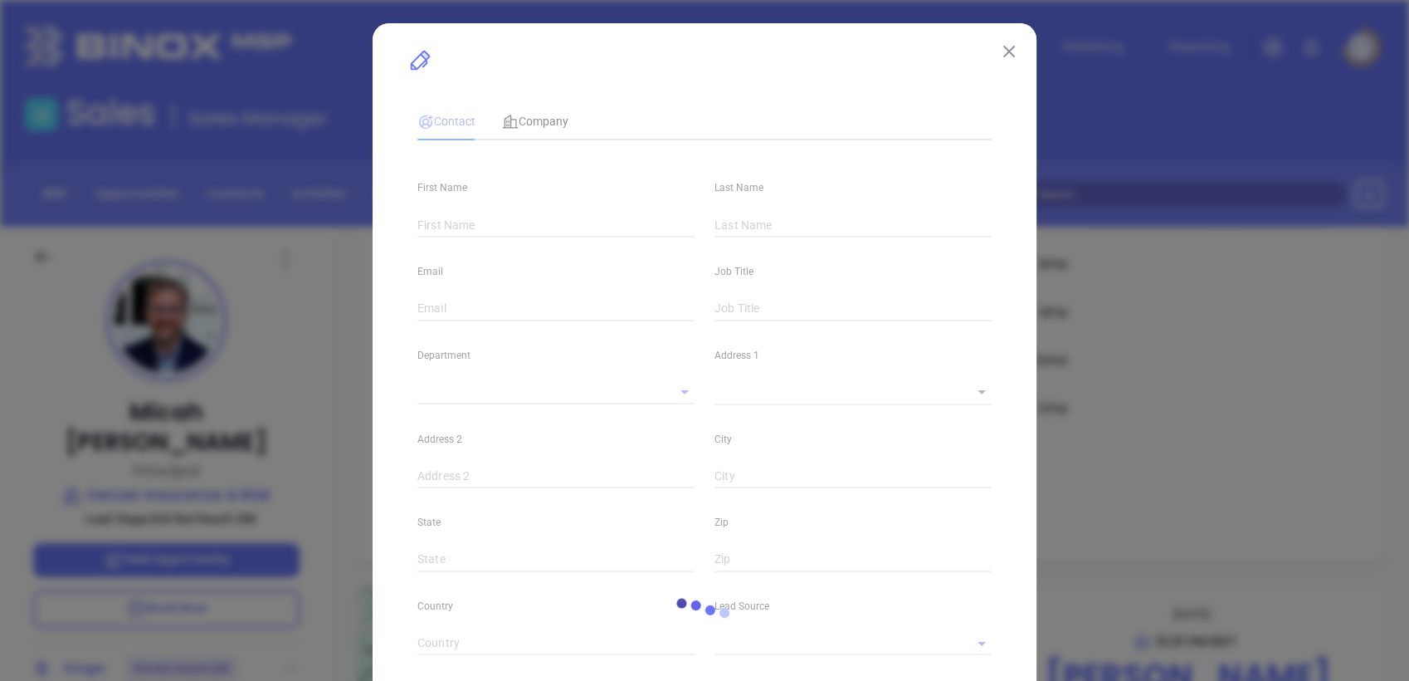
type input "Micah"
type input "[PERSON_NAME]"
type input "[PERSON_NAME][EMAIL_ADDRESS][DOMAIN_NAME]"
type input "Principal"
type textarea "P.O. Box 192"
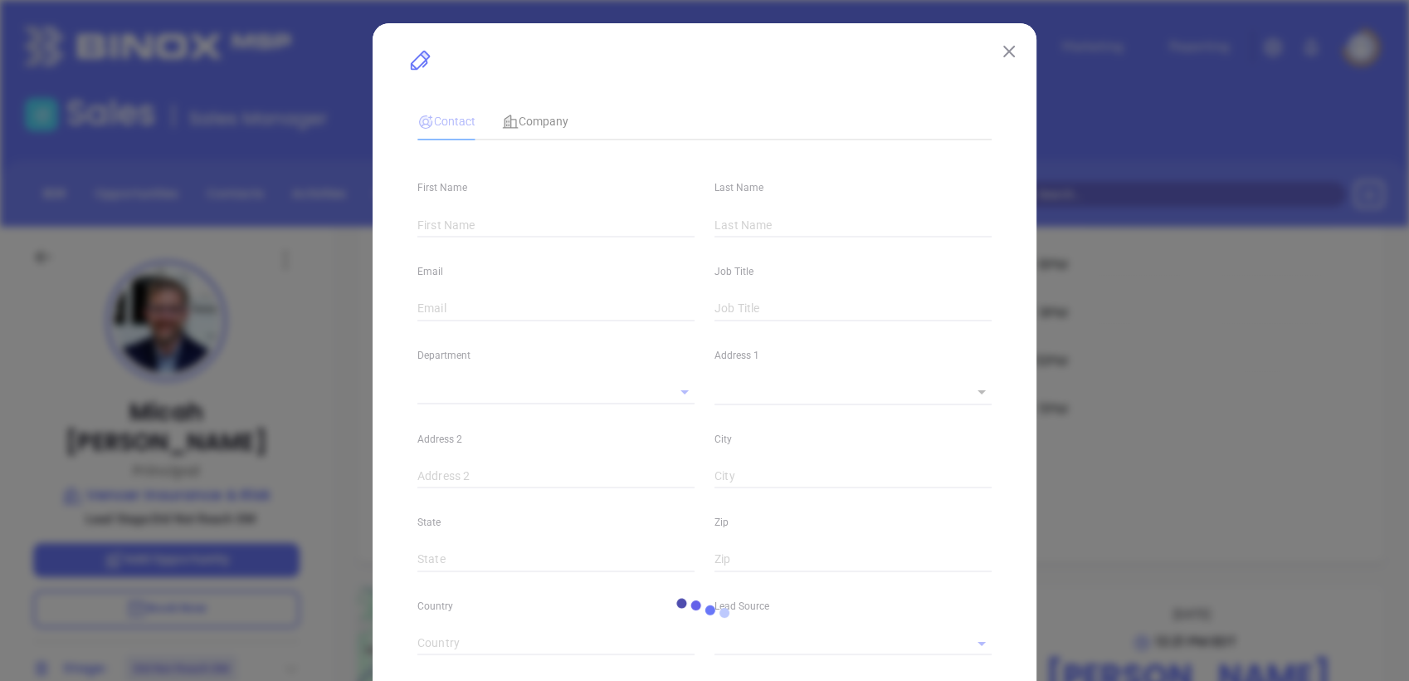
type input "1"
type input "[PERSON_NAME]"
type input "PA"
type input "19065"
type input "[DOMAIN_NAME][URL]"
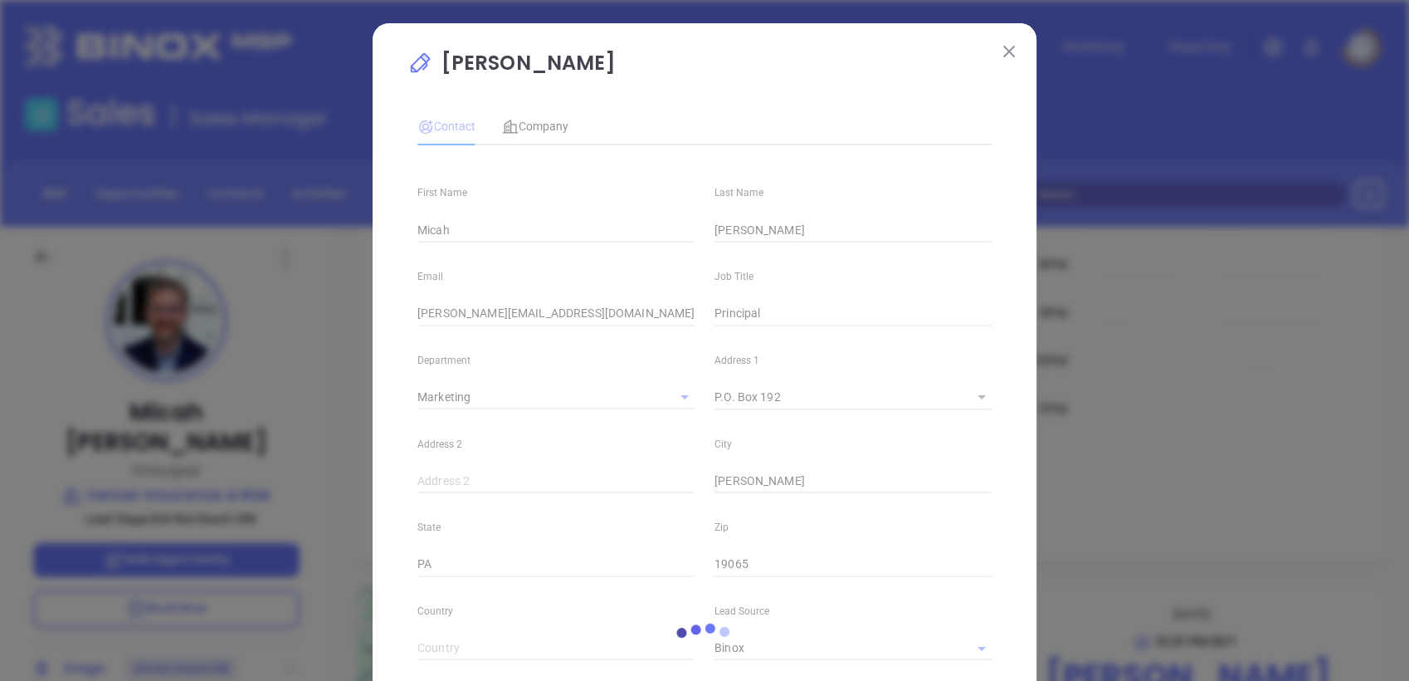
type input "Marketing"
type input "Binox"
type input "[PERSON_NAME]"
type input "Did Not Reach DM"
type input "[PHONE_NUMBER]"
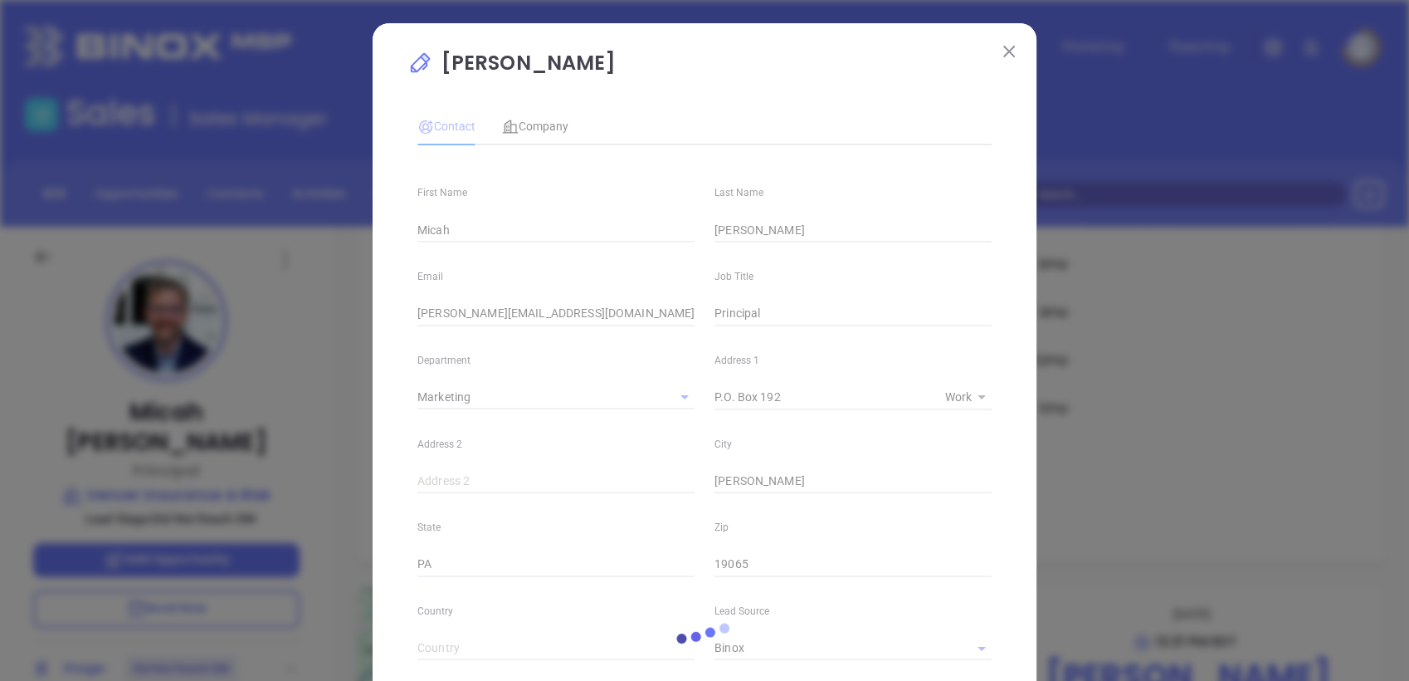
type input "1"
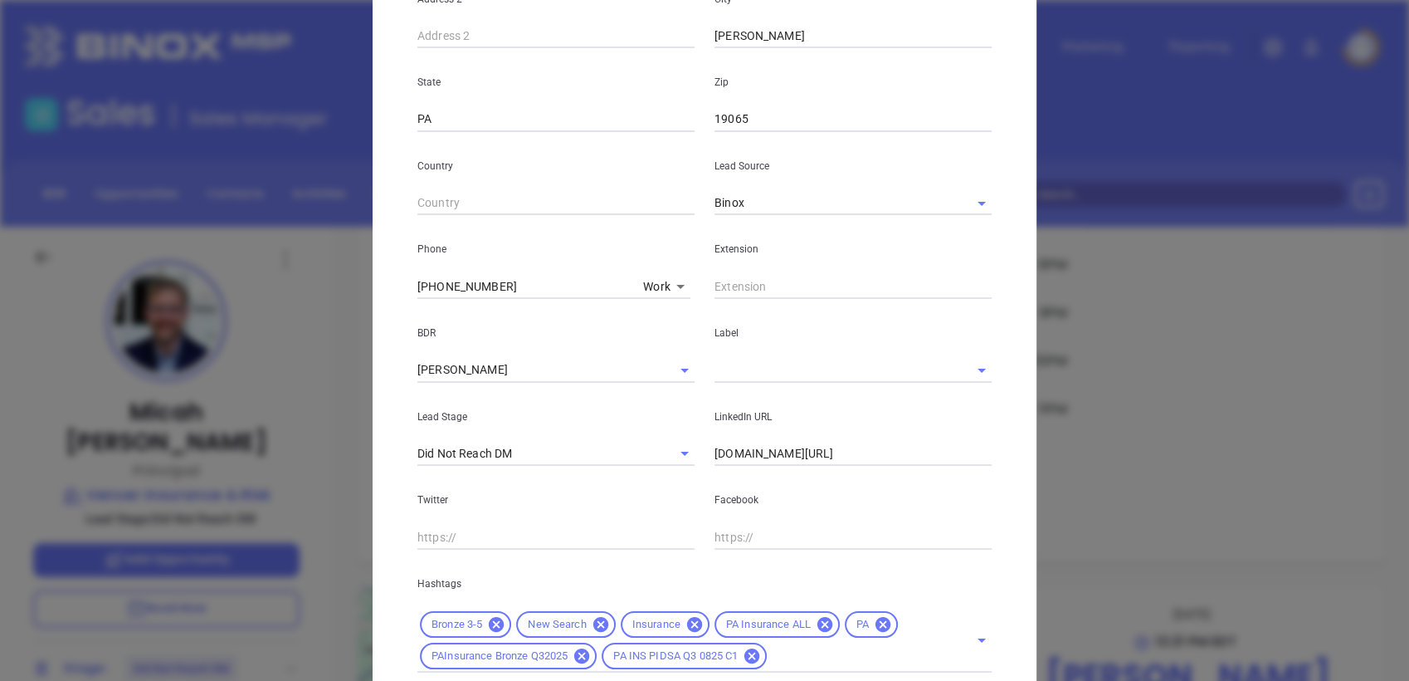
scroll to position [561, 0]
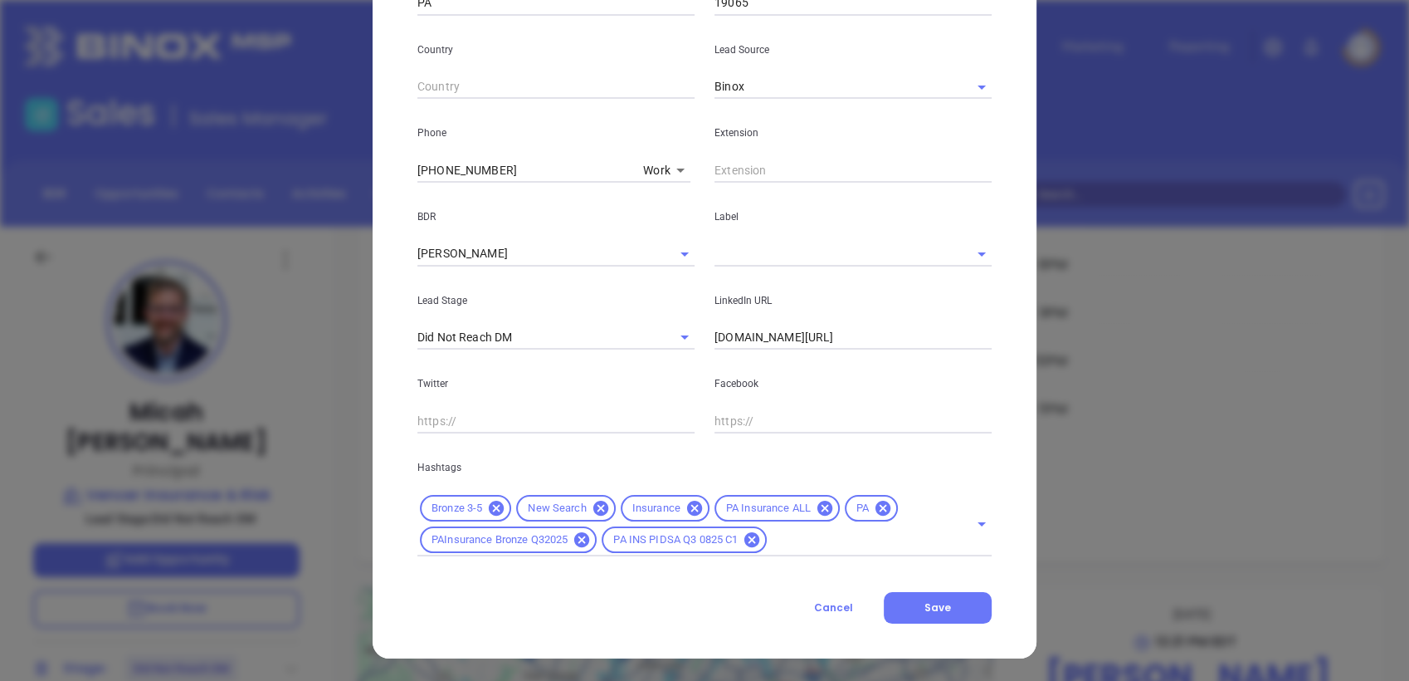
click at [740, 234] on div "Label" at bounding box center [853, 225] width 297 height 84
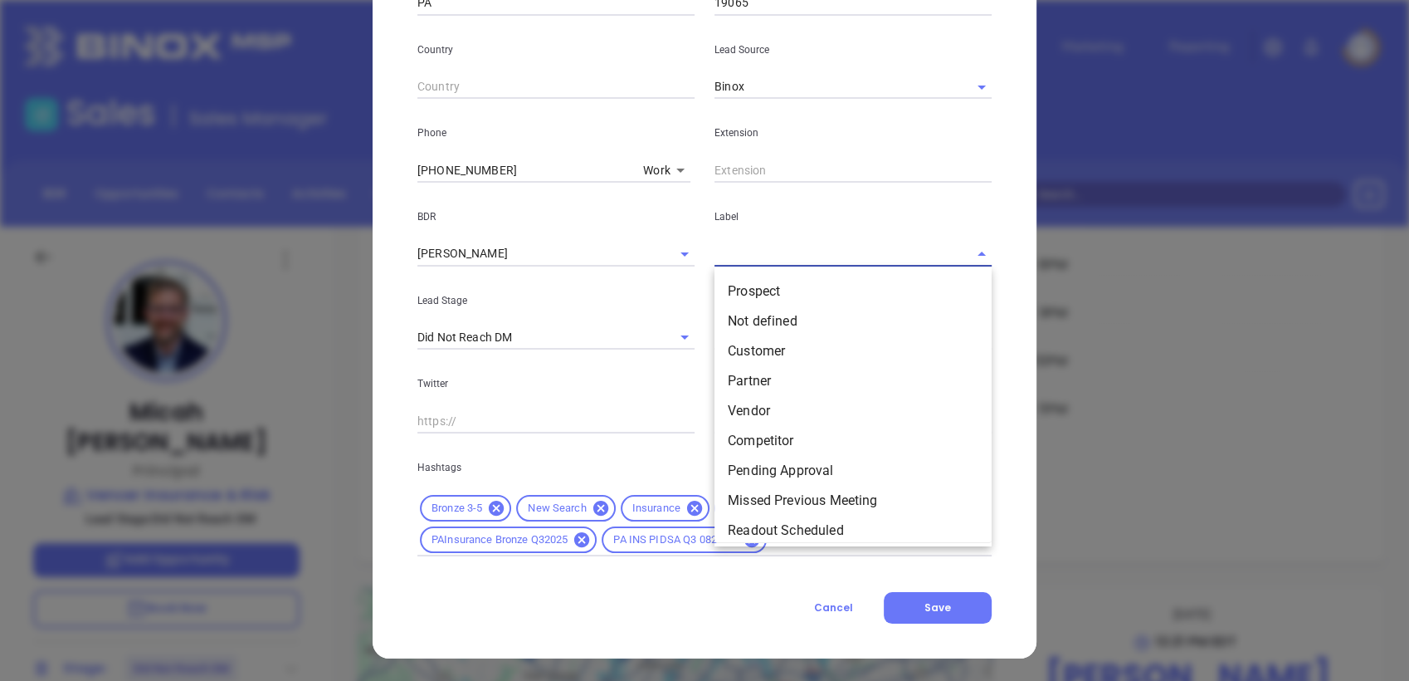
click at [726, 249] on input "text" at bounding box center [830, 254] width 231 height 24
click at [748, 291] on li "Prospect" at bounding box center [853, 291] width 277 height 30
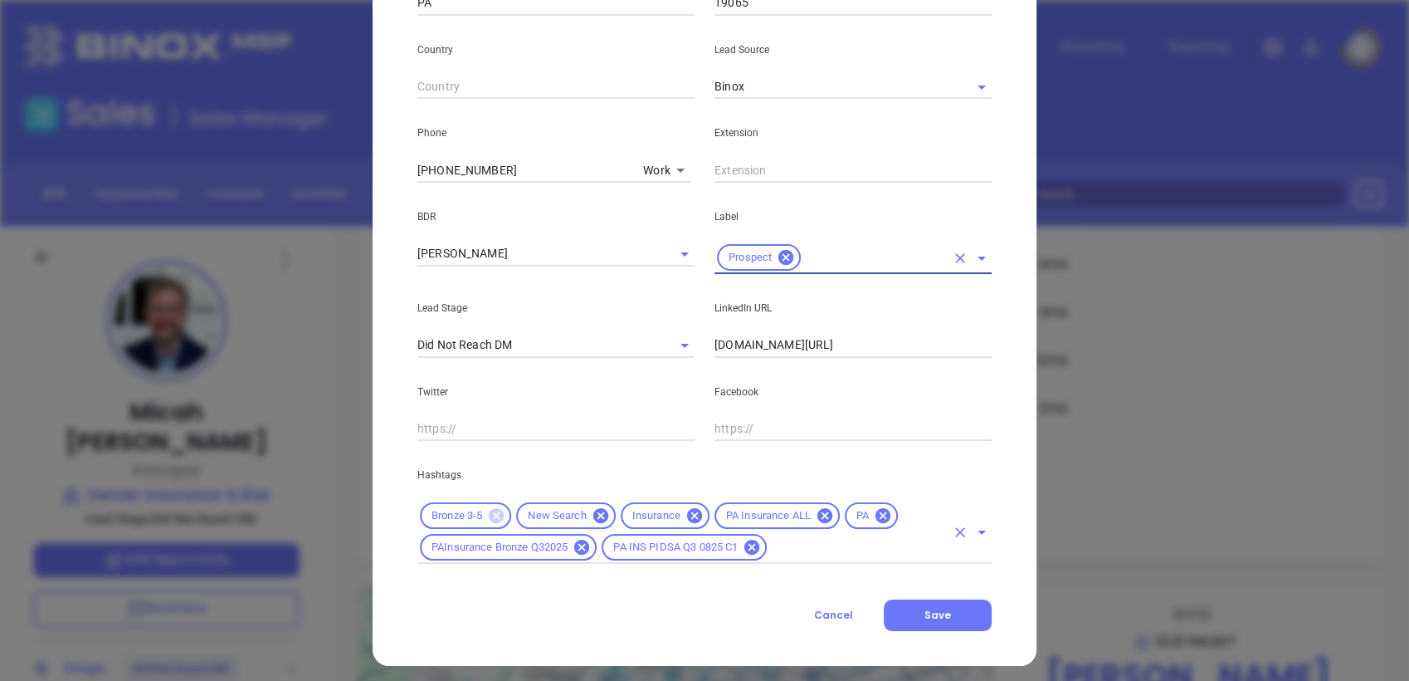
click at [489, 510] on icon at bounding box center [496, 515] width 15 height 15
click at [784, 554] on input "text" at bounding box center [857, 547] width 176 height 21
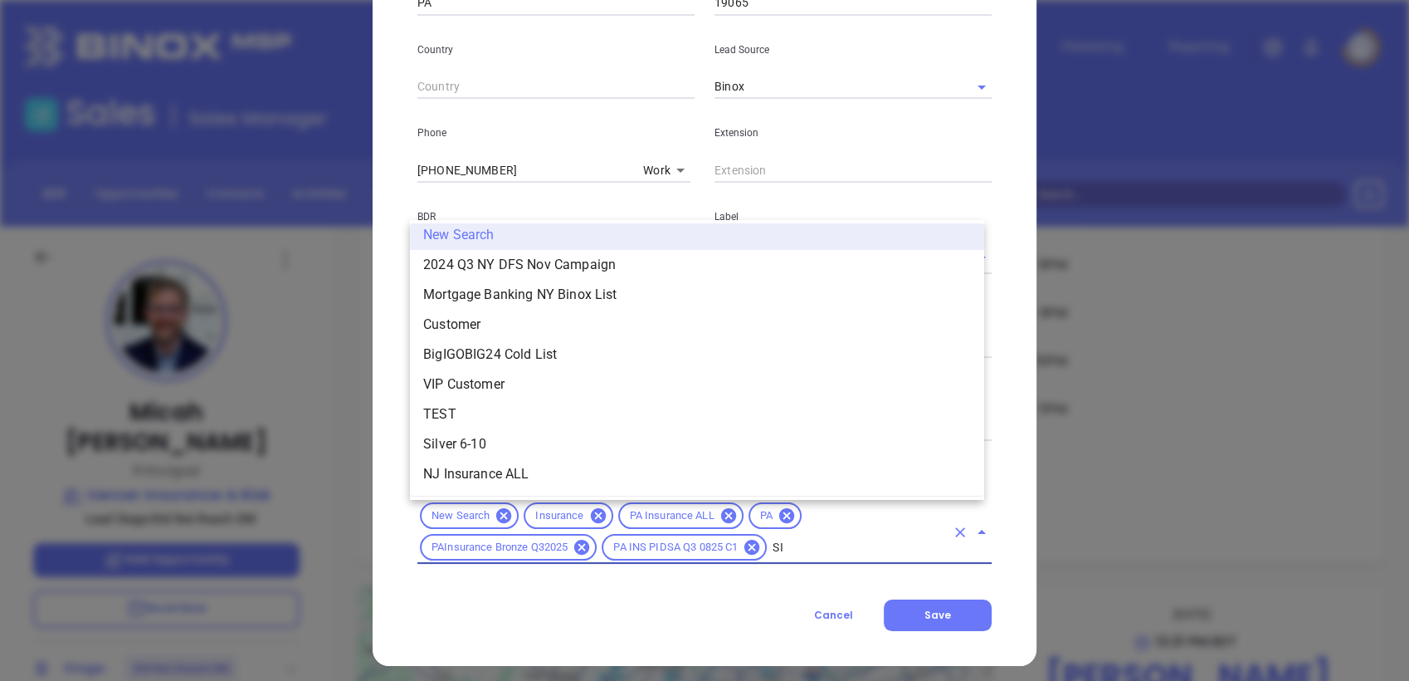
scroll to position [0, 0]
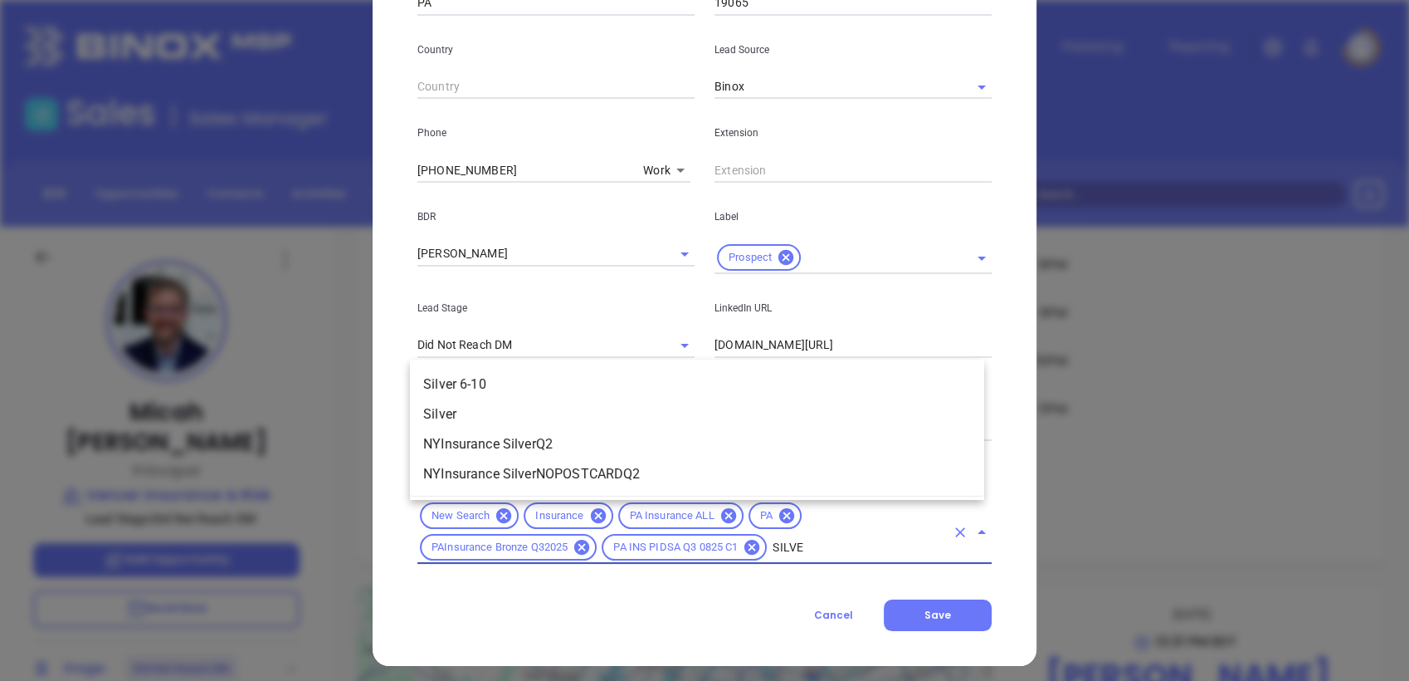
type input "SILVER"
click at [475, 377] on li "Silver 6-10" at bounding box center [697, 384] width 574 height 30
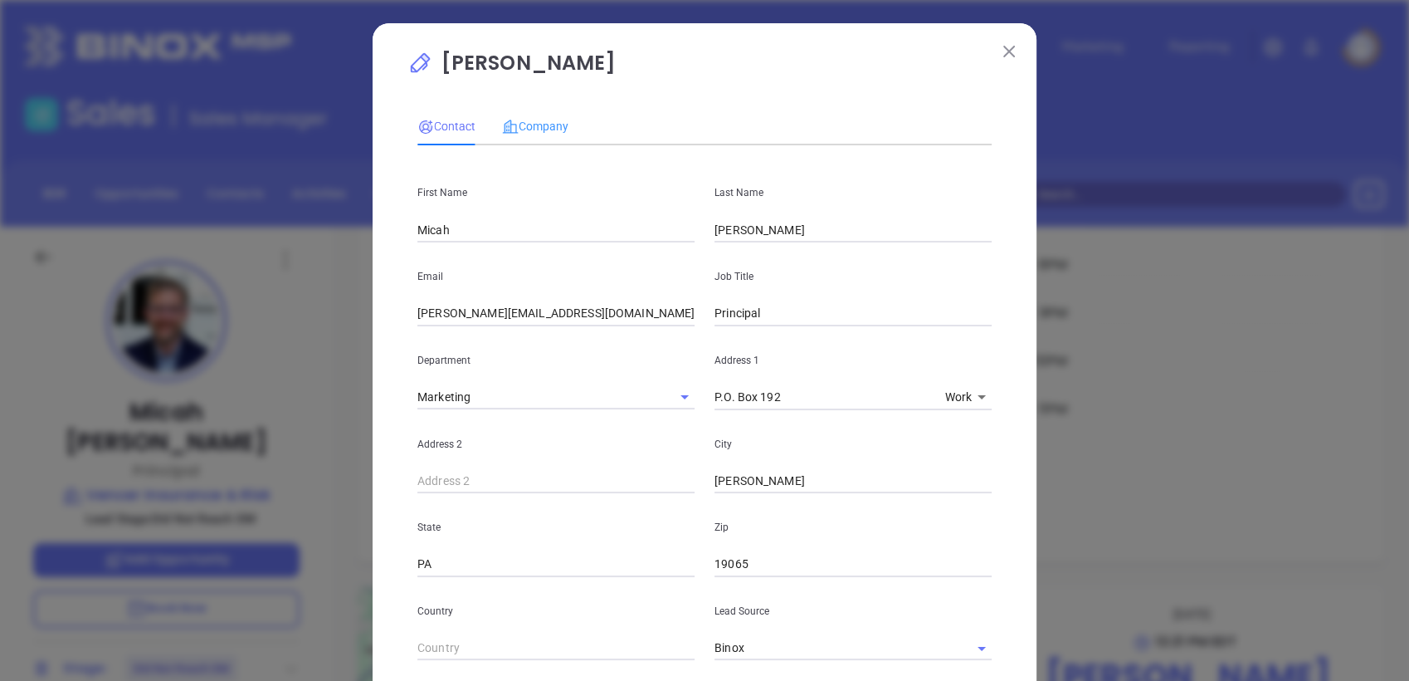
click at [531, 115] on div "Company" at bounding box center [535, 126] width 66 height 38
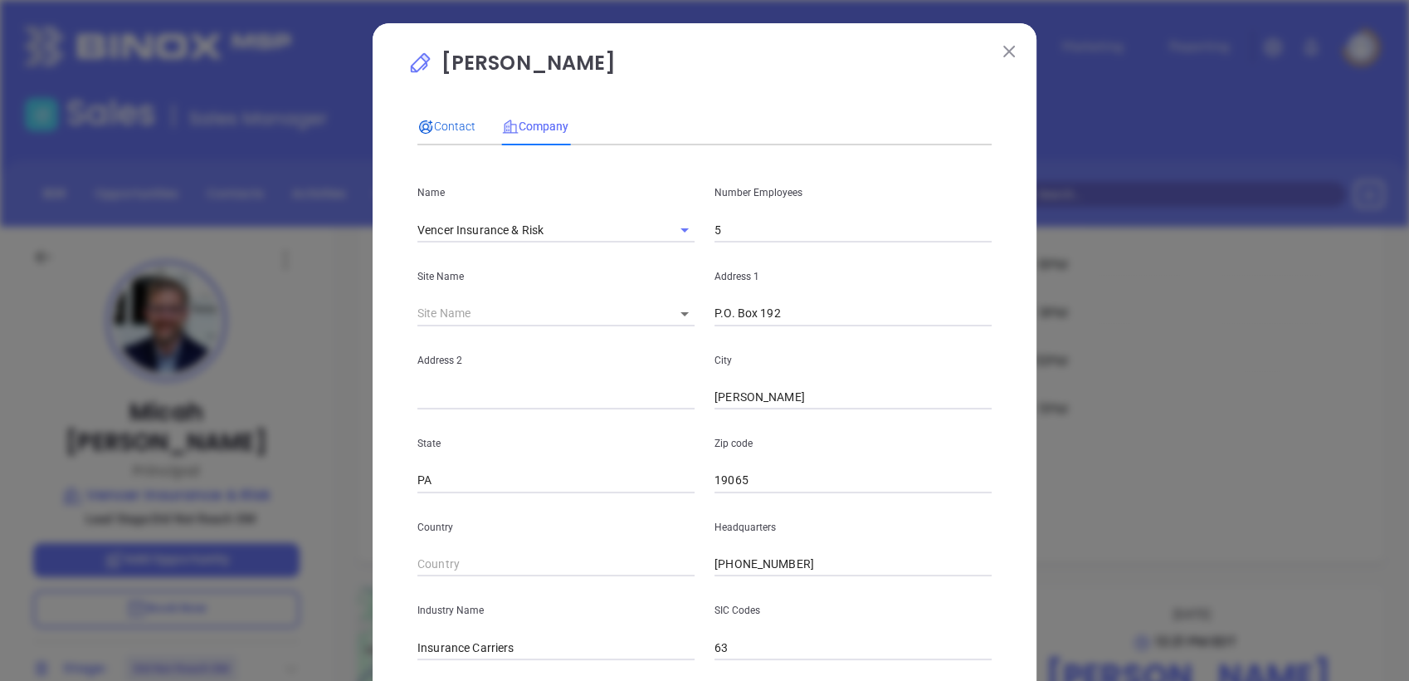
click at [426, 122] on icon at bounding box center [425, 127] width 17 height 17
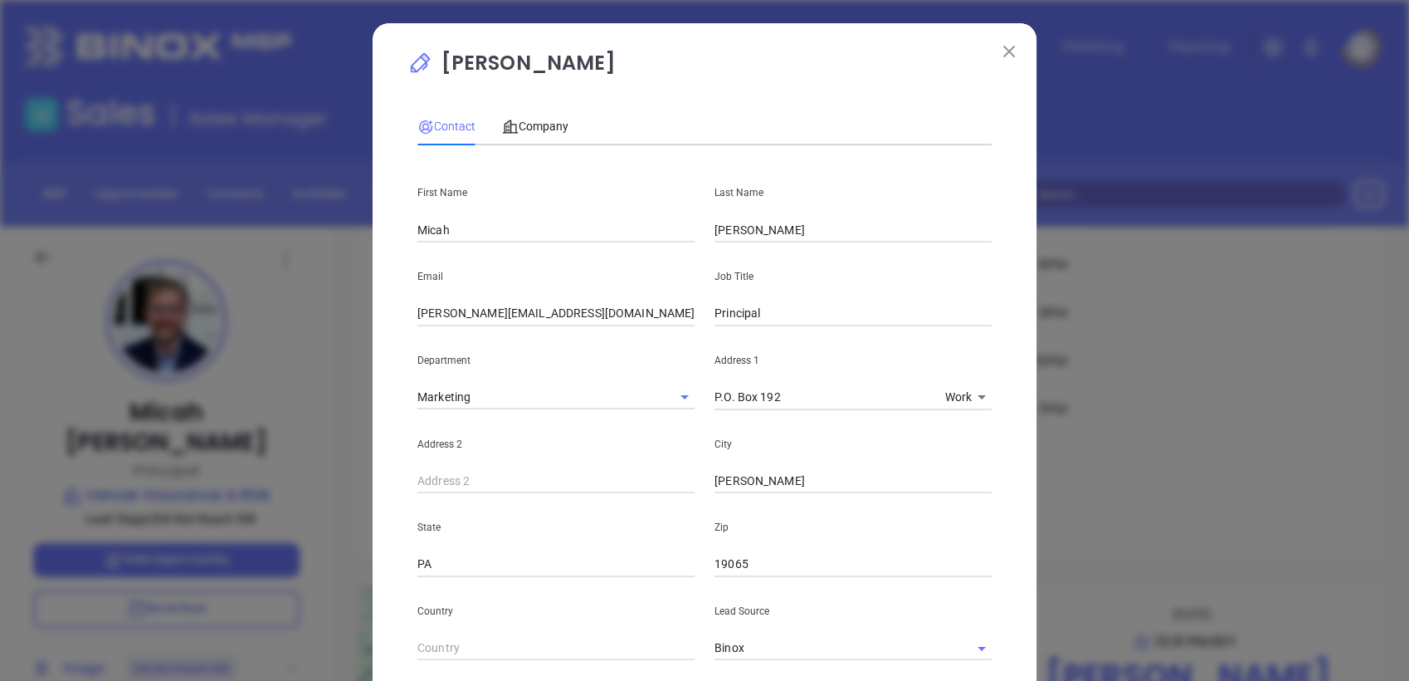
scroll to position [569, 0]
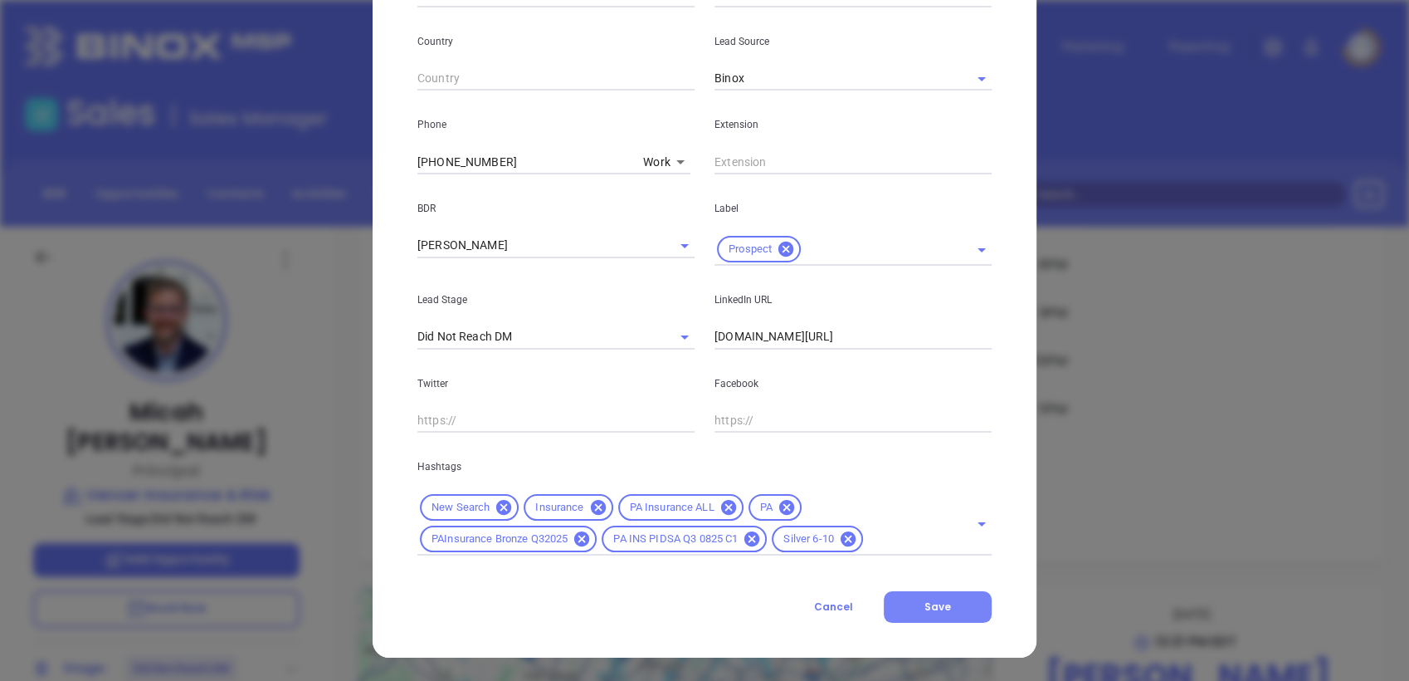
click at [947, 608] on button "Save" at bounding box center [938, 607] width 108 height 32
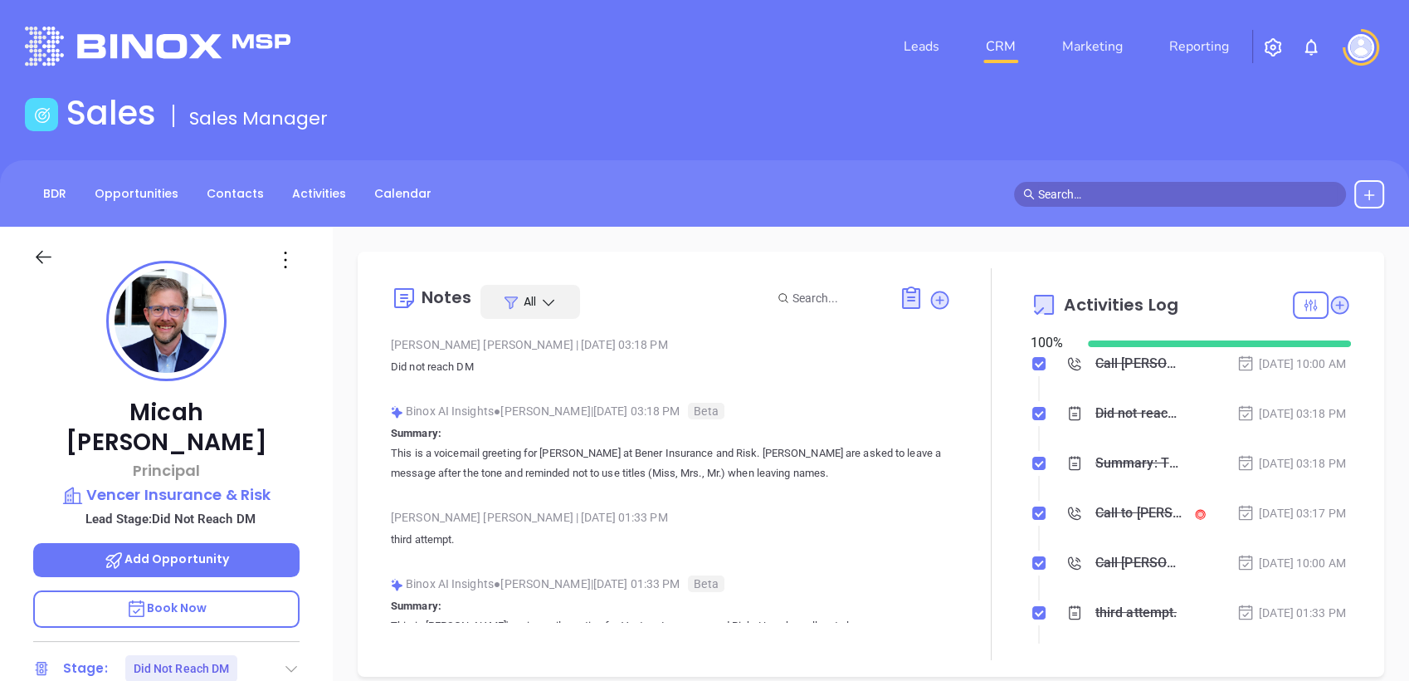
scroll to position [0, 0]
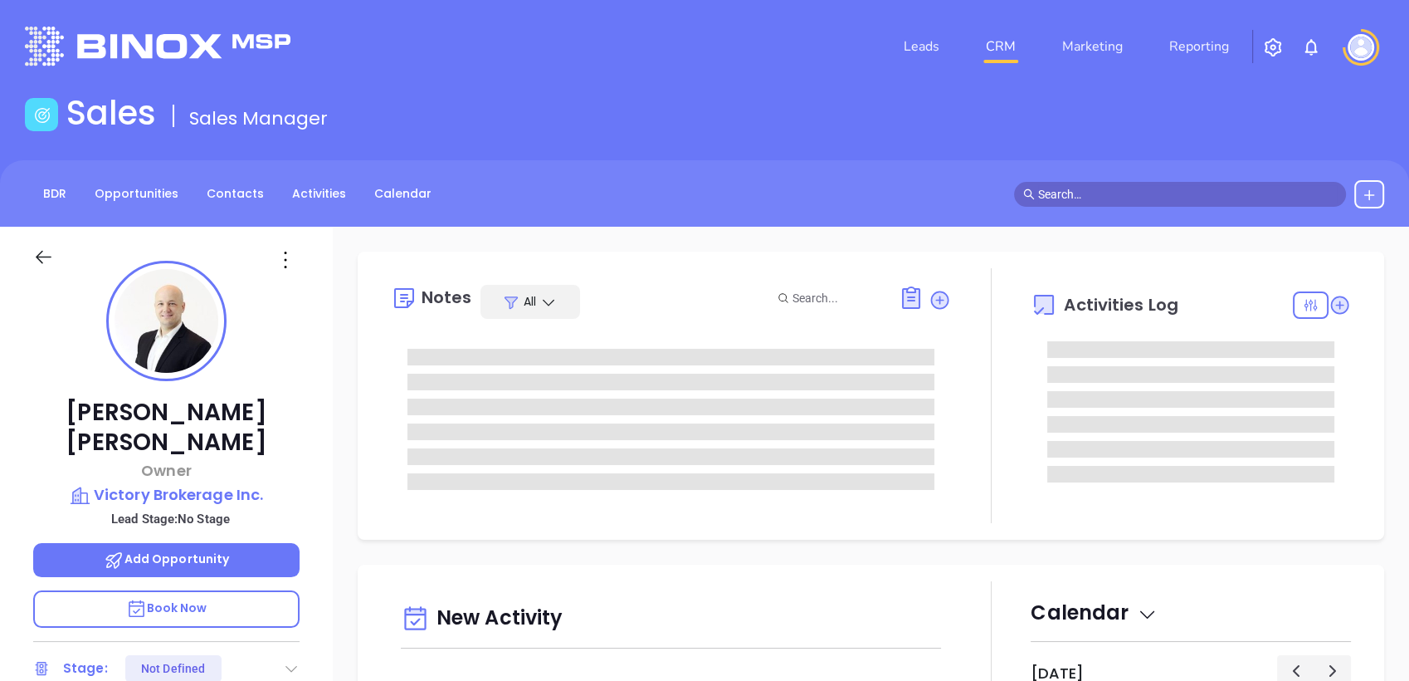
type input "10:00 am"
type input "[DATE]"
type input "[PERSON_NAME]"
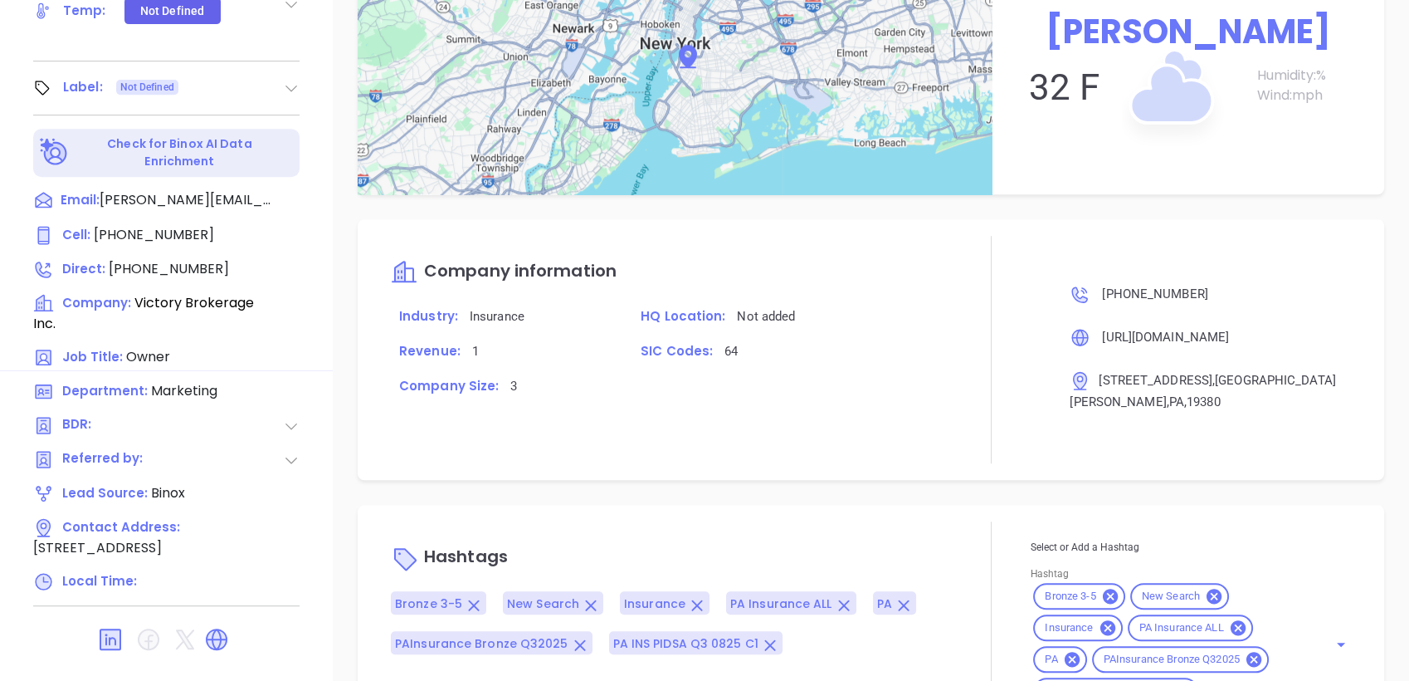
scroll to position [886, 0]
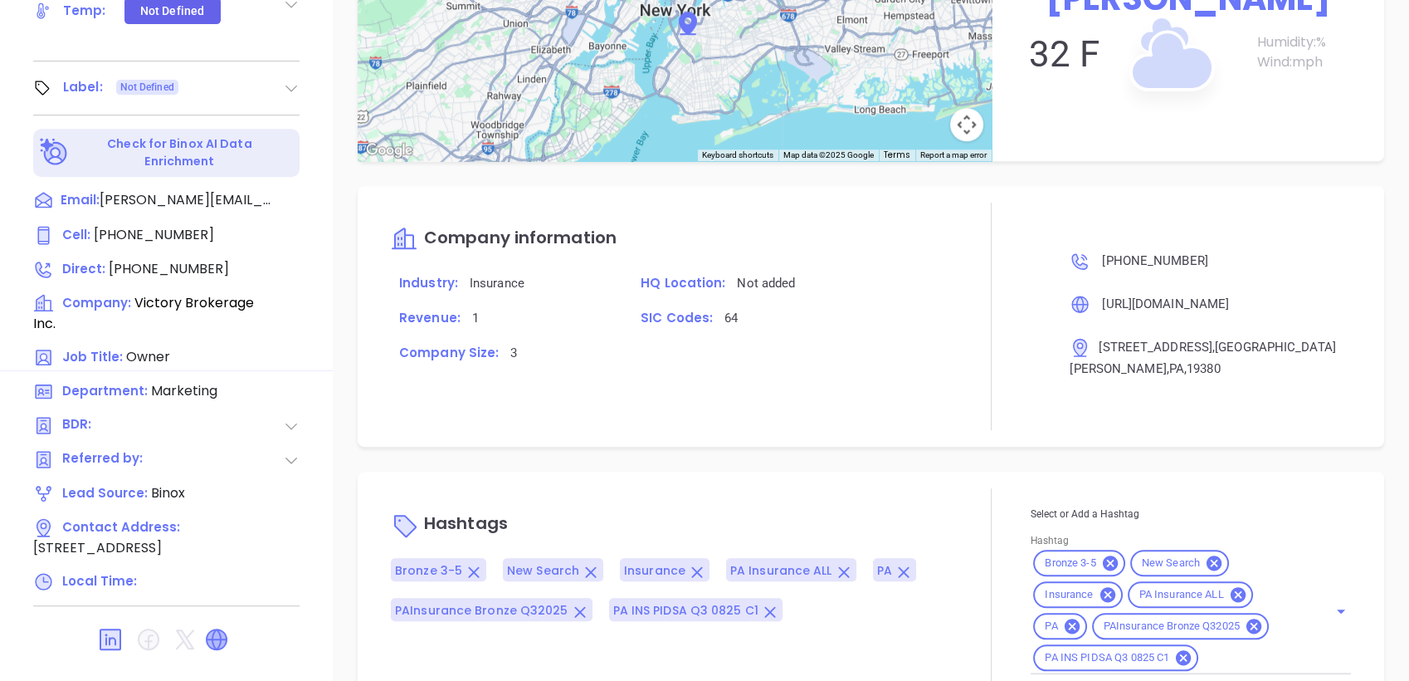
click at [216, 629] on icon at bounding box center [217, 639] width 20 height 20
click at [280, 293] on icon at bounding box center [282, 303] width 20 height 20
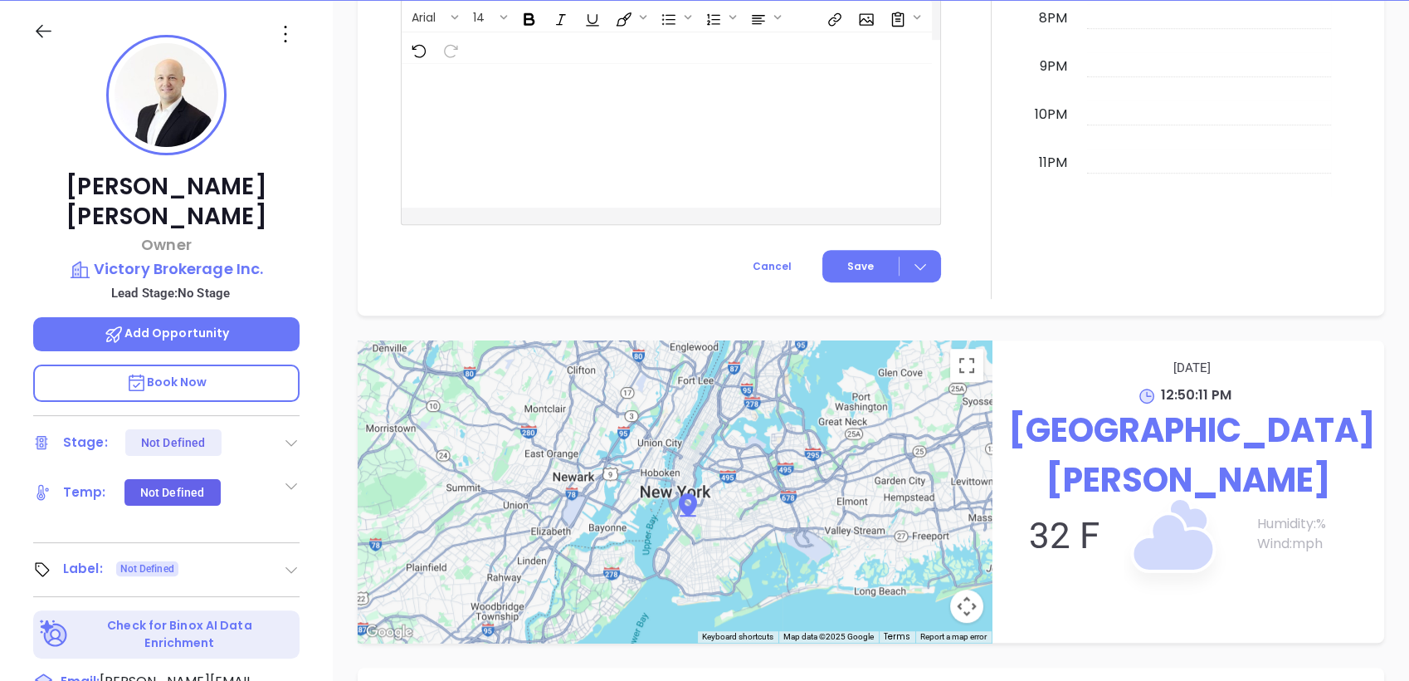
scroll to position [0, 0]
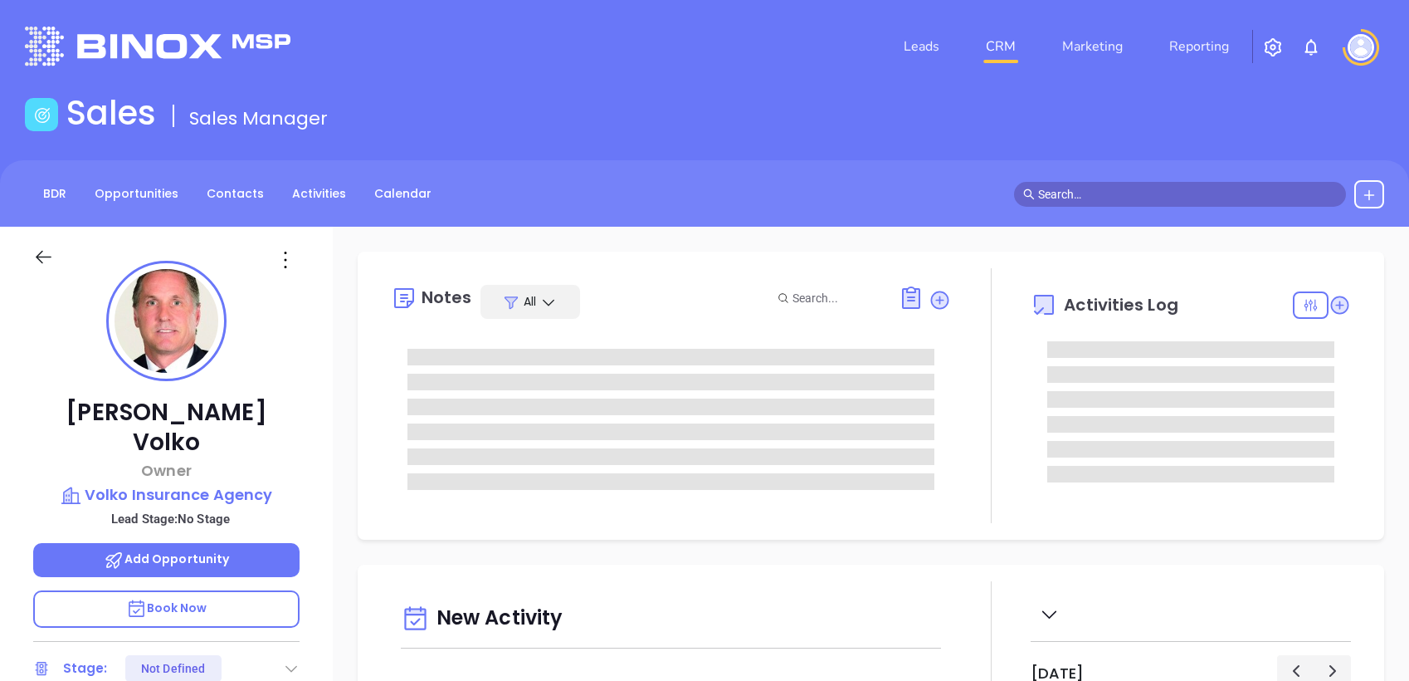
type input "[DATE]"
type input "[PERSON_NAME]"
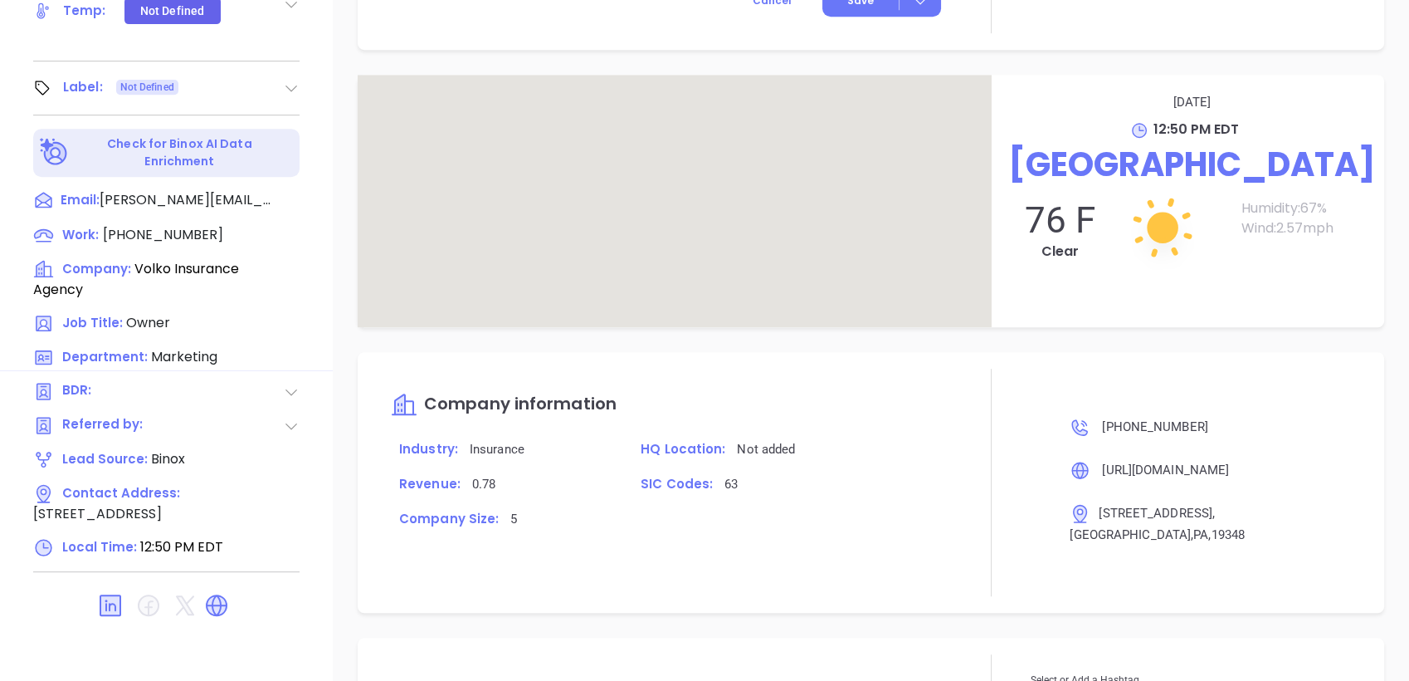
scroll to position [886, 0]
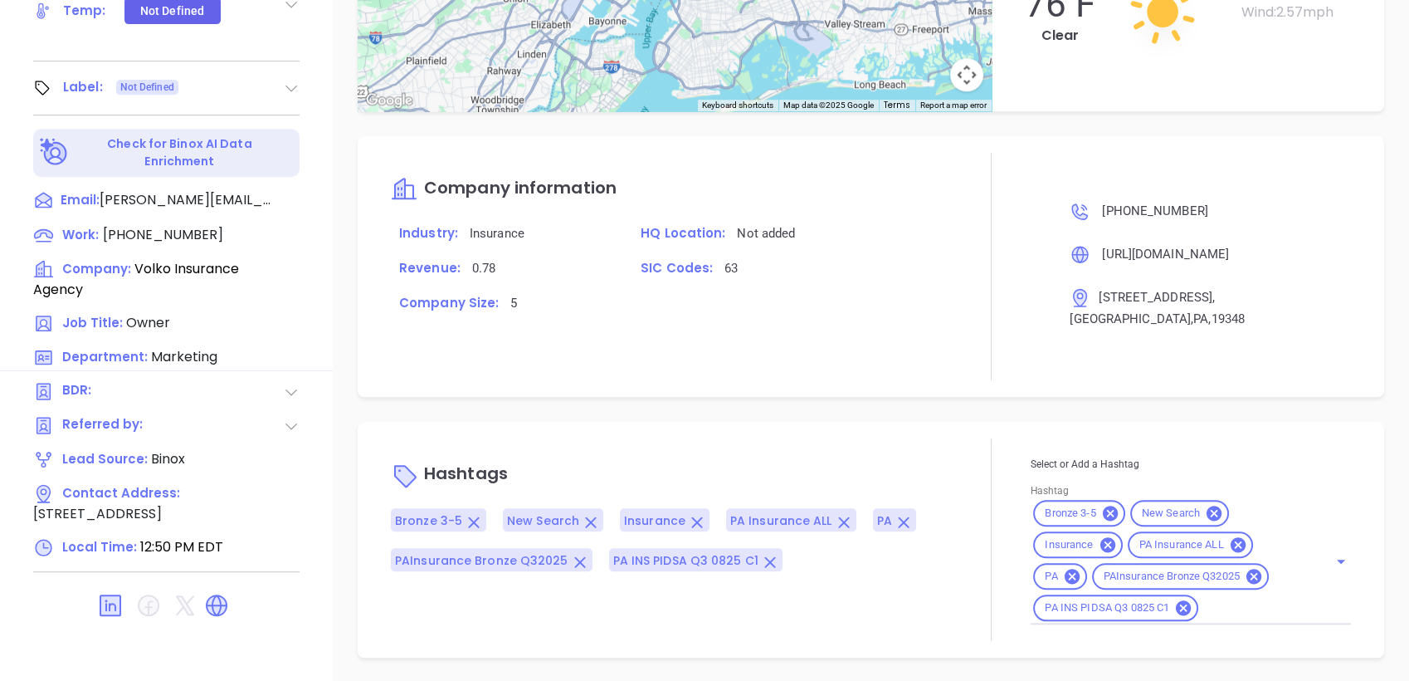
click at [212, 592] on icon at bounding box center [216, 605] width 27 height 27
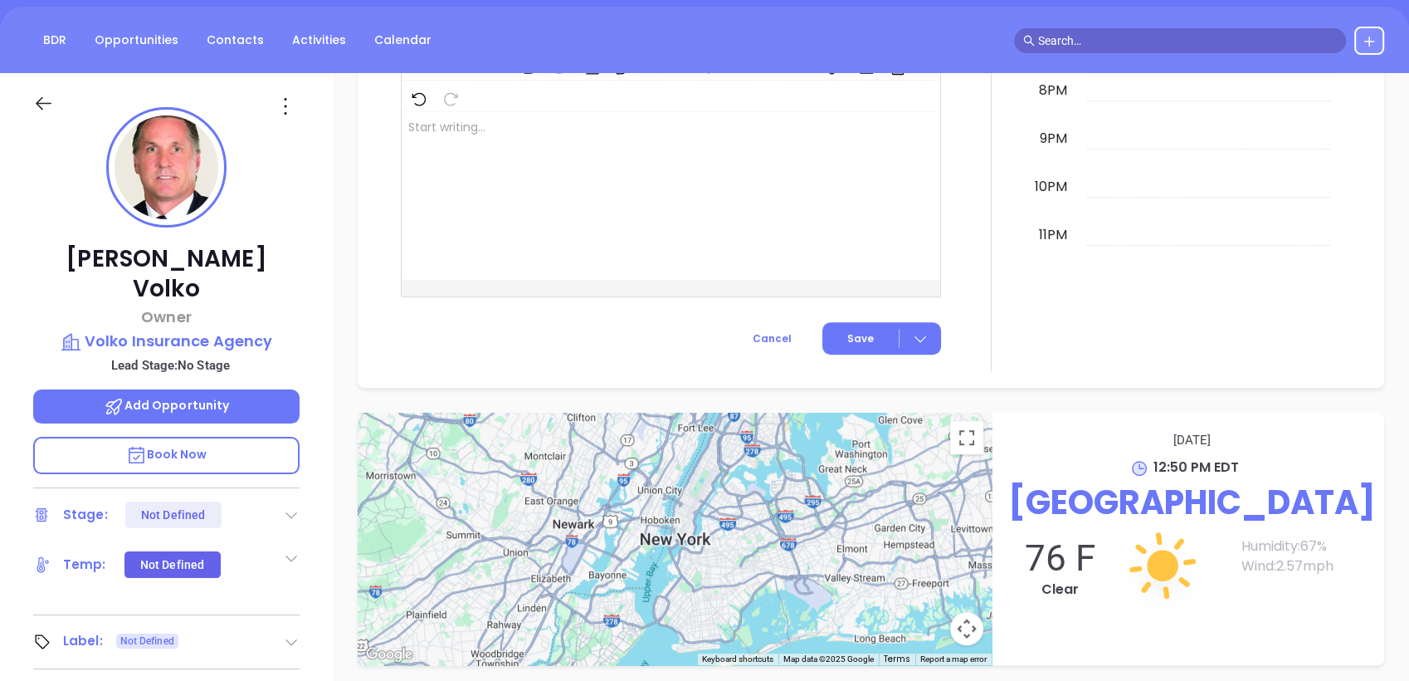
scroll to position [431, 0]
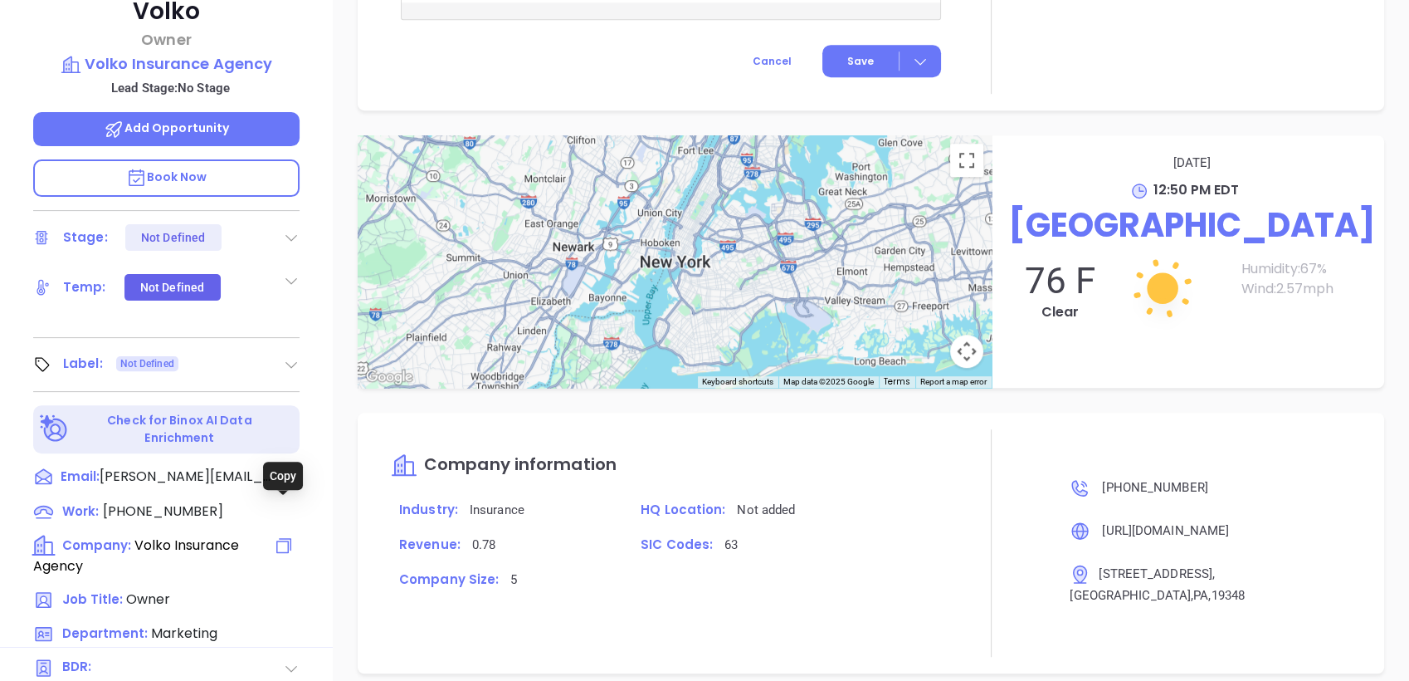
click at [285, 535] on icon at bounding box center [284, 545] width 20 height 20
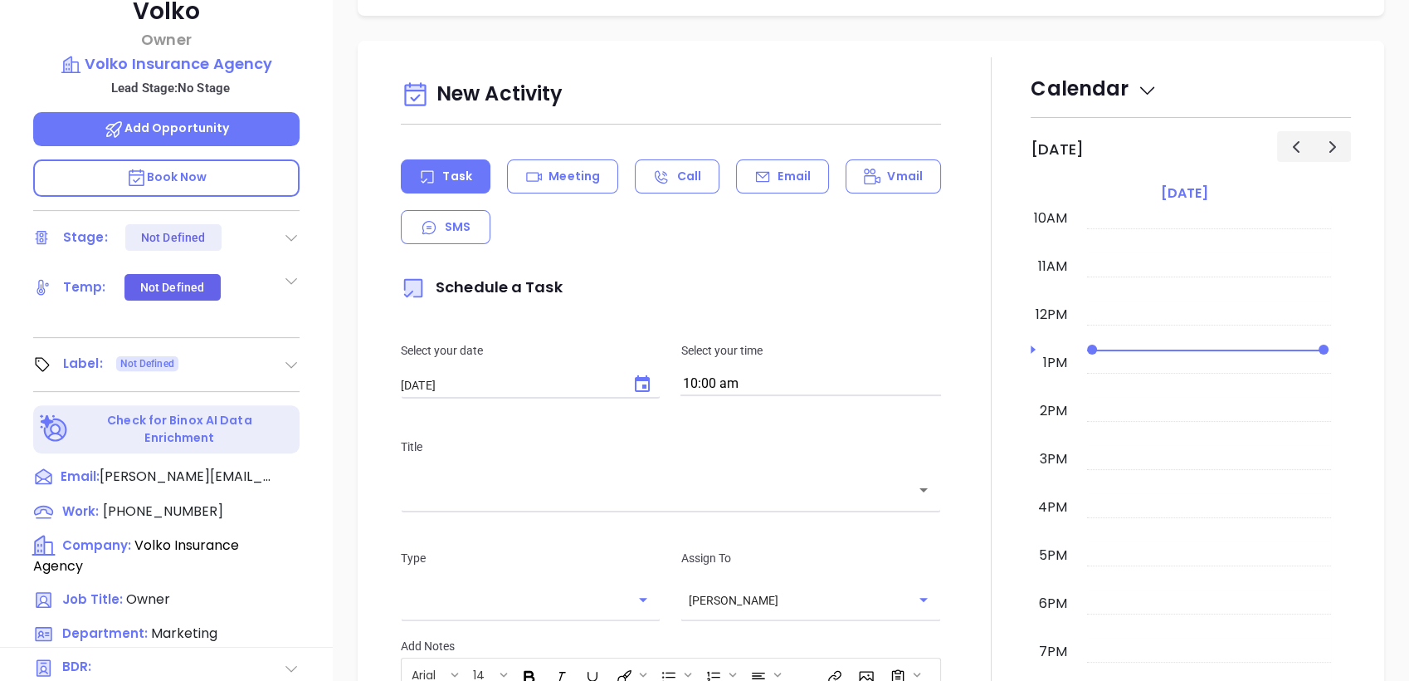
scroll to position [0, 0]
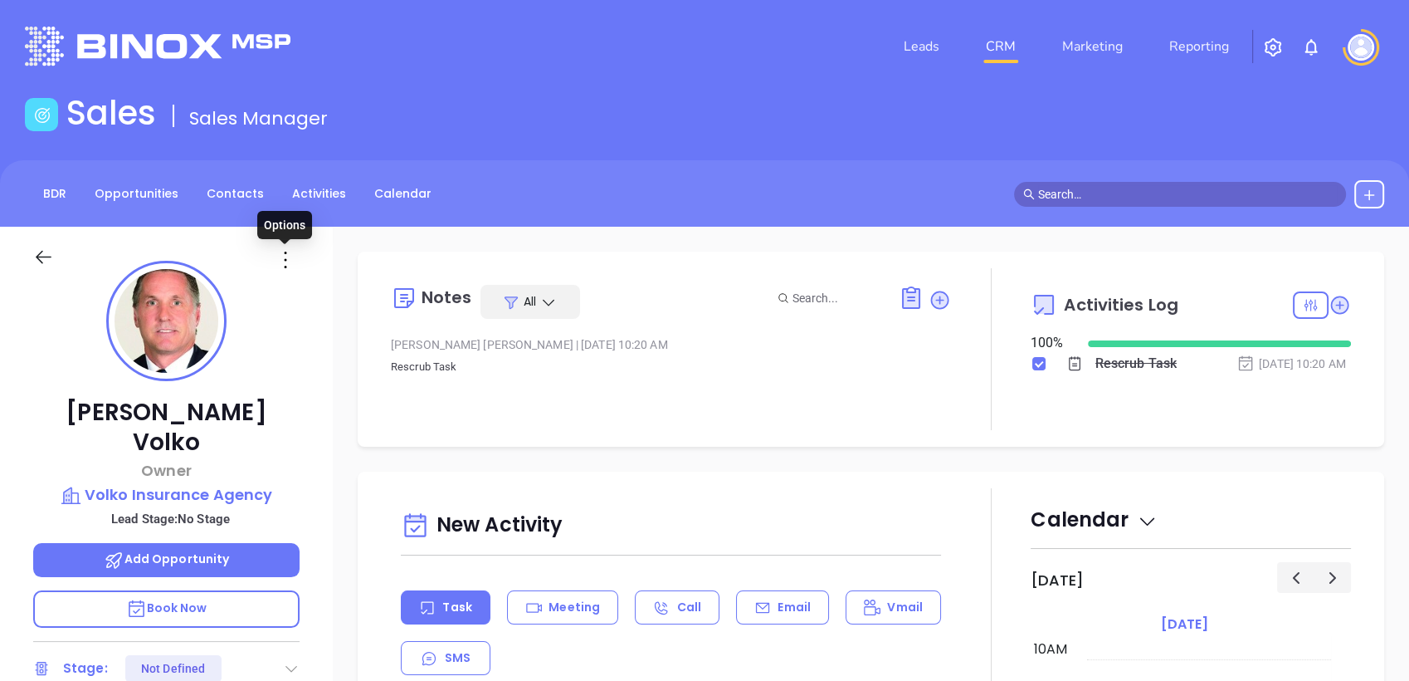
click at [281, 253] on icon at bounding box center [285, 260] width 27 height 27
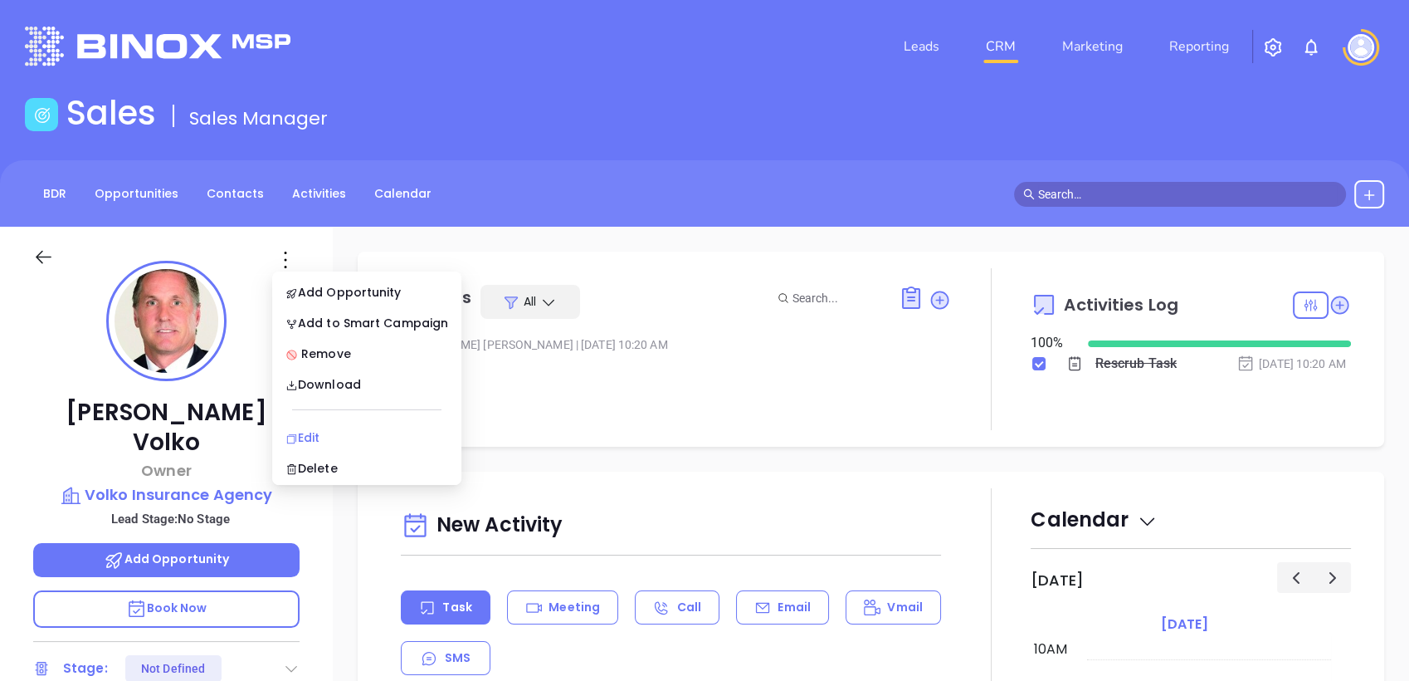
click at [307, 442] on div "Edit" at bounding box center [367, 437] width 163 height 18
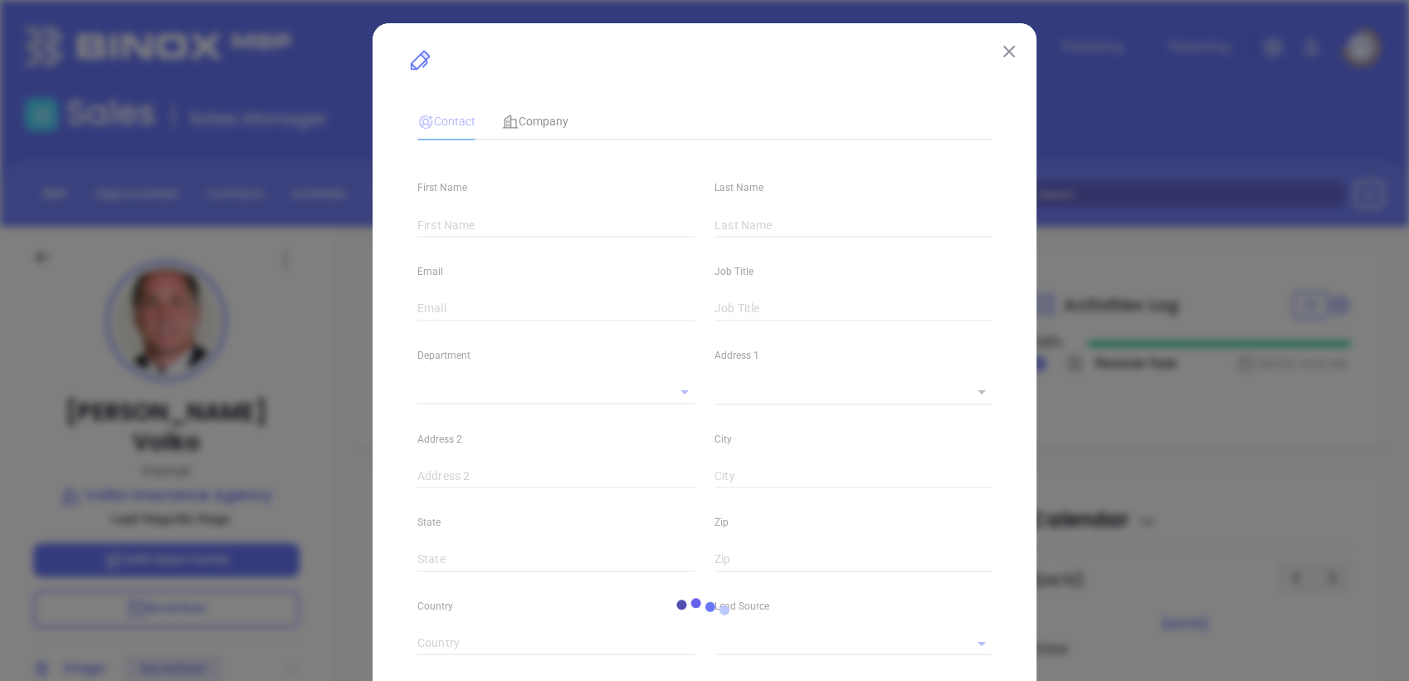
type input "[PERSON_NAME]"
type input "Volko"
type input "[PERSON_NAME][EMAIL_ADDRESS][DOMAIN_NAME]"
type input "Owner"
type textarea "[STREET_ADDRESS]"
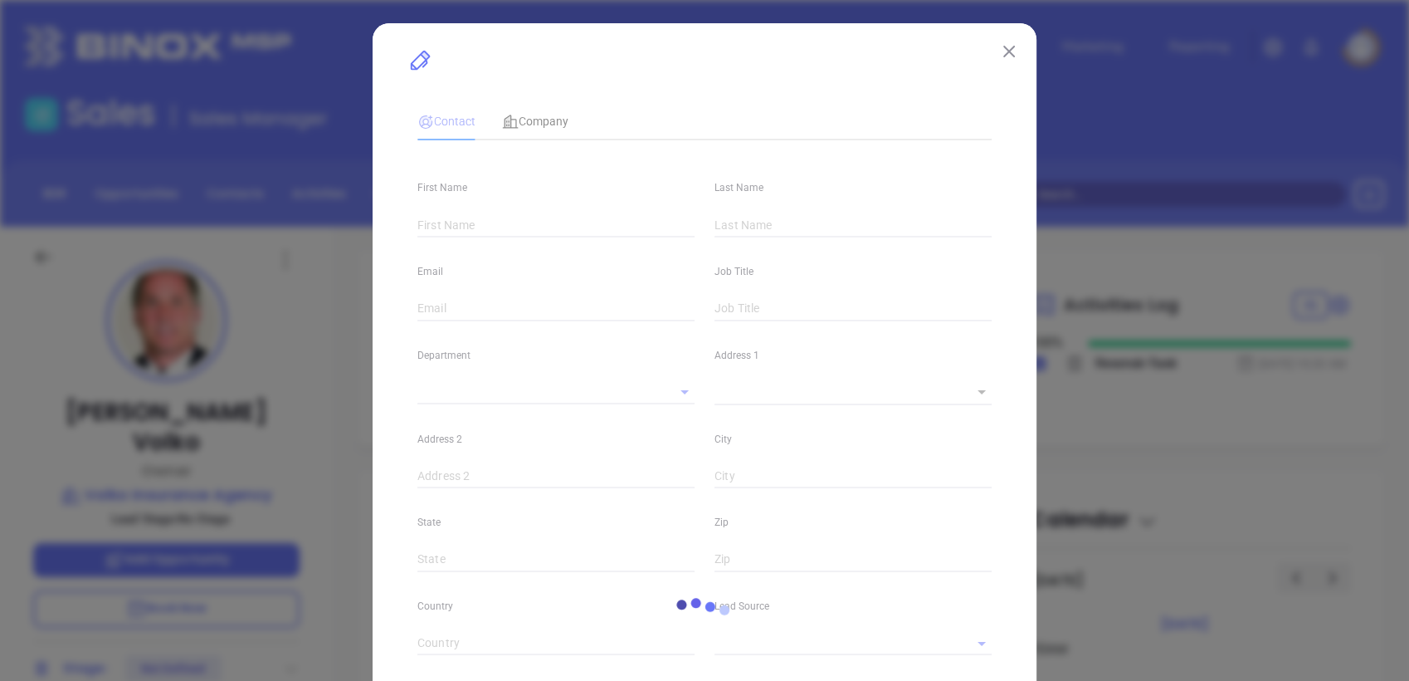
type input "1"
type input "[GEOGRAPHIC_DATA]"
type input "PA"
type input "19348"
type input "[DOMAIN_NAME][URL]"
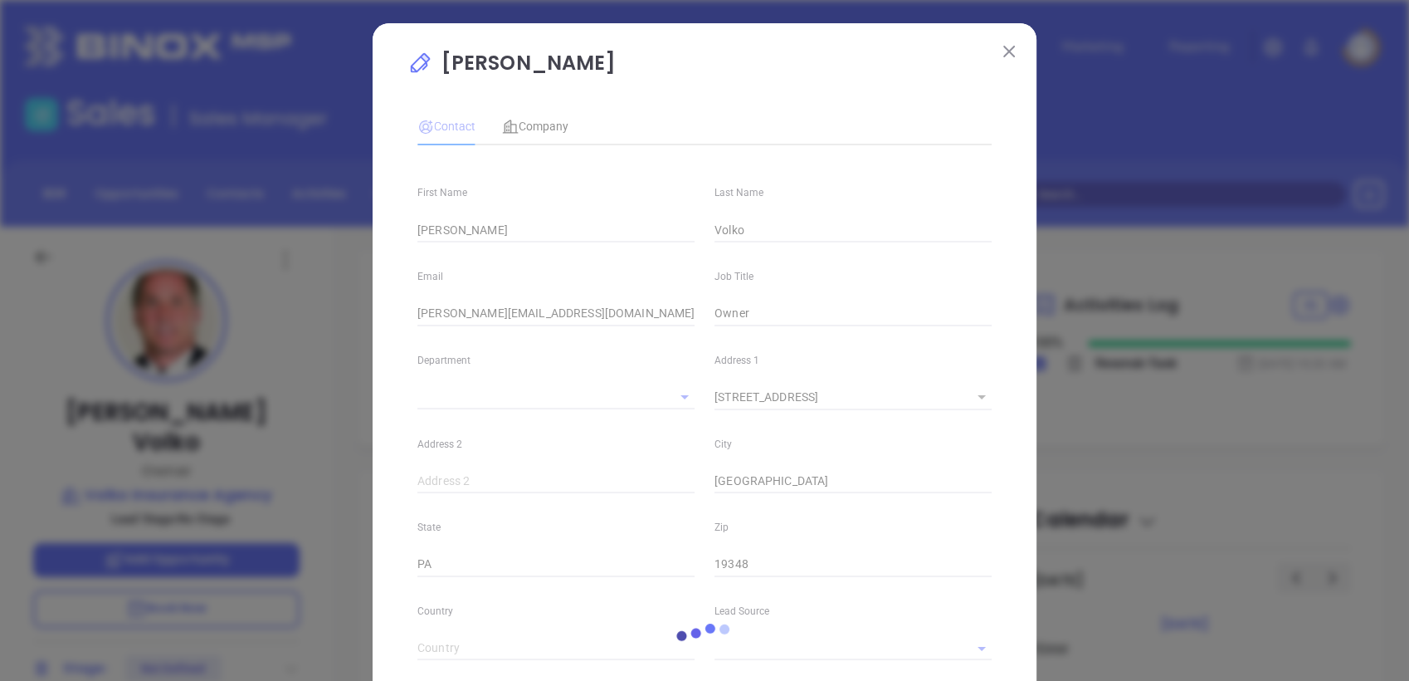
type input "Marketing"
type input "Binox"
type input "undefined undefined"
type input "[PHONE_NUMBER]"
type input "1"
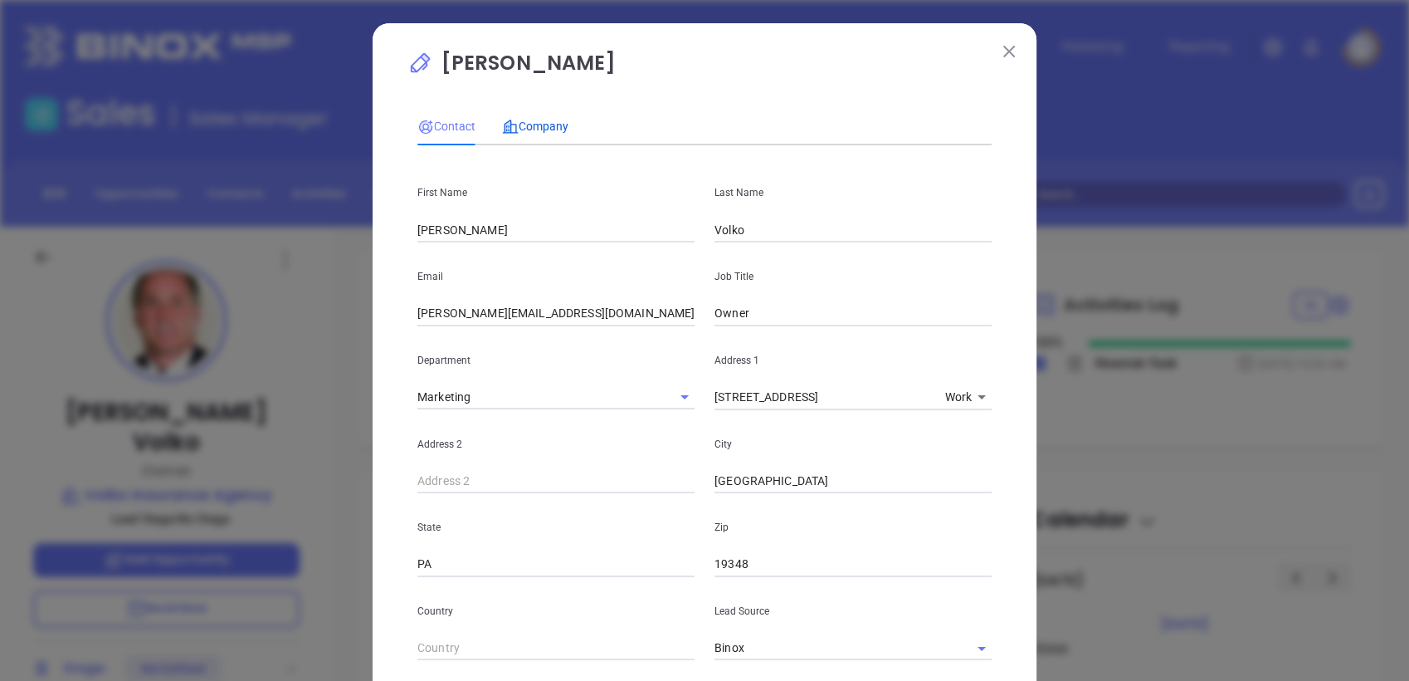
click at [549, 126] on span "Company" at bounding box center [535, 126] width 66 height 13
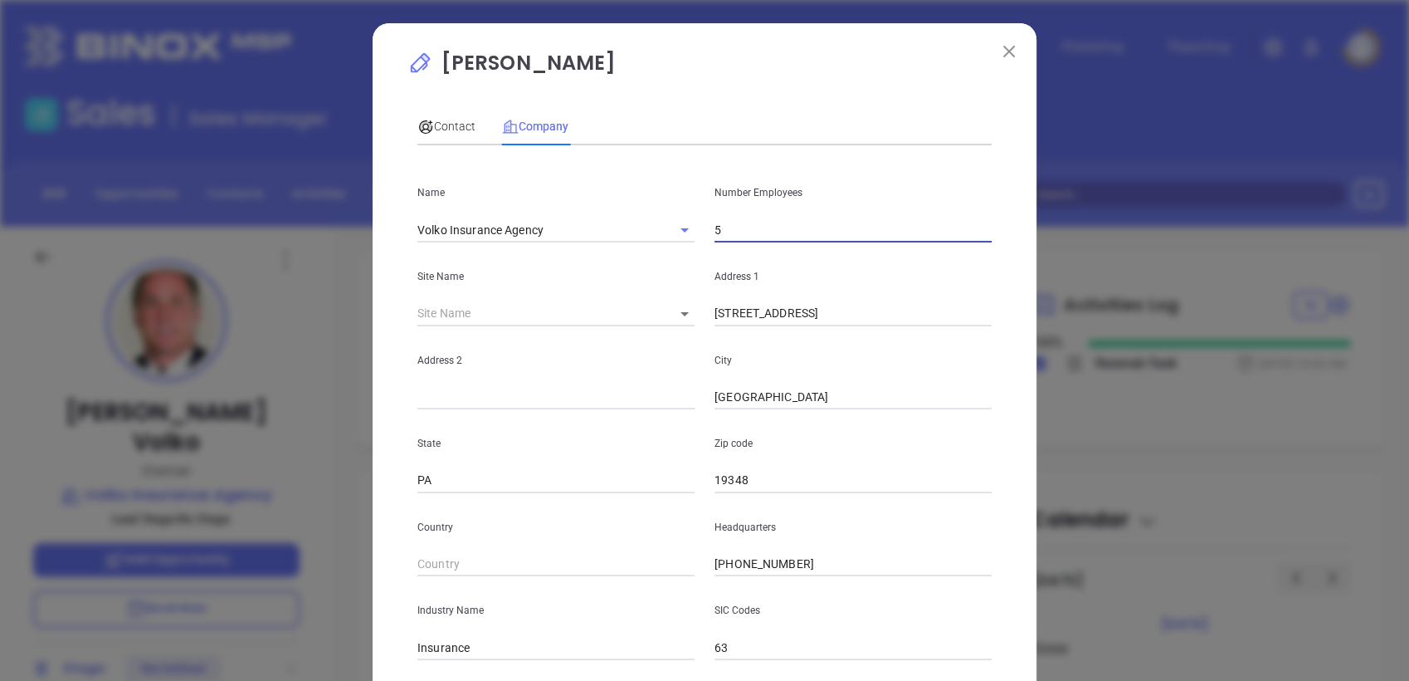
click at [748, 224] on input "5" at bounding box center [853, 229] width 277 height 25
type input "4"
click at [450, 122] on span "Contact" at bounding box center [446, 126] width 58 height 13
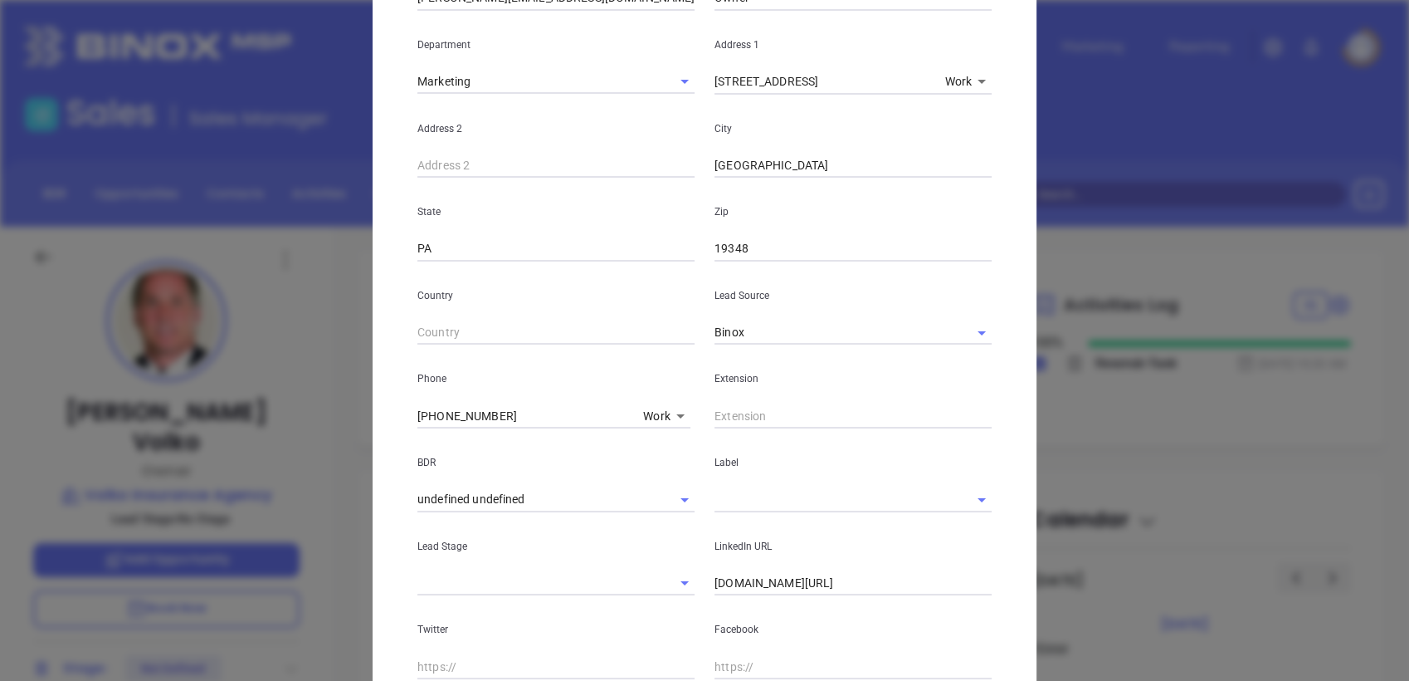
scroll to position [461, 0]
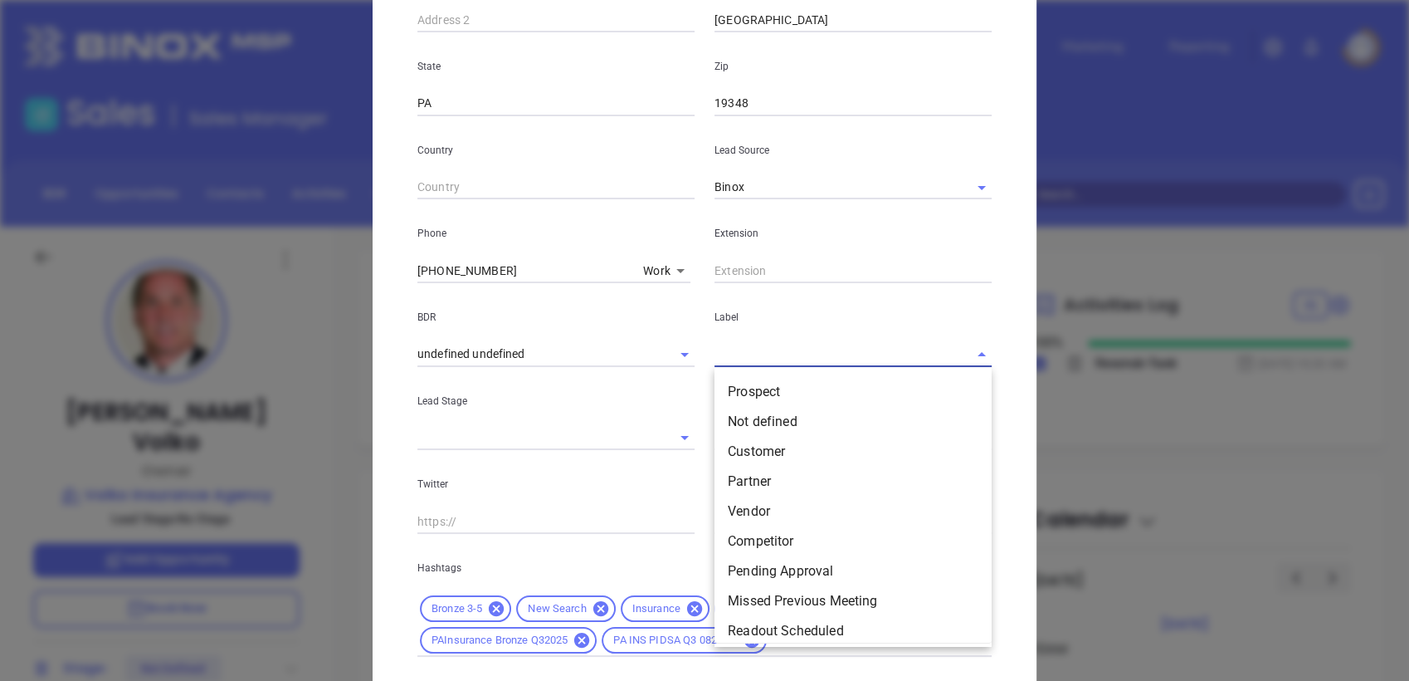
click at [730, 355] on input "text" at bounding box center [830, 354] width 231 height 24
click at [735, 395] on li "Prospect" at bounding box center [853, 392] width 277 height 30
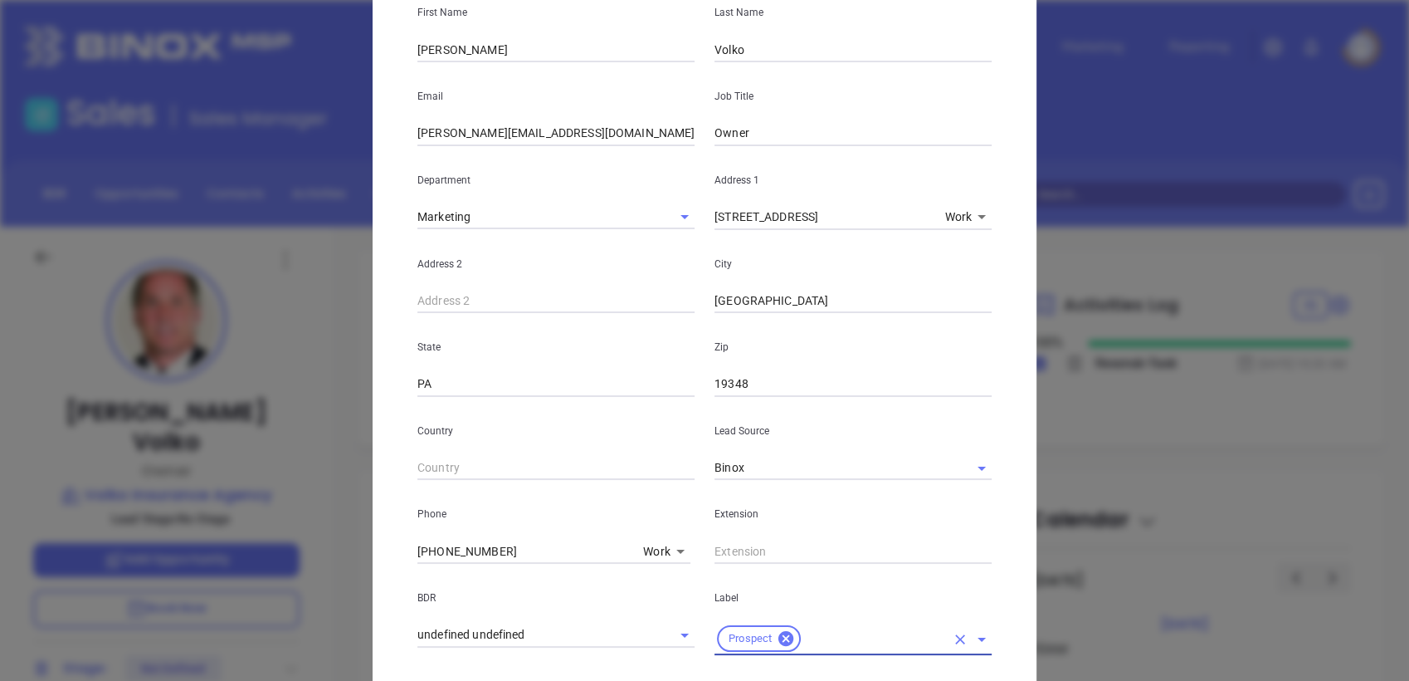
scroll to position [569, 0]
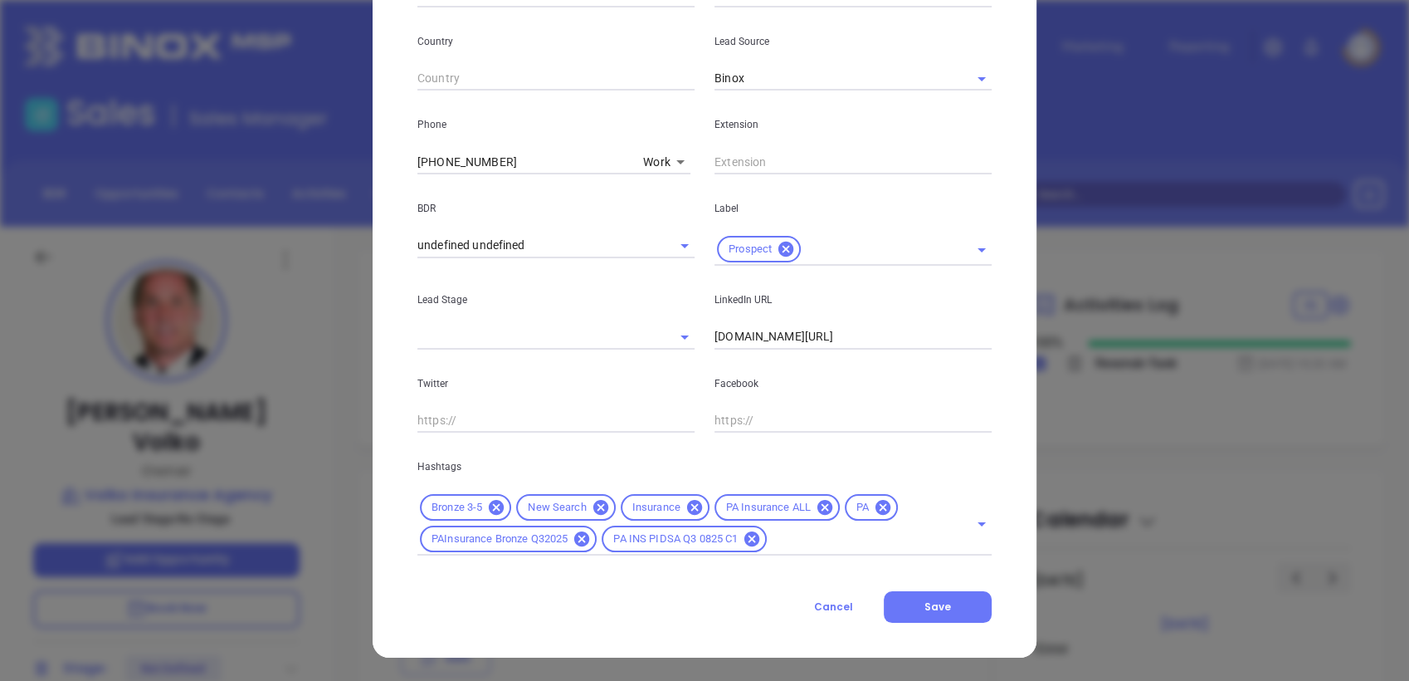
click at [924, 589] on div "Contact Company First Name [PERSON_NAME] Last Name [PERSON_NAME] Email [PERSON_…" at bounding box center [704, 75] width 574 height 1093
click at [951, 598] on button "Save" at bounding box center [938, 607] width 108 height 32
